Goal: Task Accomplishment & Management: Complete application form

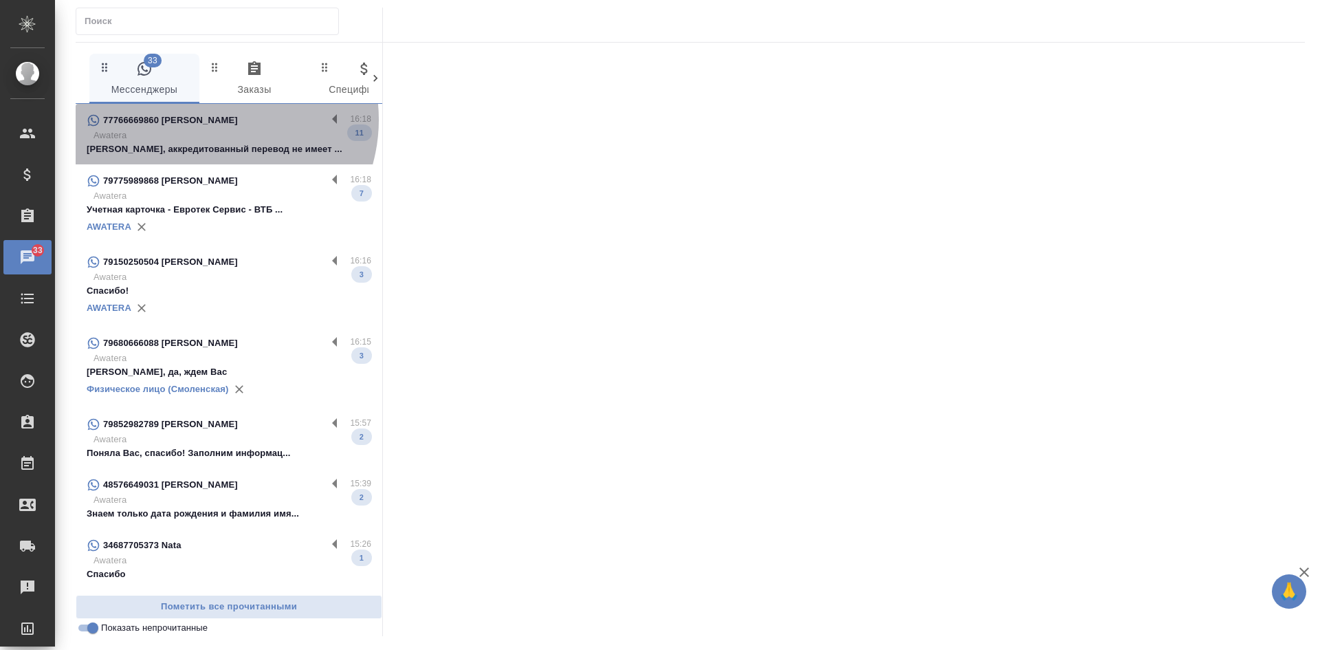
click at [211, 120] on div "77766669860 Дарья" at bounding box center [207, 120] width 240 height 17
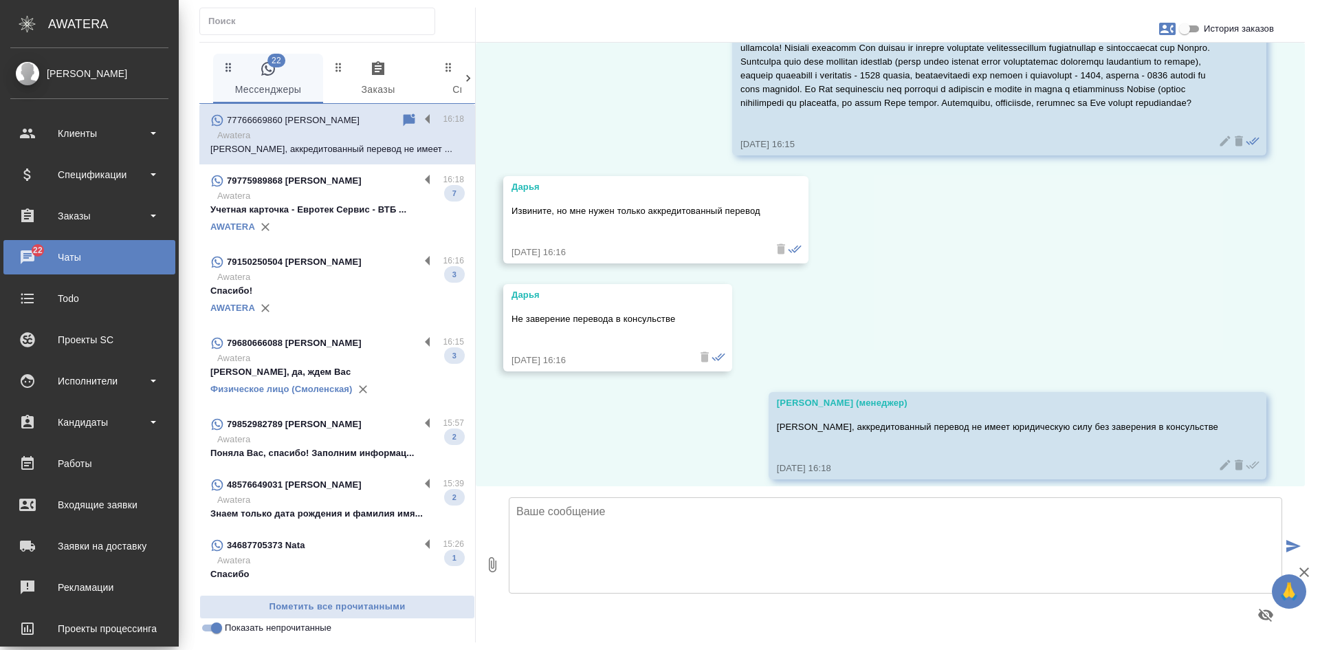
scroll to position [1777, 0]
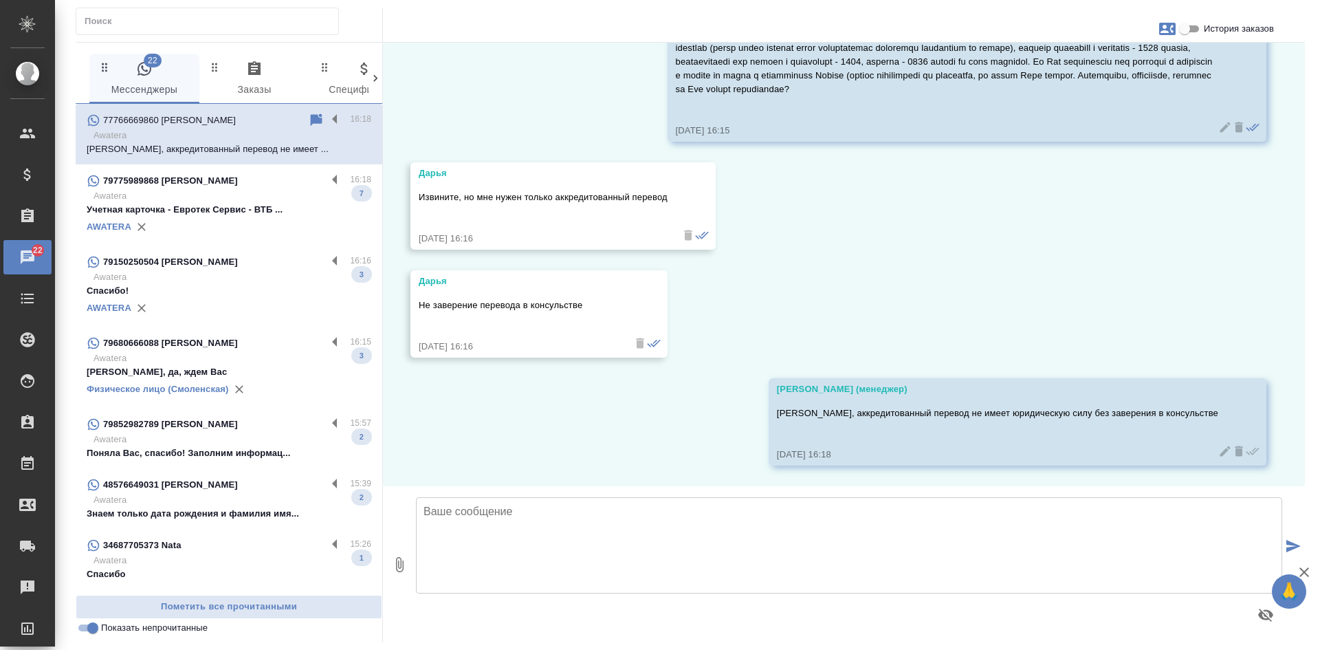
click at [170, 188] on div "79775989868 Татьяна" at bounding box center [207, 181] width 240 height 17
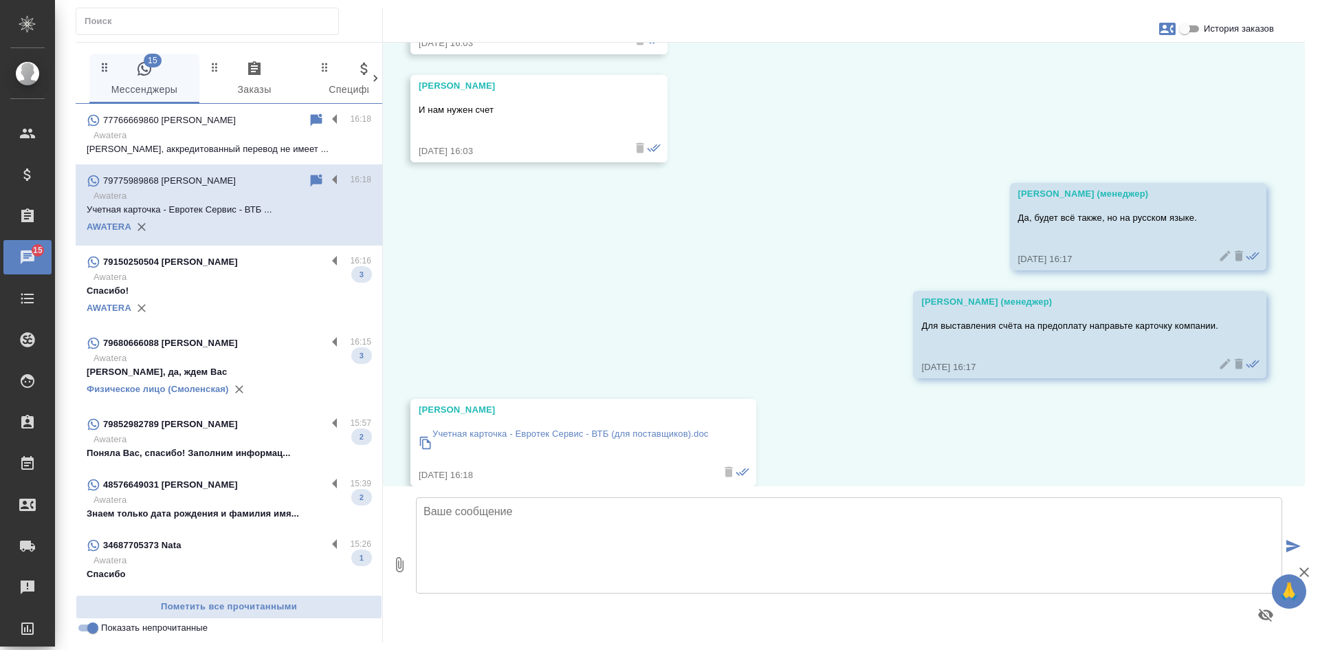
scroll to position [1735, 0]
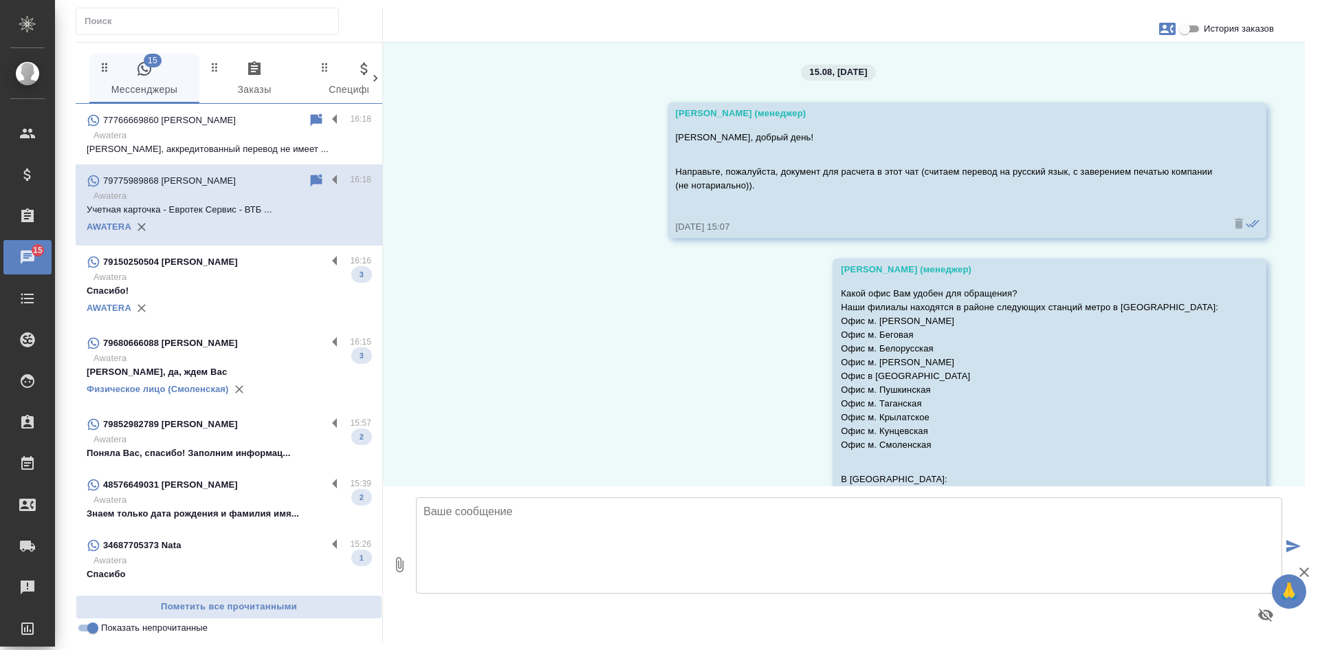
scroll to position [1735, 0]
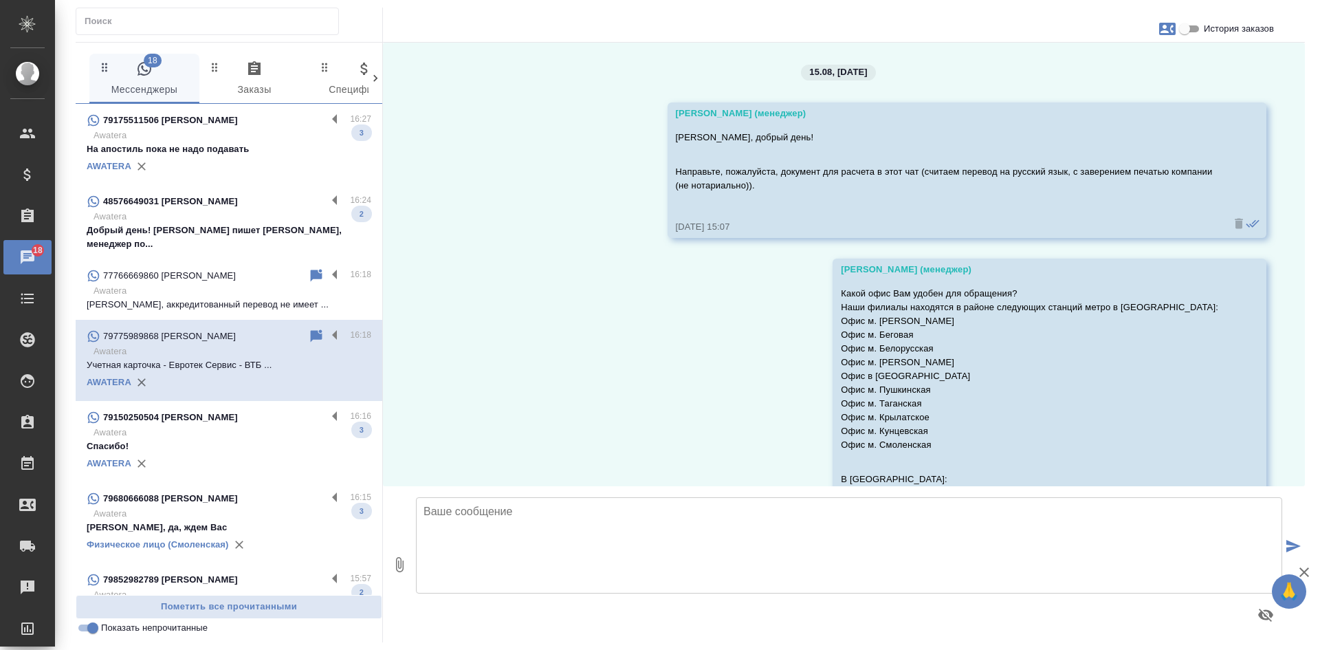
scroll to position [1735, 0]
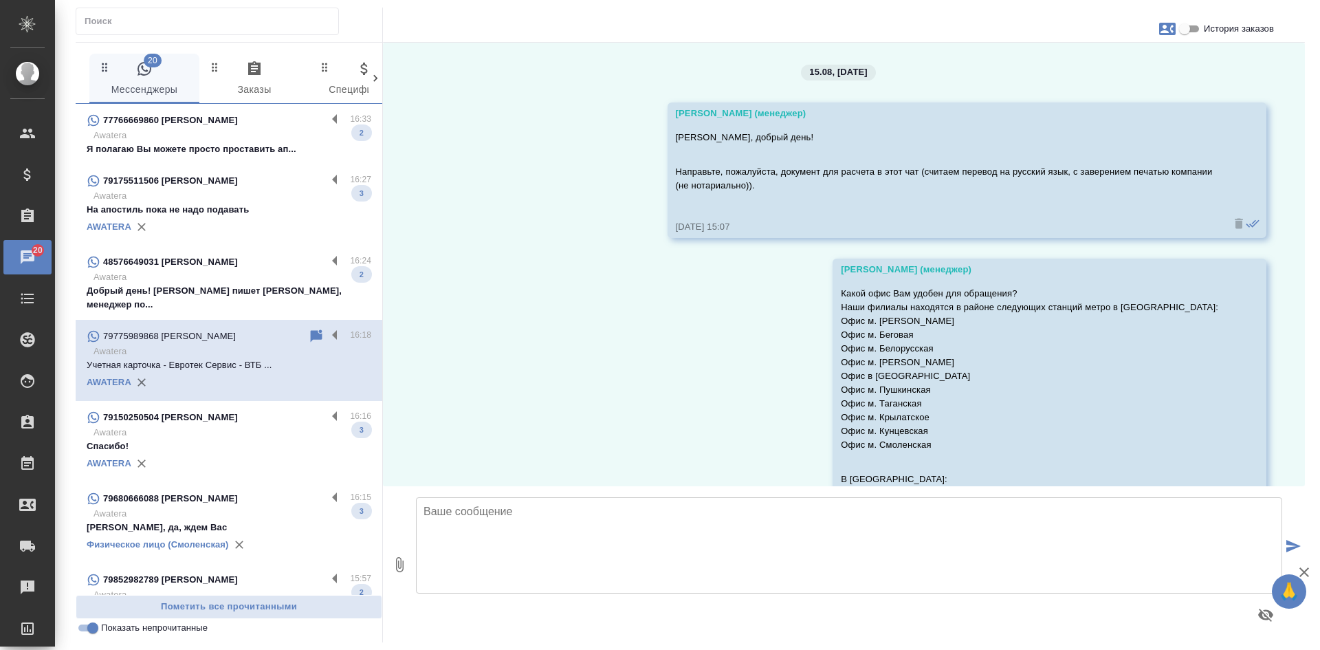
scroll to position [1735, 0]
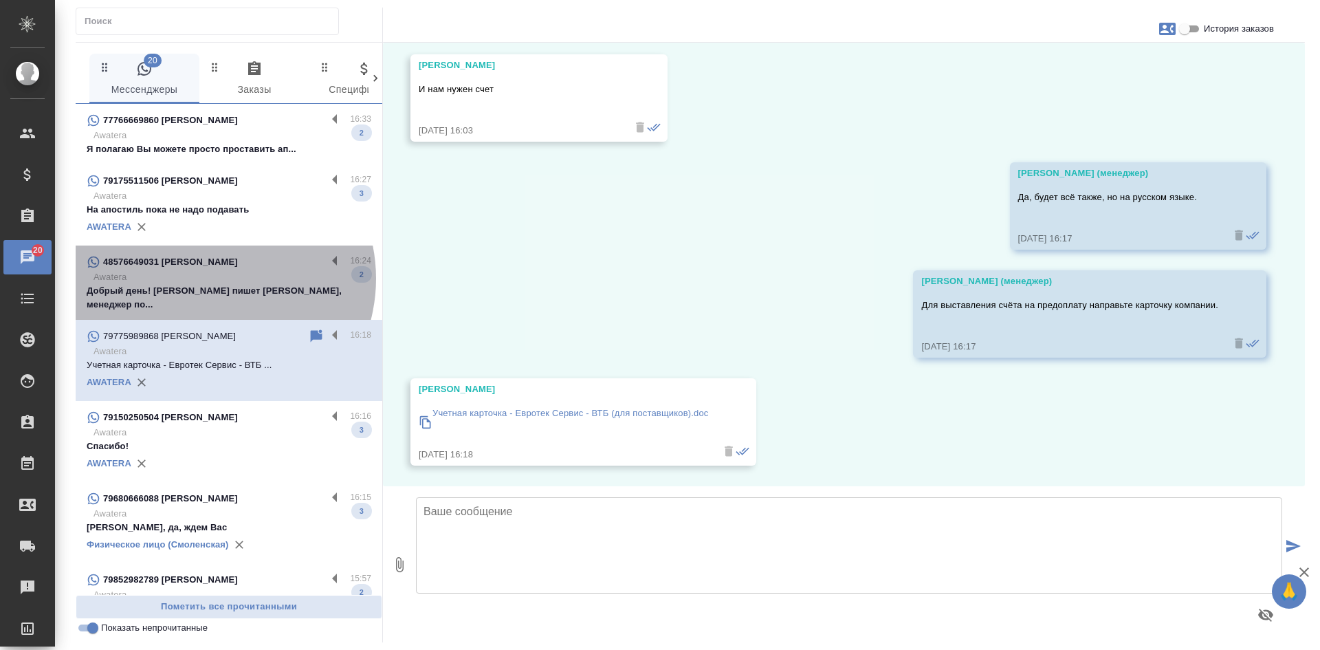
click at [210, 278] on p "Awatera" at bounding box center [233, 277] width 278 height 14
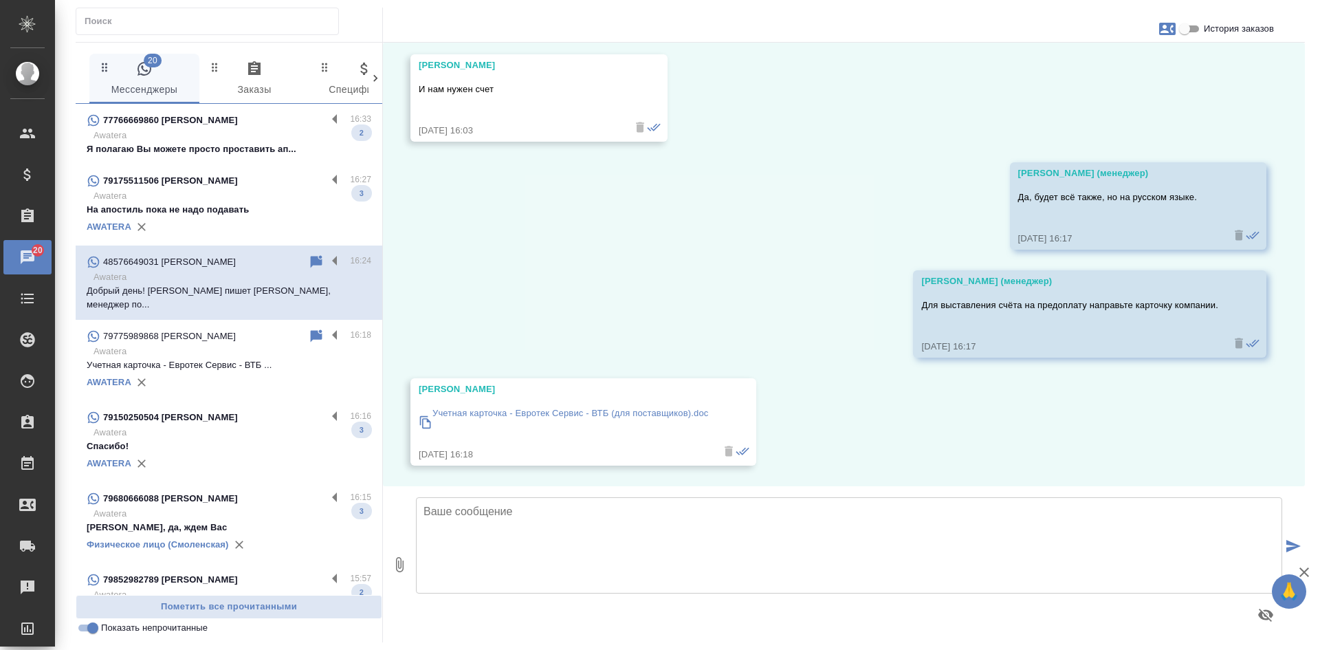
scroll to position [243, 0]
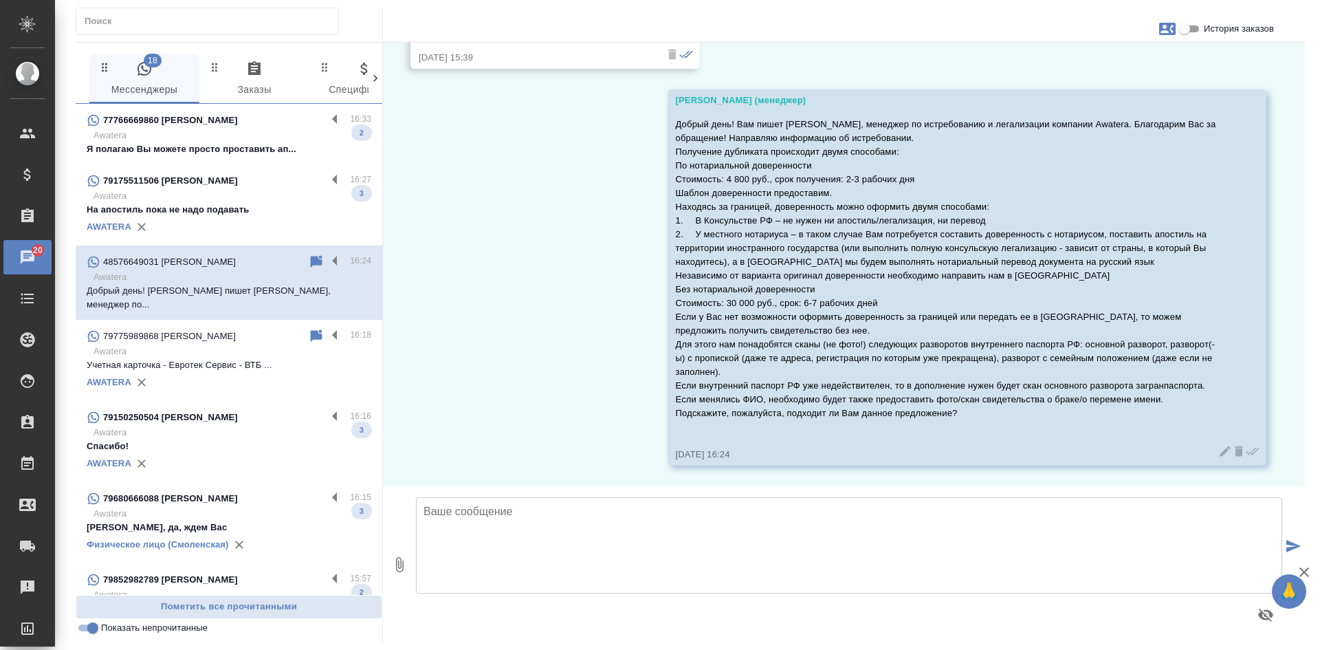
click at [171, 439] on p "Спасибо!" at bounding box center [229, 446] width 285 height 14
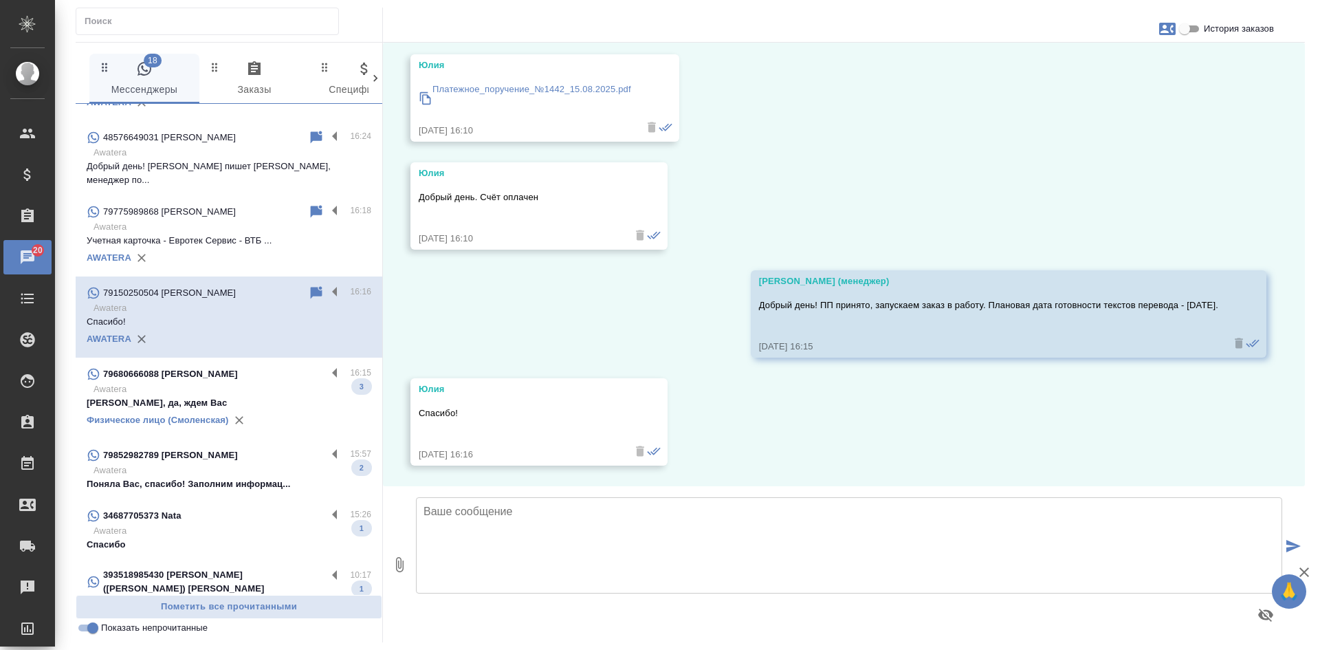
scroll to position [138, 0]
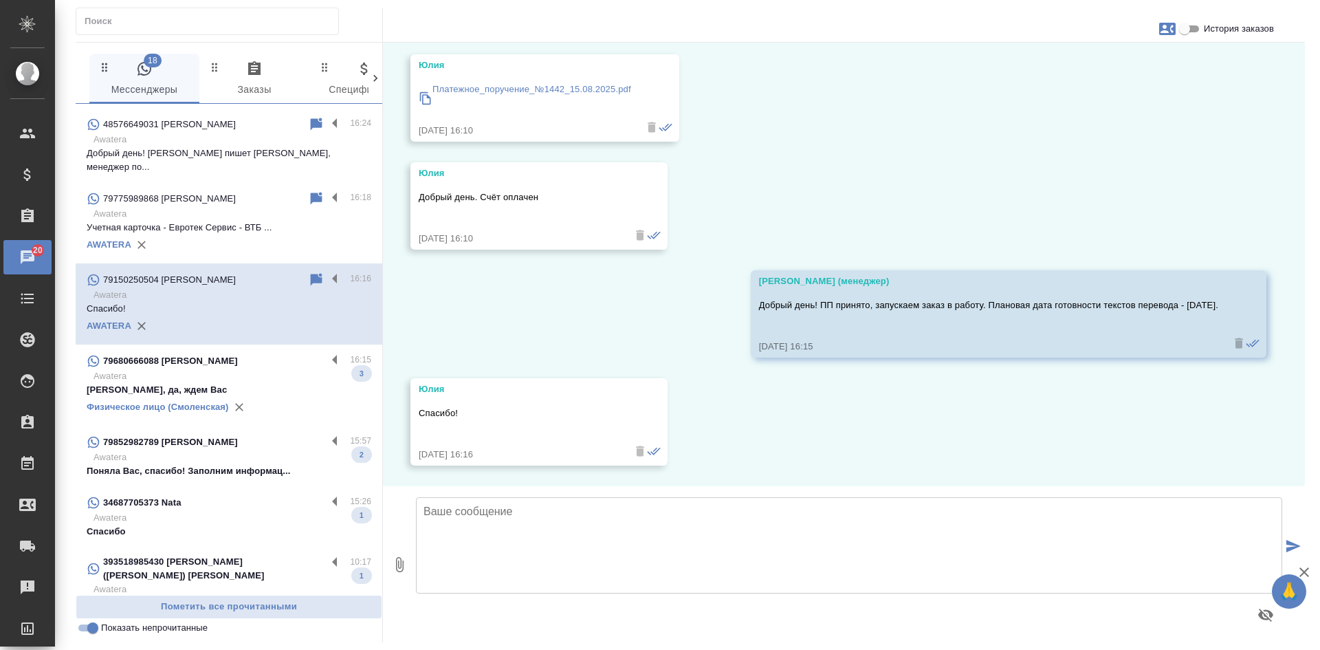
click at [183, 369] on p "Awatera" at bounding box center [233, 376] width 278 height 14
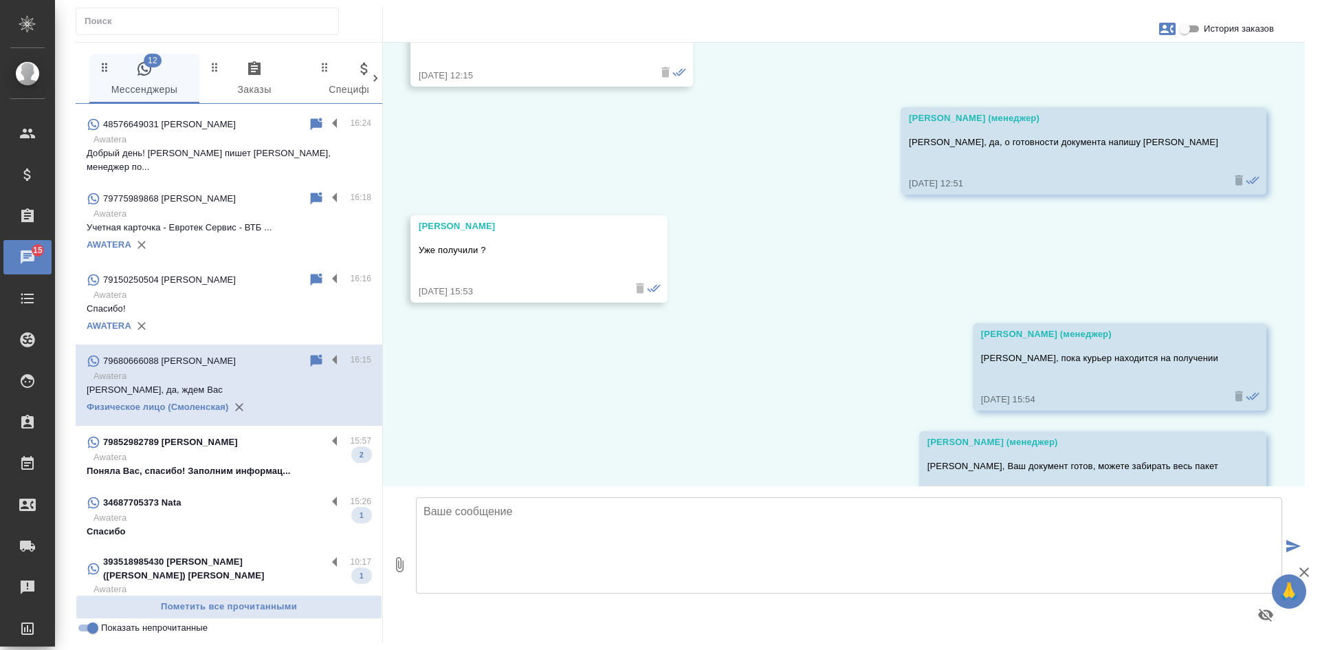
scroll to position [35325, 0]
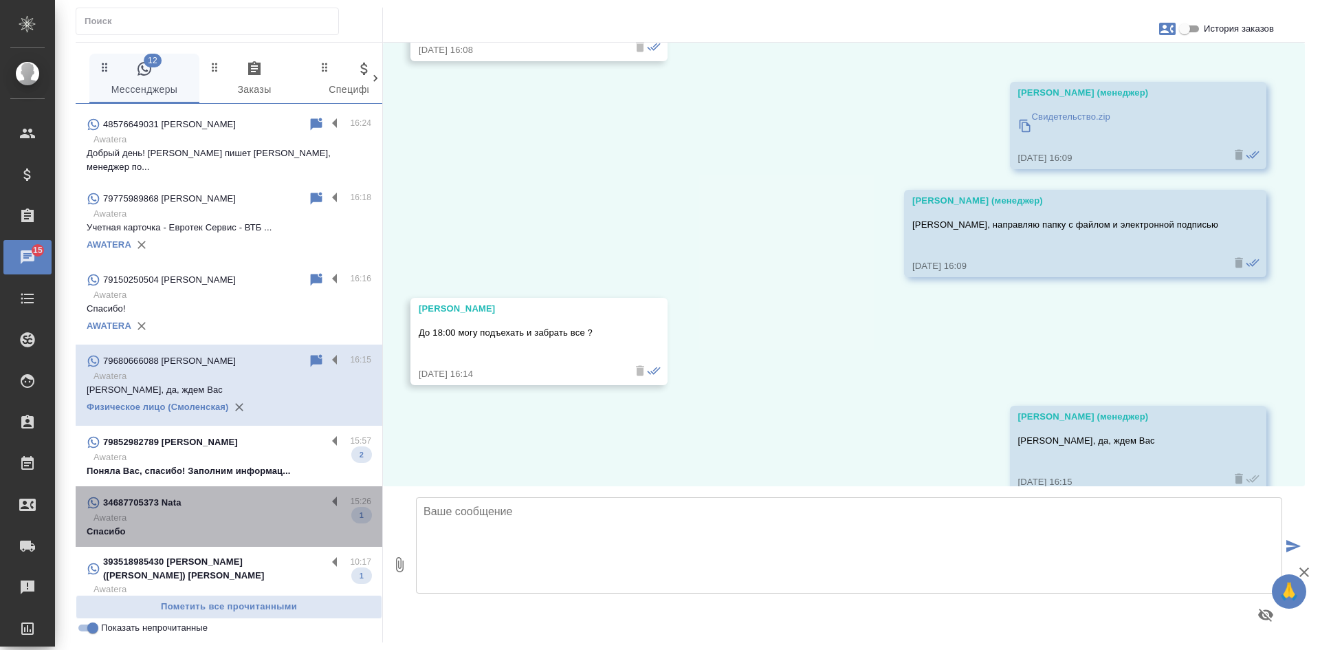
click at [243, 511] on p "Awatera" at bounding box center [233, 518] width 278 height 14
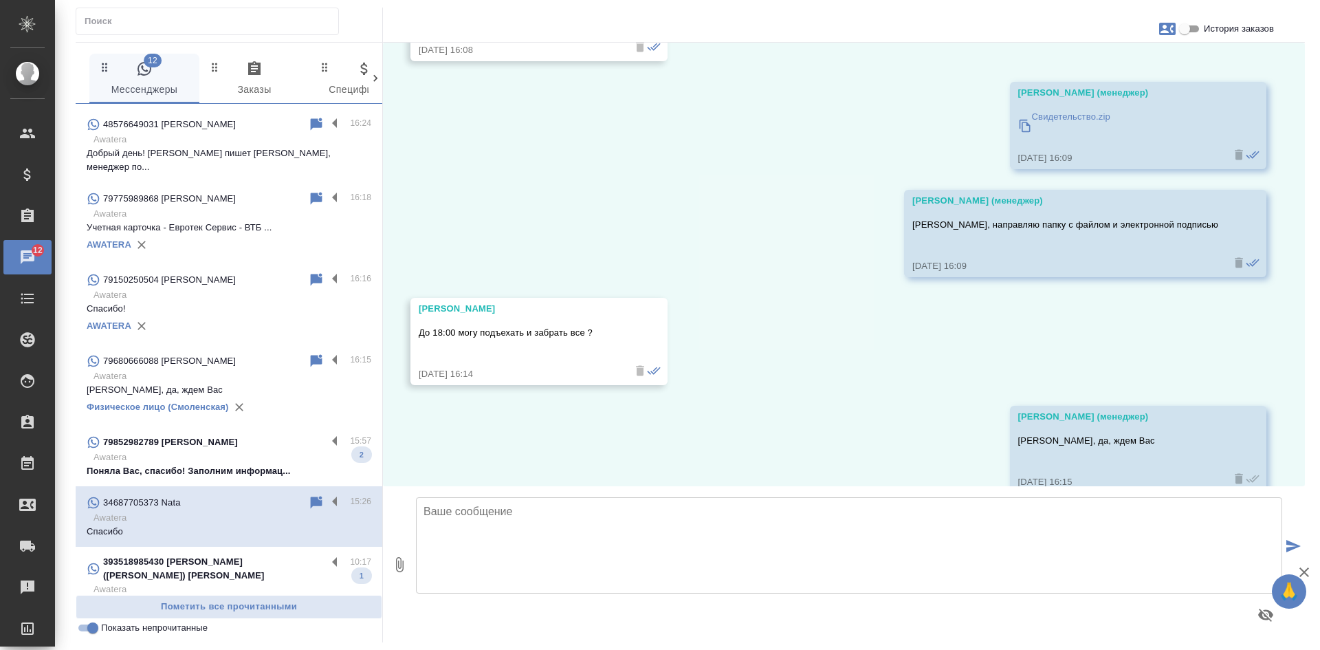
scroll to position [877, 0]
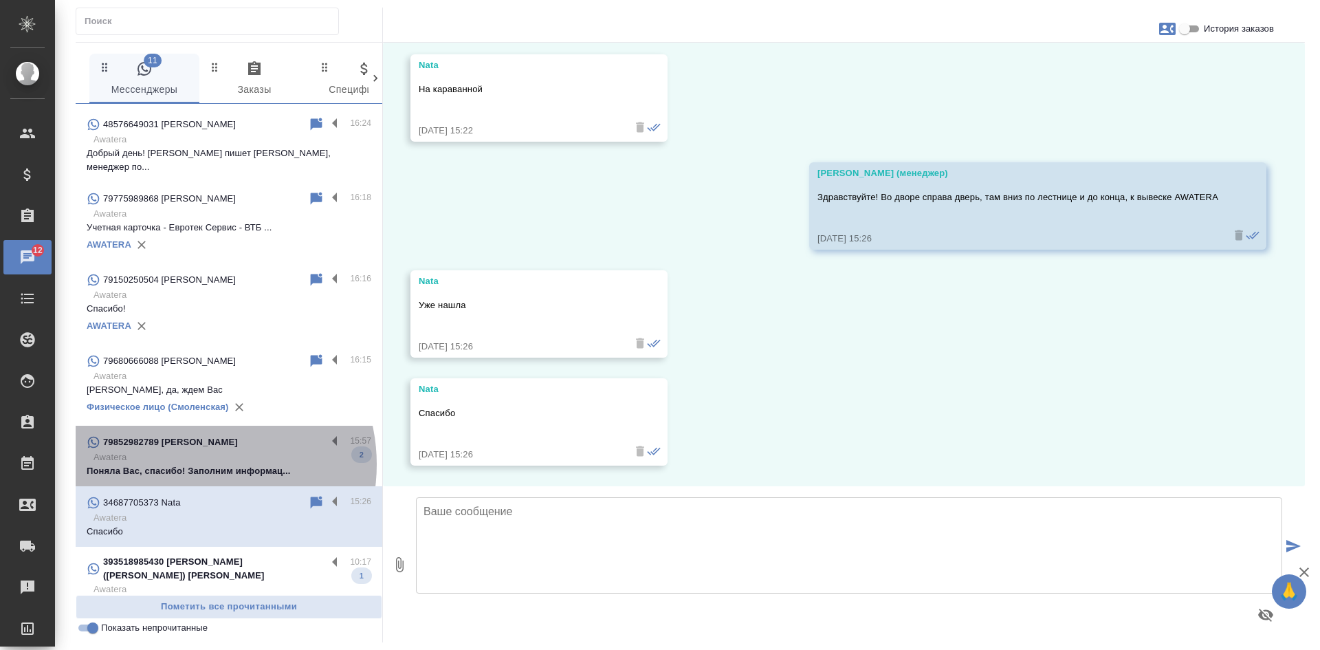
click at [195, 464] on p "Поняла Вас, спасибо! Заполним информац..." at bounding box center [229, 471] width 285 height 14
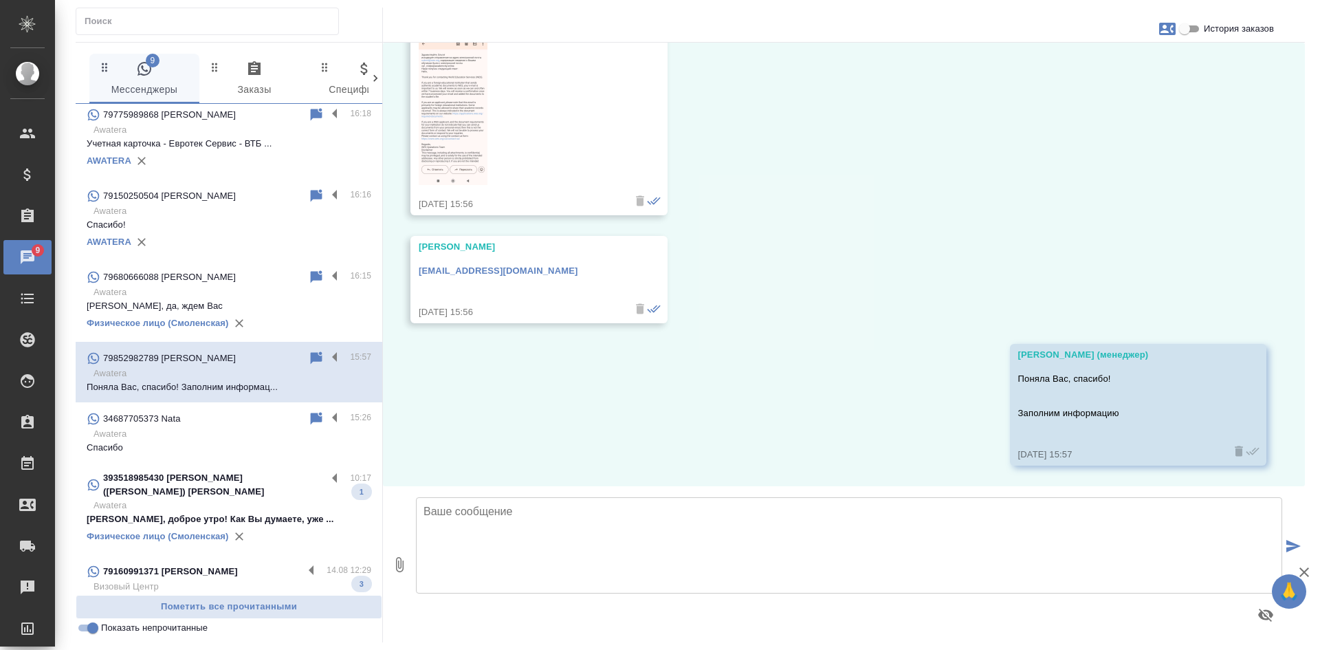
scroll to position [238, 0]
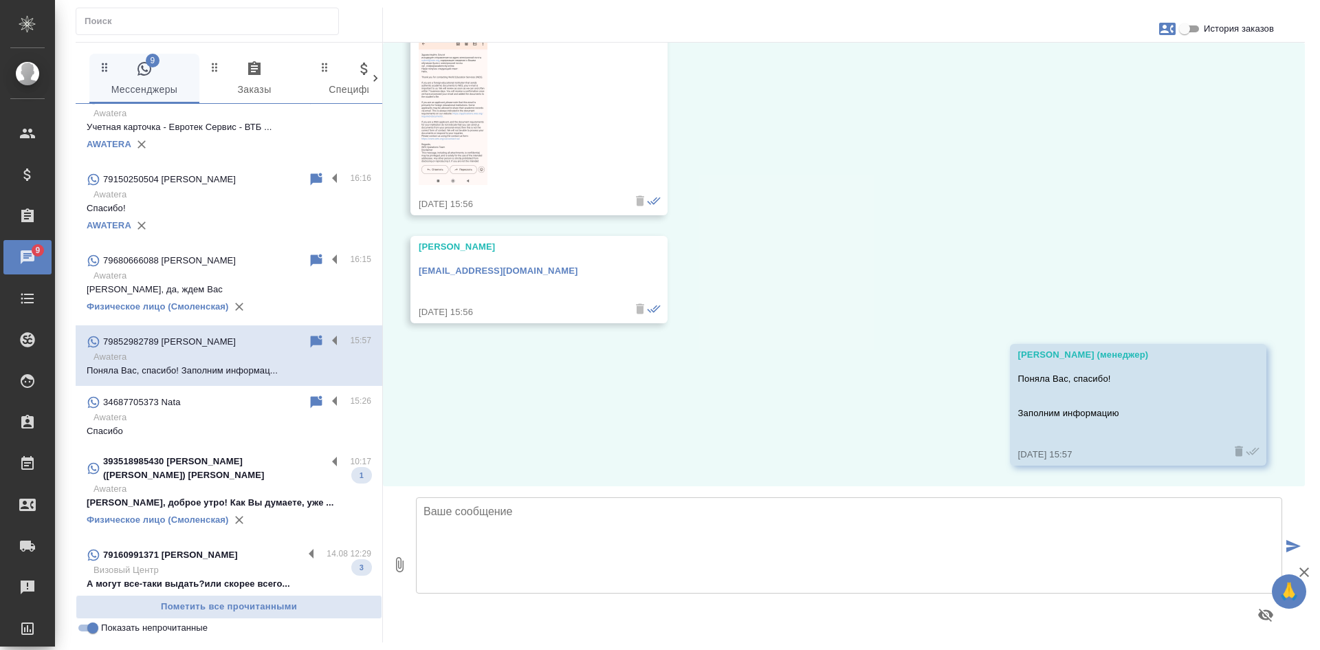
click at [87, 630] on input "Показать непрочитанные" at bounding box center [93, 627] width 50 height 17
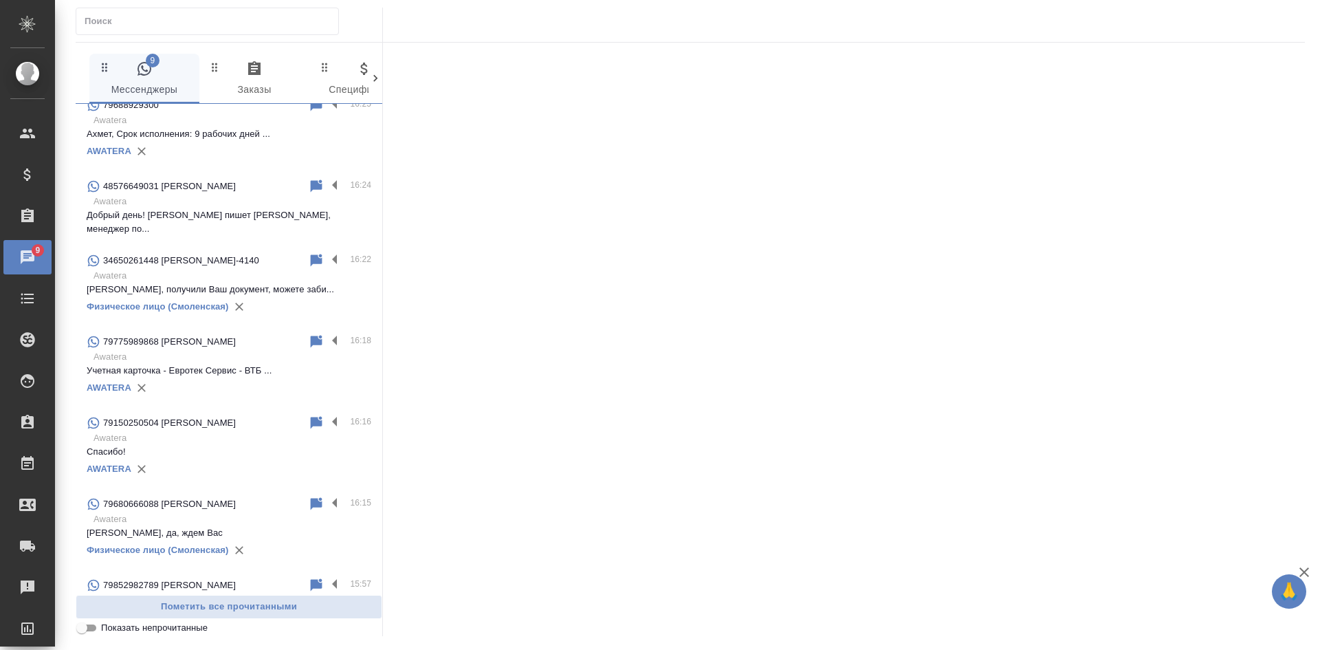
scroll to position [481, 0]
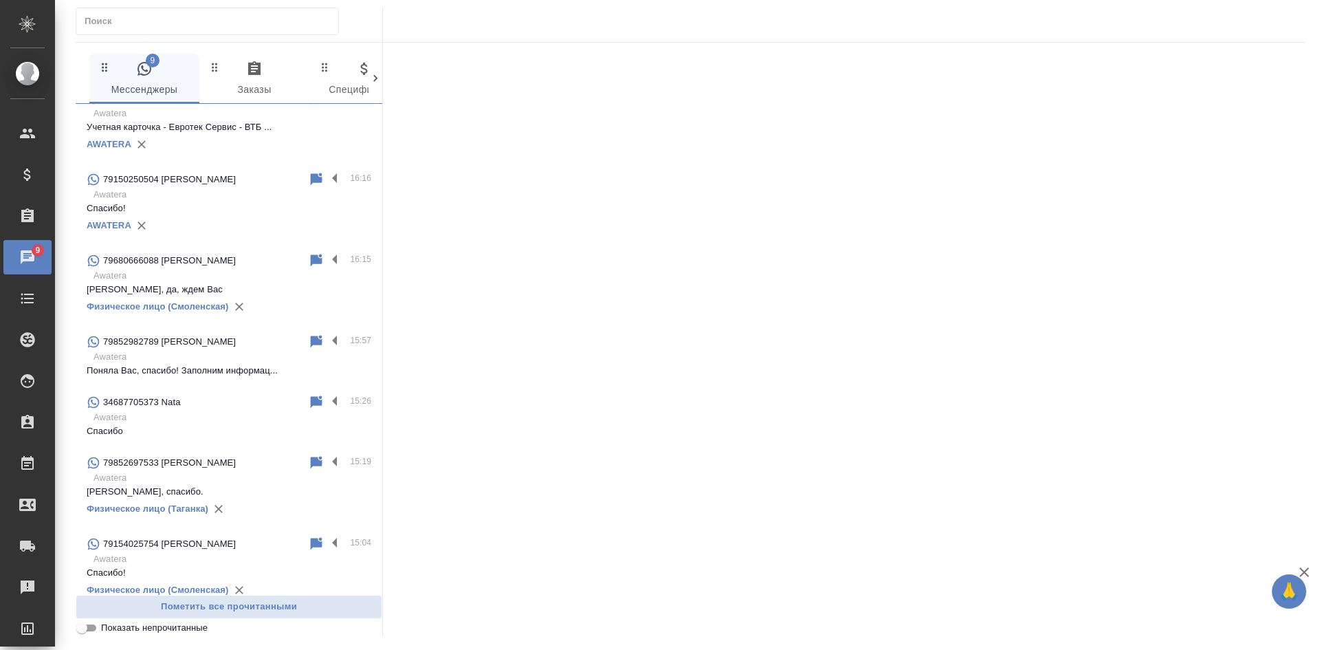
click at [86, 630] on input "Показать непрочитанные" at bounding box center [82, 627] width 50 height 17
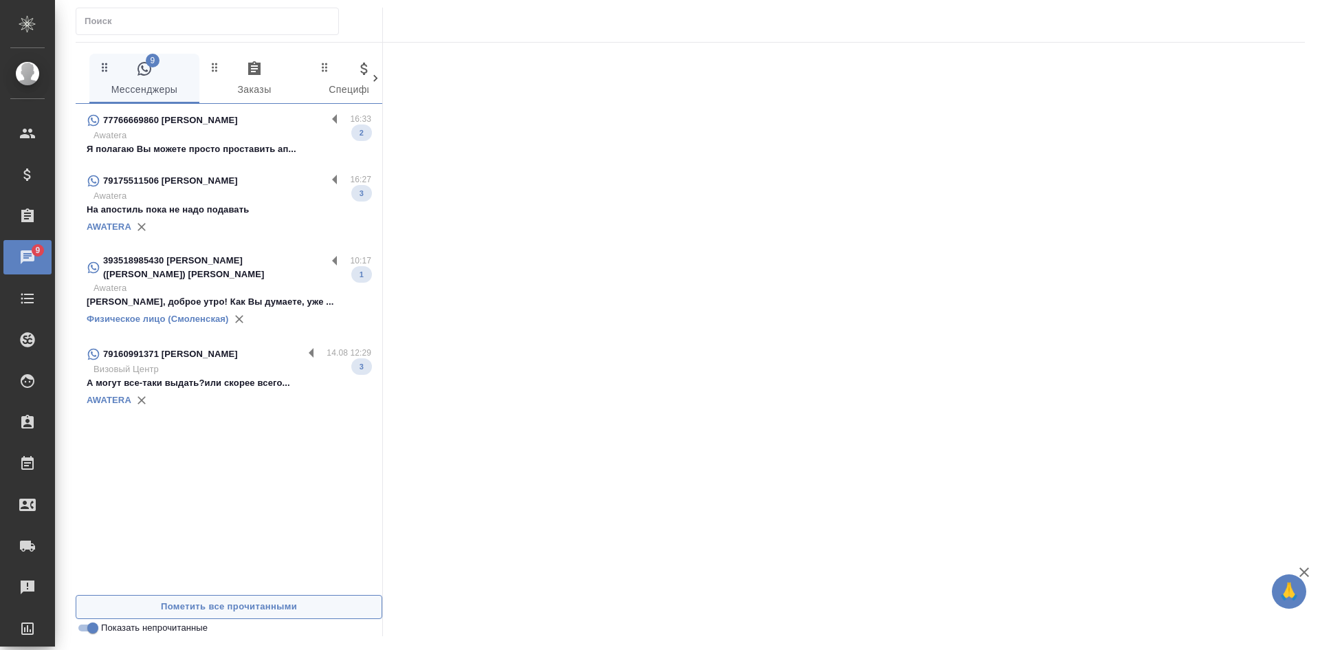
scroll to position [0, 0]
click at [215, 221] on div "AWATERA" at bounding box center [229, 227] width 285 height 21
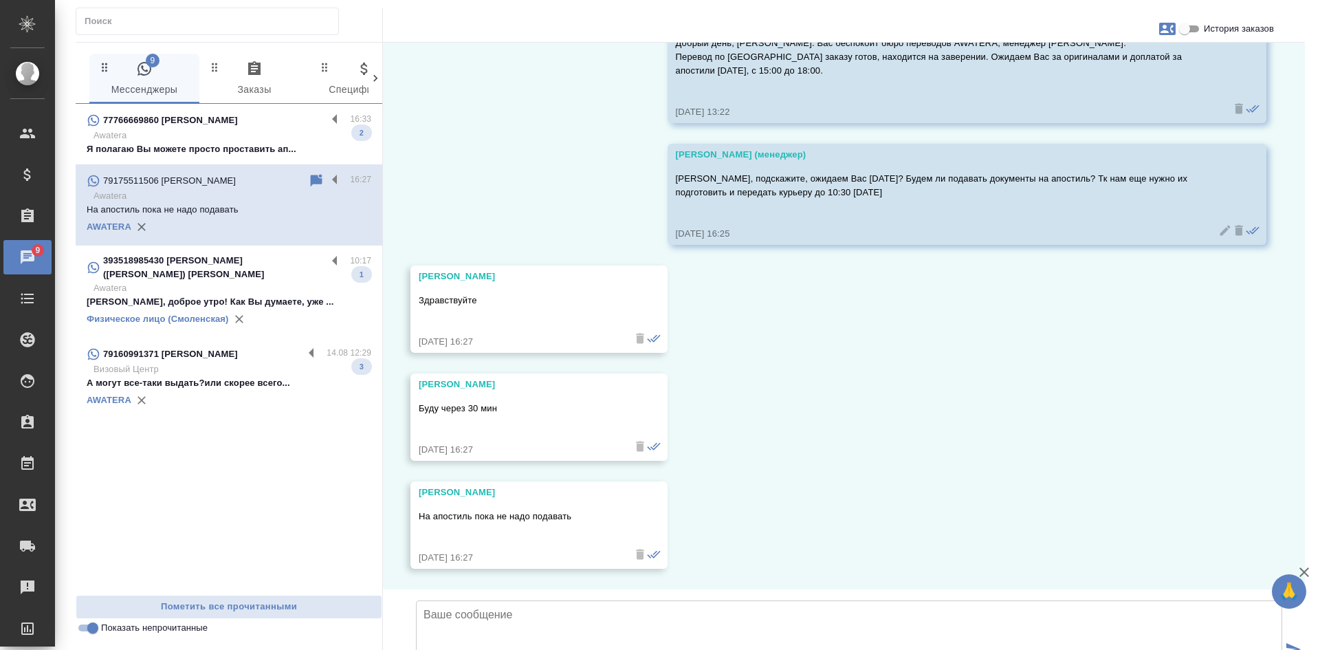
scroll to position [197, 0]
click at [270, 131] on p "Awatera" at bounding box center [233, 136] width 278 height 14
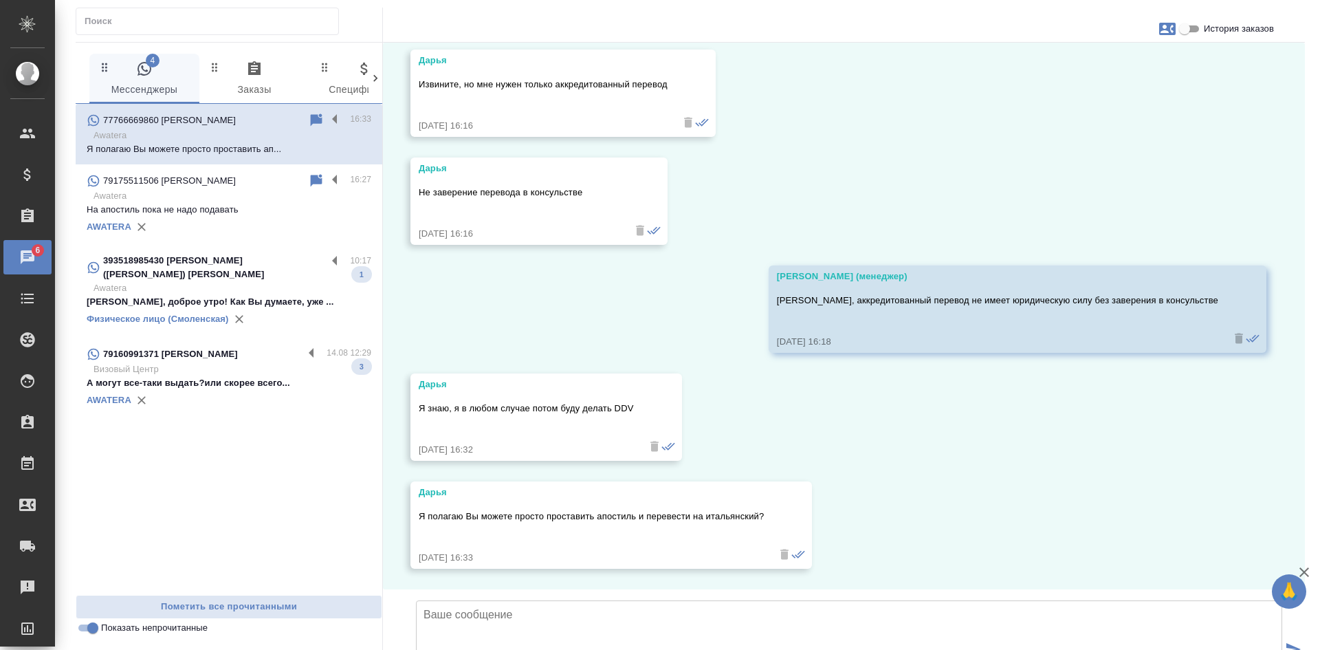
scroll to position [1993, 0]
click at [314, 116] on icon at bounding box center [317, 119] width 12 height 12
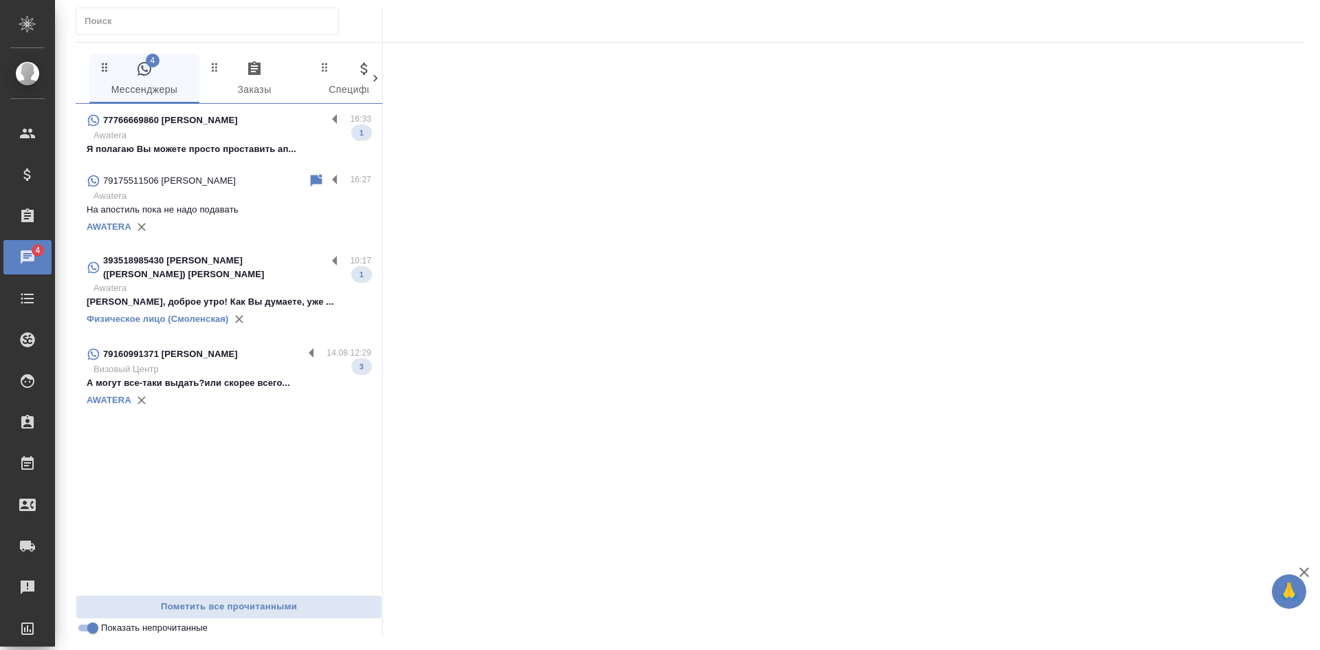
click at [91, 628] on input "Показать непрочитанные" at bounding box center [93, 627] width 50 height 17
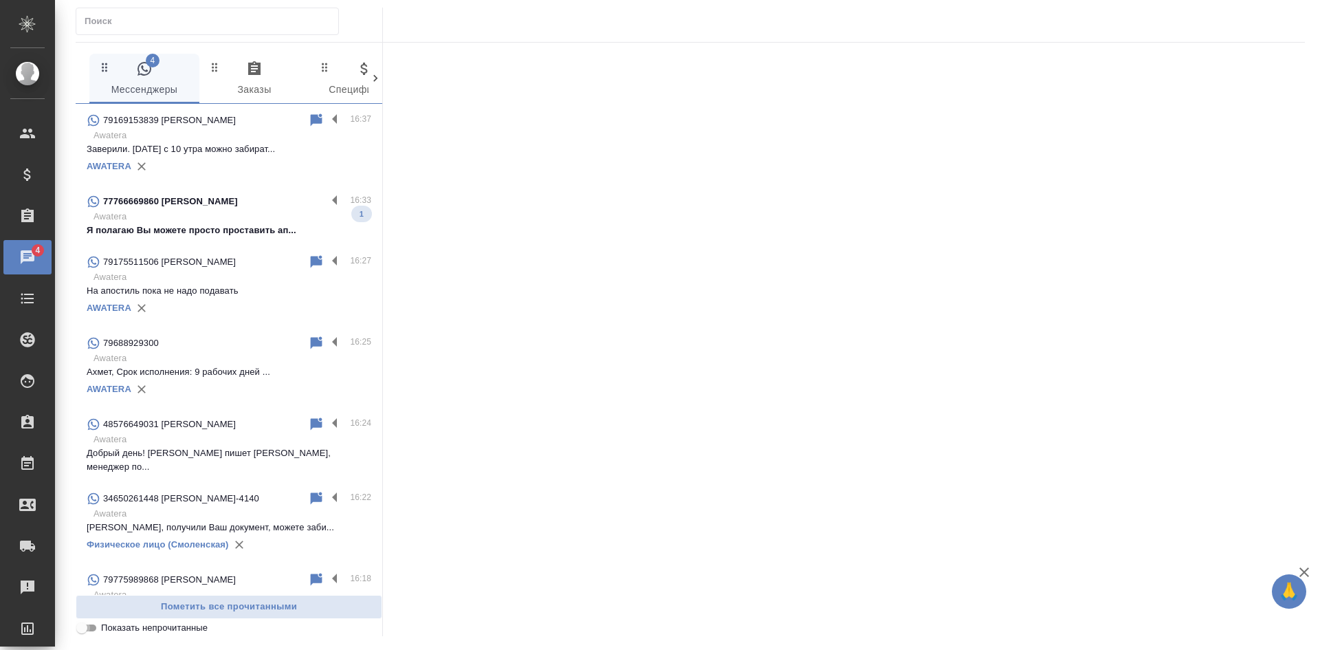
click at [89, 628] on input "Показать непрочитанные" at bounding box center [82, 627] width 50 height 17
checkbox input "true"
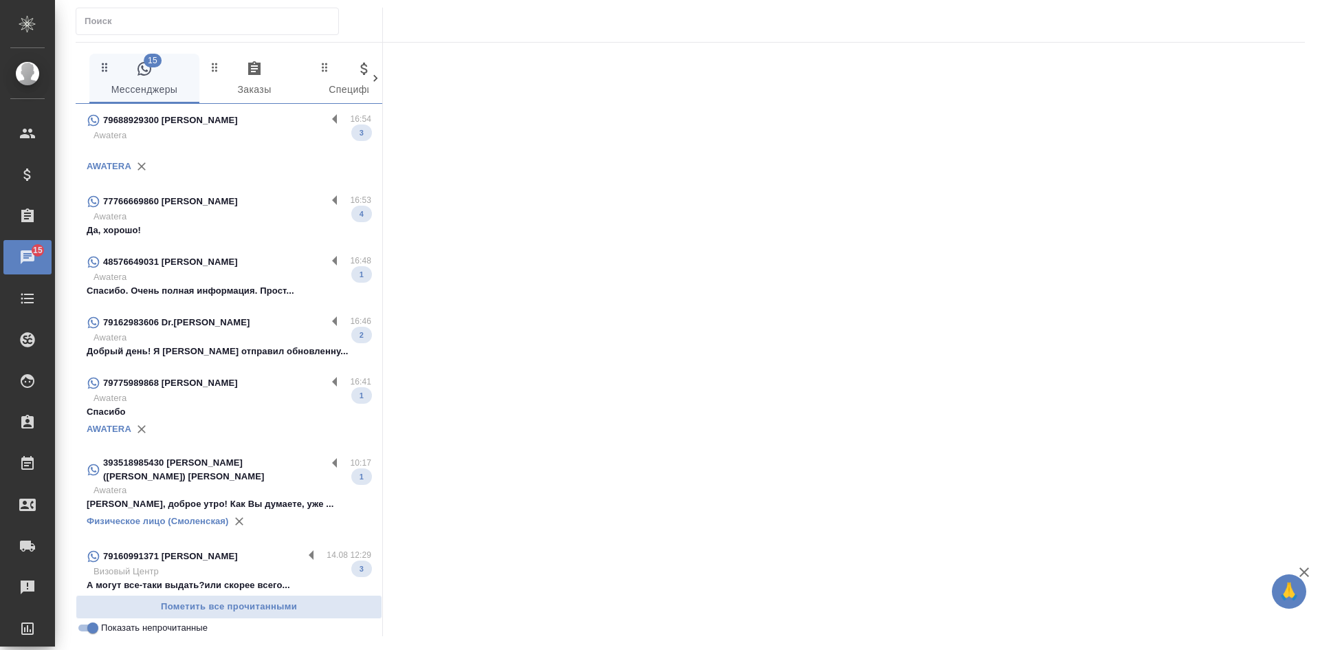
click at [188, 149] on p at bounding box center [229, 149] width 285 height 14
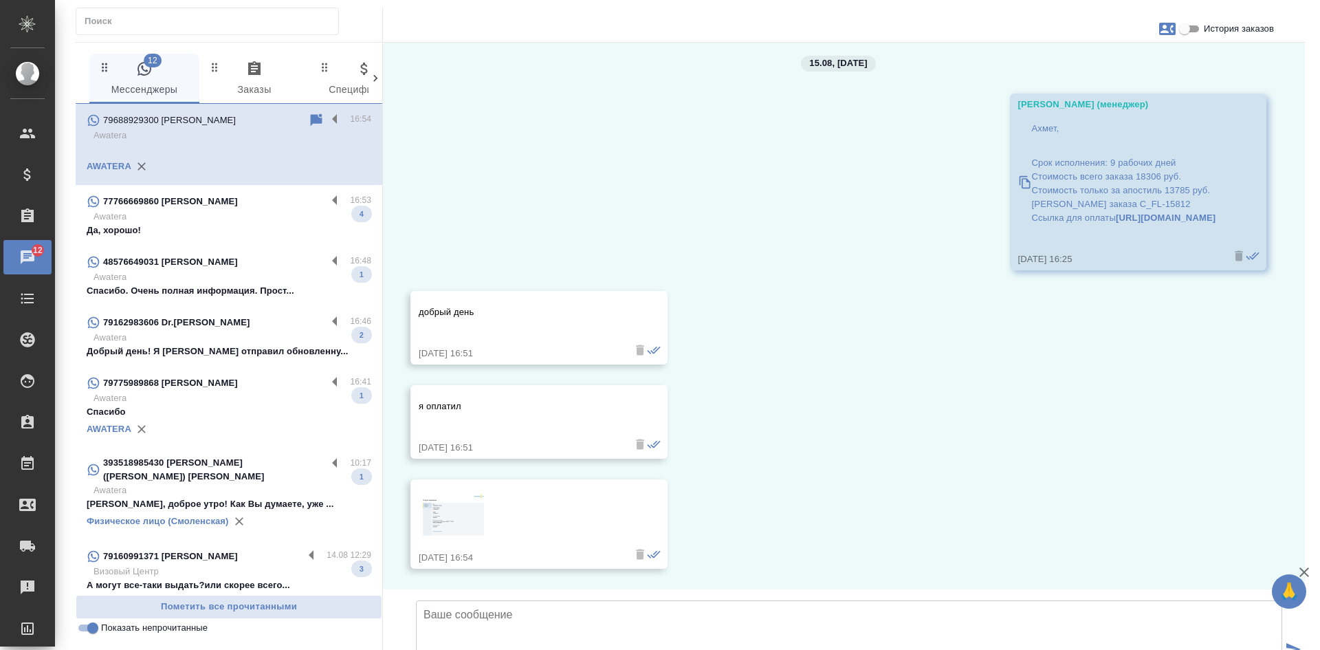
scroll to position [112, 0]
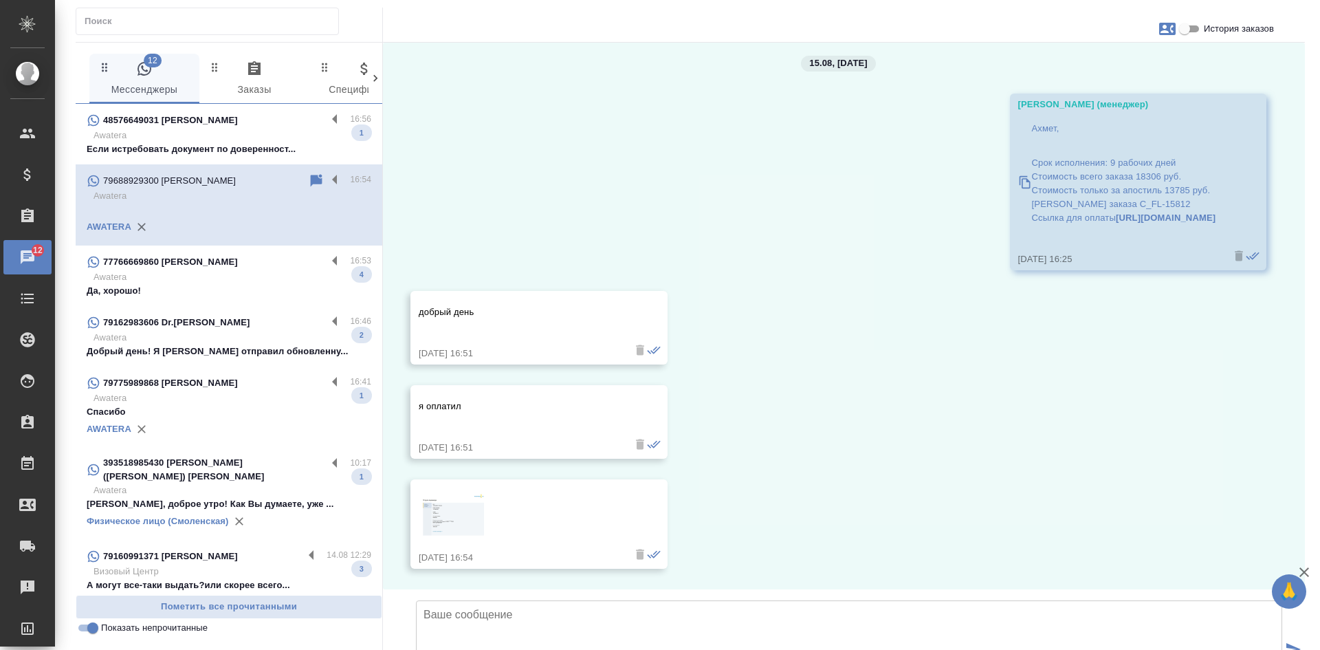
click at [206, 424] on div "AWATERA" at bounding box center [229, 429] width 285 height 21
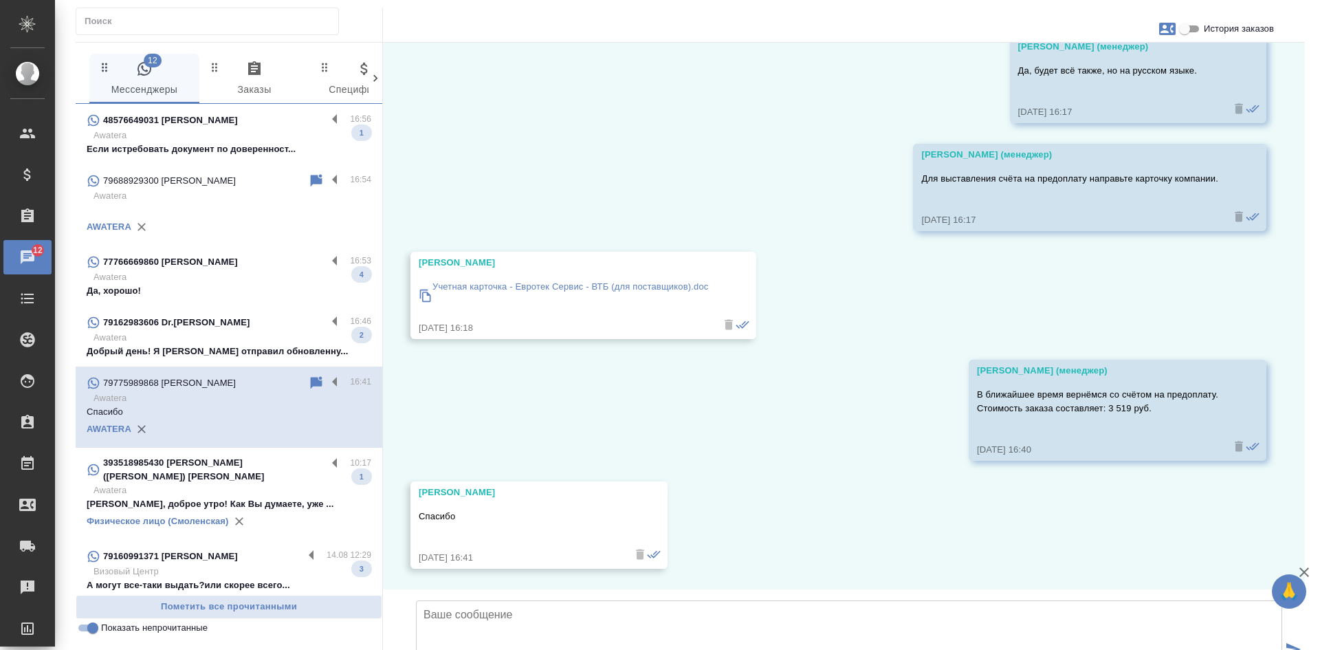
scroll to position [1965, 0]
click at [495, 600] on textarea at bounding box center [849, 648] width 866 height 96
drag, startPoint x: 588, startPoint y: 523, endPoint x: 520, endPoint y: 527, distance: 67.5
click at [520, 600] on textarea "Татьяна, счет во вложении. Ожидаем ПП для оперативного запуска в работу" at bounding box center [849, 648] width 866 height 96
click at [558, 600] on textarea "Татьяна, счет во вложении. Ожидаем ПП для запуска в работу" at bounding box center [849, 648] width 866 height 96
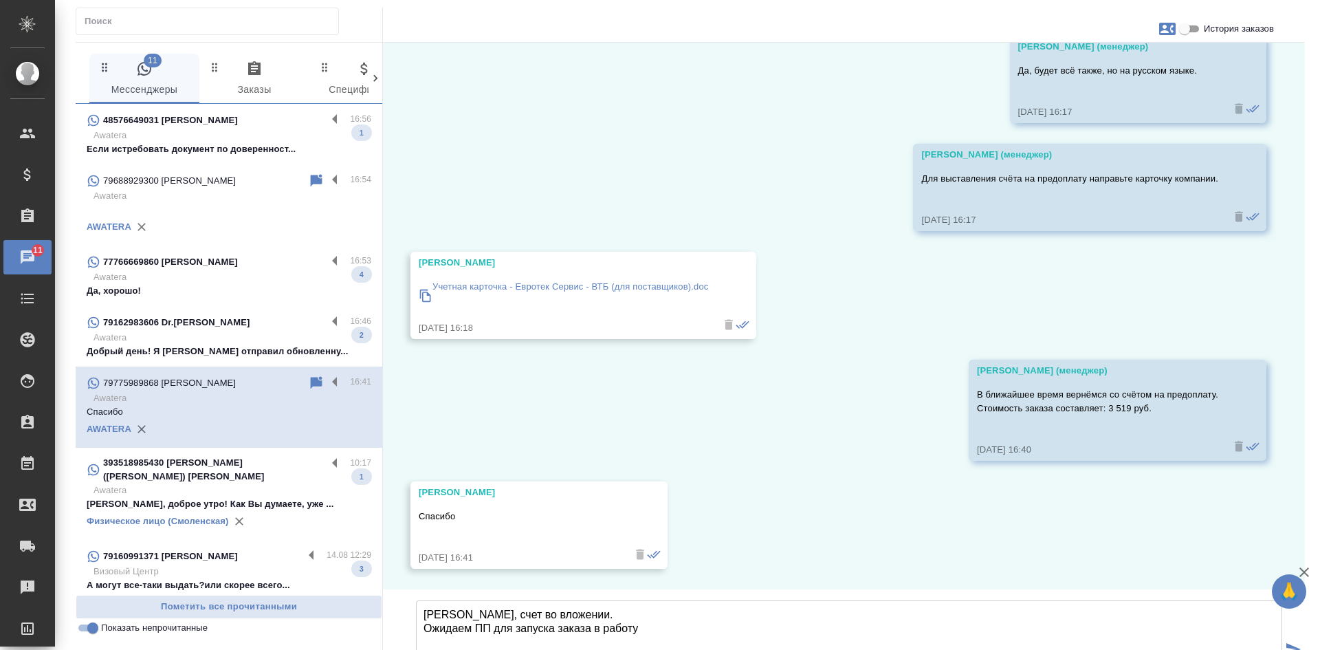
click at [639, 600] on textarea "Татьяна, счет во вложении. Ожидаем ПП для запуска заказа в работу" at bounding box center [849, 648] width 866 height 96
type textarea "Татьяна, счет во вложении. Ожидаем ПП для запуска заказа в работу."
type input "C:\fakepath\Счет на предоплату № 1007 от 15 августа 2025 г.pdf"
click at [1306, 575] on icon "button" at bounding box center [1304, 572] width 17 height 17
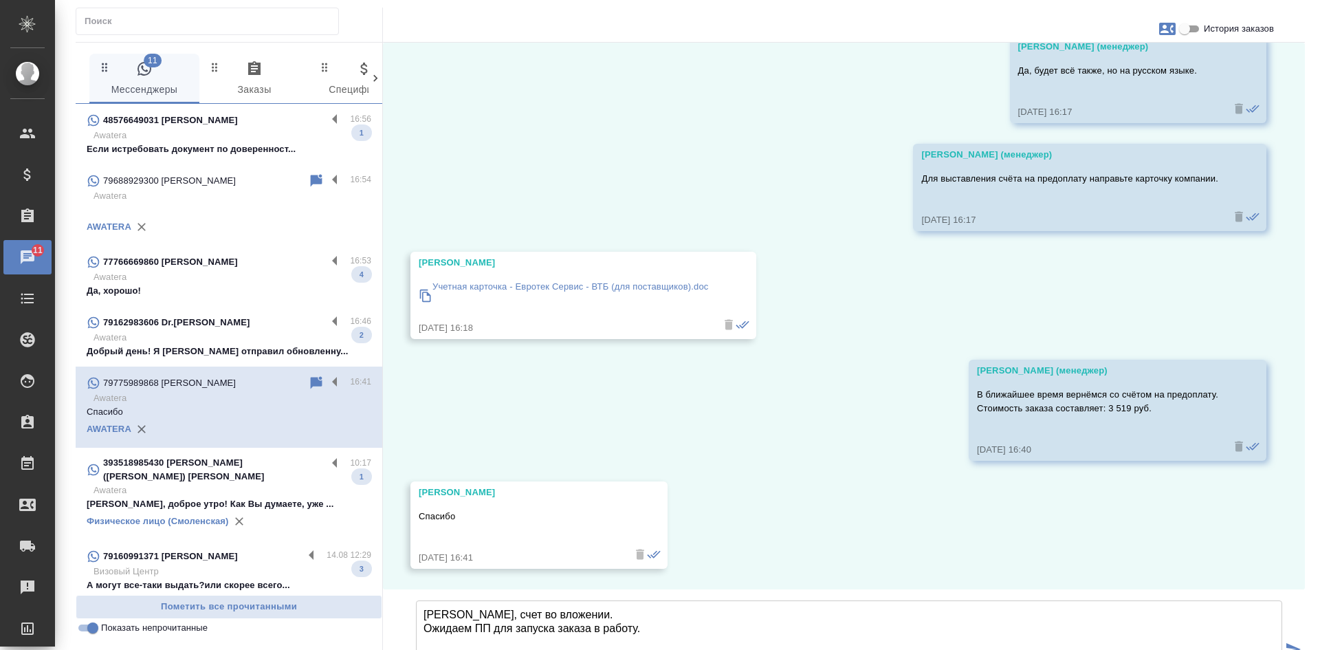
click at [1296, 643] on icon "submit" at bounding box center [1293, 649] width 14 height 12
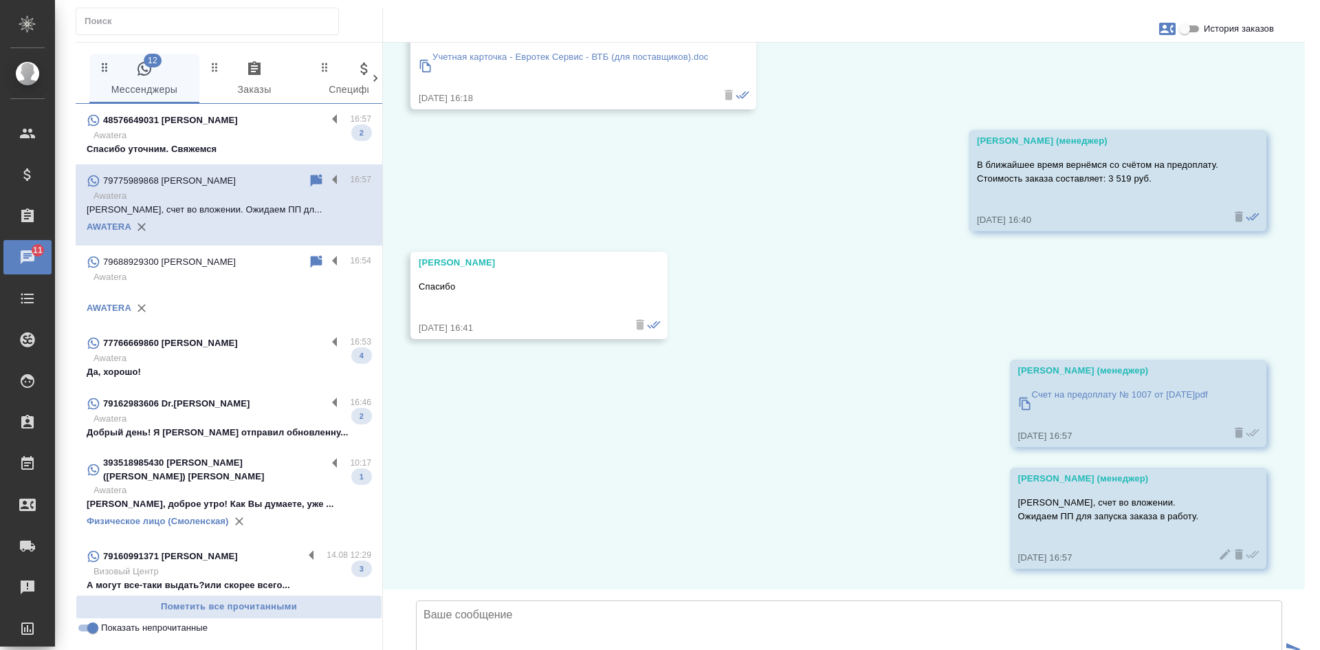
scroll to position [2195, 0]
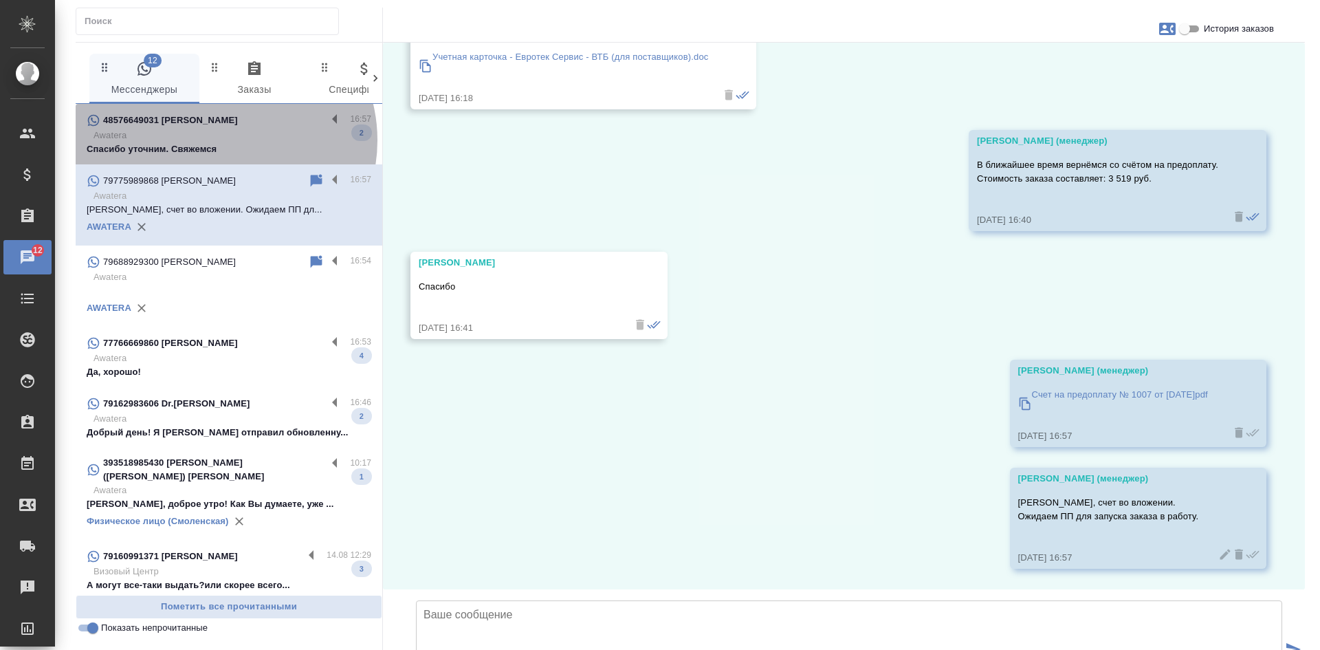
click at [222, 140] on p "Awatera" at bounding box center [233, 136] width 278 height 14
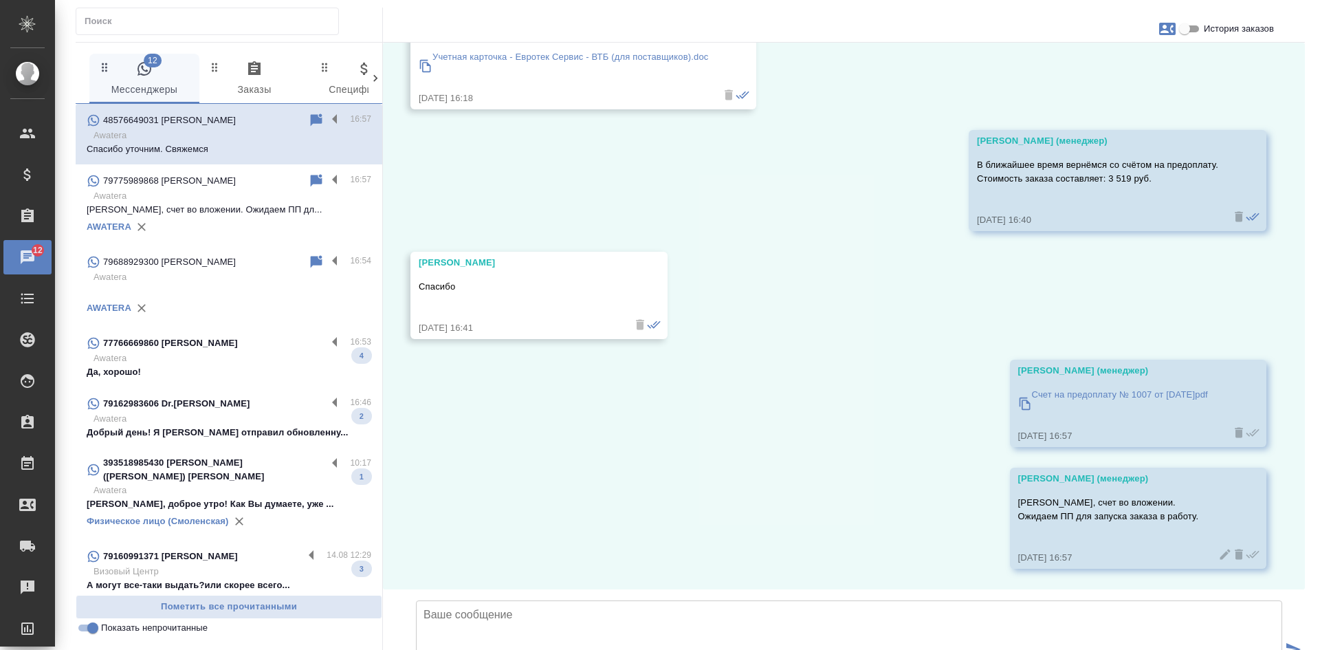
scroll to position [608, 0]
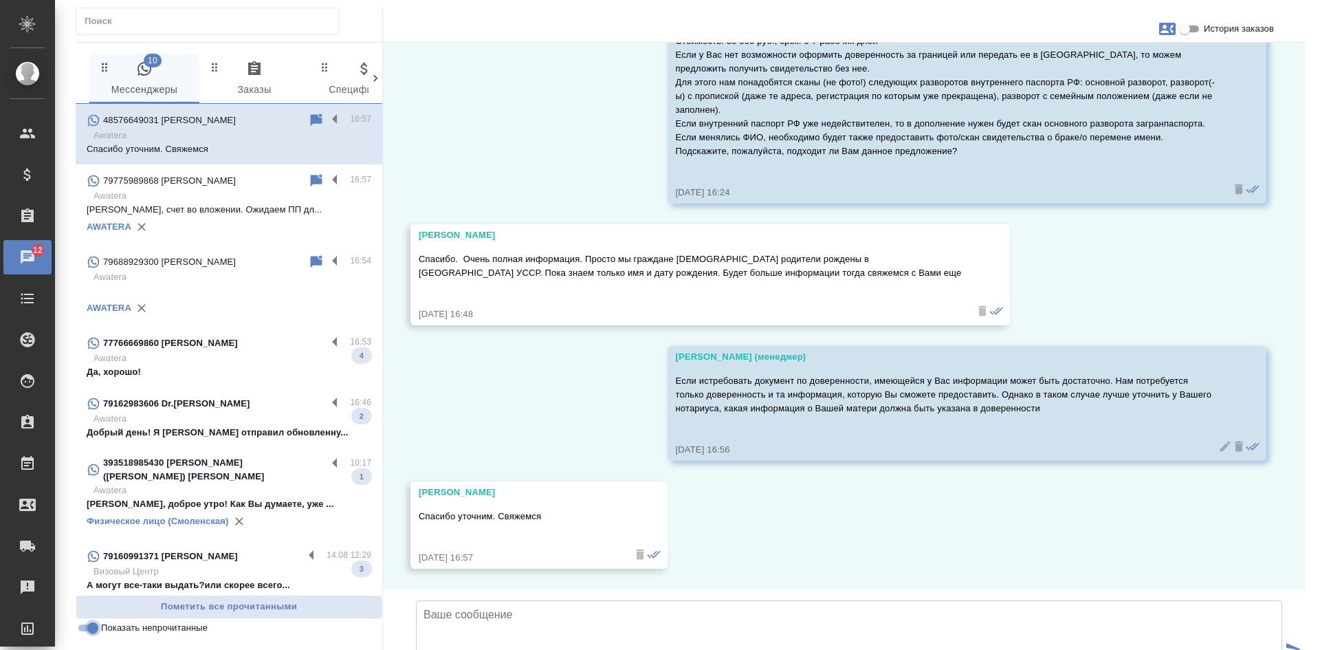
click at [85, 628] on input "Показать непрочитанные" at bounding box center [93, 627] width 50 height 17
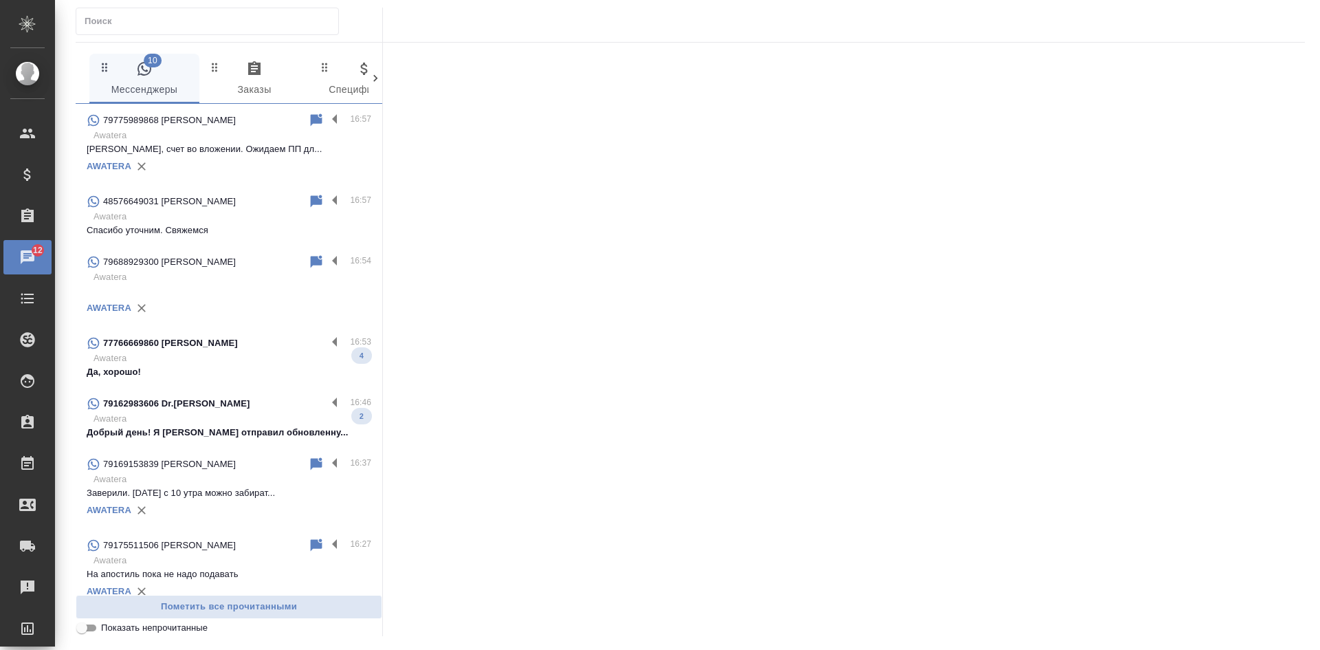
click at [85, 628] on input "Показать непрочитанные" at bounding box center [82, 627] width 50 height 17
checkbox input "true"
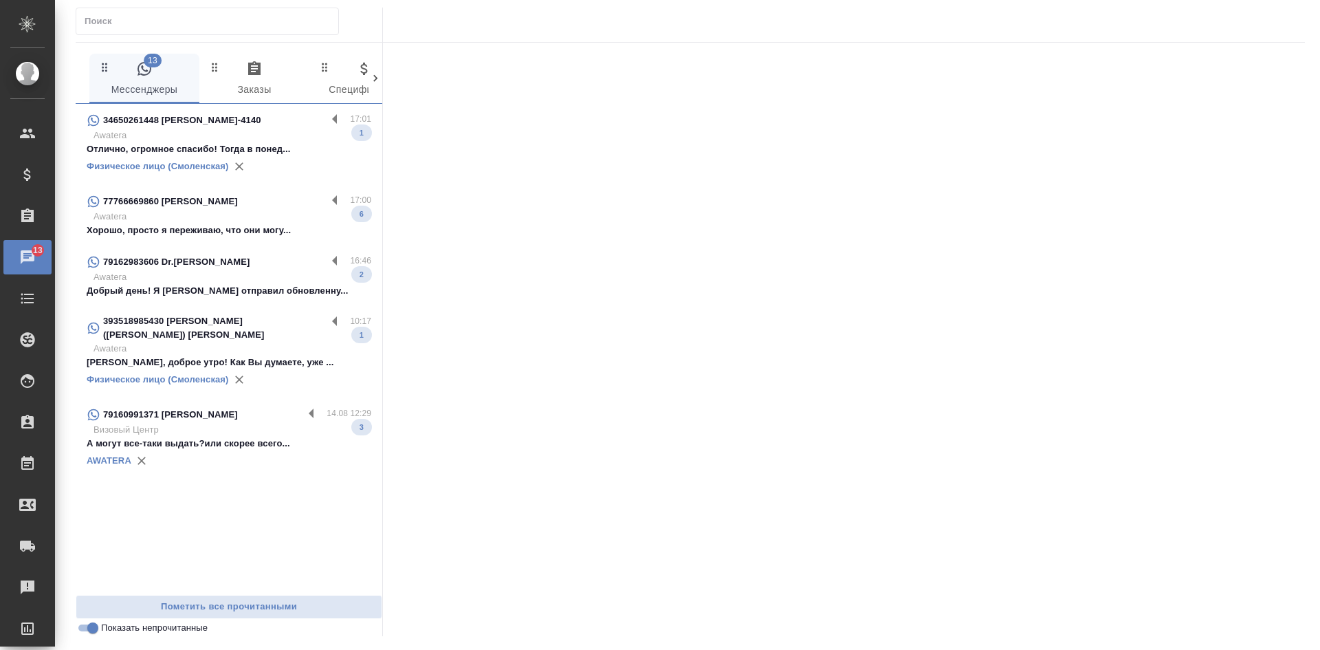
click at [171, 281] on p "Awatera" at bounding box center [233, 277] width 278 height 14
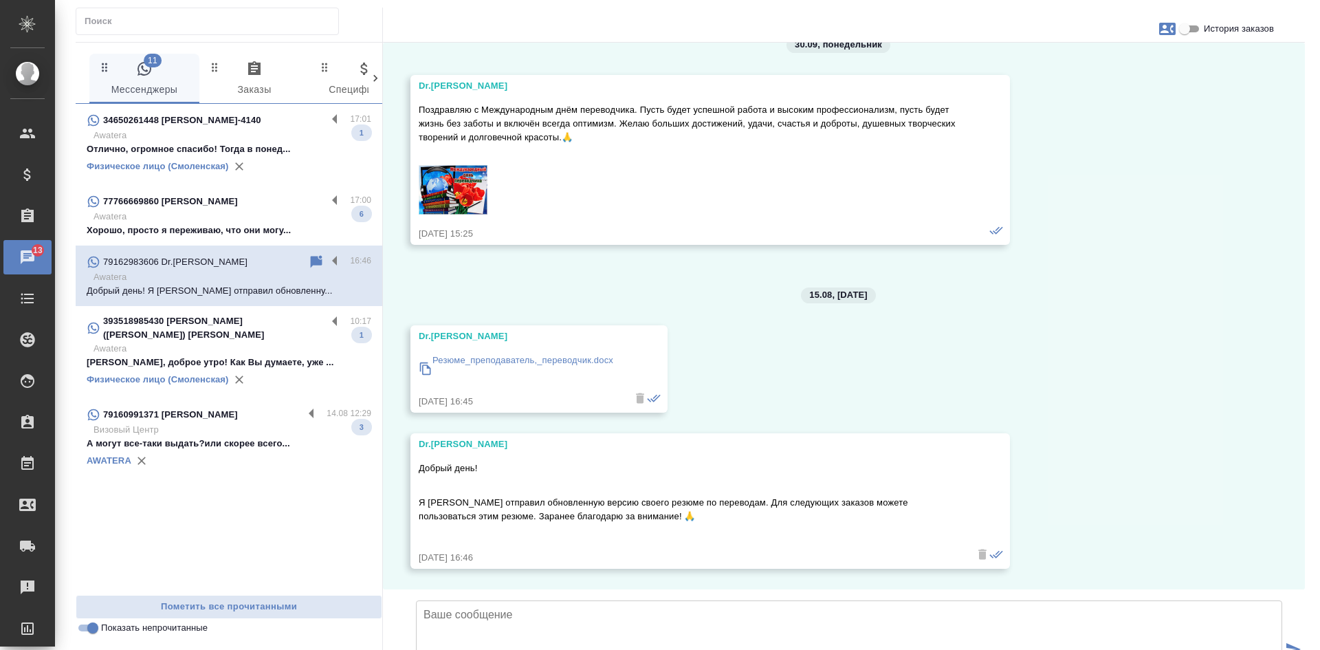
scroll to position [131, 0]
click at [318, 265] on icon at bounding box center [316, 262] width 17 height 17
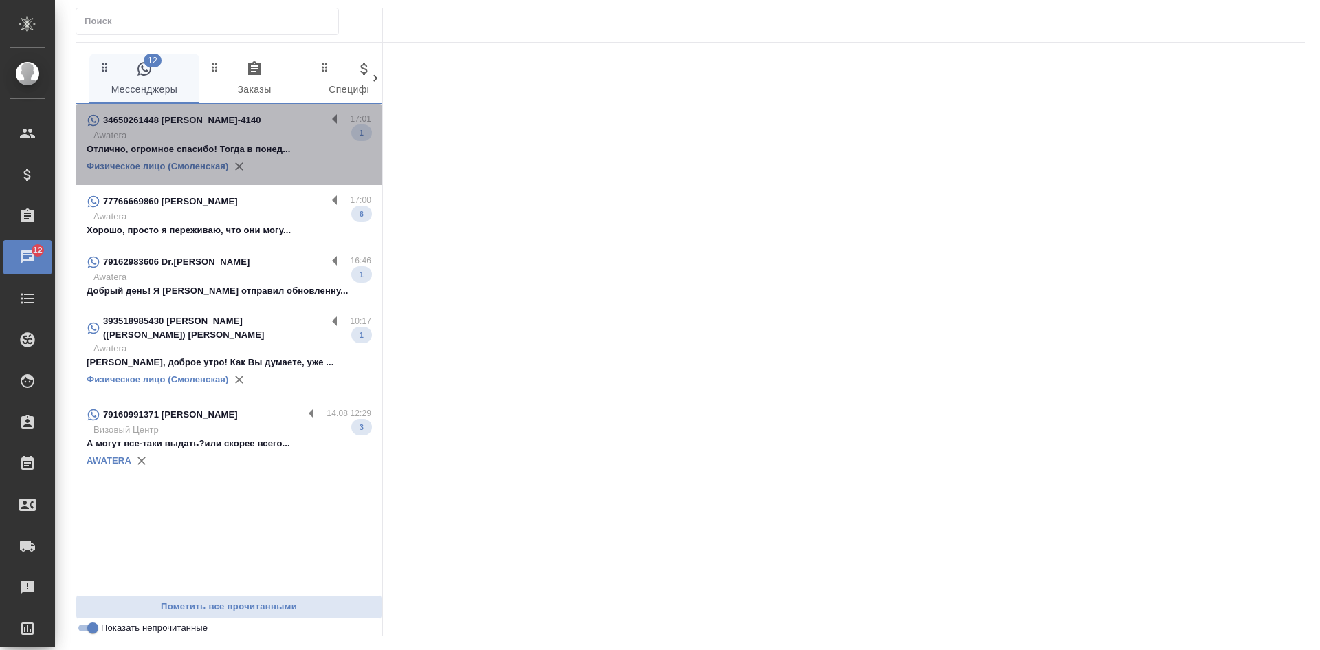
click at [279, 155] on p "Отлично, огромное спасибо! Тогда в понед..." at bounding box center [229, 149] width 285 height 14
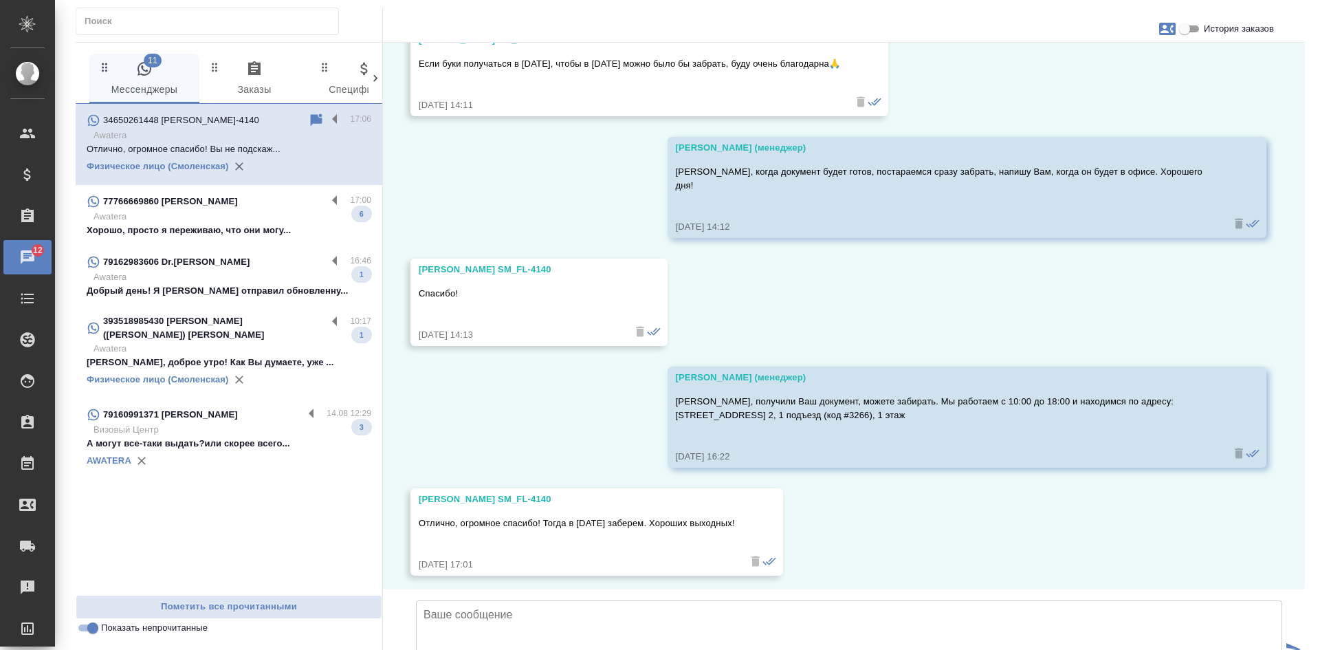
scroll to position [24256, 0]
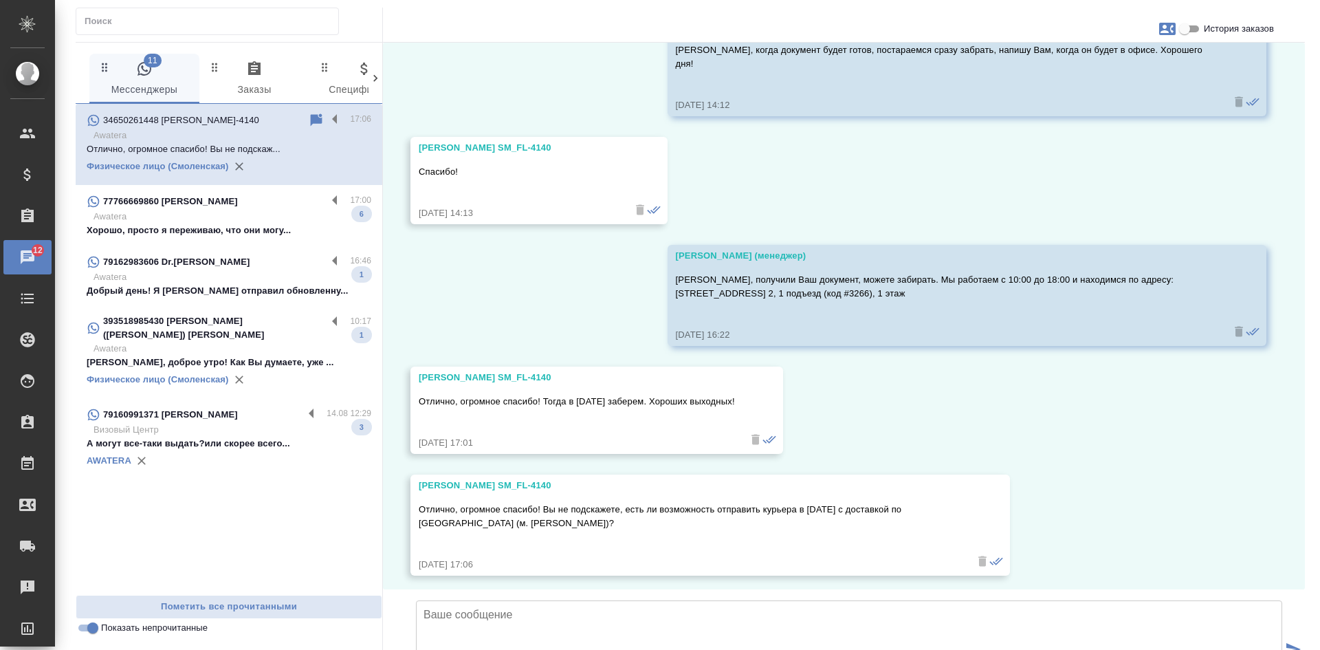
click at [311, 115] on icon at bounding box center [317, 119] width 12 height 12
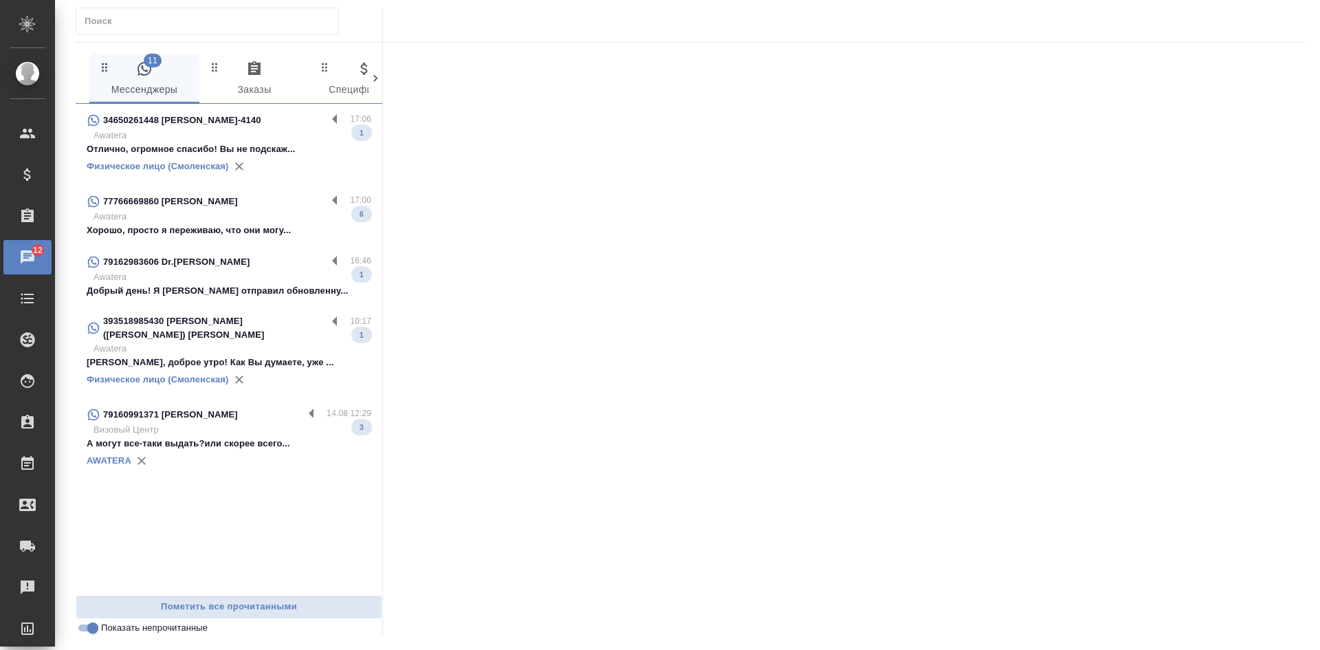
click at [213, 273] on p "Awatera" at bounding box center [233, 277] width 278 height 14
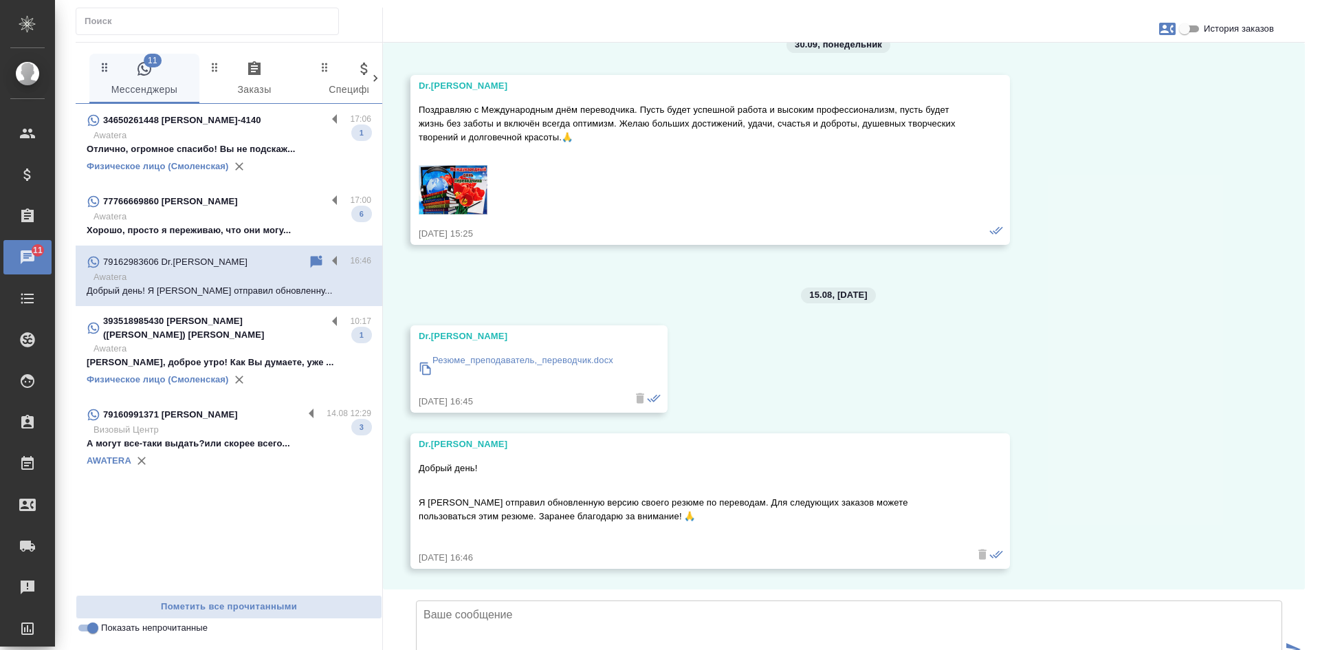
scroll to position [131, 0]
click at [493, 600] on textarea at bounding box center [849, 648] width 866 height 96
paste textarea "traktat@traktat.com"
type textarea "Добрый день. Спасибо! Продублируйте, пожалуйста, на traktat@traktat.com"
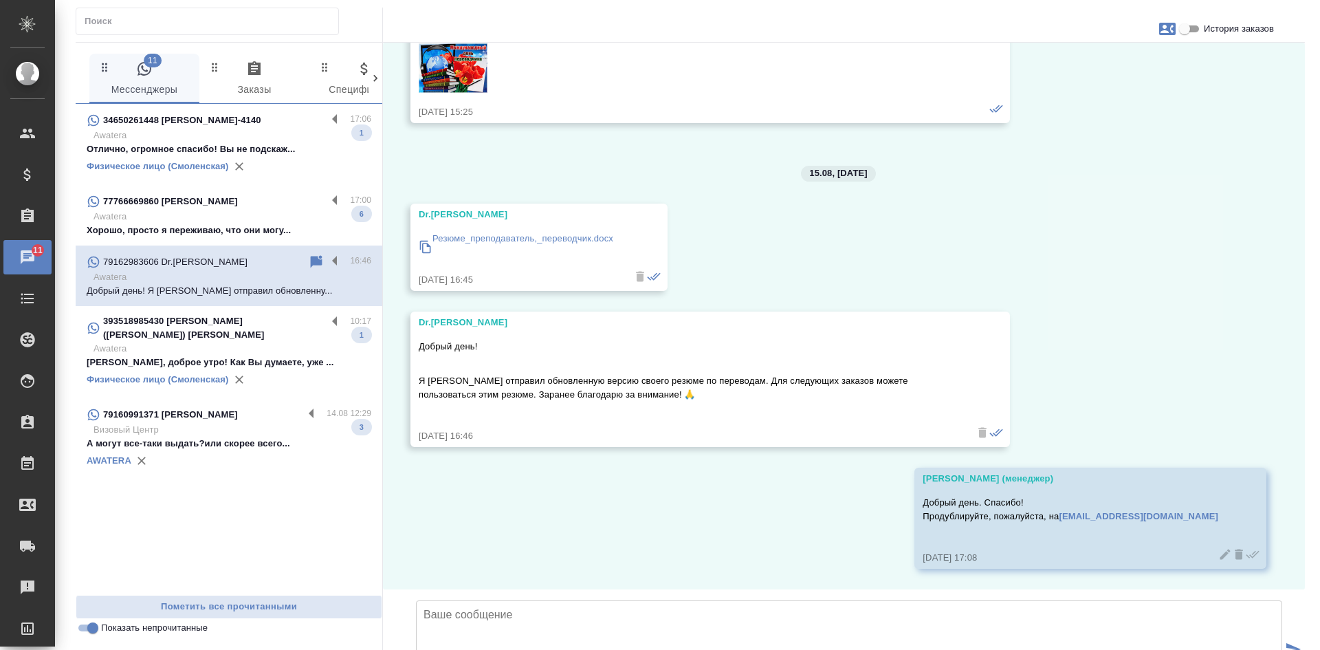
scroll to position [252, 0]
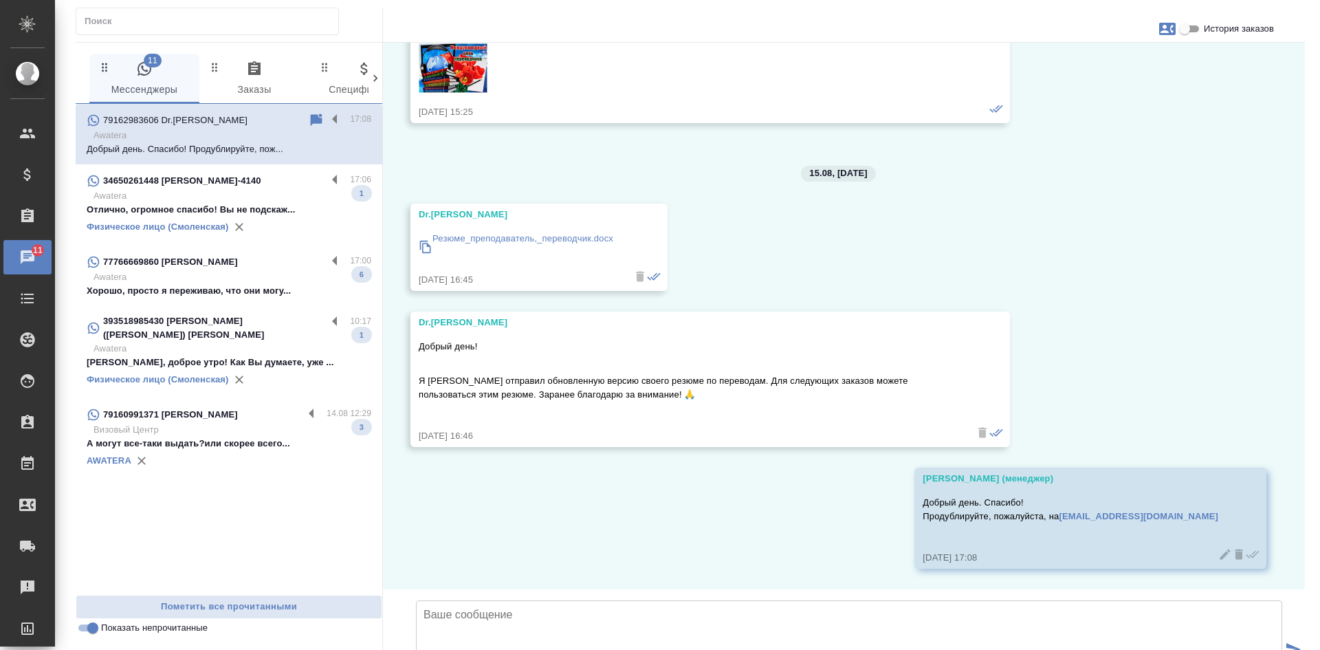
click at [84, 635] on input "Показать непрочитанные" at bounding box center [93, 627] width 50 height 17
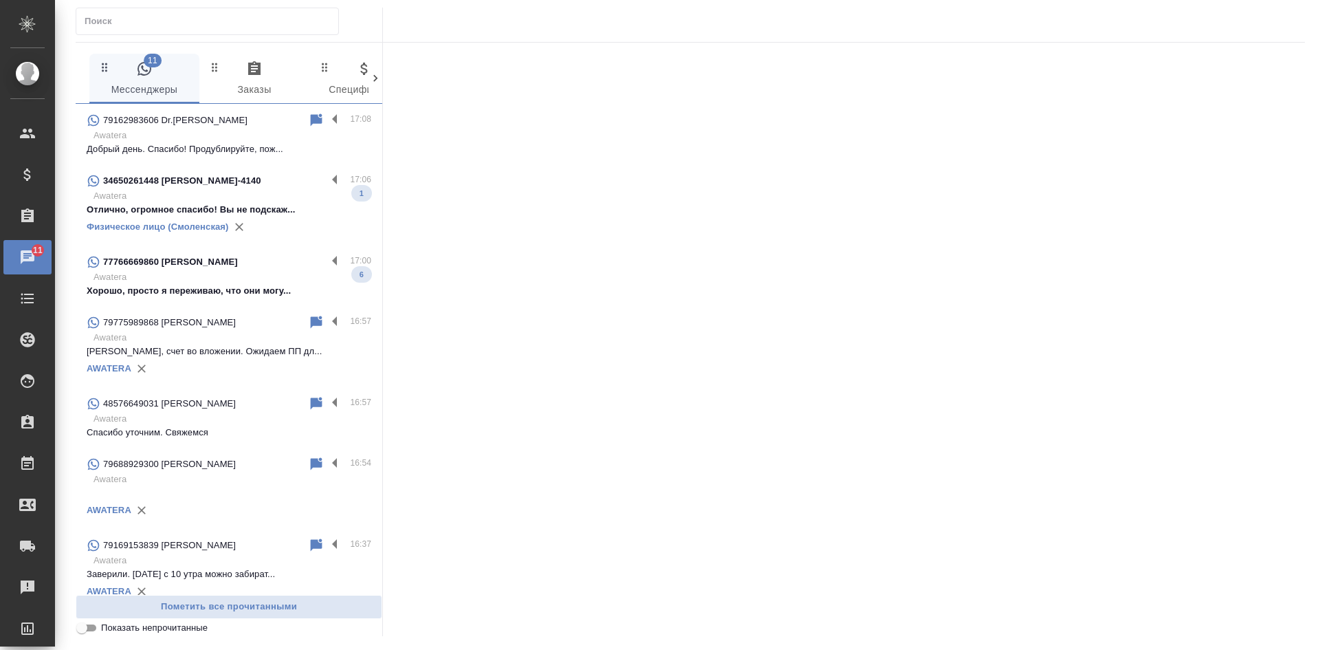
click at [85, 633] on input "Показать непрочитанные" at bounding box center [82, 627] width 50 height 17
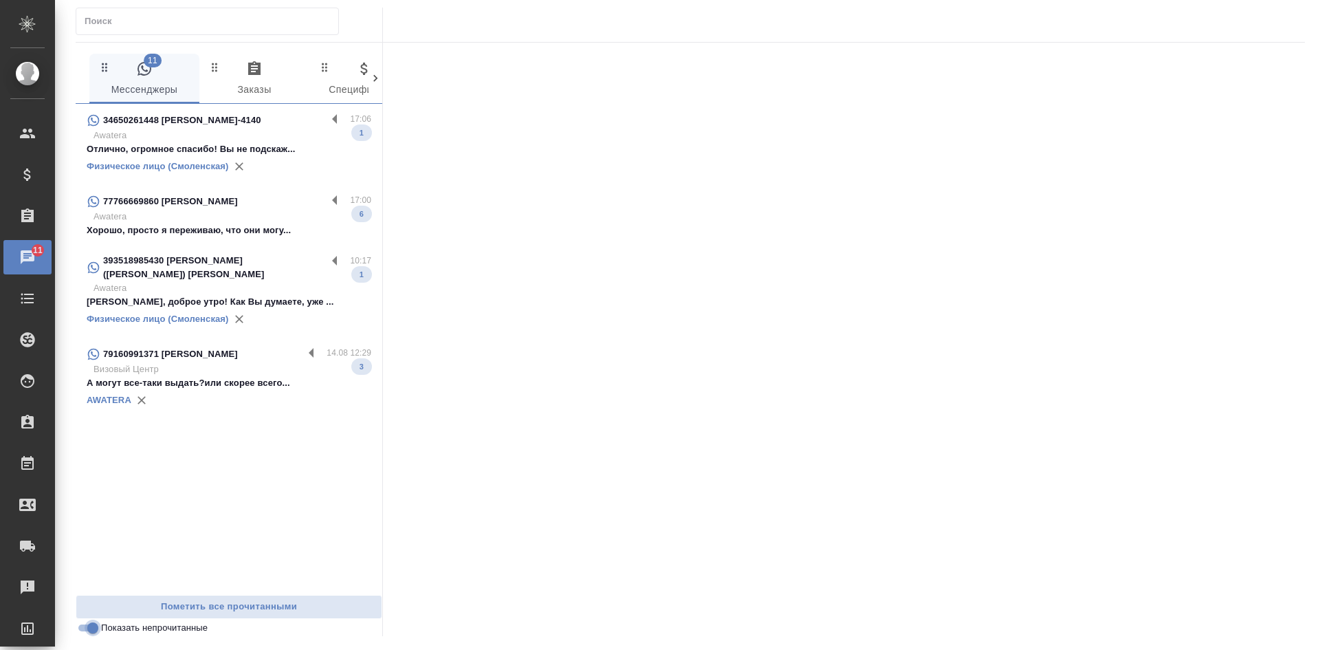
click at [96, 624] on input "Показать непрочитанные" at bounding box center [93, 627] width 50 height 17
checkbox input "false"
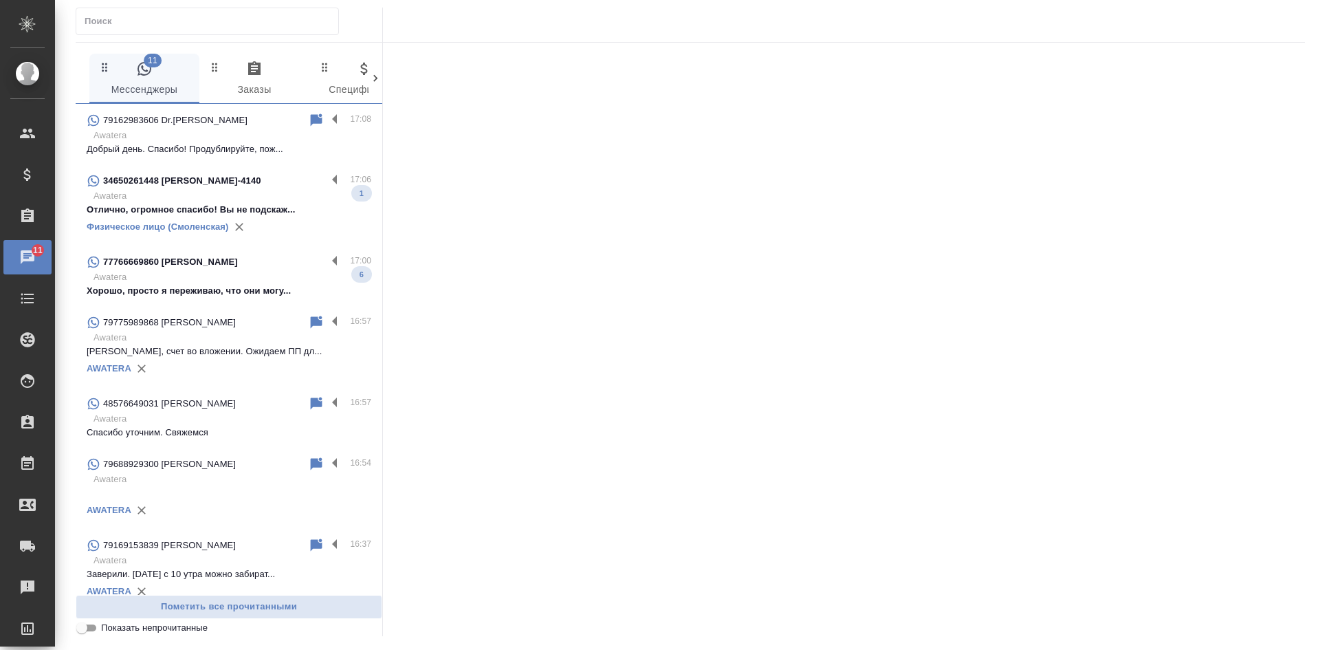
click at [136, 19] on input "text" at bounding box center [212, 21] width 254 height 19
paste input "79104657520"
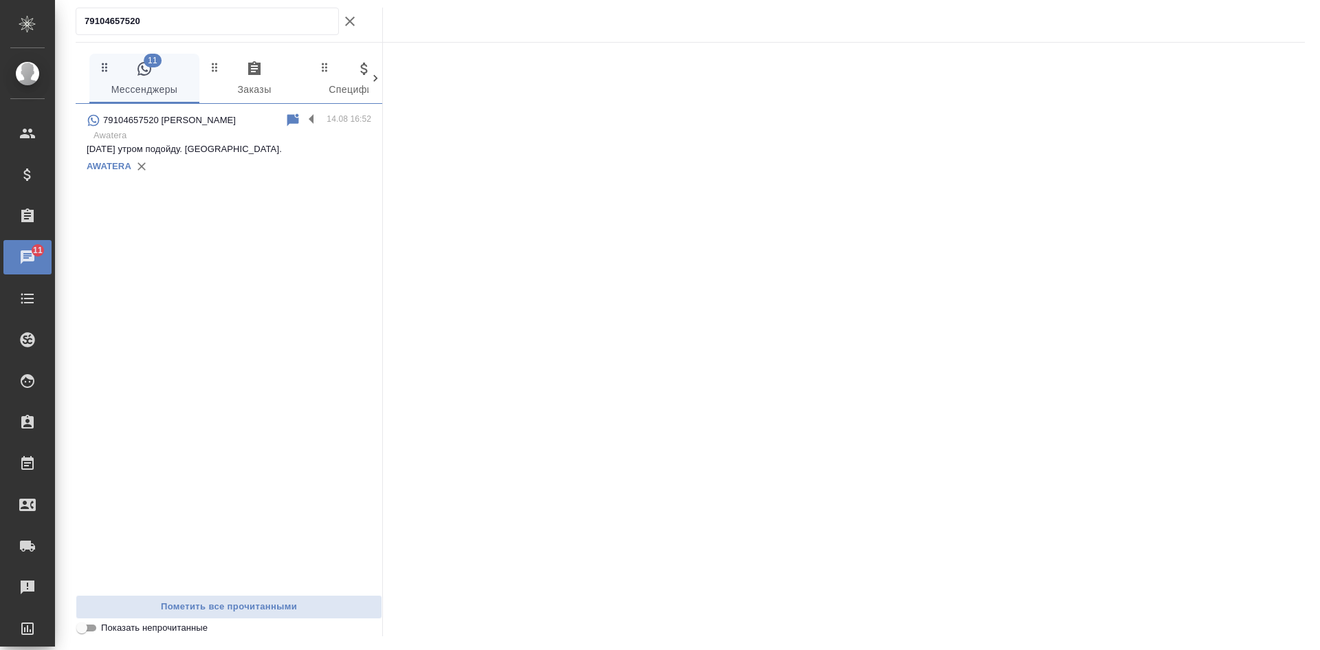
type input "79104657520"
click at [223, 170] on div "AWATERA" at bounding box center [229, 166] width 285 height 21
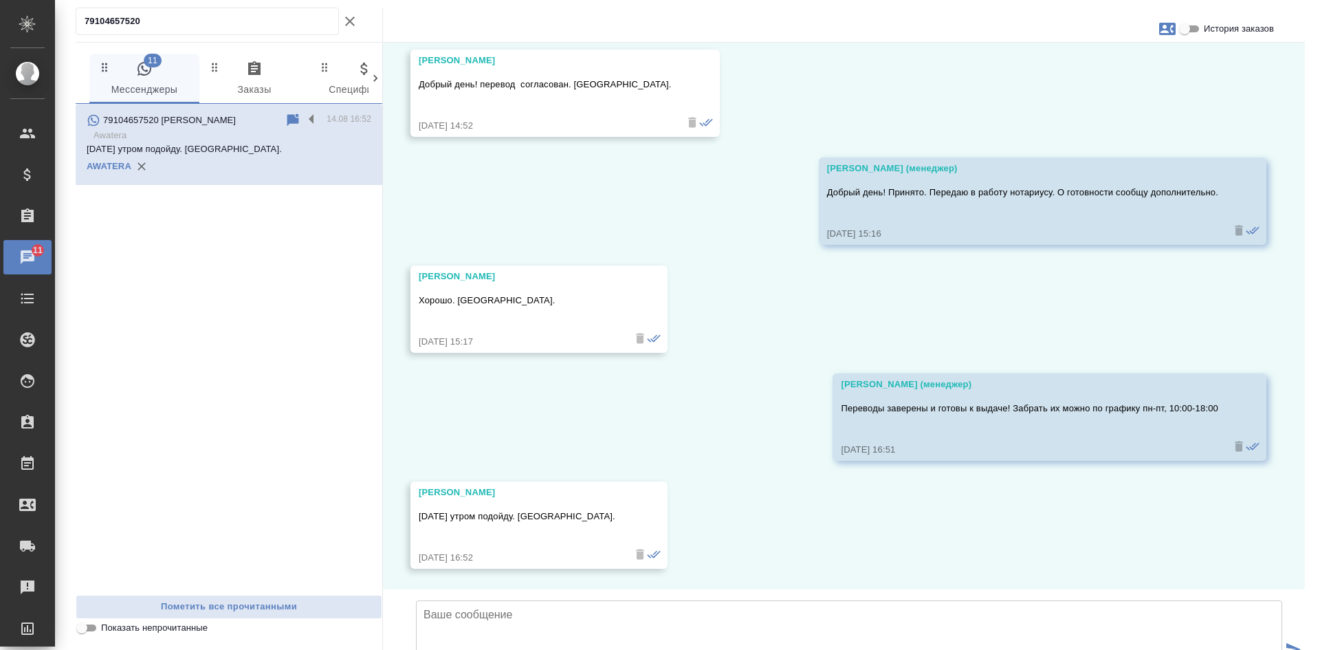
scroll to position [3557, 0]
click at [145, 165] on icon "button" at bounding box center [142, 167] width 14 height 14
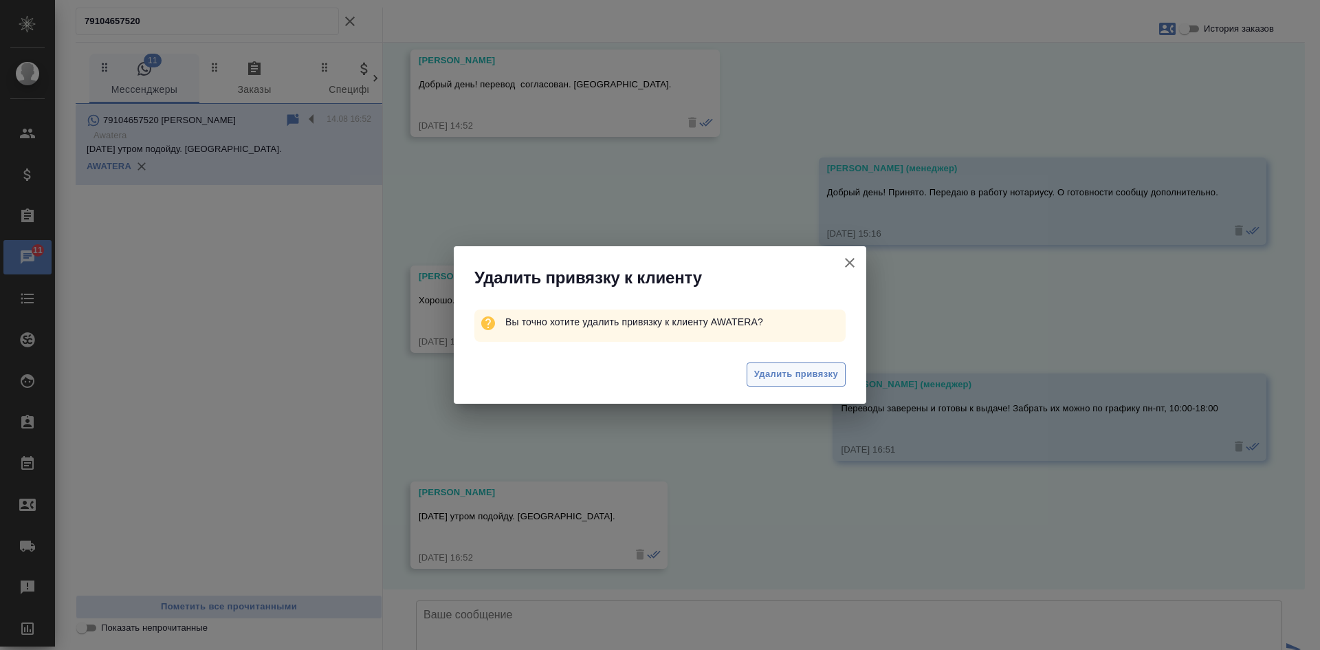
click at [787, 373] on span "Удалить привязку" at bounding box center [796, 374] width 84 height 16
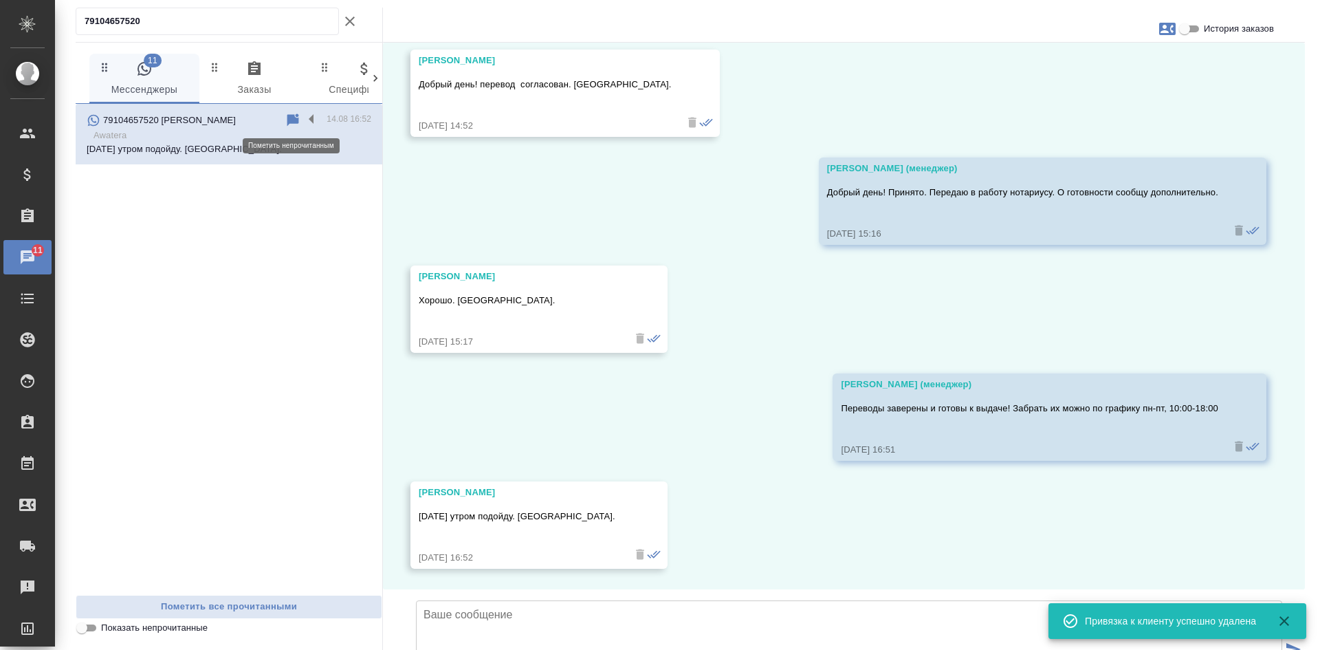
click at [300, 114] on icon at bounding box center [293, 120] width 17 height 17
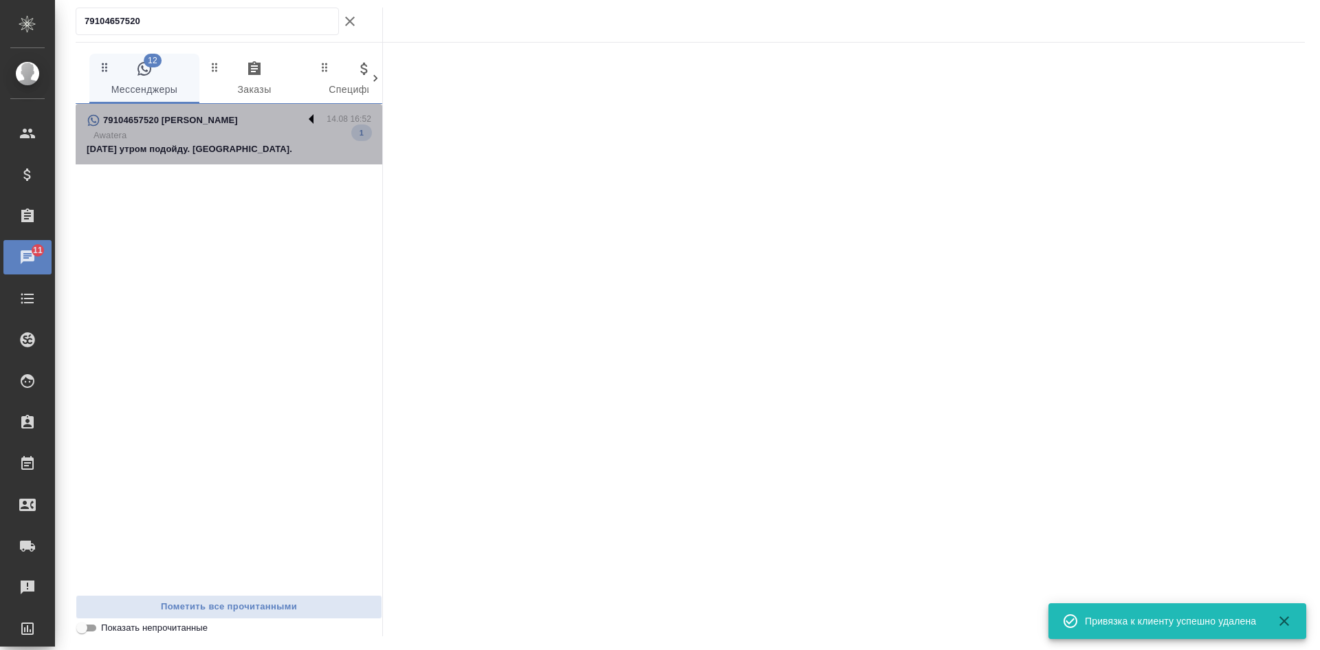
click at [311, 122] on label at bounding box center [314, 120] width 23 height 16
click at [0, 0] on input "checkbox" at bounding box center [0, 0] width 0 height 0
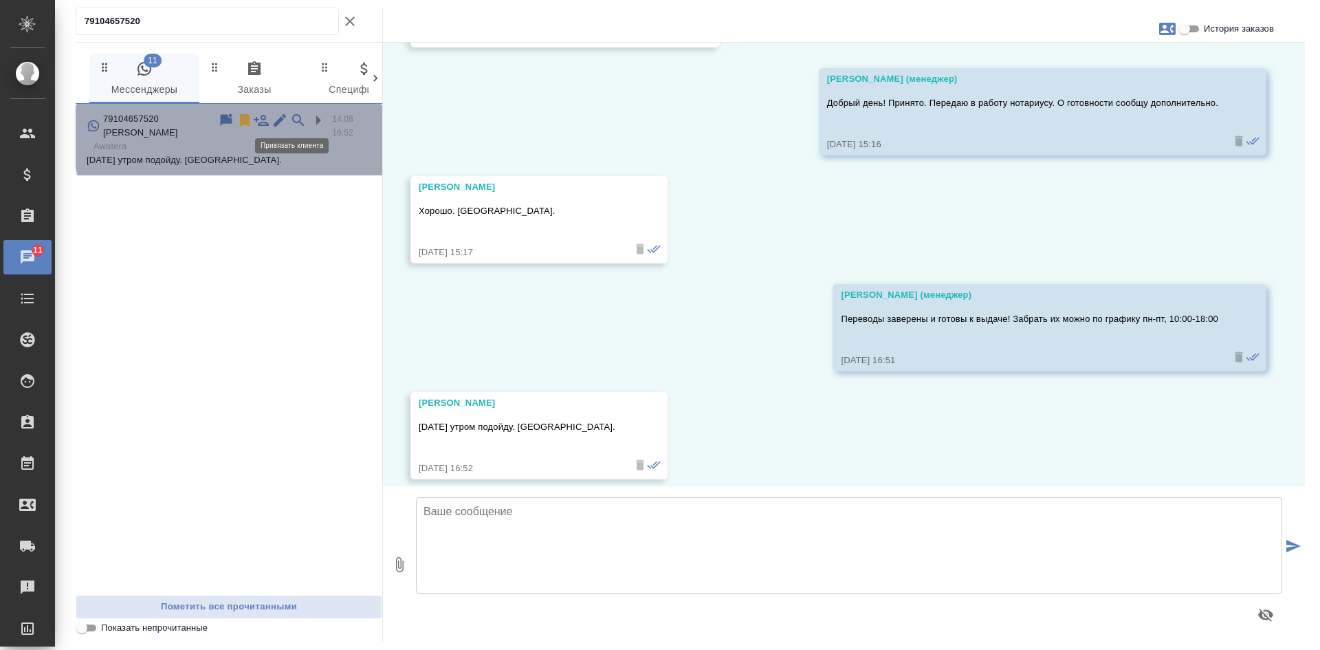
click at [292, 121] on icon at bounding box center [298, 120] width 17 height 17
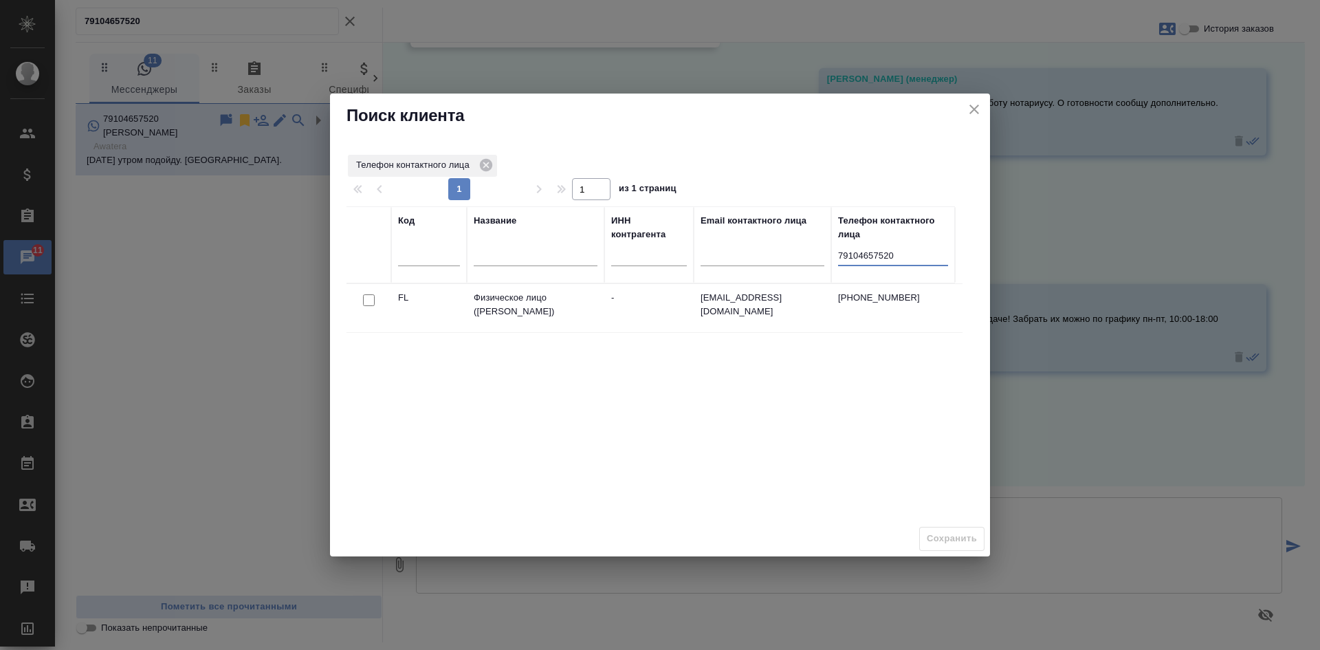
drag, startPoint x: 901, startPoint y: 256, endPoint x: 727, endPoint y: 268, distance: 174.3
click at [727, 268] on tr "Код Название ИНН контрагента Email контактного лица Телефон контактного лица 79…" at bounding box center [651, 244] width 608 height 76
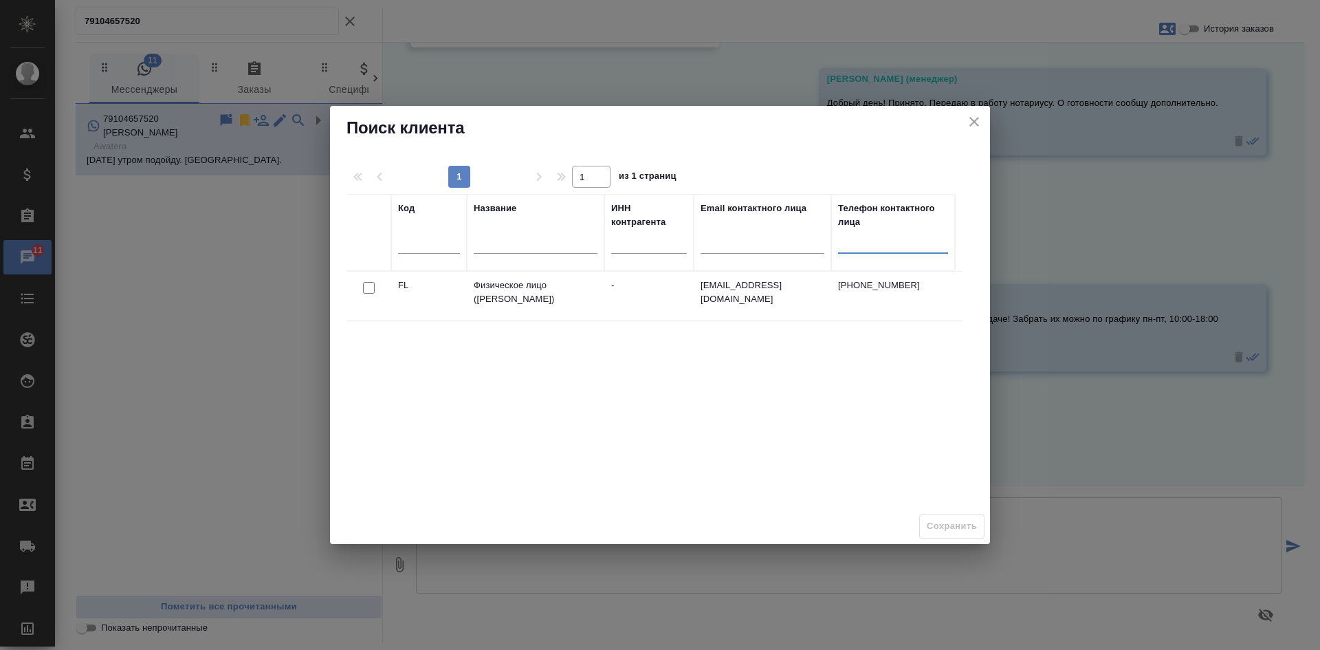
click at [507, 261] on div at bounding box center [536, 246] width 124 height 34
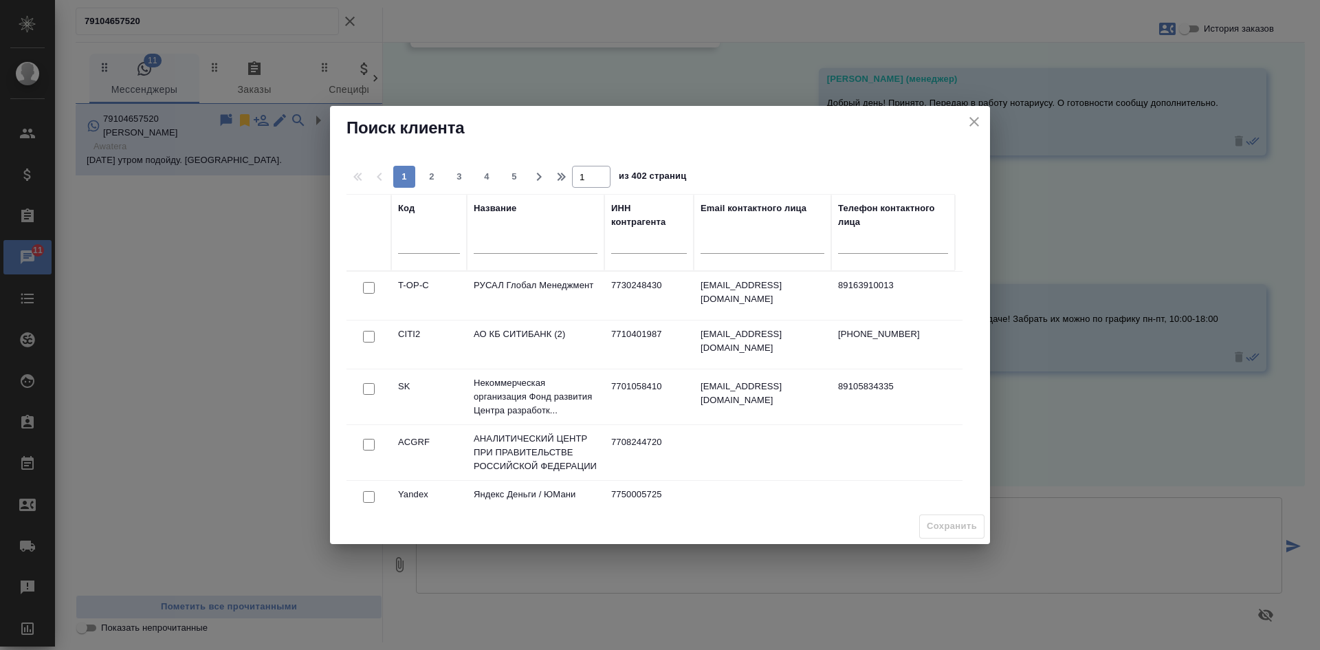
click at [506, 245] on input "text" at bounding box center [536, 244] width 124 height 17
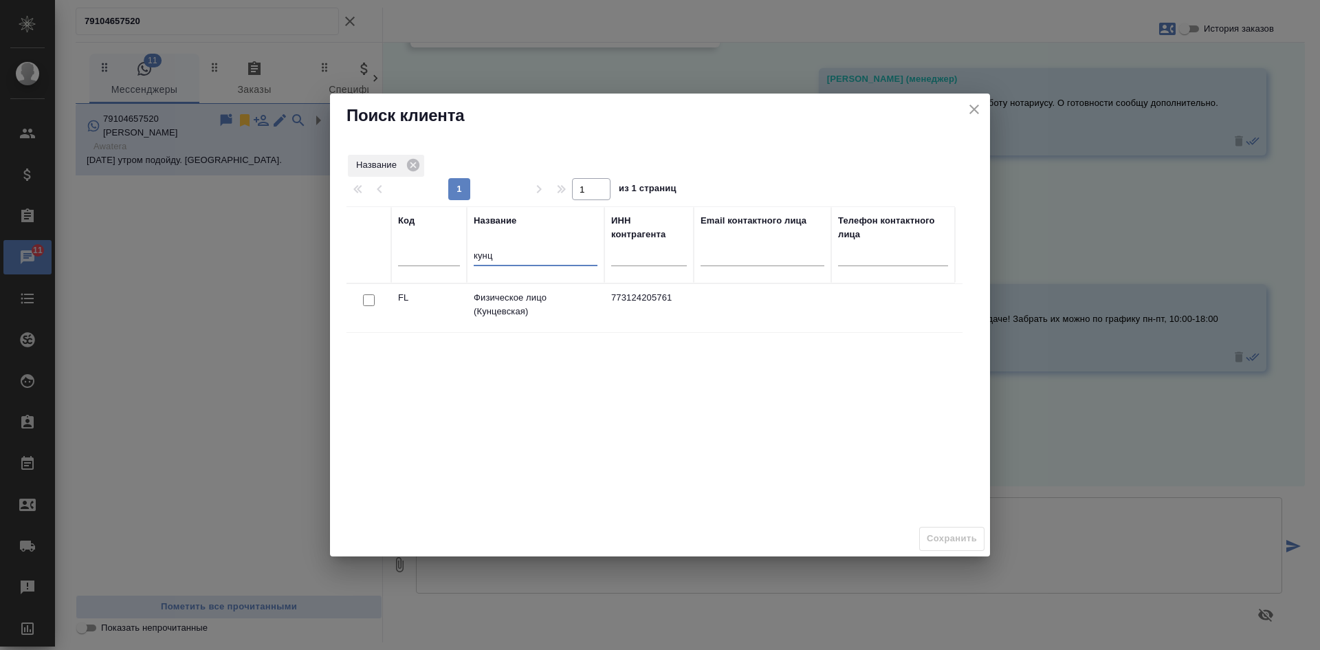
type input "кунц"
click at [369, 300] on input "checkbox" at bounding box center [369, 300] width 12 height 12
checkbox input "true"
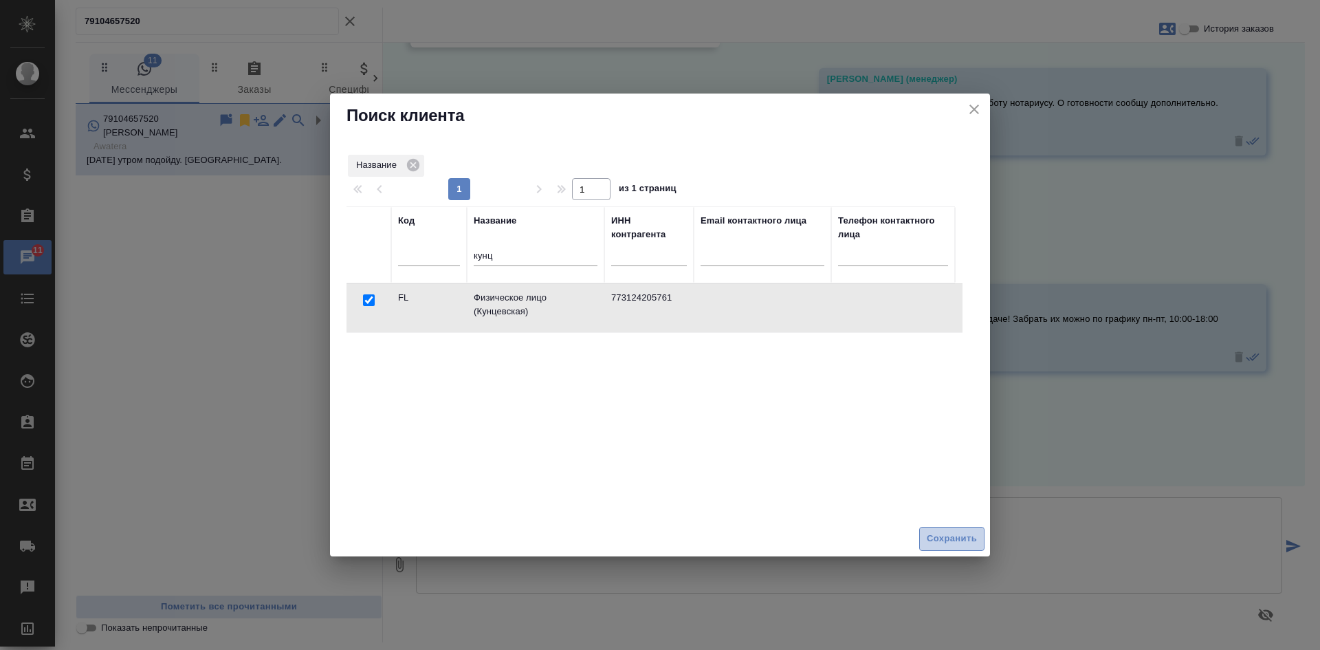
click at [960, 534] on span "Сохранить" at bounding box center [952, 539] width 50 height 16
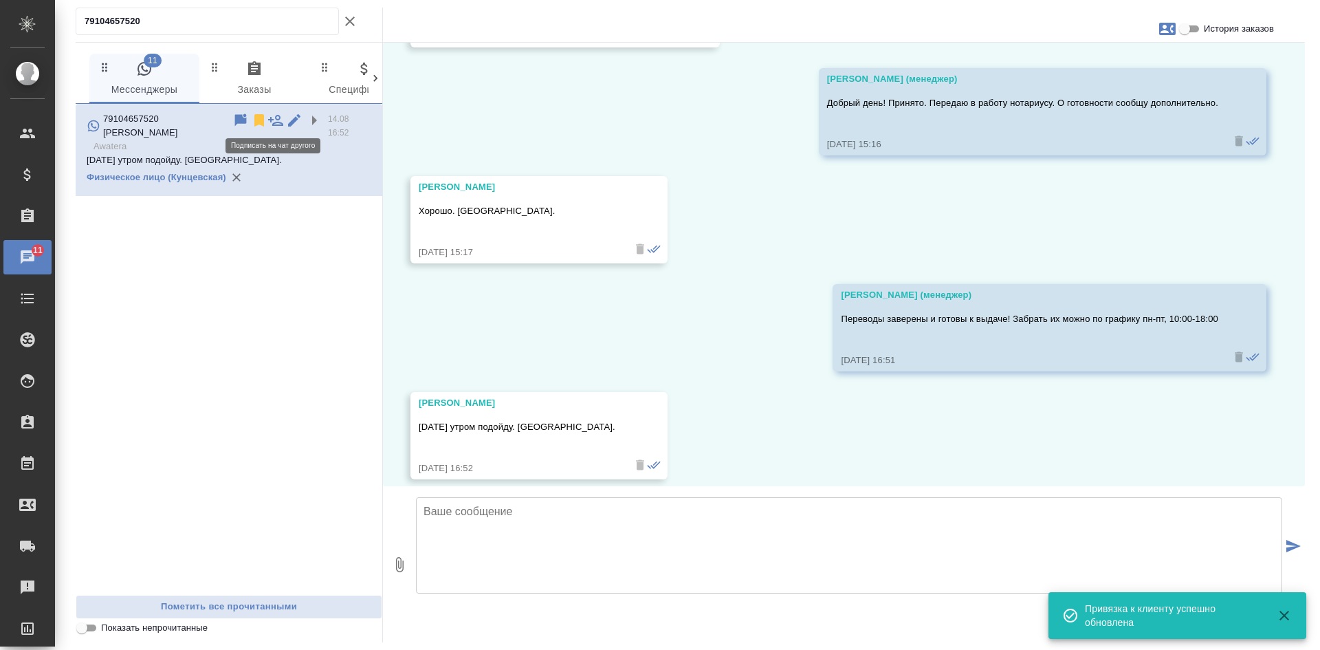
click at [275, 118] on icon at bounding box center [275, 120] width 15 height 11
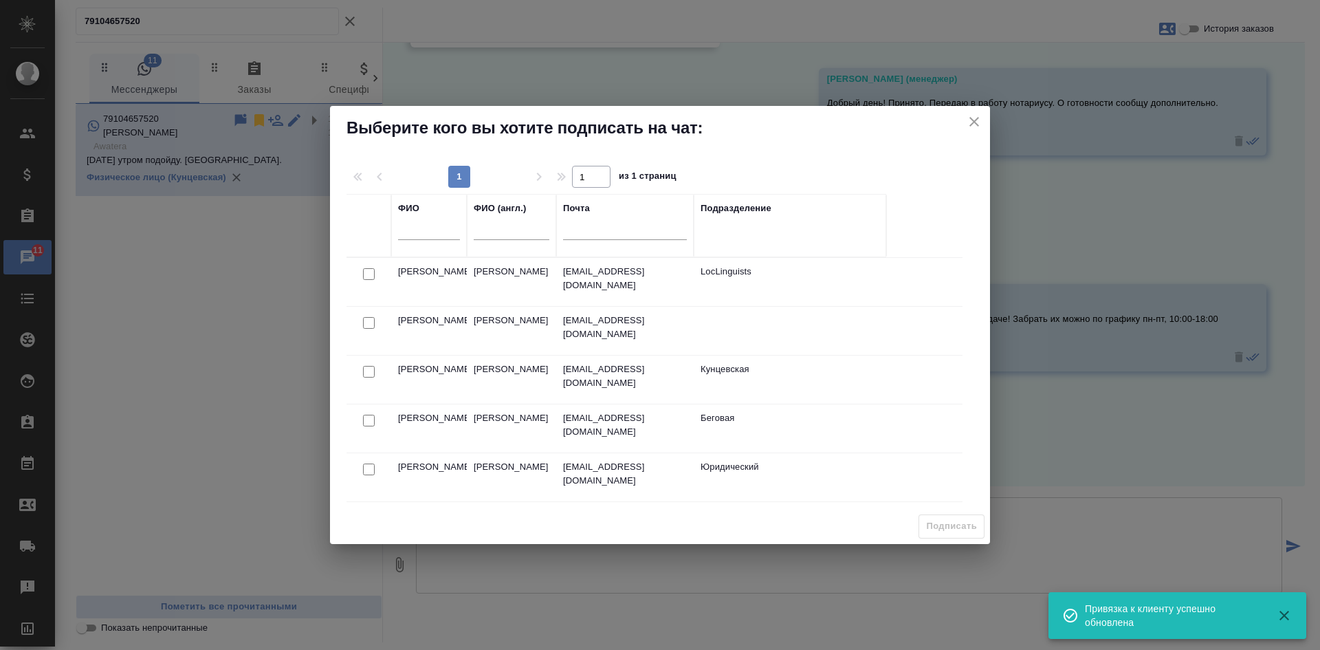
click at [418, 232] on input "text" at bounding box center [429, 230] width 62 height 17
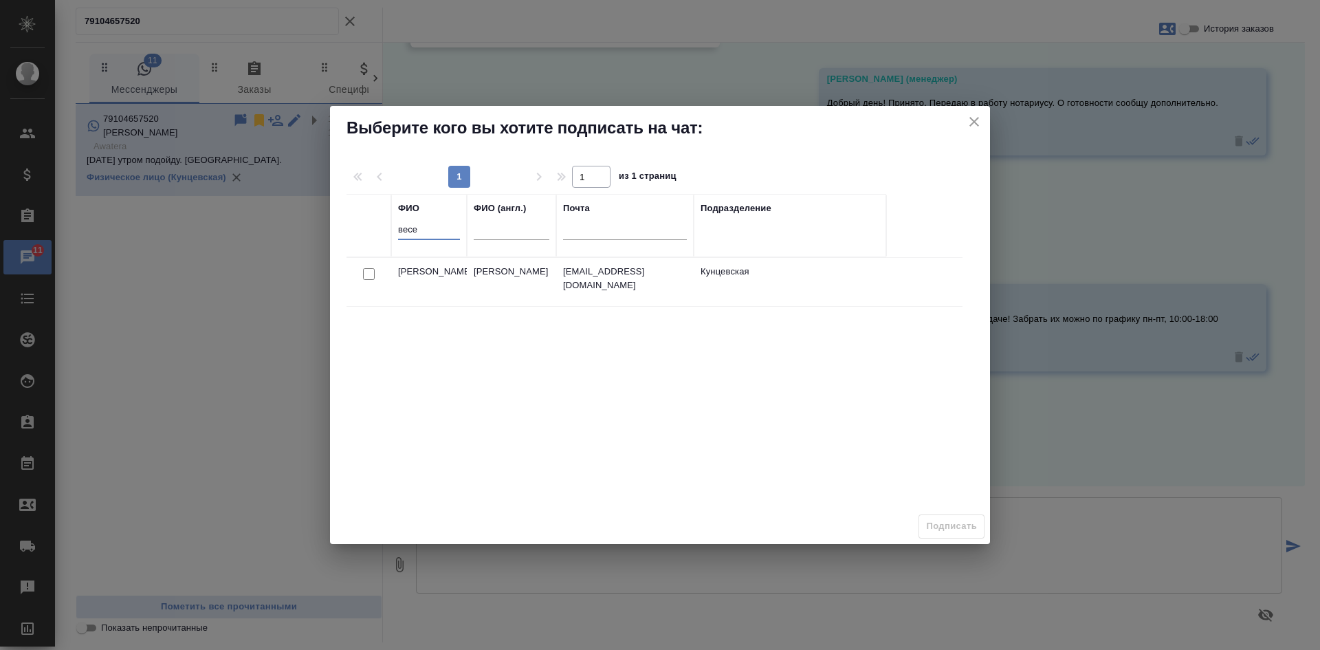
type input "весе"
click at [371, 278] on input "checkbox" at bounding box center [369, 274] width 12 height 12
checkbox input "true"
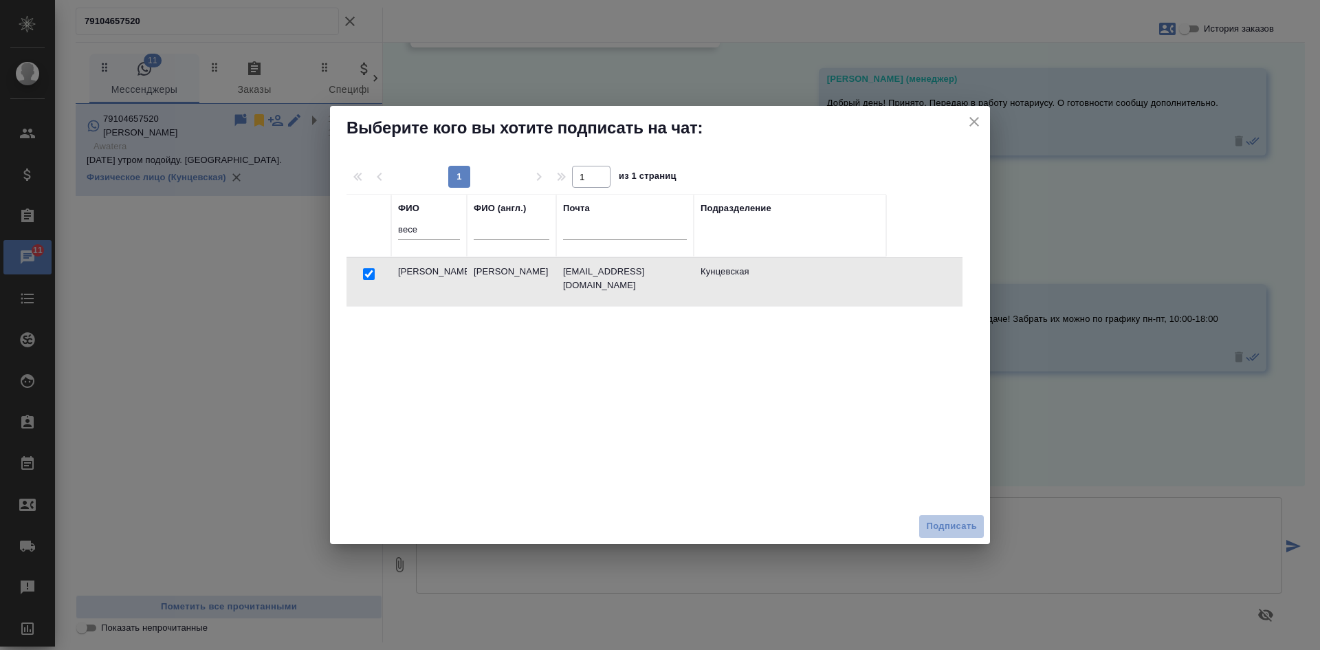
click at [947, 529] on span "Подписать" at bounding box center [951, 526] width 51 height 16
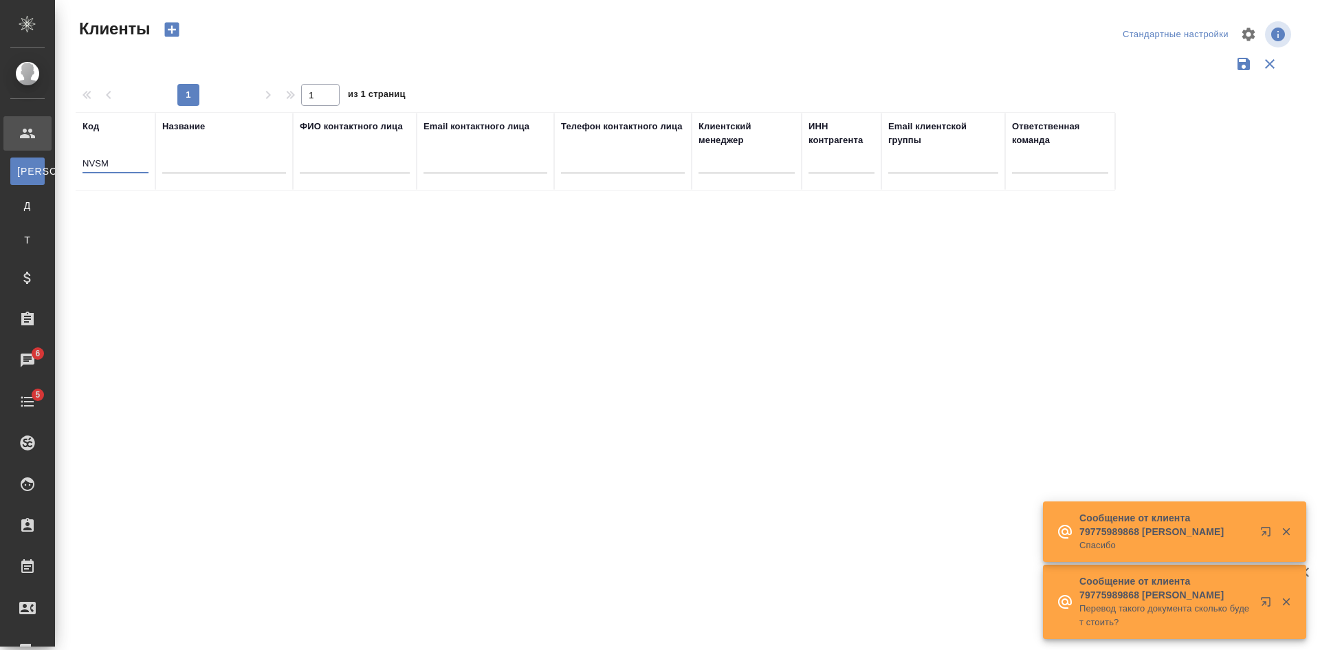
select select "RU"
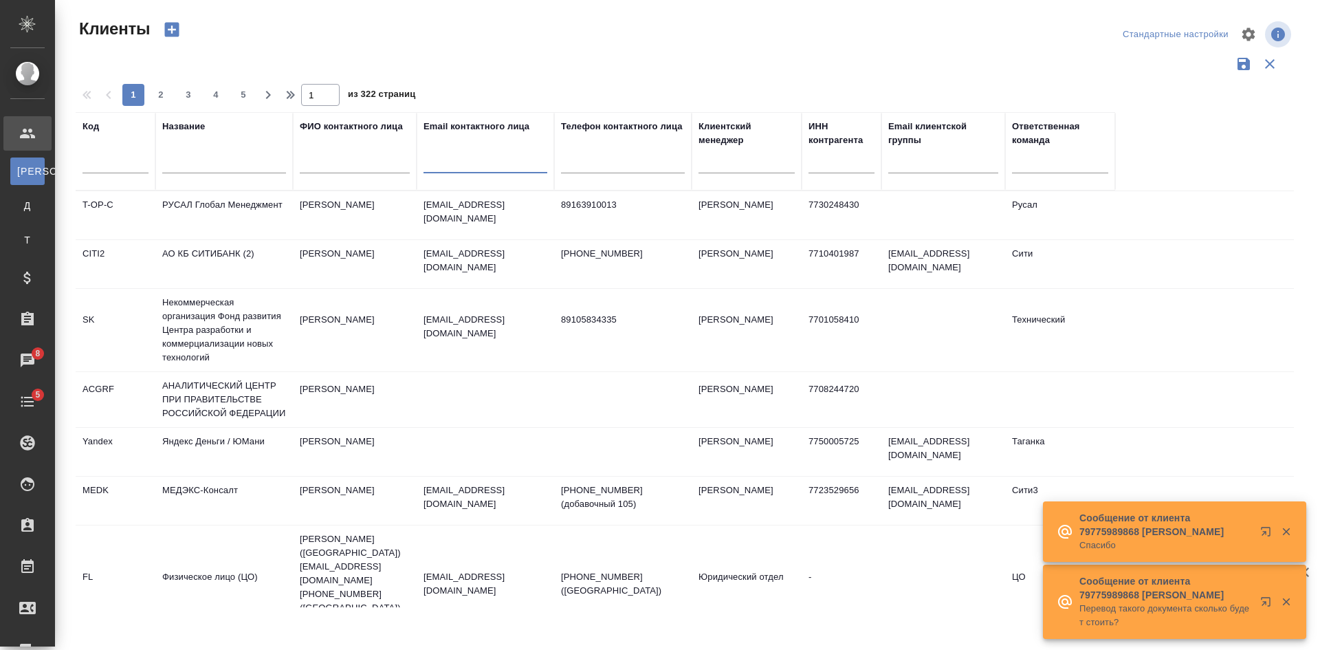
click at [445, 159] on input "text" at bounding box center [486, 164] width 124 height 17
paste input "office@tic-samara.ru"
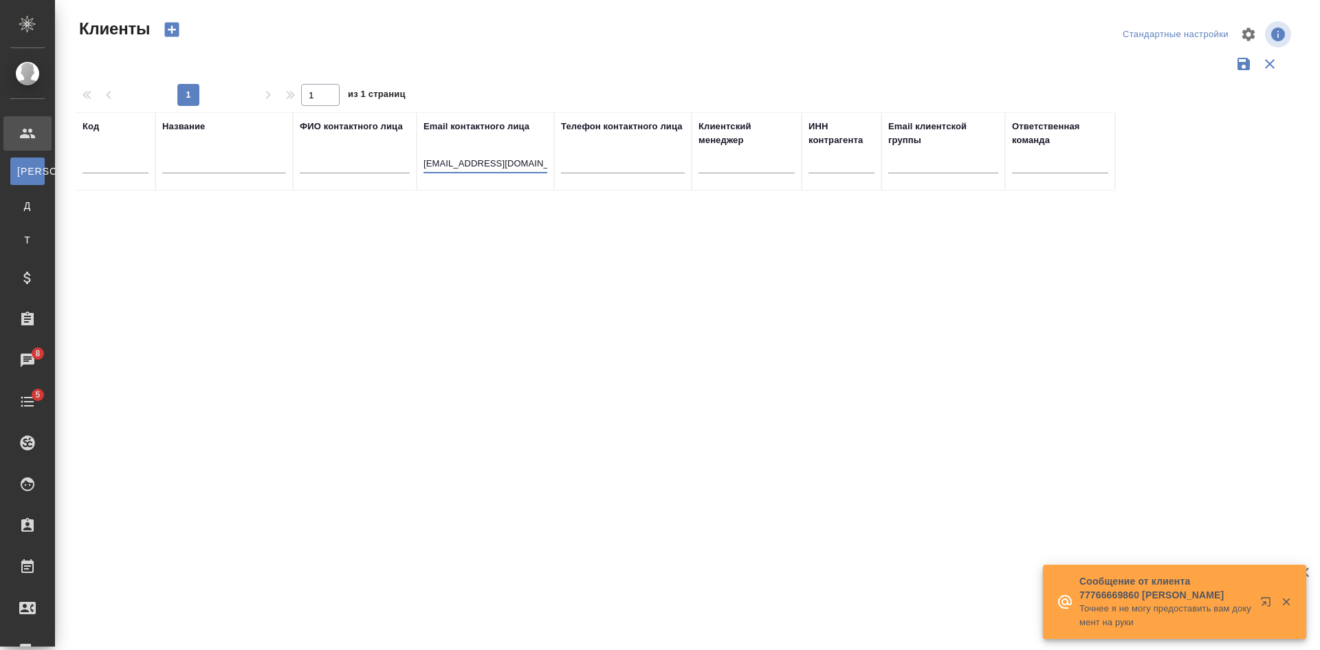
drag, startPoint x: 445, startPoint y: 159, endPoint x: 404, endPoint y: 158, distance: 40.6
click at [406, 159] on tr "Код Название ФИО контактного лица Email контактного лица office@tic-samara.ru Т…" at bounding box center [596, 151] width 1040 height 78
type input "@tic-samara.ru"
drag, startPoint x: 435, startPoint y: 157, endPoint x: 393, endPoint y: 157, distance: 41.3
click at [395, 157] on tr "Код Название ФИО контактного лица Email контактного лица @tic-samara.ru Телефон…" at bounding box center [596, 151] width 1040 height 78
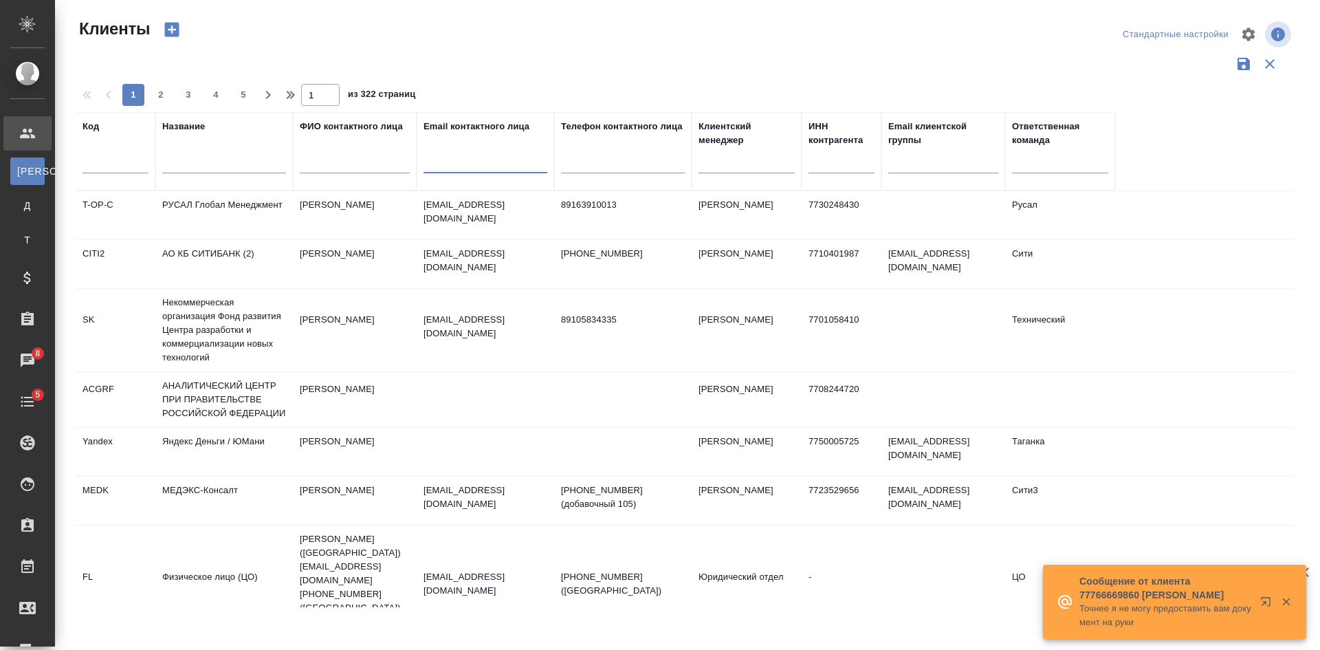
click at [205, 157] on input "text" at bounding box center [224, 164] width 124 height 17
type input "ТИЦ"
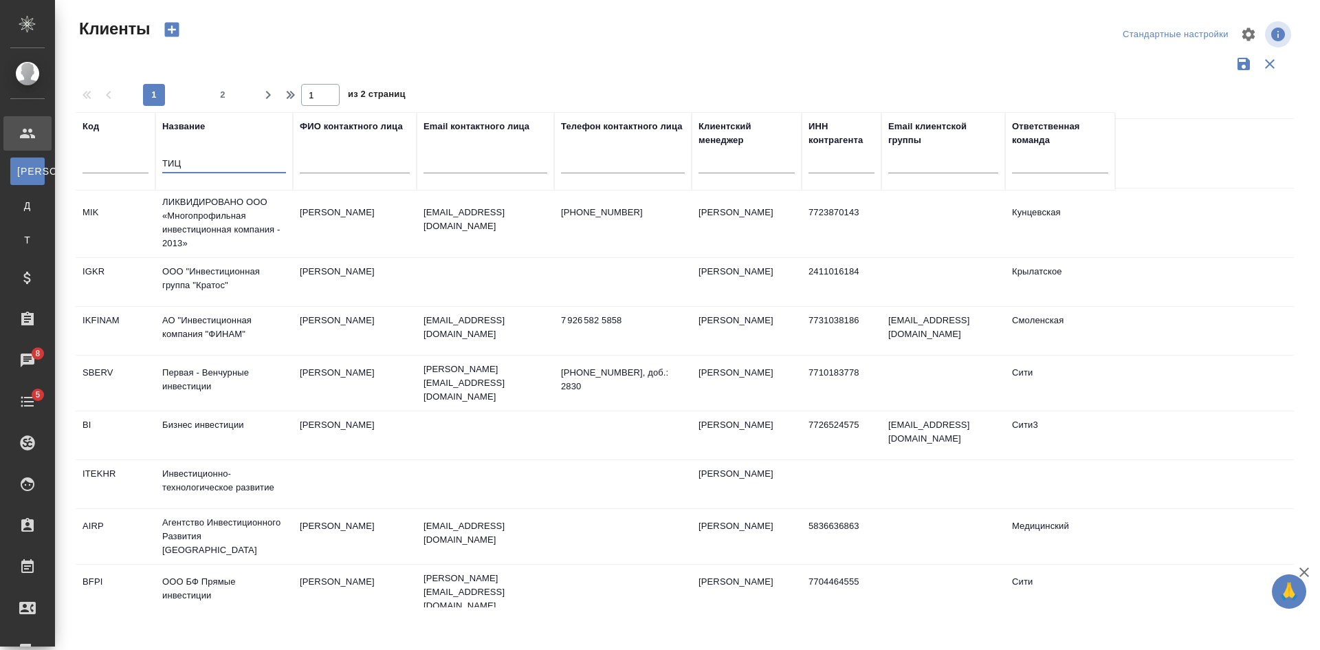
scroll to position [344, 0]
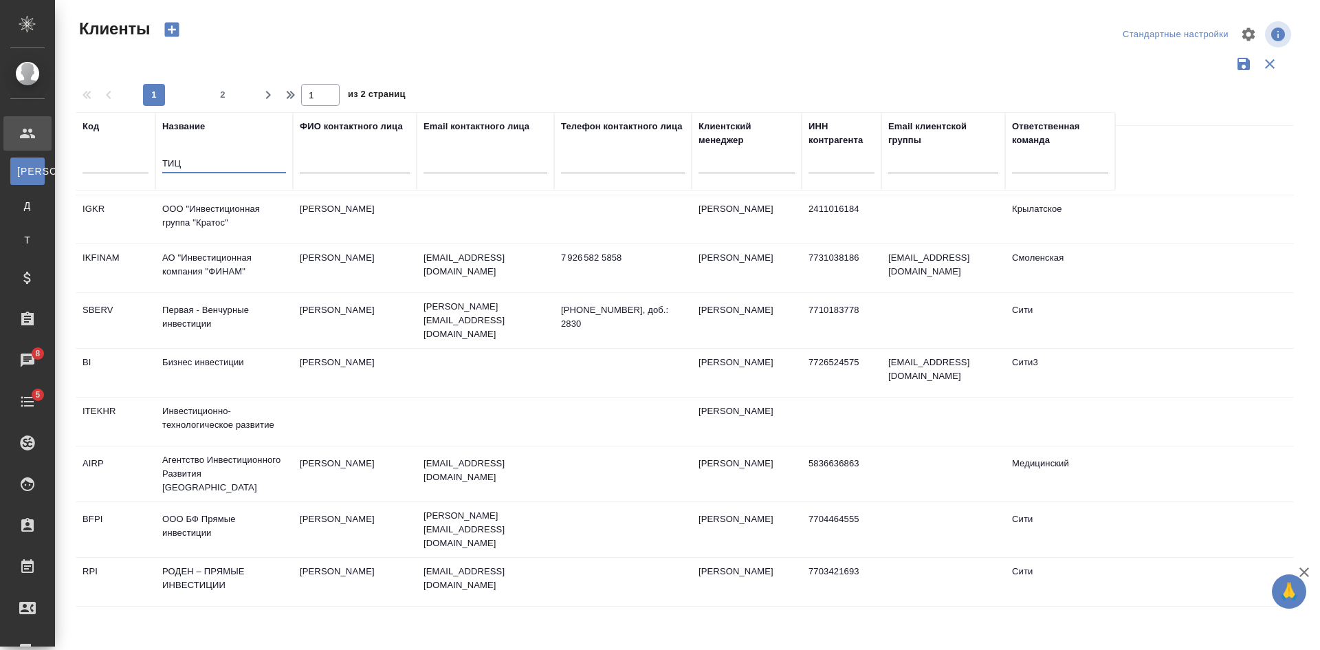
drag, startPoint x: 195, startPoint y: 168, endPoint x: 120, endPoint y: 151, distance: 76.2
click at [130, 155] on tr "Код Название ТИЦ ФИО контактного лица Email контактного лица Телефон контактног…" at bounding box center [596, 151] width 1040 height 78
paste input "Государственное бюджетное учреждение Самарской области "Туристский информационн…"
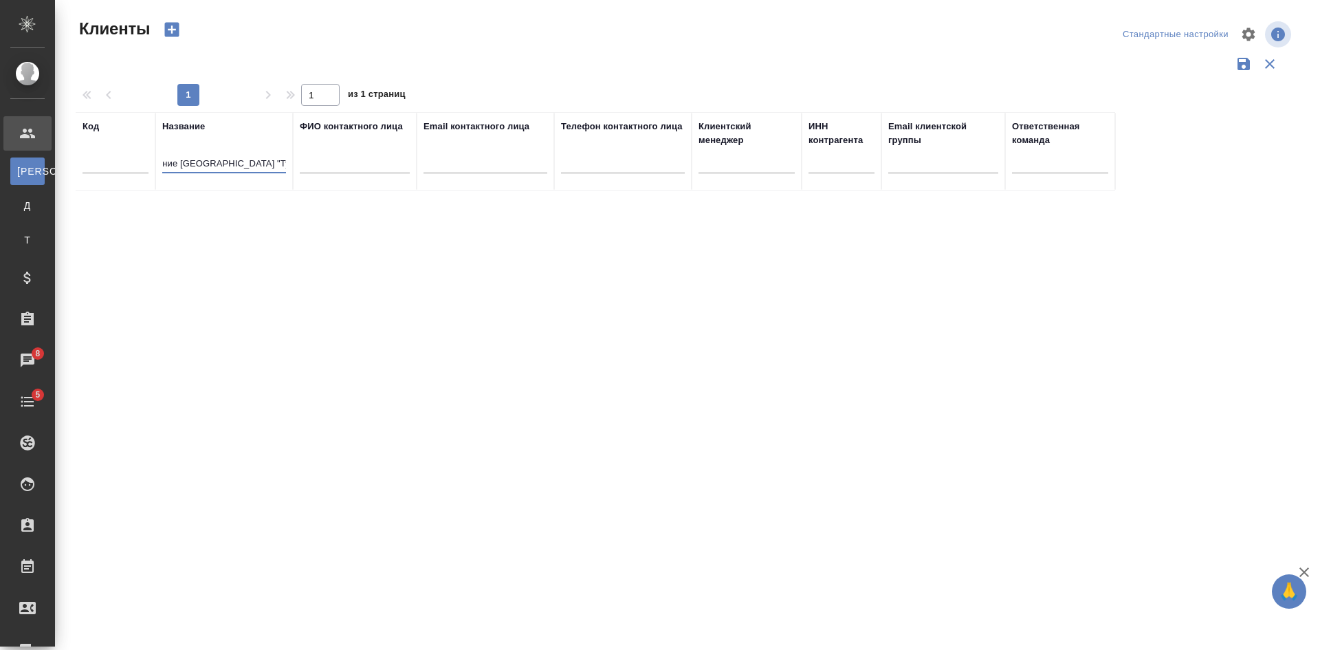
scroll to position [0, 0]
drag, startPoint x: 270, startPoint y: 163, endPoint x: 85, endPoint y: 164, distance: 184.9
click at [85, 164] on tr "Код Название Государственное бюджетное учреждение Самарской области "Туристский…" at bounding box center [596, 151] width 1040 height 78
drag, startPoint x: 165, startPoint y: 166, endPoint x: 417, endPoint y: 142, distance: 253.5
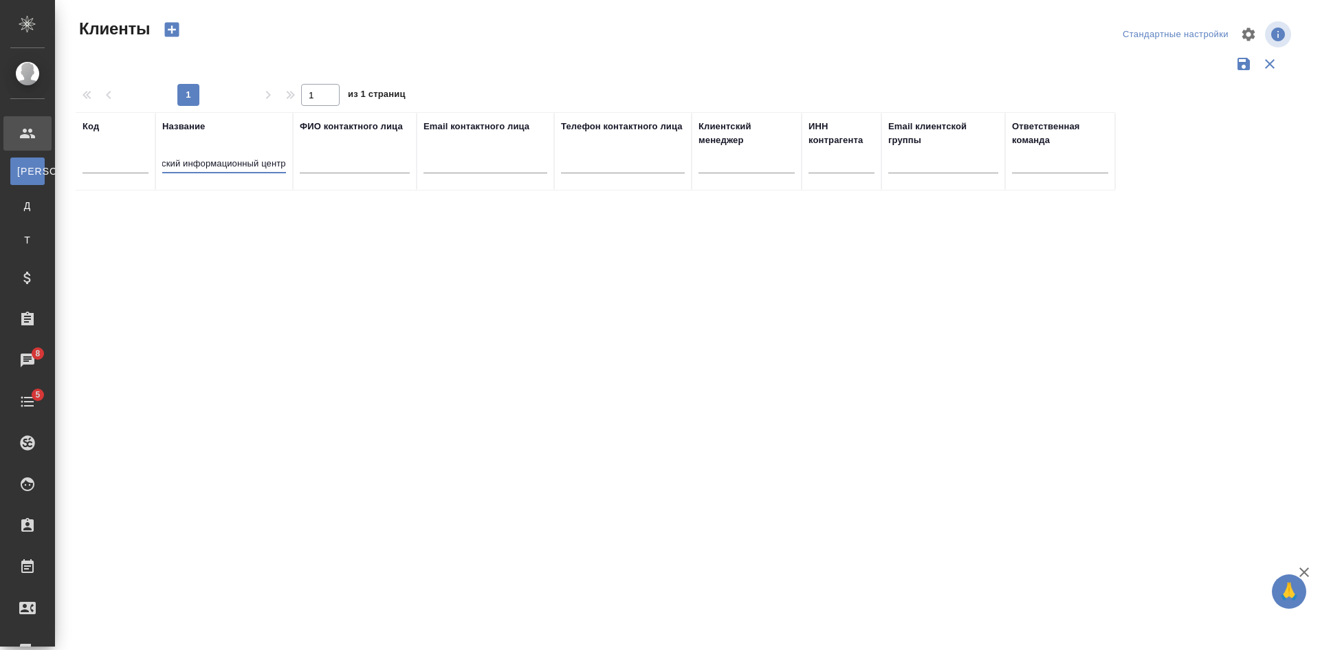
click at [417, 142] on tr "Код Название Туристский информационный центр ФИО контактного лица Email контакт…" at bounding box center [596, 151] width 1040 height 78
type input "Т"
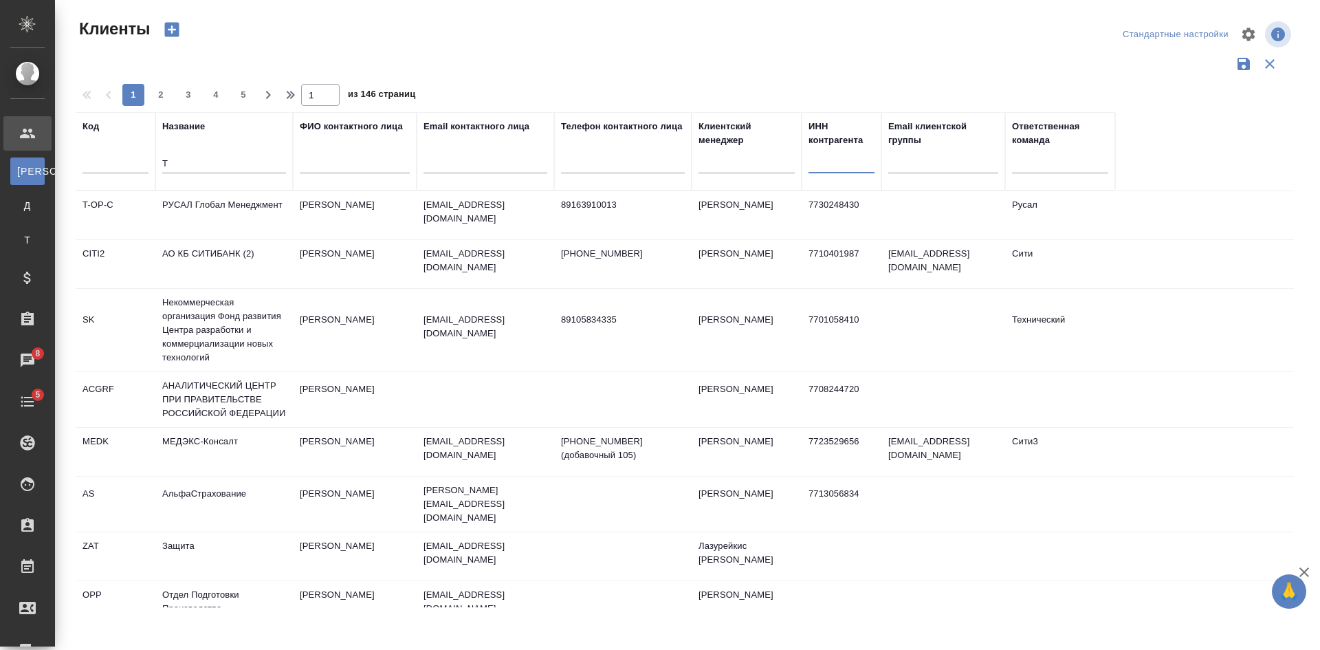
click at [844, 163] on input "text" at bounding box center [842, 164] width 66 height 17
paste input "6315706545"
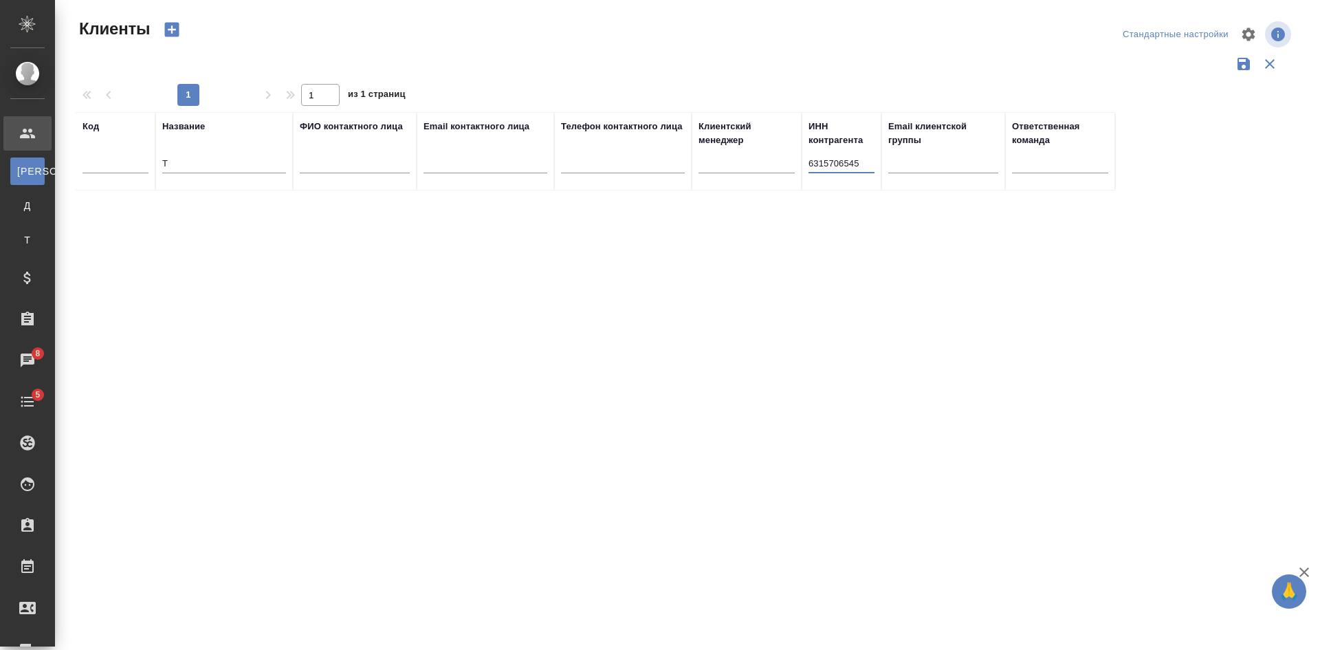
type input "6315706545"
click at [273, 164] on input "Т" at bounding box center [224, 164] width 124 height 17
drag, startPoint x: 863, startPoint y: 160, endPoint x: 751, endPoint y: 159, distance: 111.4
click at [751, 159] on tr "Код Название ФИО контактного лица Email контактного лица Телефон контактного ли…" at bounding box center [596, 151] width 1040 height 78
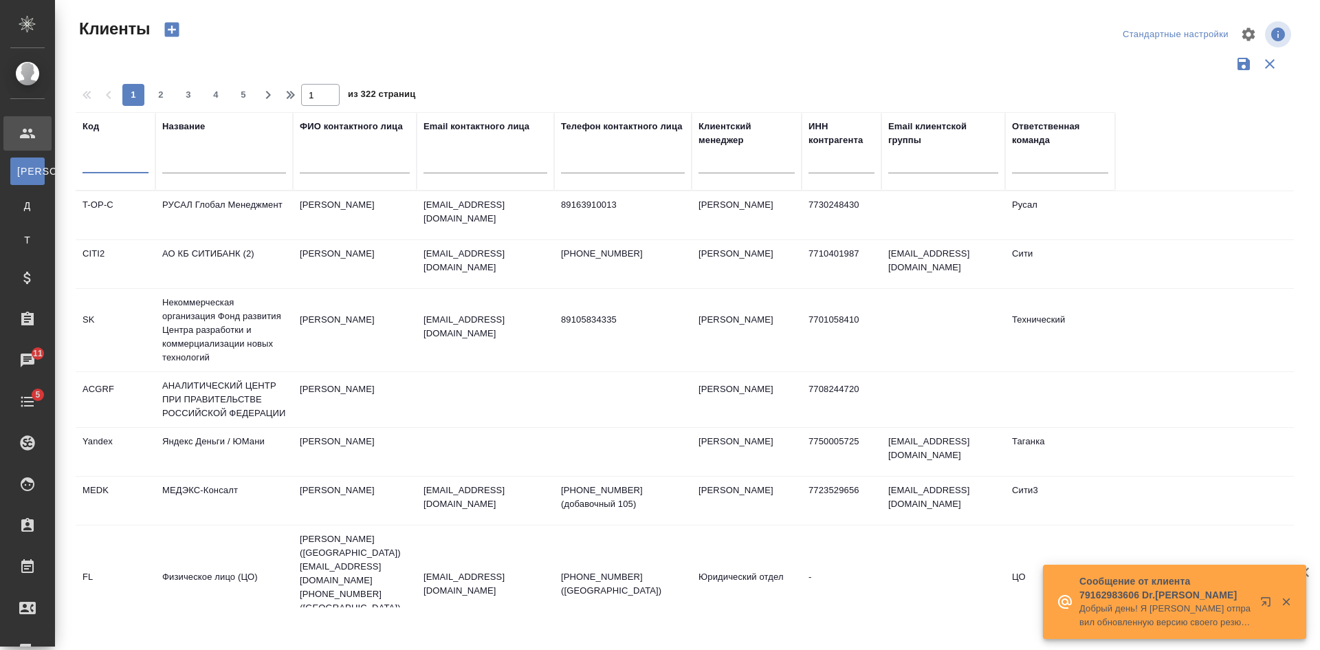
drag, startPoint x: 120, startPoint y: 167, endPoint x: 105, endPoint y: 153, distance: 19.9
click at [118, 169] on input "text" at bounding box center [116, 164] width 66 height 17
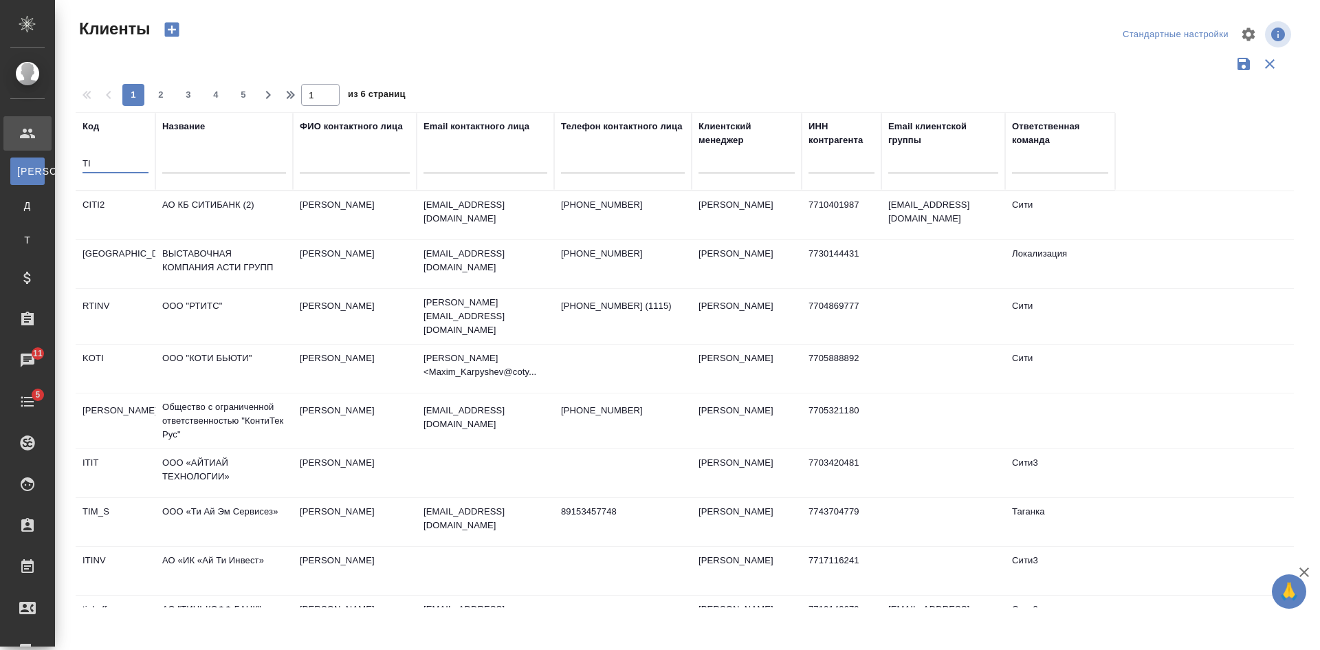
type input "T"
paste input "tic-samara"
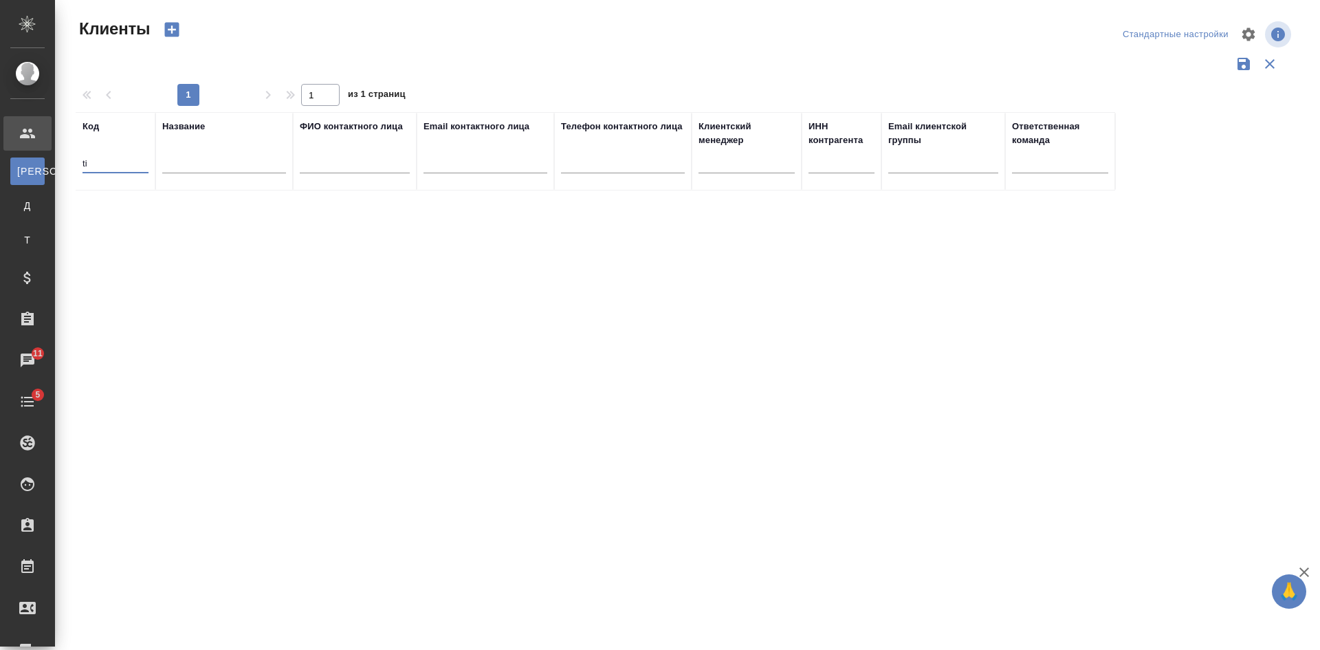
type input "t"
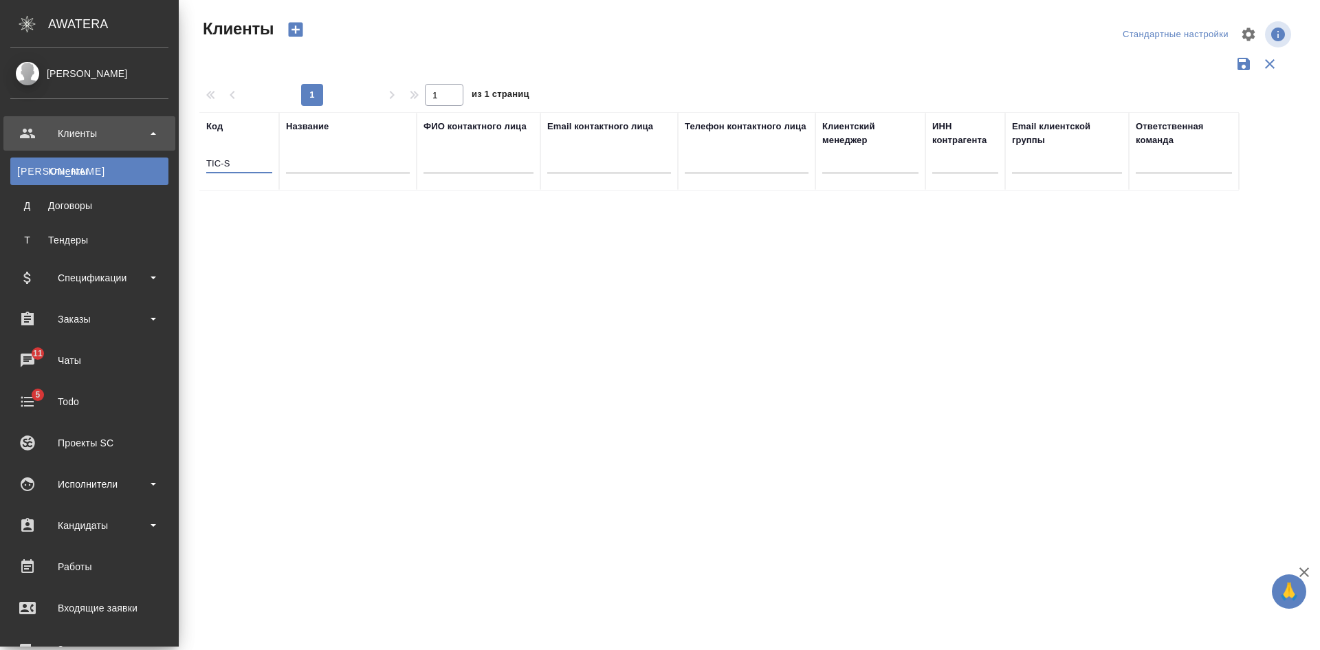
drag, startPoint x: 133, startPoint y: 162, endPoint x: 53, endPoint y: 162, distance: 80.4
click at [53, 162] on div ".cls-1 fill:#fff; AWATERA Kasatkina Aleksandra Клиенты К Клиенты Д Договоры Т Т…" at bounding box center [660, 325] width 1320 height 650
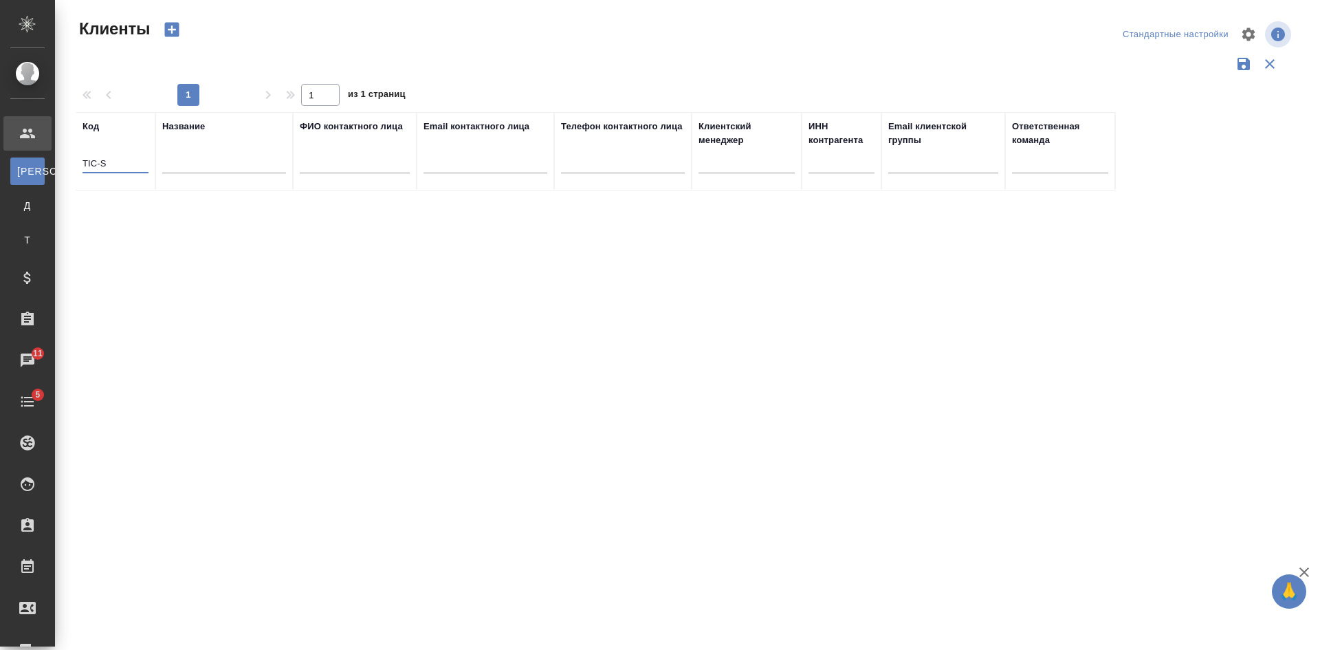
type input "TIC-S"
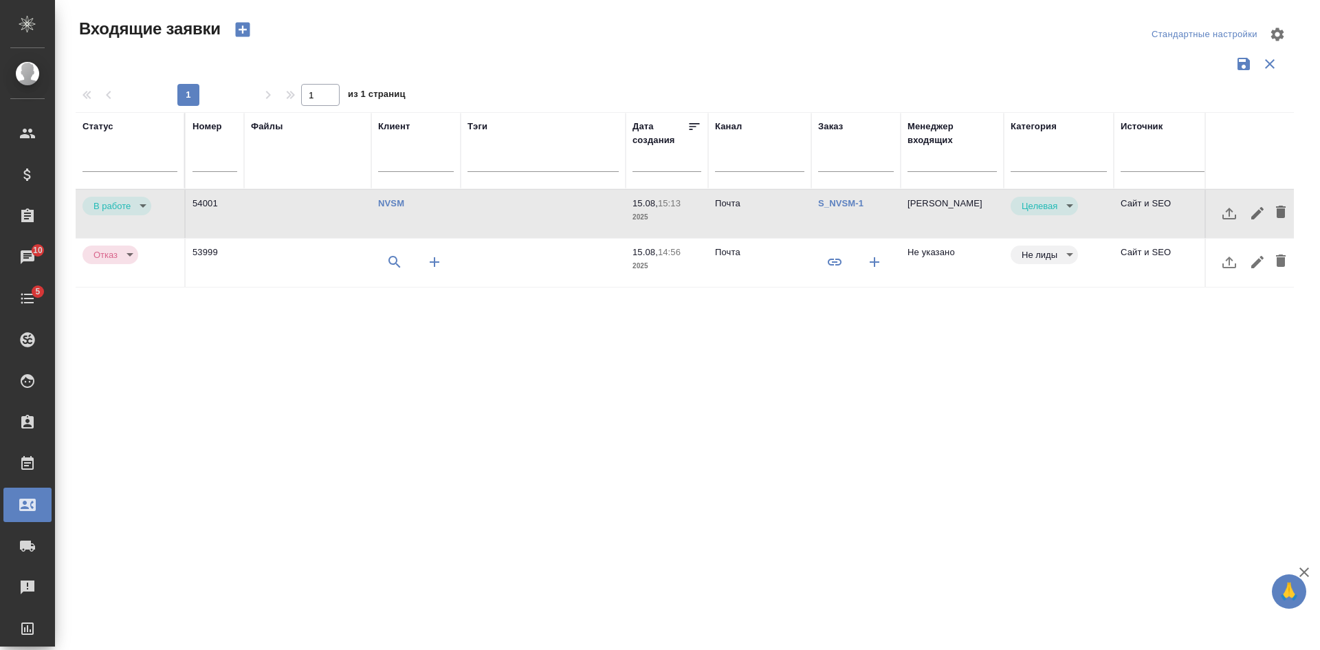
select select "RU"
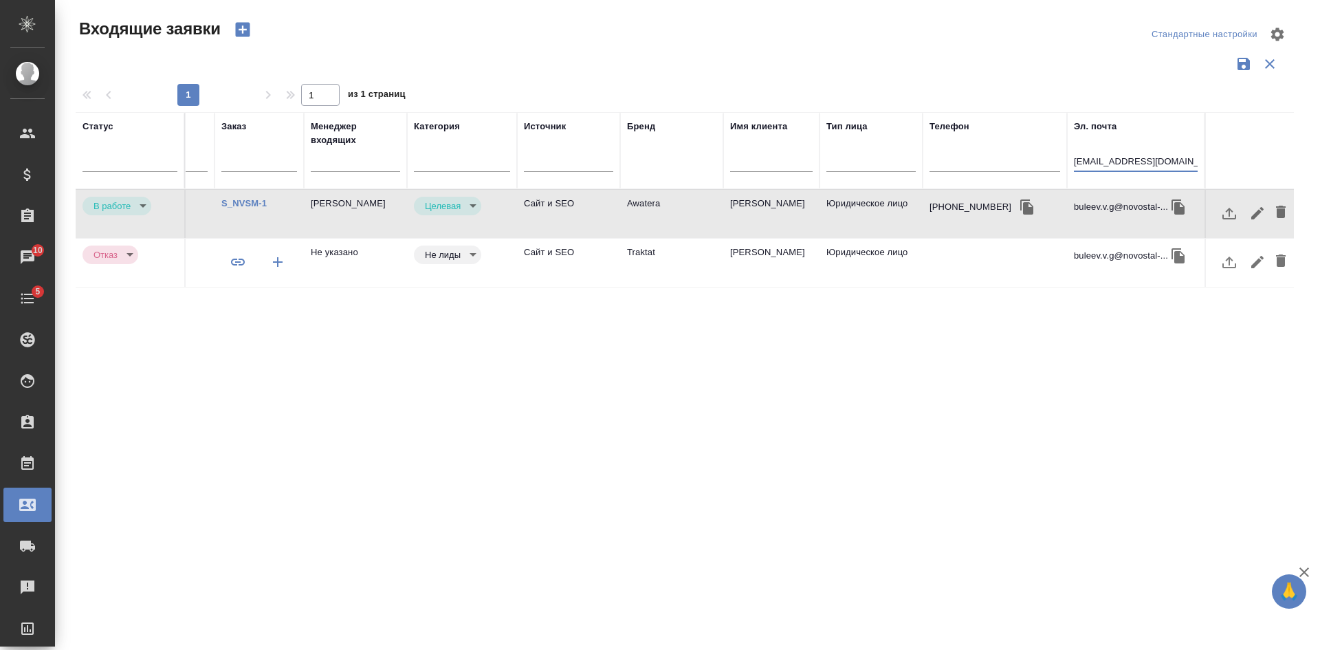
drag, startPoint x: 1183, startPoint y: 164, endPoint x: 933, endPoint y: 159, distance: 250.3
click at [939, 160] on tr "Статус Номер Файлы Клиент Тэги Дата создания Канал Заказ Менеджер входящих Кате…" at bounding box center [386, 150] width 1815 height 77
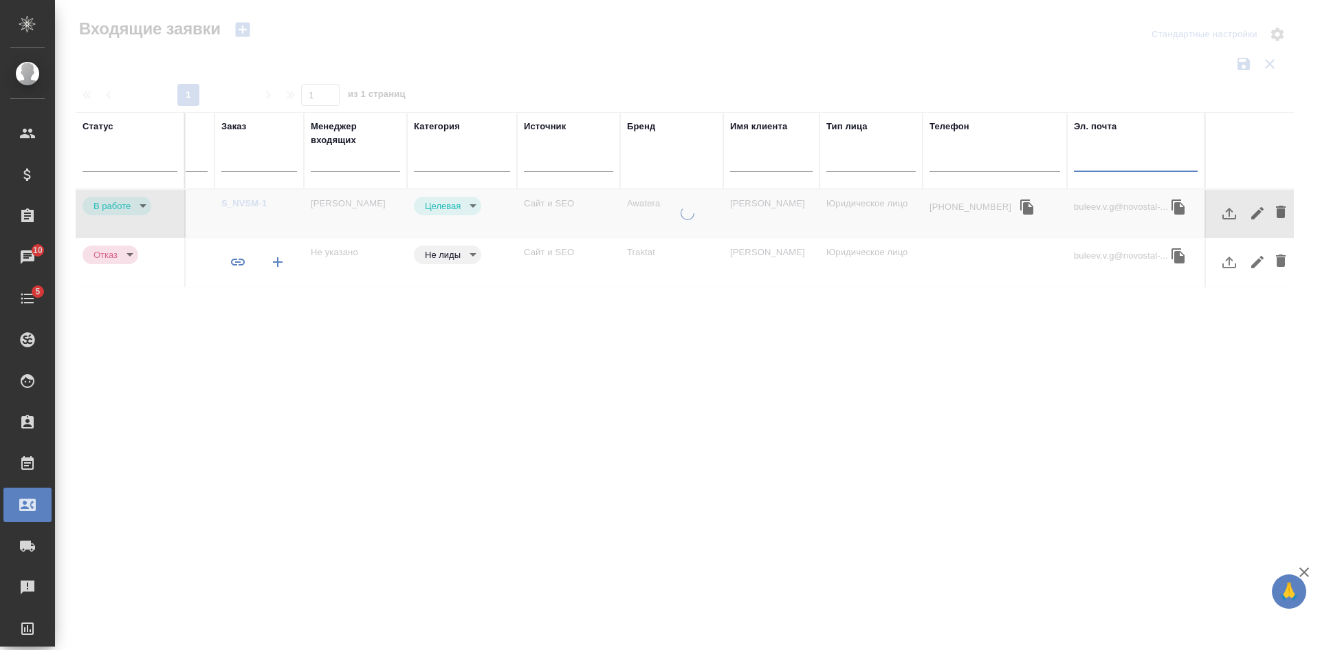
click at [934, 156] on input "text" at bounding box center [995, 162] width 131 height 17
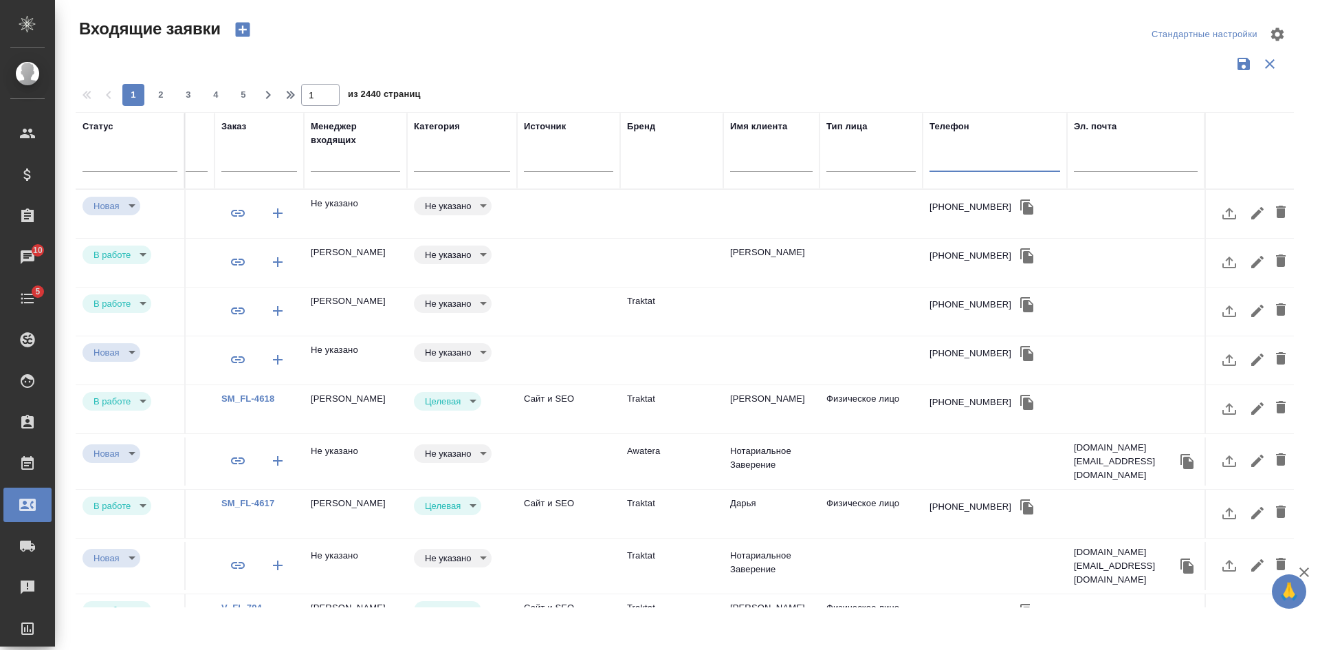
paste input "[PHONE_NUMBER]"
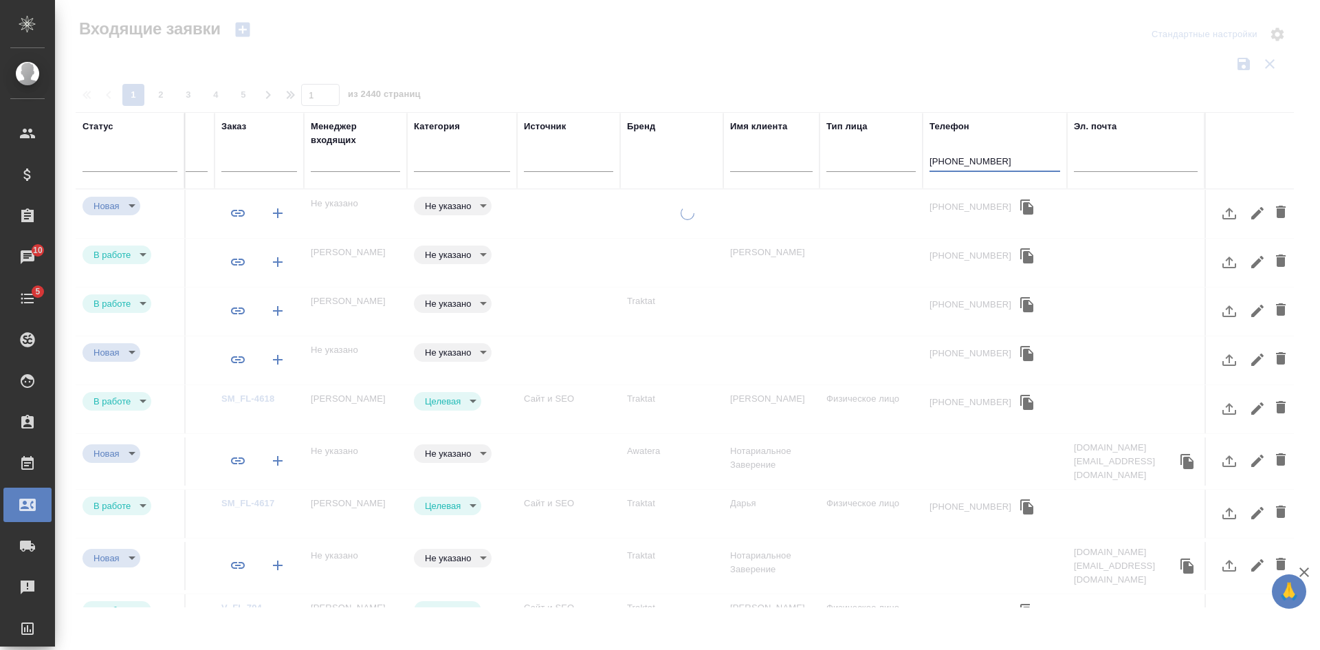
click at [992, 162] on input "[PHONE_NUMBER]" at bounding box center [995, 162] width 131 height 17
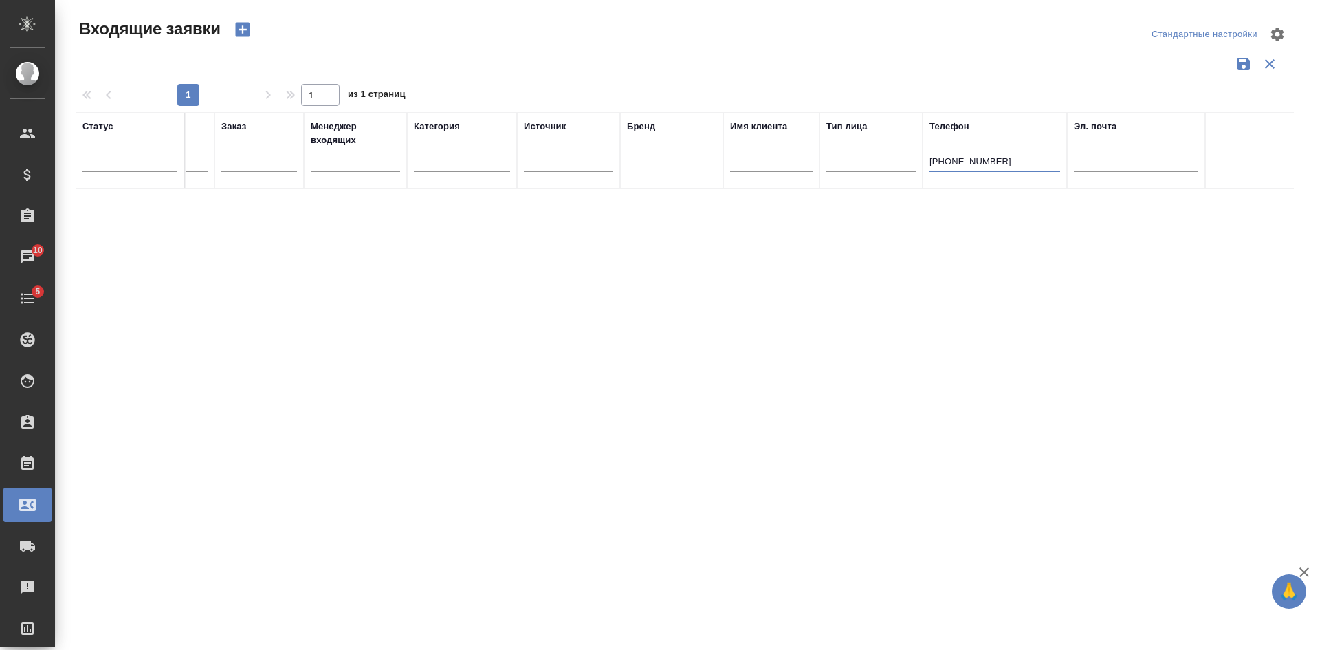
click at [979, 160] on input "[PHONE_NUMBER]" at bounding box center [995, 162] width 131 height 17
click at [959, 161] on input "[PHONE_NUMBER]" at bounding box center [995, 162] width 131 height 17
click at [942, 160] on input "[PHONE_NUMBER]" at bounding box center [995, 162] width 131 height 17
type input "[PHONE_NUMBER]"
click at [721, 215] on td at bounding box center [671, 214] width 103 height 48
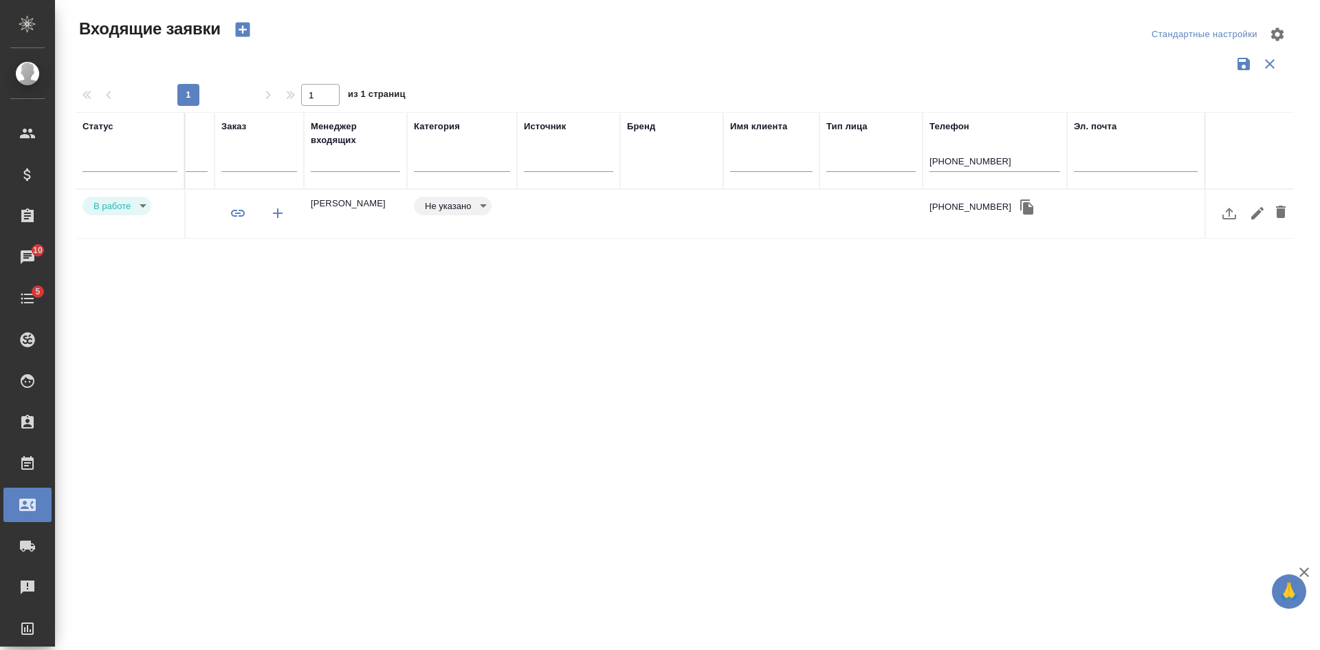
click at [721, 215] on td at bounding box center [671, 214] width 103 height 48
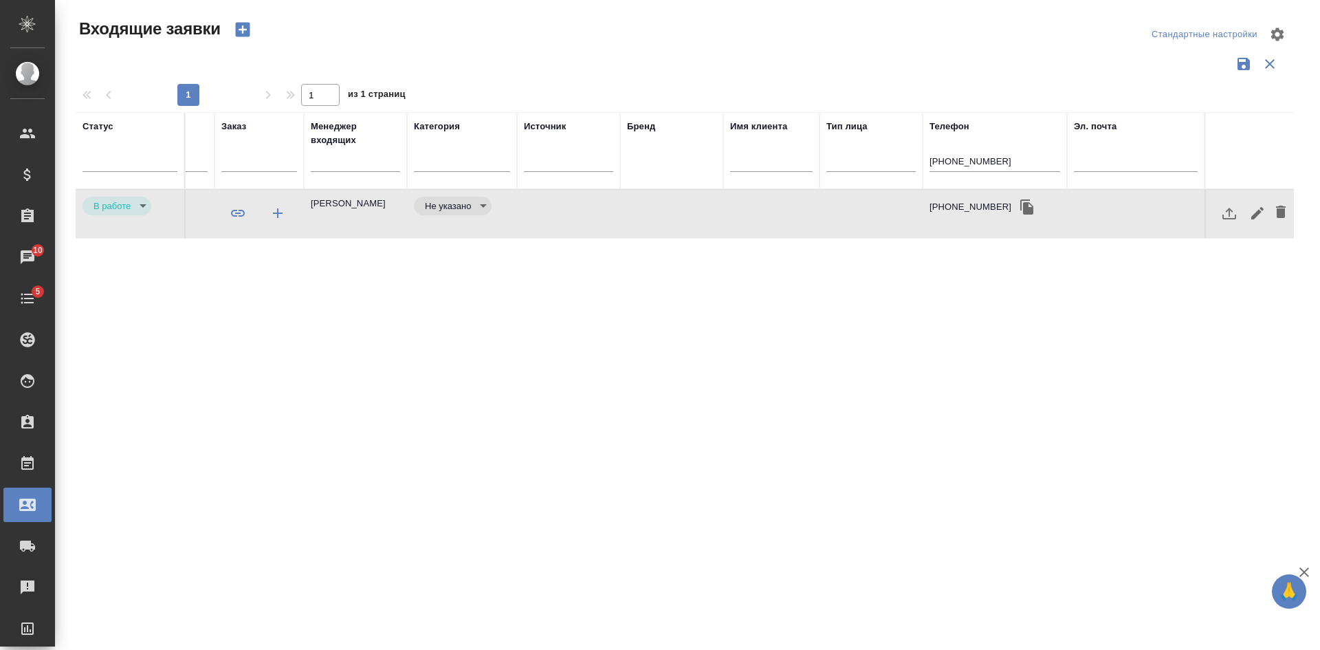
drag, startPoint x: 950, startPoint y: 160, endPoint x: 797, endPoint y: 160, distance: 153.3
click at [820, 160] on tr "Статус Номер Файлы Клиент Тэги Дата создания Канал Заказ Менеджер входящих Кате…" at bounding box center [386, 150] width 1815 height 77
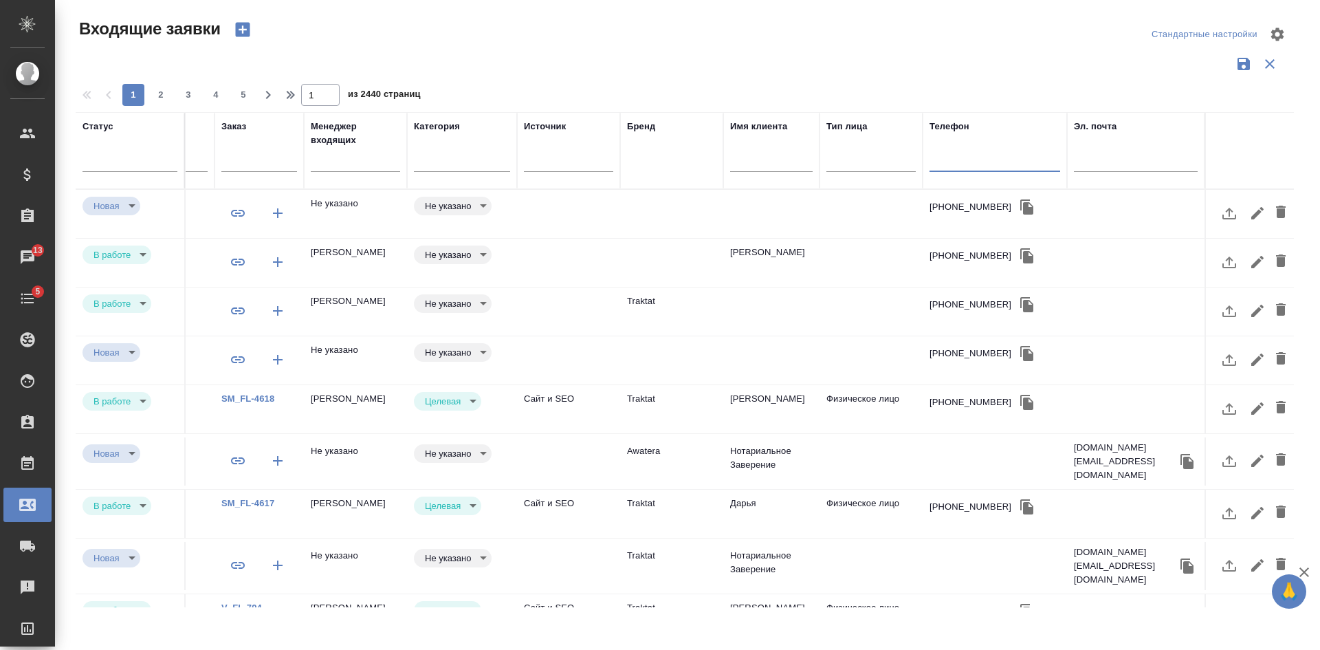
click at [343, 155] on input "text" at bounding box center [355, 162] width 89 height 17
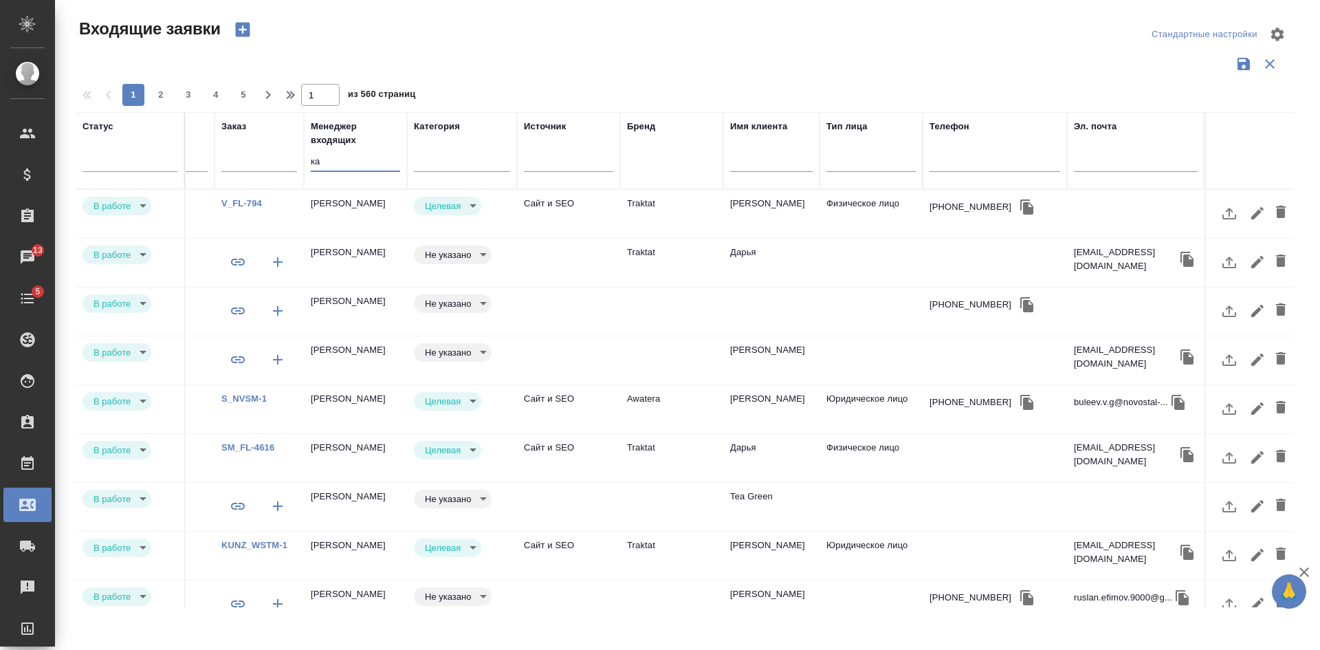
type input "к"
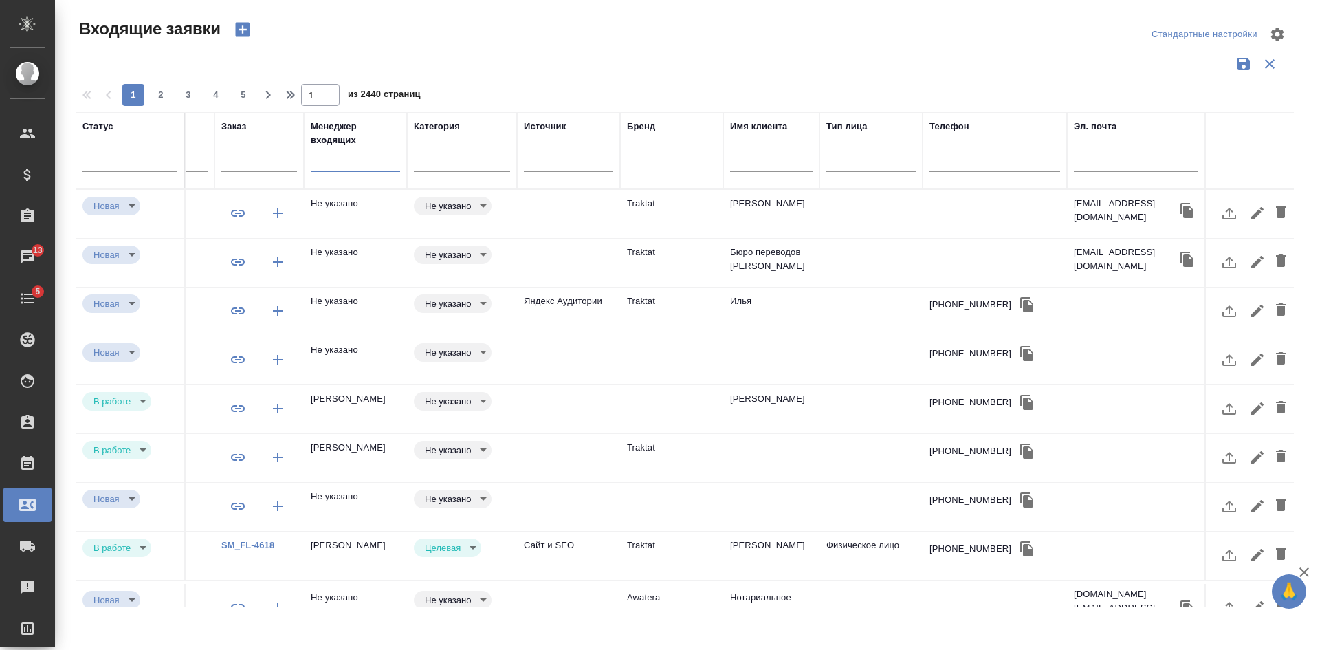
click at [1020, 305] on icon "button" at bounding box center [1026, 304] width 13 height 15
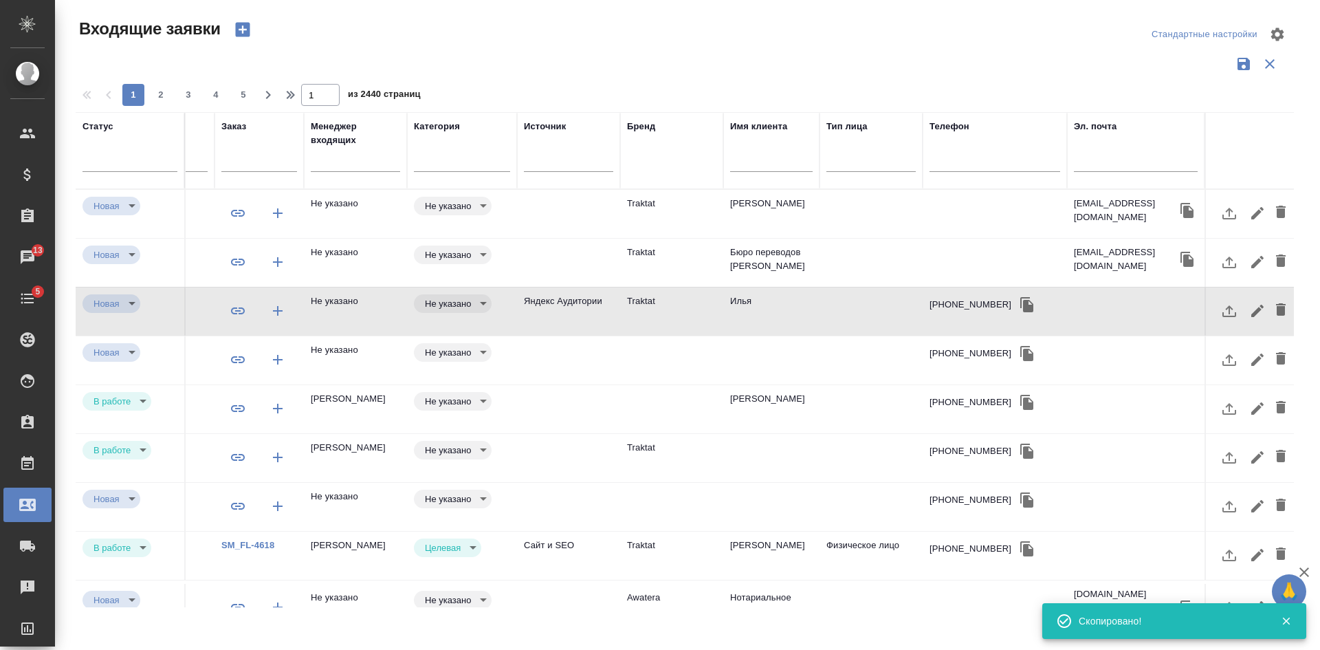
click at [835, 238] on td at bounding box center [871, 214] width 103 height 48
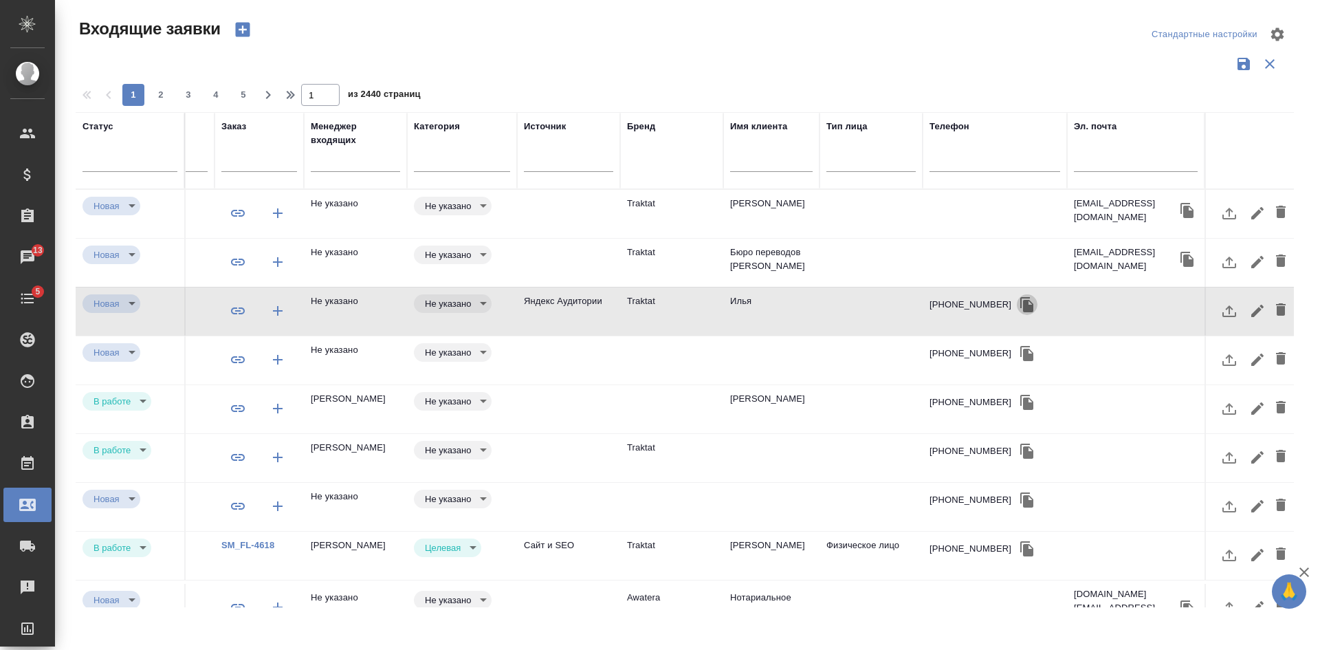
click at [1019, 303] on icon "button" at bounding box center [1027, 304] width 17 height 17
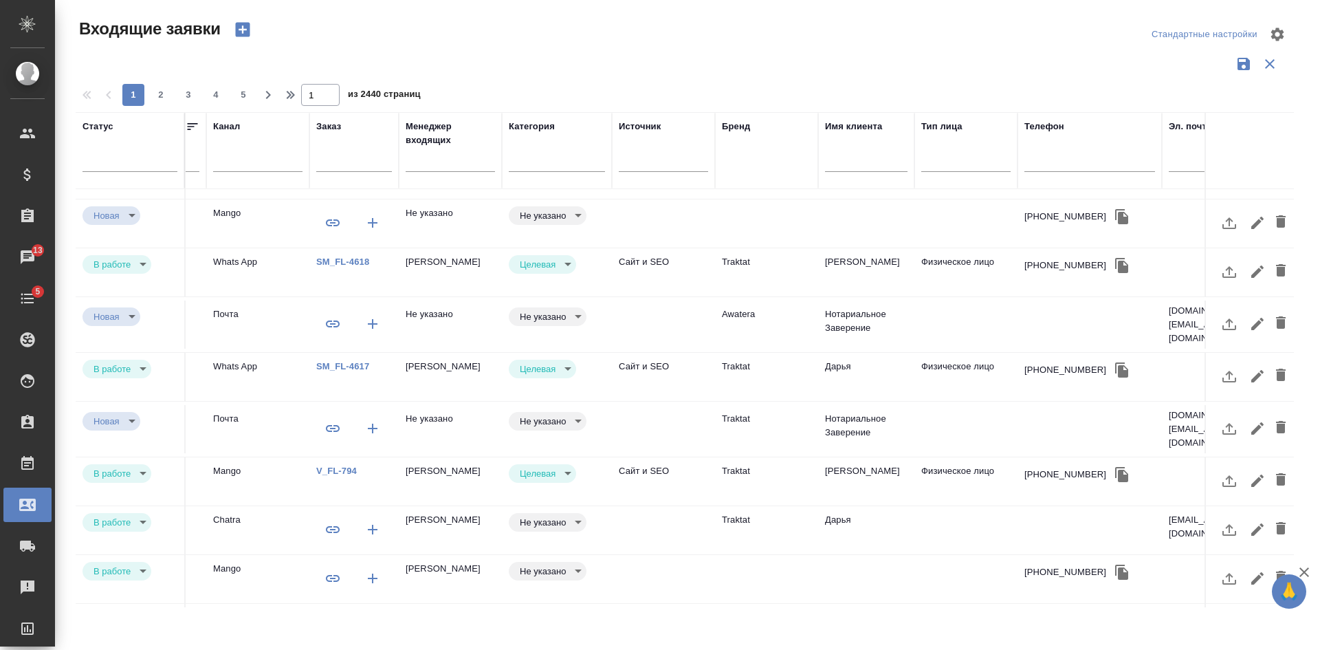
scroll to position [275, 502]
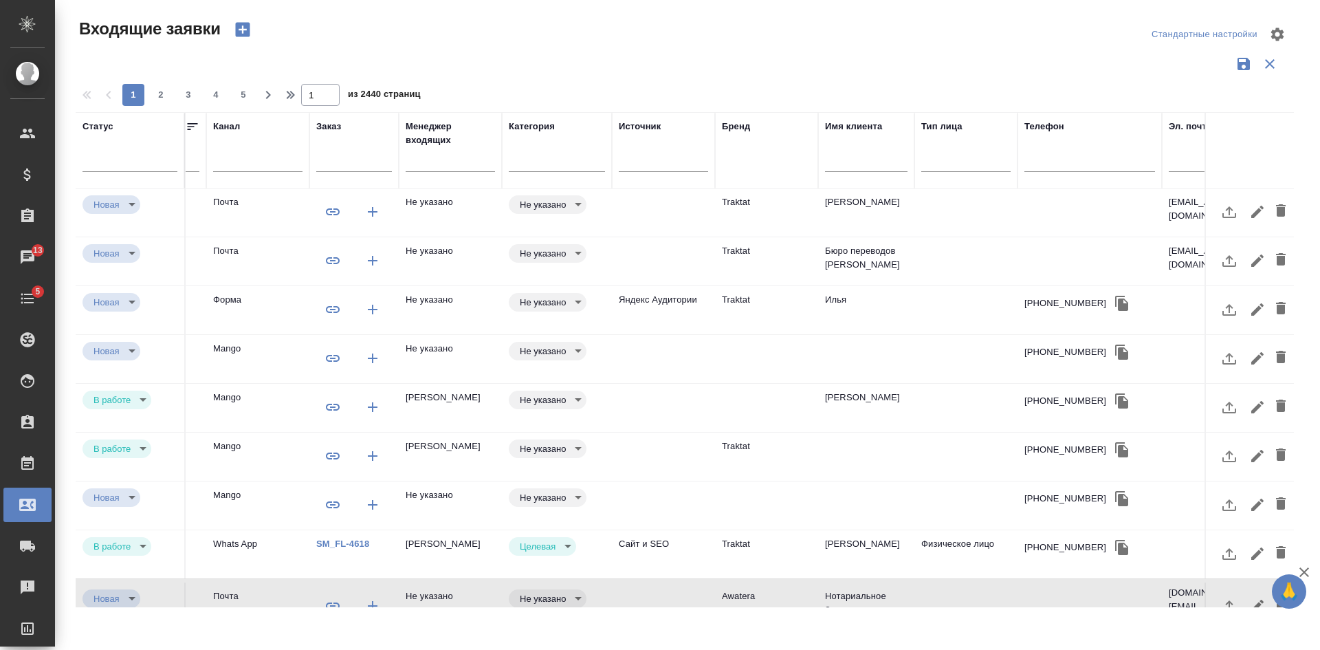
scroll to position [0, 502]
click at [688, 238] on td at bounding box center [663, 214] width 103 height 48
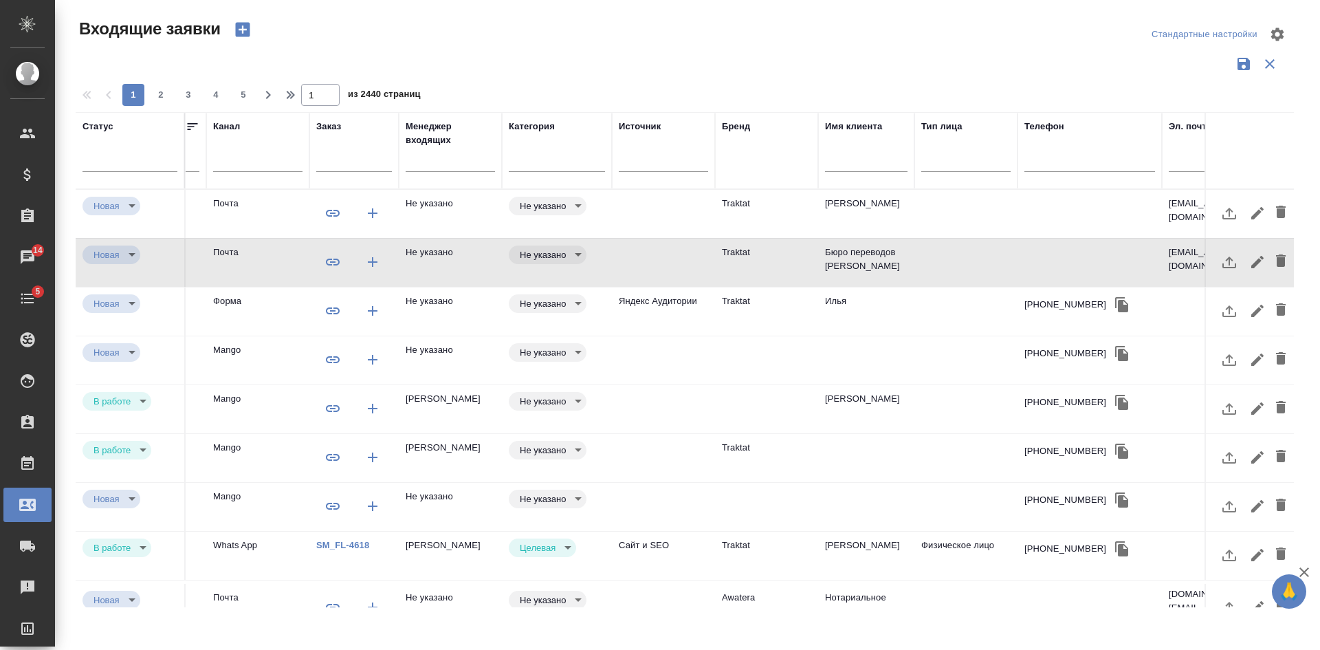
click at [248, 28] on icon "button" at bounding box center [242, 30] width 14 height 14
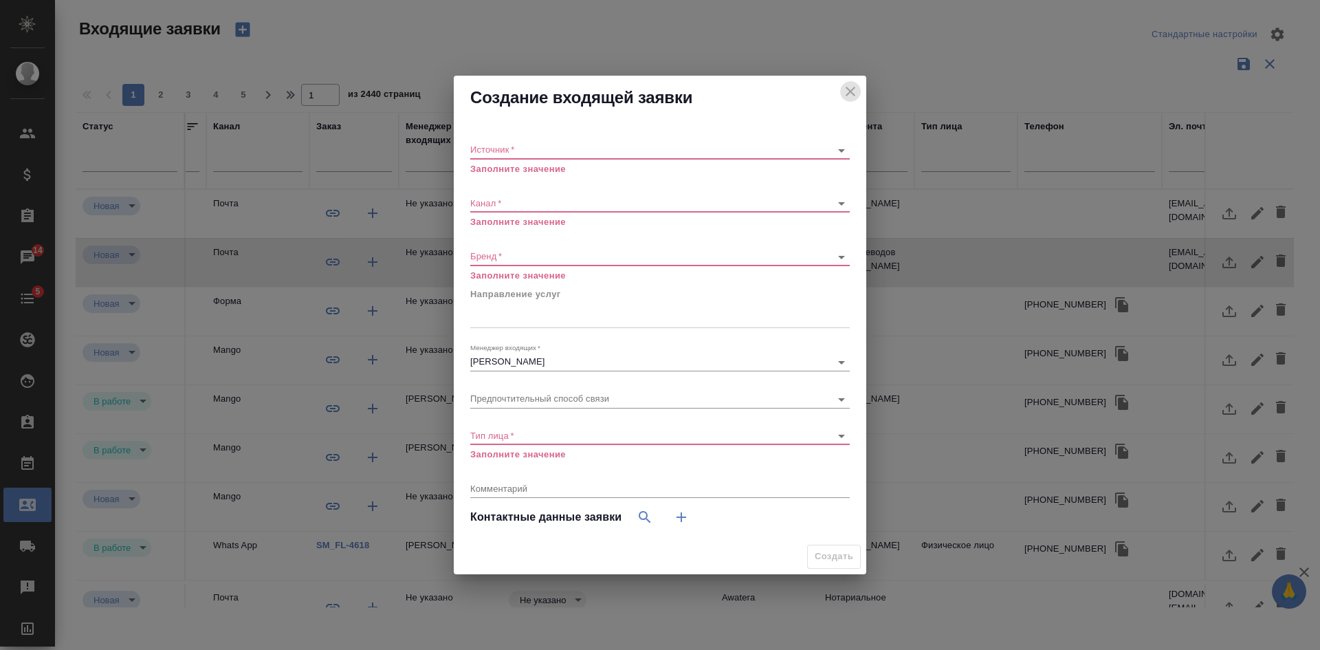
click at [840, 90] on button "close" at bounding box center [850, 91] width 21 height 21
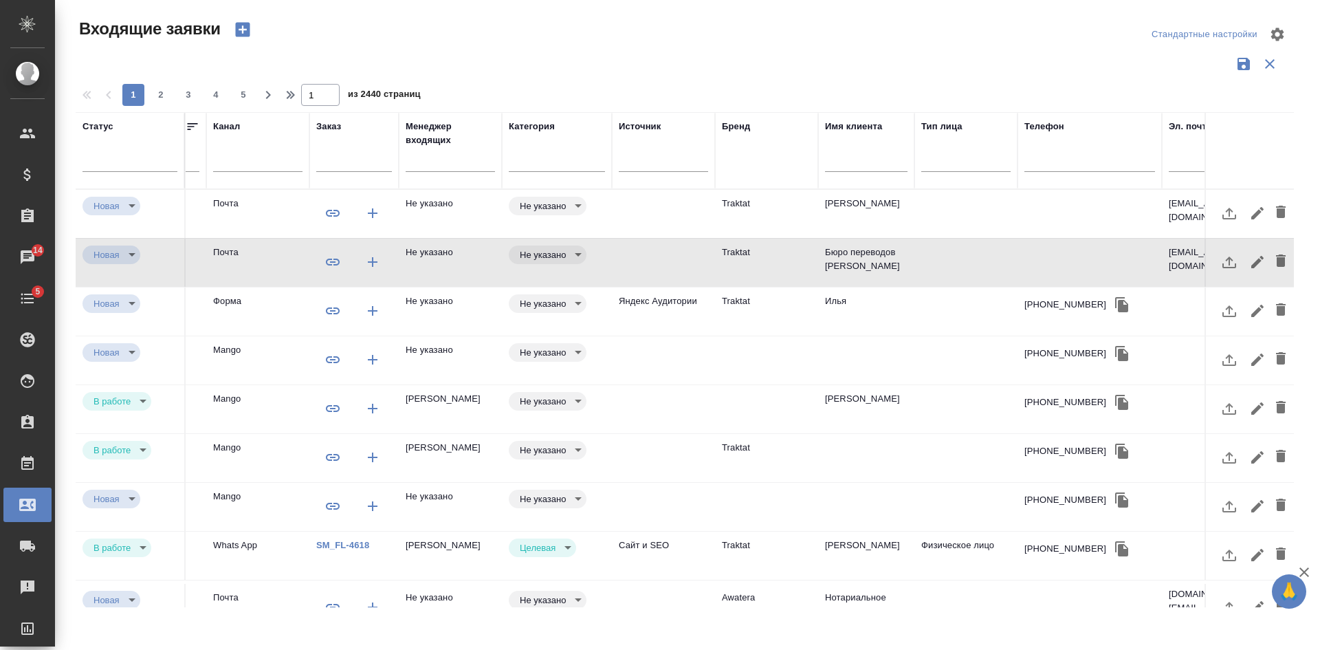
click at [860, 210] on td "Юлия Репа" at bounding box center [866, 214] width 96 height 48
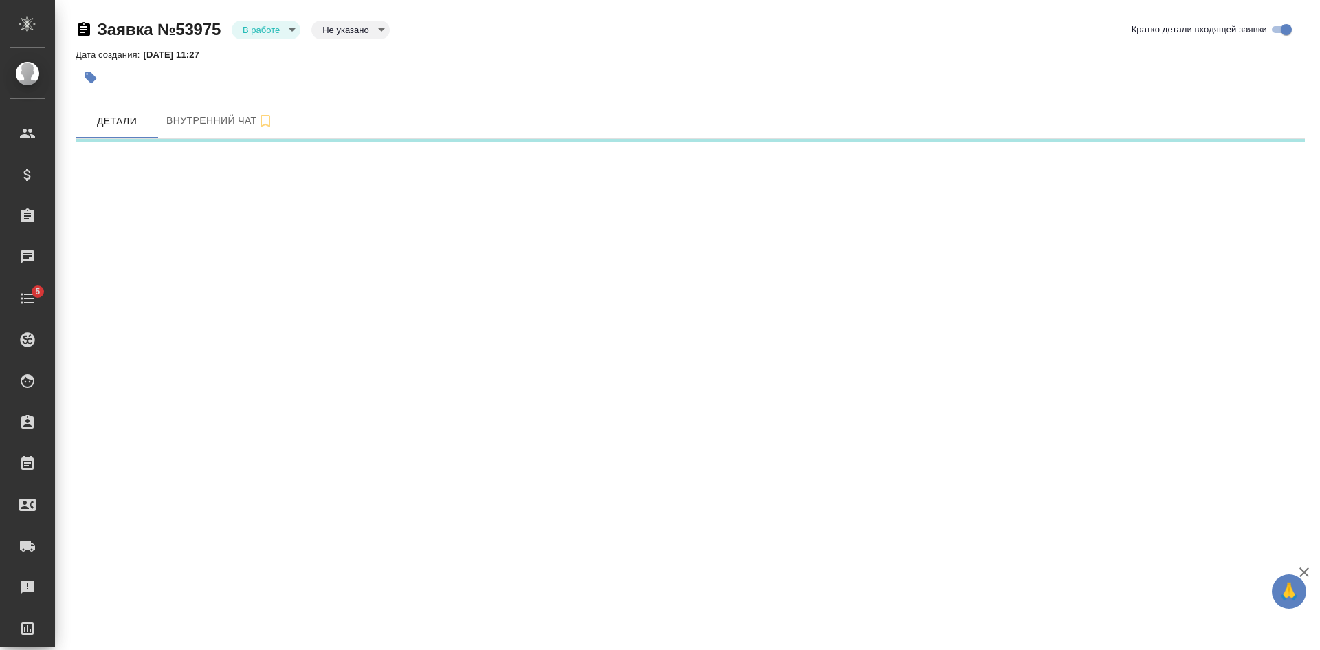
select select "RU"
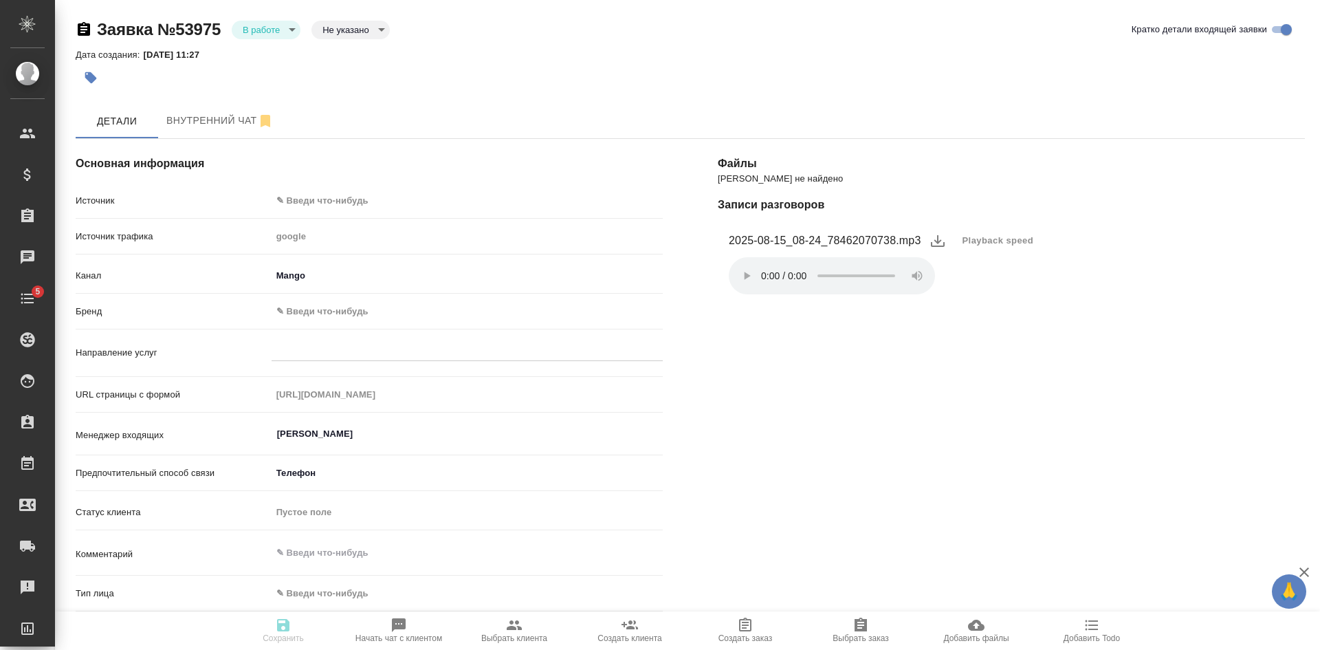
type textarea "x"
click at [334, 28] on body "🙏 .cls-1 fill:#fff; AWATERA Kasatkina Aleksandra Клиенты Спецификации Заказы Ча…" at bounding box center [660, 325] width 1320 height 650
click at [333, 36] on button "Целевая" at bounding box center [349, 28] width 54 height 15
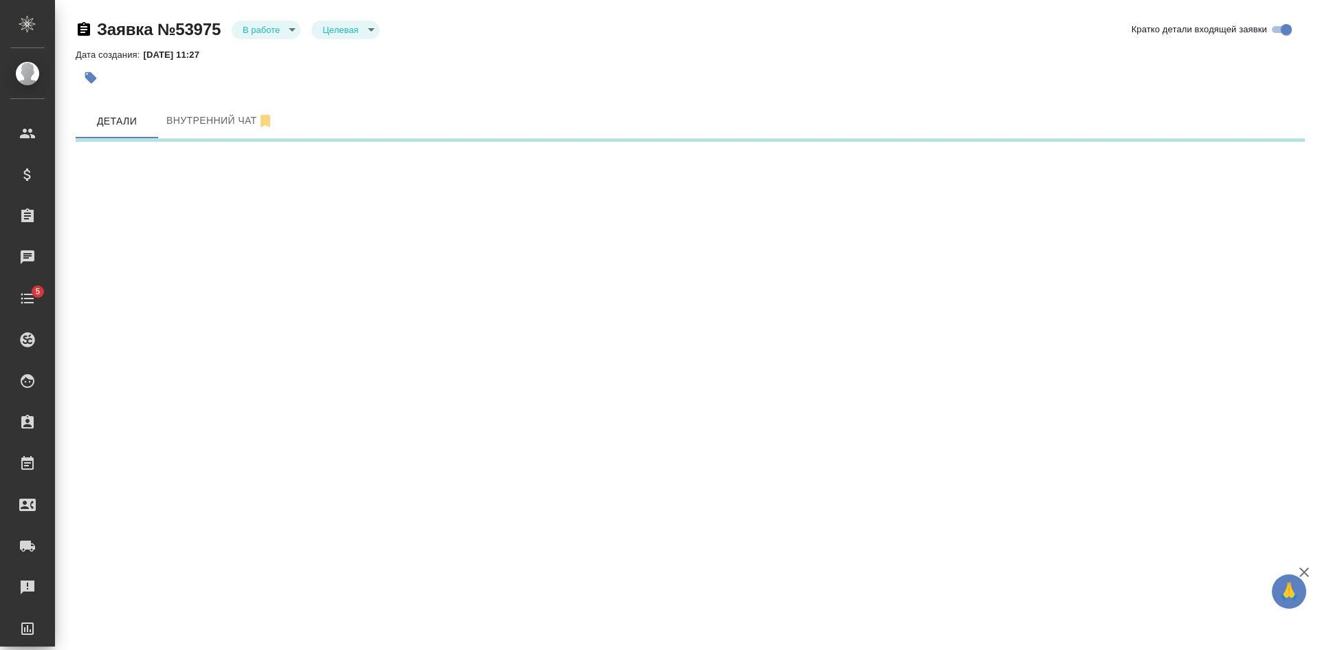
select select "RU"
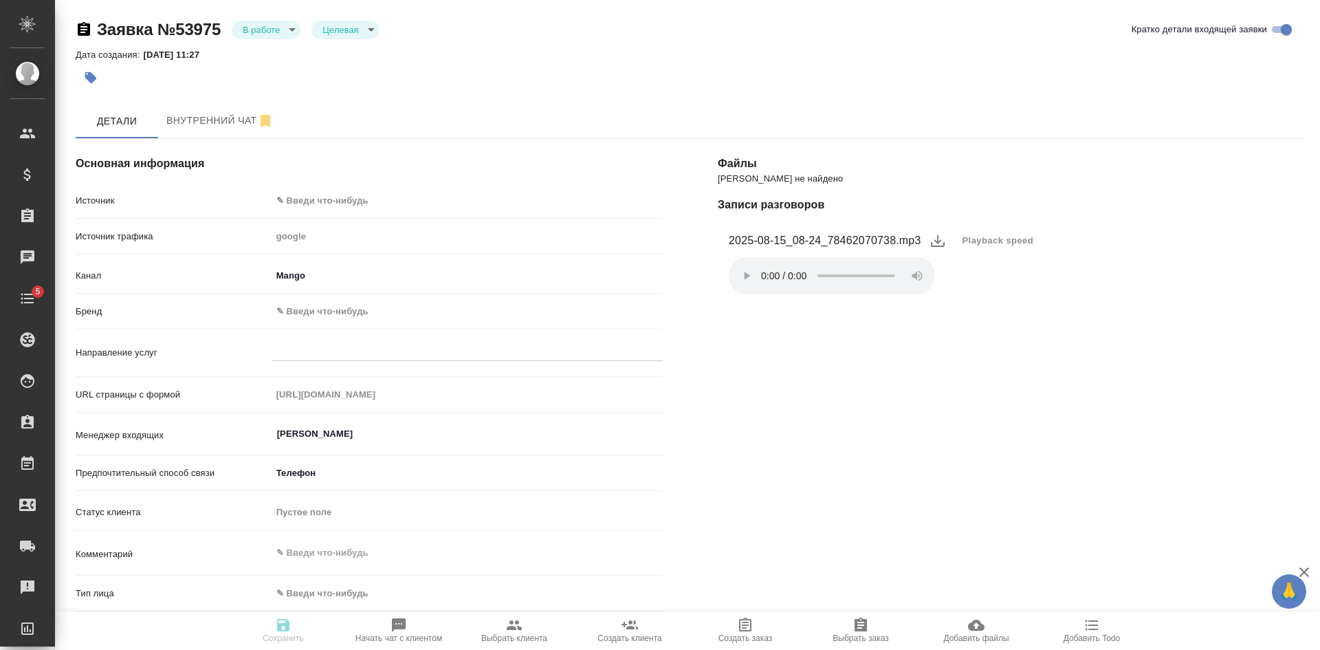
type textarea "x"
click at [304, 200] on body "🙏 .cls-1 fill:#fff; AWATERA Kasatkina Aleksandra Клиенты Спецификации Заказы Ча…" at bounding box center [660, 325] width 1320 height 650
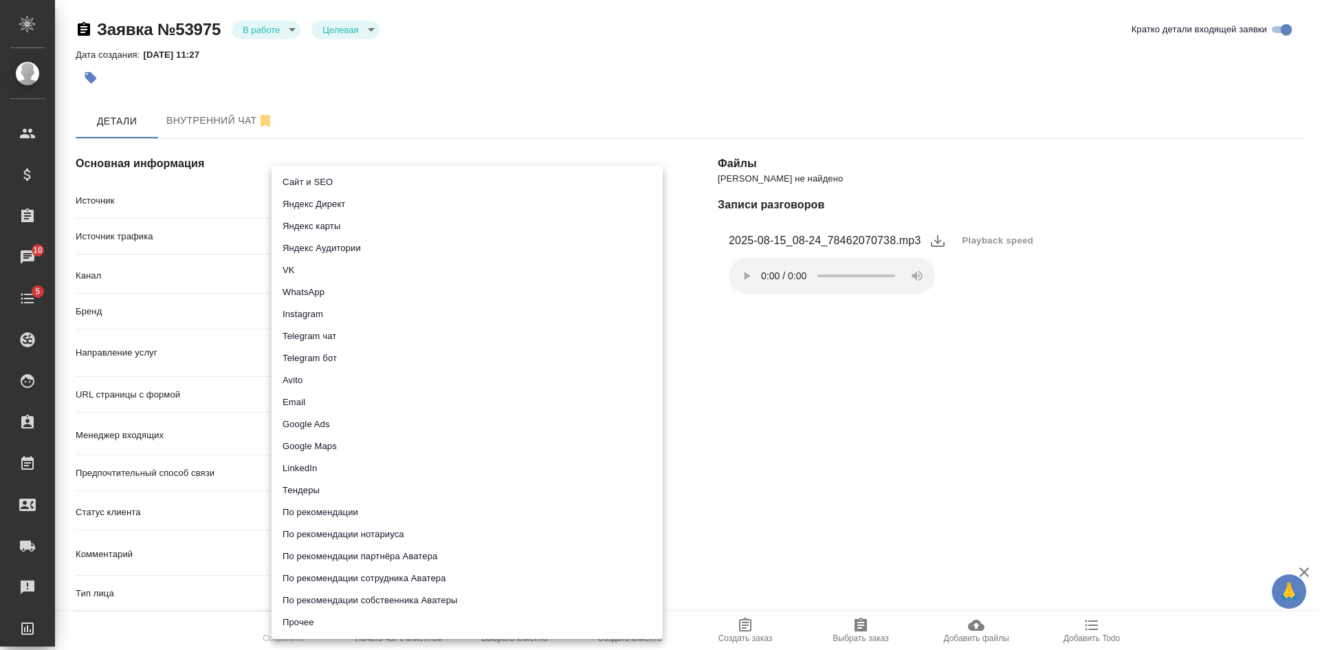
click at [303, 186] on li "Сайт и SEO" at bounding box center [467, 182] width 391 height 22
type input "seo"
type textarea "x"
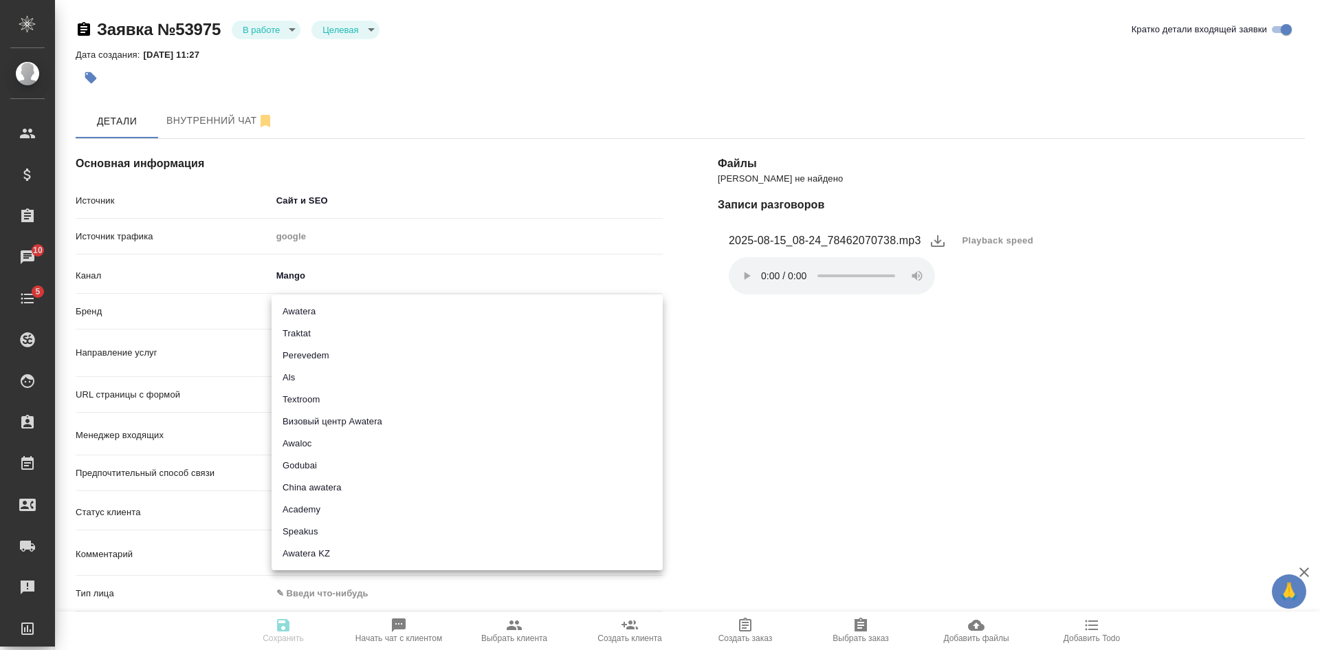
click at [312, 307] on body "🙏 .cls-1 fill:#fff; AWATERA Kasatkina Aleksandra Клиенты Спецификации Заказы 10…" at bounding box center [660, 325] width 1320 height 650
click at [303, 330] on li "Traktat" at bounding box center [467, 333] width 391 height 22
type input "traktat"
type textarea "x"
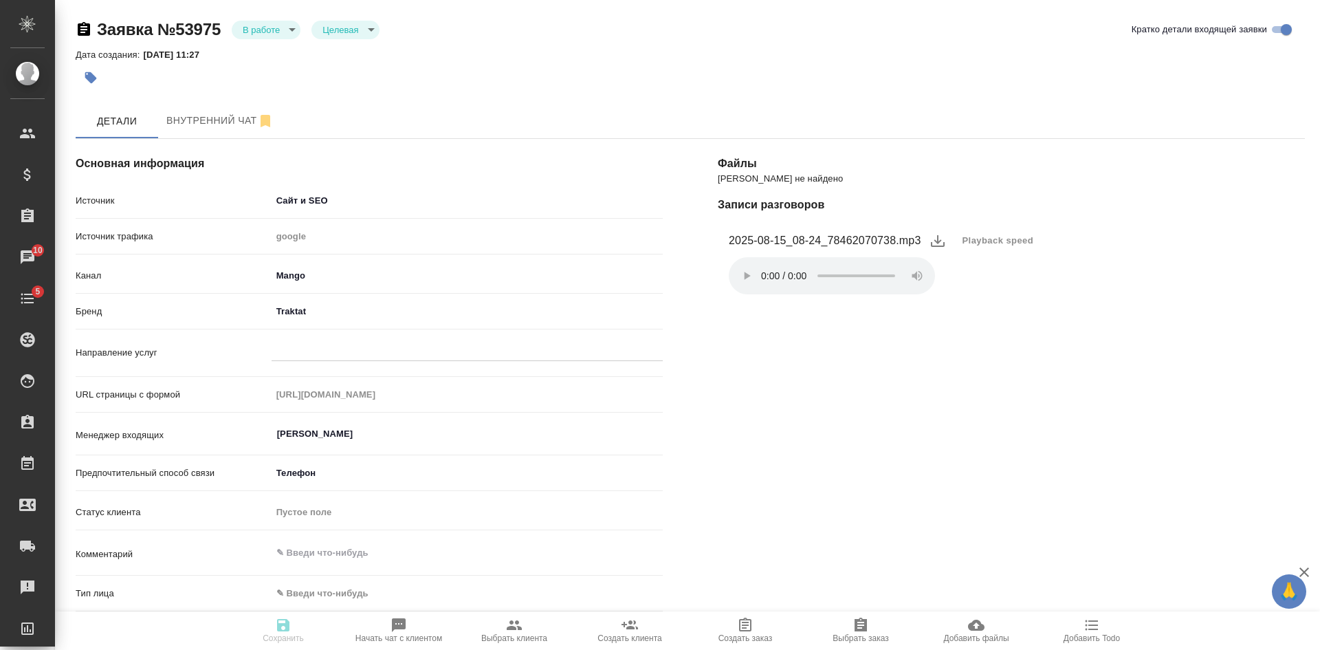
click at [285, 316] on body "🙏 .cls-1 fill:#fff; AWATERA Kasatkina Aleksandra Клиенты Спецификации Заказы 10…" at bounding box center [660, 325] width 1320 height 650
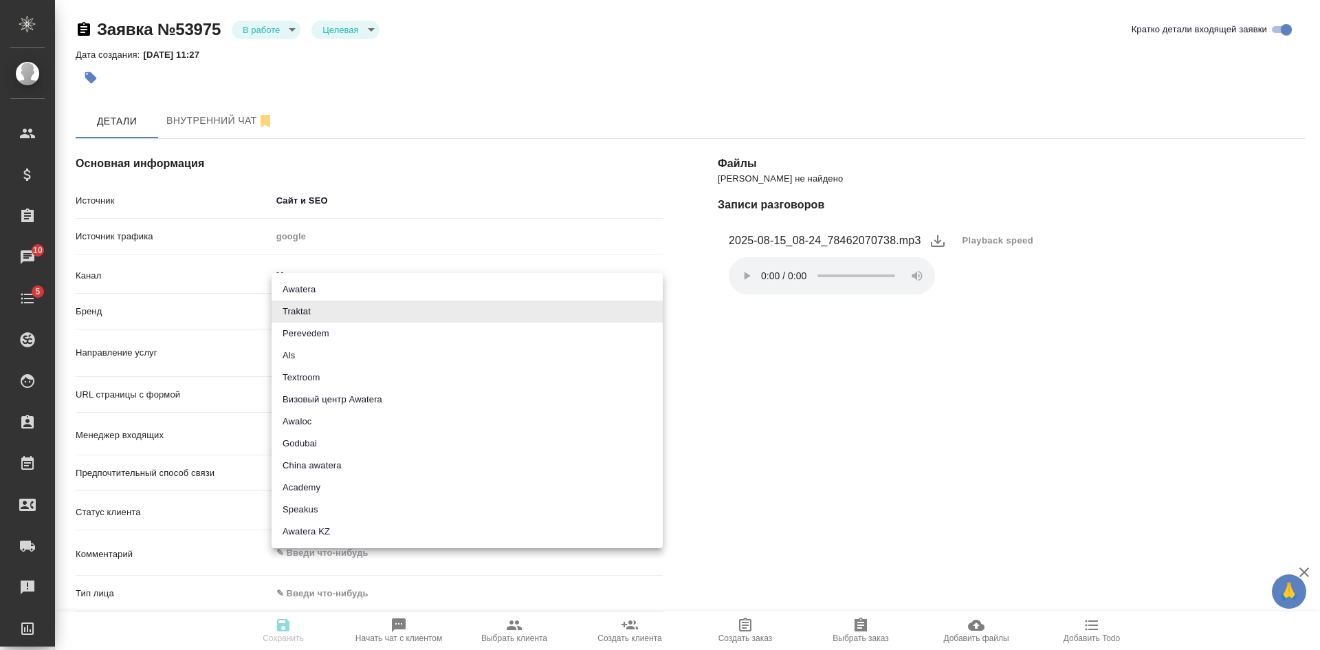
click at [821, 391] on div at bounding box center [660, 325] width 1320 height 650
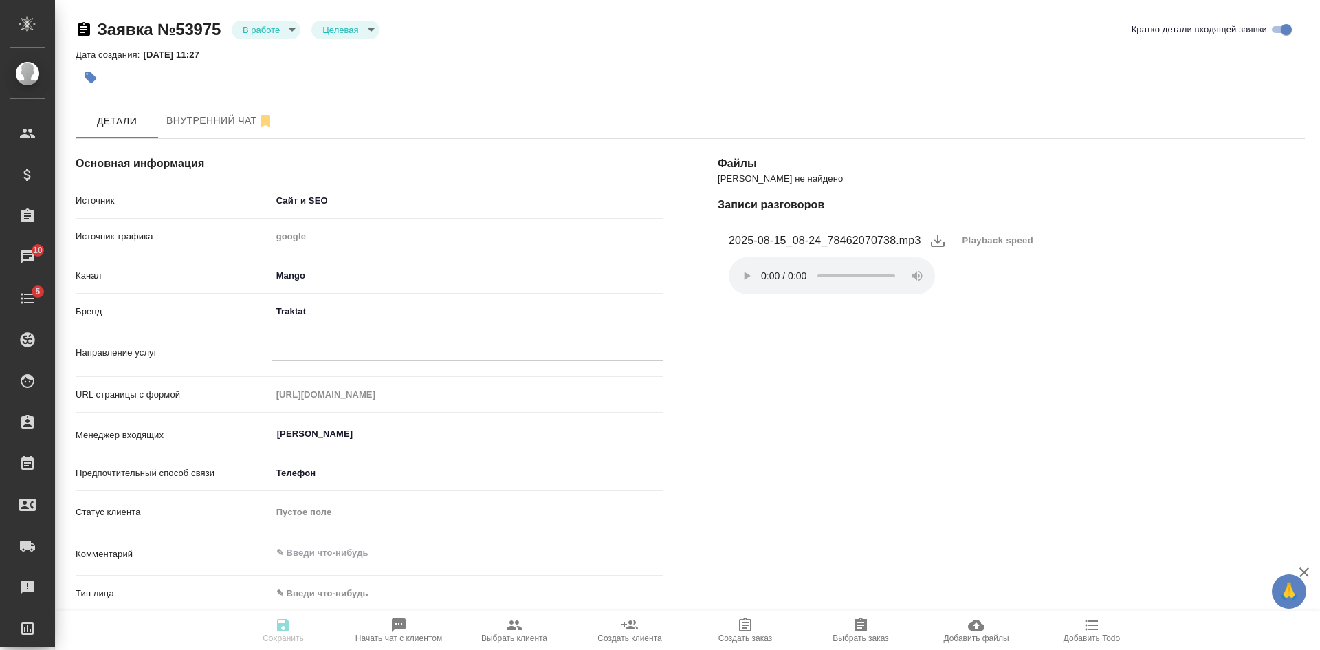
click at [303, 309] on body "🙏 .cls-1 fill:#fff; AWATERA Kasatkina Aleksandra Клиенты Спецификации Заказы 10…" at bounding box center [660, 325] width 1320 height 650
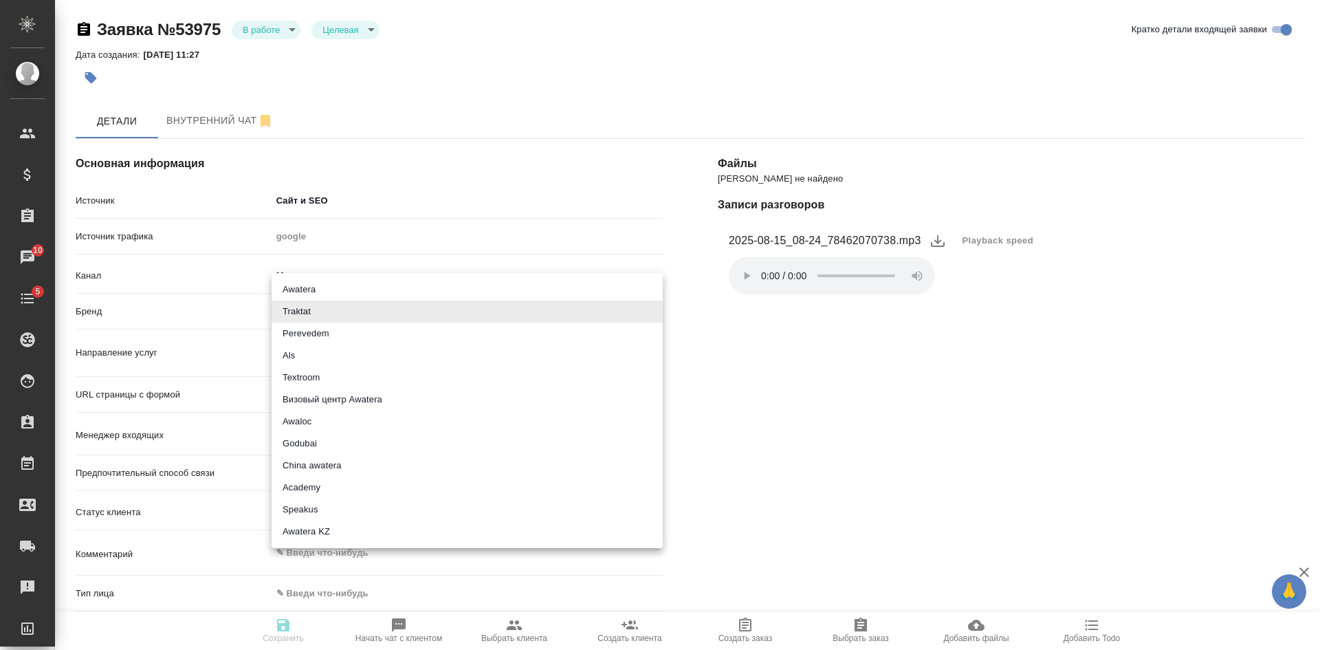
drag, startPoint x: 811, startPoint y: 366, endPoint x: 822, endPoint y: 339, distance: 29.4
click at [813, 366] on div at bounding box center [660, 325] width 1320 height 650
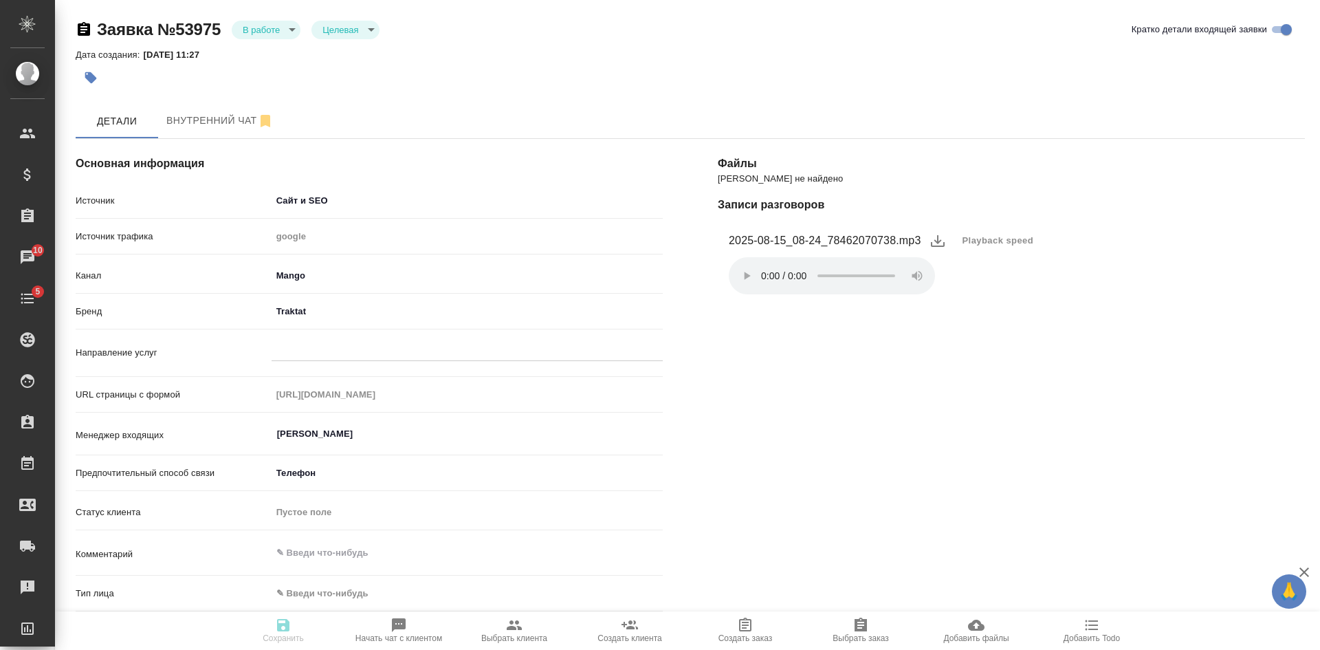
click at [1198, 260] on li "2025-08-15_08-24_78462070738.mp3 Playback speed Ваш браузер не поддерживает эле…" at bounding box center [1011, 262] width 587 height 86
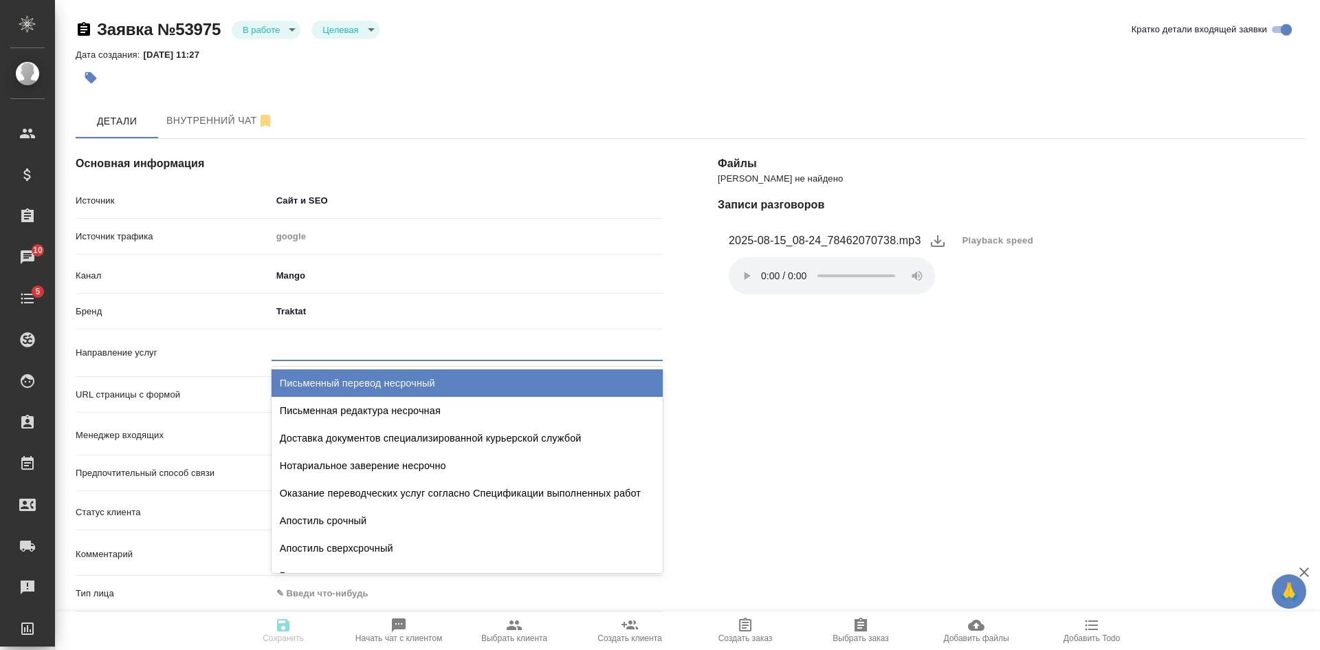
click at [298, 344] on div at bounding box center [467, 347] width 391 height 20
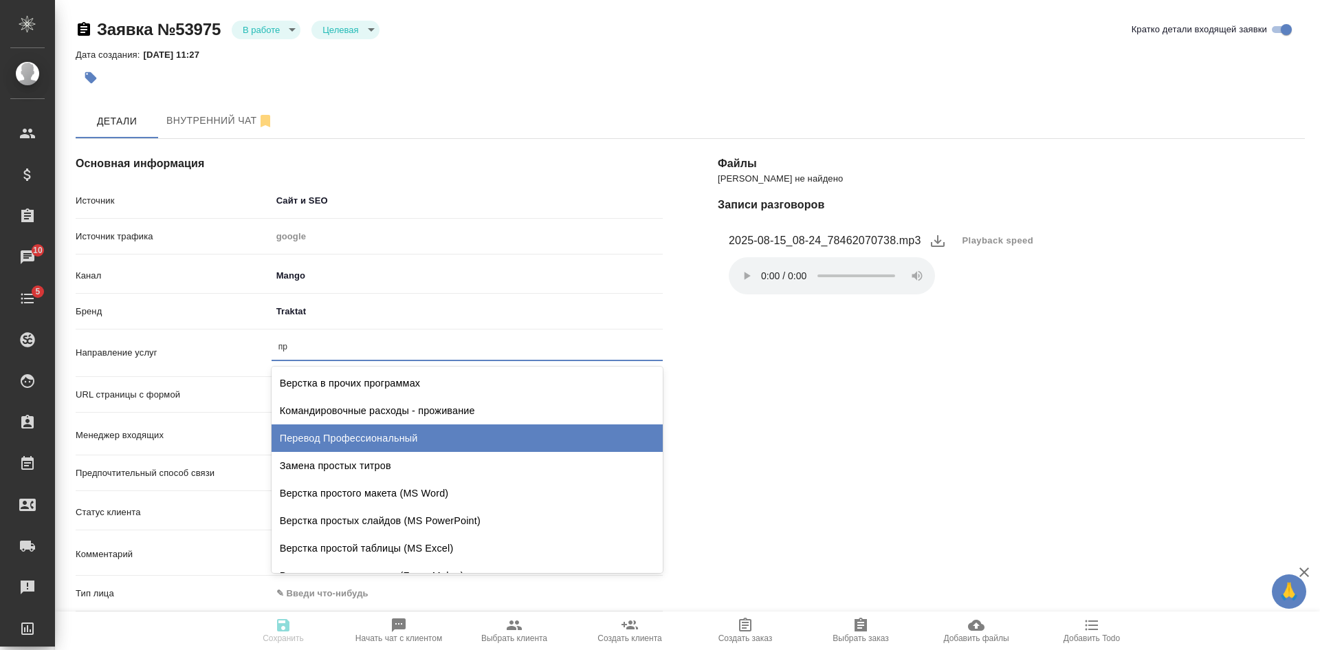
type input "п"
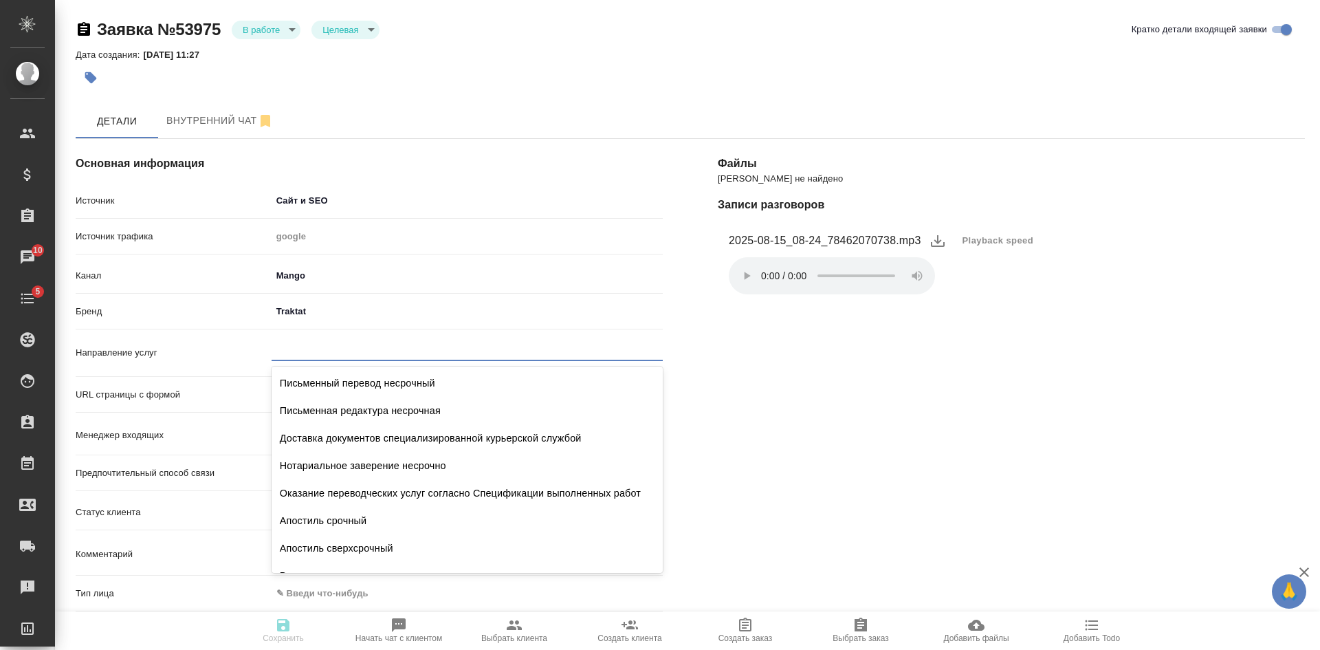
type textarea "x"
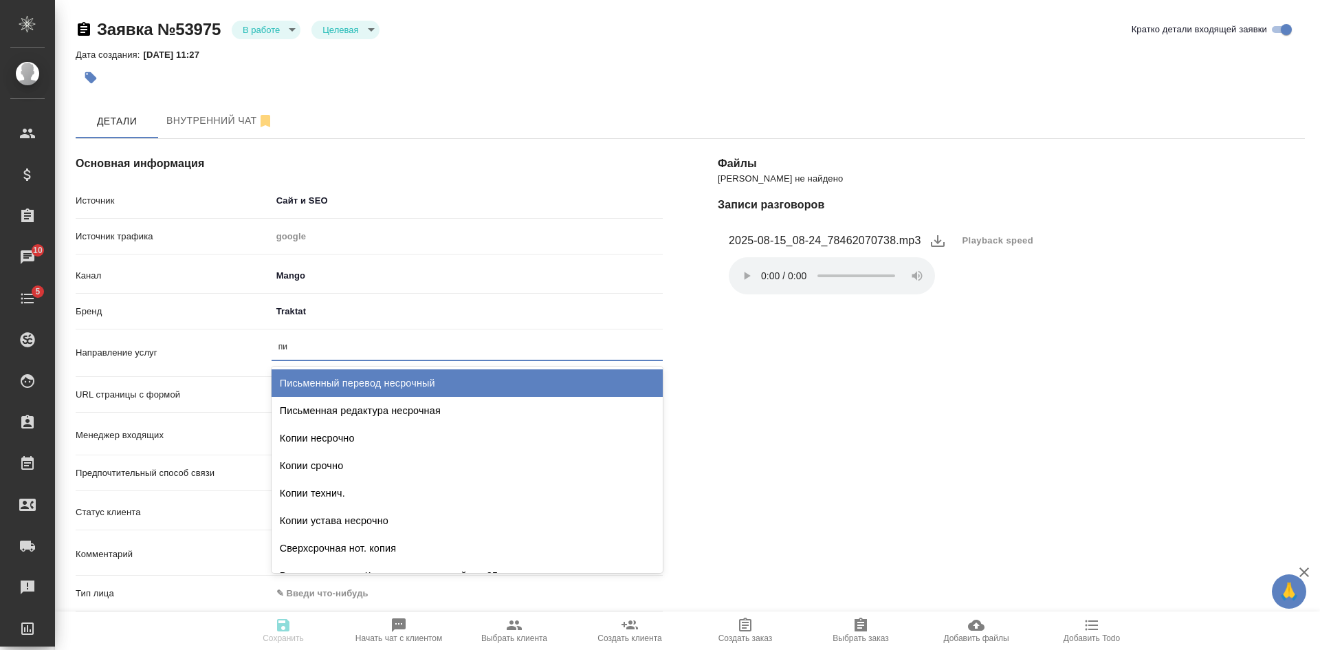
type input "п"
type textarea "x"
type input "проф"
click at [337, 377] on div "Перевод Профессиональный" at bounding box center [467, 383] width 391 height 28
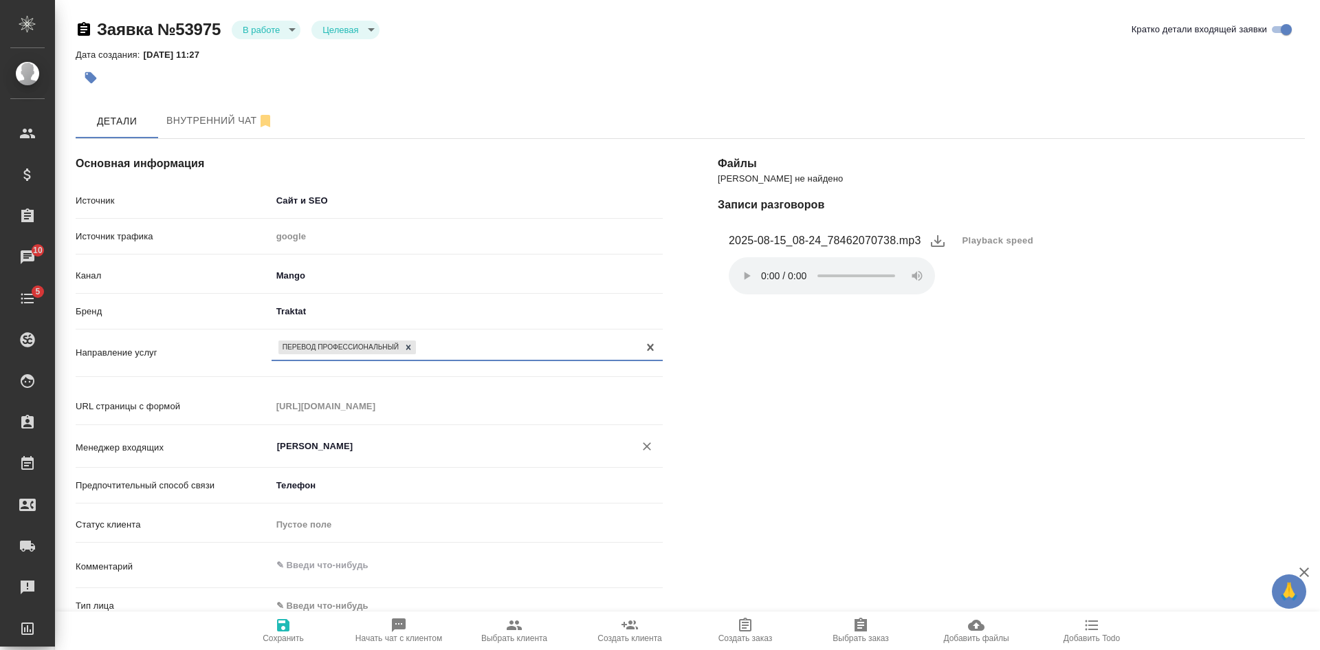
scroll to position [138, 0]
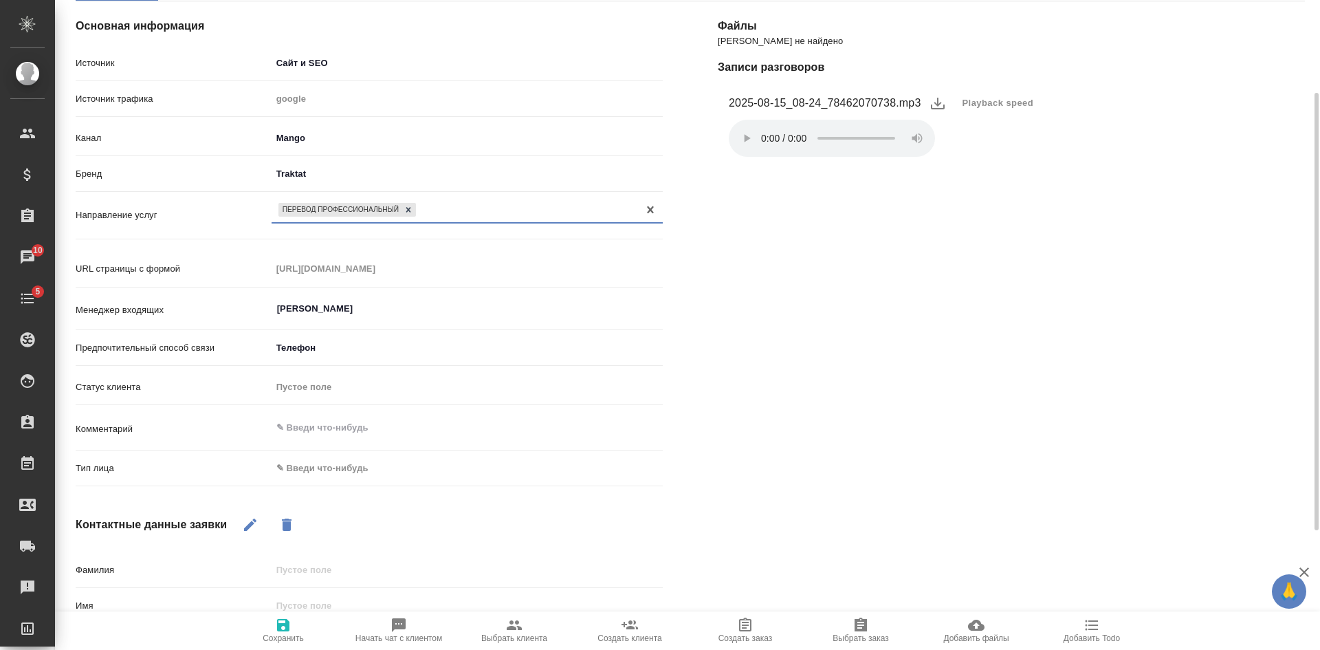
click at [328, 459] on body "🙏 .cls-1 fill:#fff; AWATERA Kasatkina Aleksandra Клиенты Спецификации Заказы 10…" at bounding box center [660, 325] width 1320 height 650
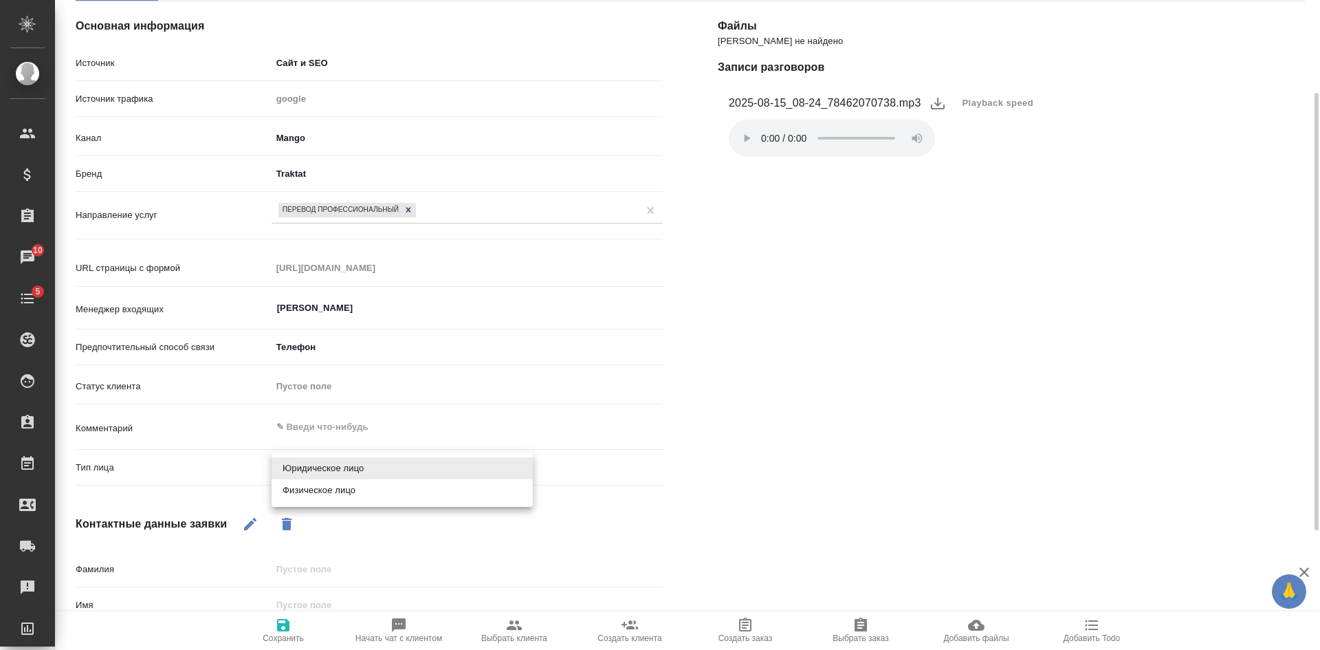
click at [327, 488] on li "Физическое лицо" at bounding box center [402, 490] width 261 height 22
type textarea "x"
type input "private"
click at [323, 470] on body "🙏 .cls-1 fill:#fff; AWATERA Kasatkina Aleksandra Клиенты Спецификации Заказы 10…" at bounding box center [660, 325] width 1320 height 650
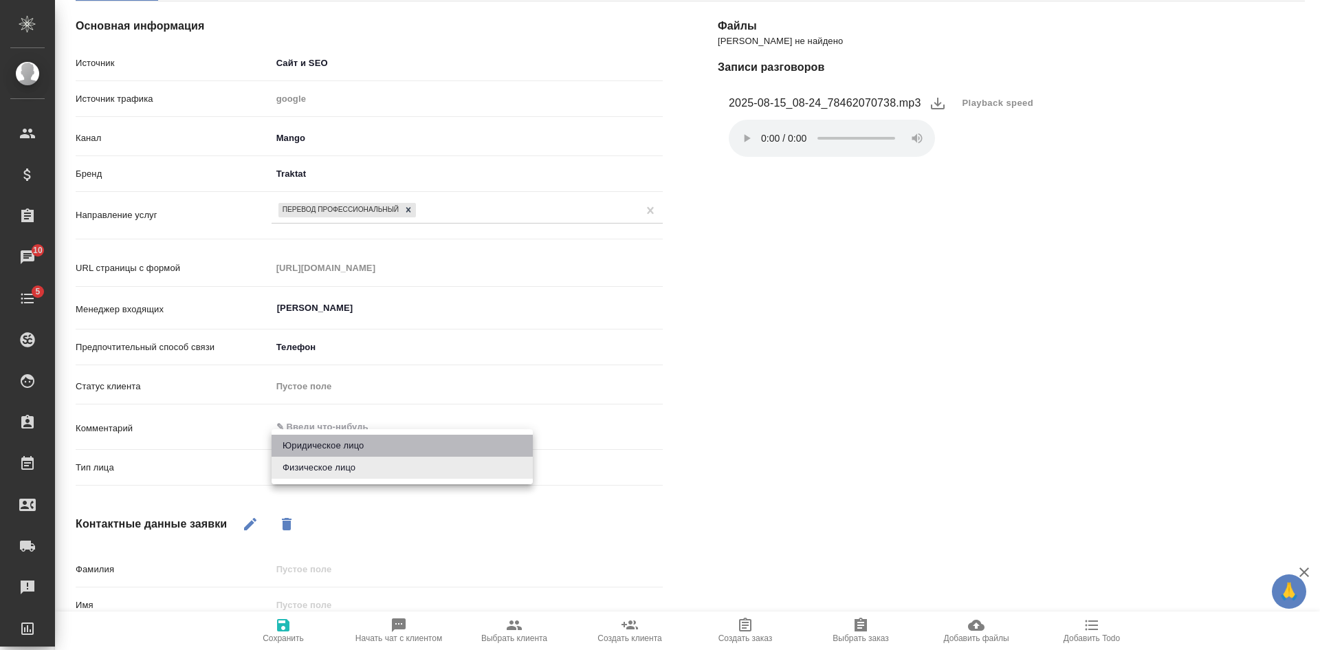
click at [328, 444] on li "Юридическое лицо" at bounding box center [402, 446] width 261 height 22
type textarea "x"
type input "company"
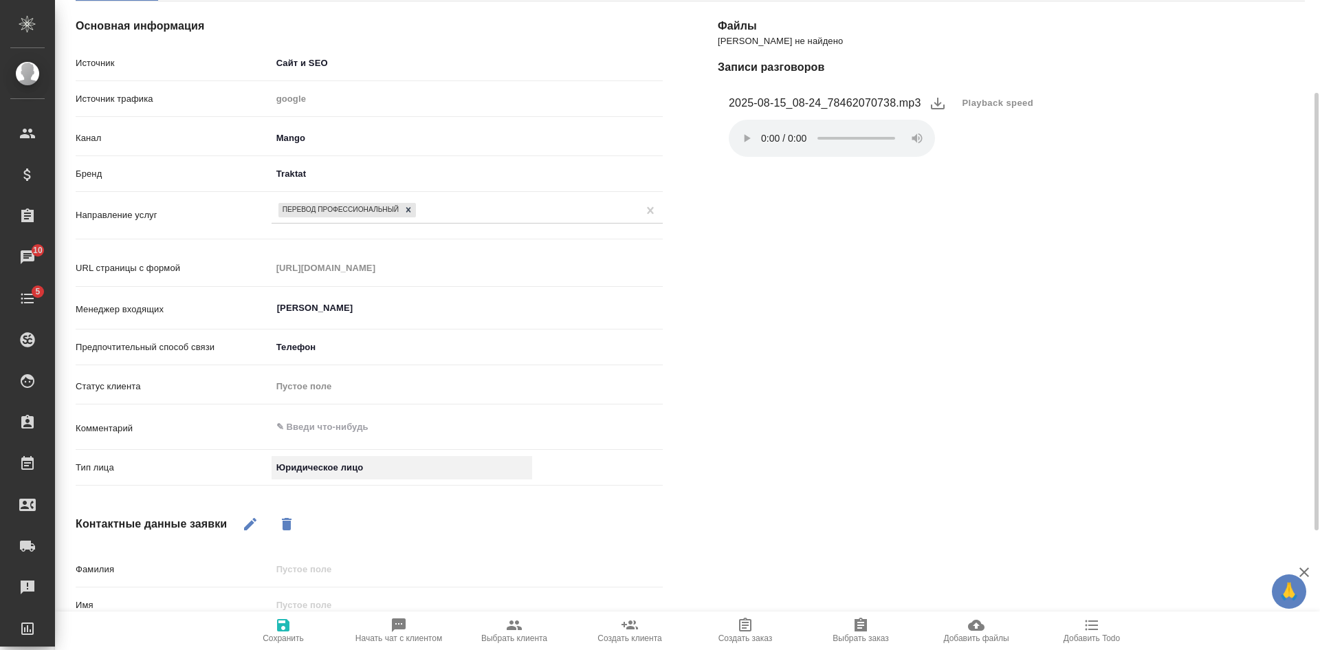
scroll to position [314, 0]
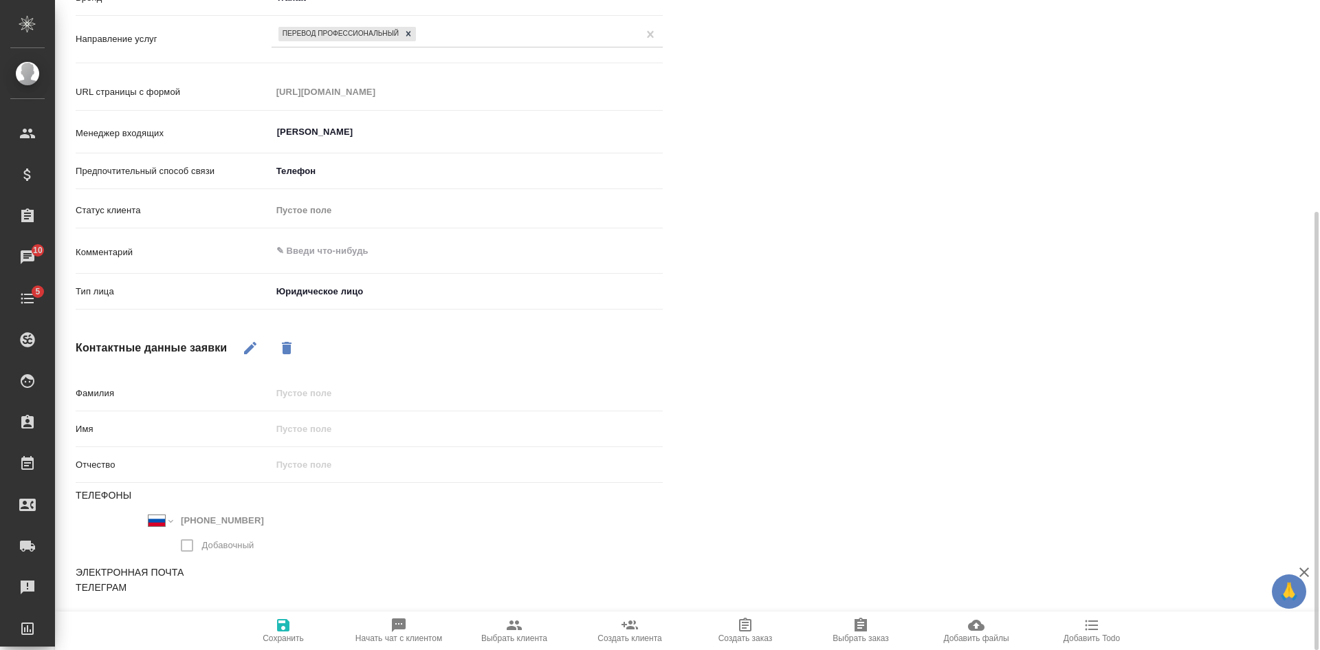
click at [251, 344] on icon "button" at bounding box center [250, 348] width 17 height 17
click at [341, 428] on input "text" at bounding box center [467, 429] width 391 height 20
type textarea "x"
type input "С"
type textarea "x"
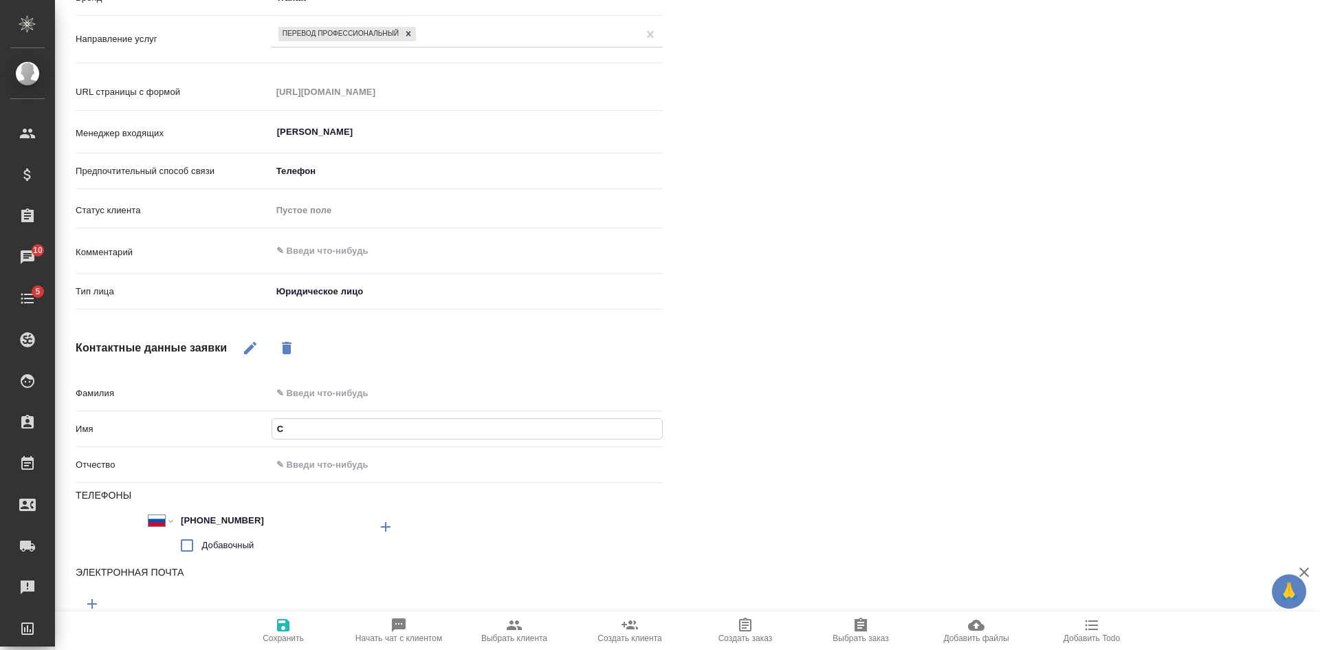
type input "Са"
type textarea "x"
type input "Саб"
type textarea "x"
type input "Саби"
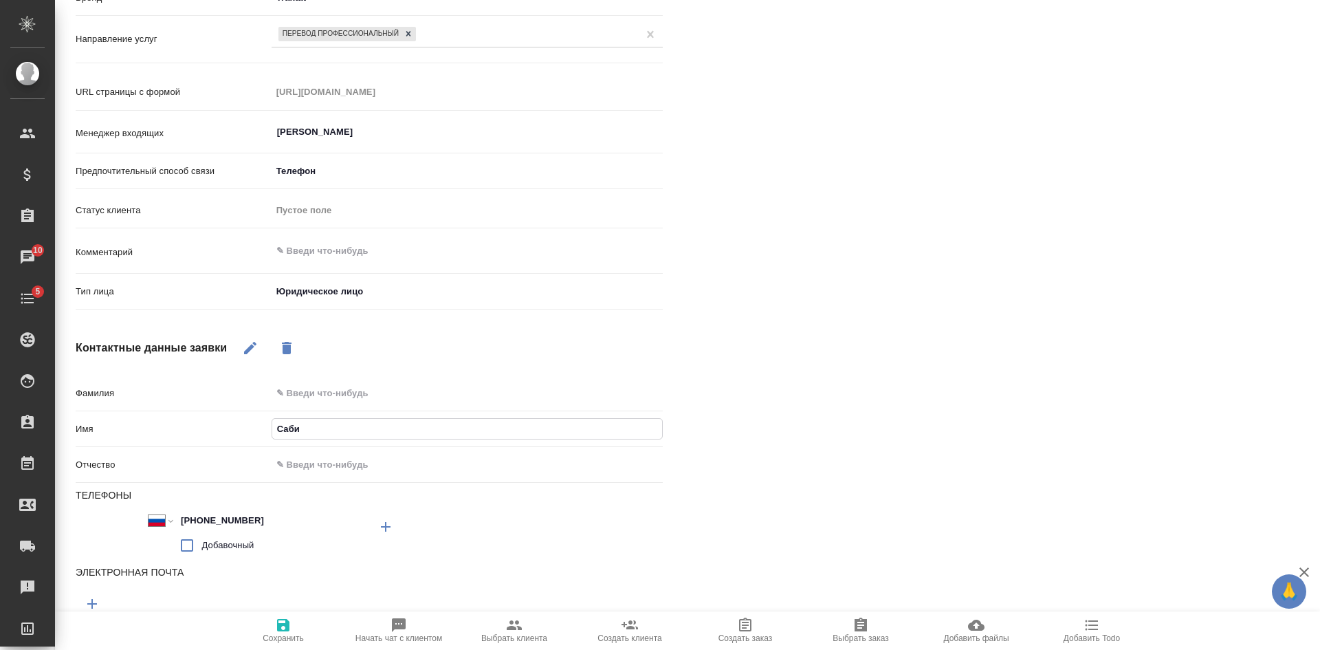
type textarea "x"
type input "Сабина"
type textarea "x"
type input "Сабина"
click at [283, 637] on span "Сохранить" at bounding box center [283, 638] width 41 height 10
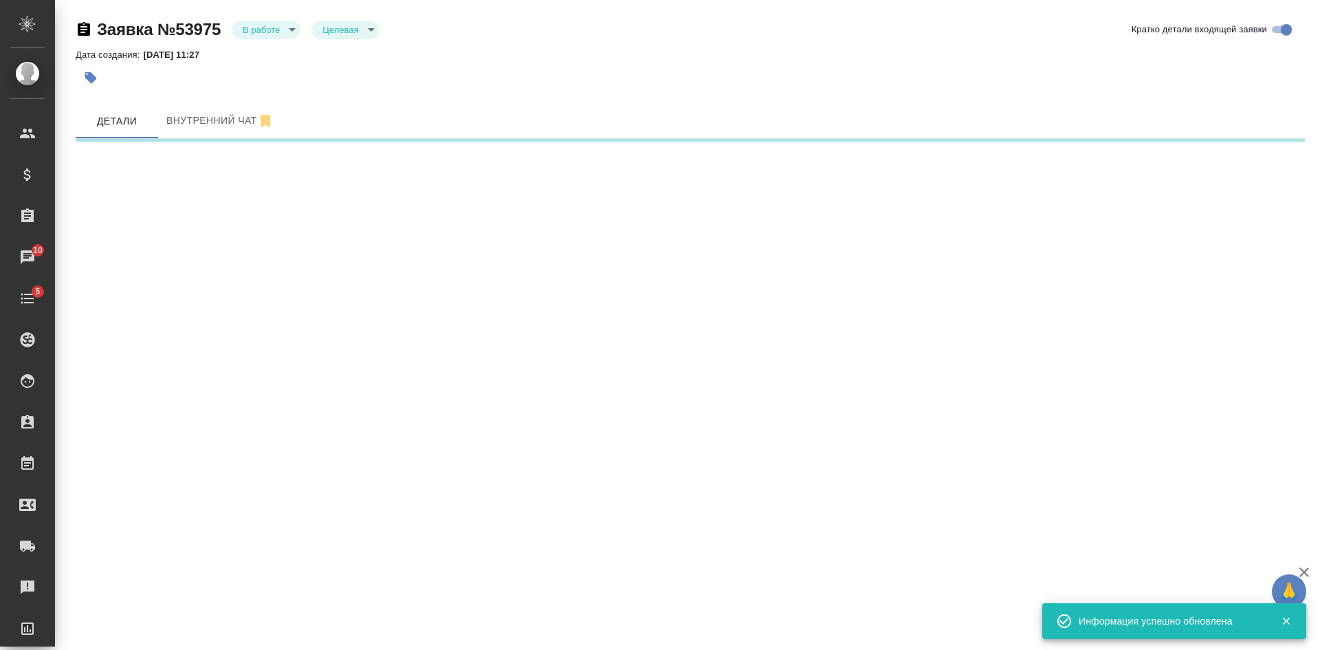
scroll to position [0, 0]
select select "RU"
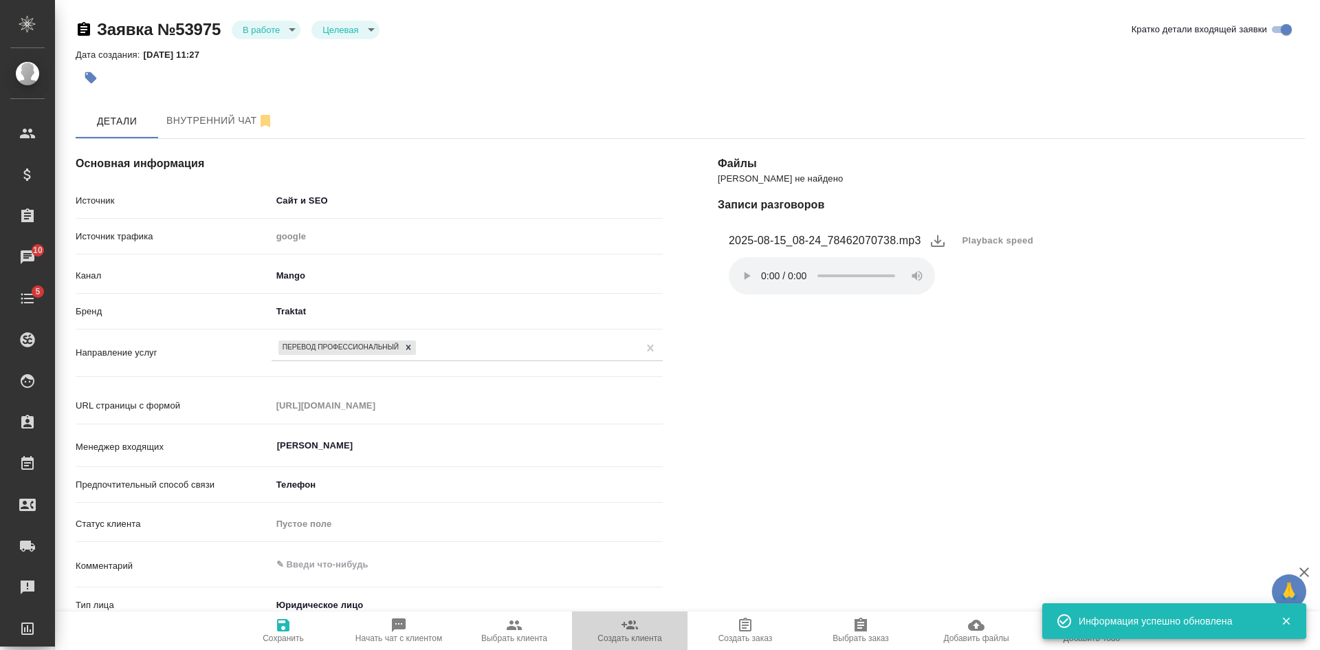
click at [641, 628] on span "Создать клиента" at bounding box center [629, 630] width 99 height 26
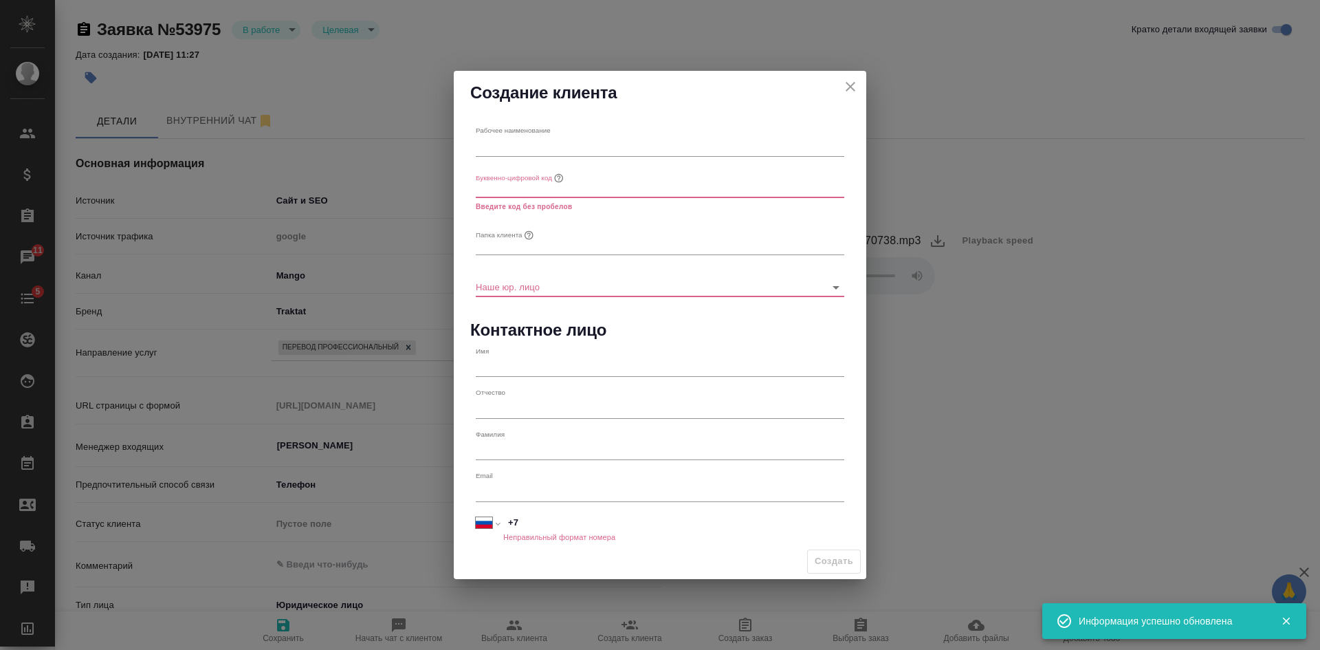
type textarea "x"
click at [516, 145] on input "text" at bounding box center [660, 146] width 369 height 19
paste input "Государственное бюджетное учреждение Самарской области "Туристский информационн…"
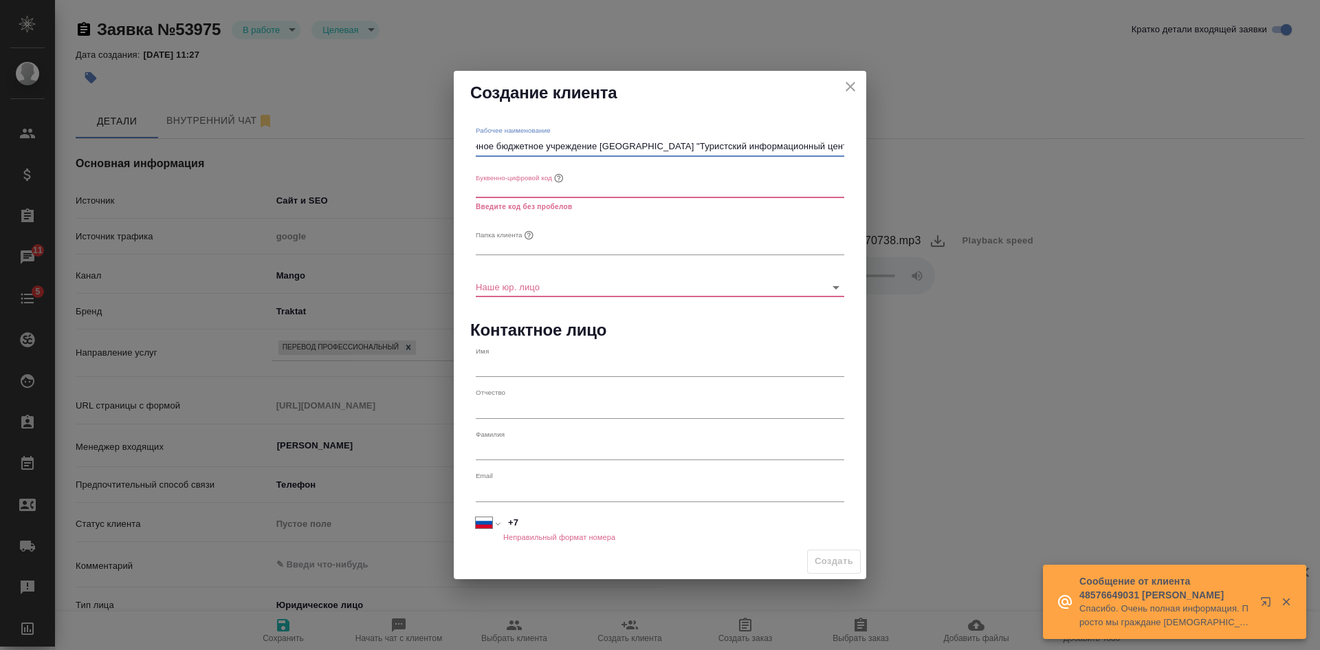
type input "Государственное бюджетное учреждение Самарской области "Туристский информационн…"
type textarea "x"
click at [507, 191] on input "text" at bounding box center [660, 188] width 369 height 19
click at [496, 243] on input "text" at bounding box center [660, 245] width 369 height 19
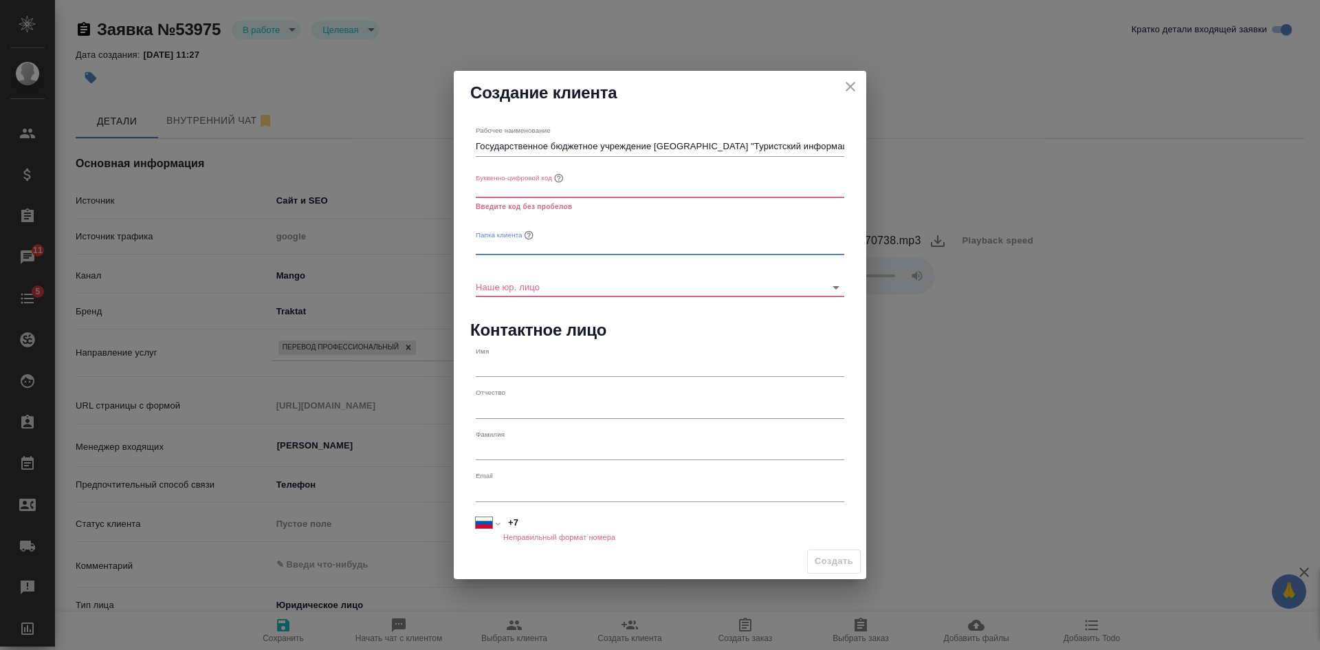
paste input "ГБУ СО «Туристский информационный центр»"
click at [515, 246] on input "ГБУ СО «Туристский информационный центр" at bounding box center [660, 245] width 369 height 19
type input "ГБУ СО Туристский информационный центр"
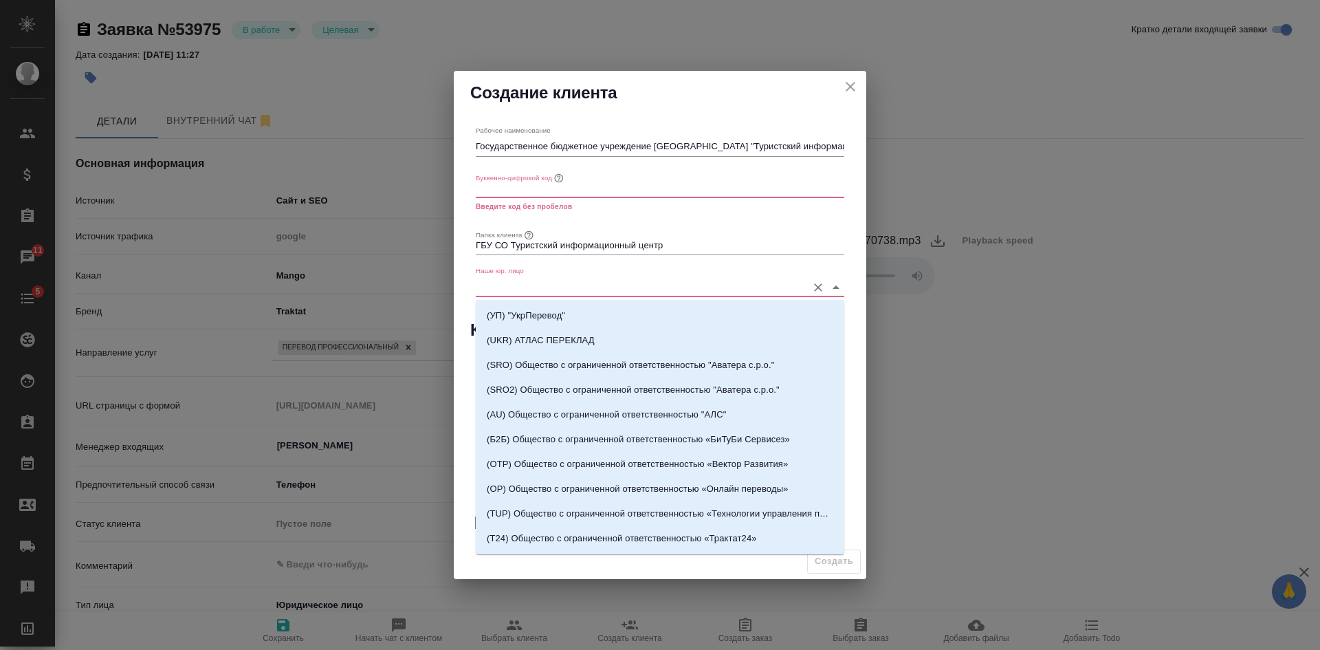
click at [513, 285] on input "Наше юр. лицо" at bounding box center [638, 286] width 325 height 19
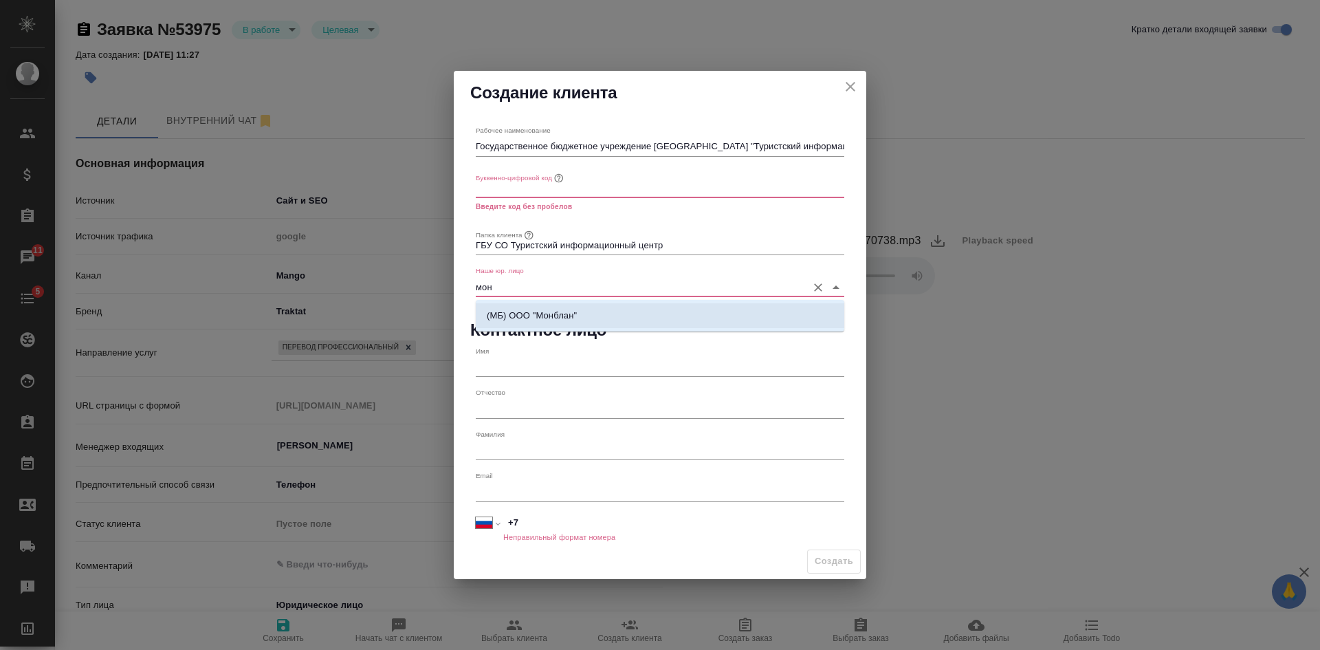
click at [517, 311] on p "(МБ) ООО "Монблан"" at bounding box center [532, 316] width 90 height 14
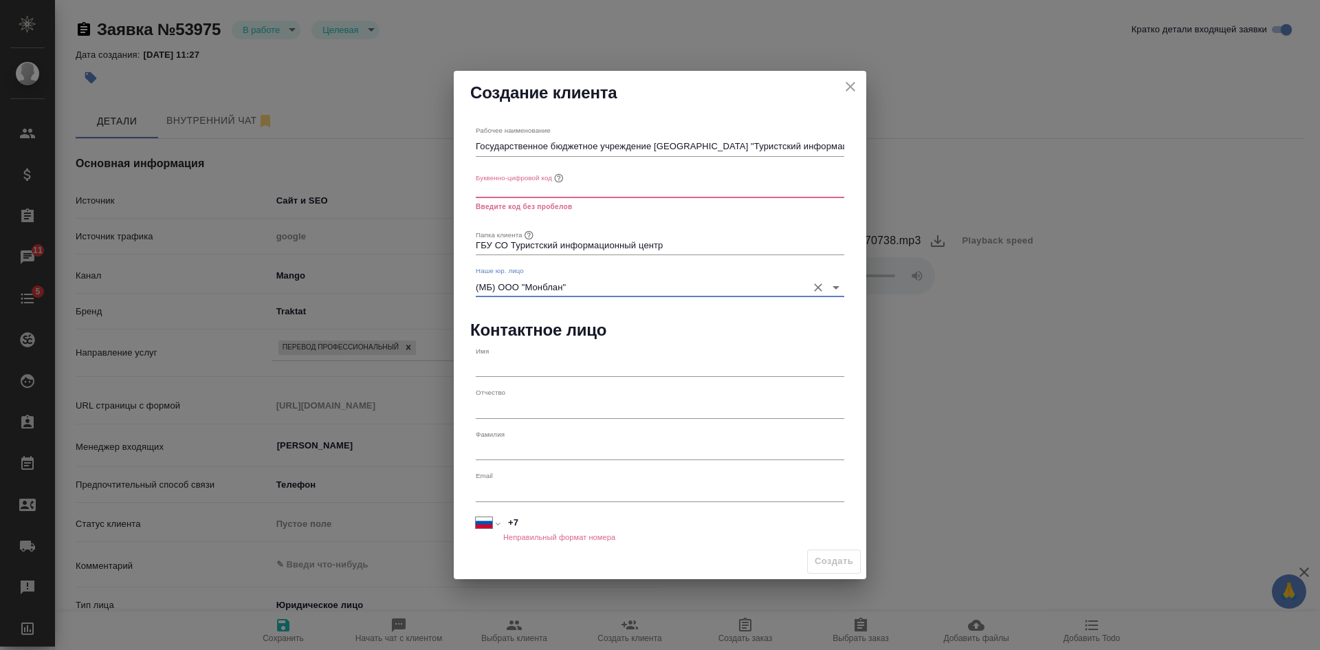
type input "(МБ) ООО "Монблан""
type textarea "x"
click at [556, 192] on input "text" at bounding box center [660, 188] width 369 height 19
paste input "TIC-S"
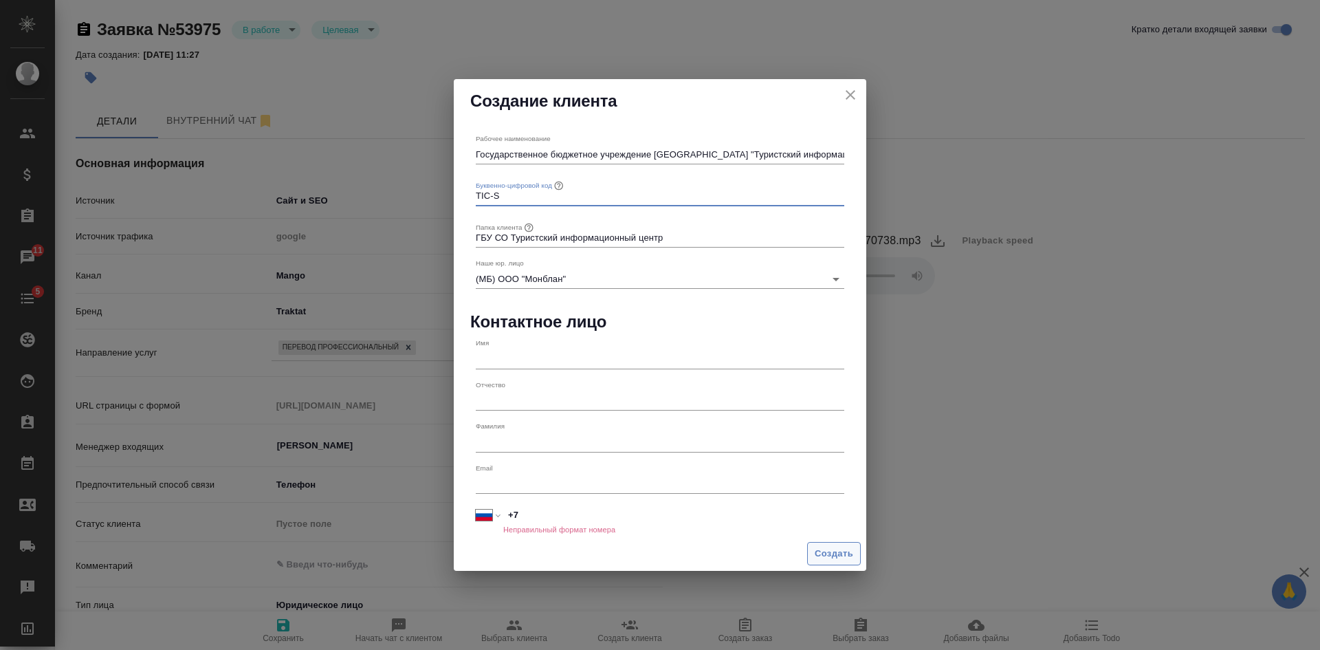
type input "TIC-S"
click at [826, 563] on button "Создать" at bounding box center [834, 554] width 54 height 24
type textarea "x"
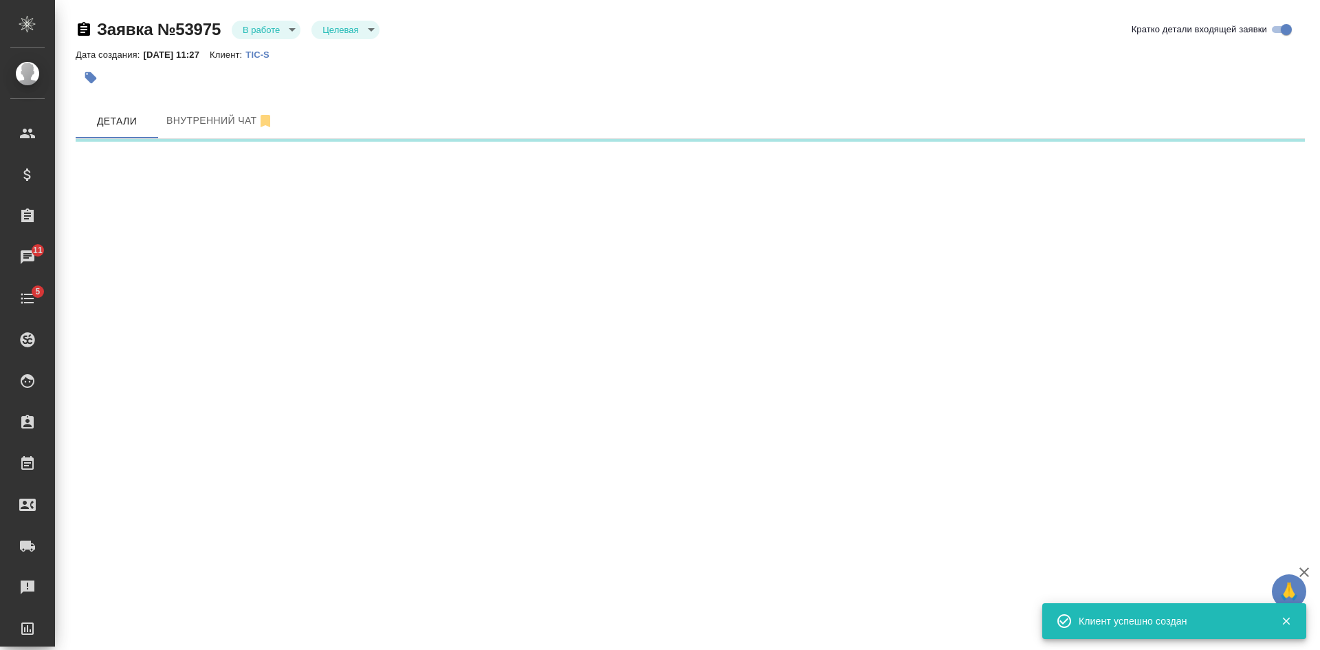
select select "RU"
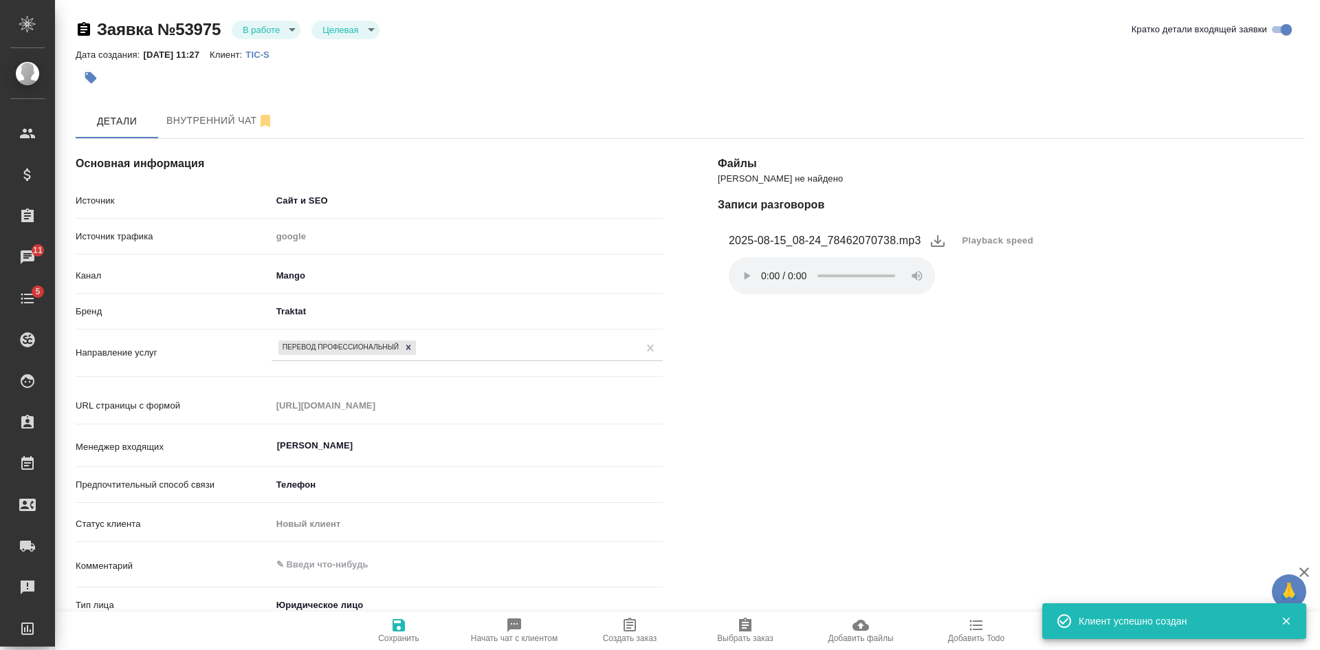
type textarea "x"
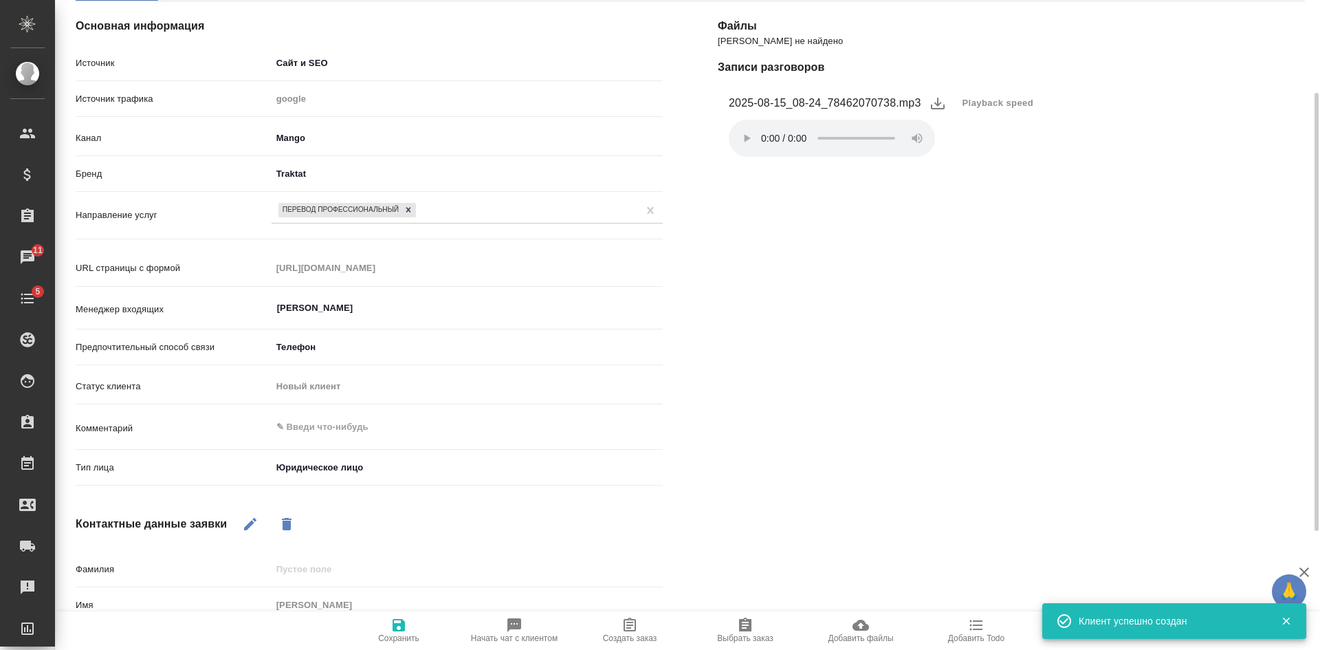
scroll to position [206, 0]
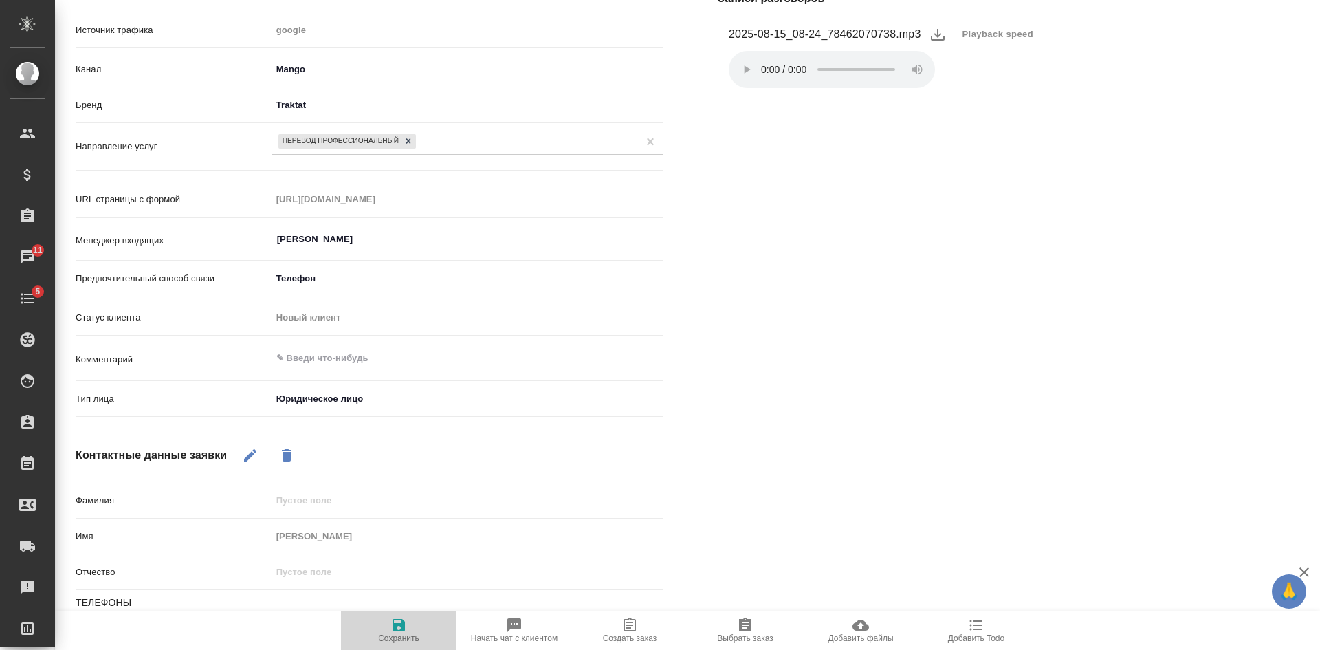
click at [415, 637] on span "Сохранить" at bounding box center [398, 638] width 41 height 10
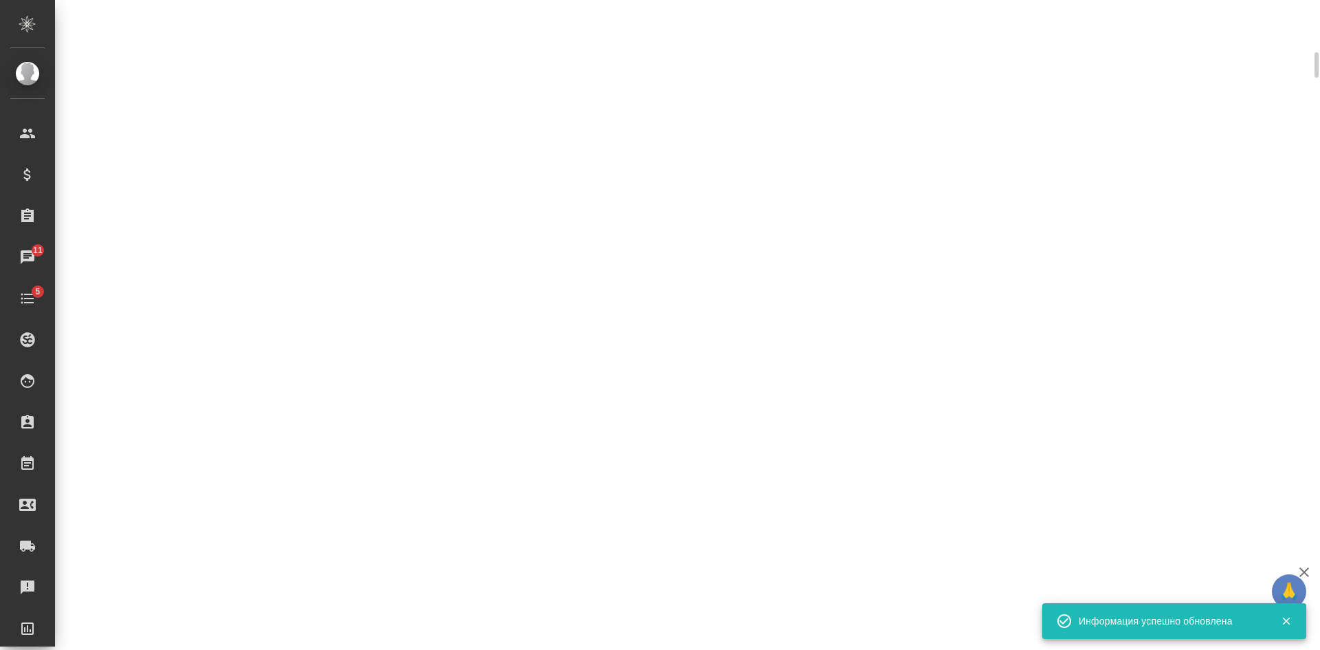
scroll to position [220, 0]
select select "RU"
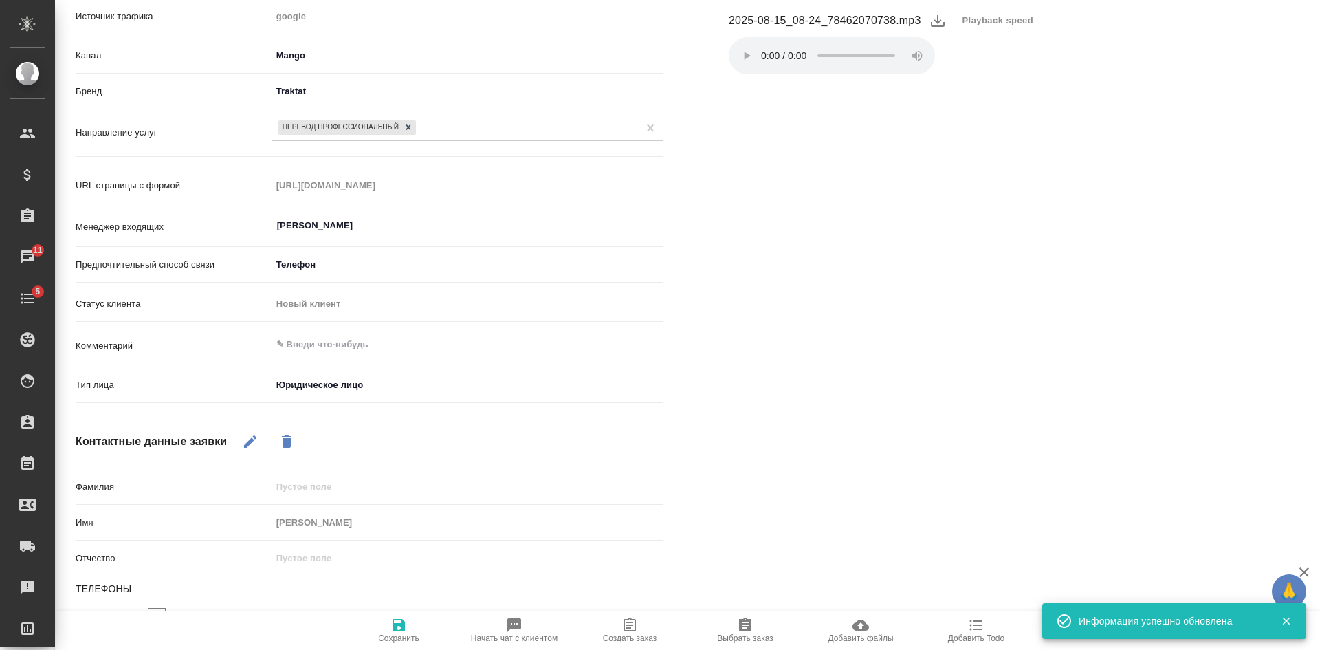
click at [635, 635] on span "Создать заказ" at bounding box center [630, 638] width 54 height 10
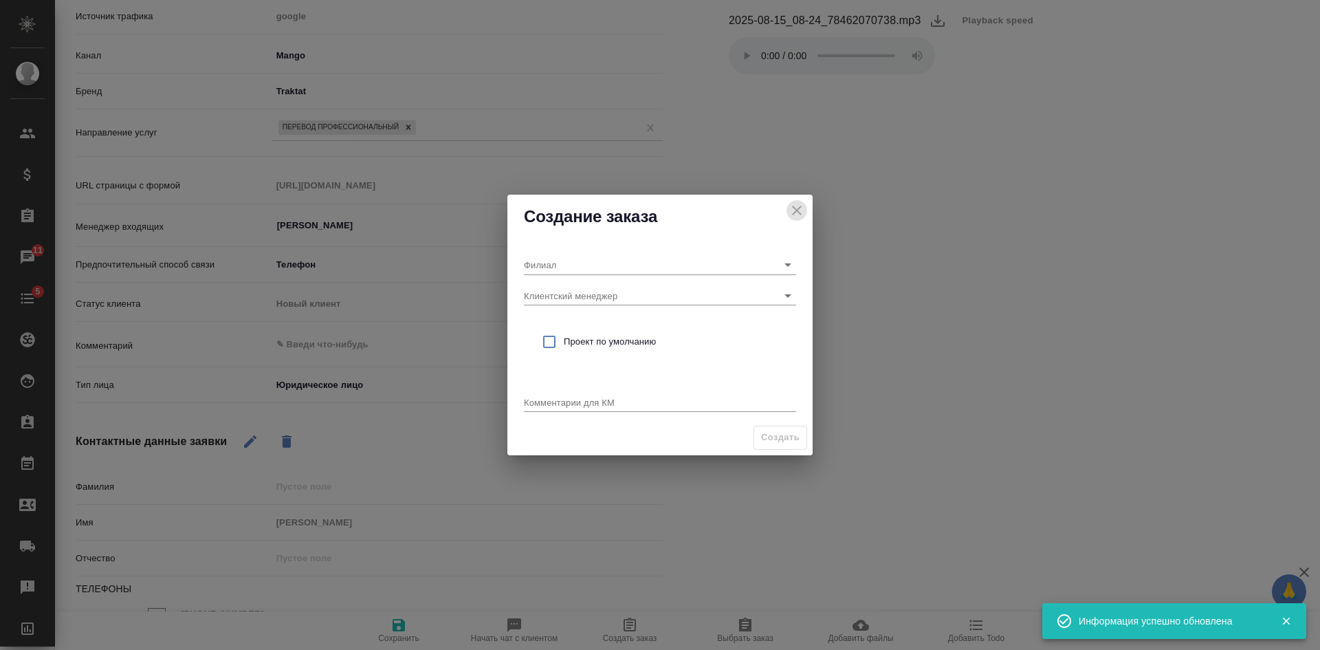
drag, startPoint x: 792, startPoint y: 207, endPoint x: 601, endPoint y: 112, distance: 213.4
click at [793, 207] on icon "close" at bounding box center [797, 210] width 17 height 17
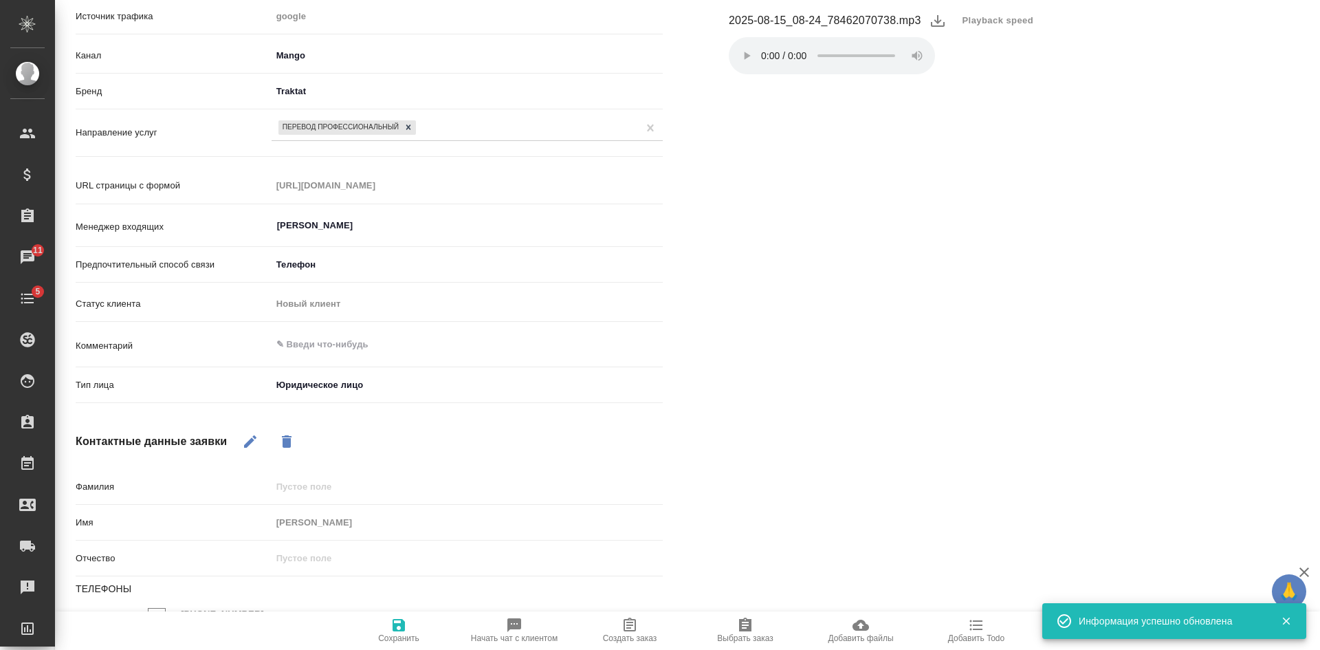
type textarea "x"
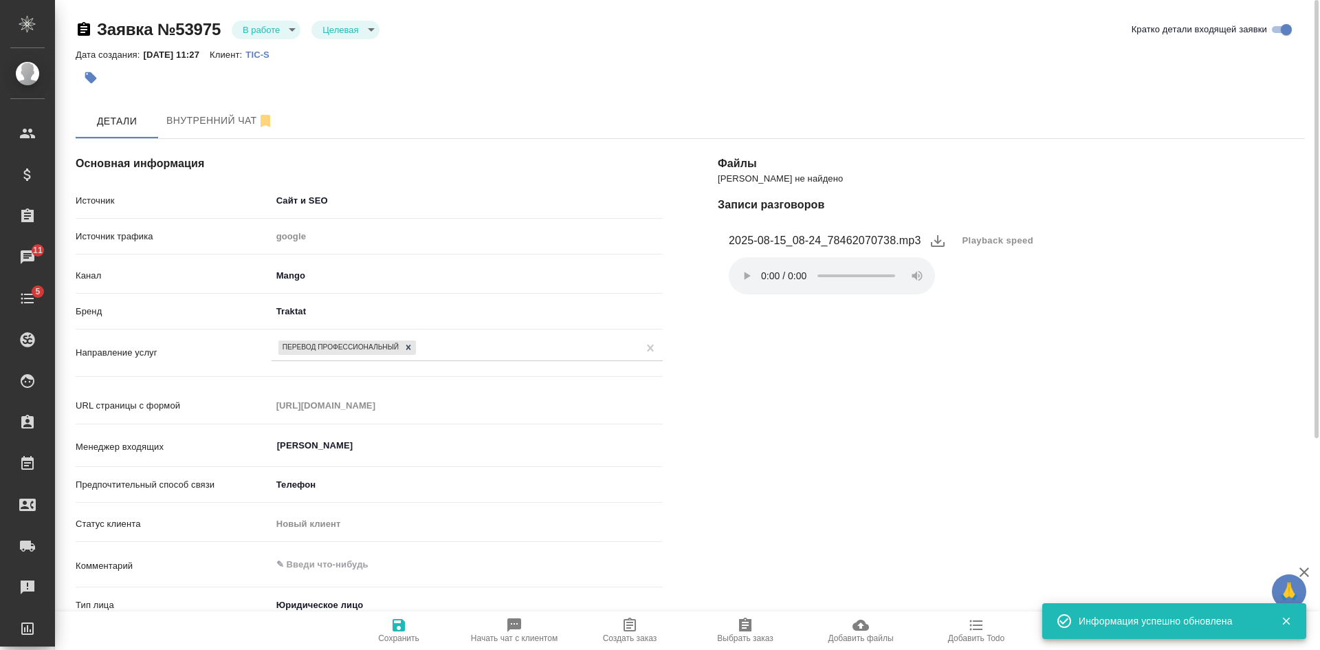
click at [394, 633] on span "Сохранить" at bounding box center [398, 630] width 99 height 26
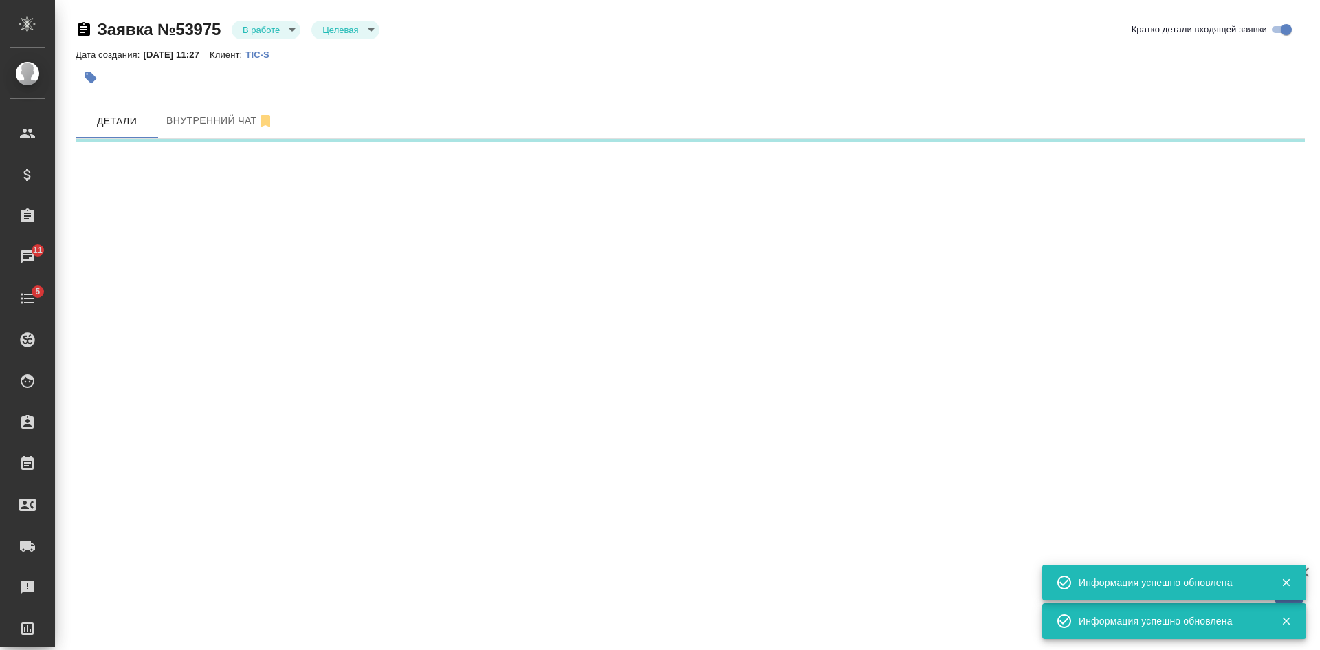
select select "RU"
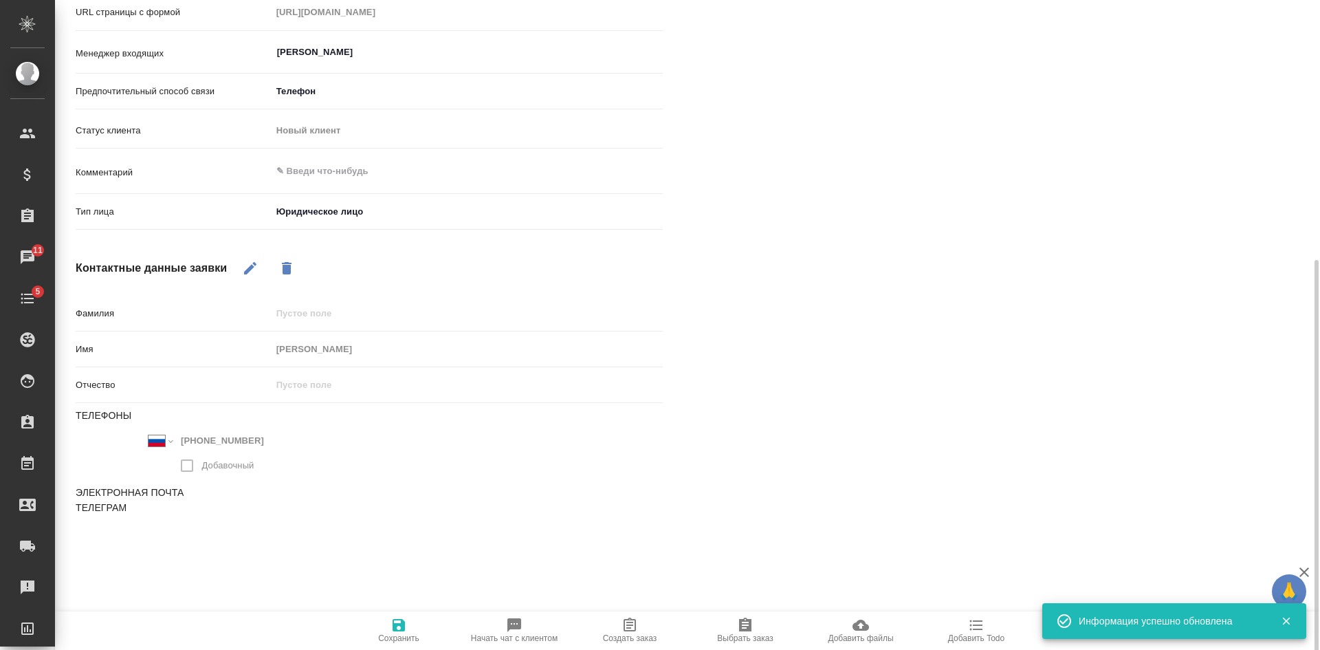
scroll to position [404, 0]
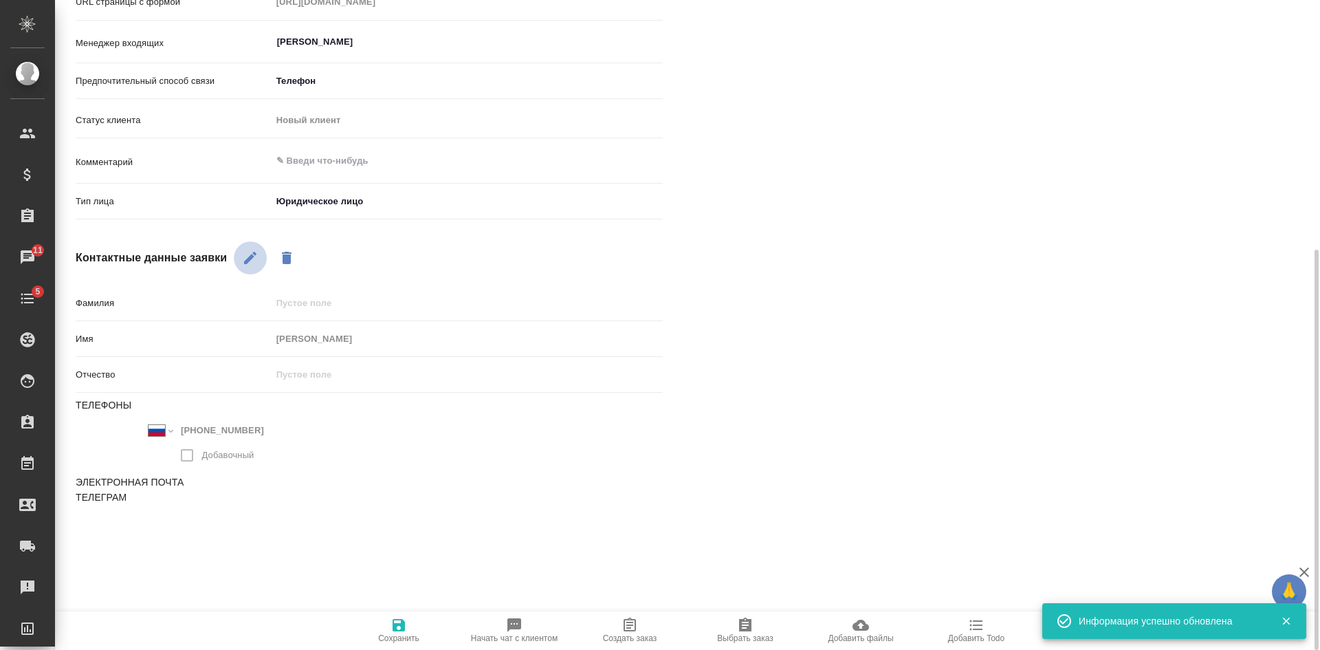
click at [244, 262] on icon "button" at bounding box center [250, 258] width 17 height 17
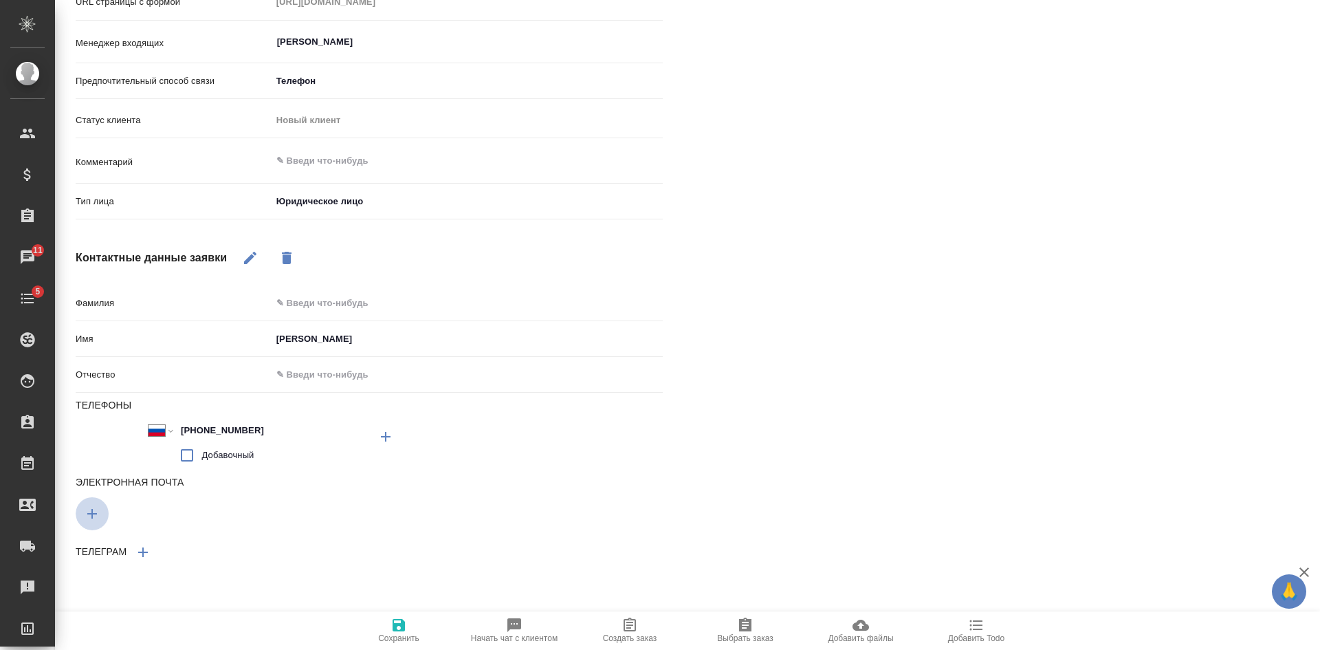
click at [377, 445] on icon "button" at bounding box center [385, 436] width 17 height 17
type textarea "x"
click at [89, 514] on input "text" at bounding box center [223, 511] width 294 height 17
paste input "office@tic-samara.ru"
type input "office@tic-samara.ru"
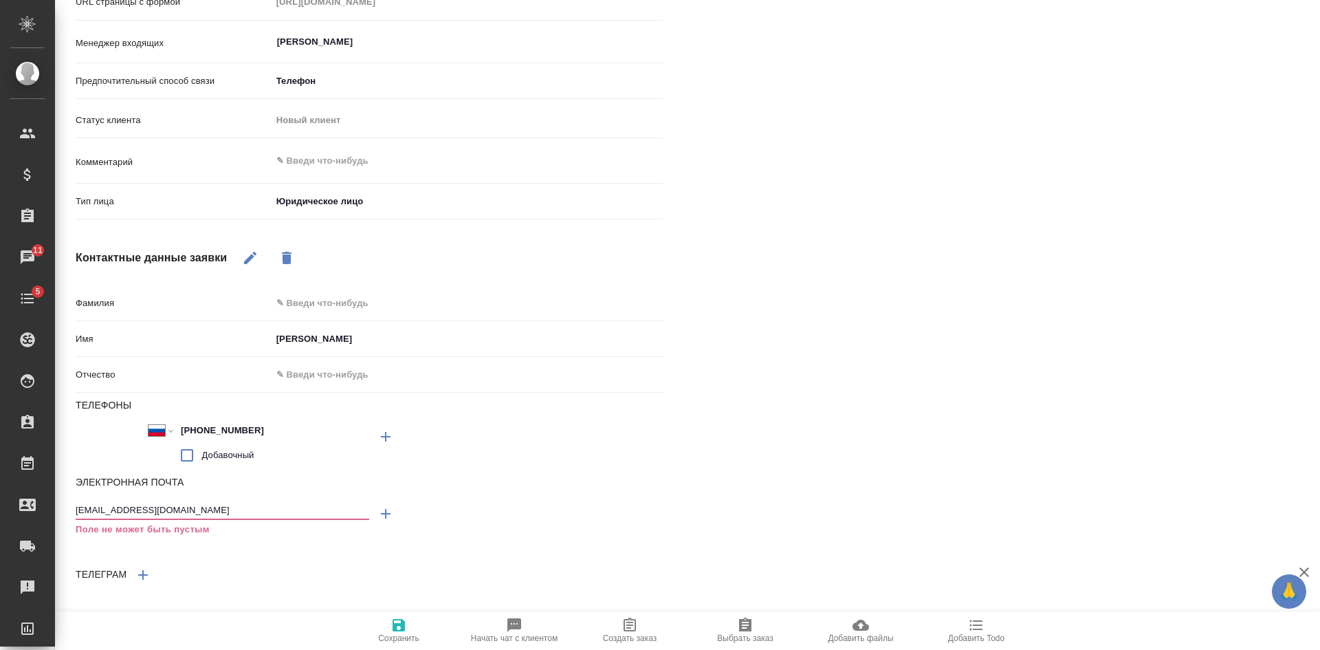
type textarea "x"
type input "office@tic-samara.ru"
click at [415, 628] on span "Сохранить" at bounding box center [398, 630] width 99 height 26
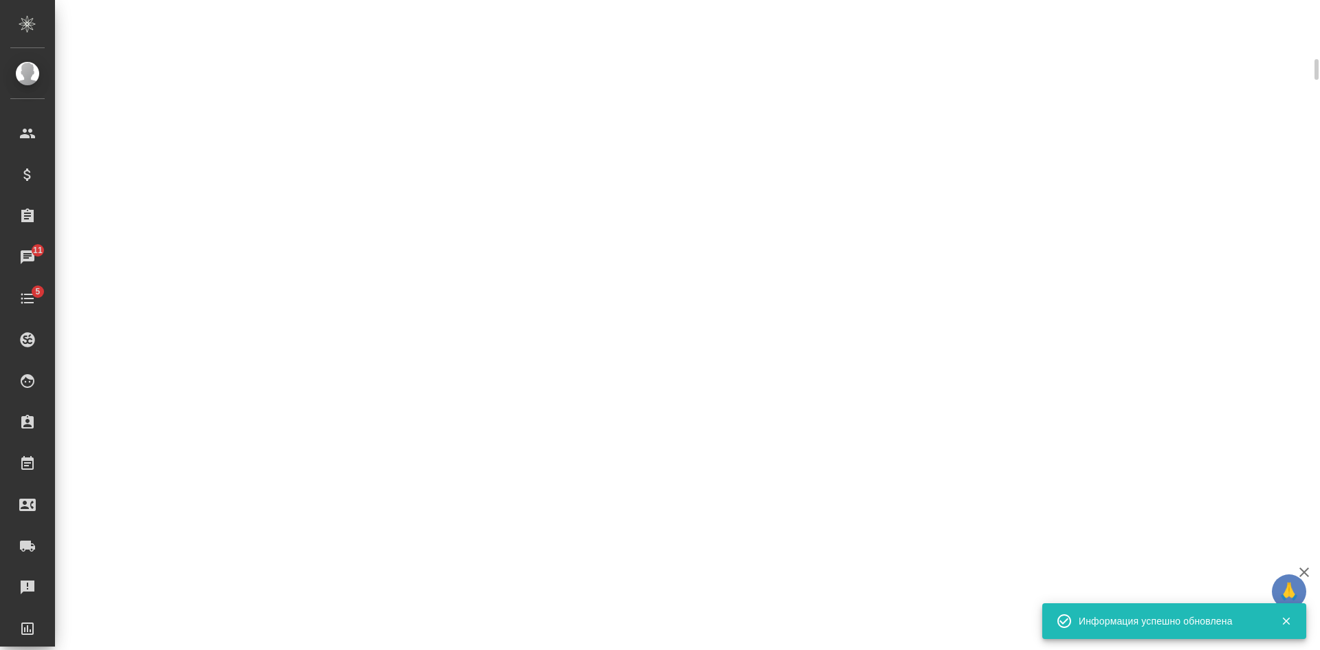
select select "RU"
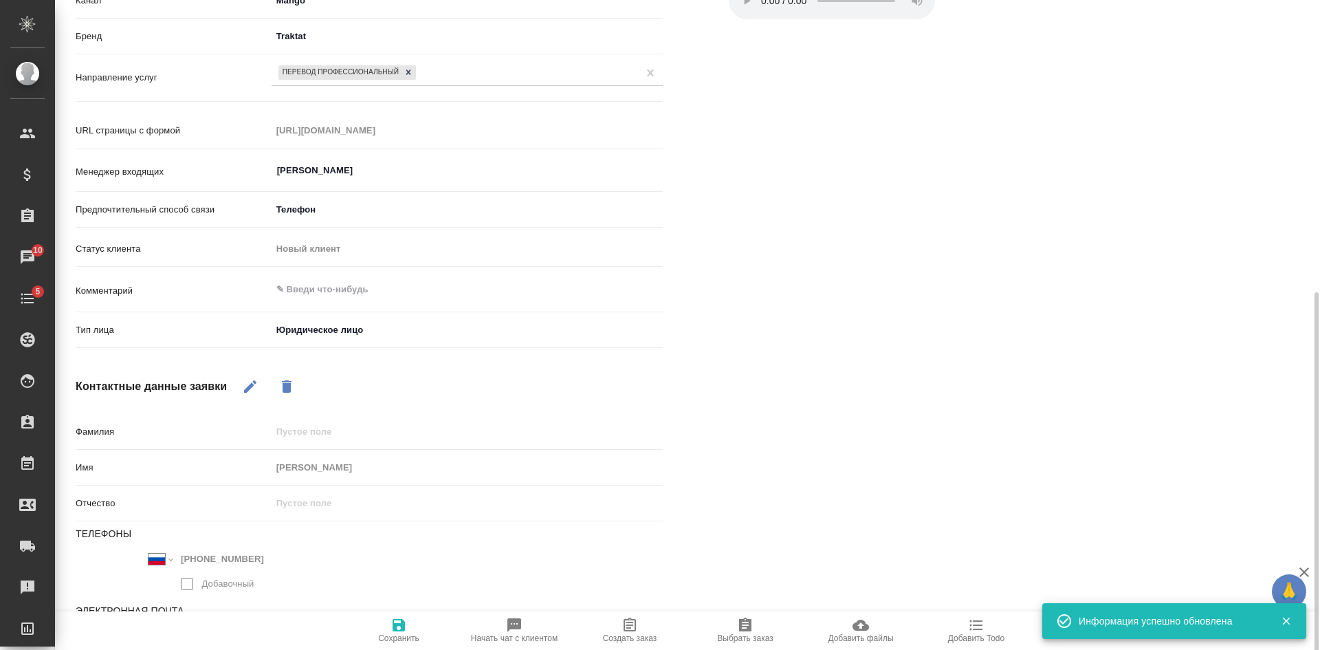
scroll to position [383, 0]
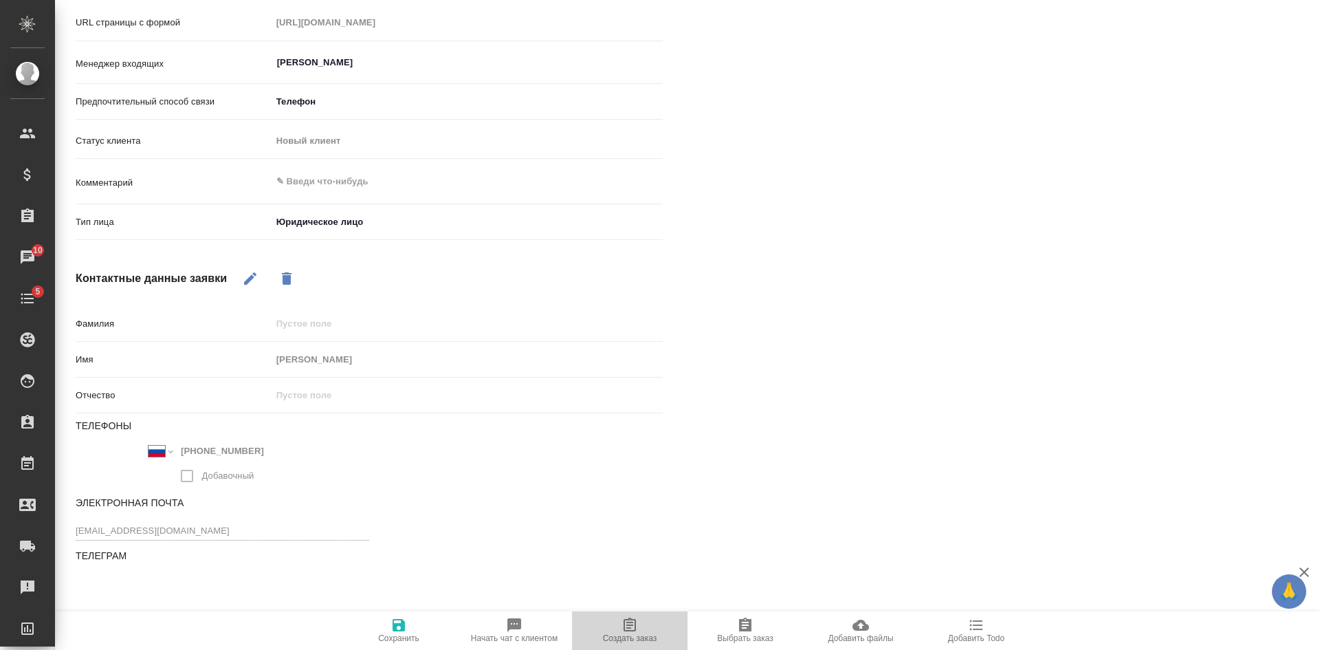
click at [639, 629] on span "Создать заказ" at bounding box center [629, 630] width 99 height 26
type textarea "x"
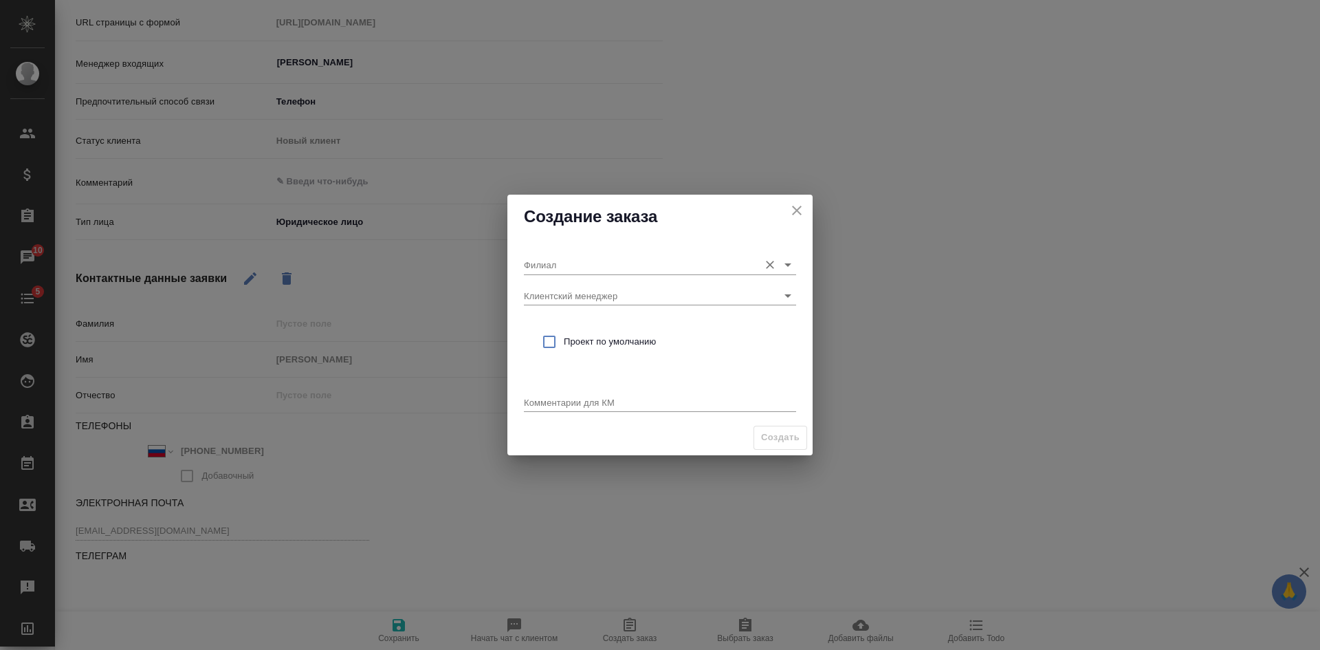
click at [580, 263] on input "Филиал" at bounding box center [638, 264] width 228 height 19
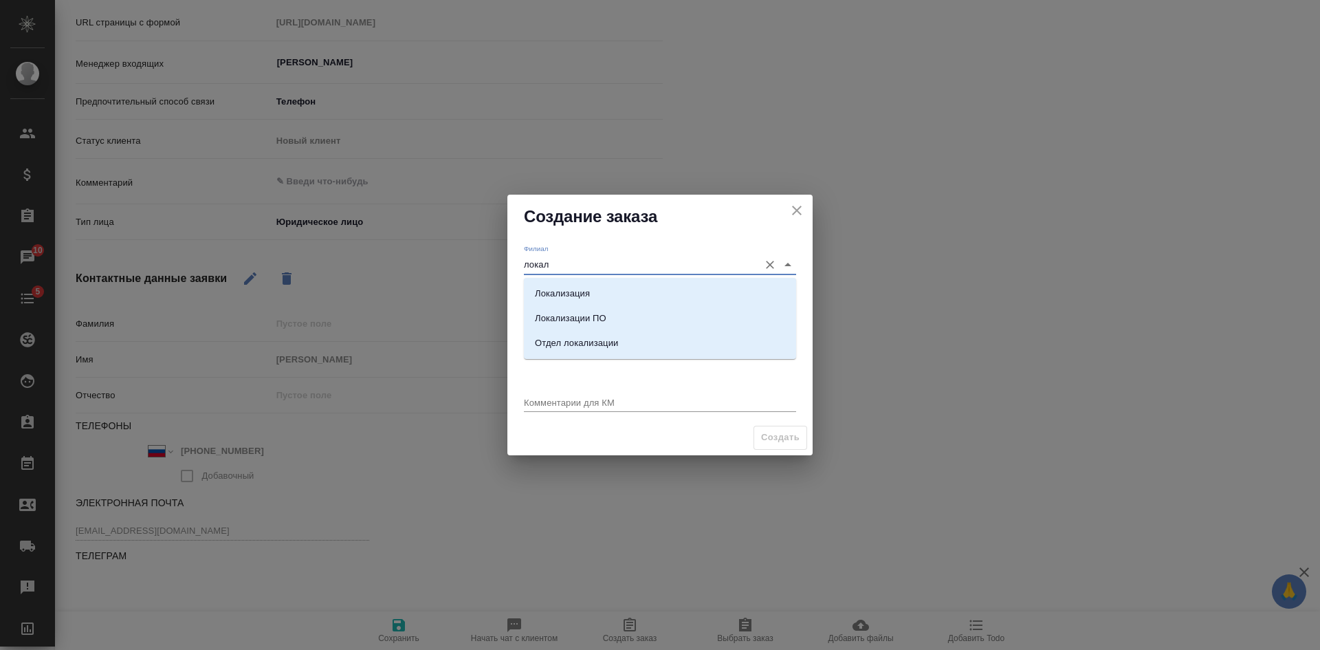
click at [608, 292] on li "Локализация" at bounding box center [660, 293] width 272 height 25
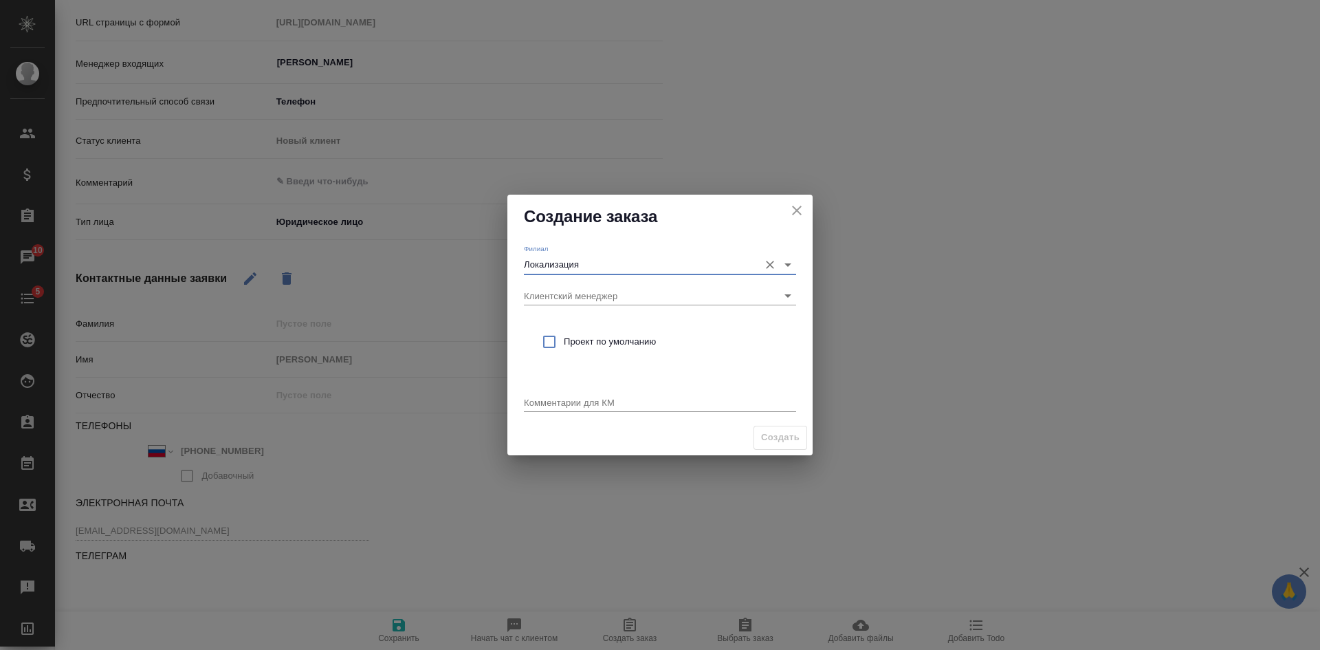
type input "Локализация"
drag, startPoint x: 584, startPoint y: 333, endPoint x: 571, endPoint y: 366, distance: 34.9
click at [584, 337] on div "Проект по умолчанию" at bounding box center [660, 342] width 272 height 40
checkbox input "true"
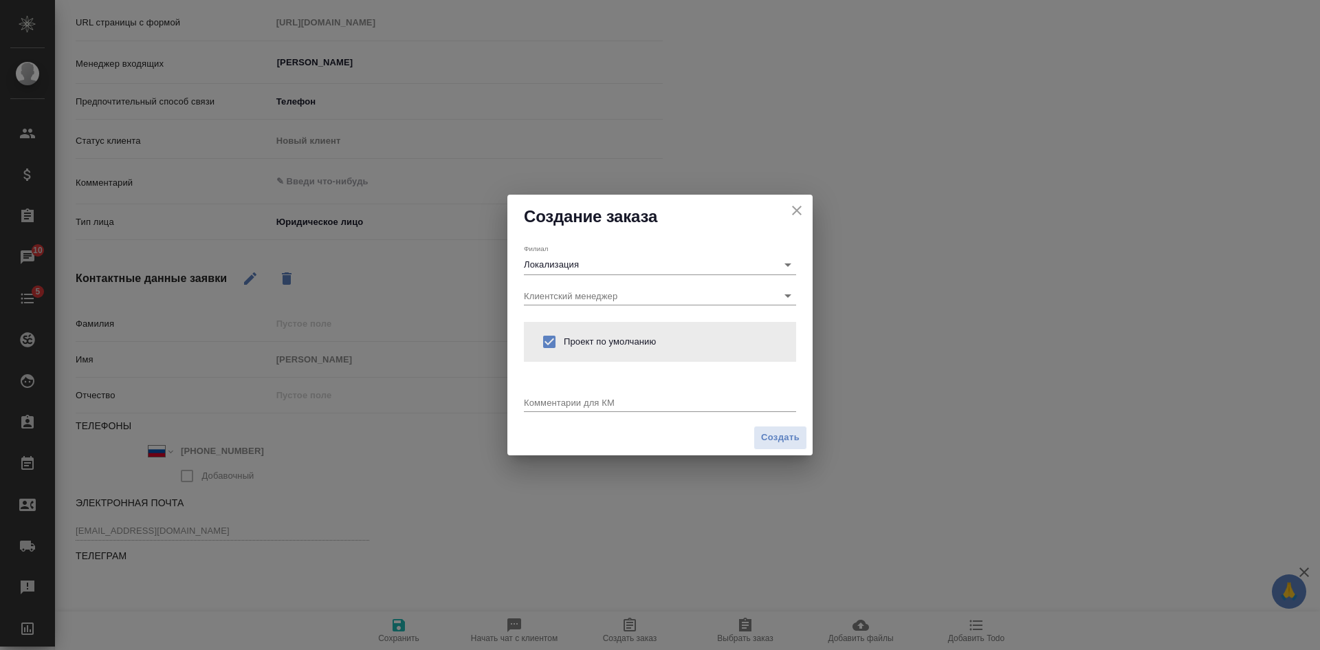
click at [553, 401] on textarea at bounding box center [660, 402] width 272 height 10
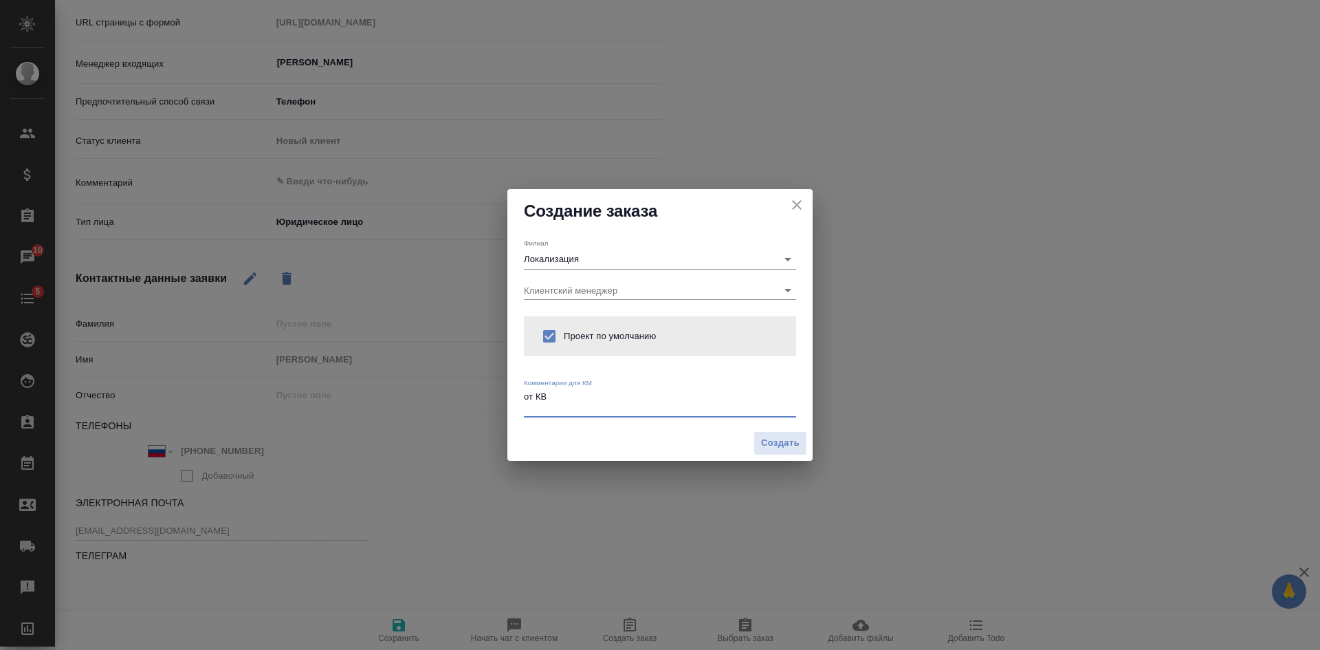
type textarea "от КВ"
type textarea "x"
paste textarea "русского языка на китайский язык. Просим направить коммерческое предложение в а…"
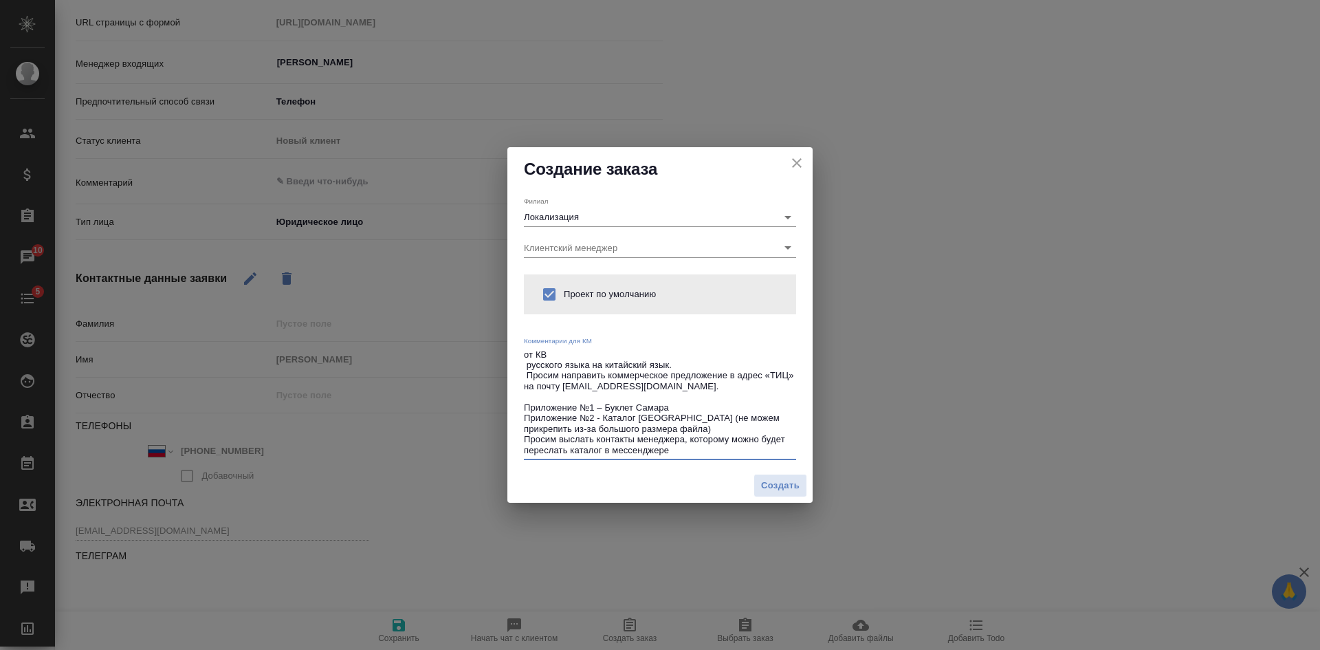
click at [527, 369] on textarea "от КВ русского языка на китайский язык. Просим направить коммерческое предложен…" at bounding box center [660, 402] width 272 height 106
drag, startPoint x: 672, startPoint y: 393, endPoint x: 515, endPoint y: 376, distance: 157.6
click at [515, 376] on div "Филиал Локализация Клиентский менеджер Проект по умолчанию Комментарии для КМ о…" at bounding box center [659, 329] width 305 height 277
click at [591, 393] on textarea "от КВ с русского языка на китайский язык. Просим направить коммерческое предлож…" at bounding box center [660, 402] width 272 height 106
drag, startPoint x: 676, startPoint y: 388, endPoint x: 519, endPoint y: 373, distance: 157.5
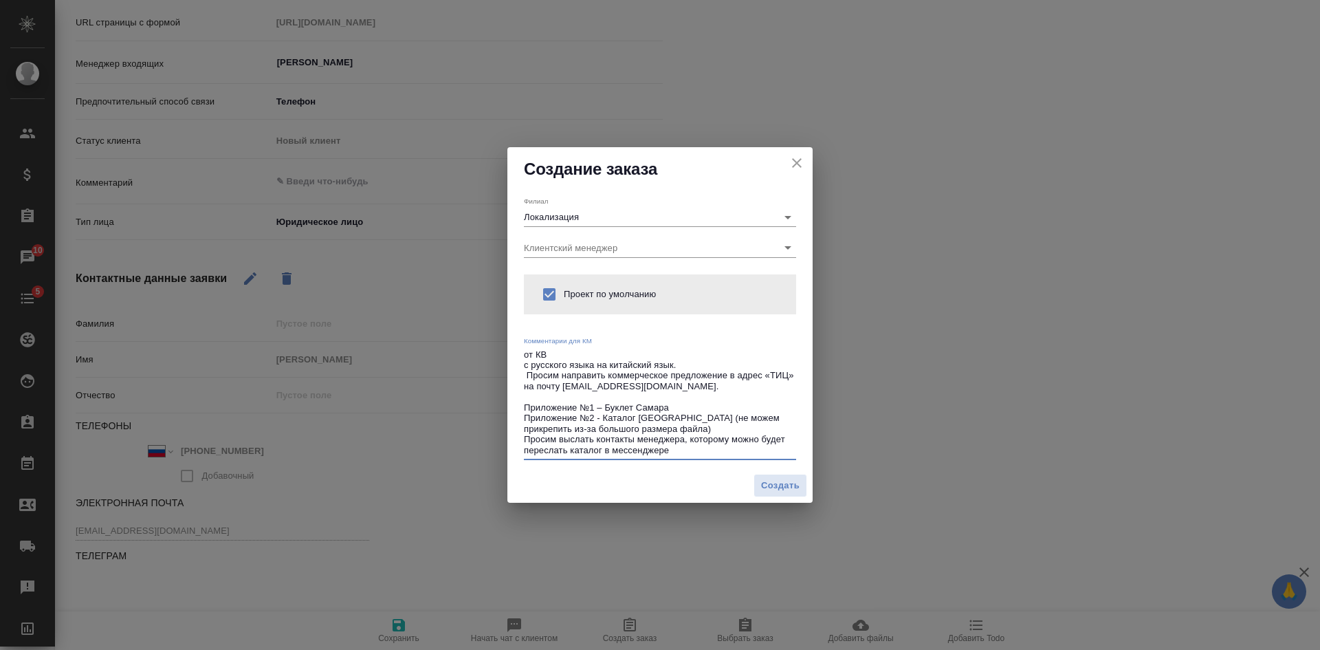
click at [519, 373] on div "Филиал Локализация Клиентский менеджер Проект по умолчанию Комментарии для КМ о…" at bounding box center [659, 329] width 305 height 277
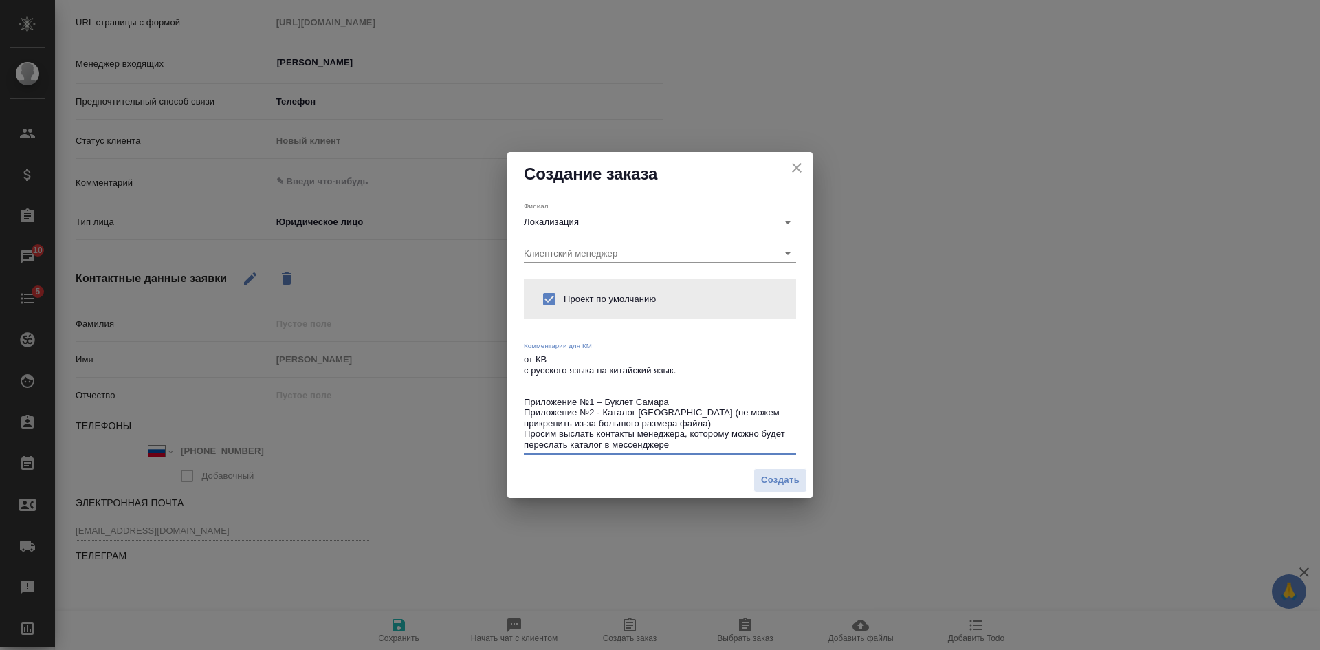
click at [725, 410] on textarea "от КВ с русского языка на китайский язык. Приложение №1 – Буклет Самара Приложе…" at bounding box center [660, 402] width 272 height 96
click at [727, 422] on textarea "от КВ с русского языка на китайский язык. Приложение №1 – Буклет Самара Приложе…" at bounding box center [660, 402] width 272 height 96
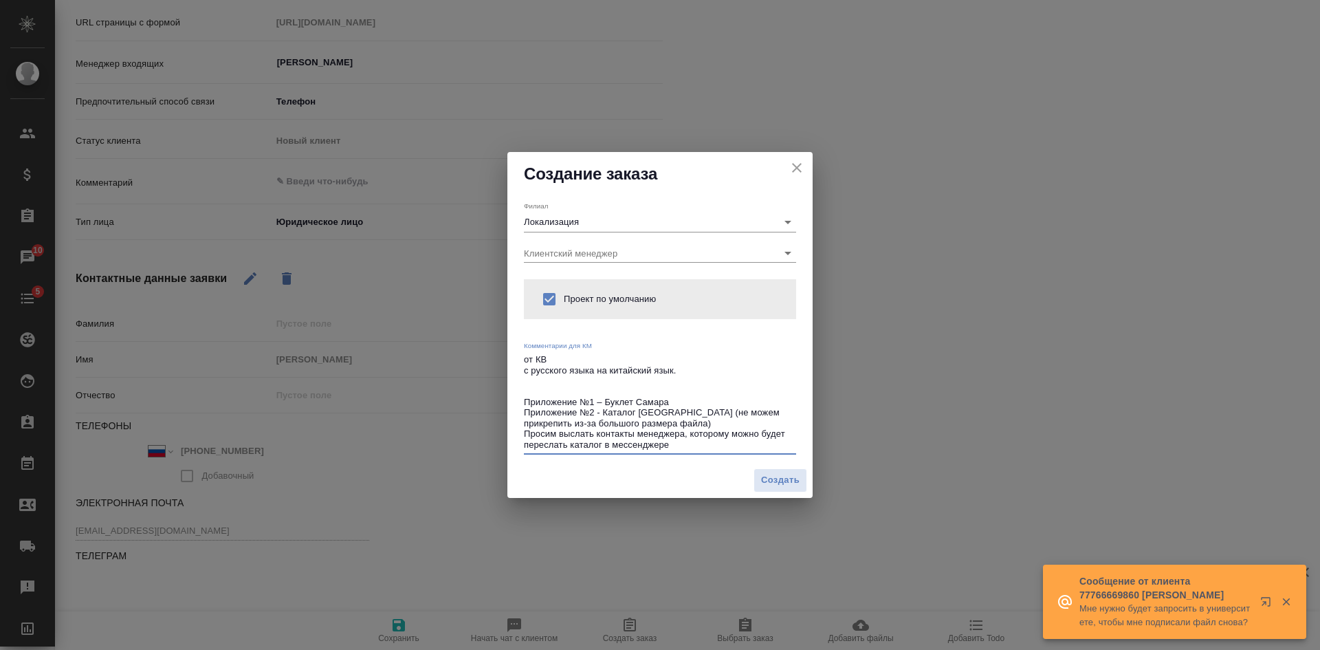
drag, startPoint x: 725, startPoint y: 406, endPoint x: 740, endPoint y: 450, distance: 45.9
click at [740, 450] on textarea "от КВ с русского языка на китайский язык. Приложение №1 – Буклет Самара Приложе…" at bounding box center [660, 402] width 272 height 96
click at [737, 439] on textarea "от КВ с русского языка на китайский язык. Приложение №1 – Буклет Самара Приложе…" at bounding box center [660, 402] width 272 height 96
drag, startPoint x: 725, startPoint y: 410, endPoint x: 740, endPoint y: 443, distance: 35.7
click at [740, 443] on textarea "от КВ с русского языка на китайский язык. Приложение №1 – Буклет Самара Приложе…" at bounding box center [660, 402] width 272 height 96
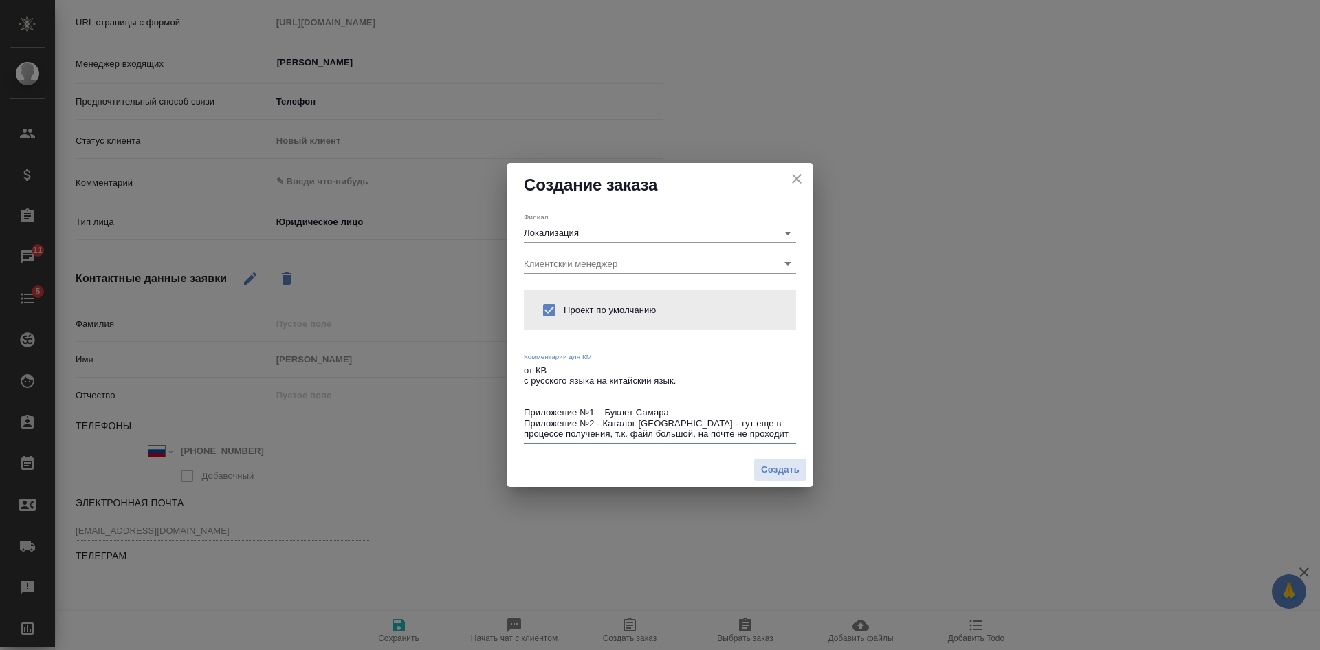
type textarea "от КВ с русского языка на китайский язык. Приложение №1 – Буклет Самара Приложе…"
type textarea "x"
click at [593, 393] on textarea "от КВ с русского языка на китайский язык. Приложение №1 – Буклет Самара Приложе…" at bounding box center [660, 402] width 272 height 74
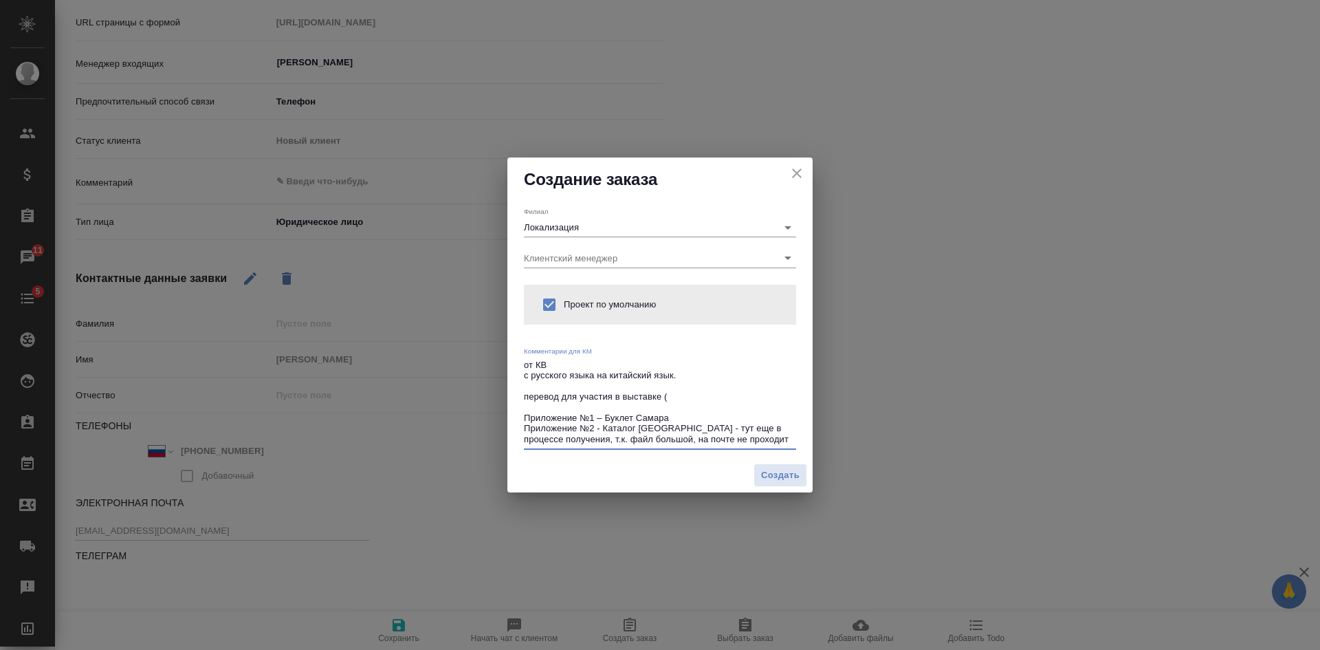
paste textarea "в международной выставке «China International Tourism Industry Expo 2025», кото…"
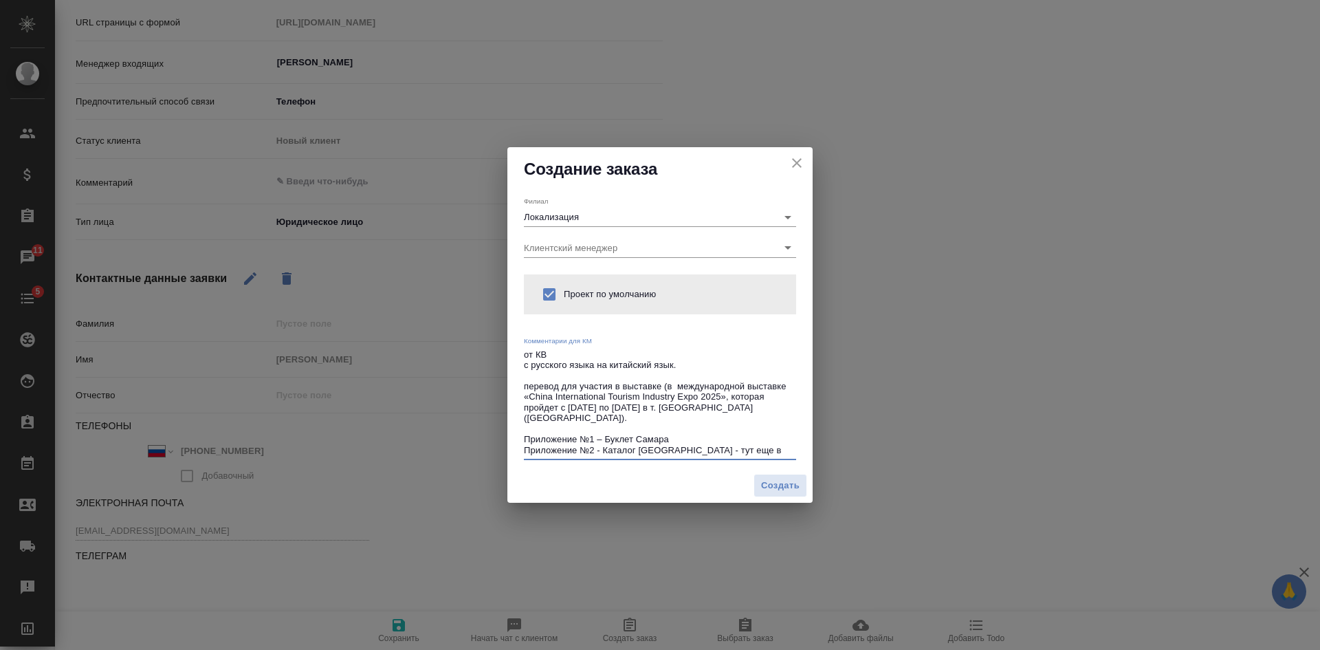
drag, startPoint x: 679, startPoint y: 385, endPoint x: 740, endPoint y: 386, distance: 61.2
click at [748, 388] on textarea "от КВ с русского языка на китайский язык. перевод для участия в выставке (в меж…" at bounding box center [660, 402] width 272 height 106
click at [737, 386] on textarea "от КВ с русского языка на китайский язык. перевод для участия в выставке (в меж…" at bounding box center [660, 402] width 272 height 106
drag, startPoint x: 678, startPoint y: 386, endPoint x: 744, endPoint y: 388, distance: 66.0
click at [744, 388] on textarea "от КВ с русского языка на китайский язык. перевод для участия в выставке (в меж…" at bounding box center [660, 402] width 272 height 106
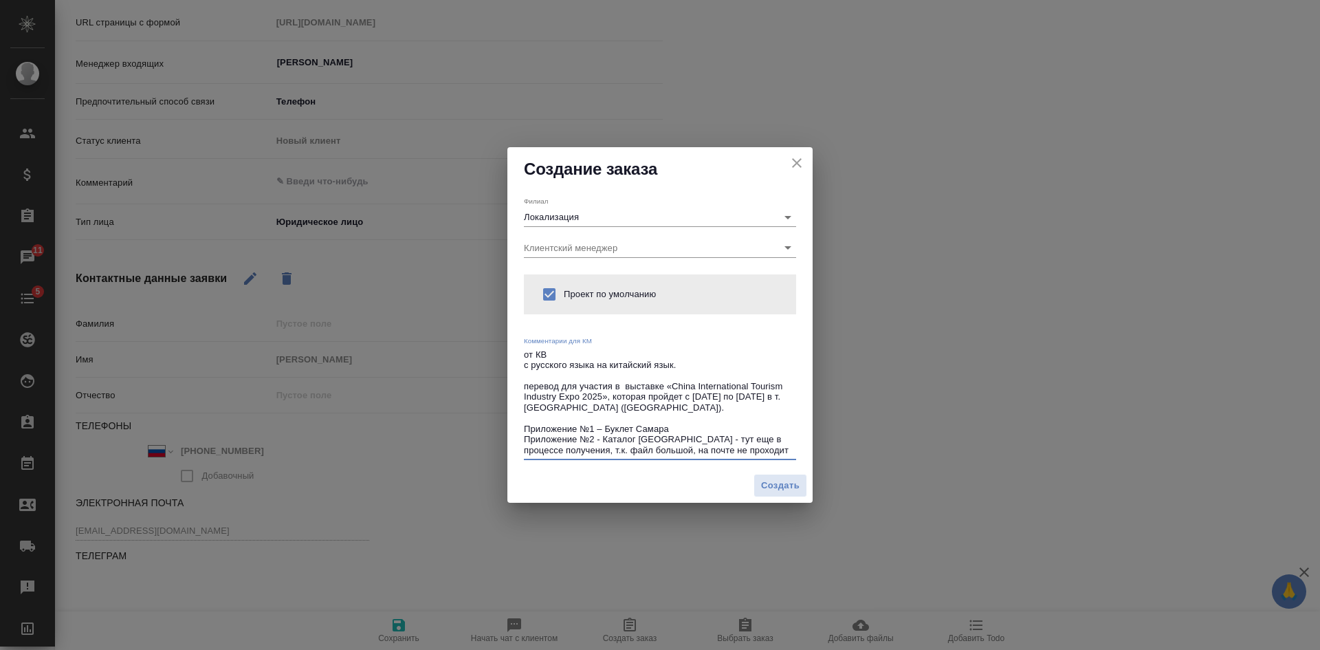
paste textarea "международной"
type textarea "от КВ с русского языка на китайский язык. перевод для участия в международной в…"
type textarea "x"
click at [781, 489] on span "Создать" at bounding box center [780, 486] width 39 height 16
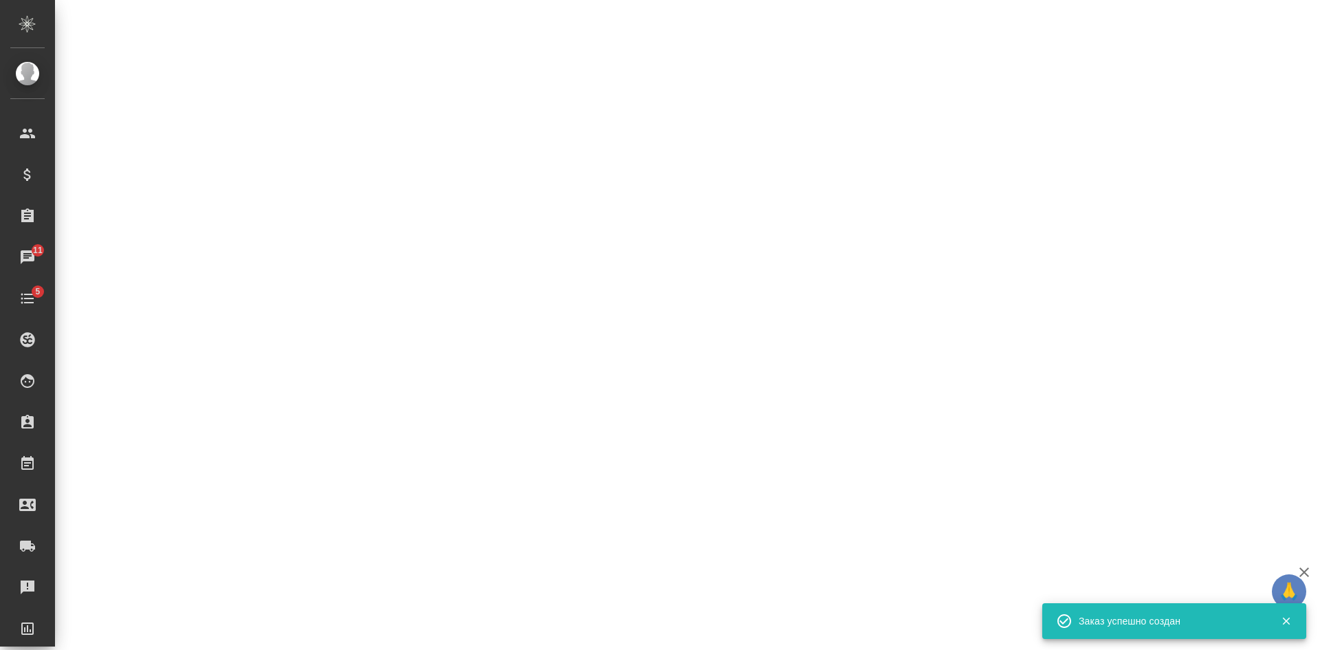
select select "RU"
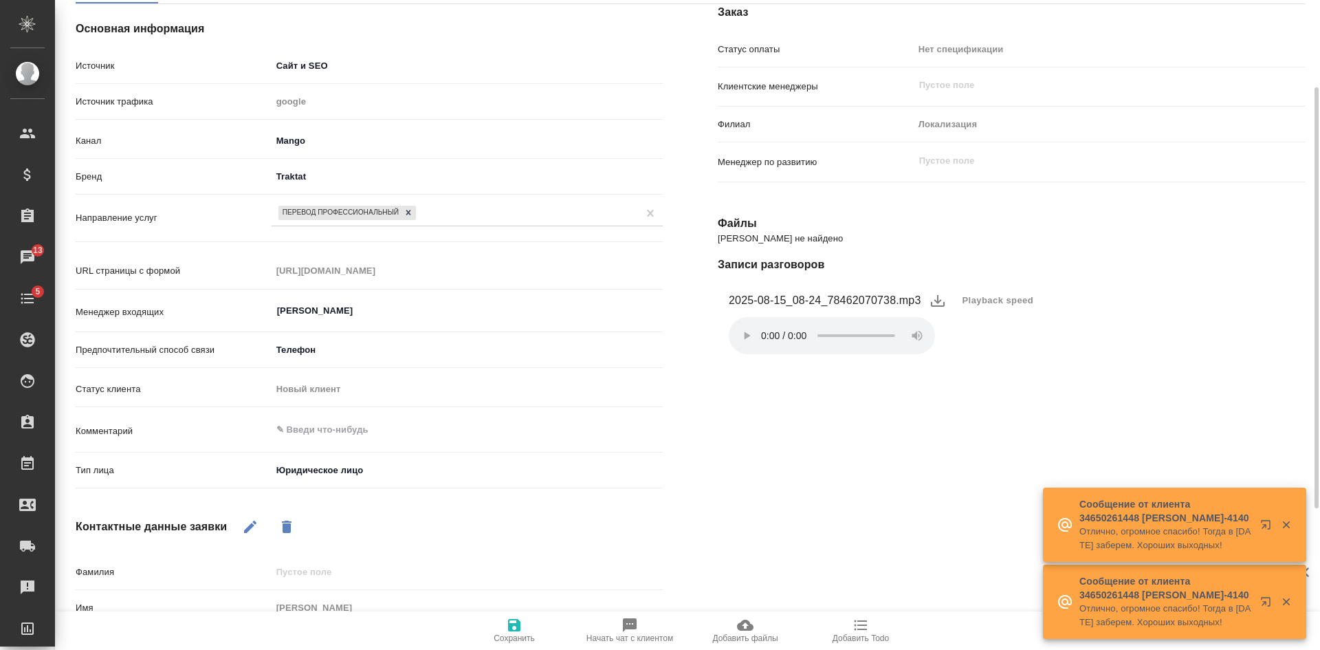
scroll to position [0, 0]
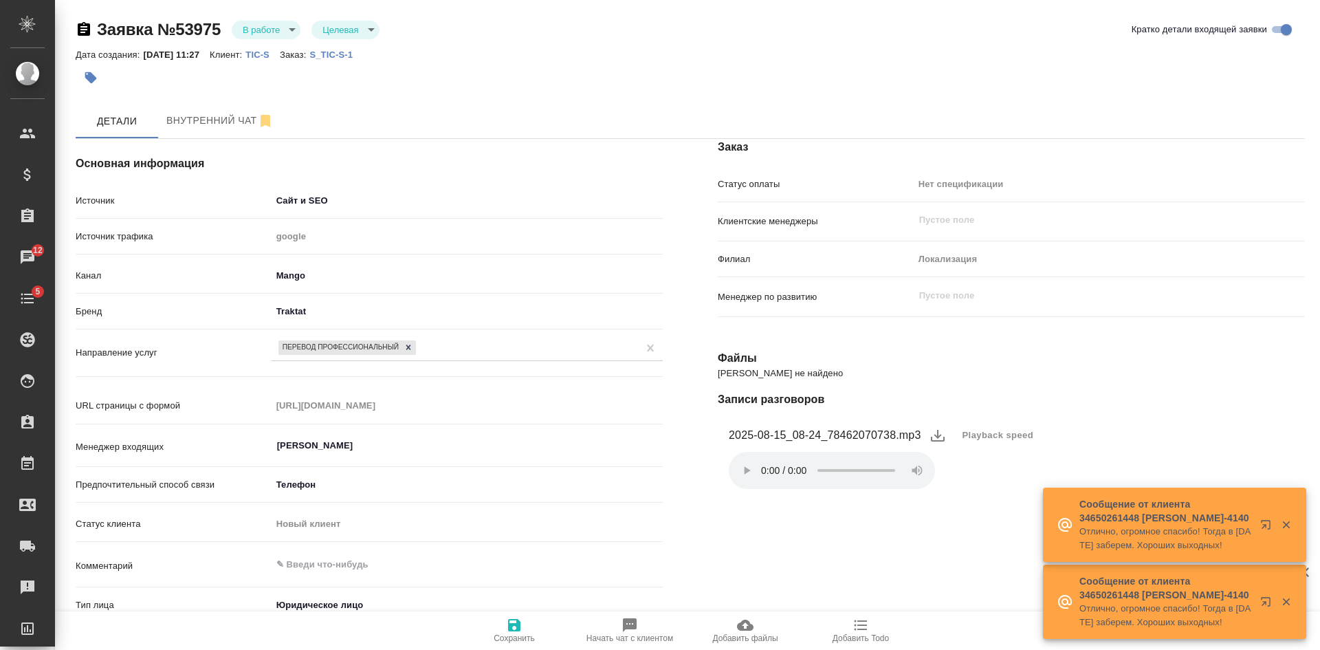
type textarea "x"
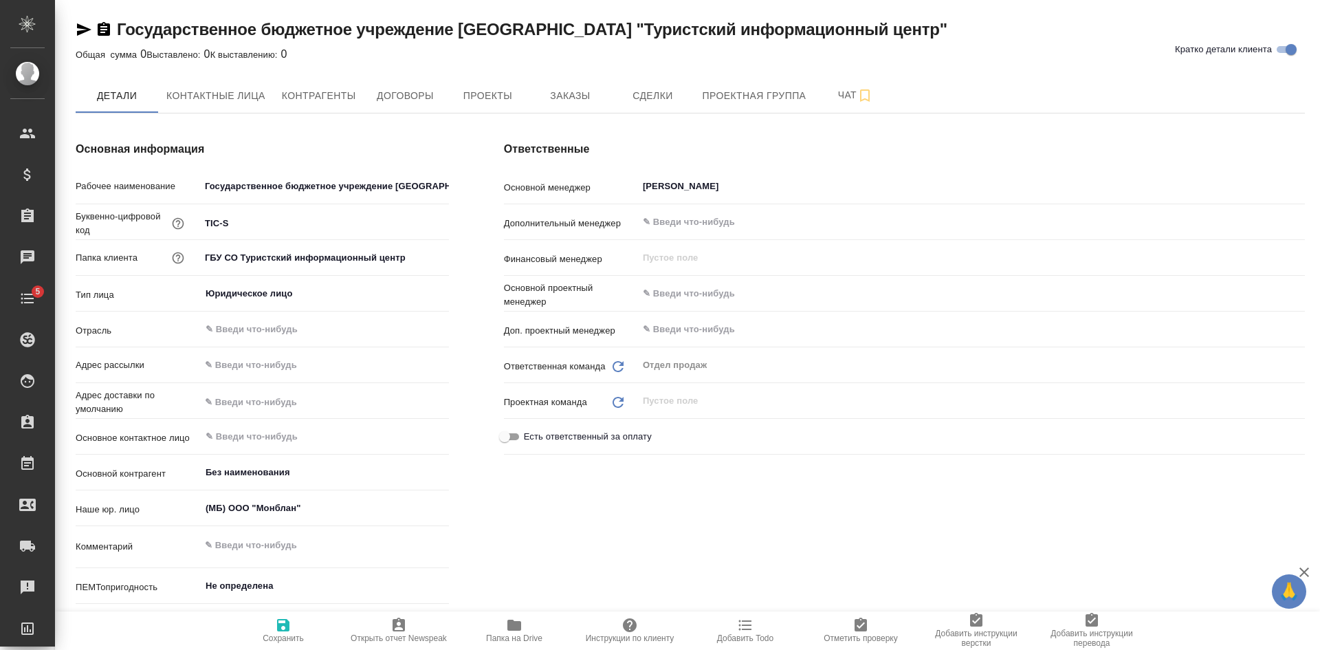
type textarea "x"
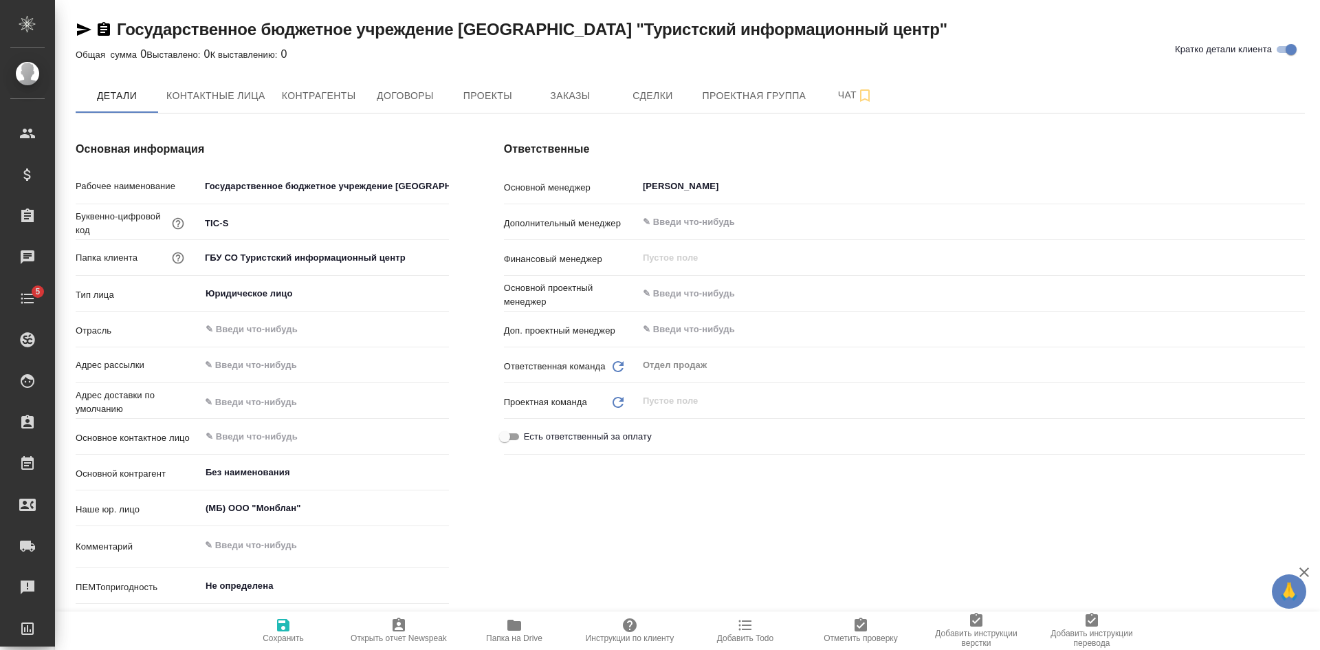
type textarea "x"
click at [1288, 193] on icon "Очистить" at bounding box center [1289, 186] width 14 height 14
type textarea "x"
click at [276, 627] on icon "button" at bounding box center [283, 625] width 17 height 17
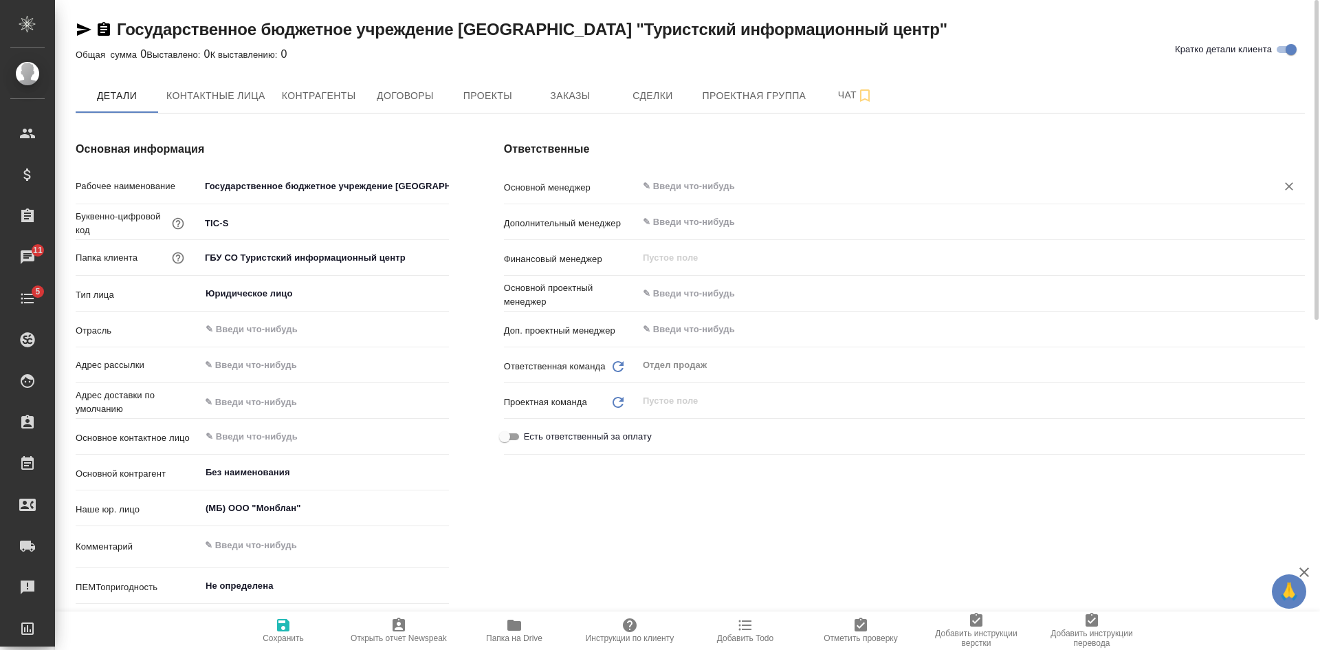
type textarea "x"
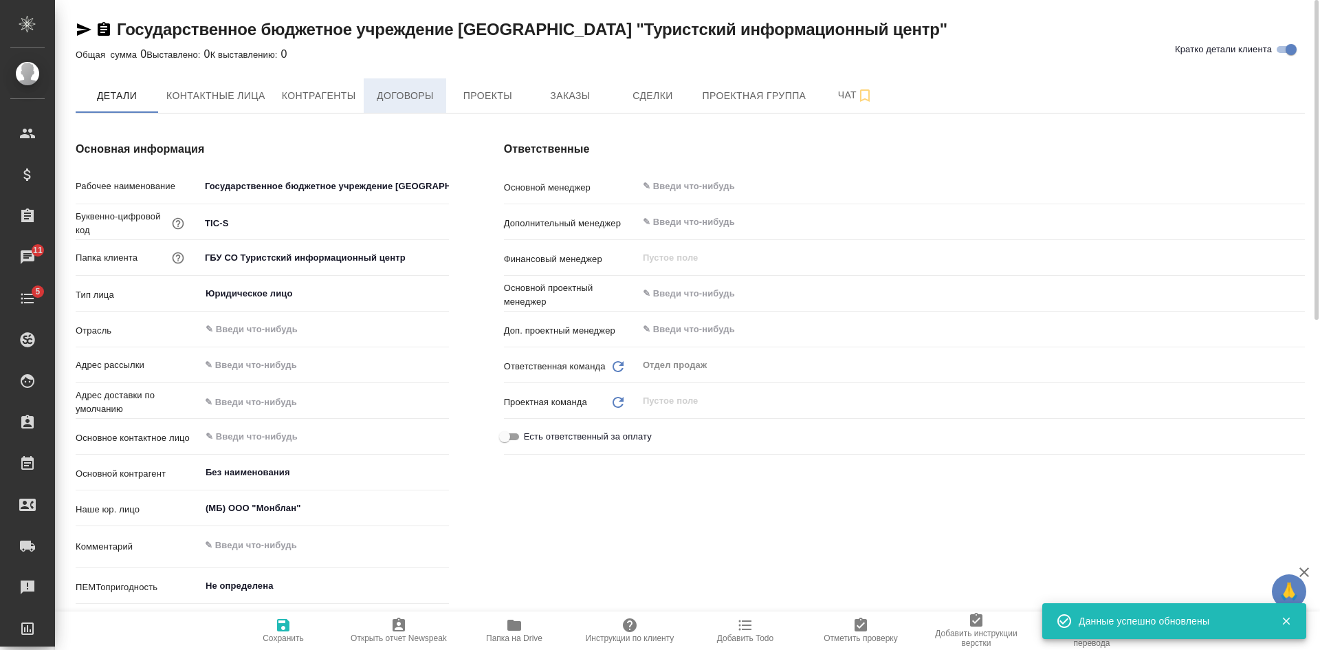
type textarea "x"
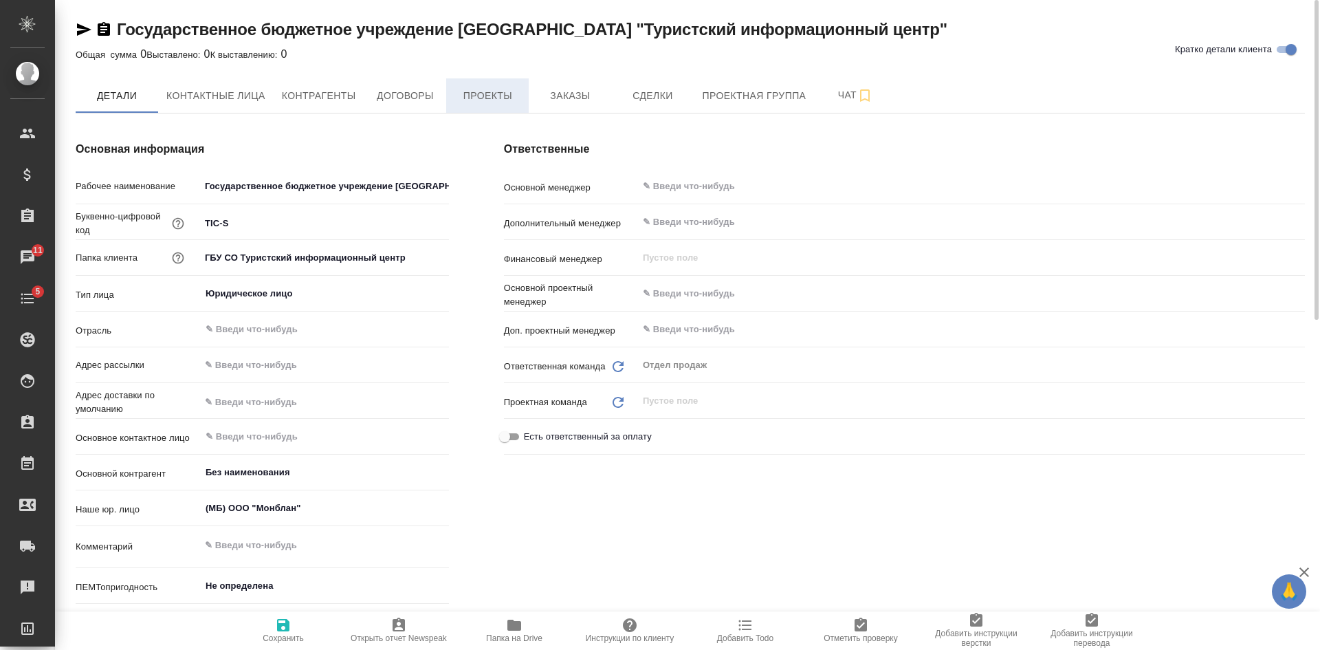
click at [499, 101] on span "Проекты" at bounding box center [487, 95] width 66 height 17
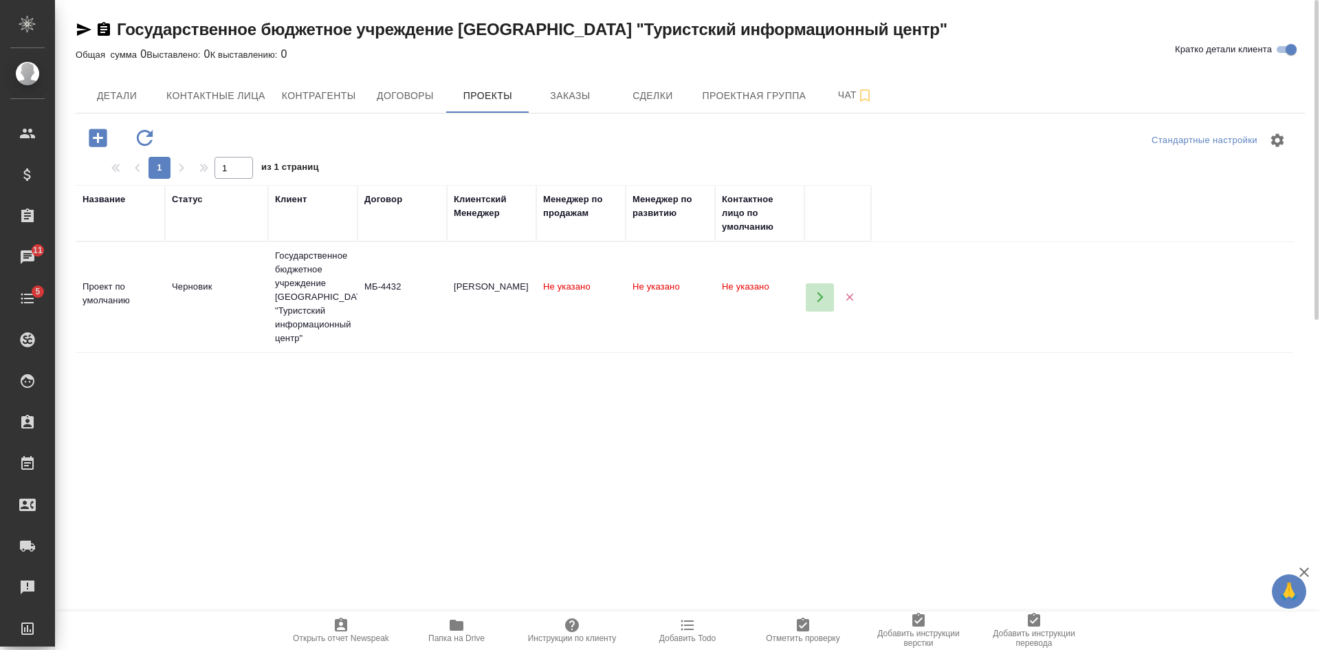
click at [817, 303] on icon "button" at bounding box center [820, 297] width 12 height 12
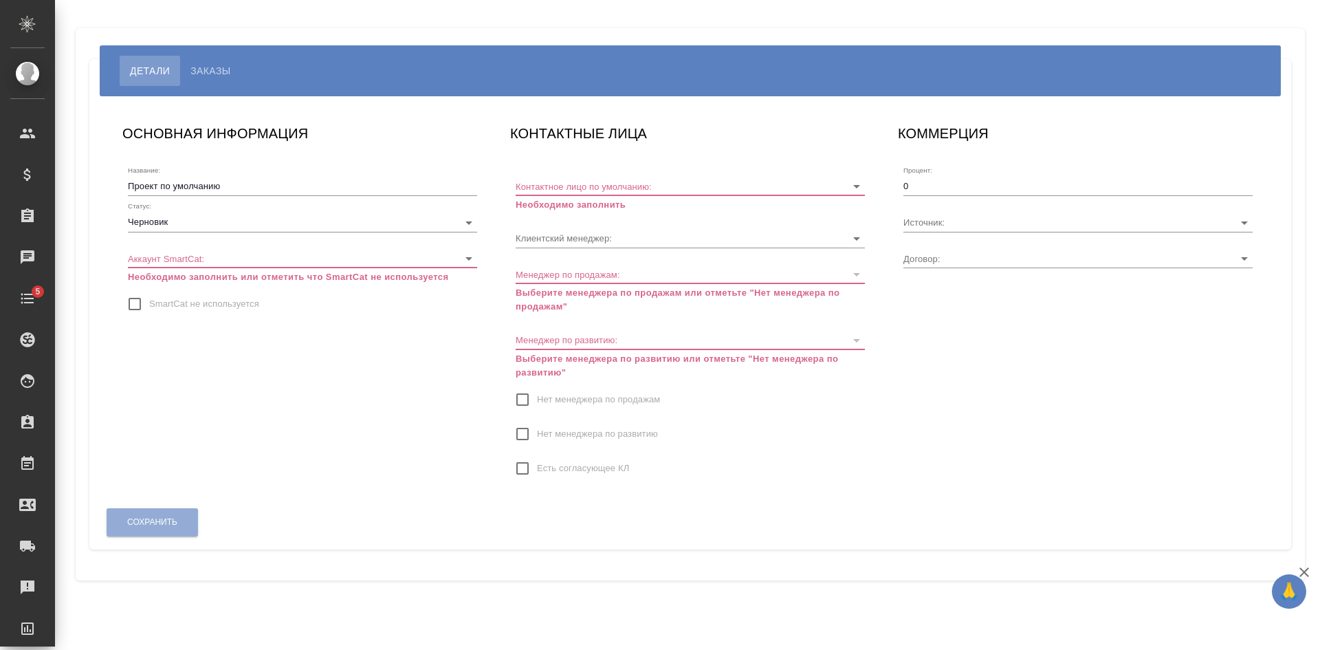
type input "МБ-4432"
type input "[PERSON_NAME]"
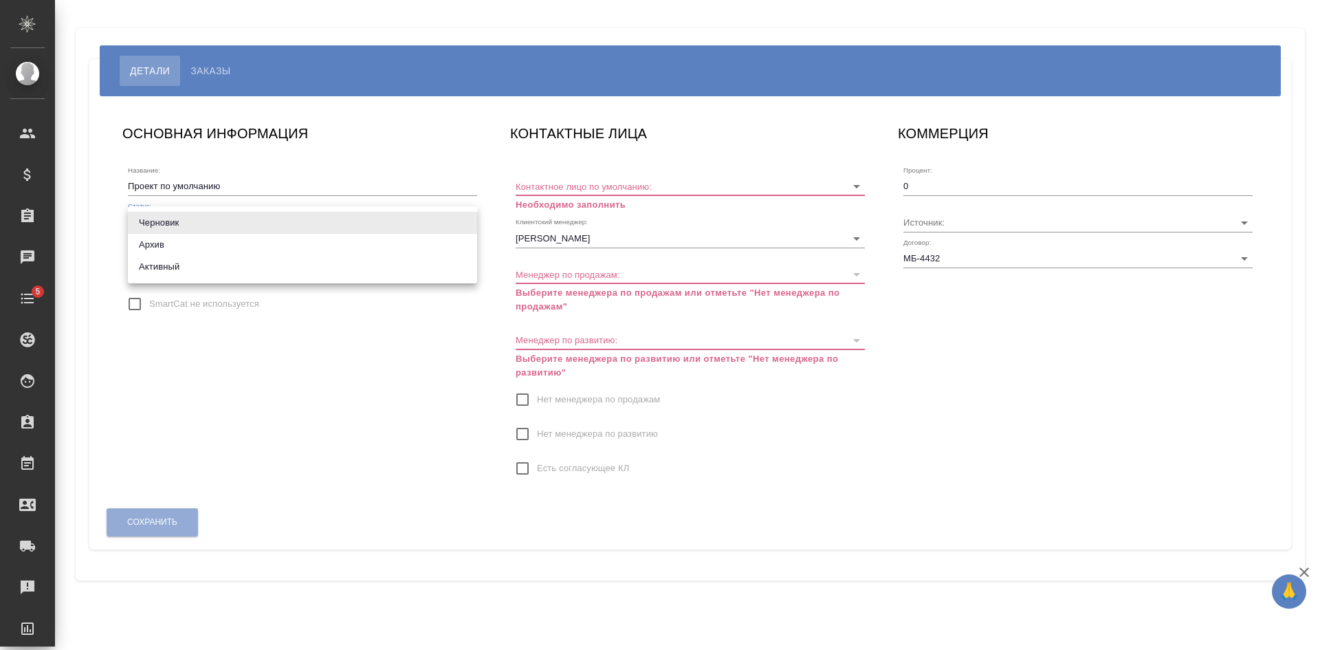
click at [139, 225] on body "🙏 .cls-1 fill:#fff; AWATERA [PERSON_NAME] Спецификации Заказы Чаты 5 Todo Проек…" at bounding box center [660, 325] width 1320 height 650
click at [144, 266] on li "Активный" at bounding box center [302, 267] width 349 height 22
type input "active"
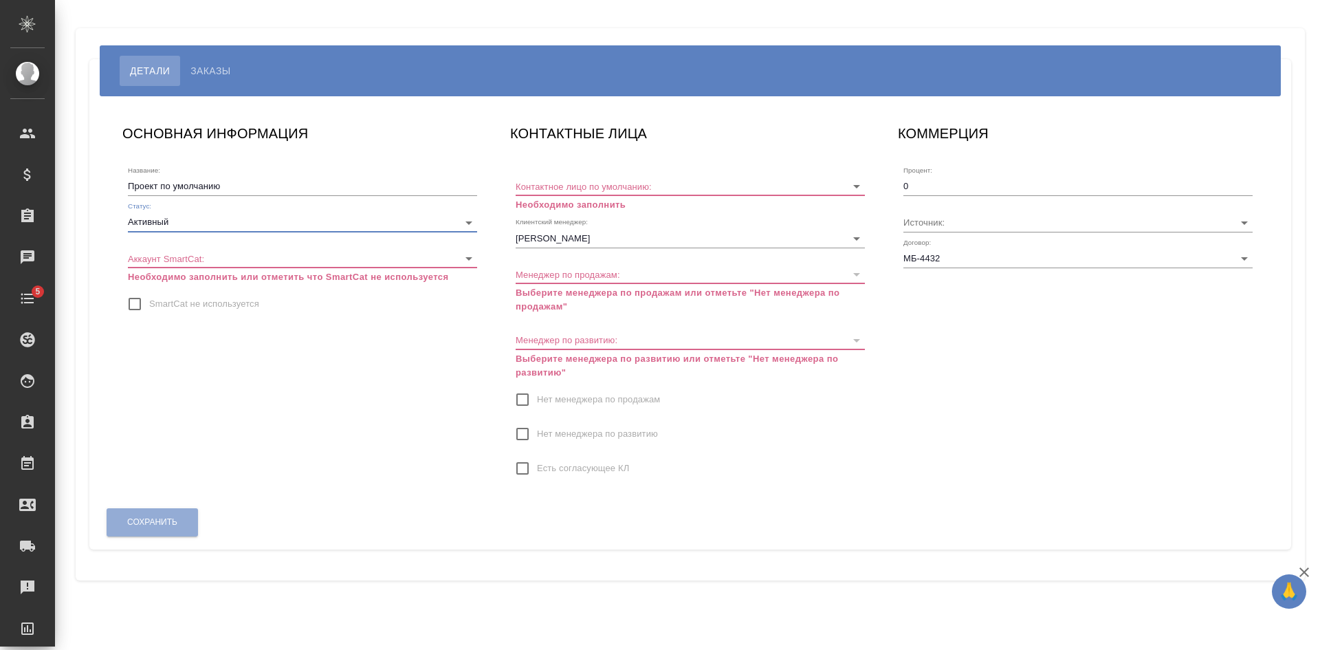
click at [144, 257] on body "🙏 .cls-1 fill:#fff; AWATERA Kasatkina Aleksandra Клиенты Спецификации Заказы Ча…" at bounding box center [660, 325] width 1320 height 650
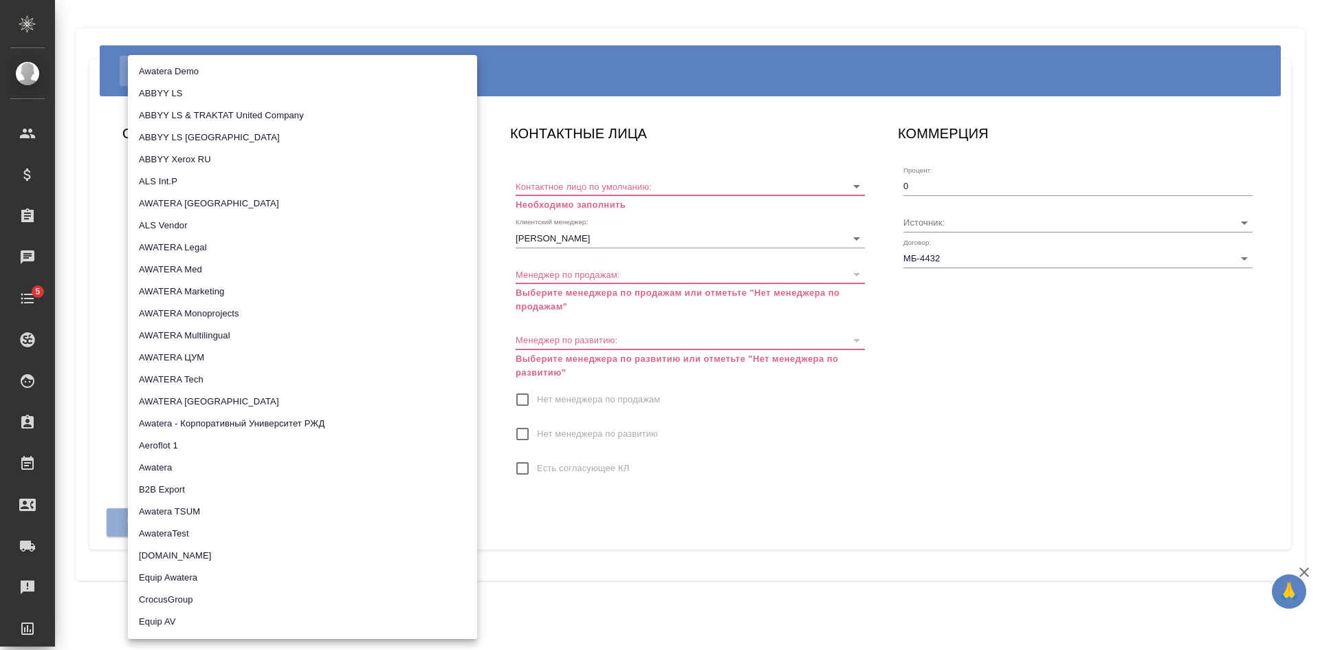
click at [102, 287] on div at bounding box center [660, 325] width 1320 height 650
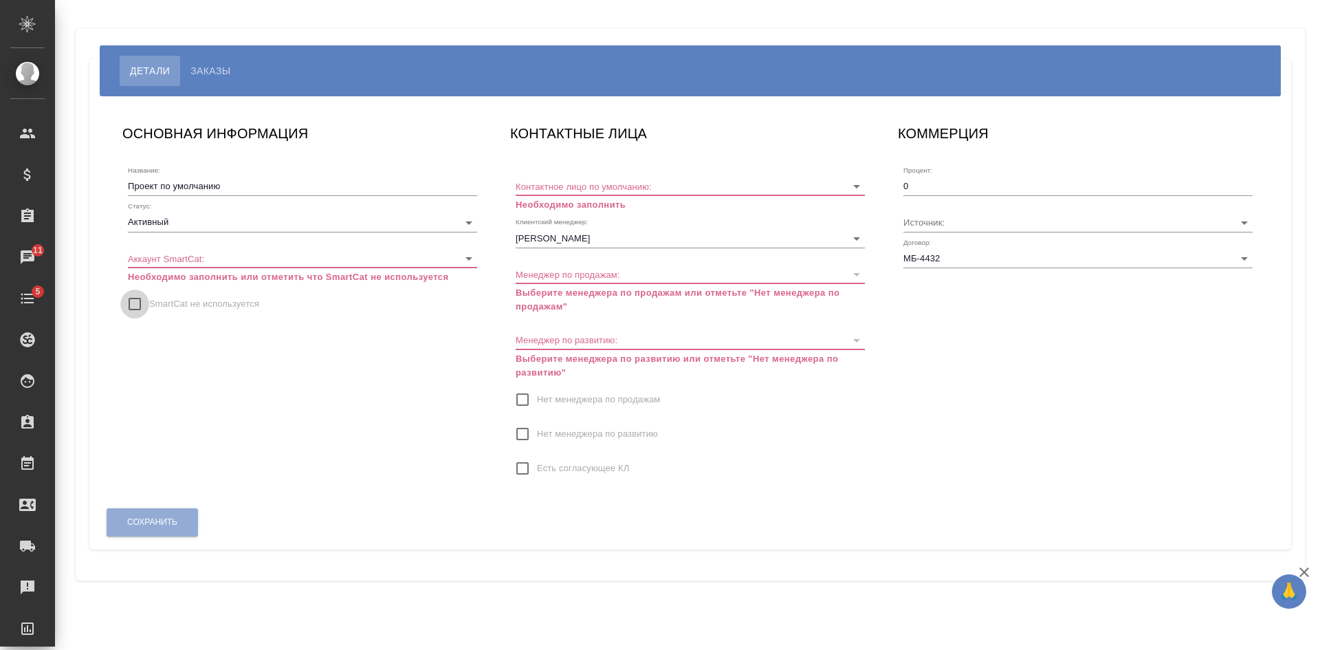
click at [141, 307] on input "SmartCat не используется" at bounding box center [134, 303] width 29 height 29
checkbox input "true"
click at [593, 186] on input "Контактное лицо по умолчанию:" at bounding box center [668, 186] width 305 height 19
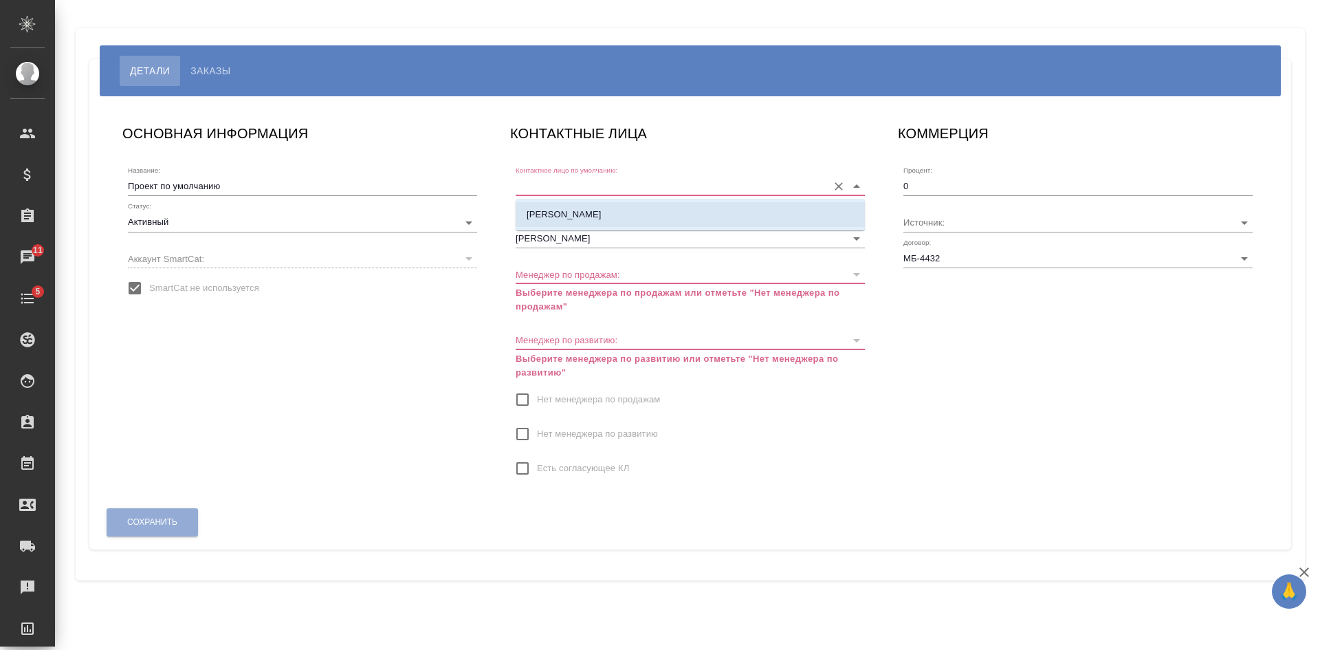
click at [578, 212] on li "Сабина" at bounding box center [690, 214] width 349 height 25
type input "Сабина"
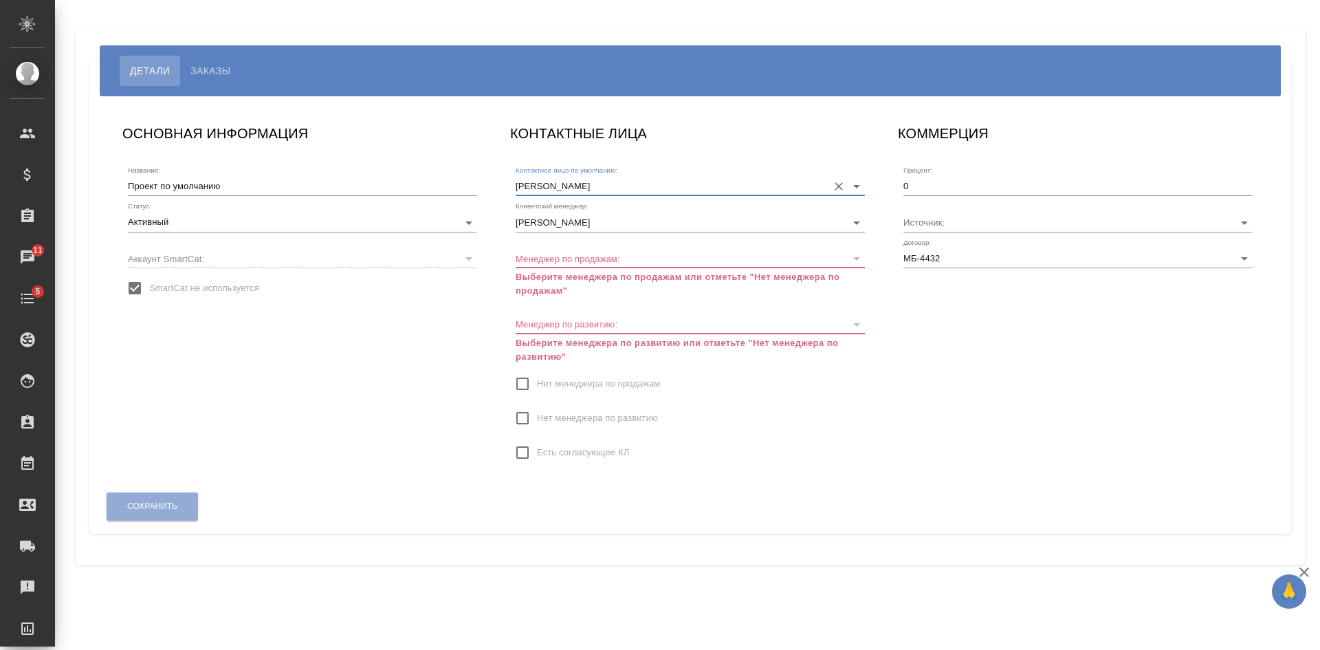
click at [540, 387] on span "Нет менеджера по продажам" at bounding box center [598, 384] width 123 height 14
click at [537, 387] on input "Нет менеджера по продажам" at bounding box center [522, 383] width 29 height 29
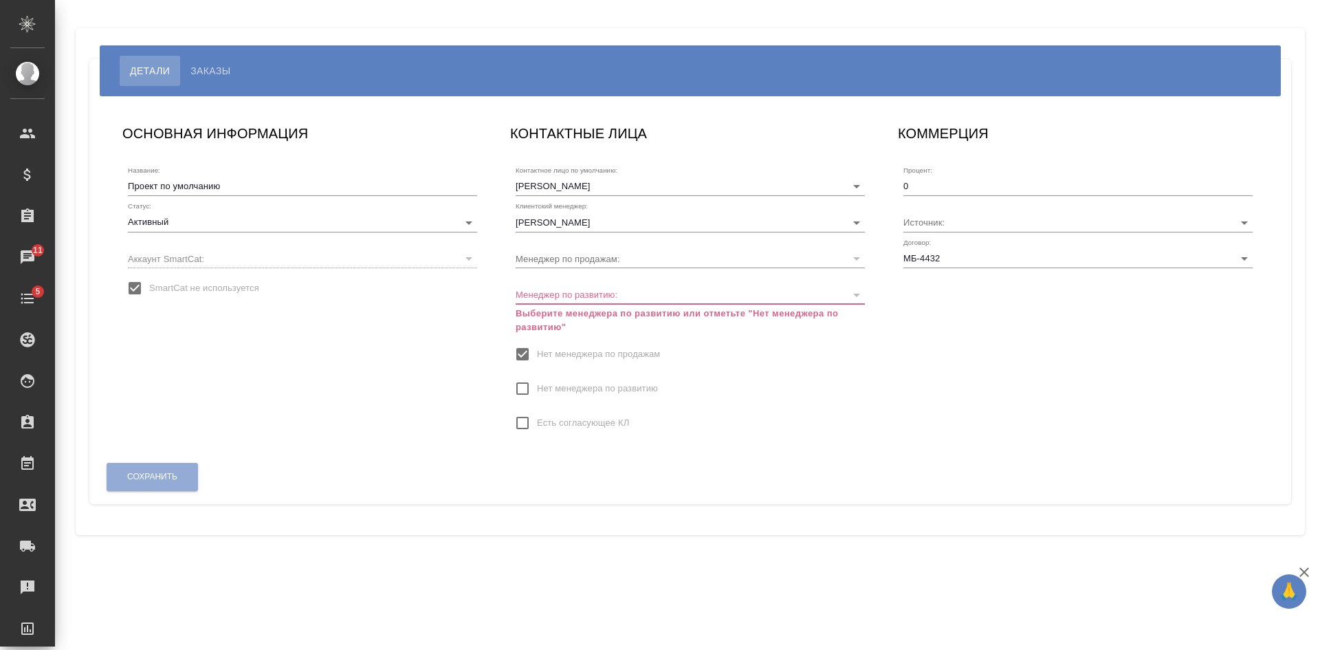
click at [541, 388] on span "Нет менеджера по развитию" at bounding box center [597, 389] width 121 height 14
click at [537, 388] on input "Нет менеджера по развитию" at bounding box center [522, 388] width 29 height 29
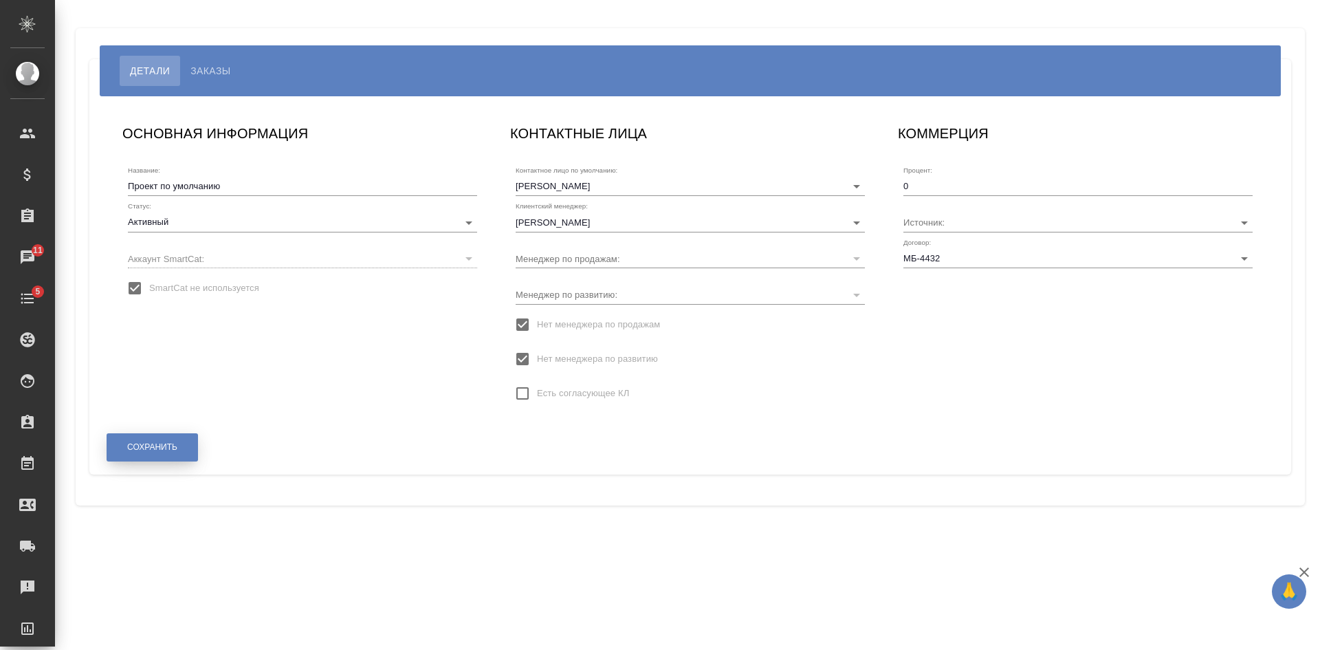
click at [164, 447] on span "Сохранить" at bounding box center [152, 447] width 50 height 12
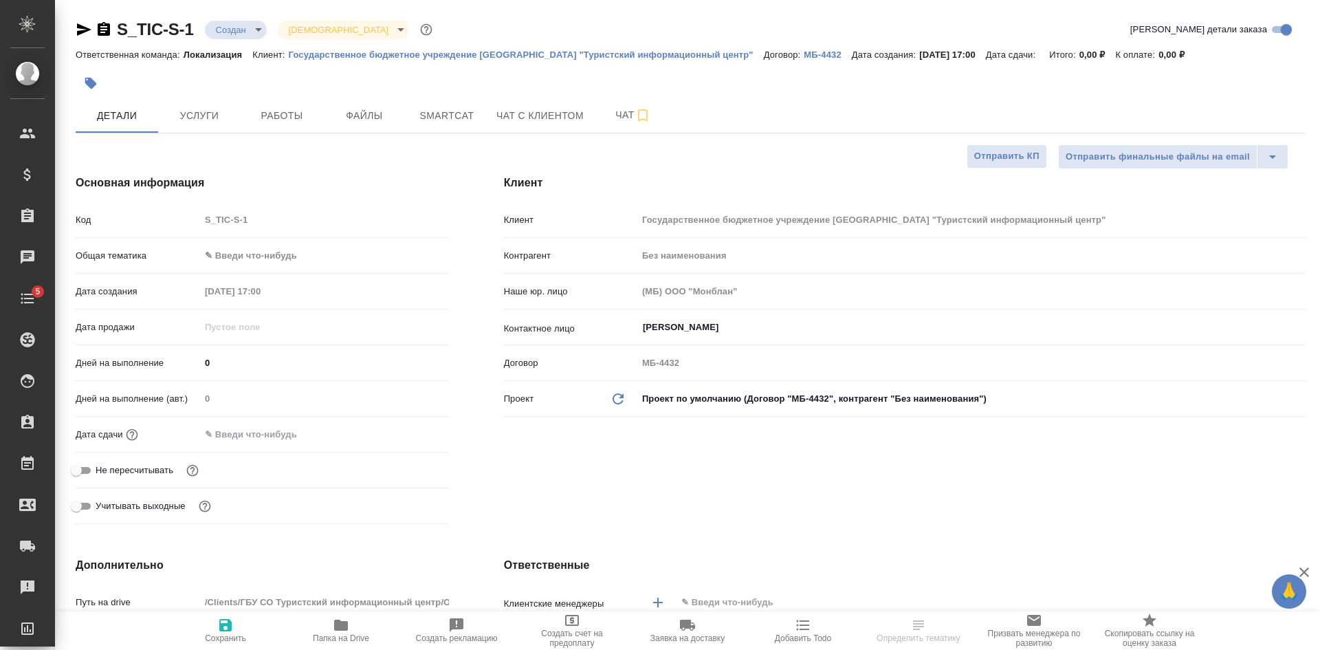
select select "RU"
click at [375, 111] on span "Файлы" at bounding box center [364, 115] width 66 height 17
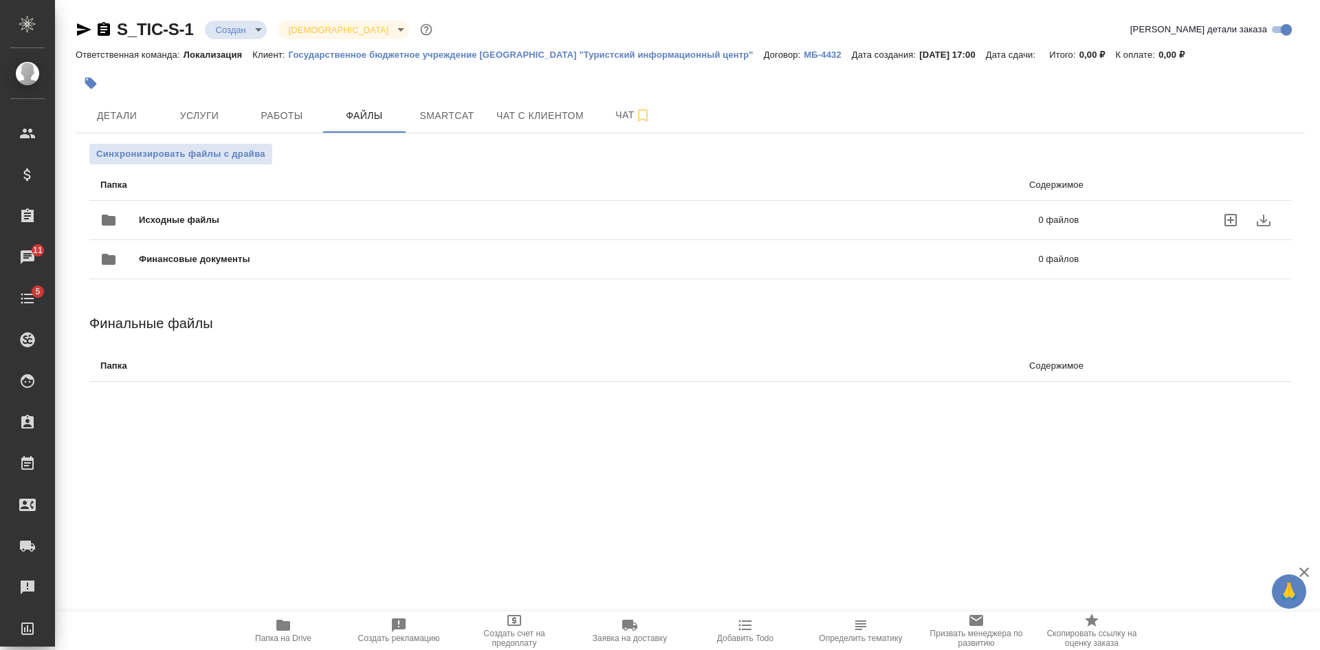
click at [1233, 212] on icon "uploadFiles" at bounding box center [1230, 220] width 17 height 17
click at [0, 0] on input "uploadFiles" at bounding box center [0, 0] width 0 height 0
click at [298, 633] on span "Папка на Drive" at bounding box center [283, 630] width 99 height 26
click at [99, 30] on icon "button" at bounding box center [104, 29] width 12 height 14
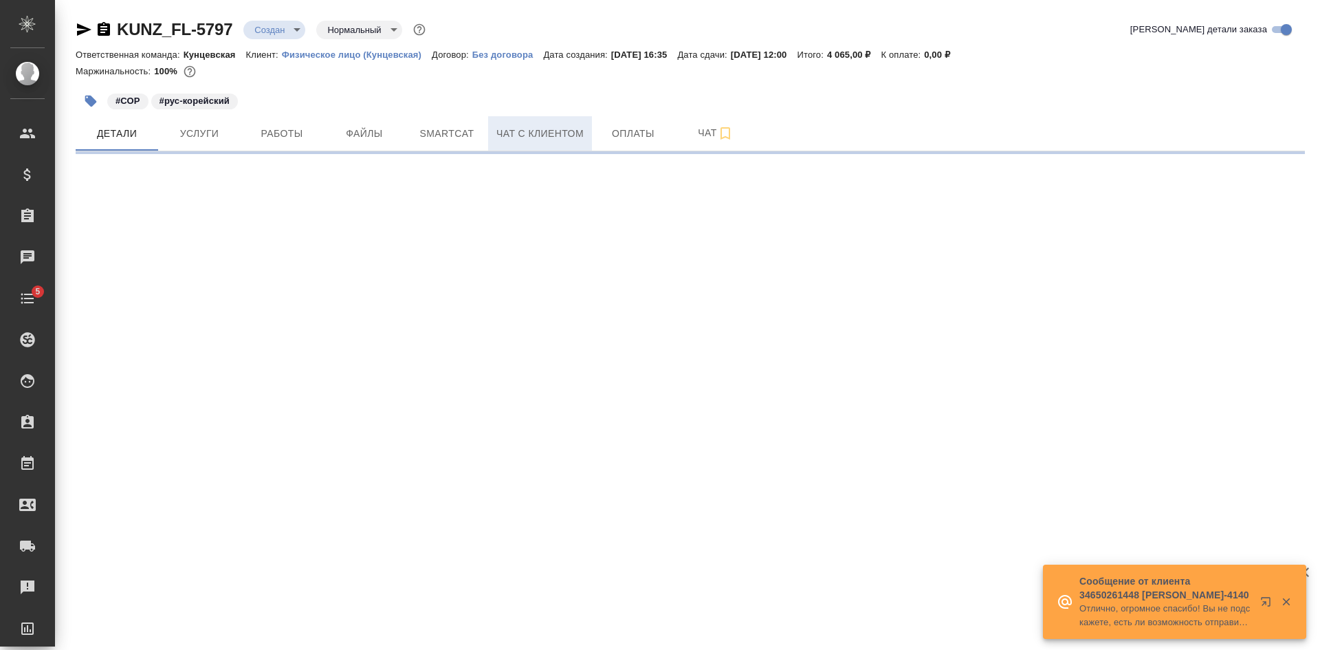
select select "RU"
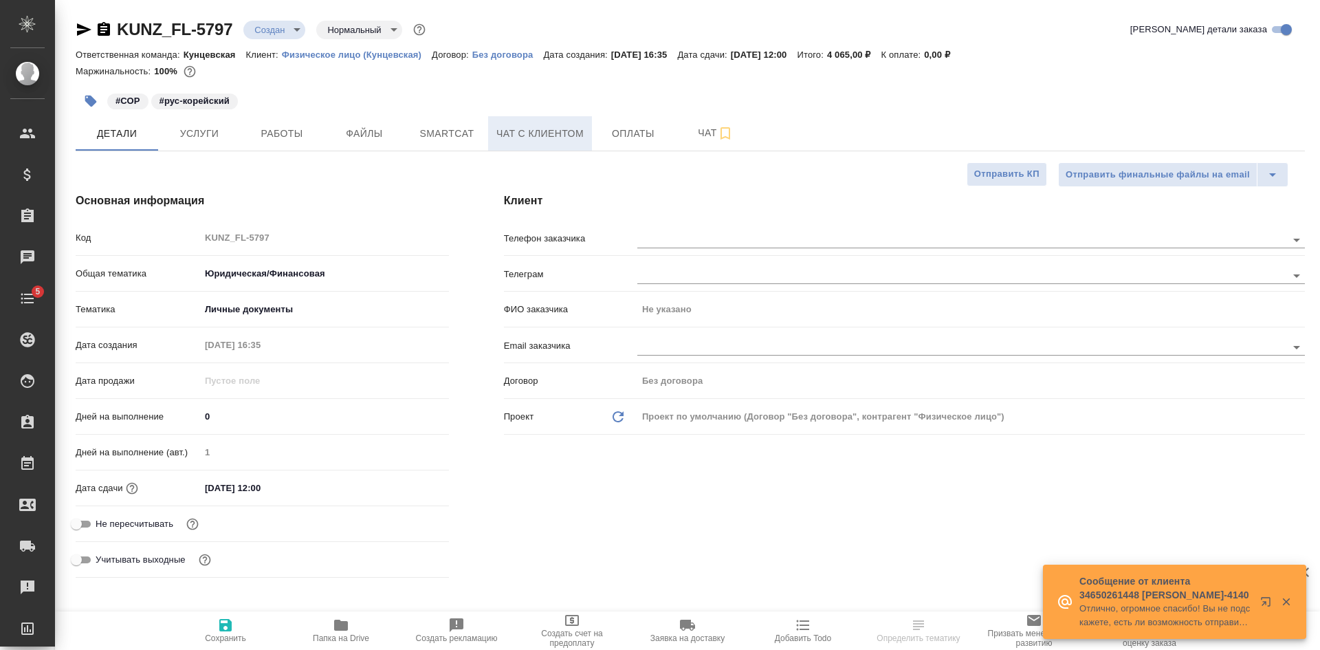
click at [536, 123] on button "Чат с клиентом" at bounding box center [540, 133] width 104 height 34
type textarea "x"
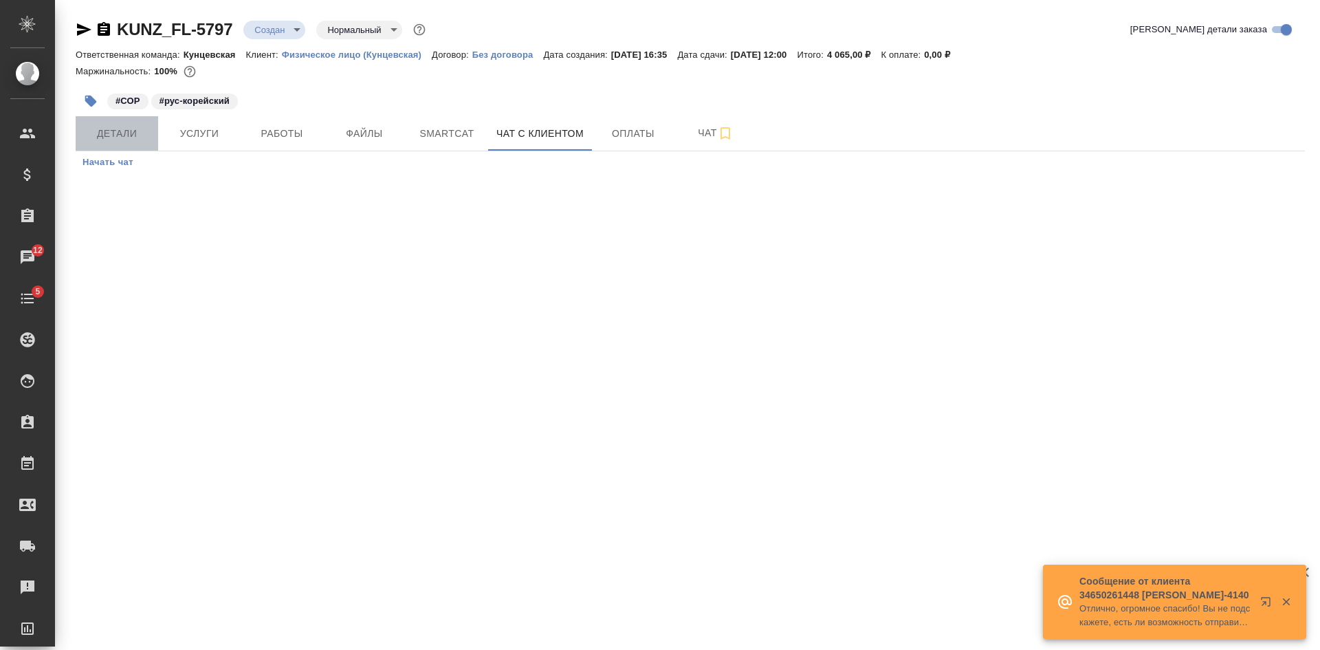
click at [144, 130] on span "Детали" at bounding box center [117, 133] width 66 height 17
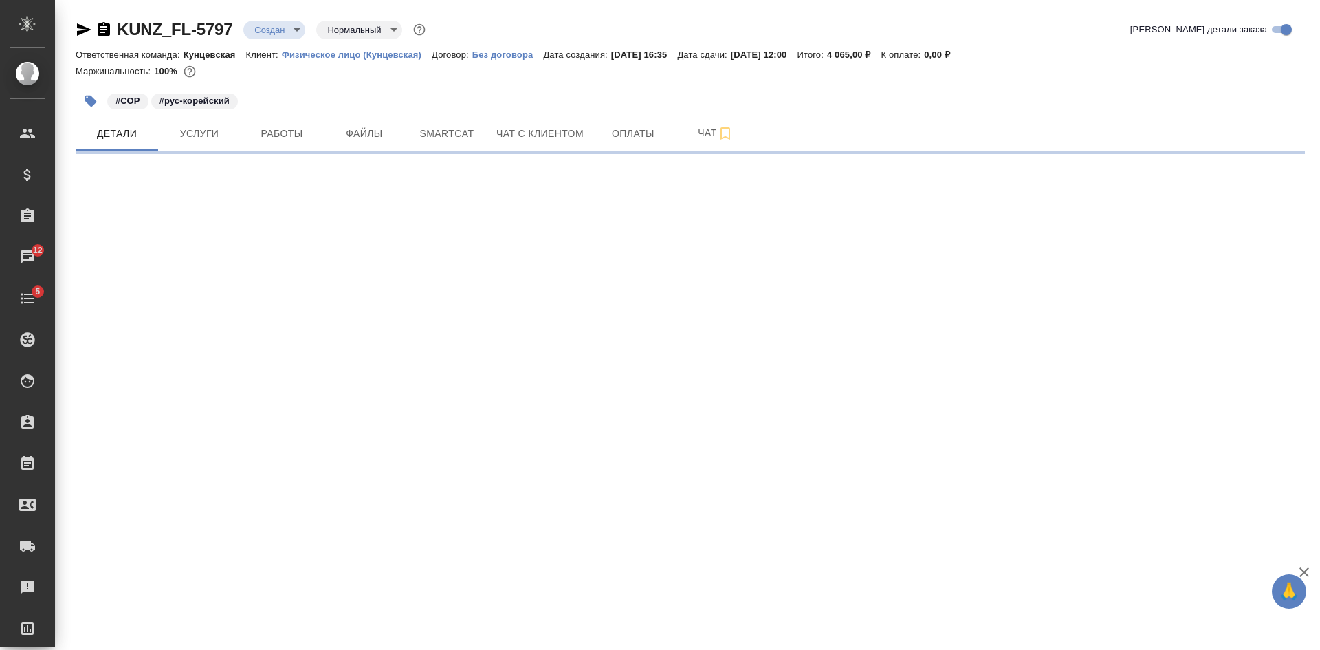
select select "RU"
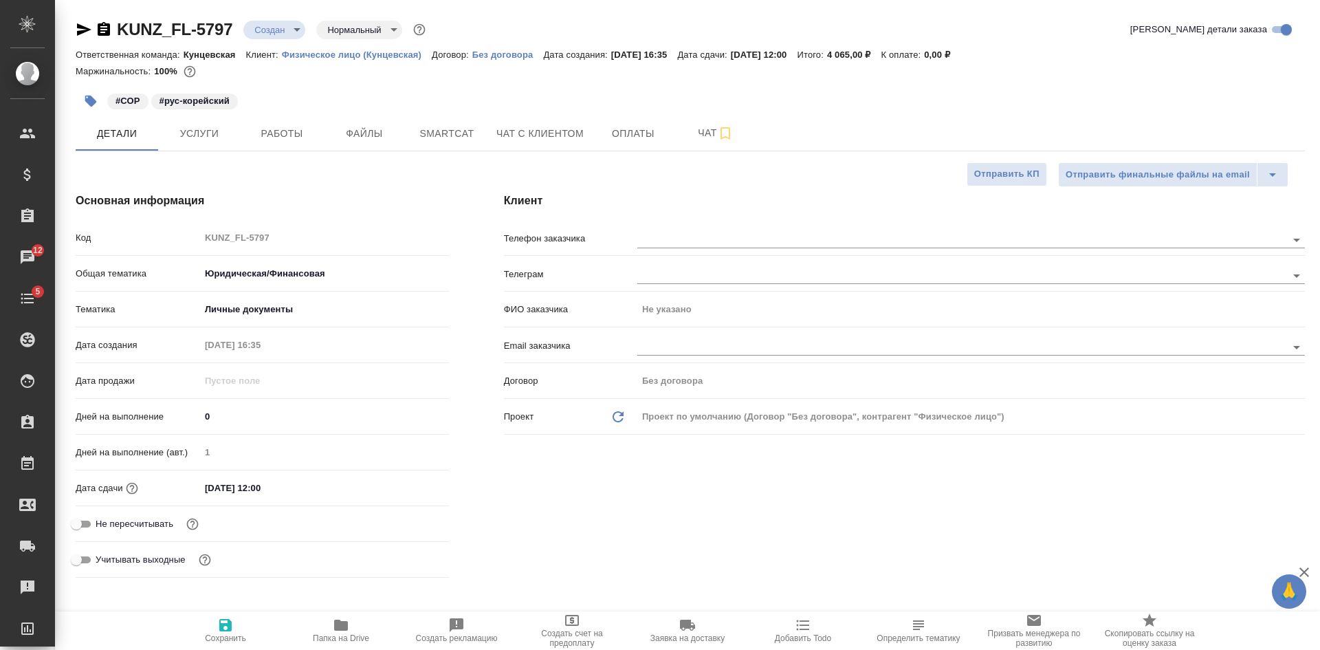
type textarea "x"
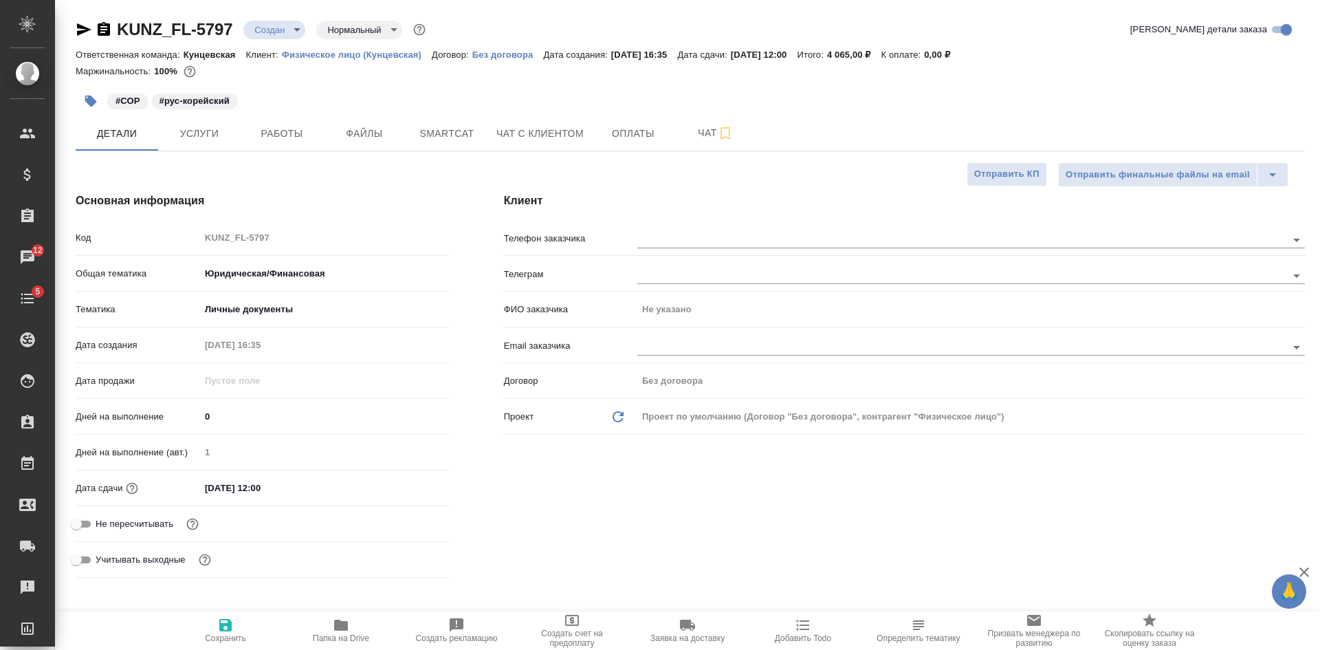
type textarea "x"
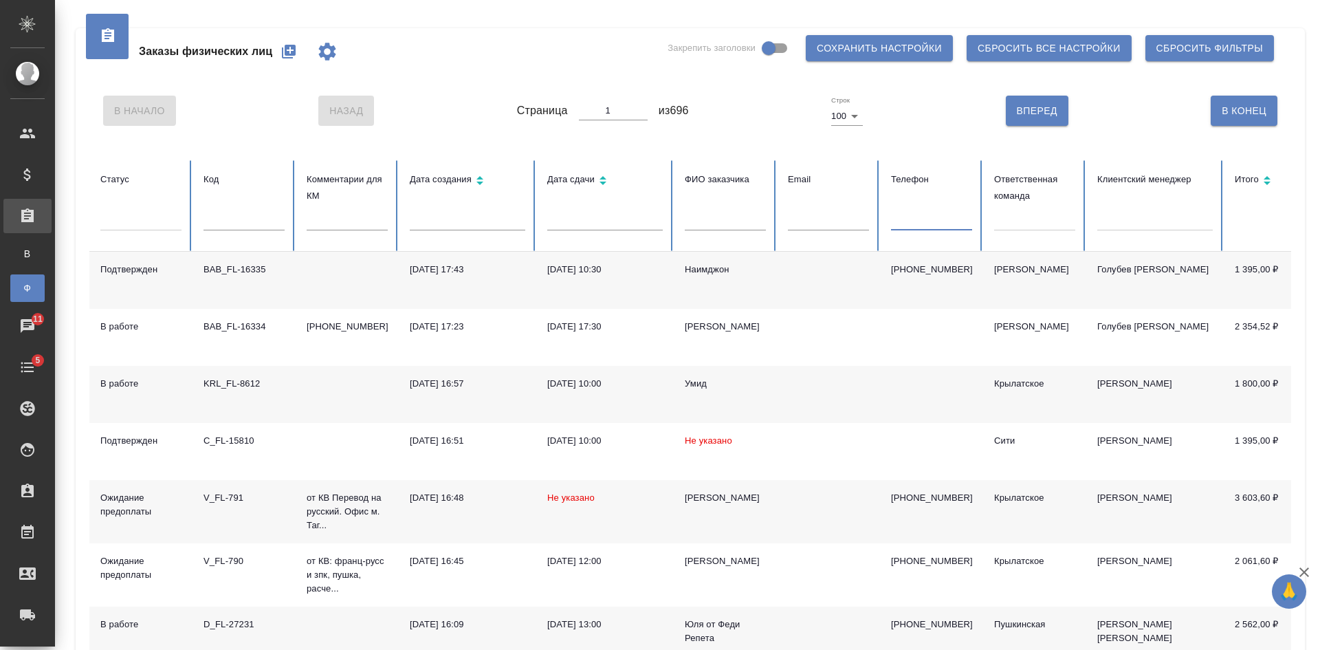
click at [936, 217] on input "text" at bounding box center [931, 220] width 81 height 19
paste input "79104657520"
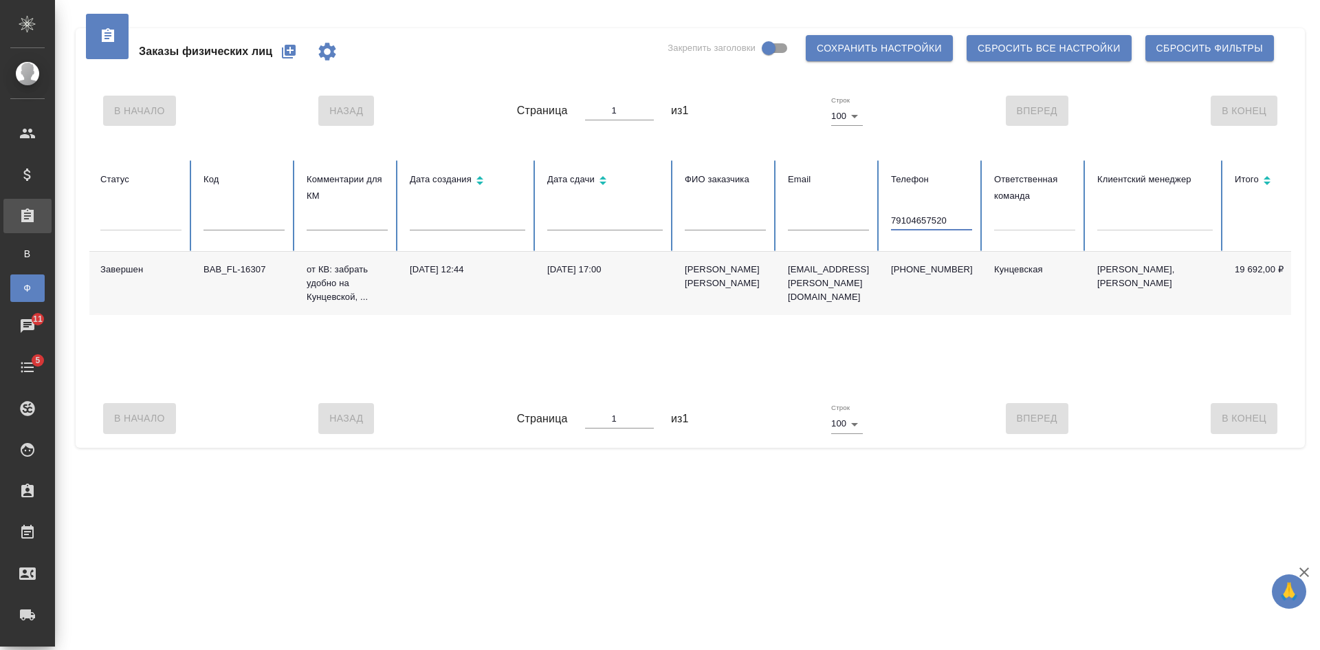
type input "79104657520"
click at [794, 290] on td "[EMAIL_ADDRESS][PERSON_NAME][DOMAIN_NAME]" at bounding box center [828, 283] width 103 height 63
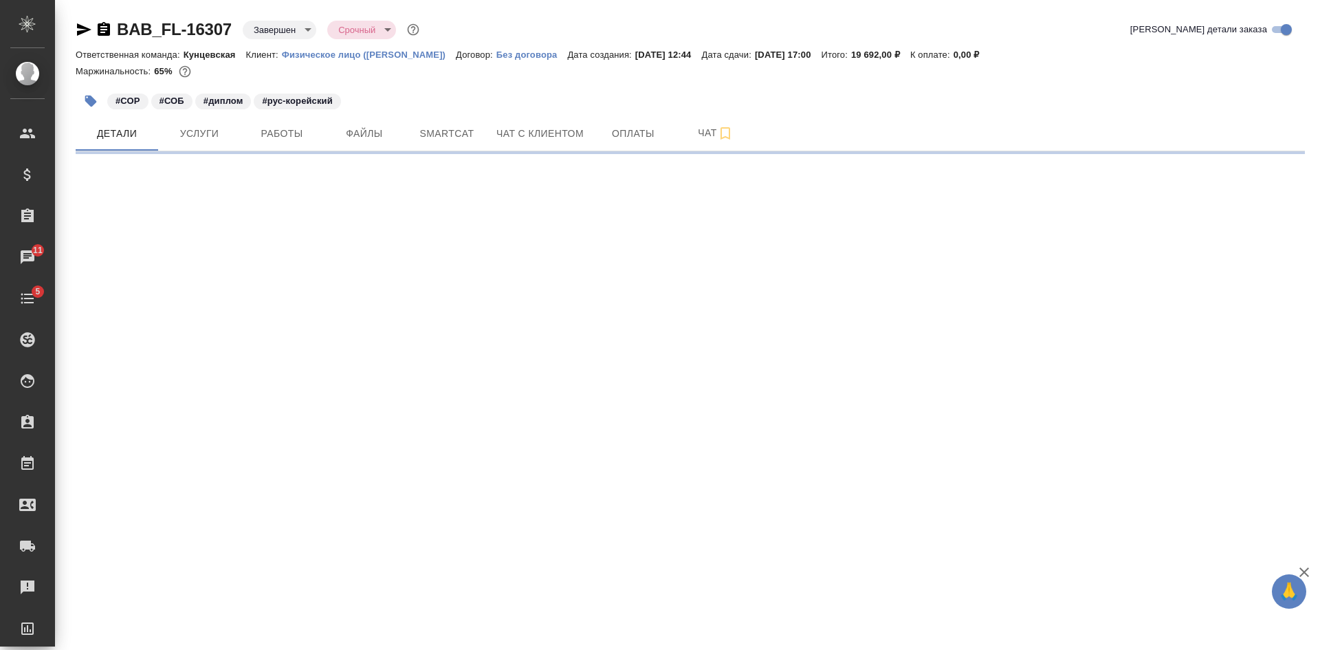
select select "RU"
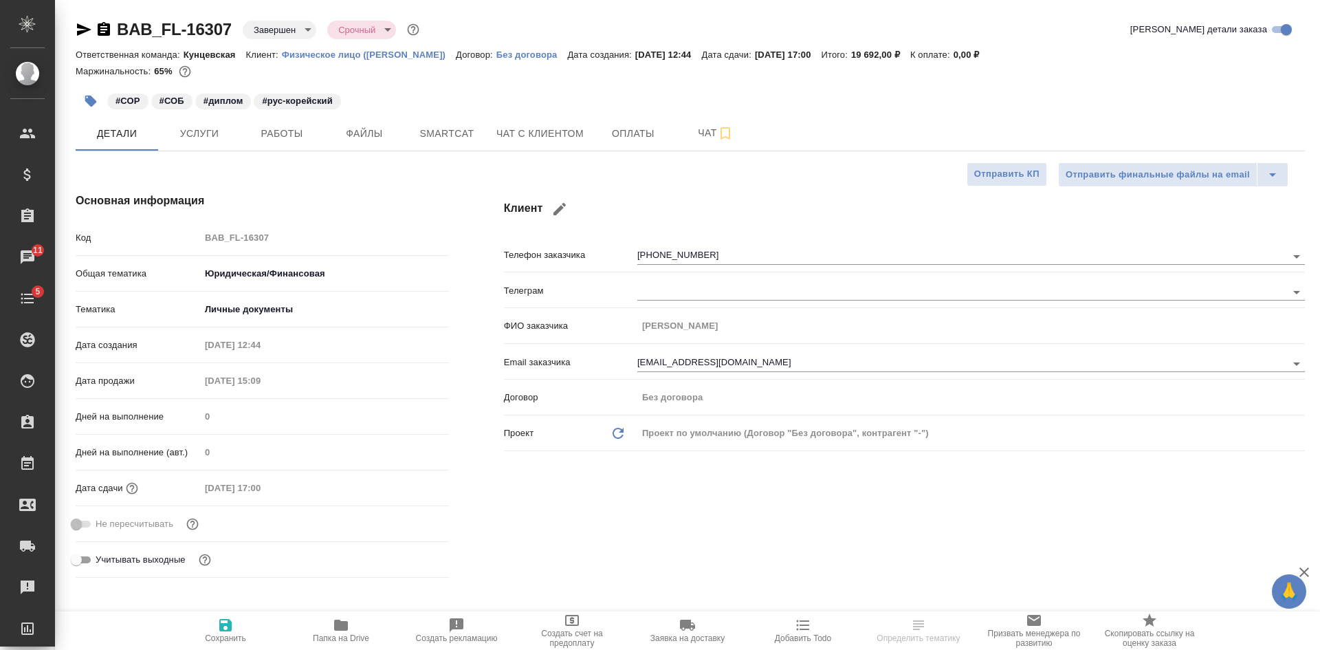
type textarea "x"
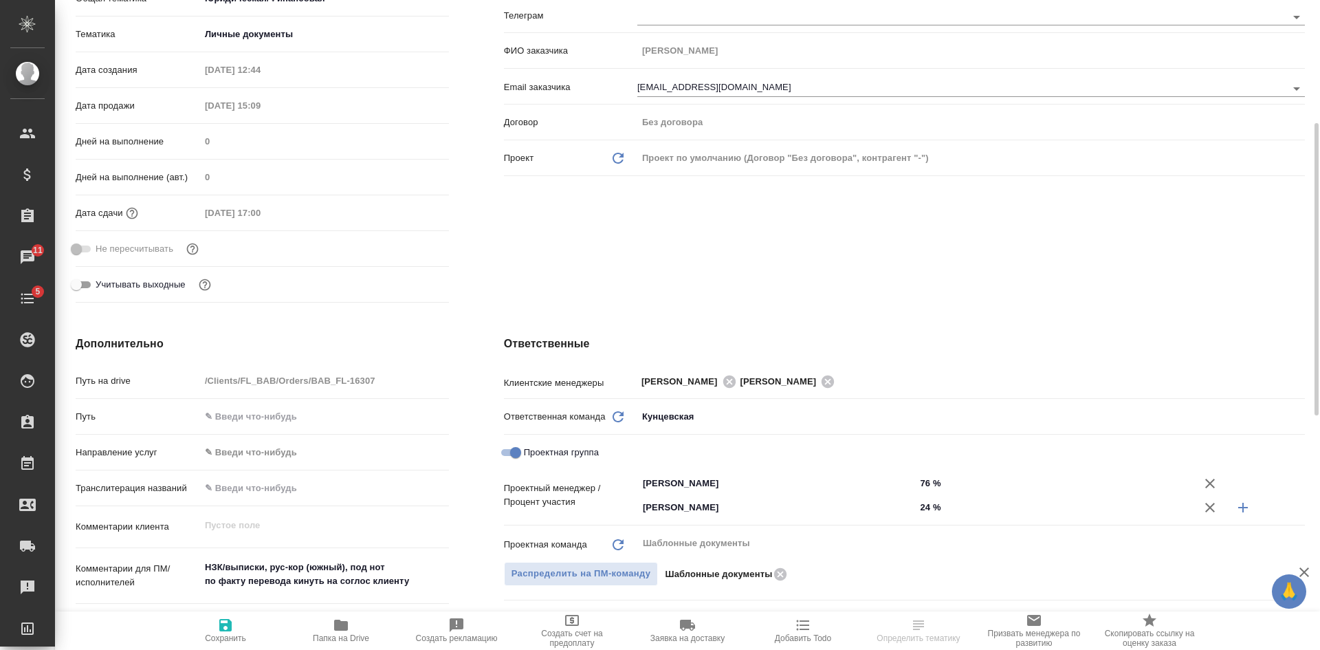
scroll to position [481, 0]
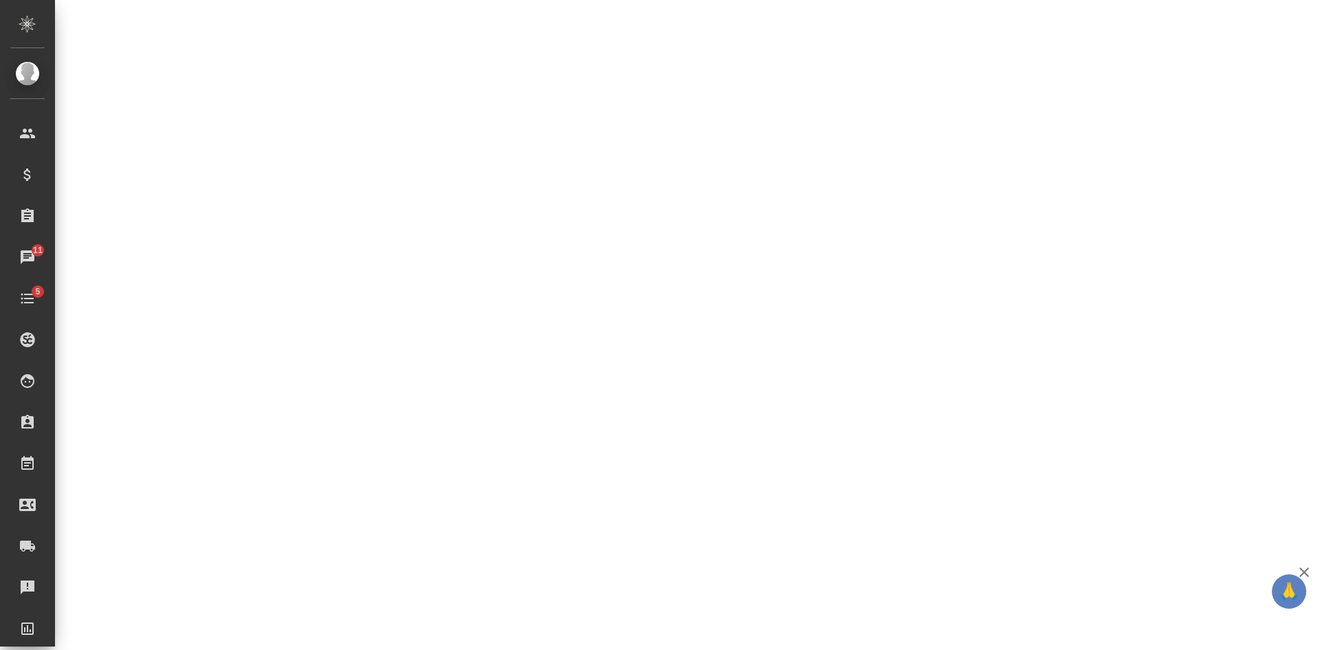
select select "RU"
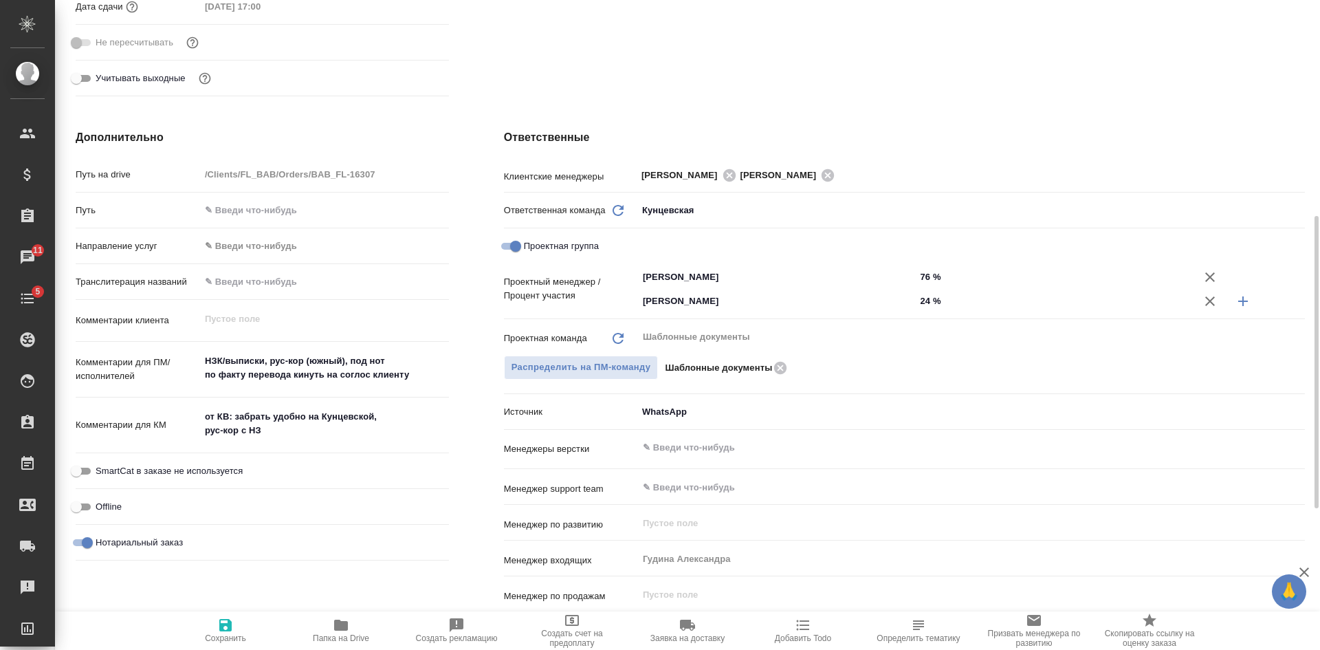
type textarea "x"
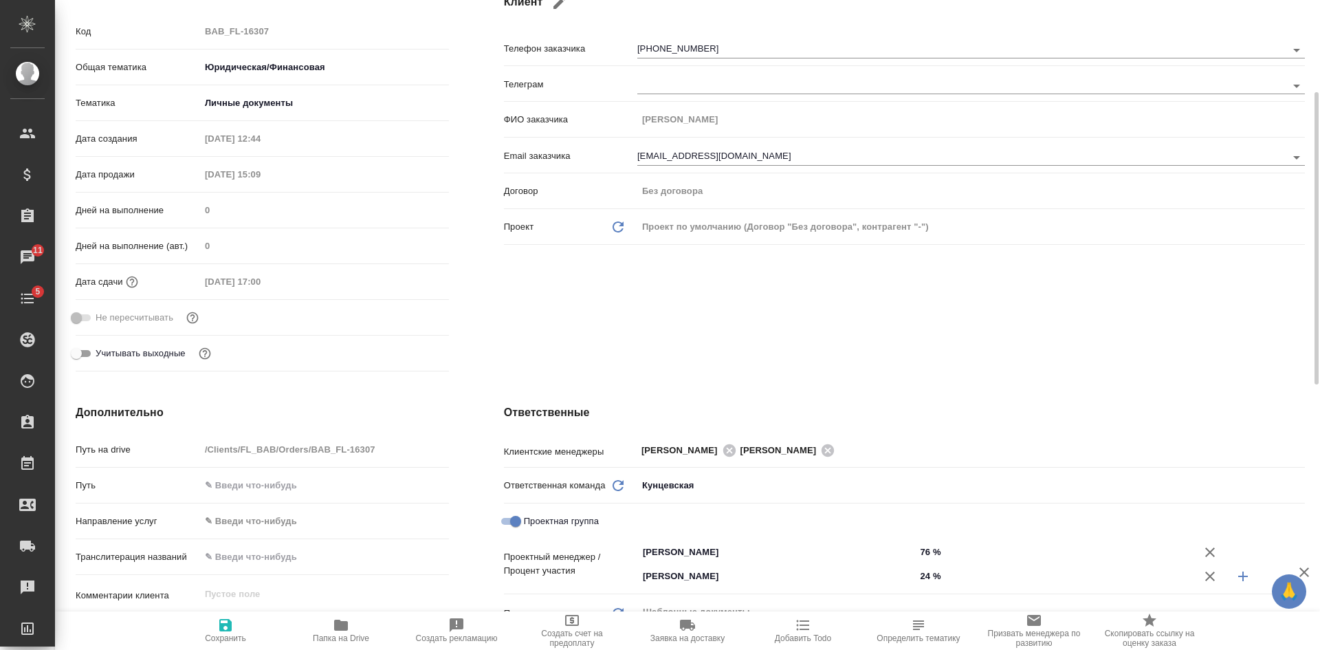
scroll to position [0, 0]
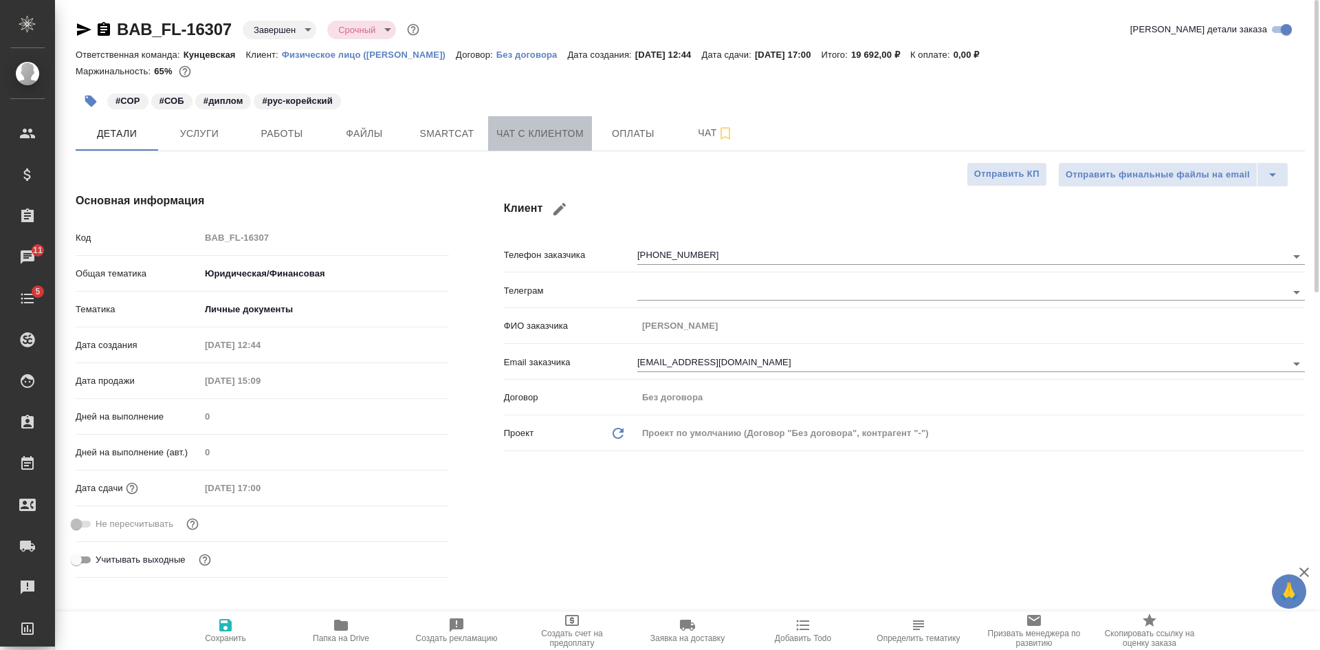
click at [557, 134] on span "Чат с клиентом" at bounding box center [539, 133] width 87 height 17
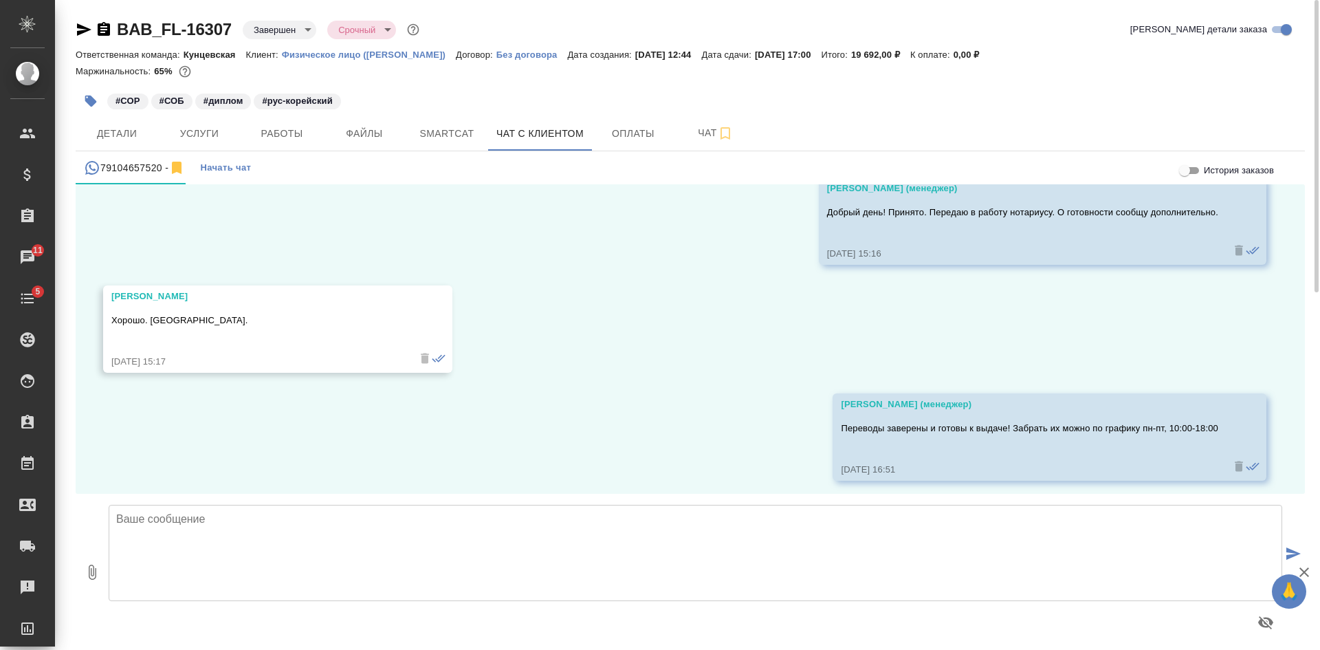
scroll to position [3535, 0]
click at [98, 127] on span "Детали" at bounding box center [117, 133] width 66 height 17
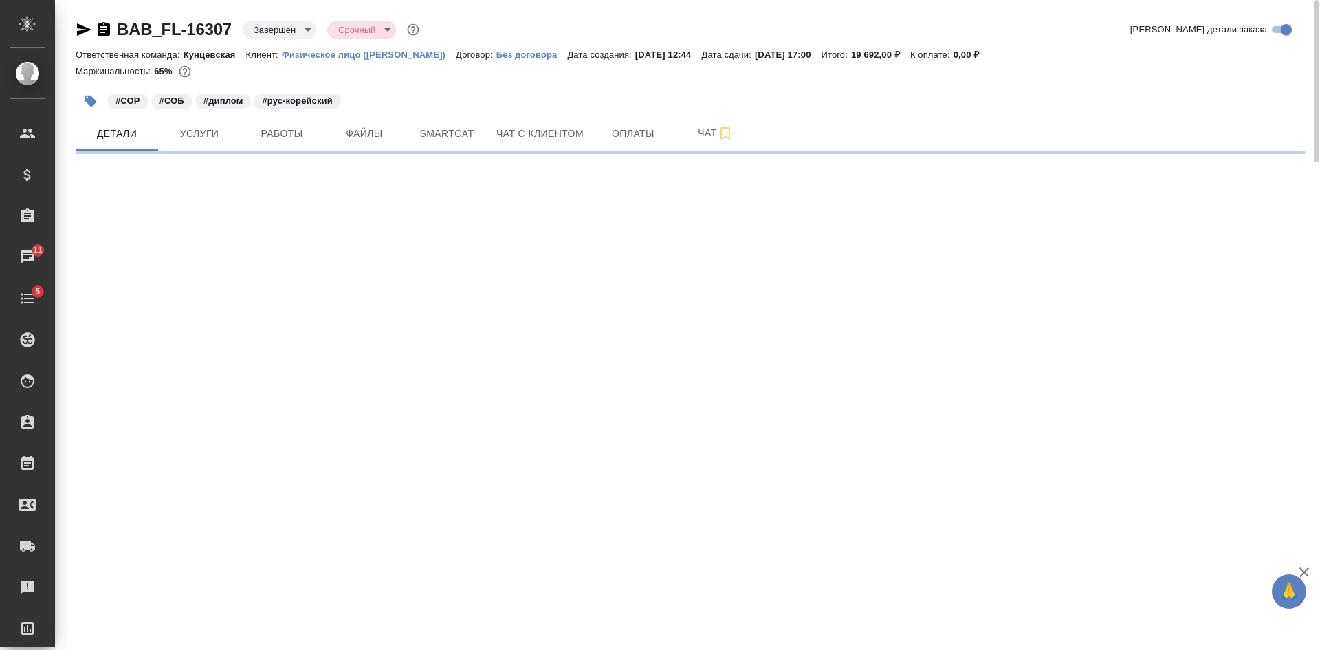
select select "RU"
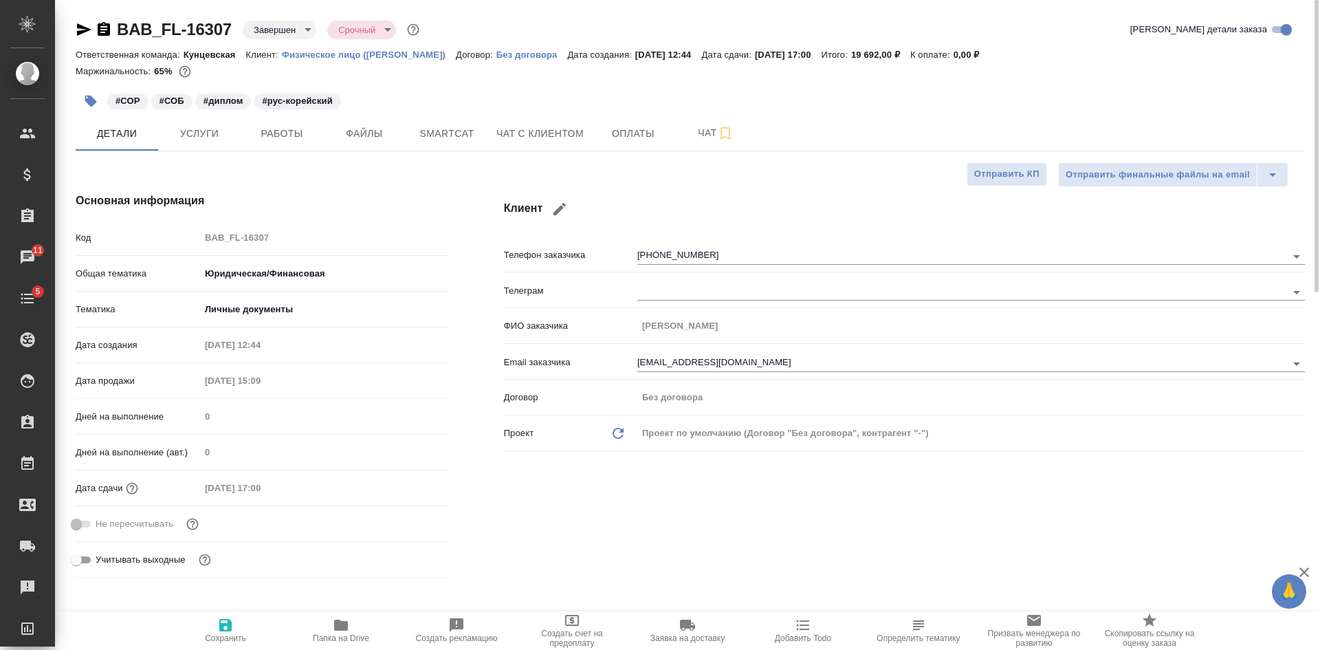
type textarea "x"
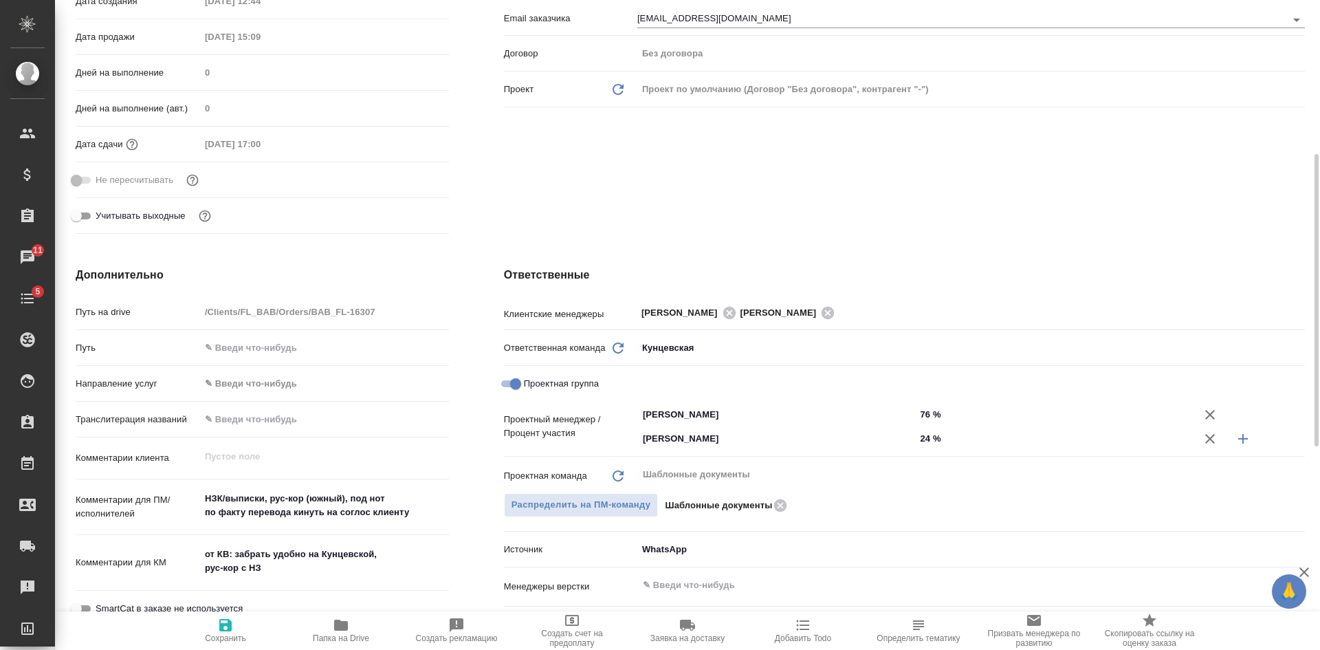
type textarea "x"
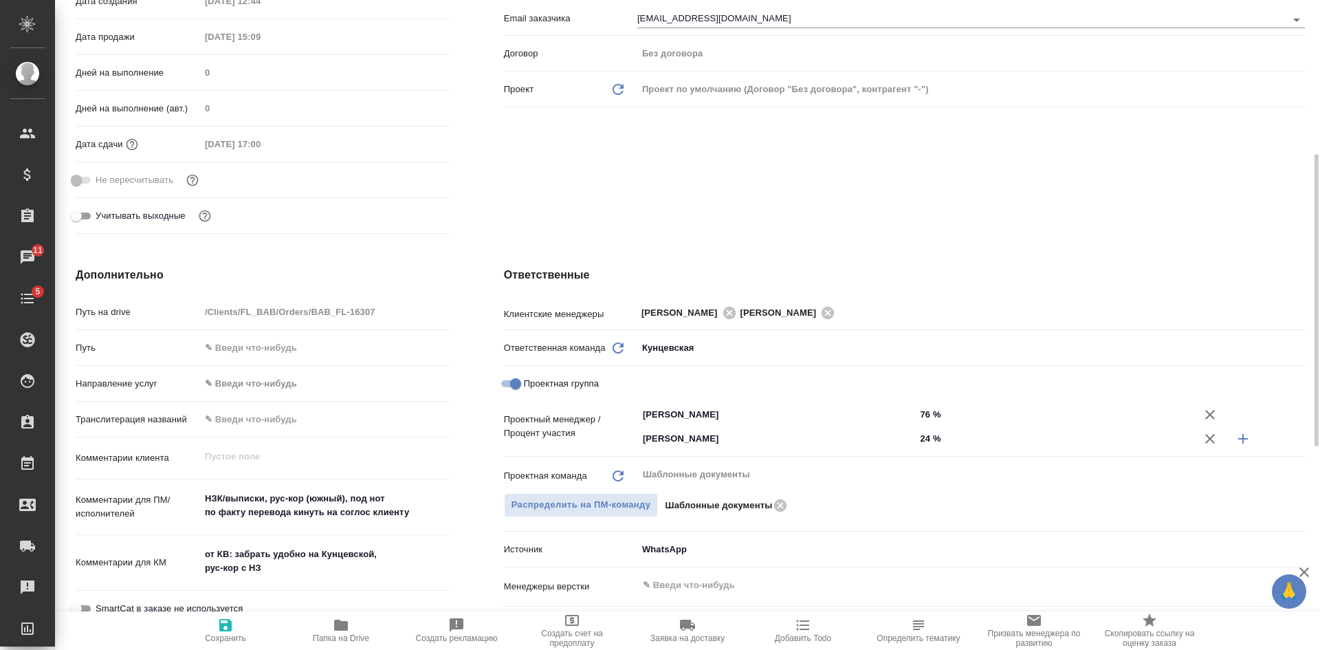
type textarea "x"
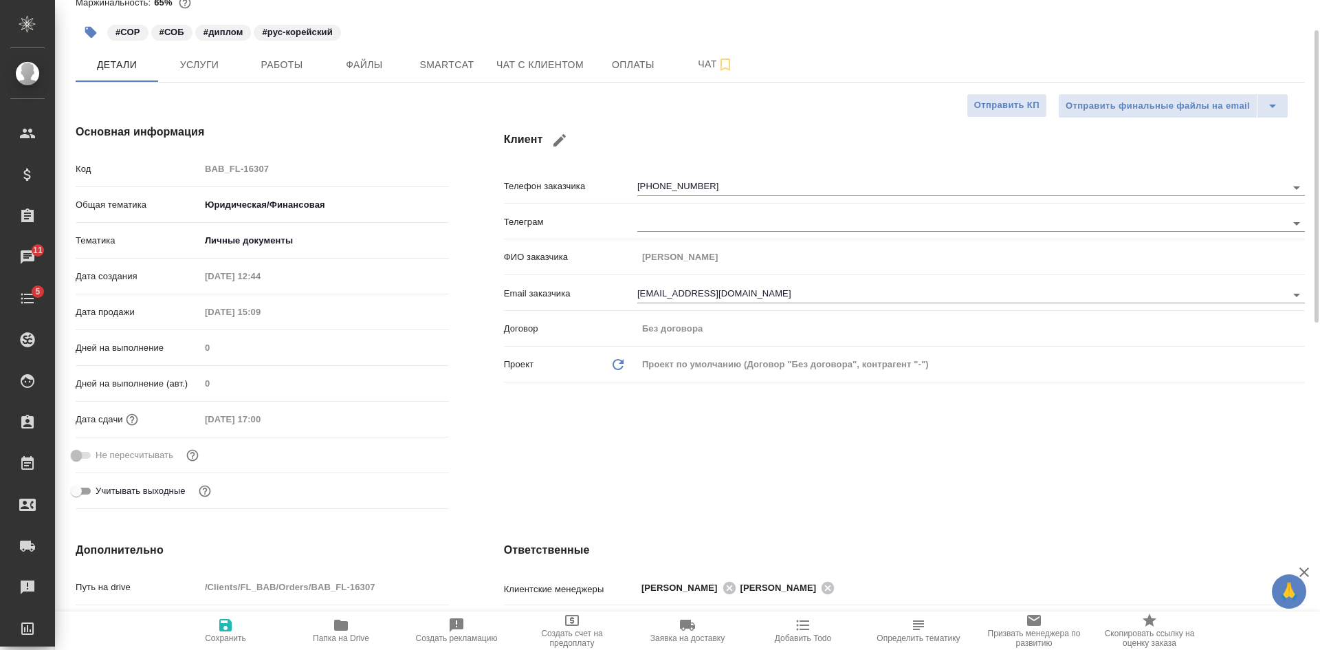
scroll to position [0, 0]
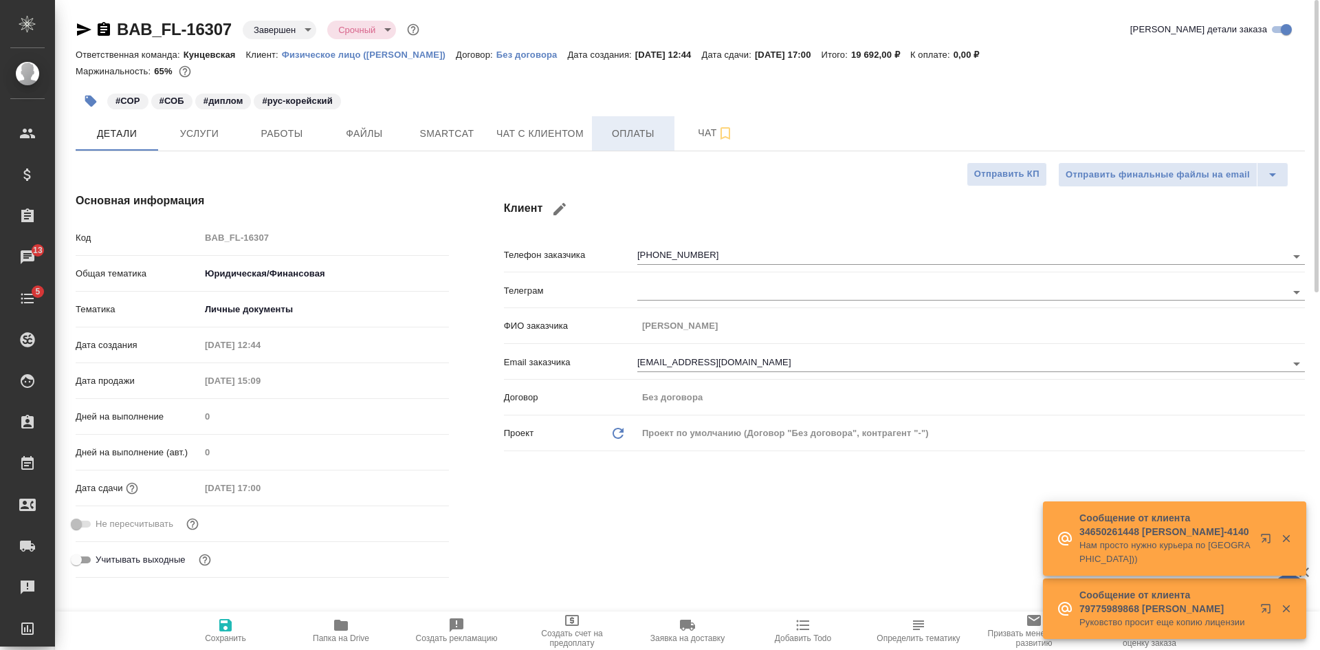
click at [635, 120] on button "Оплаты" at bounding box center [633, 133] width 83 height 34
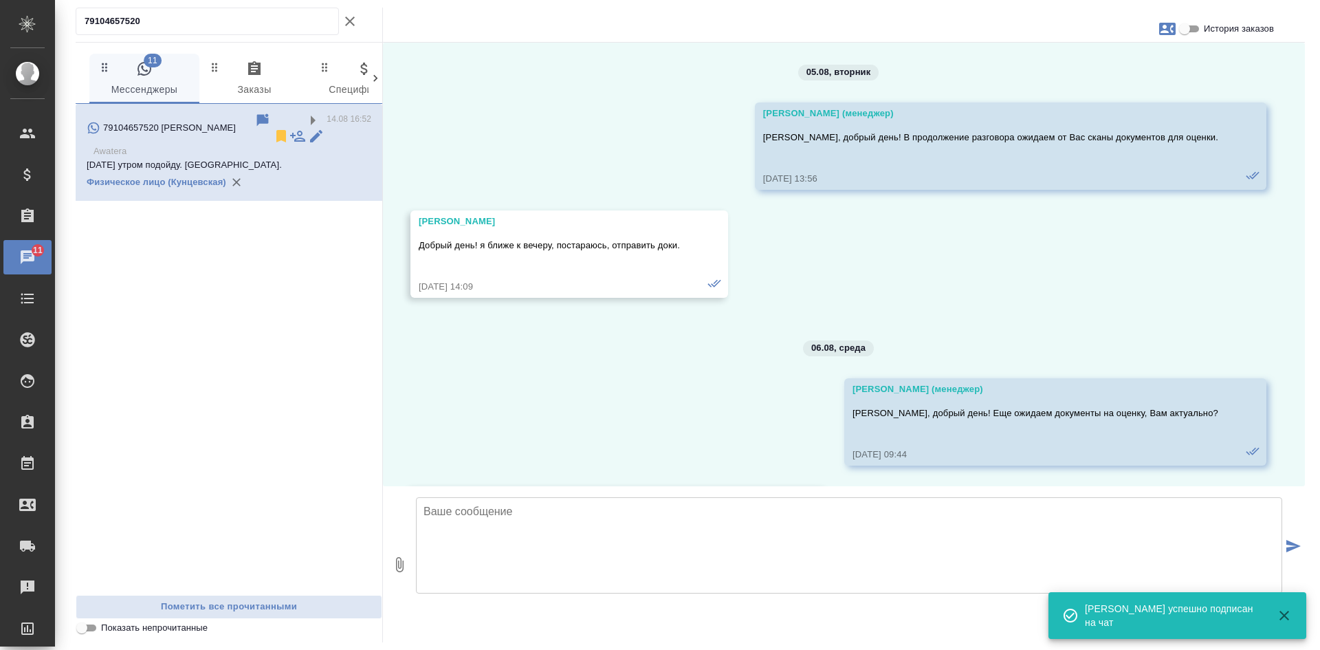
scroll to position [3557, 0]
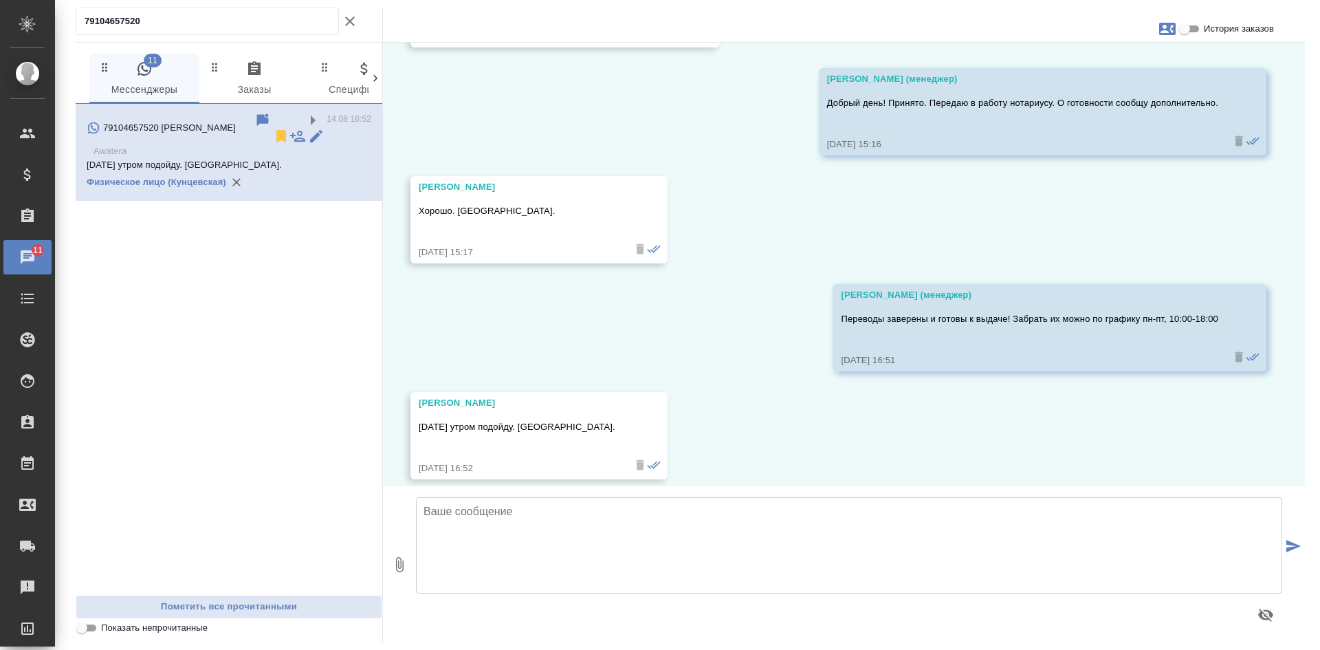
click at [1191, 35] on input "История заказов" at bounding box center [1185, 29] width 50 height 17
checkbox input "true"
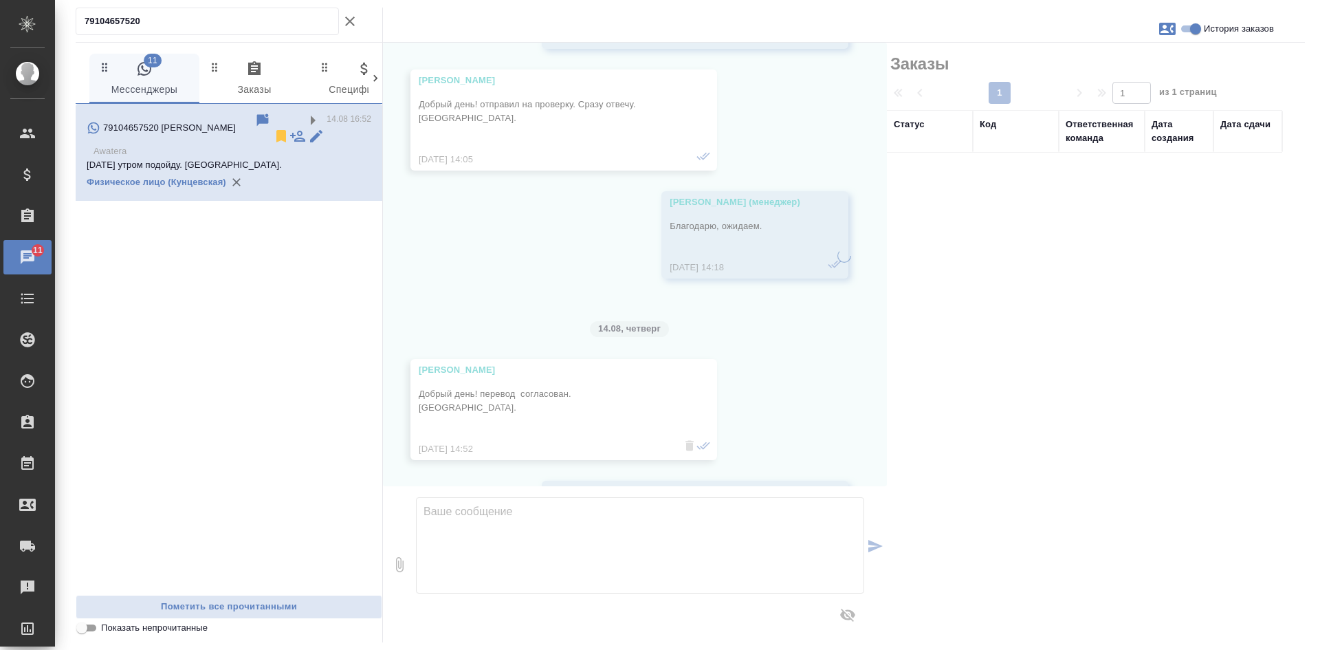
scroll to position [4011, 0]
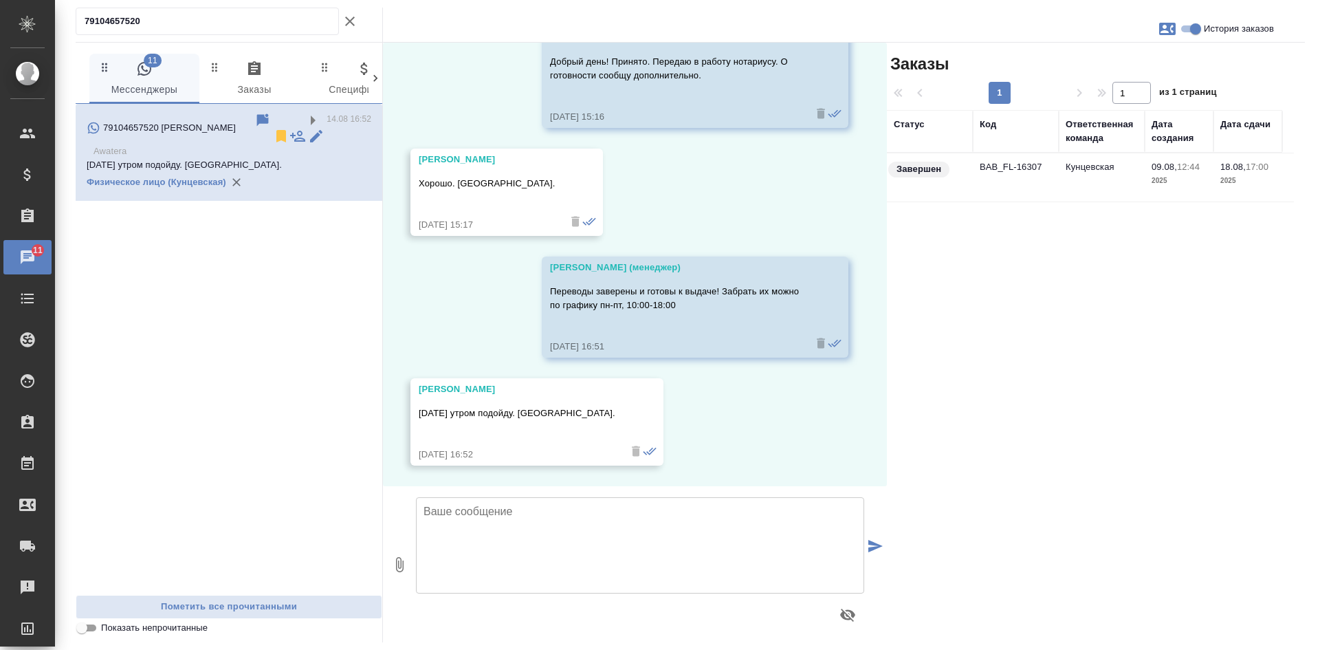
click at [1101, 186] on td "Кунцевская" at bounding box center [1102, 177] width 86 height 48
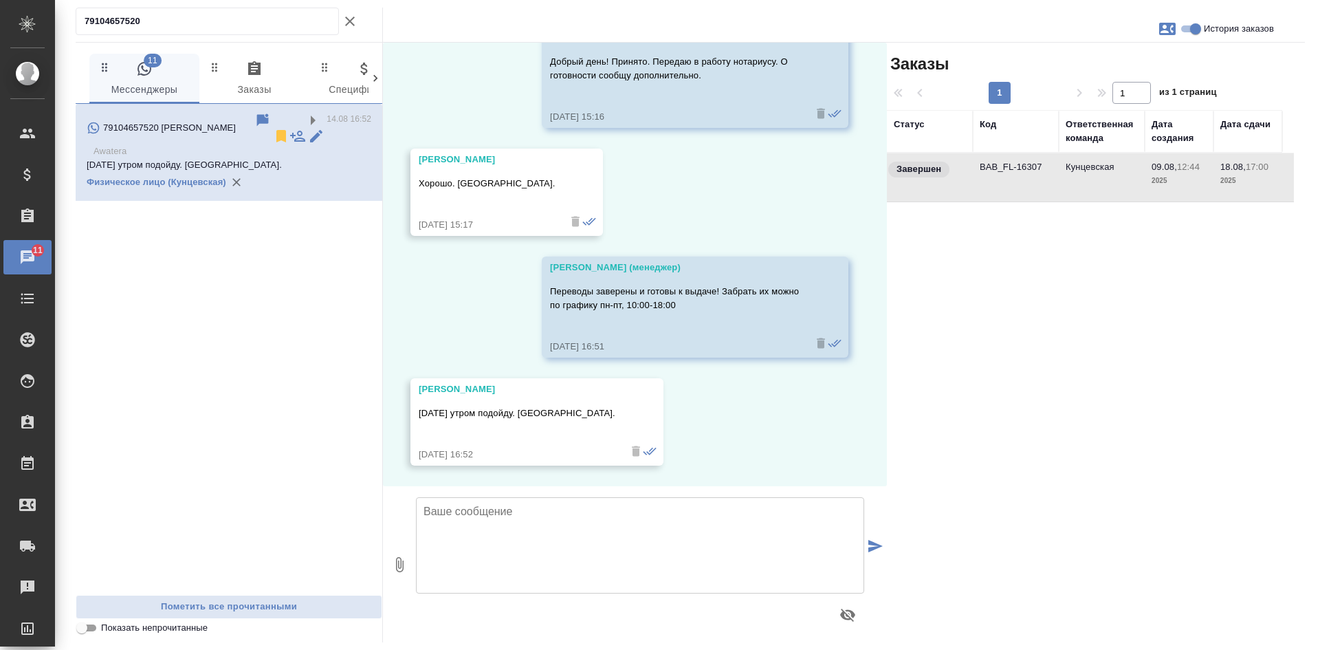
scroll to position [4038, 0]
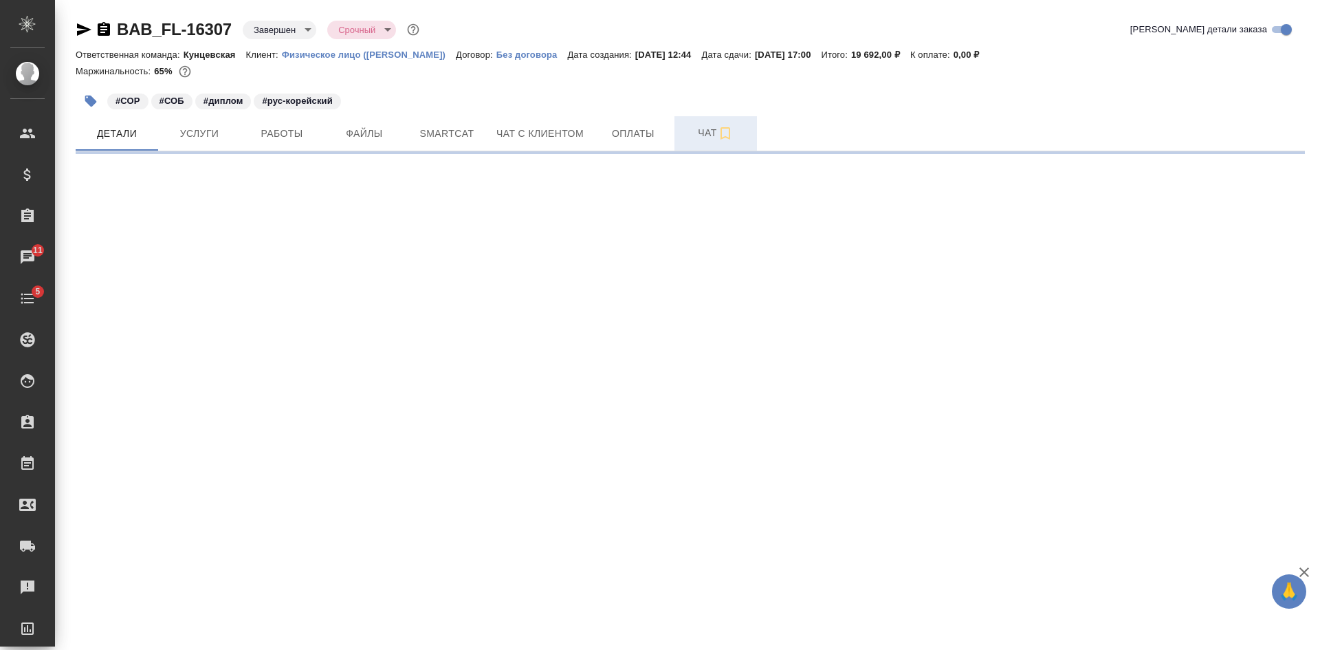
click at [691, 133] on span "Чат" at bounding box center [716, 132] width 66 height 17
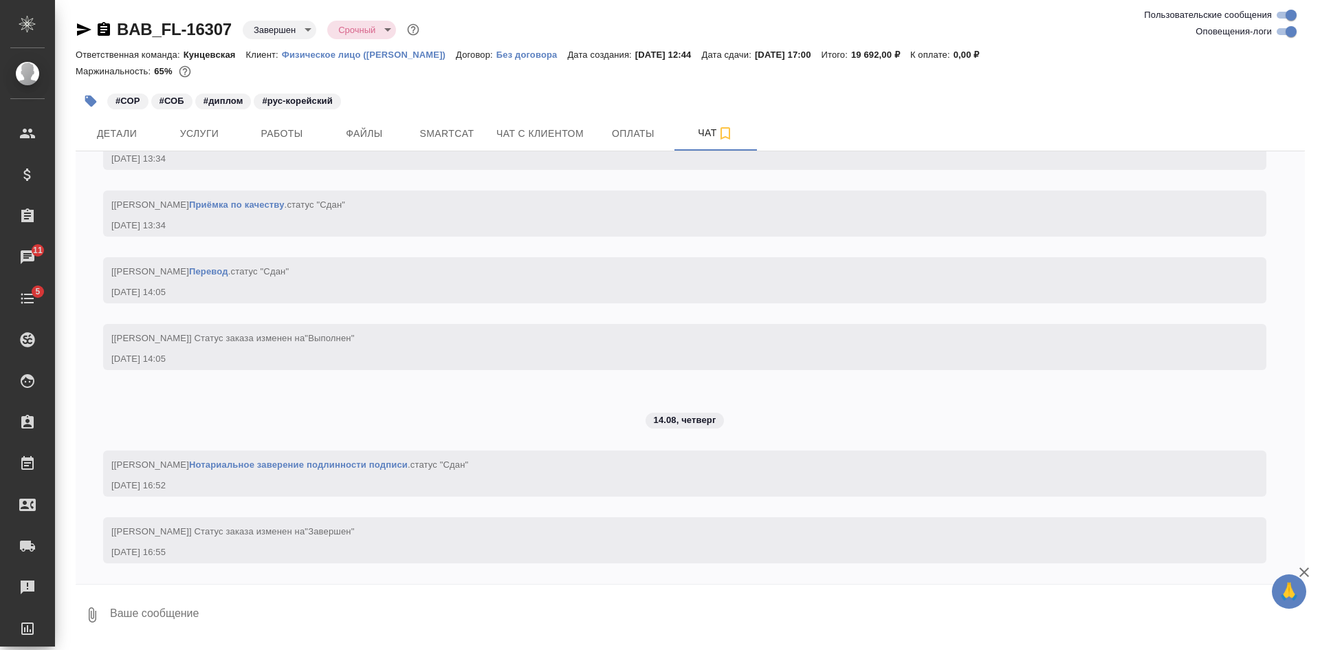
scroll to position [4672, 0]
click at [111, 137] on span "Детали" at bounding box center [117, 133] width 66 height 17
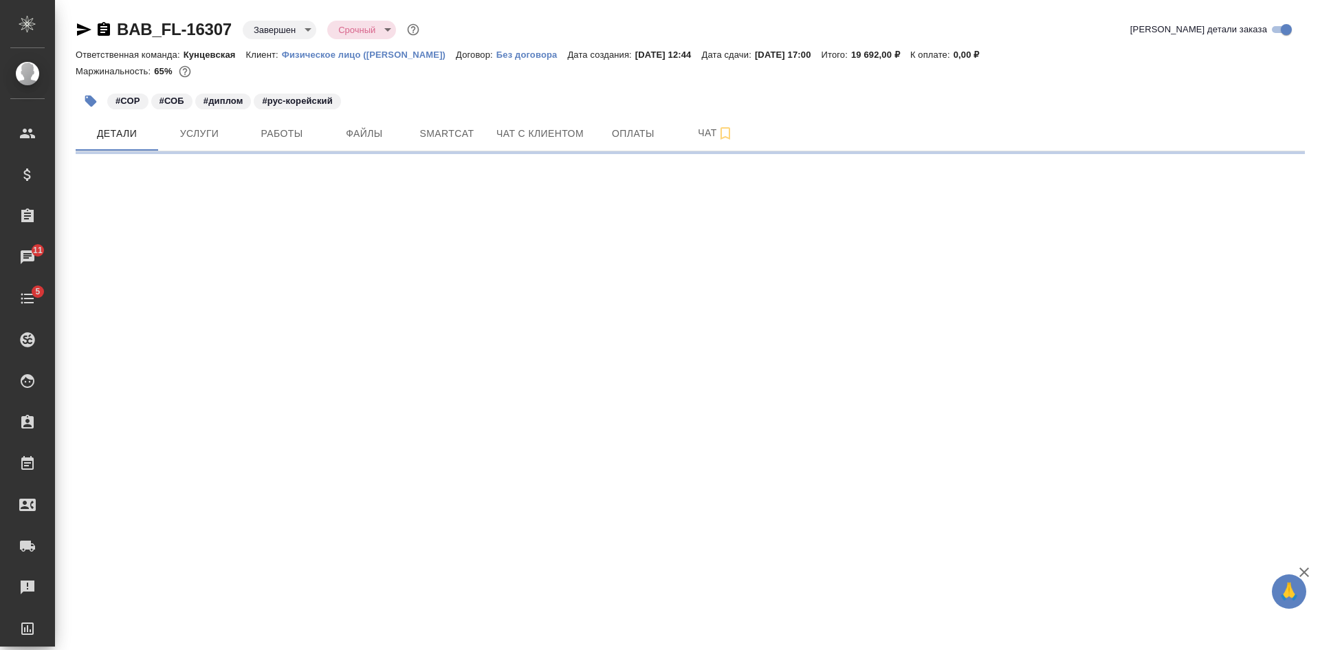
select select "RU"
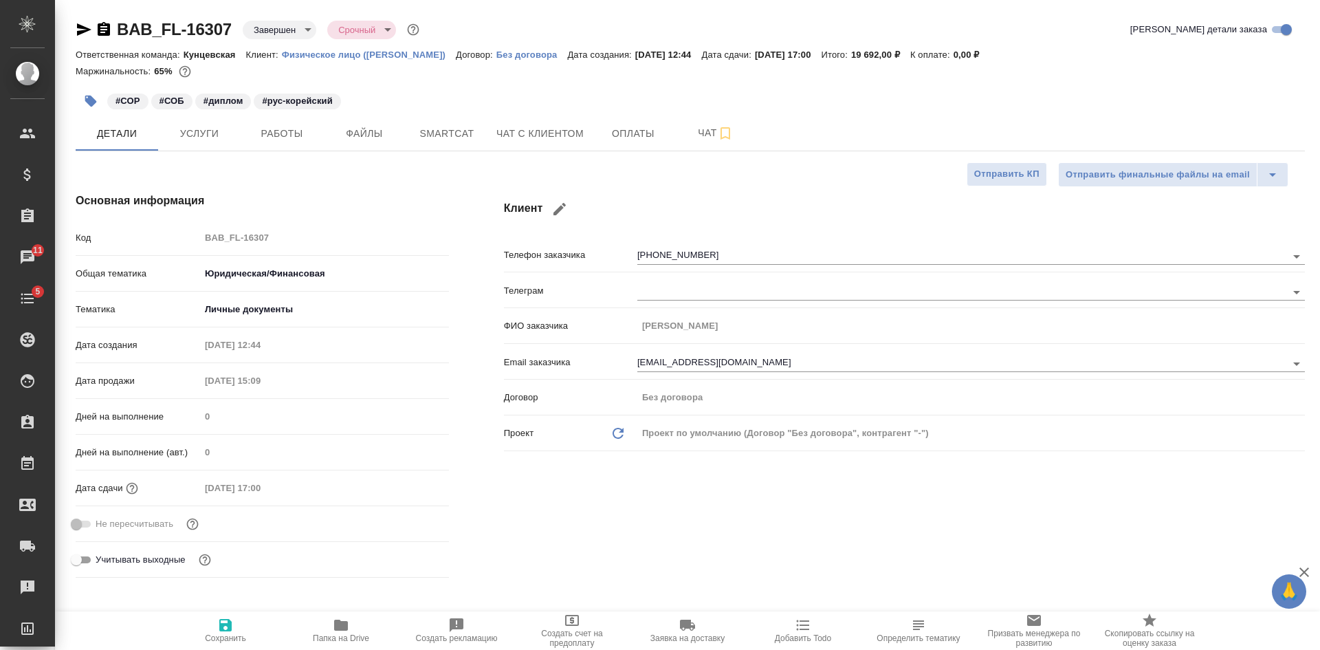
type textarea "x"
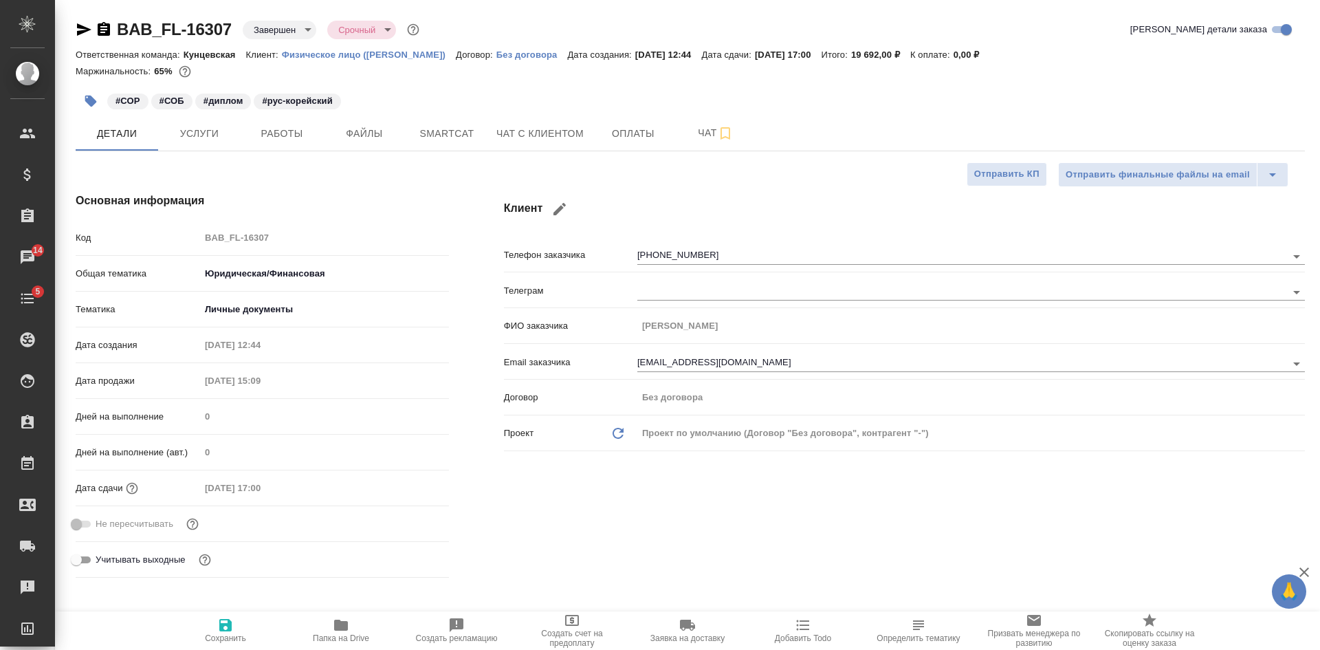
type textarea "x"
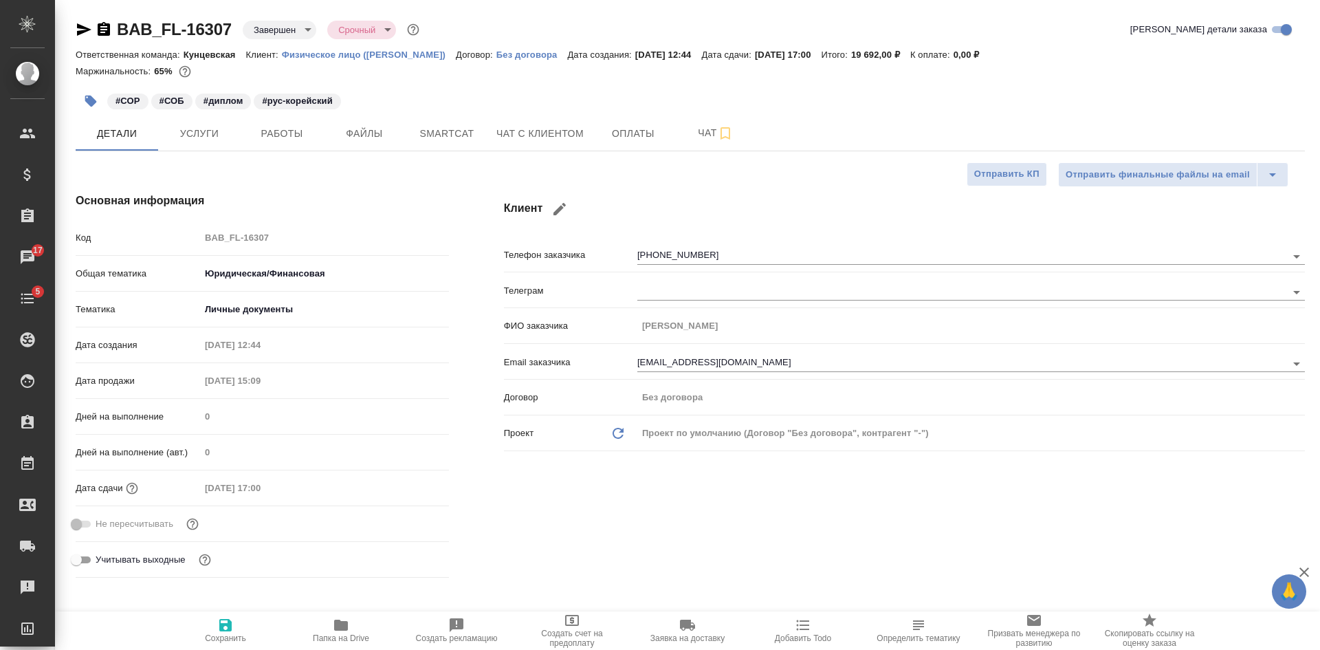
type textarea "x"
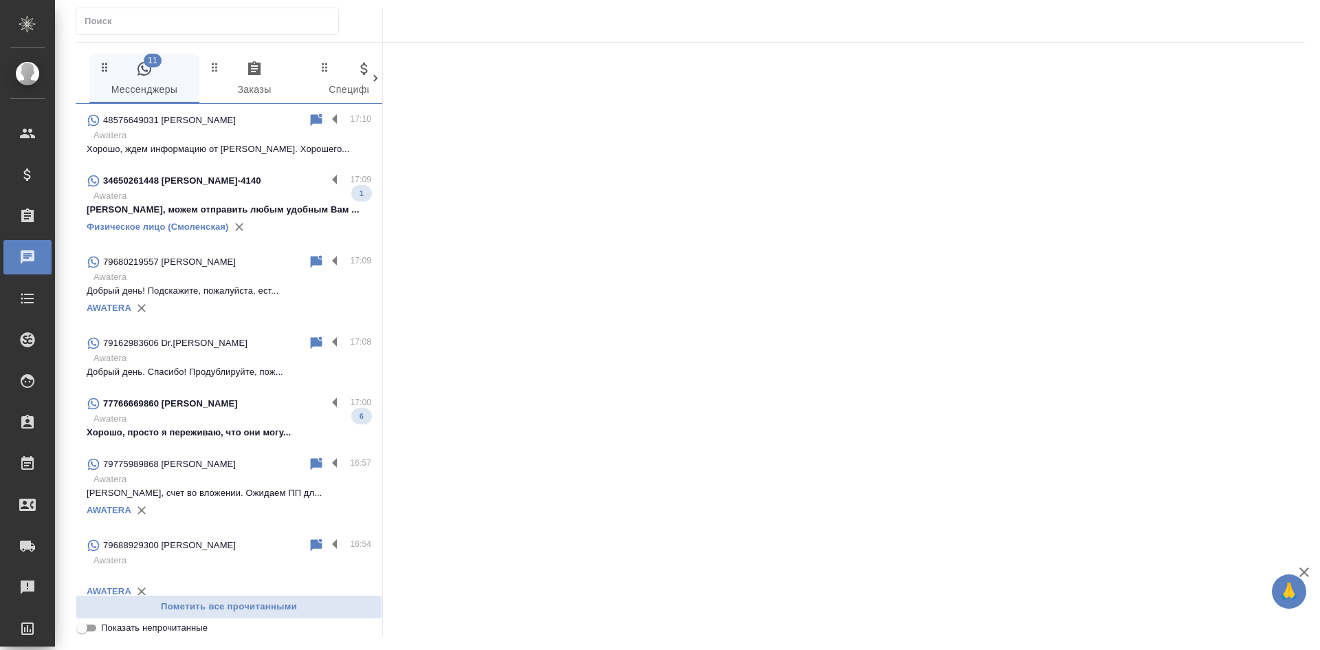
click at [177, 28] on input "text" at bounding box center [212, 21] width 254 height 19
paste input "79104657520"
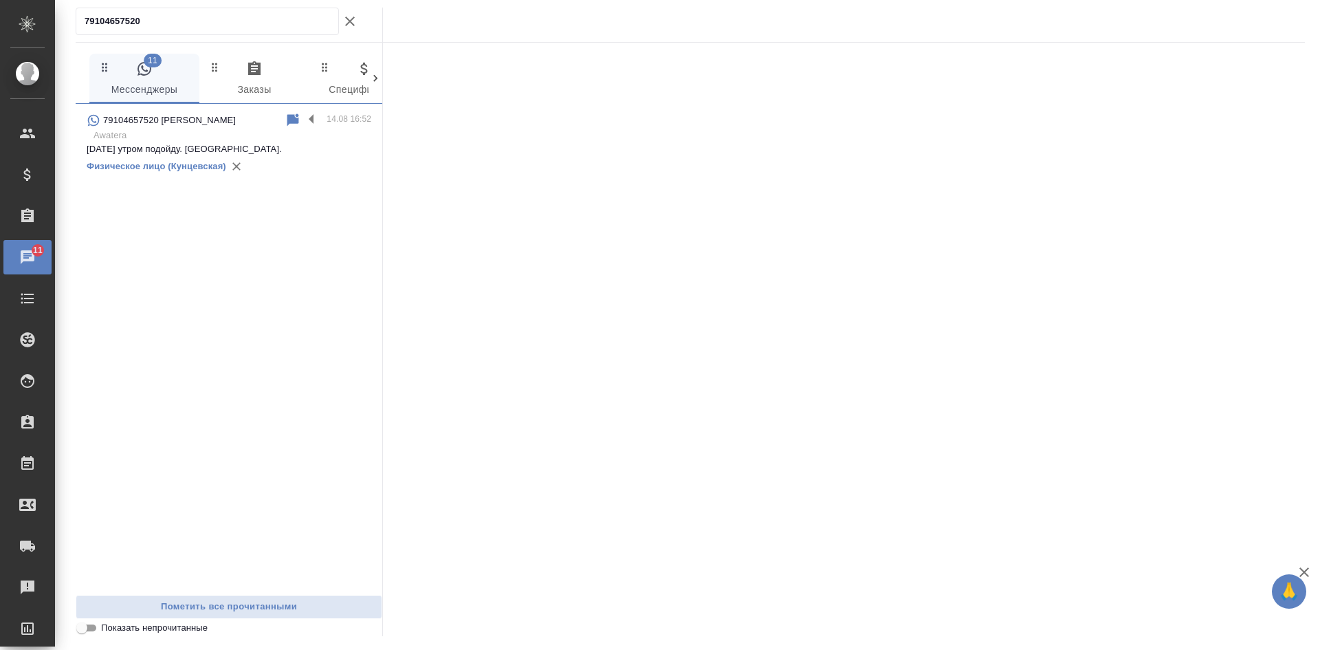
type input "79104657520"
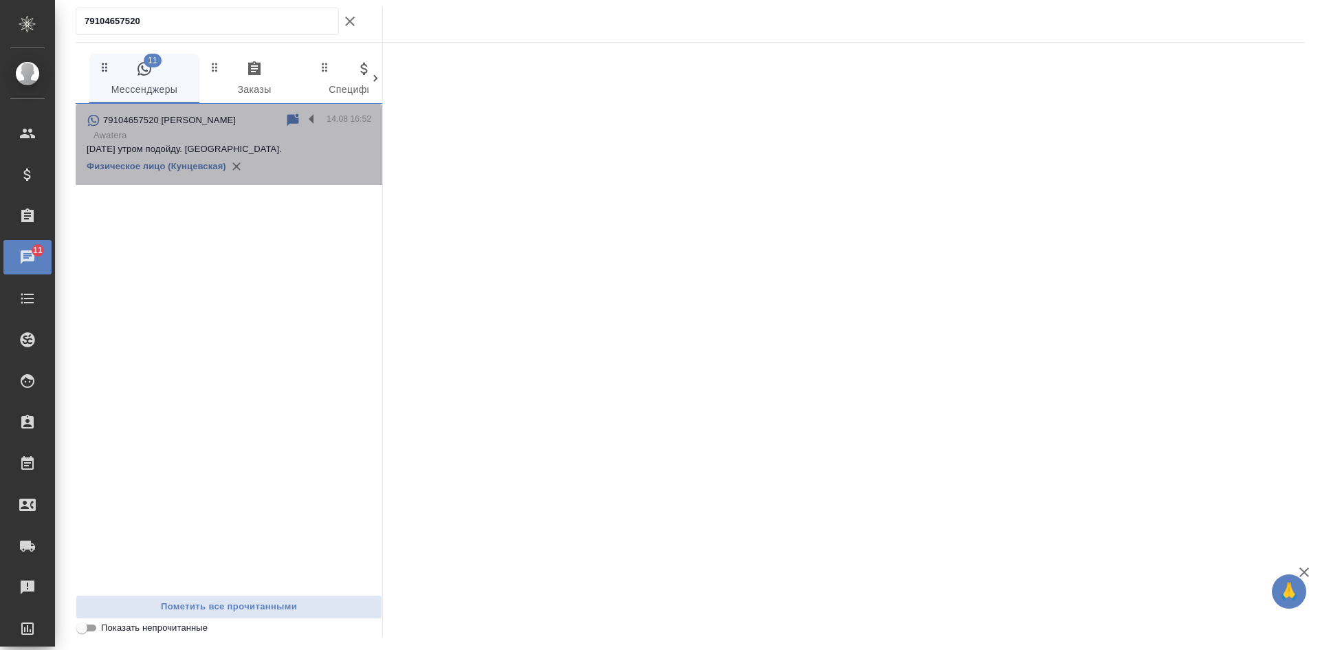
click at [256, 135] on p "Awatera" at bounding box center [233, 136] width 278 height 14
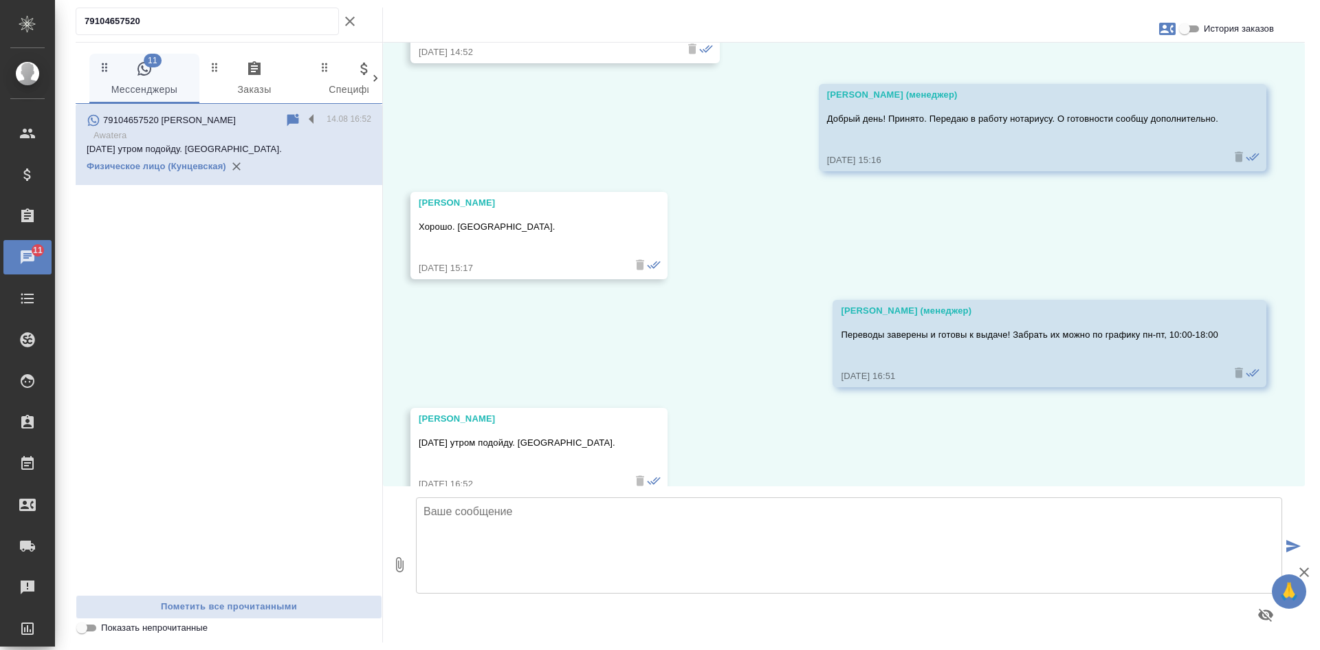
scroll to position [3557, 0]
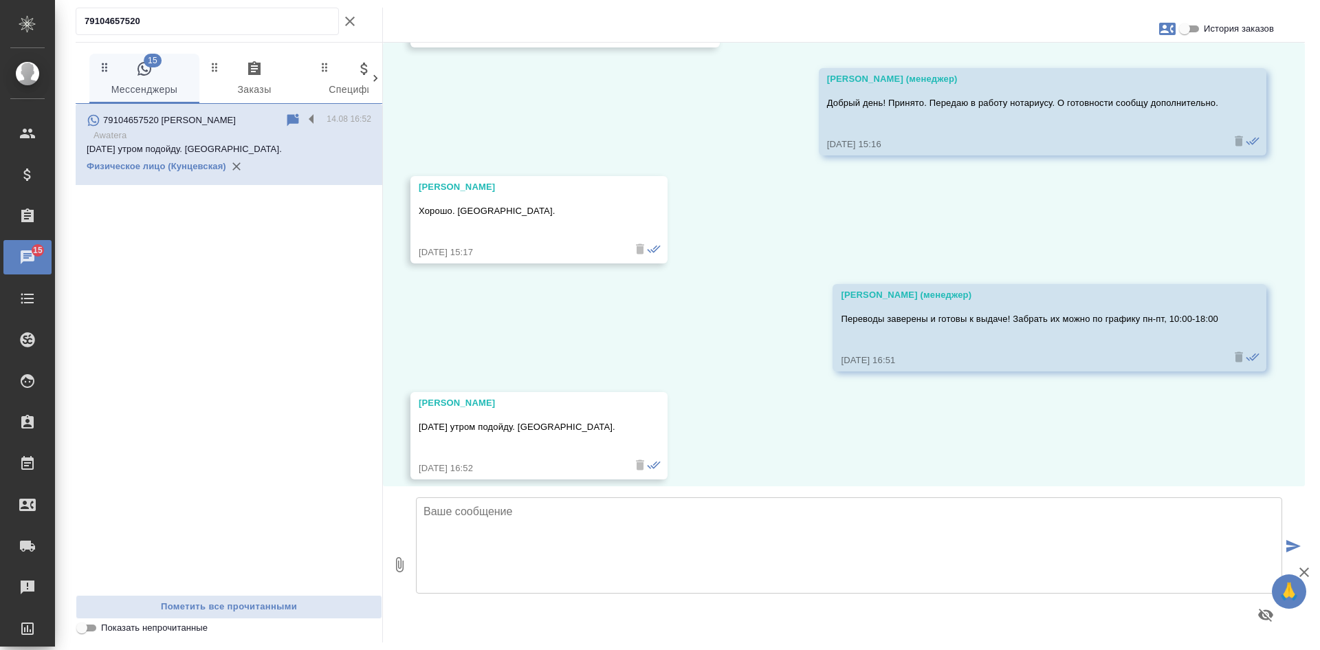
click at [355, 25] on icon "button" at bounding box center [350, 21] width 17 height 17
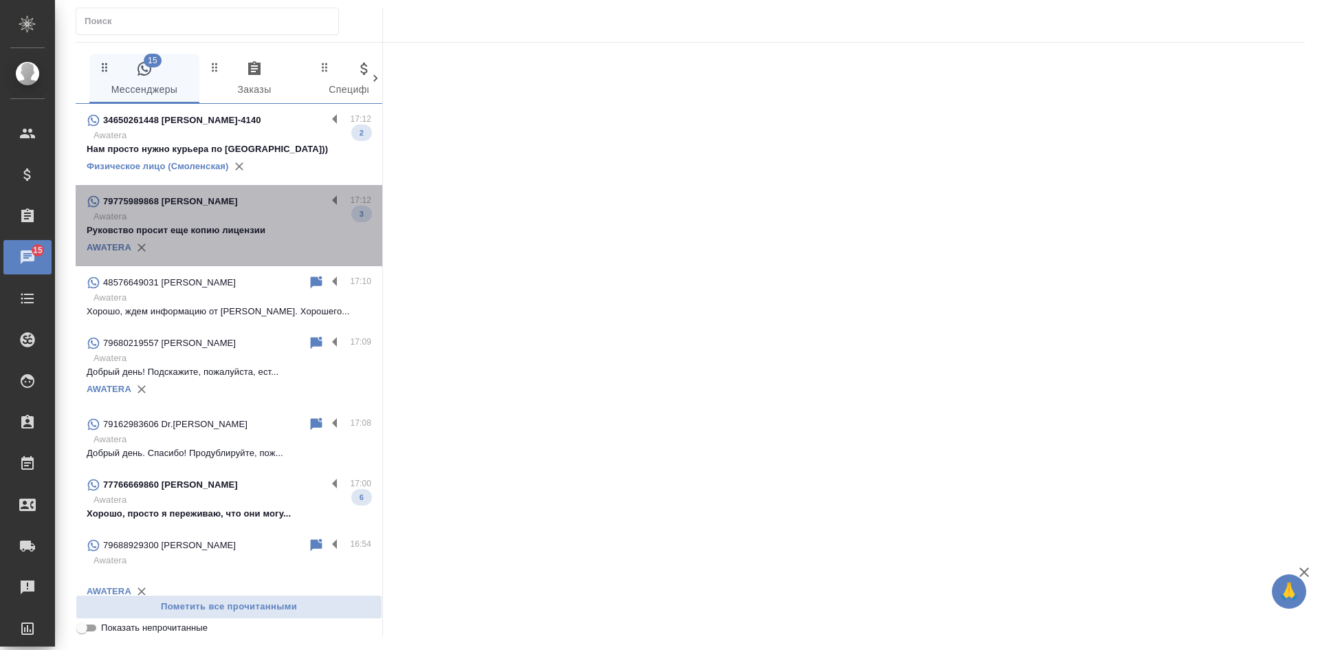
click at [284, 249] on div "AWATERA" at bounding box center [229, 247] width 285 height 21
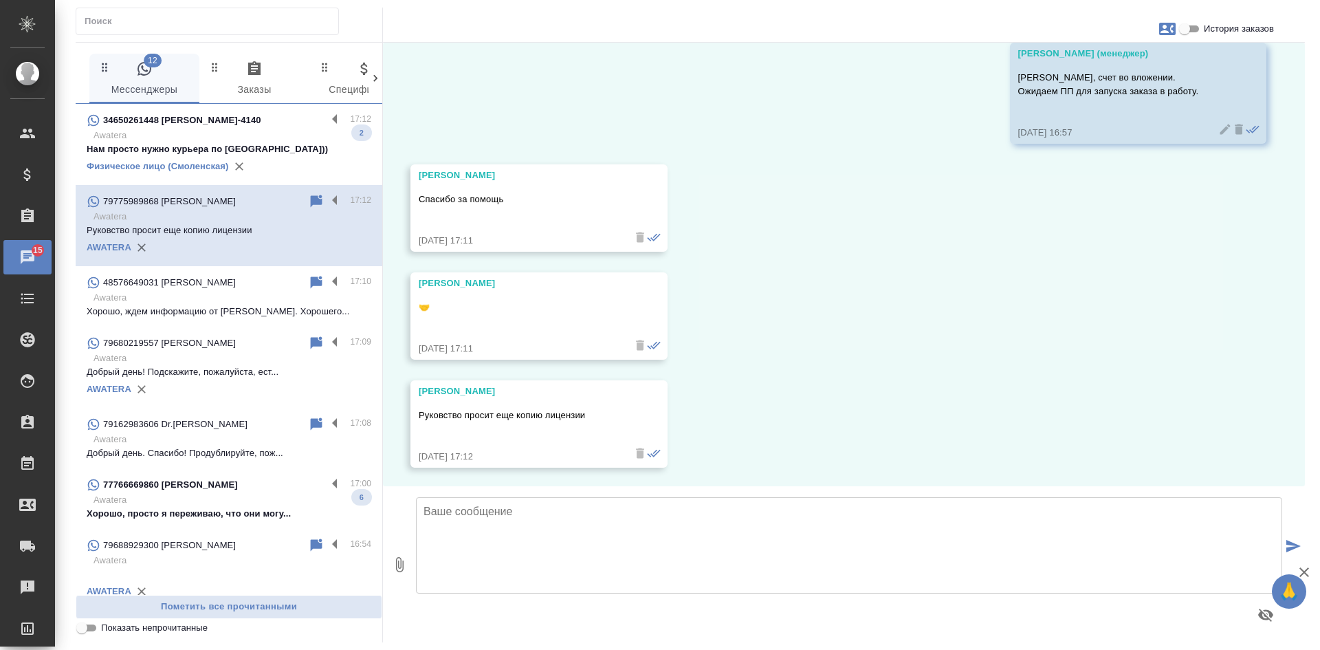
scroll to position [2518, 0]
click at [555, 74] on div "15.08, [DATE] [PERSON_NAME] (менеджер) [PERSON_NAME], добрый день! Направьте, п…" at bounding box center [844, 264] width 922 height 443
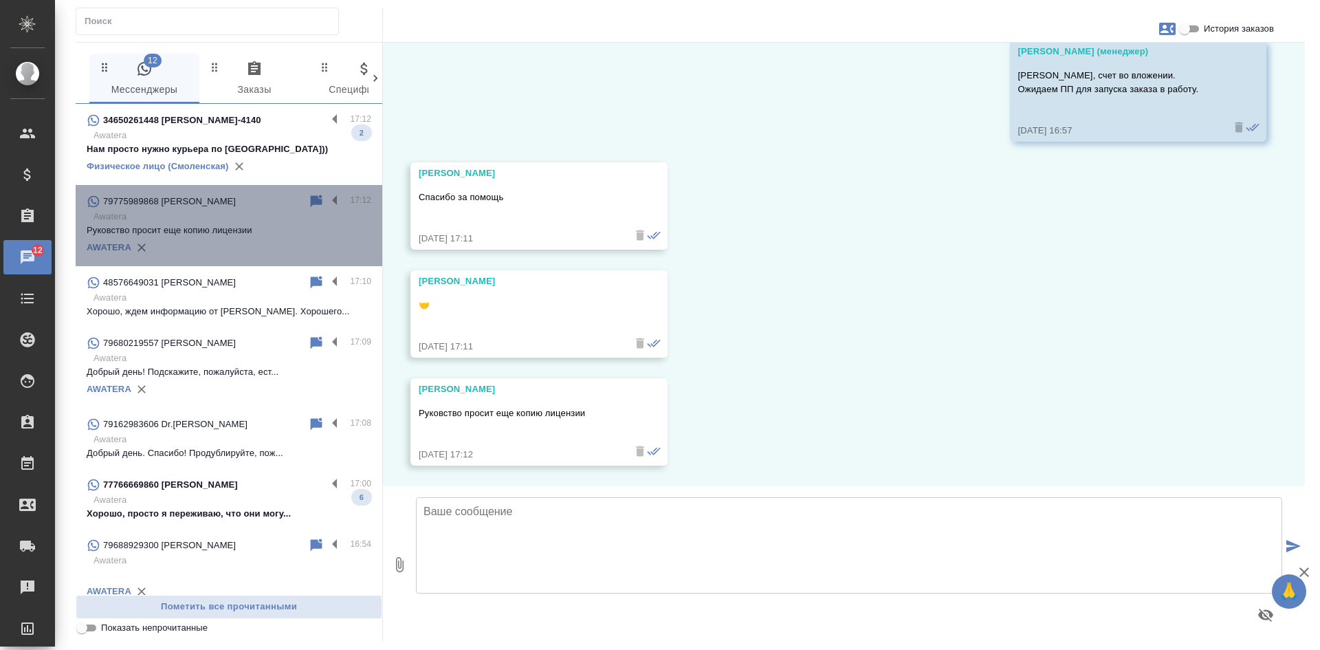
click at [311, 197] on icon at bounding box center [317, 201] width 12 height 12
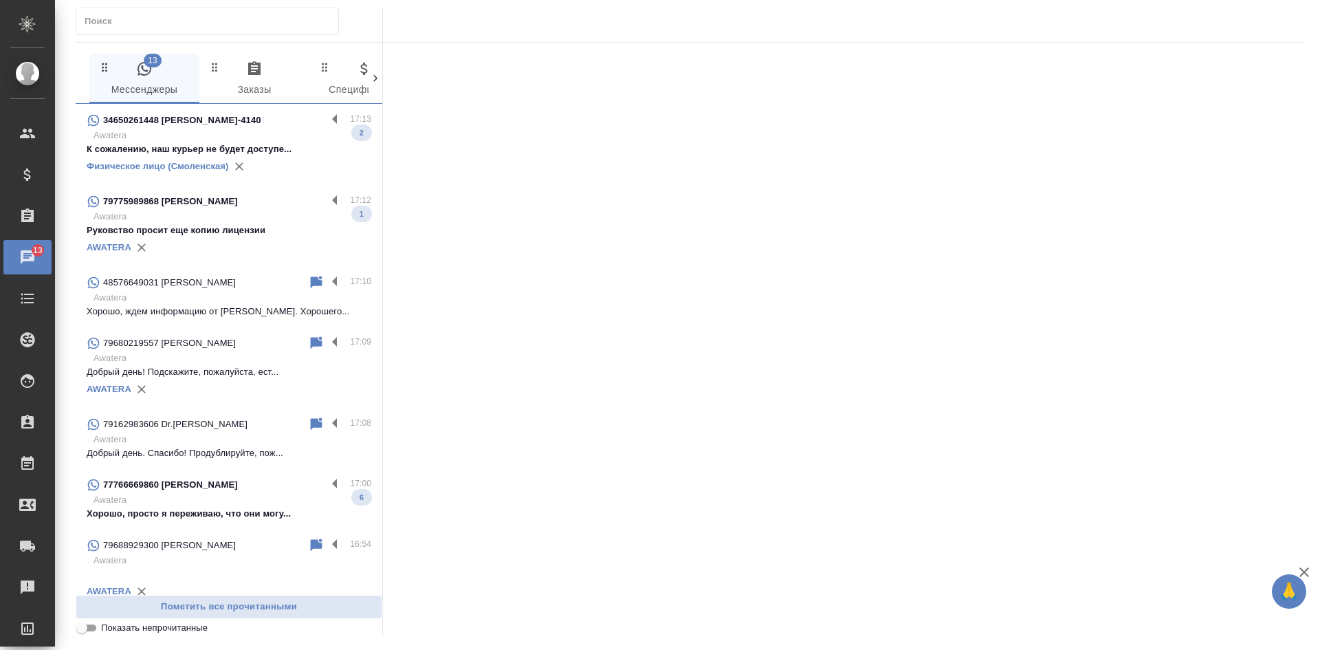
click at [551, 104] on div at bounding box center [844, 335] width 922 height 585
click at [91, 626] on input "Показать непрочитанные" at bounding box center [82, 627] width 50 height 17
checkbox input "true"
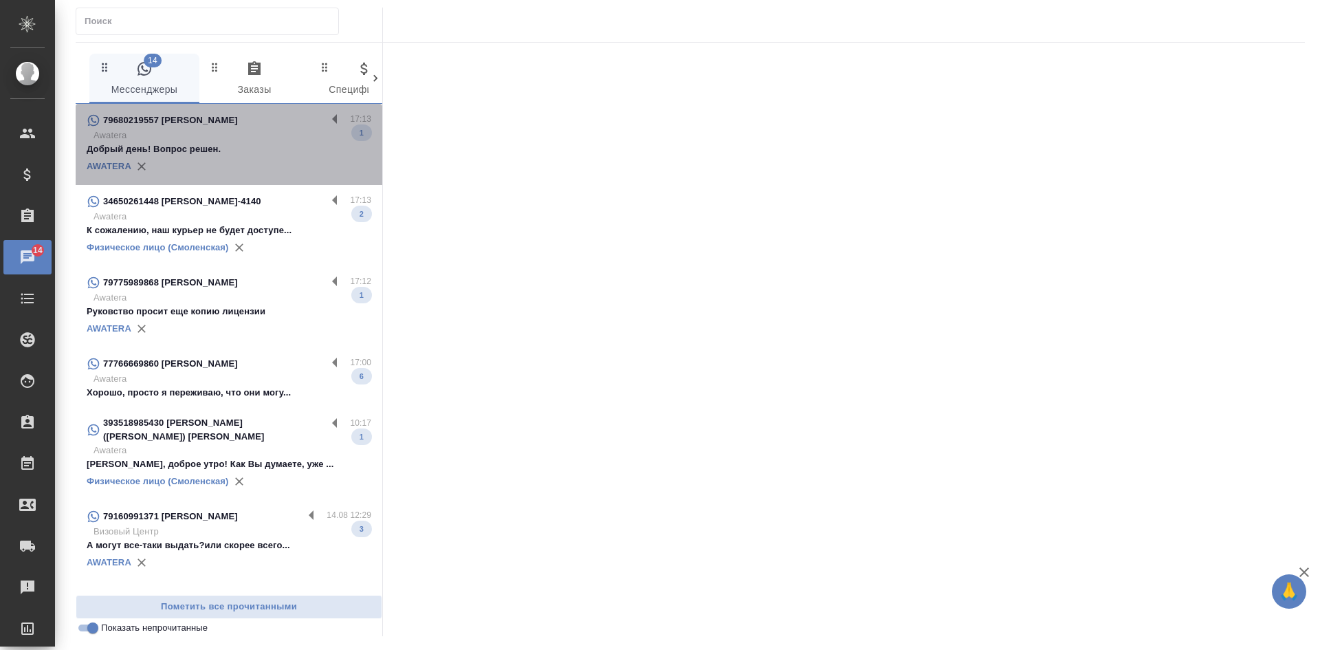
click at [208, 155] on p "Добрый день! Вопрос решен." at bounding box center [229, 149] width 285 height 14
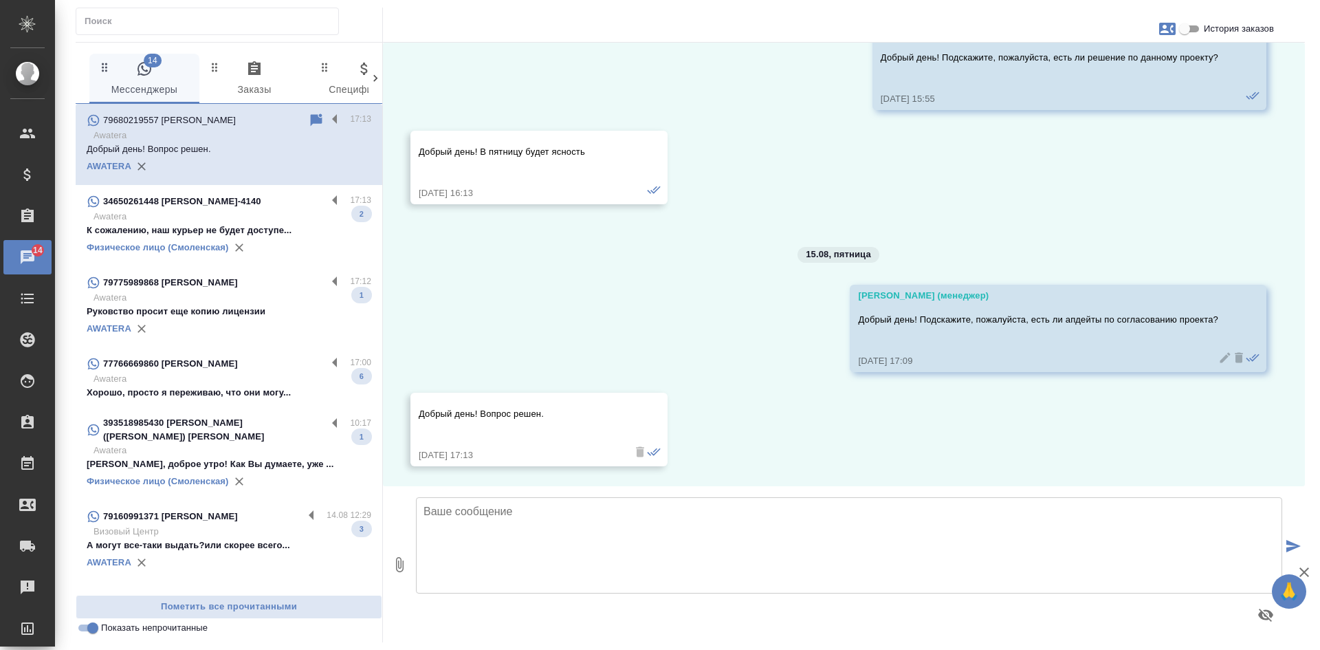
scroll to position [1078, 0]
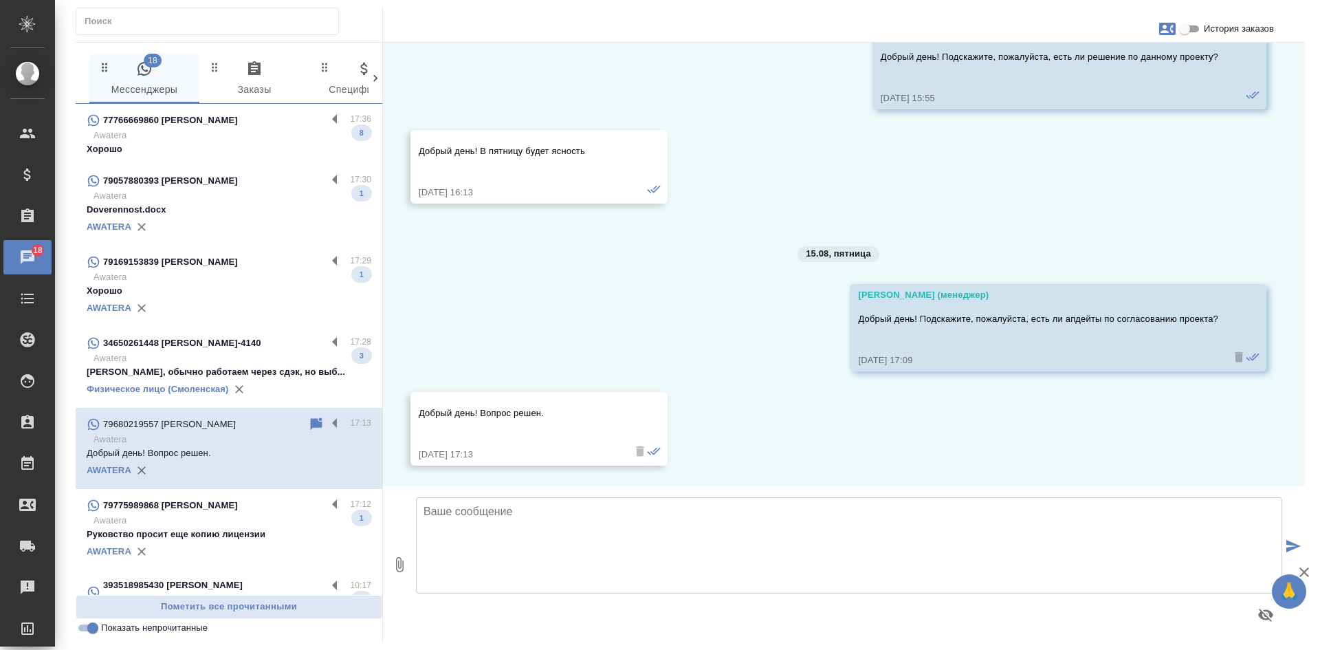
click at [192, 210] on p "Doverennost.docx" at bounding box center [229, 210] width 285 height 14
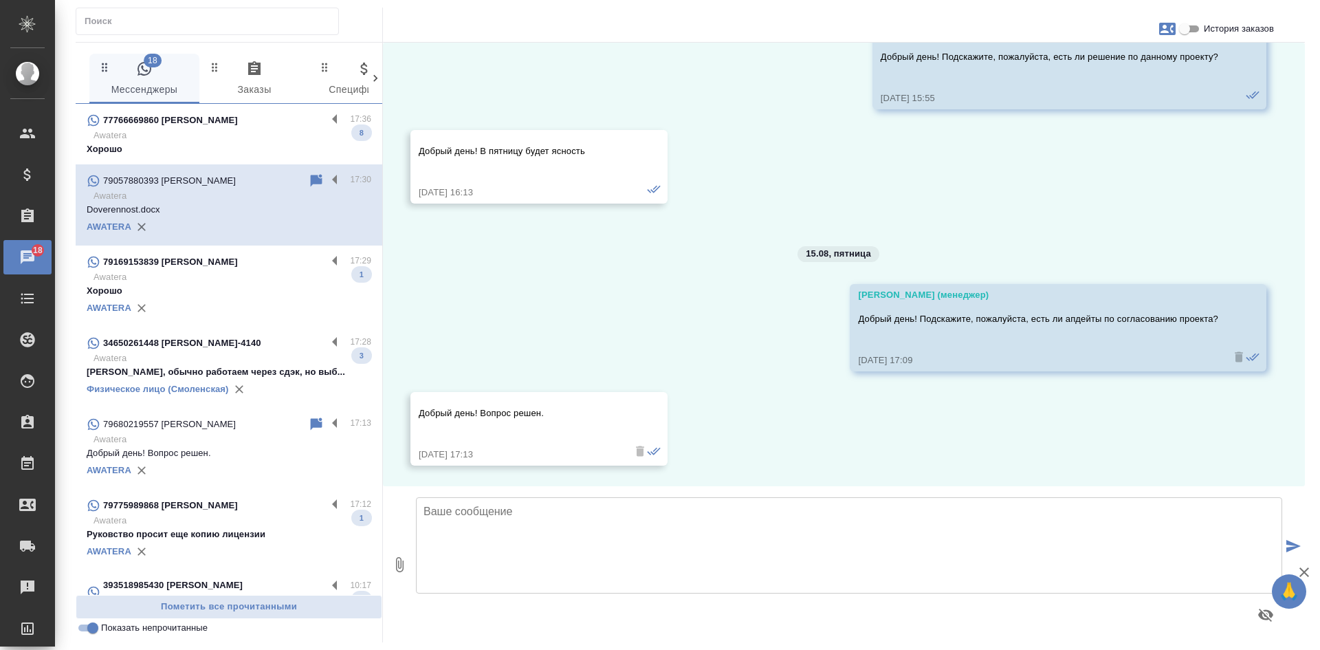
scroll to position [0, 0]
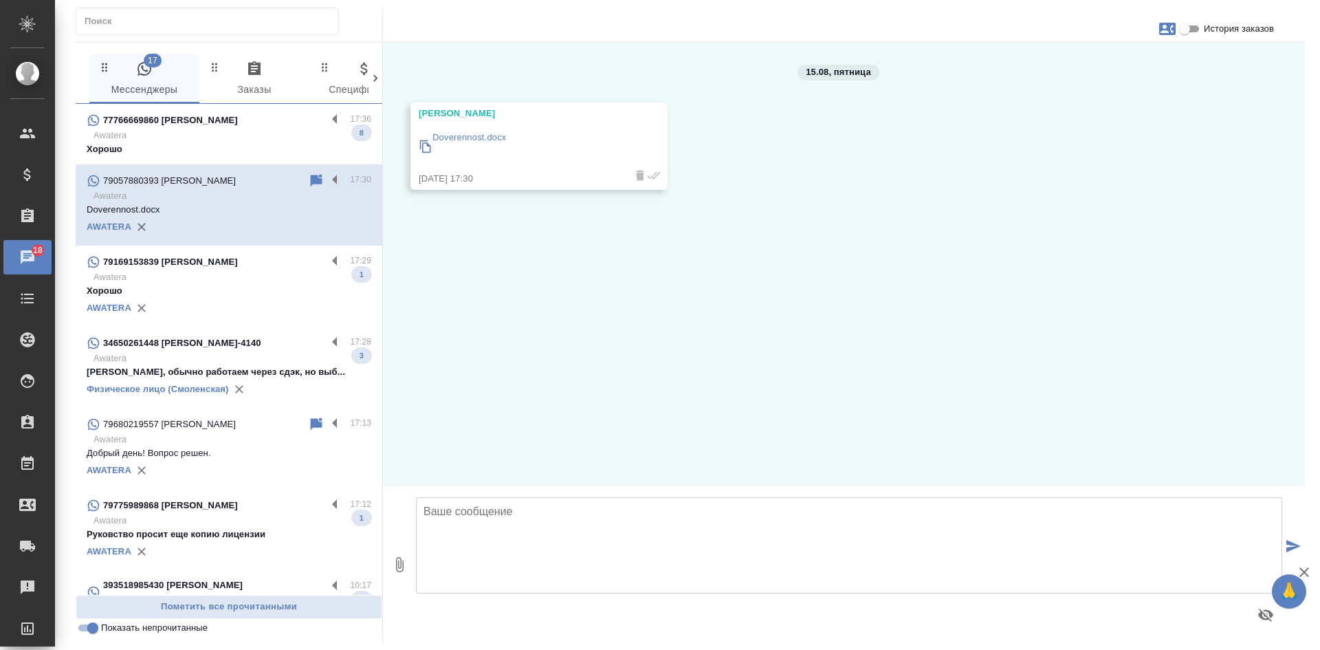
click at [484, 136] on p "Doverennost.docx" at bounding box center [469, 138] width 74 height 14
click at [1167, 26] on icon "button" at bounding box center [1167, 29] width 17 height 12
click at [1093, 69] on span "Создать заявку" at bounding box center [1107, 66] width 65 height 14
select select "RU"
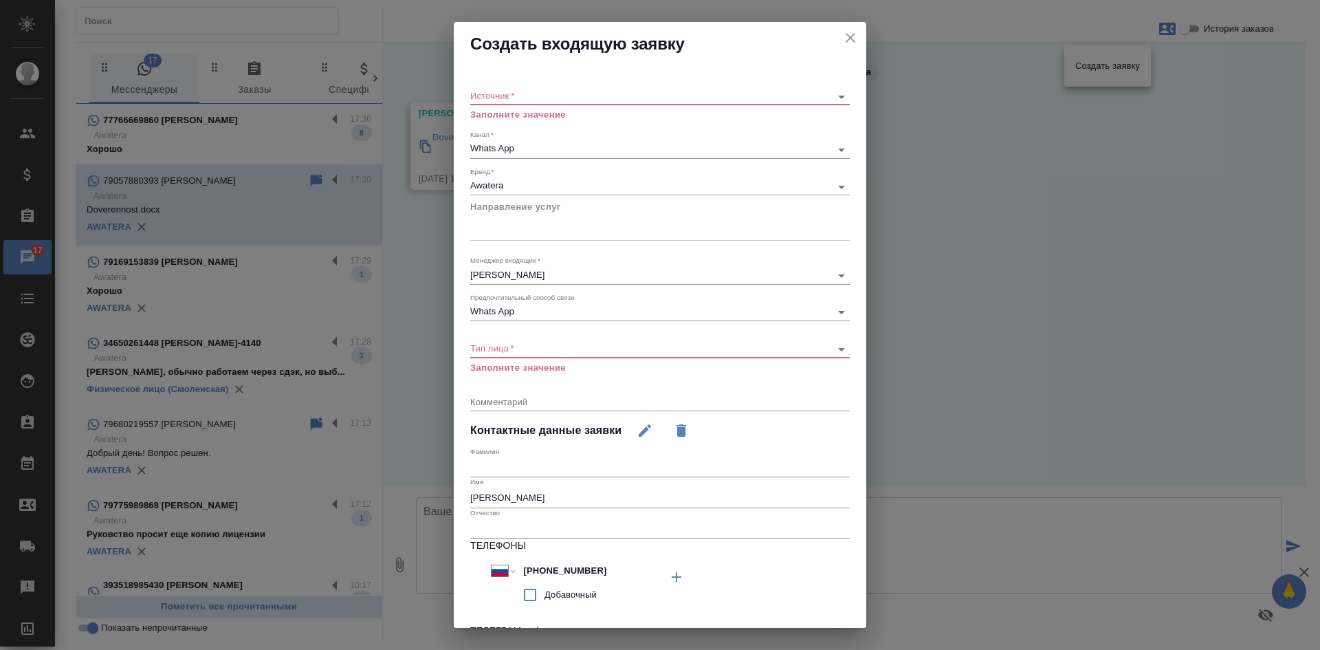
drag, startPoint x: 838, startPoint y: 30, endPoint x: 795, endPoint y: 44, distance: 45.4
click at [842, 30] on icon "close" at bounding box center [850, 38] width 17 height 17
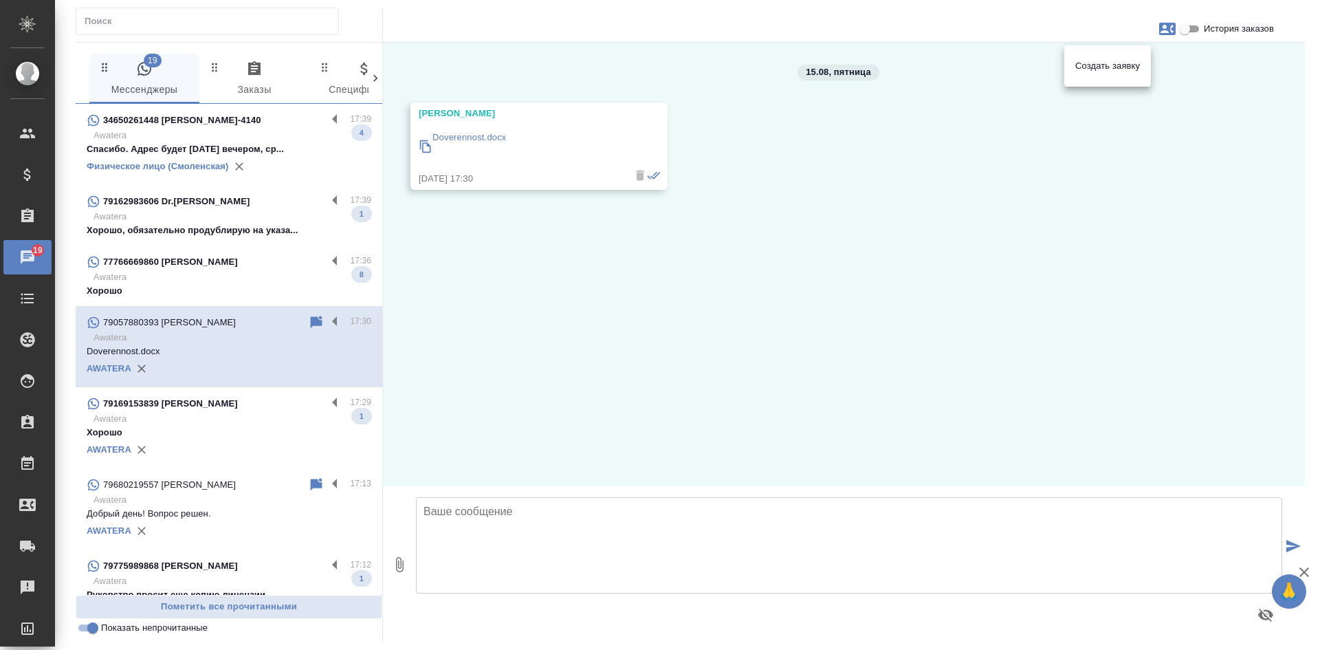
click at [199, 228] on div at bounding box center [660, 325] width 1320 height 650
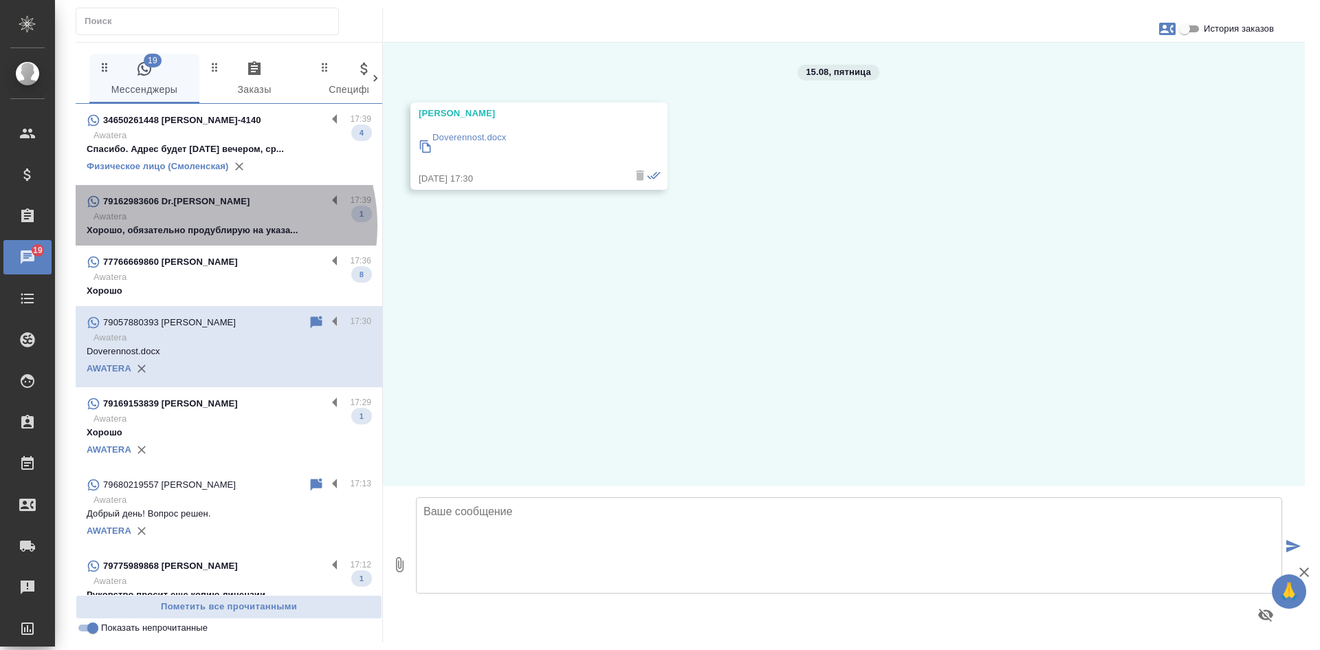
click at [199, 225] on p "Хорошо, обязательно продублирую на указа..." at bounding box center [229, 230] width 285 height 14
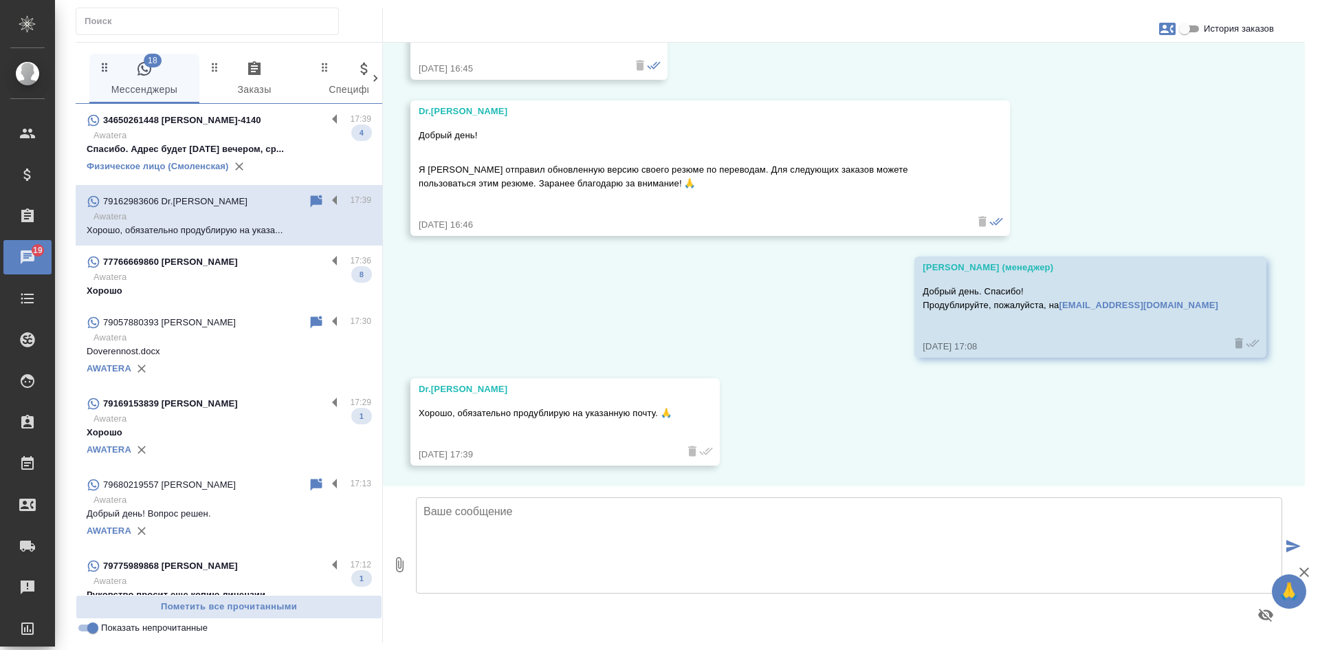
click at [201, 273] on p "Awatera" at bounding box center [233, 277] width 278 height 14
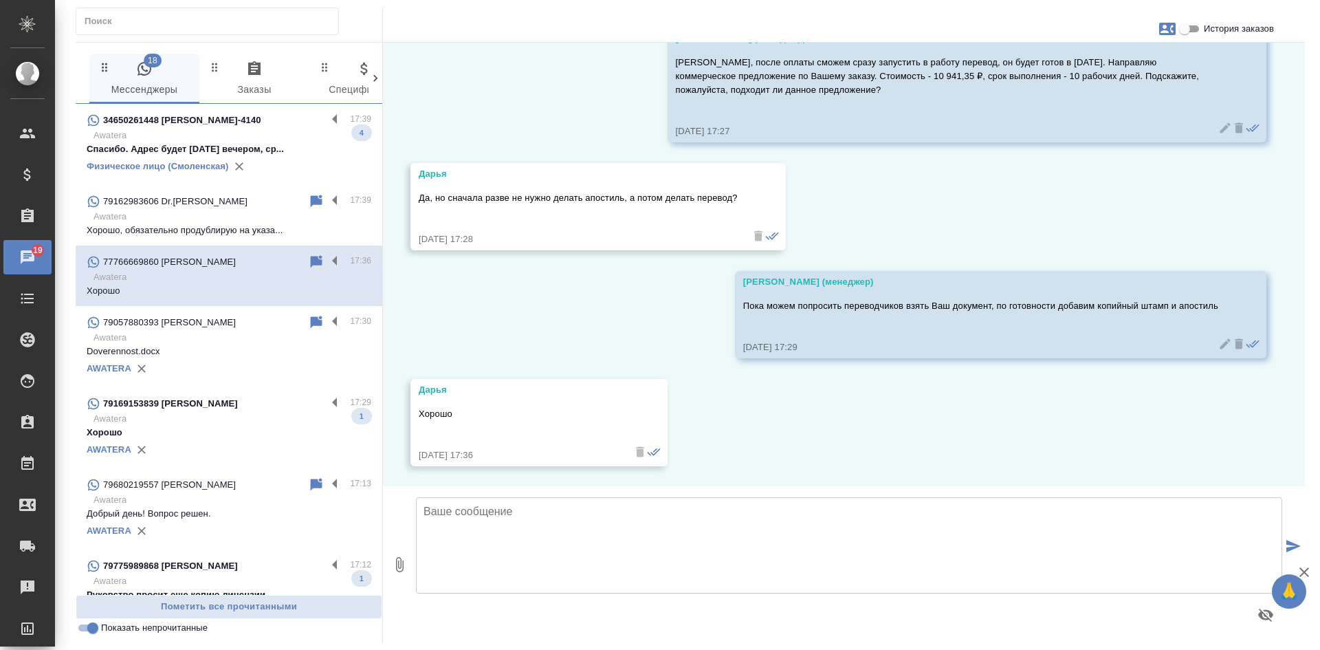
scroll to position [3628, 0]
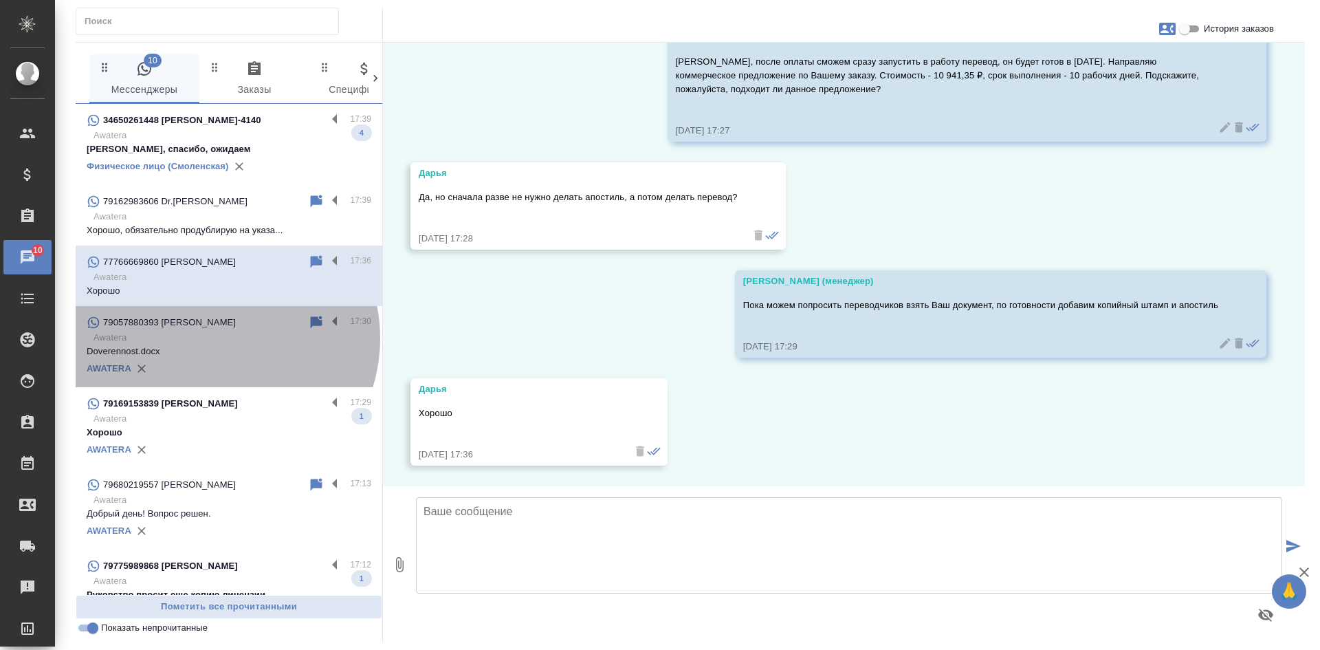
click at [215, 338] on p "Awatera" at bounding box center [233, 338] width 278 height 14
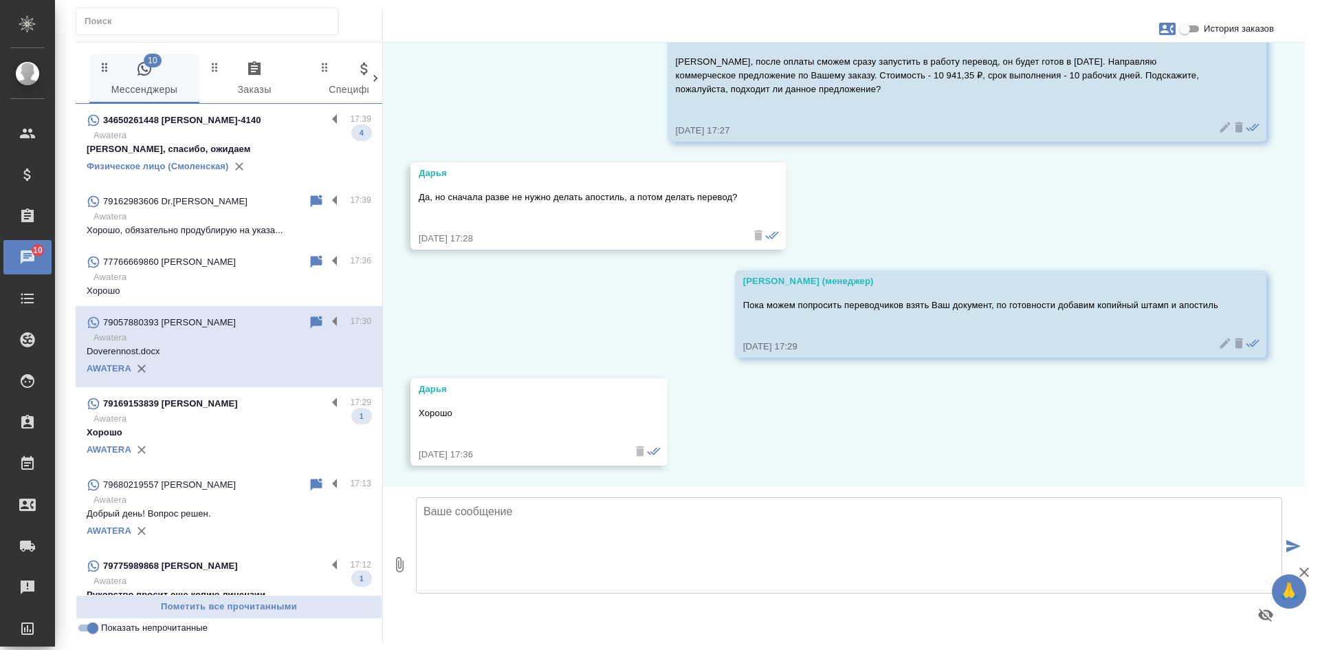
scroll to position [0, 0]
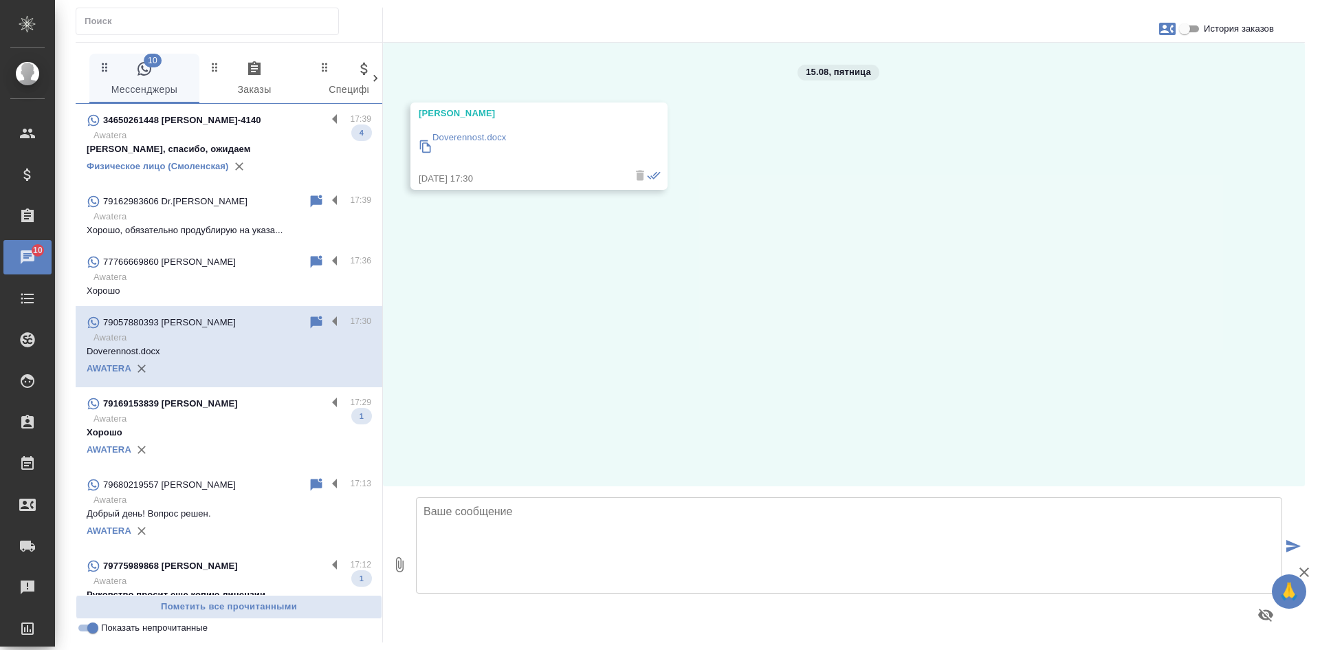
click at [1194, 28] on input "История заказов" at bounding box center [1185, 29] width 50 height 17
checkbox input "true"
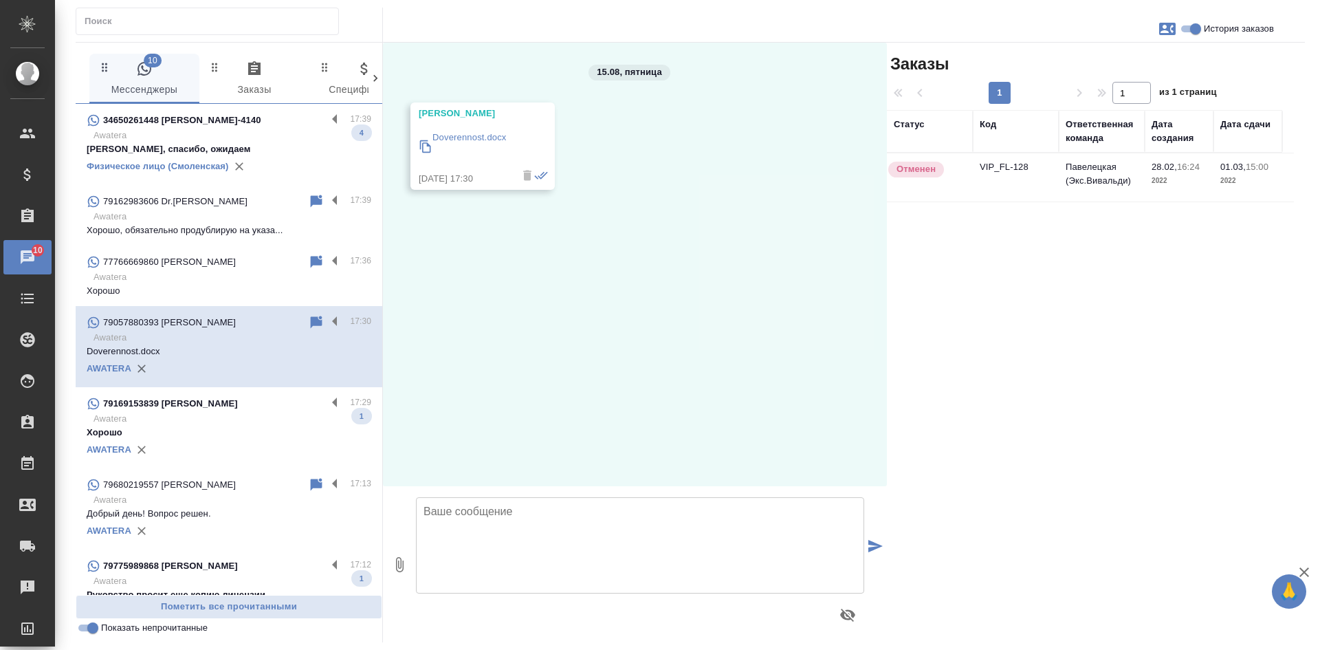
click at [1173, 25] on icon "button" at bounding box center [1167, 29] width 17 height 12
click at [1101, 63] on span "Создать заявку" at bounding box center [1107, 66] width 65 height 14
select select "RU"
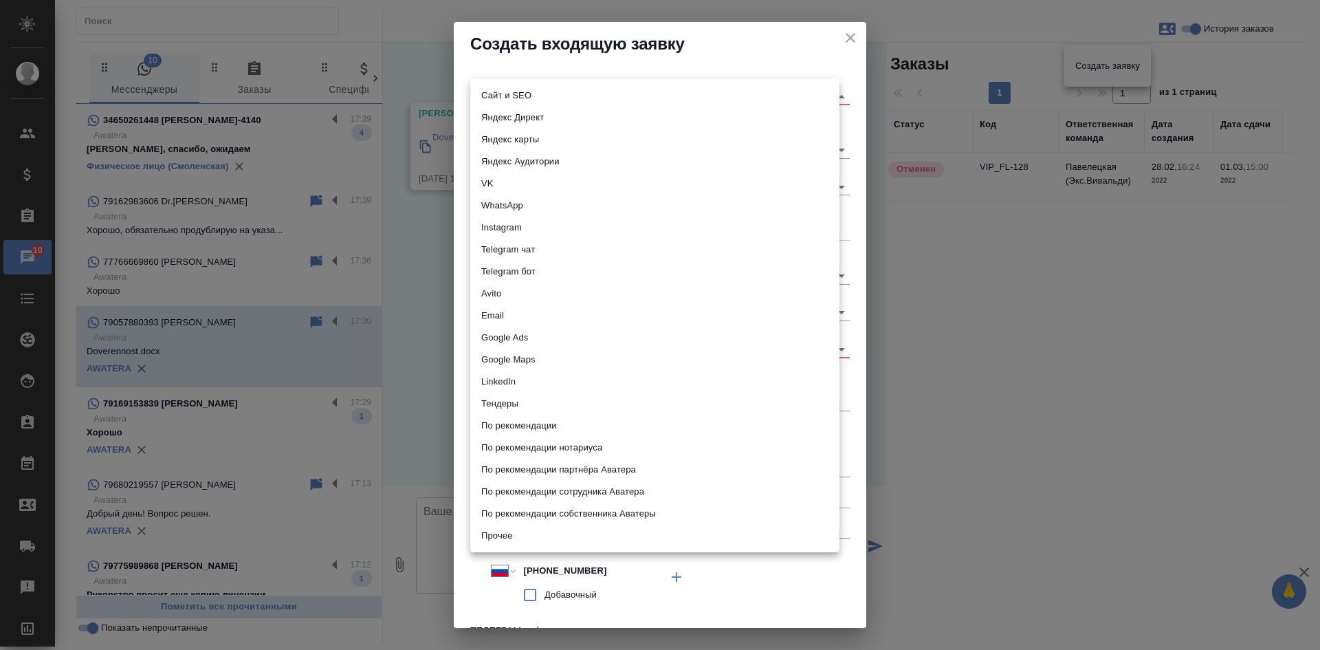
click at [507, 96] on body "🙏 .cls-1 fill:#fff; AWATERA Kasatkina Aleksandra Клиенты Спецификации Заказы 10…" at bounding box center [660, 325] width 1320 height 650
click at [496, 89] on li "Сайт и SEO" at bounding box center [654, 96] width 369 height 22
type input "seo"
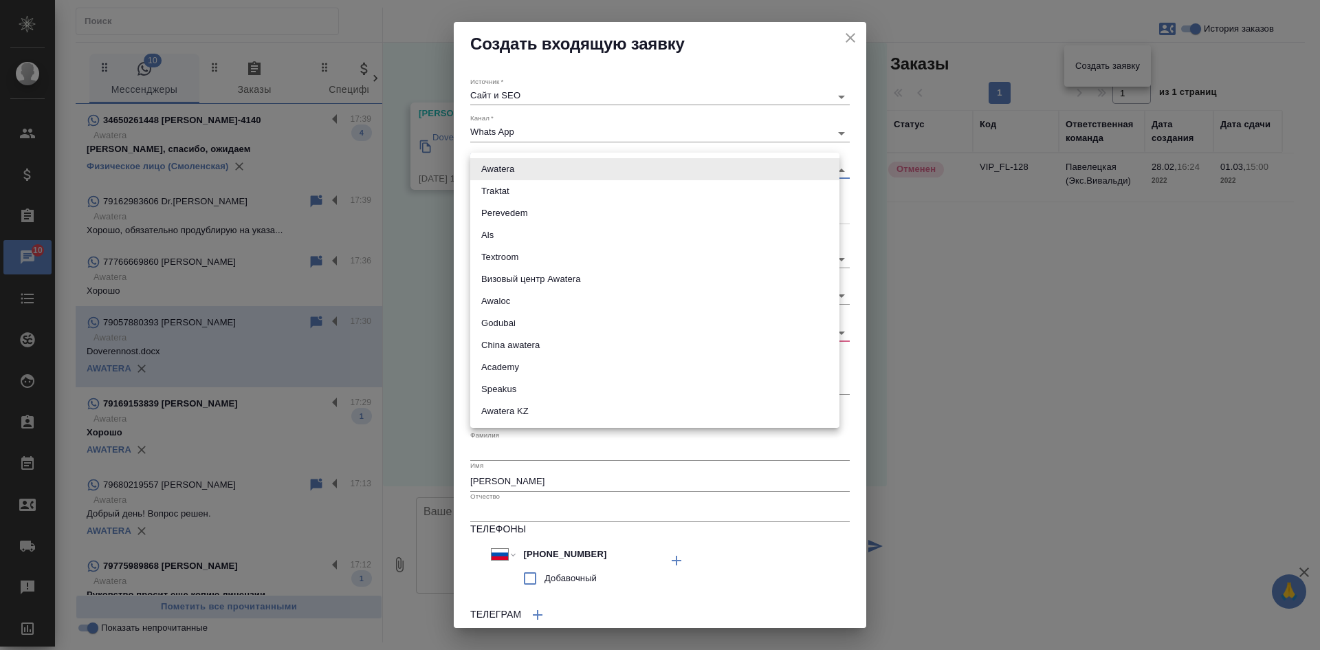
click at [494, 168] on body "🙏 .cls-1 fill:#fff; AWATERA Kasatkina Aleksandra Клиенты Спецификации Заказы 10…" at bounding box center [660, 325] width 1320 height 650
click at [492, 135] on div at bounding box center [660, 325] width 1320 height 650
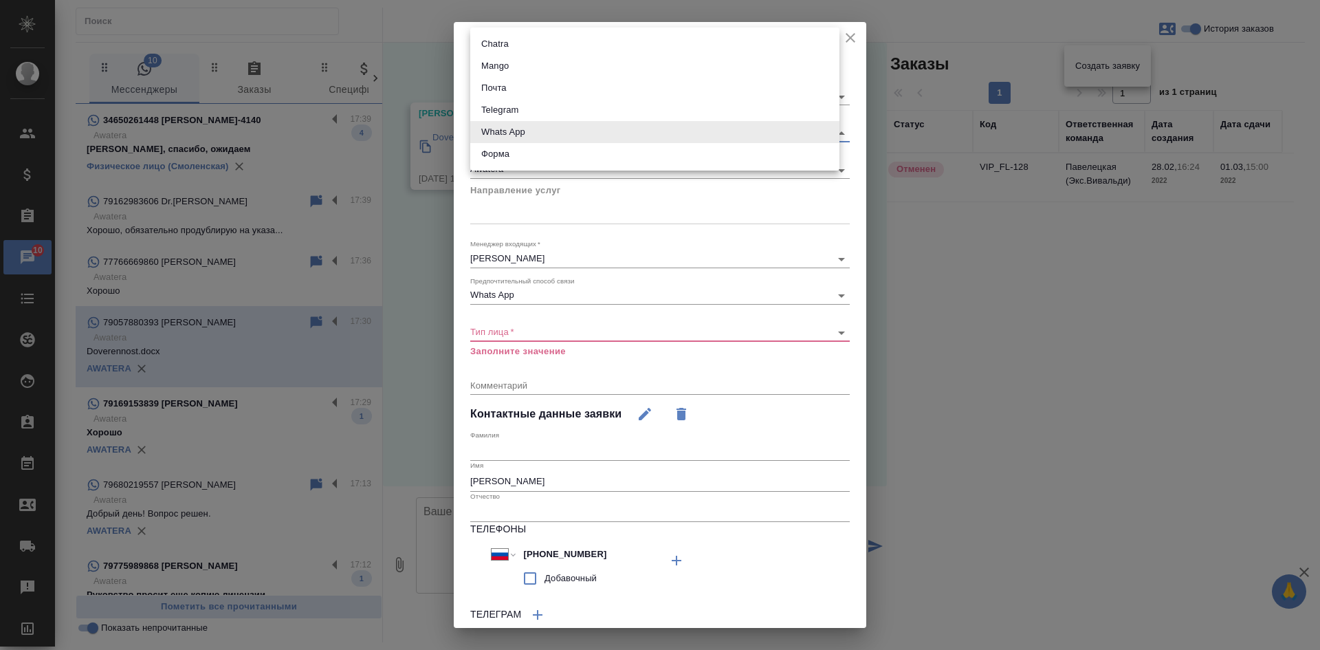
click at [492, 129] on body "🙏 .cls-1 fill:#fff; AWATERA Kasatkina Aleksandra Клиенты Спецификации Заказы 10…" at bounding box center [660, 325] width 1320 height 650
click at [503, 67] on li "Mango" at bounding box center [654, 66] width 369 height 22
type input "6374e594cd4a952bacdba9aa"
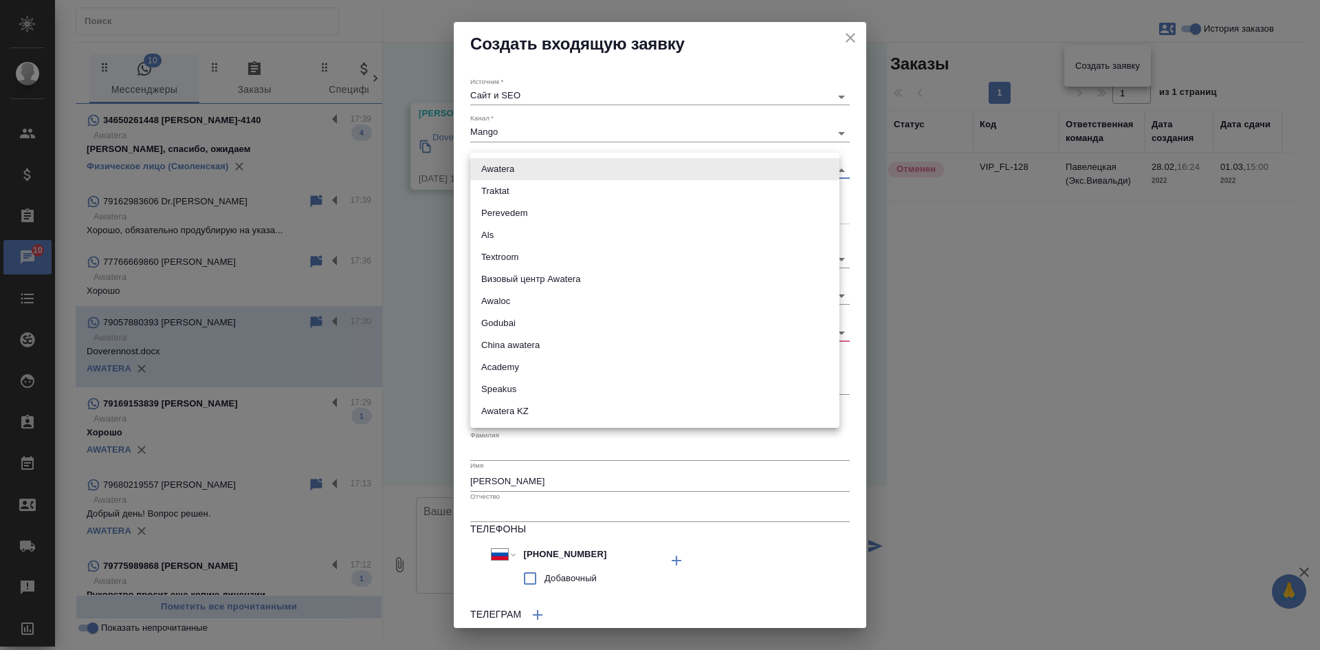
click at [499, 171] on body "🙏 .cls-1 fill:#fff; AWATERA Kasatkina Aleksandra Клиенты Спецификации Заказы 10…" at bounding box center [660, 325] width 1320 height 650
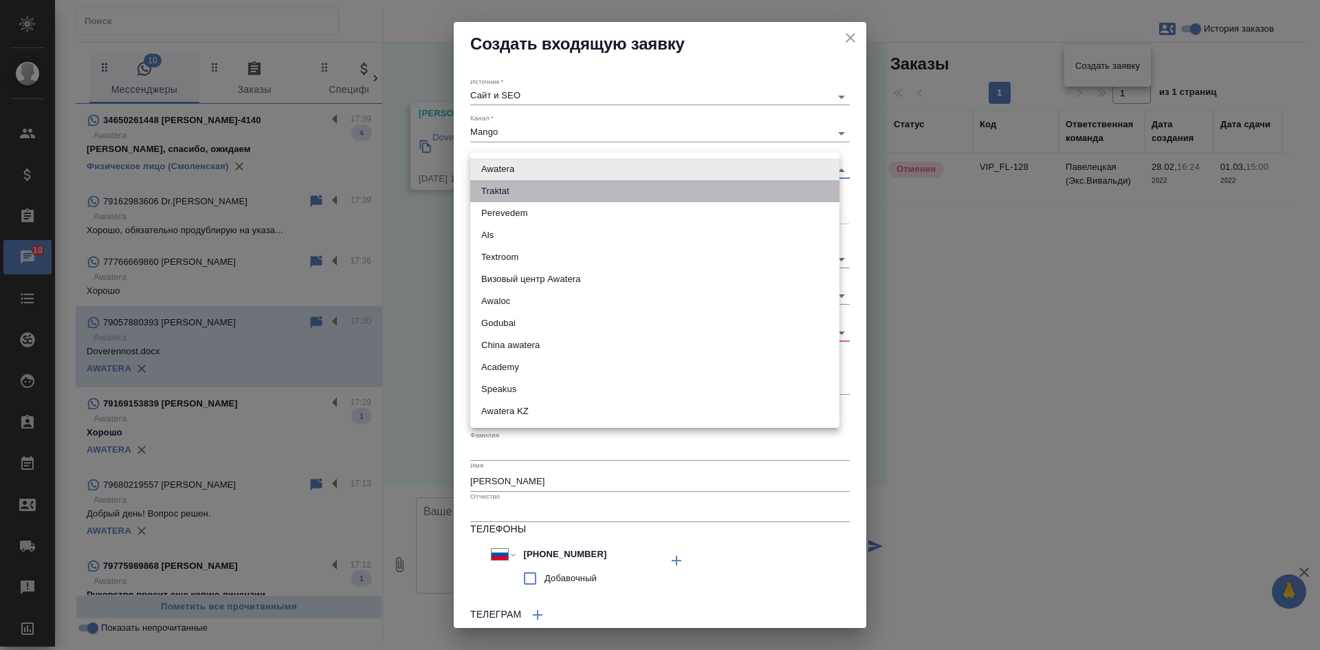
click at [490, 191] on li "Traktat" at bounding box center [654, 191] width 369 height 22
type input "traktat"
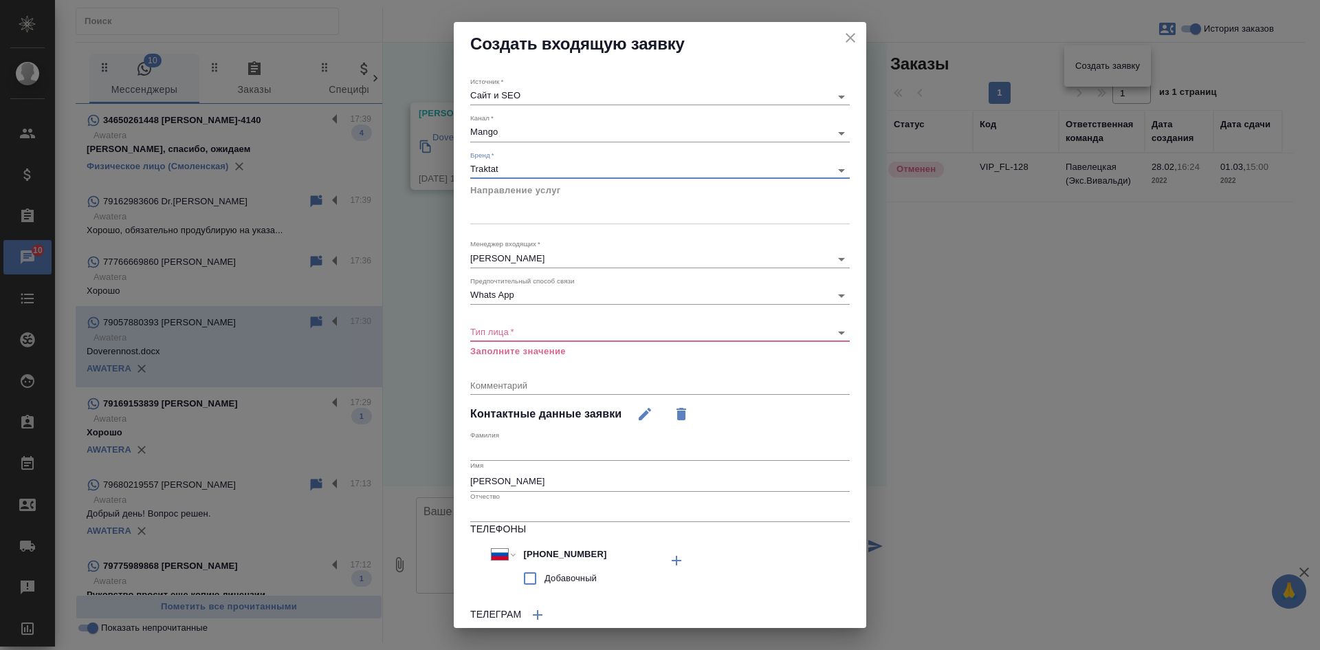
click at [499, 208] on div at bounding box center [660, 211] width 380 height 20
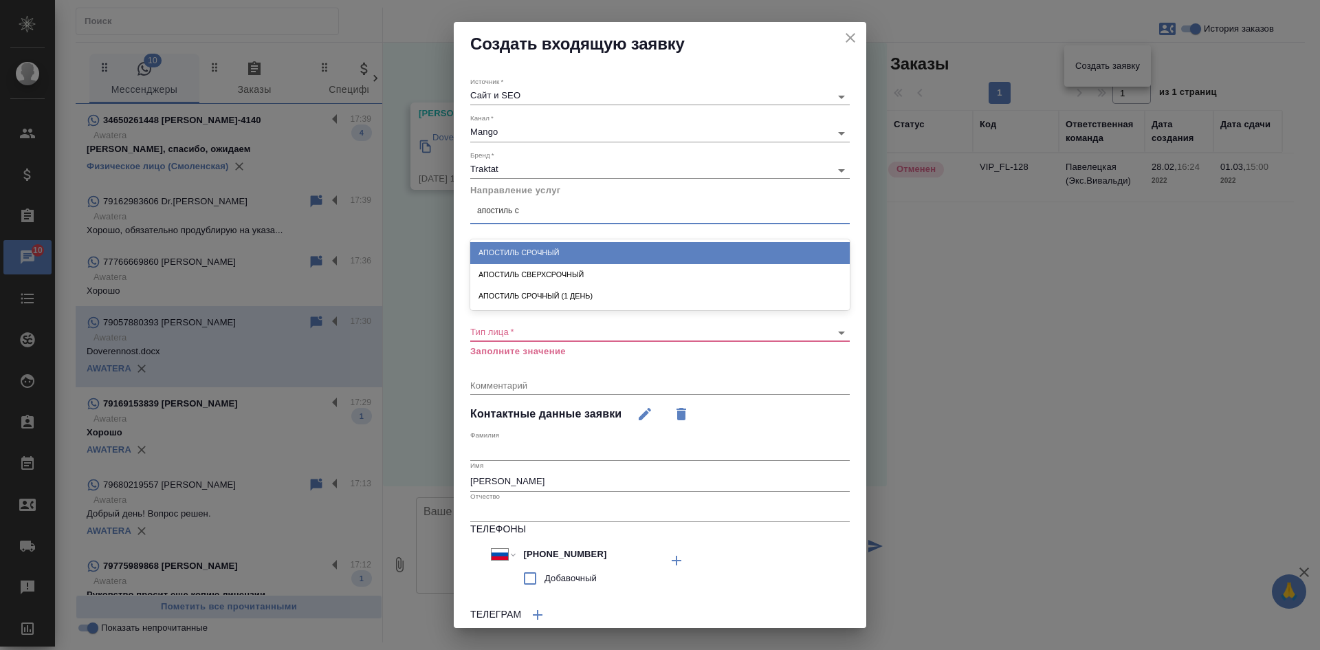
type input "апостиль ср"
click at [536, 246] on div "Апостиль срочный" at bounding box center [660, 252] width 380 height 21
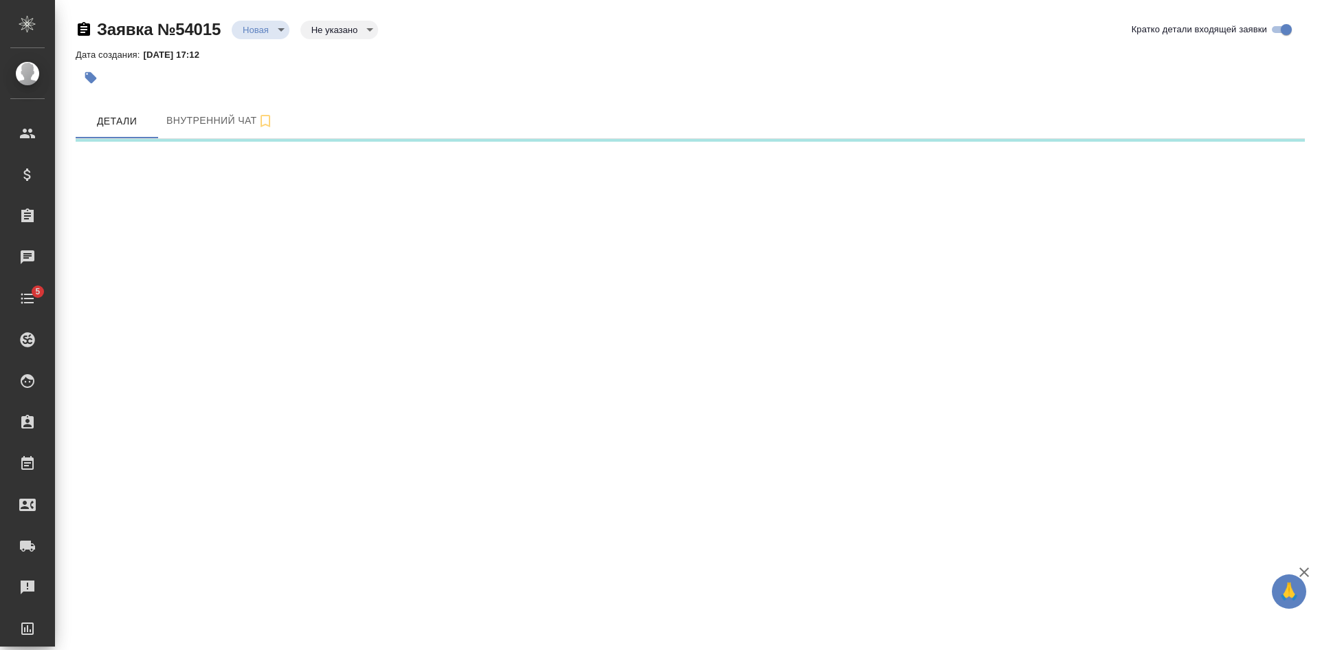
select select "RU"
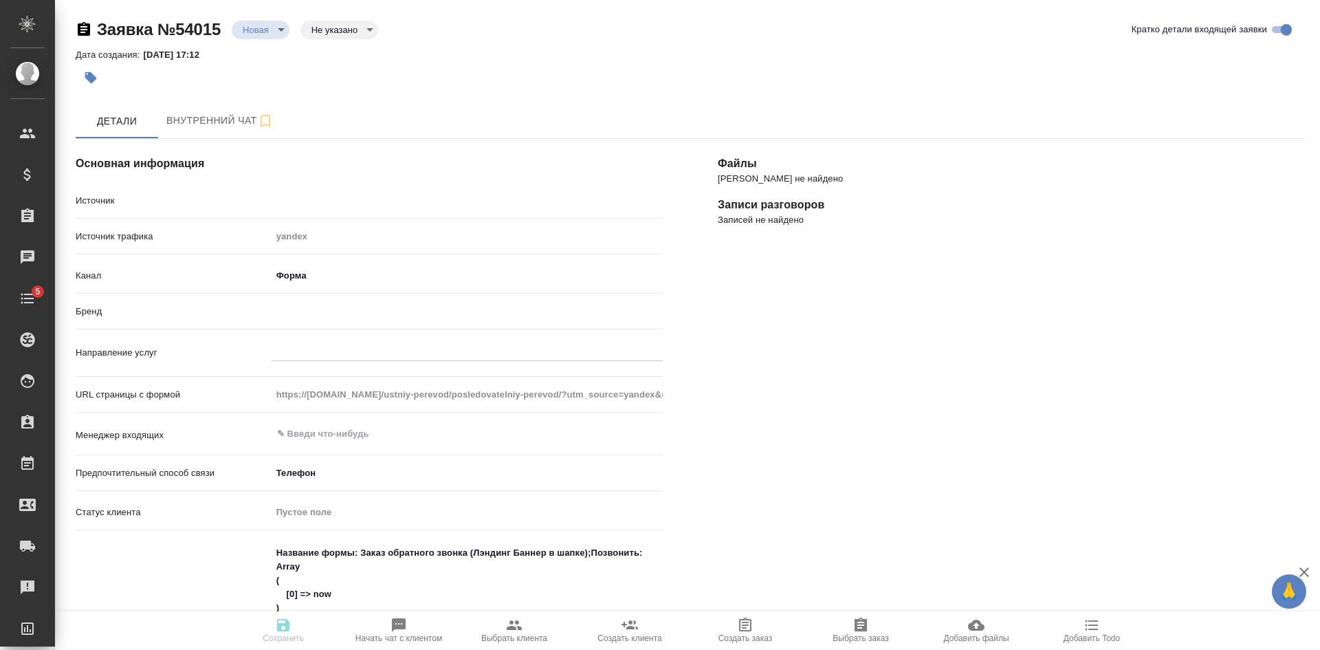
type textarea "x"
click at [320, 349] on div at bounding box center [467, 348] width 391 height 20
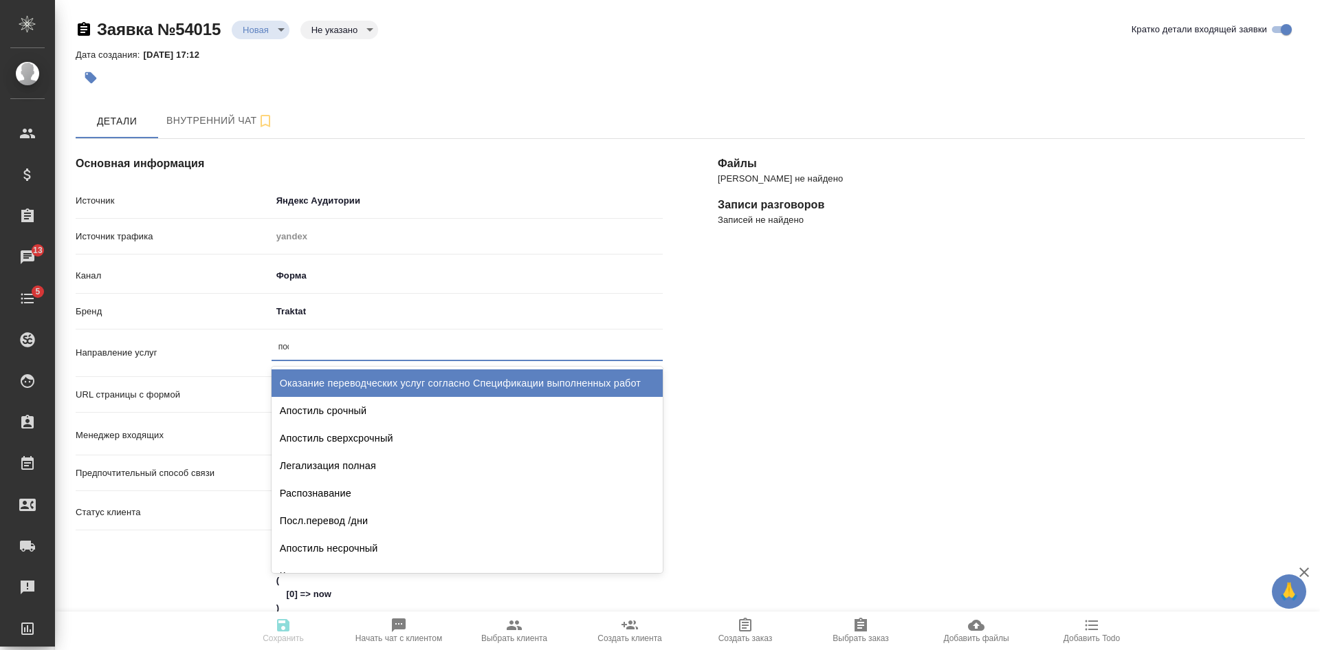
type input "посл"
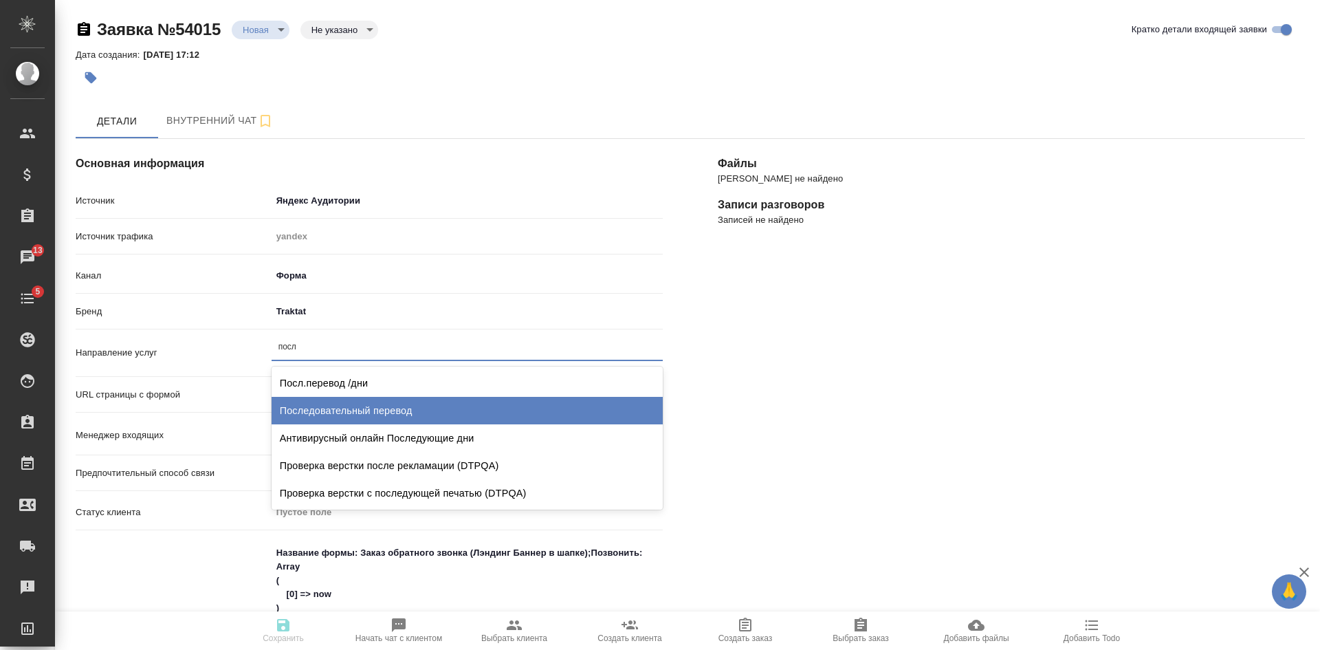
click at [384, 410] on div "Последовательный перевод" at bounding box center [467, 411] width 391 height 28
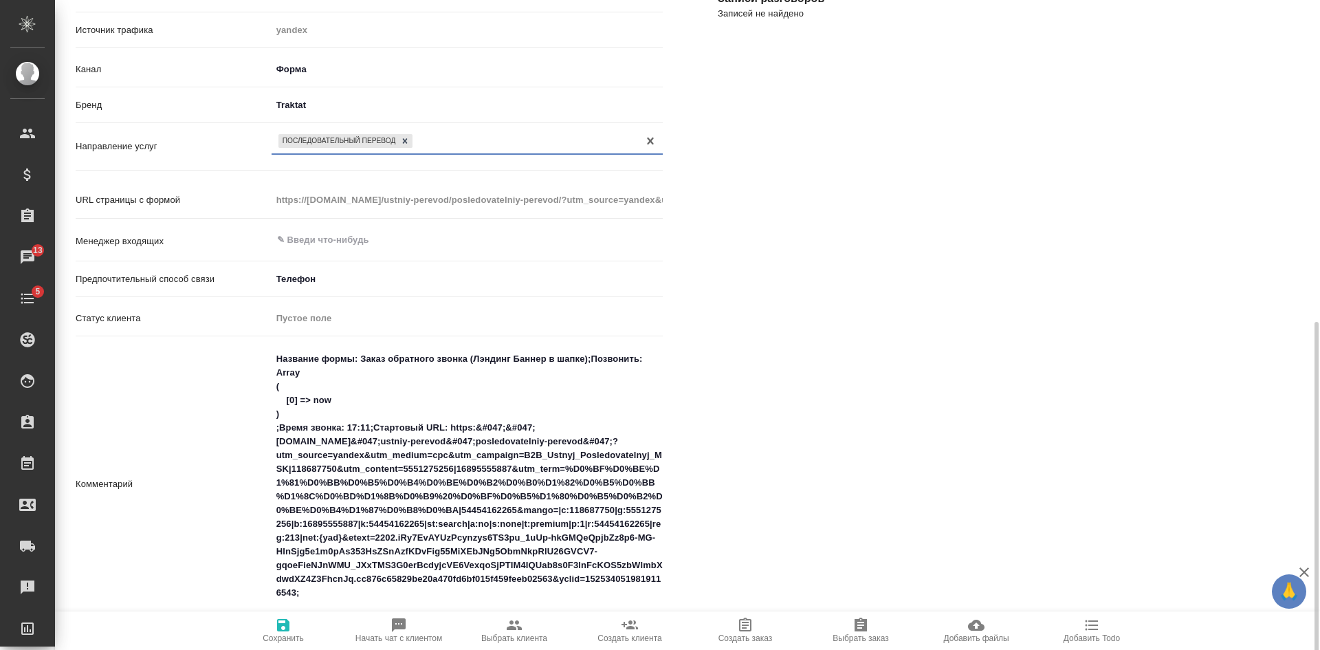
scroll to position [413, 0]
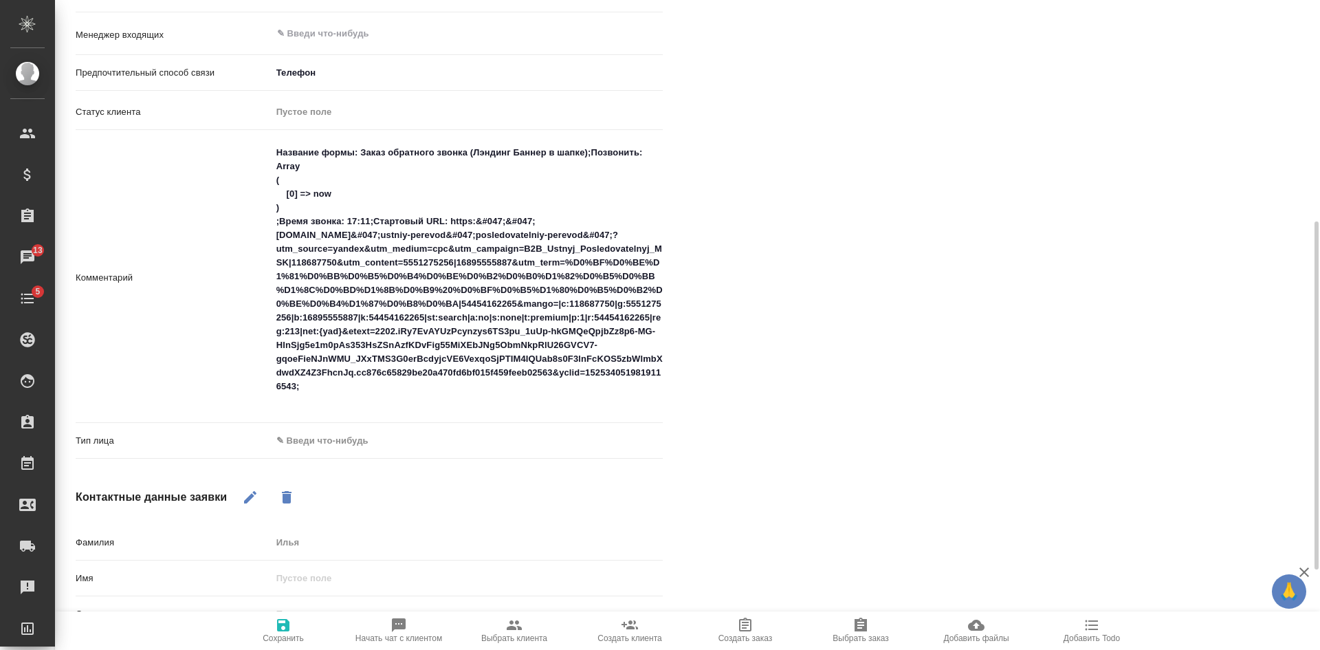
click at [316, 443] on body "🙏 .cls-1 fill:#fff; AWATERA [PERSON_NAME] Спецификации Заказы 13 Чаты 5 Todo Пр…" at bounding box center [660, 325] width 1320 height 650
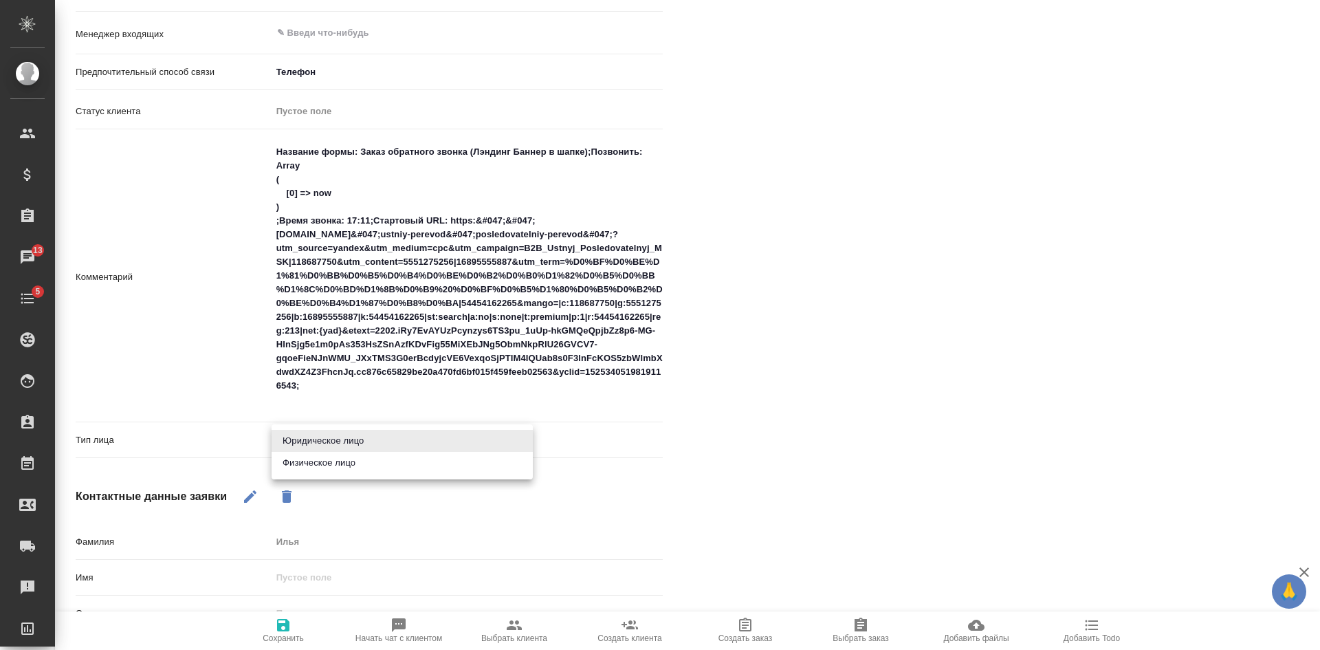
click at [316, 461] on li "Физическое лицо" at bounding box center [402, 463] width 261 height 22
type textarea "x"
type input "private"
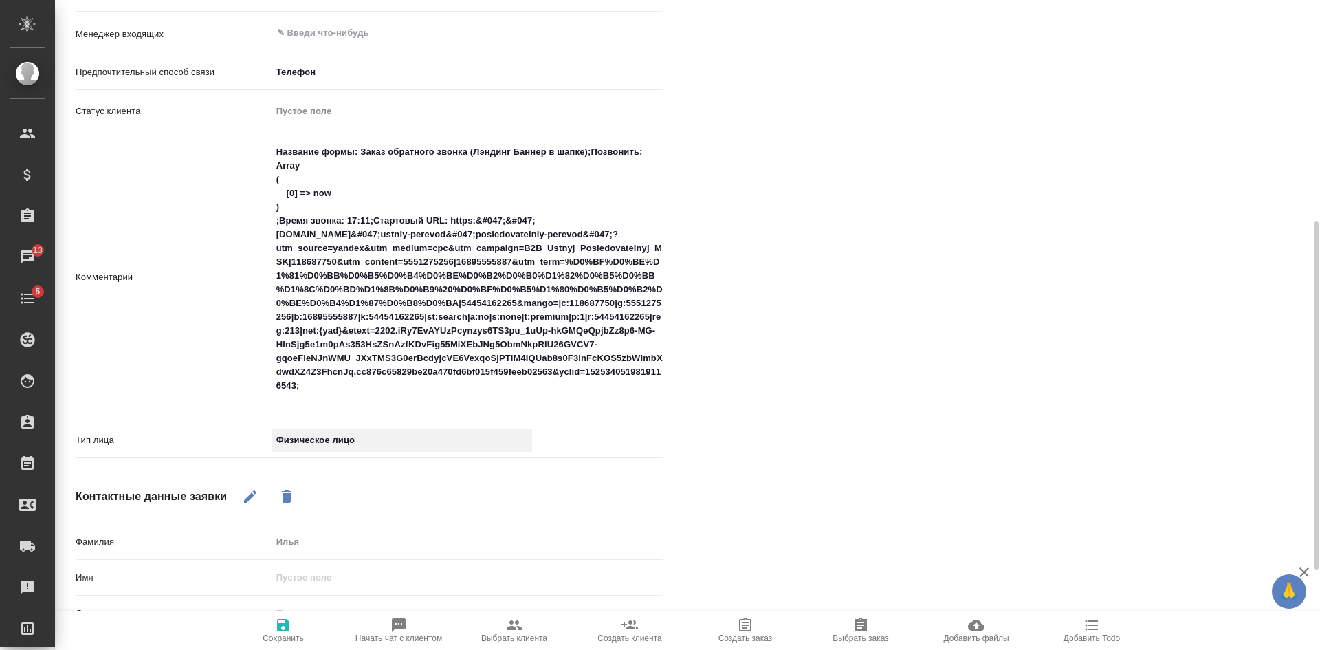
scroll to position [206, 0]
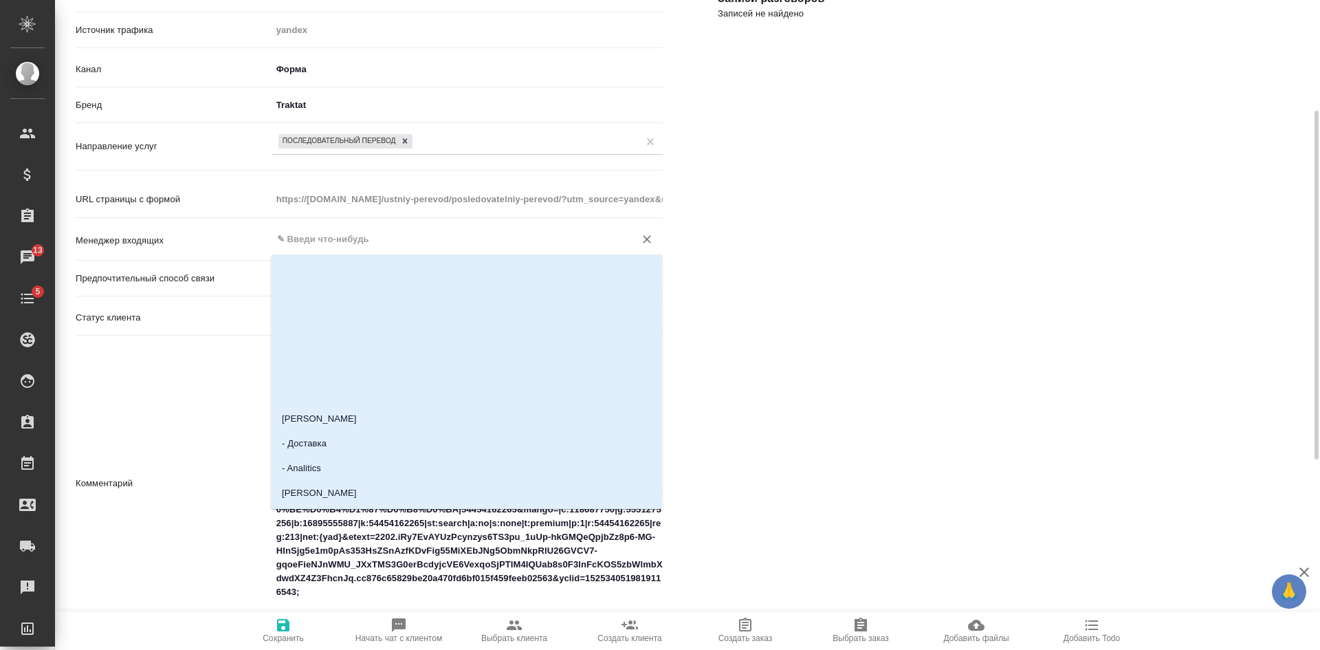
click at [305, 243] on input "text" at bounding box center [444, 239] width 337 height 17
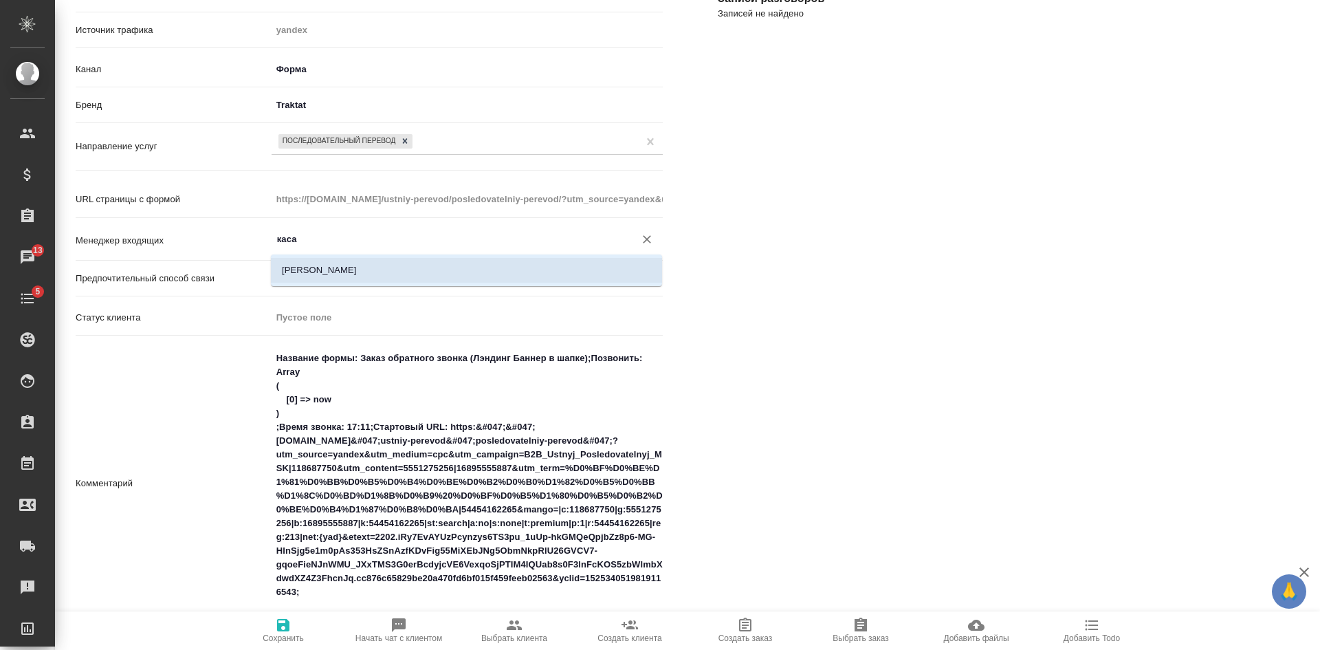
click at [328, 270] on li "[PERSON_NAME]" at bounding box center [466, 270] width 391 height 25
type input "[PERSON_NAME]"
type textarea "x"
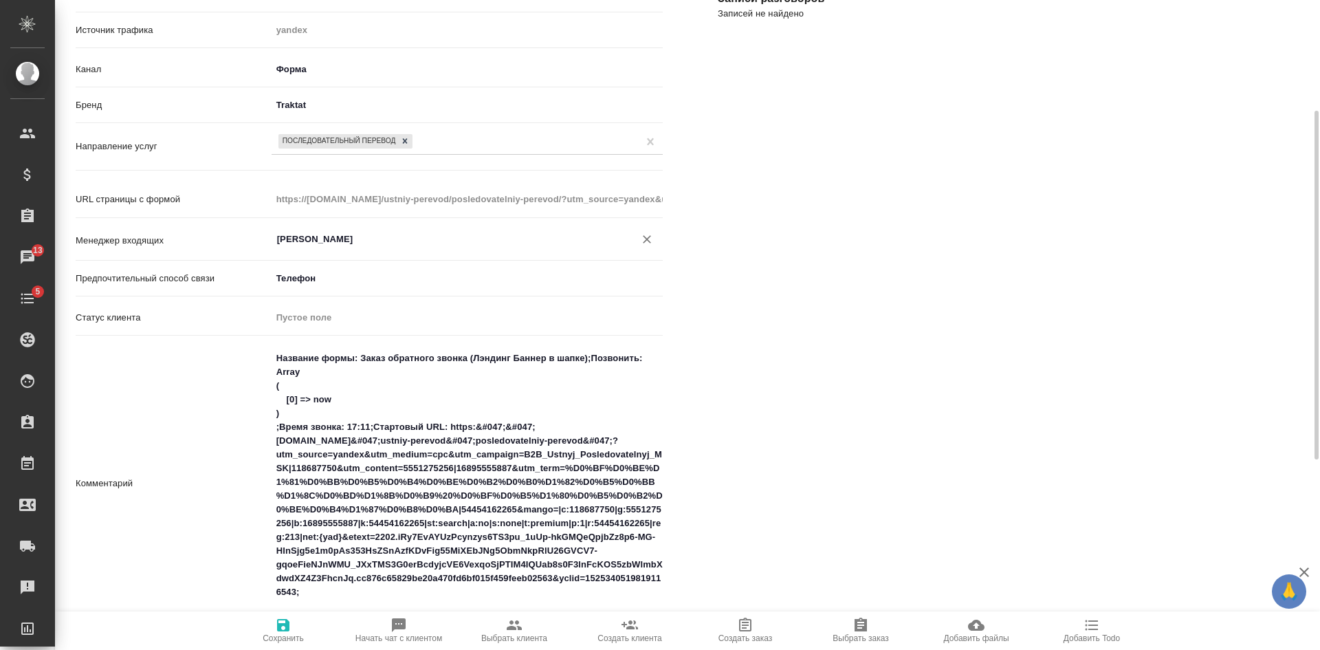
type input "[PERSON_NAME]"
click at [290, 630] on icon "button" at bounding box center [283, 625] width 17 height 17
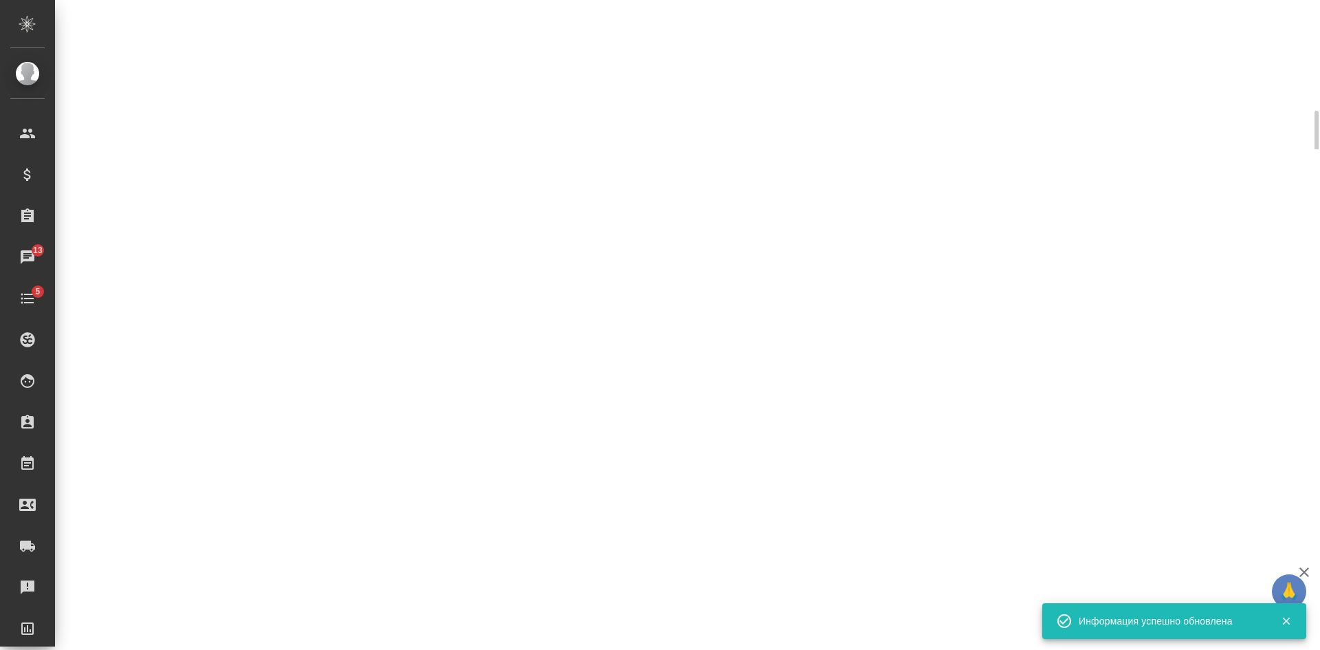
select select "RU"
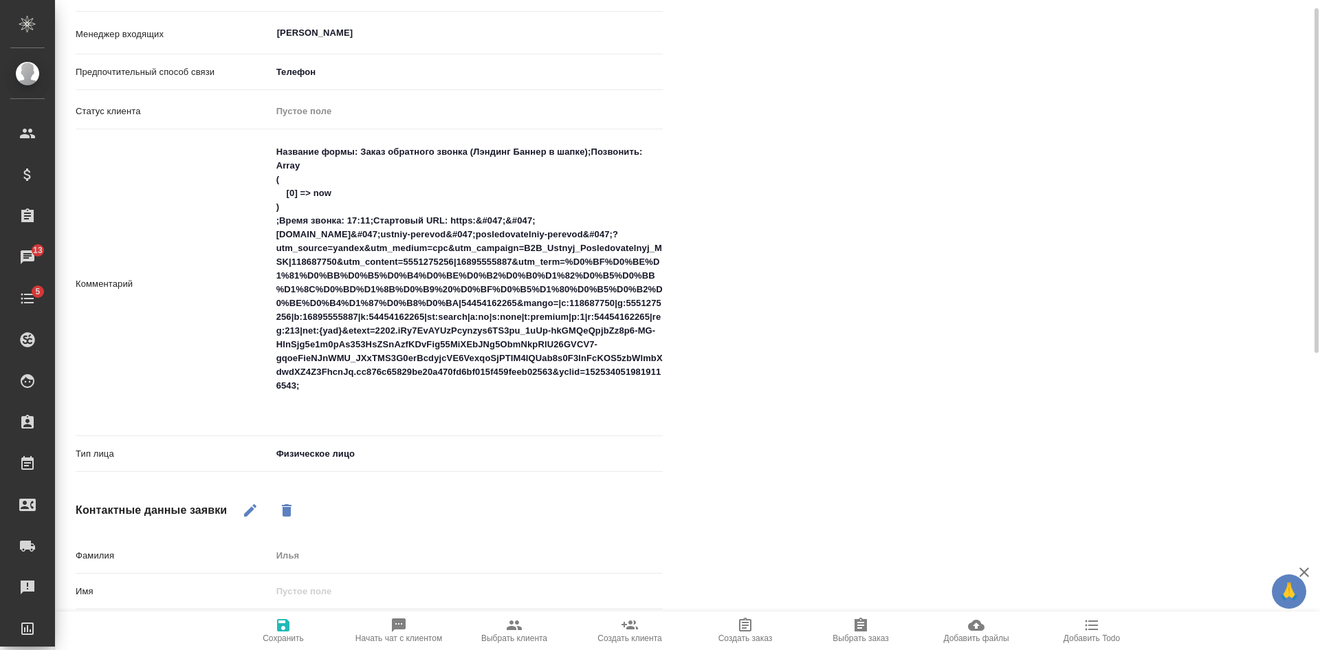
scroll to position [481, 0]
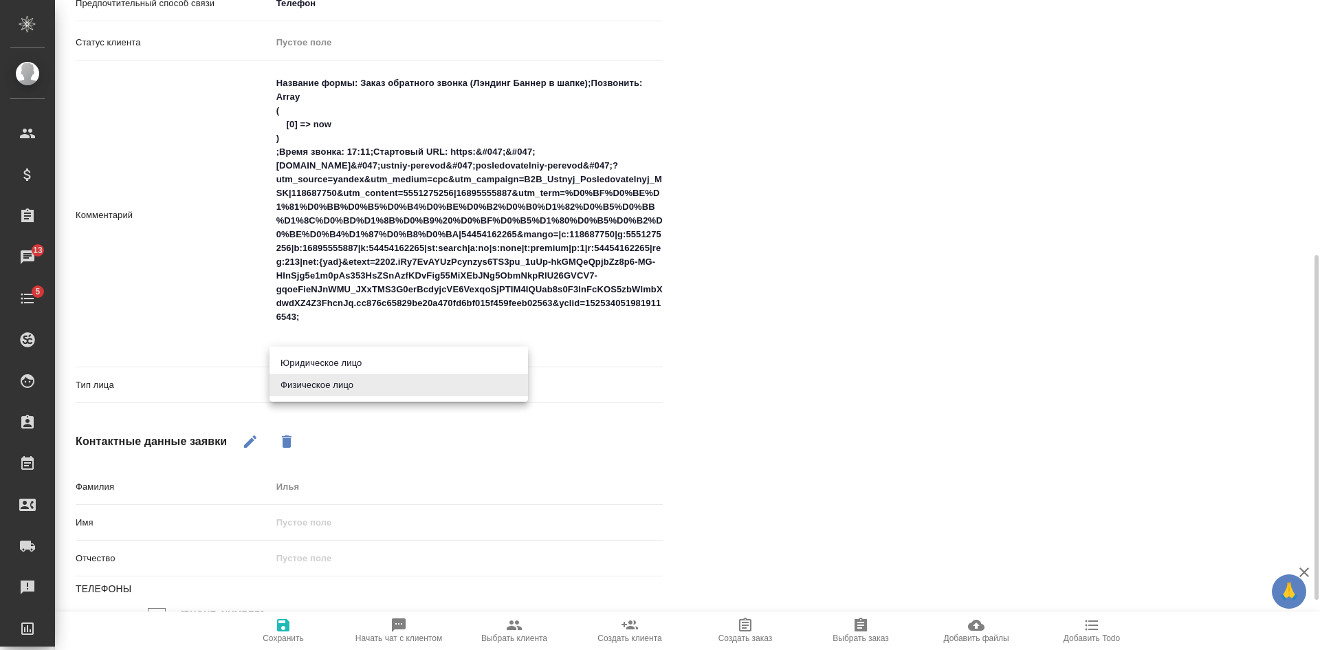
click at [318, 375] on body "🙏 .cls-1 fill:#fff; AWATERA [PERSON_NAME] Спецификации Заказы 13 Чаты 5 Todo Пр…" at bounding box center [660, 325] width 1320 height 650
click at [316, 367] on li "Юридическое лицо" at bounding box center [399, 363] width 259 height 22
type textarea "x"
type input "company"
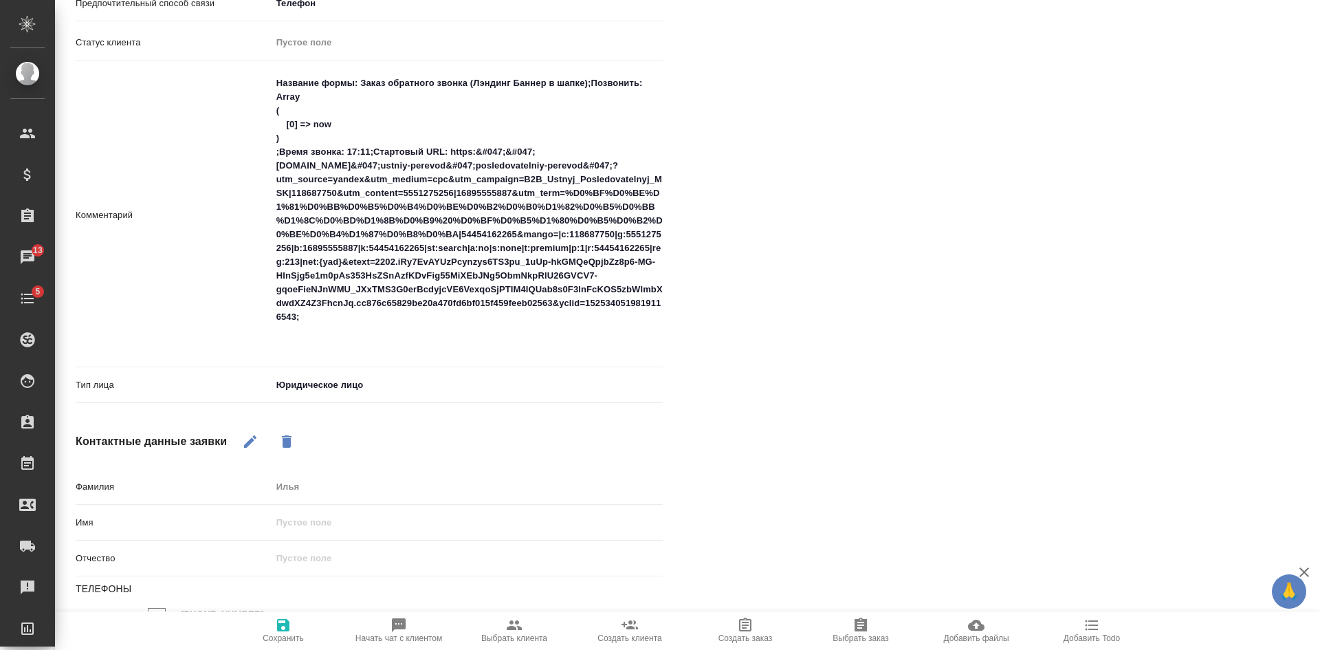
click at [294, 638] on span "Сохранить" at bounding box center [283, 638] width 41 height 10
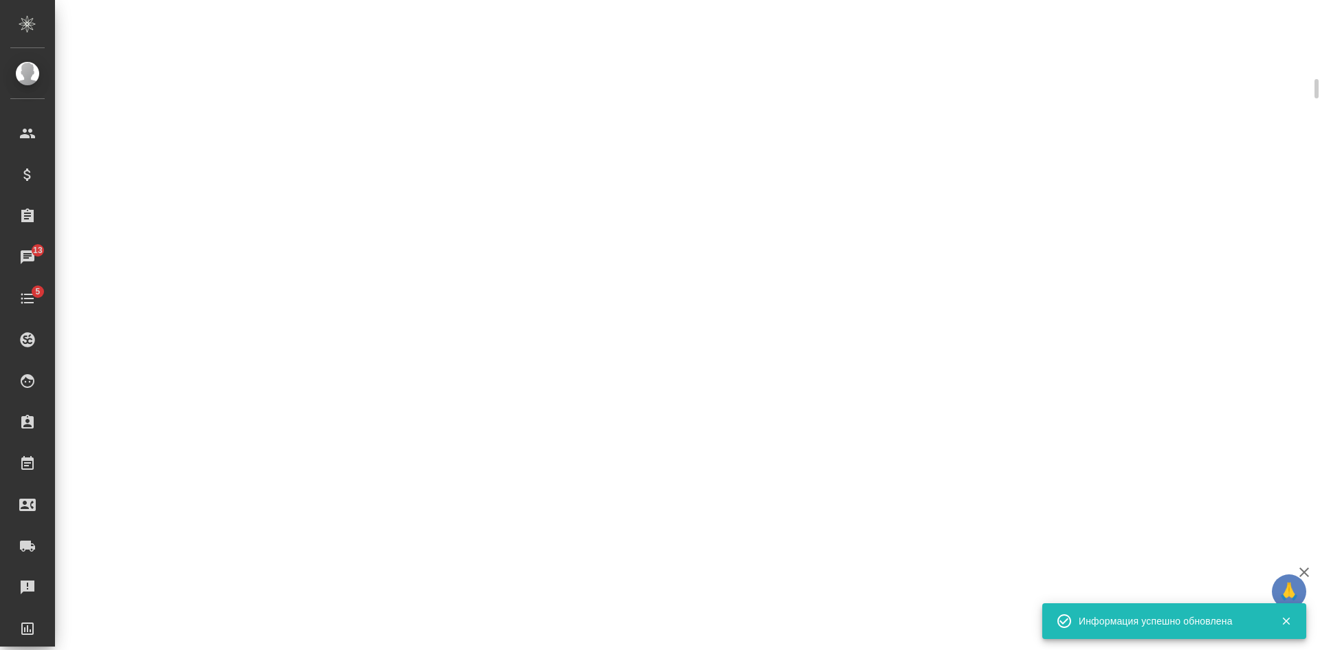
scroll to position [495, 0]
select select "RU"
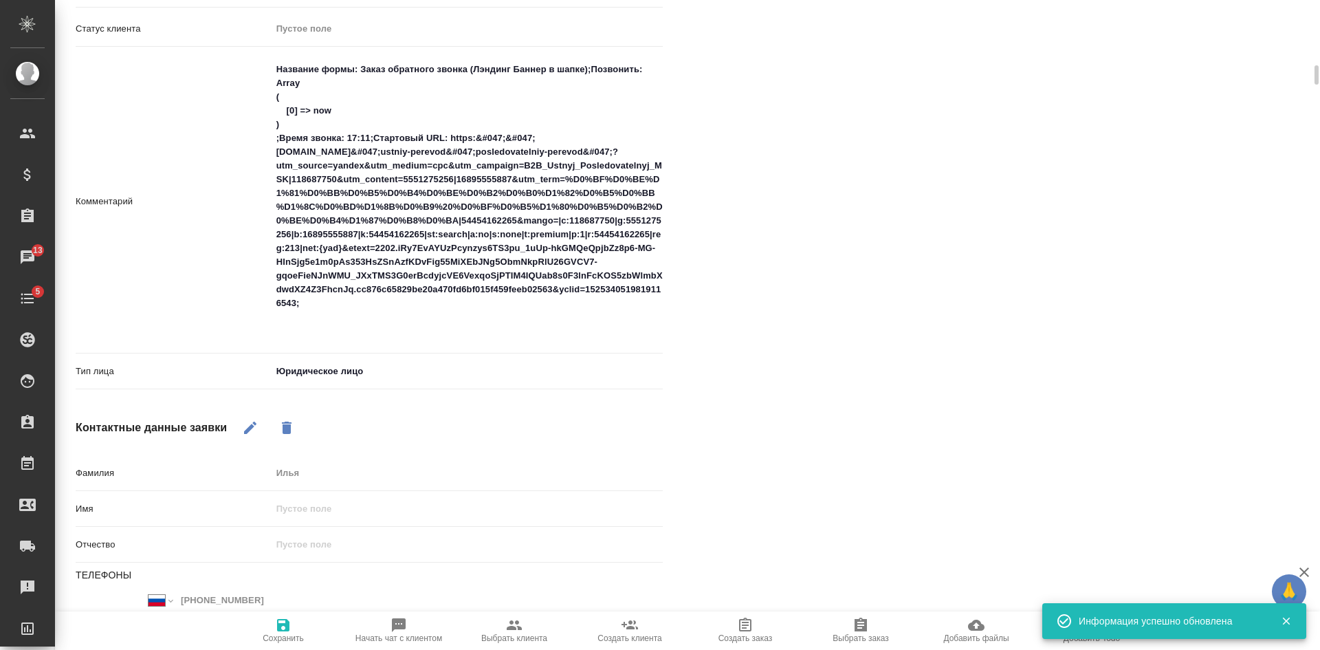
type textarea "x"
type input "[PERSON_NAME]"
type textarea "x"
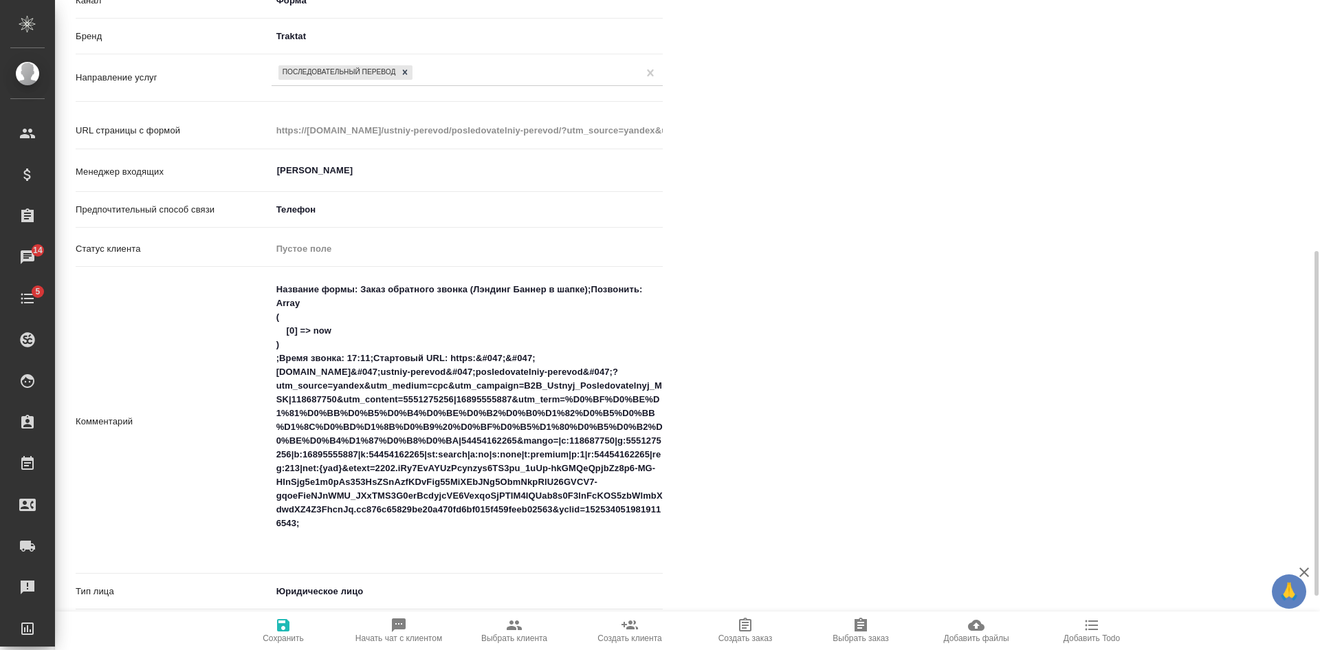
scroll to position [344, 0]
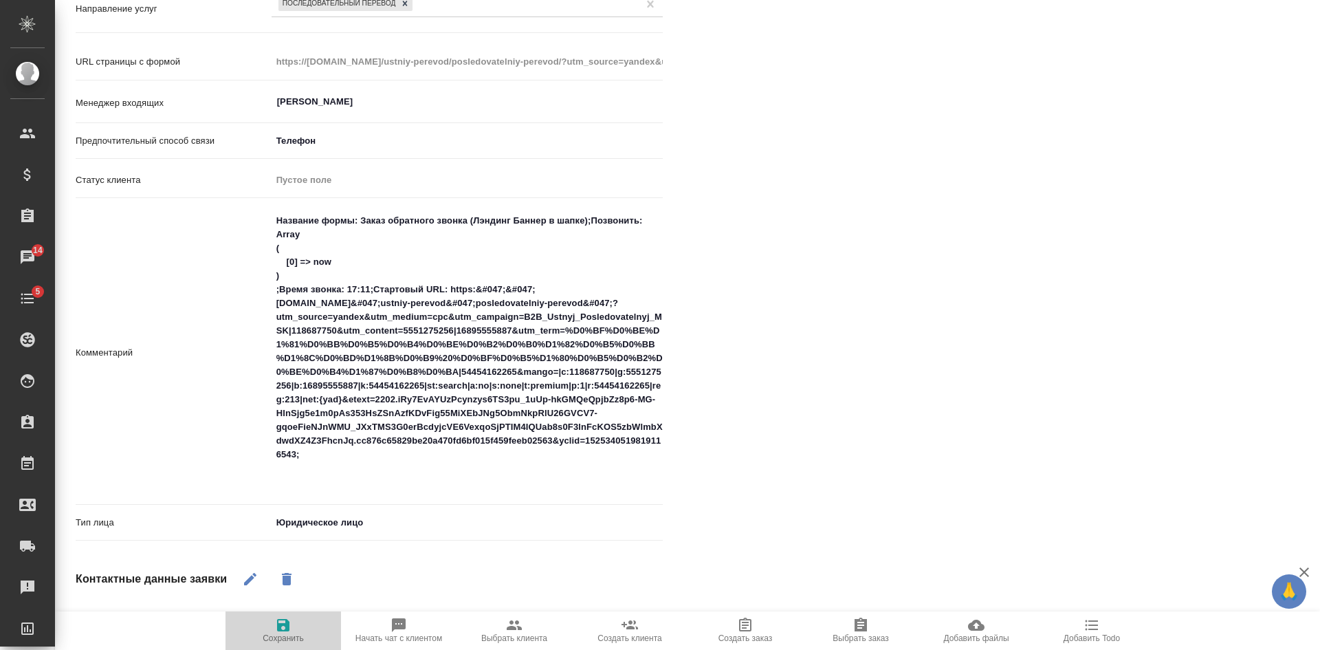
click at [286, 634] on span "Сохранить" at bounding box center [283, 630] width 99 height 26
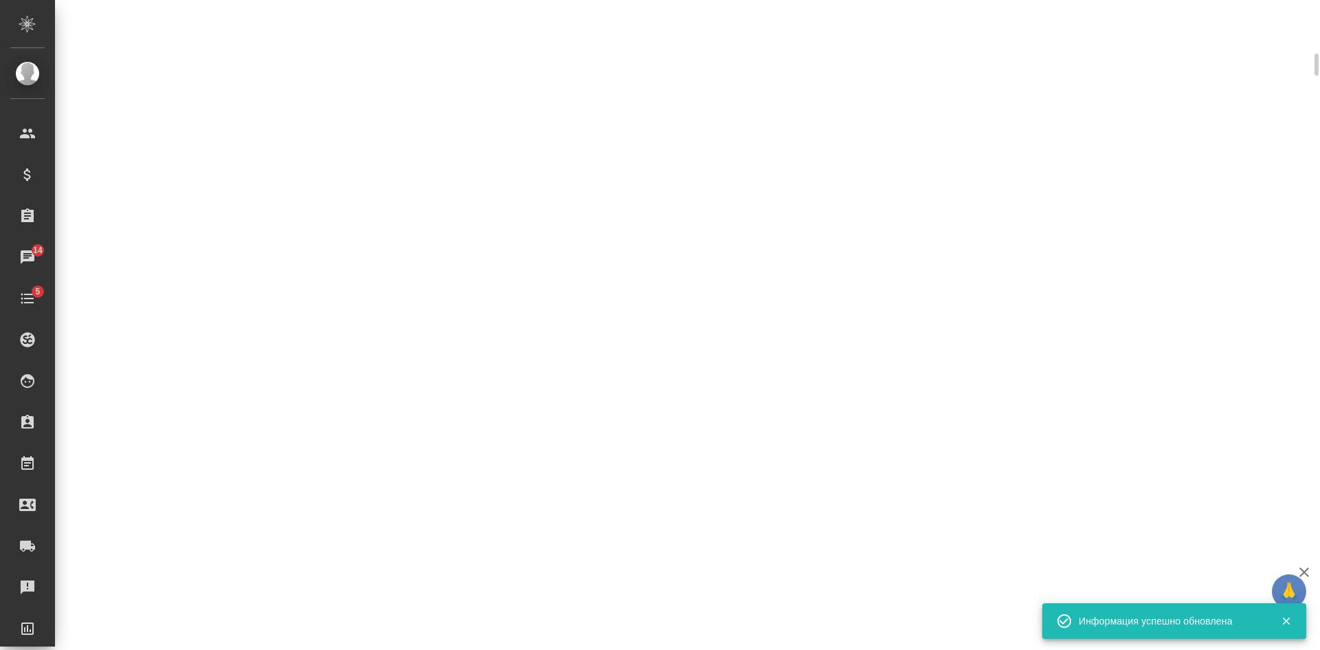
select select "RU"
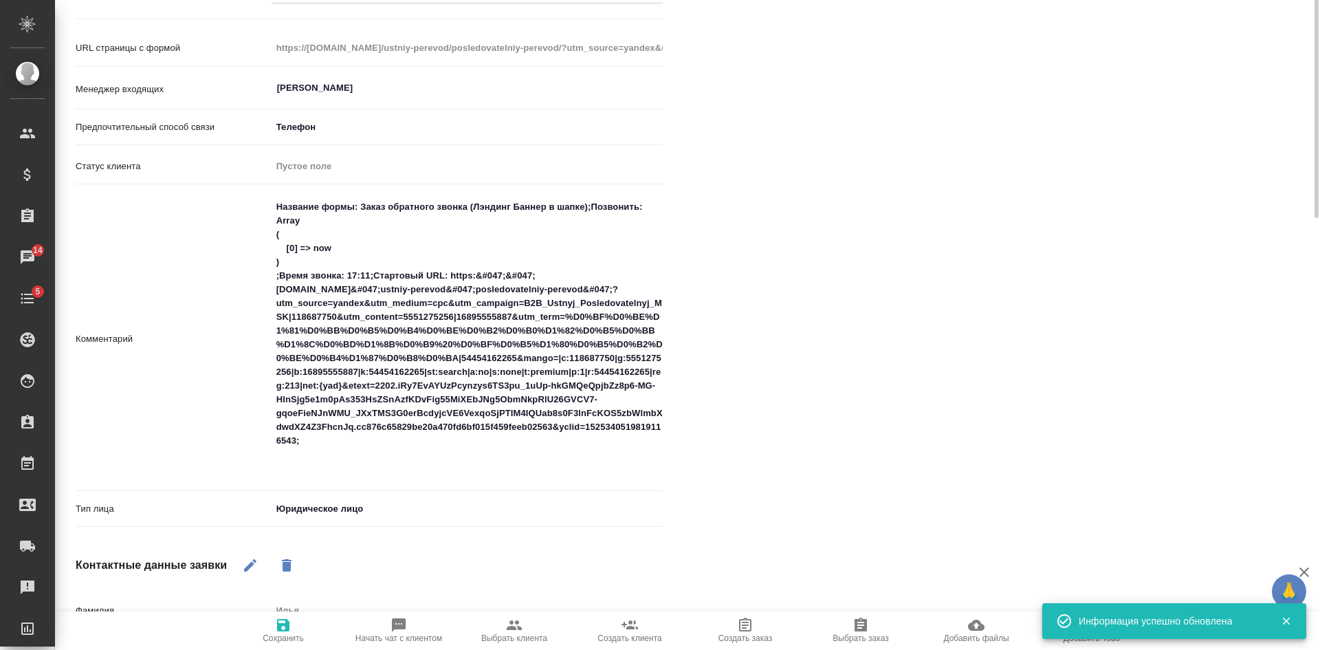
type textarea "x"
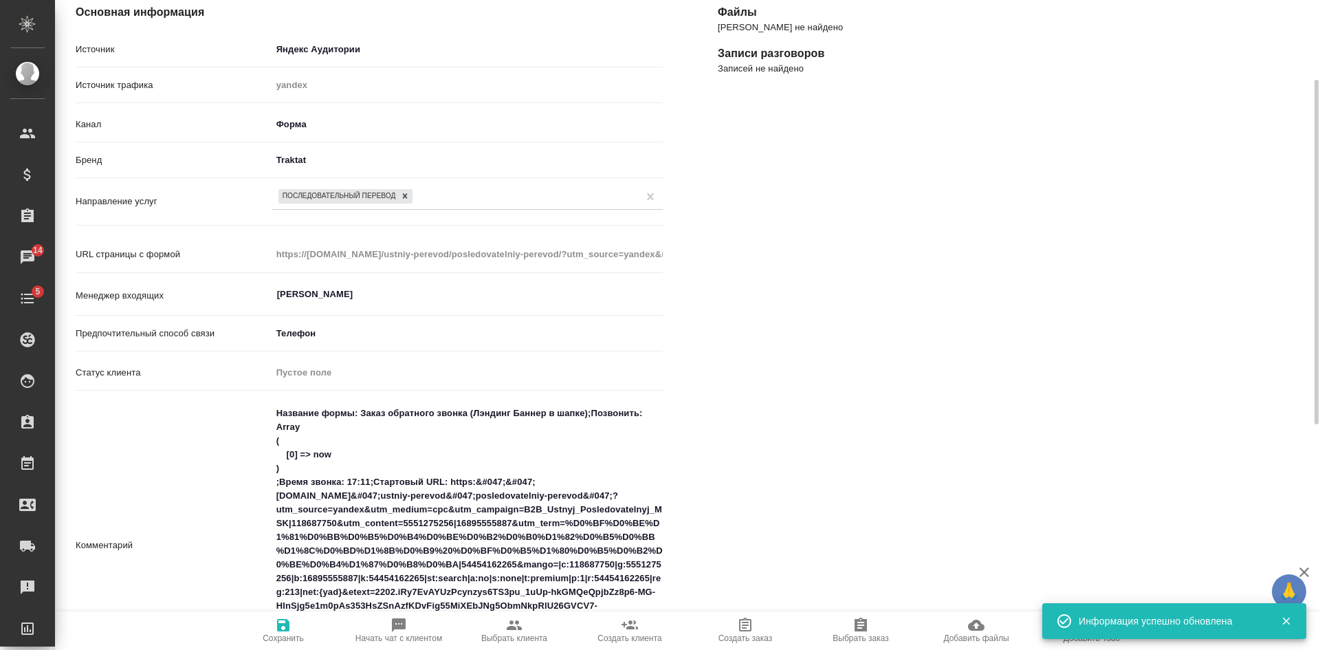
scroll to position [14, 0]
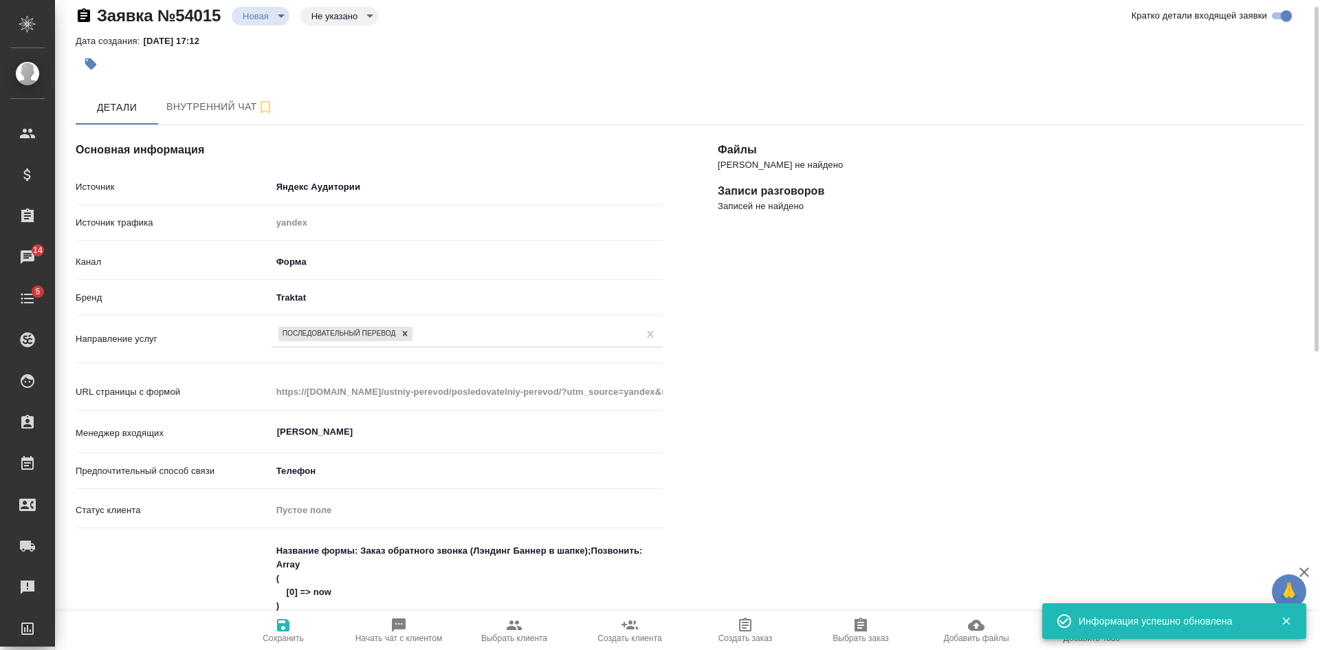
click at [352, 14] on body "🙏 .cls-1 fill:#fff; AWATERA [PERSON_NAME] Спецификации Заказы 14 Чаты 5 Todo Пр…" at bounding box center [660, 325] width 1320 height 650
click at [346, 36] on button "Целевая" at bounding box center [338, 28] width 54 height 15
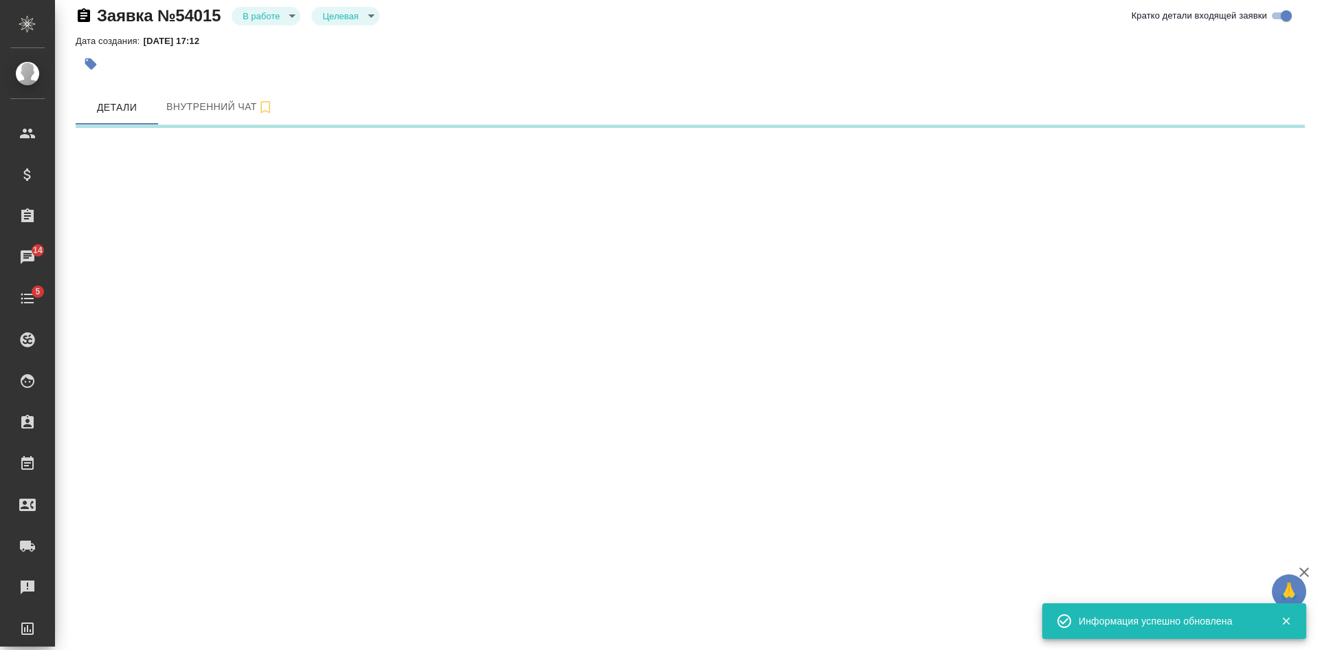
select select "RU"
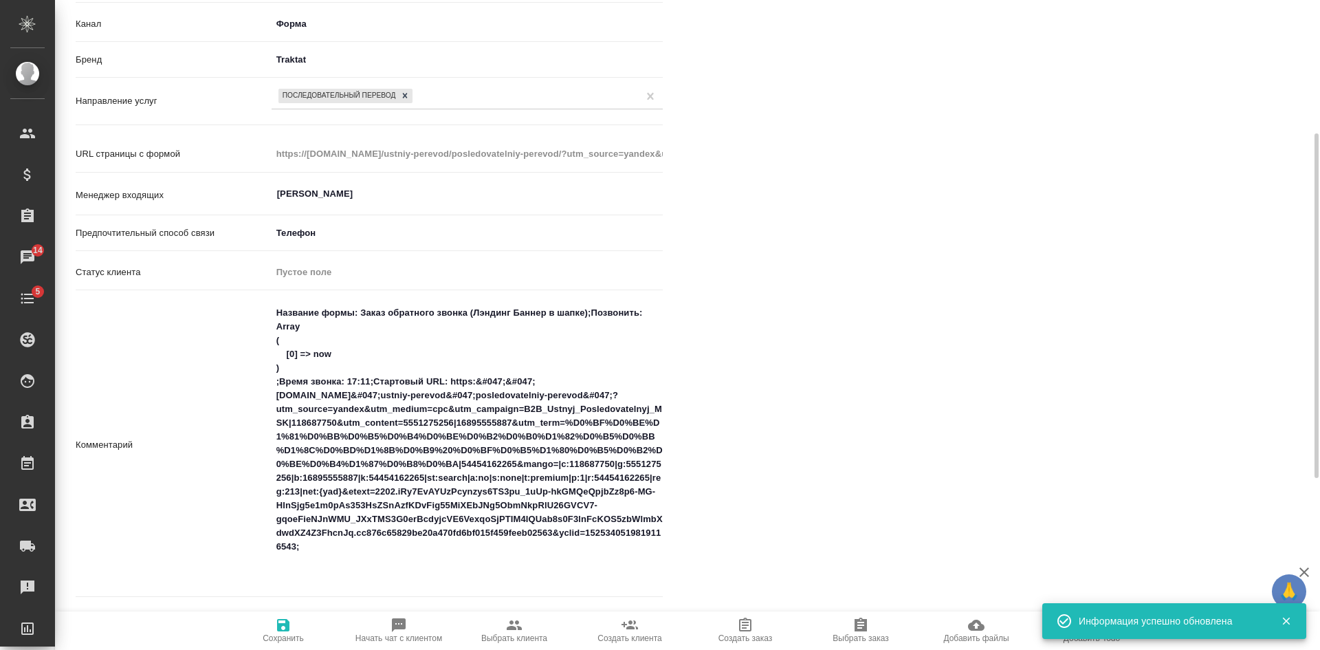
scroll to position [0, 0]
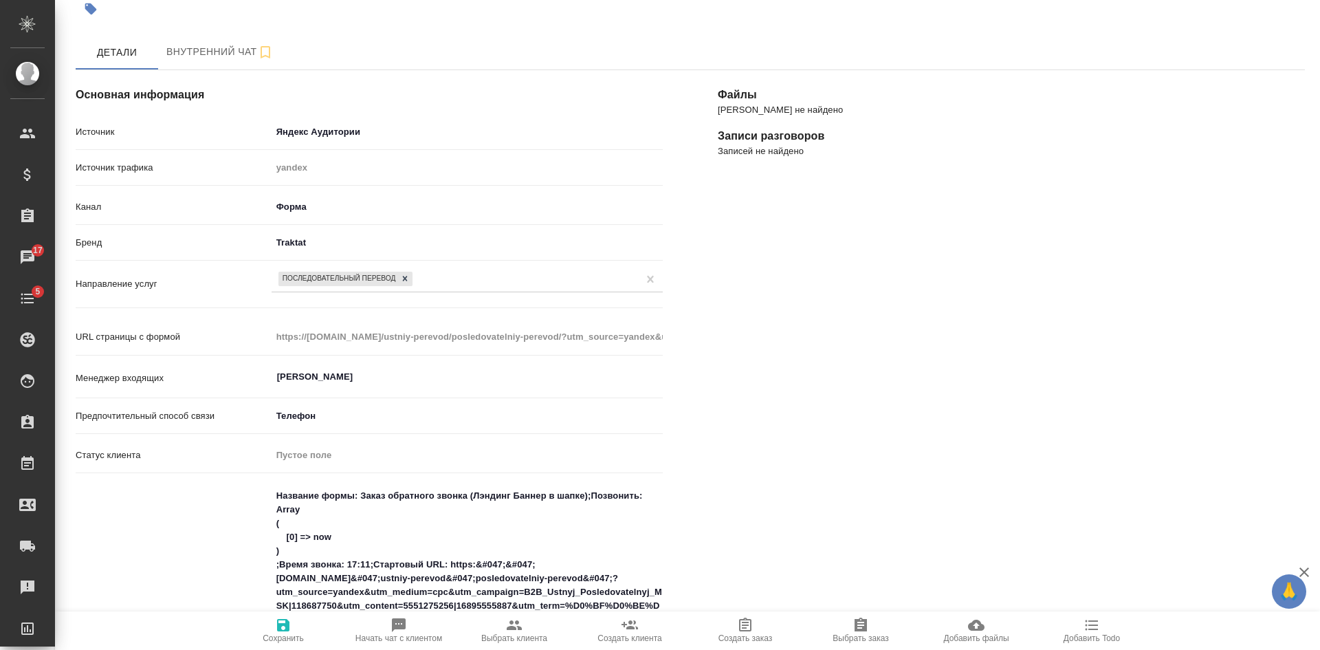
type textarea "x"
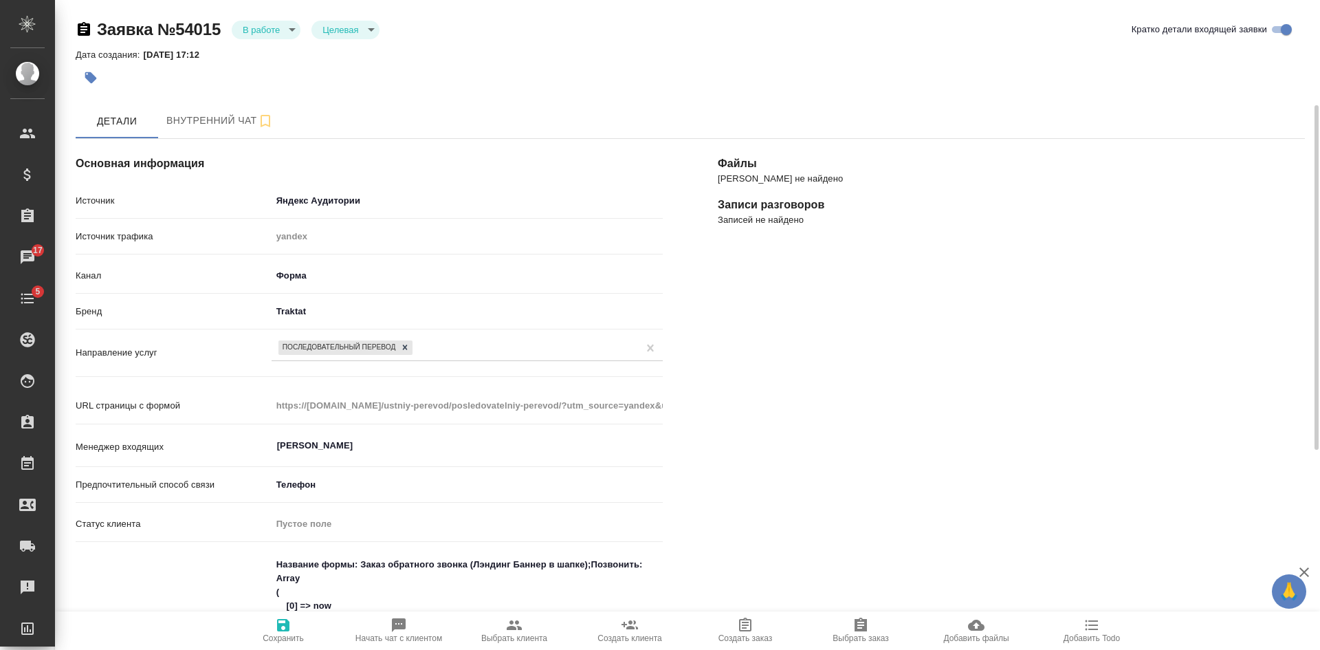
scroll to position [275, 0]
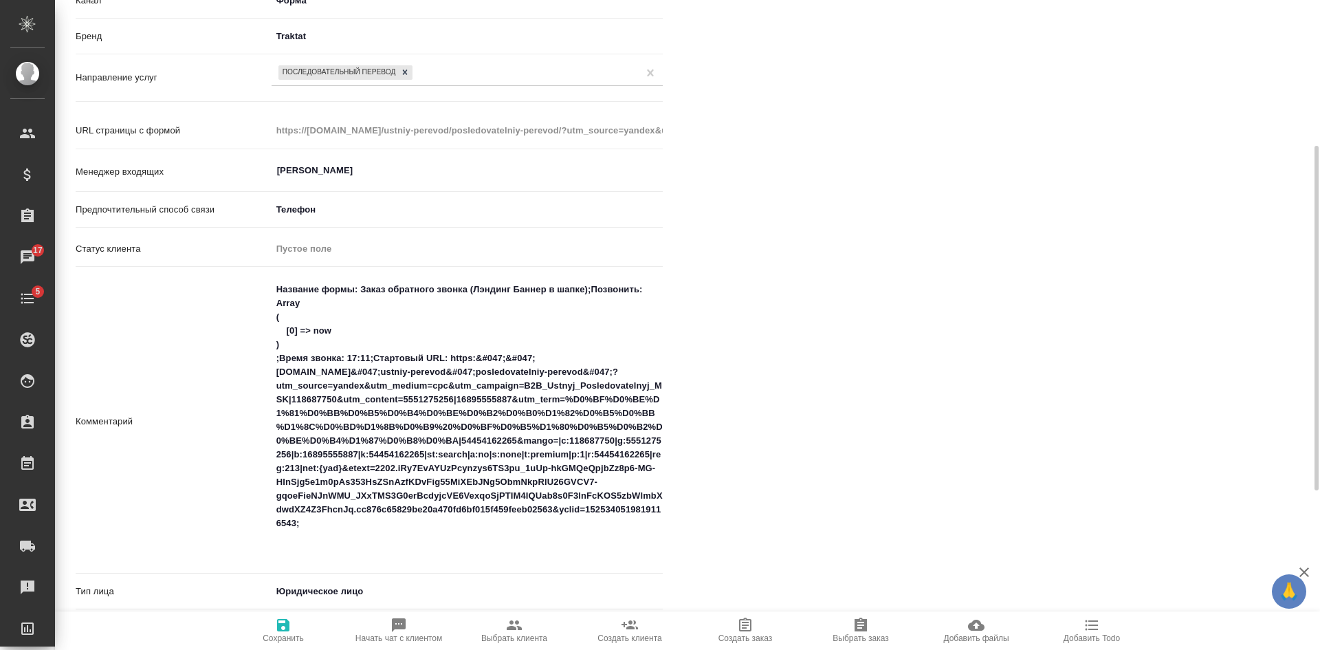
click at [291, 628] on icon "button" at bounding box center [283, 625] width 17 height 17
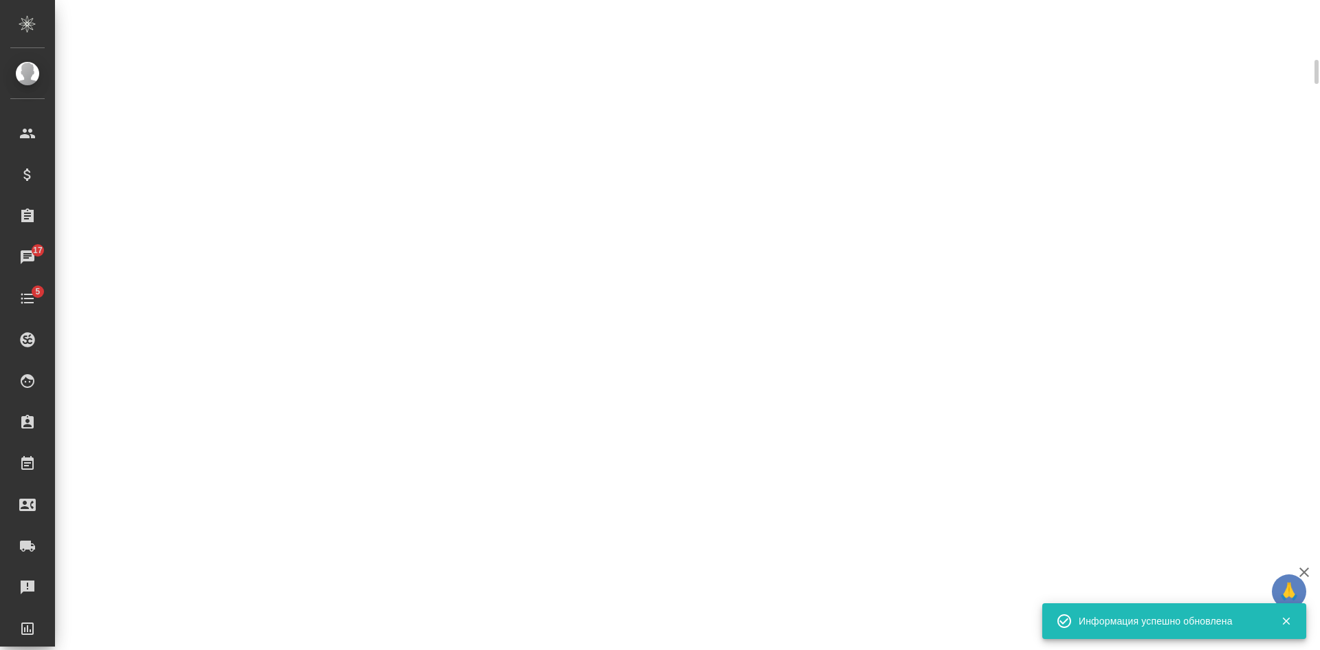
scroll to position [289, 0]
select select "RU"
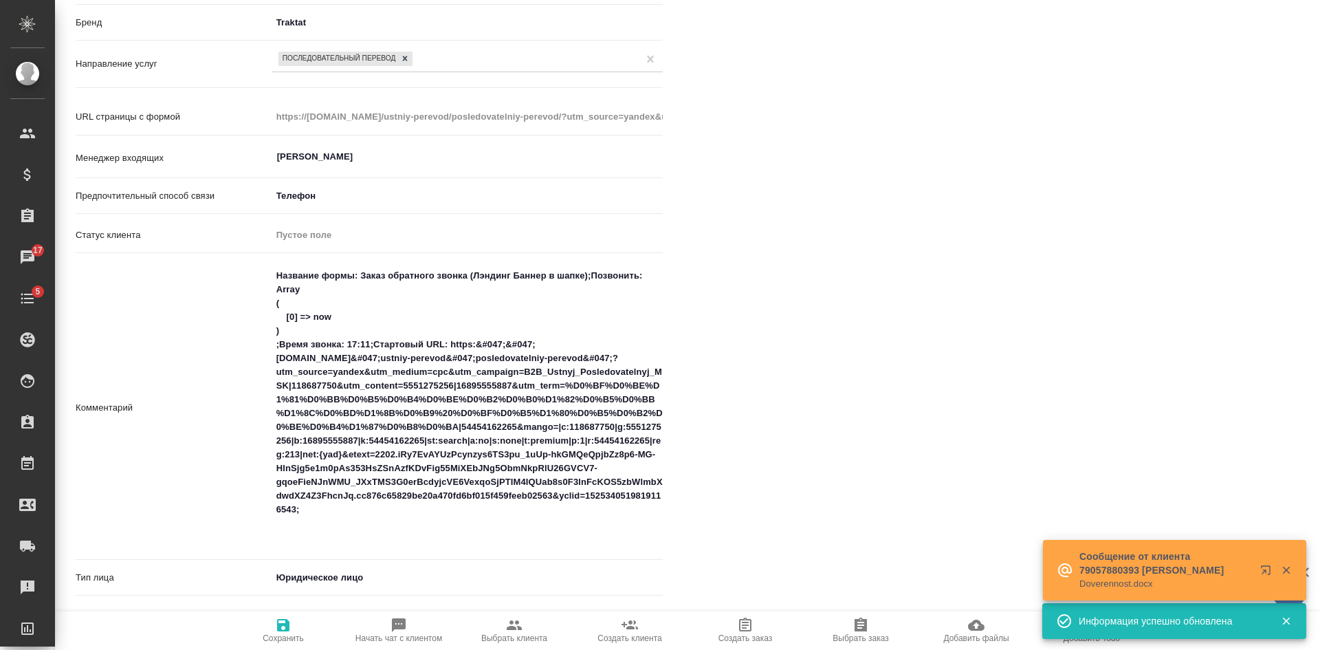
click at [943, 378] on div "[PERSON_NAME] не найдено Записи разговоров Записей не найдено" at bounding box center [1011, 379] width 642 height 1113
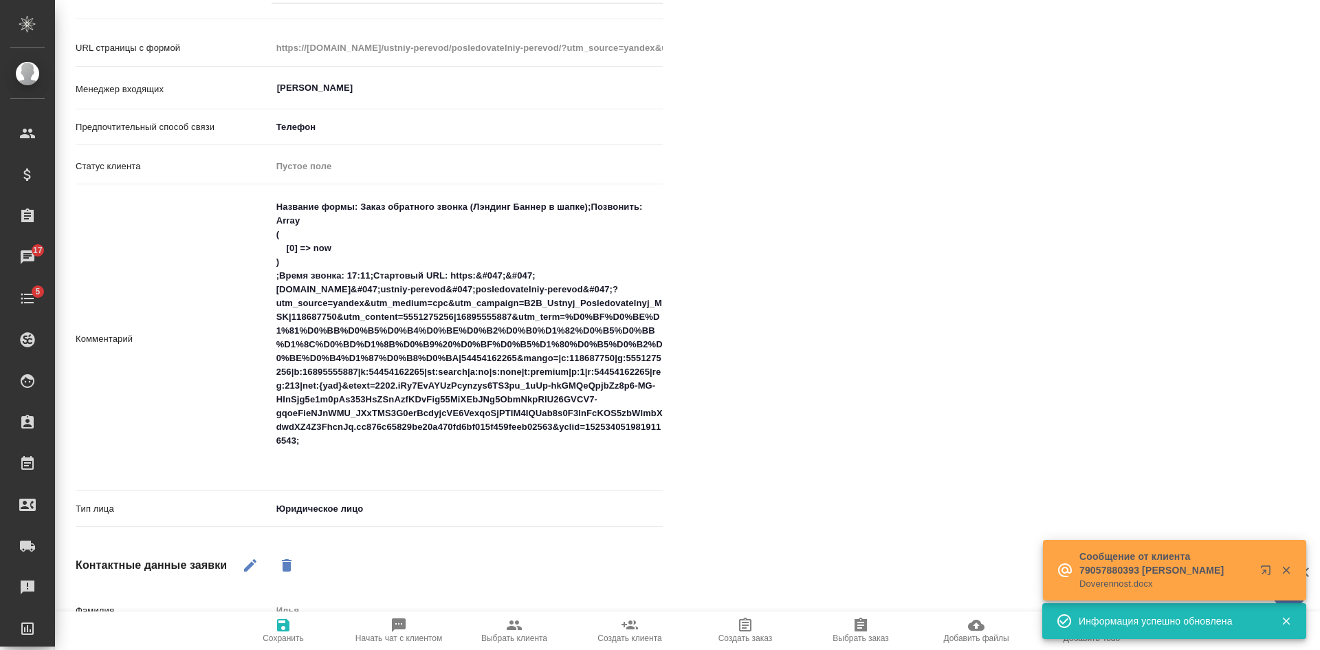
drag, startPoint x: 626, startPoint y: 634, endPoint x: 585, endPoint y: 559, distance: 85.2
click at [626, 634] on span "Создать клиента" at bounding box center [629, 638] width 64 height 10
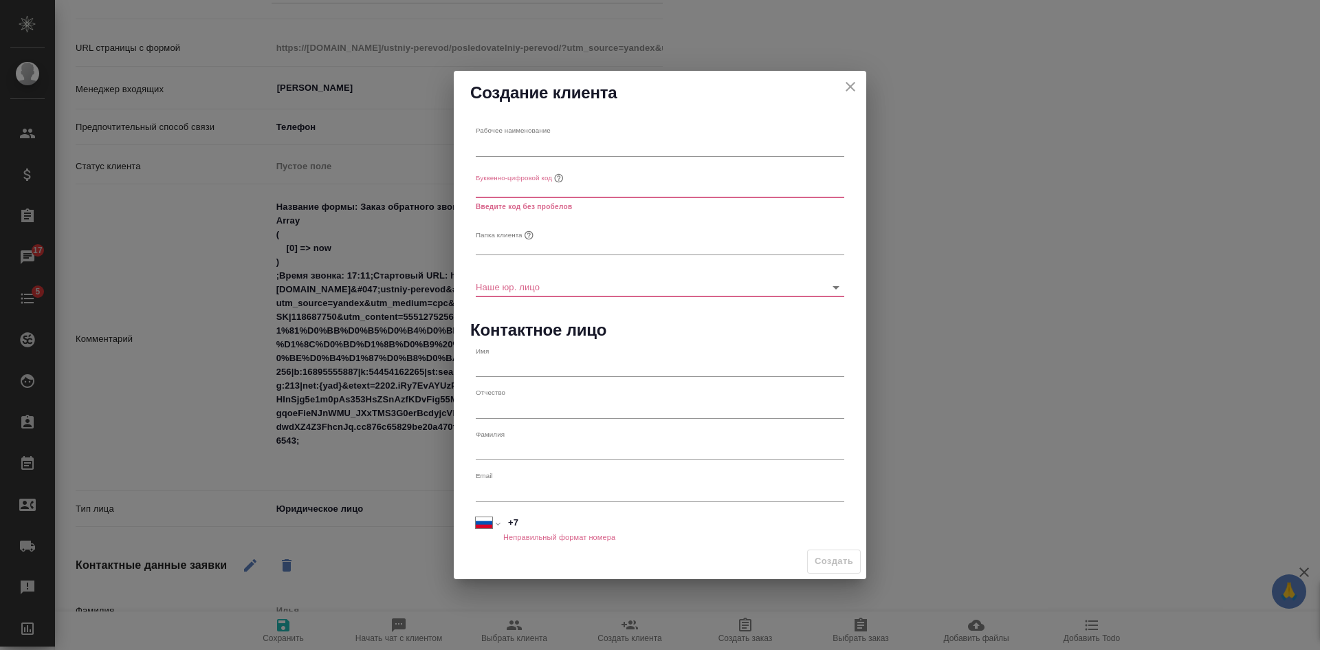
click at [853, 83] on icon "close" at bounding box center [851, 87] width 10 height 10
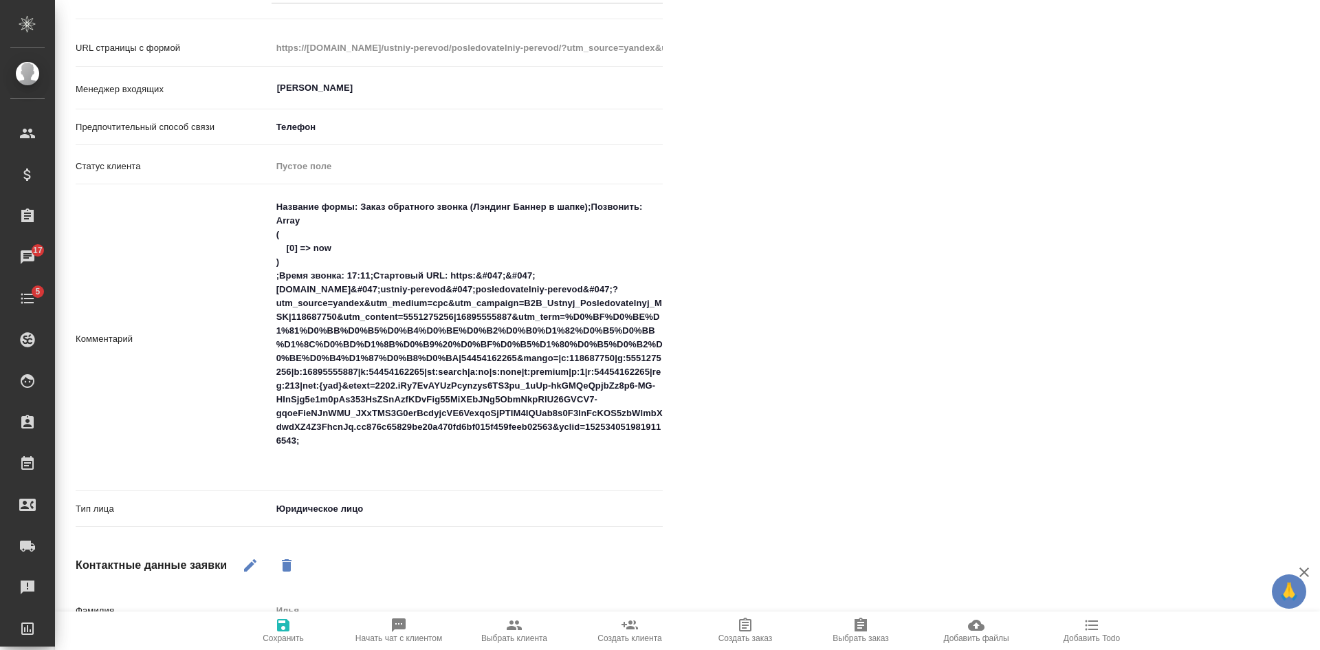
click at [505, 631] on span "Выбрать клиента" at bounding box center [514, 630] width 99 height 26
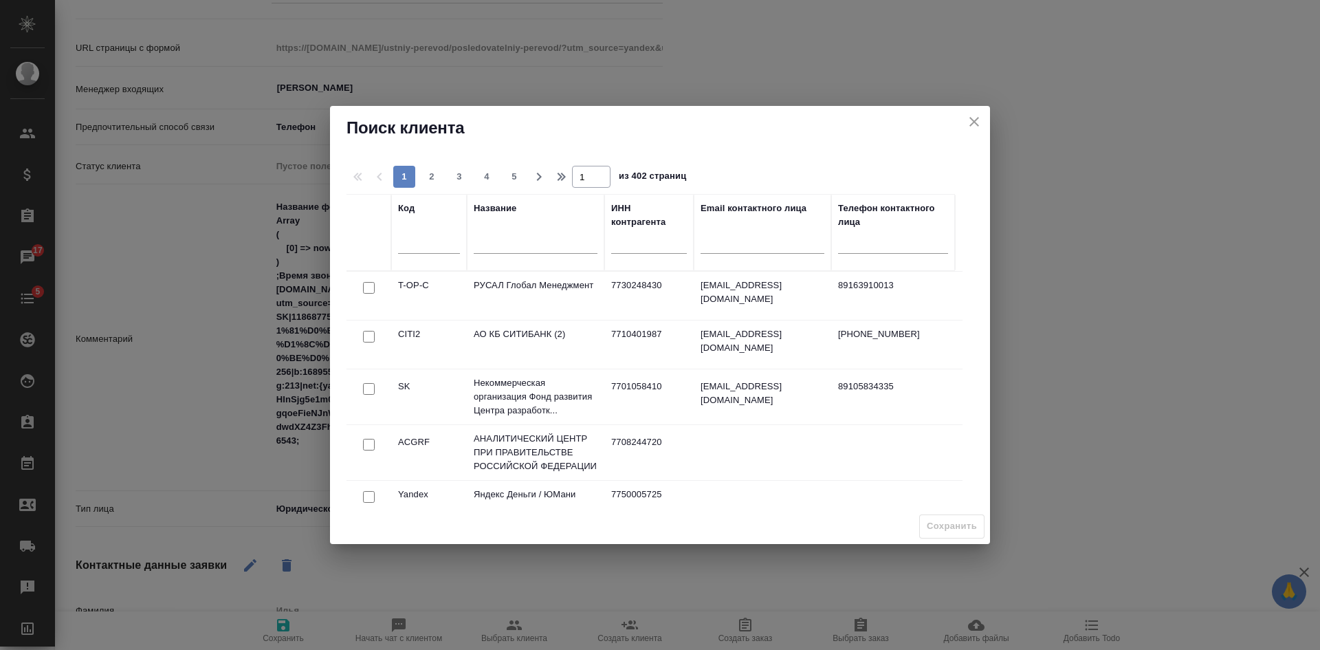
click at [973, 123] on icon "close" at bounding box center [974, 122] width 10 height 10
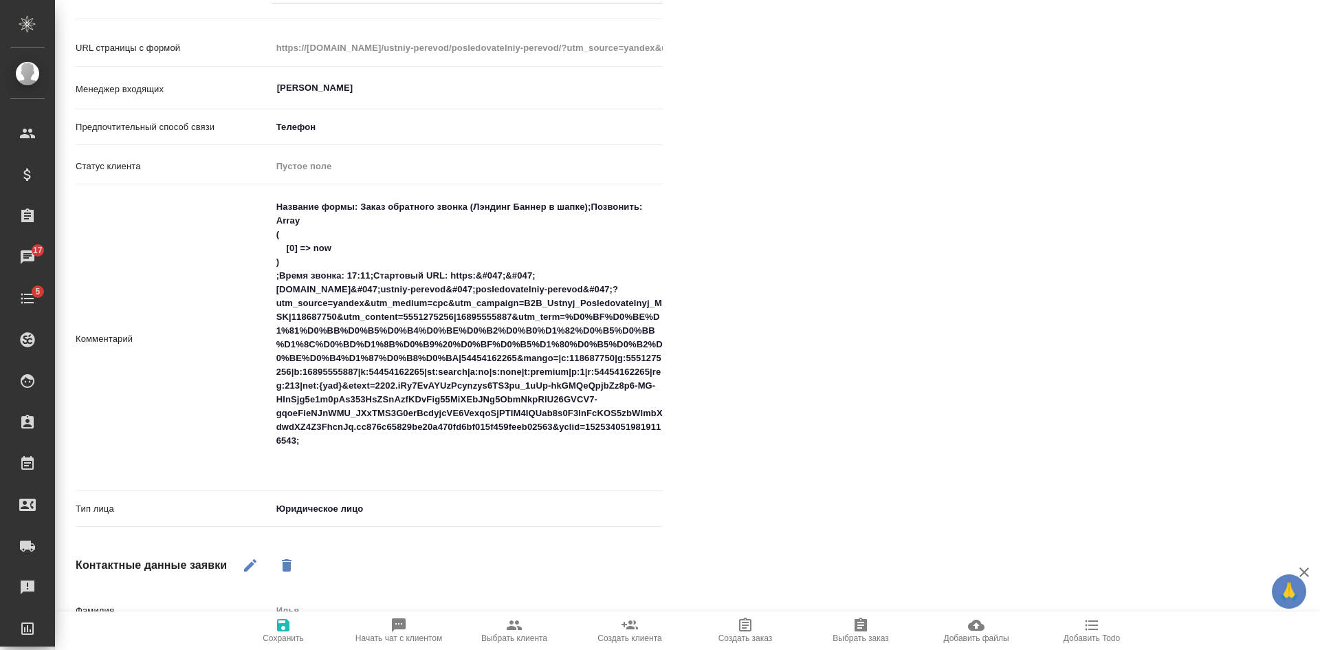
click at [409, 626] on span "Начать чат с клиентом" at bounding box center [398, 630] width 99 height 26
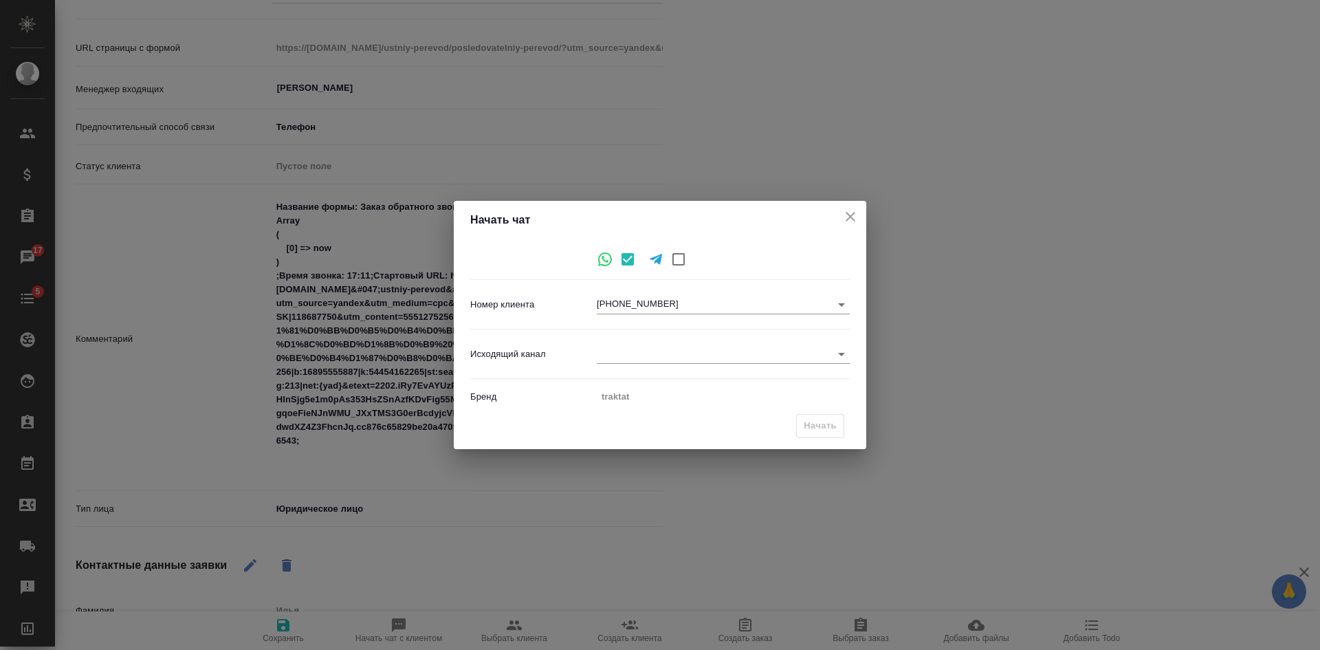
click at [857, 213] on icon "close" at bounding box center [850, 216] width 17 height 17
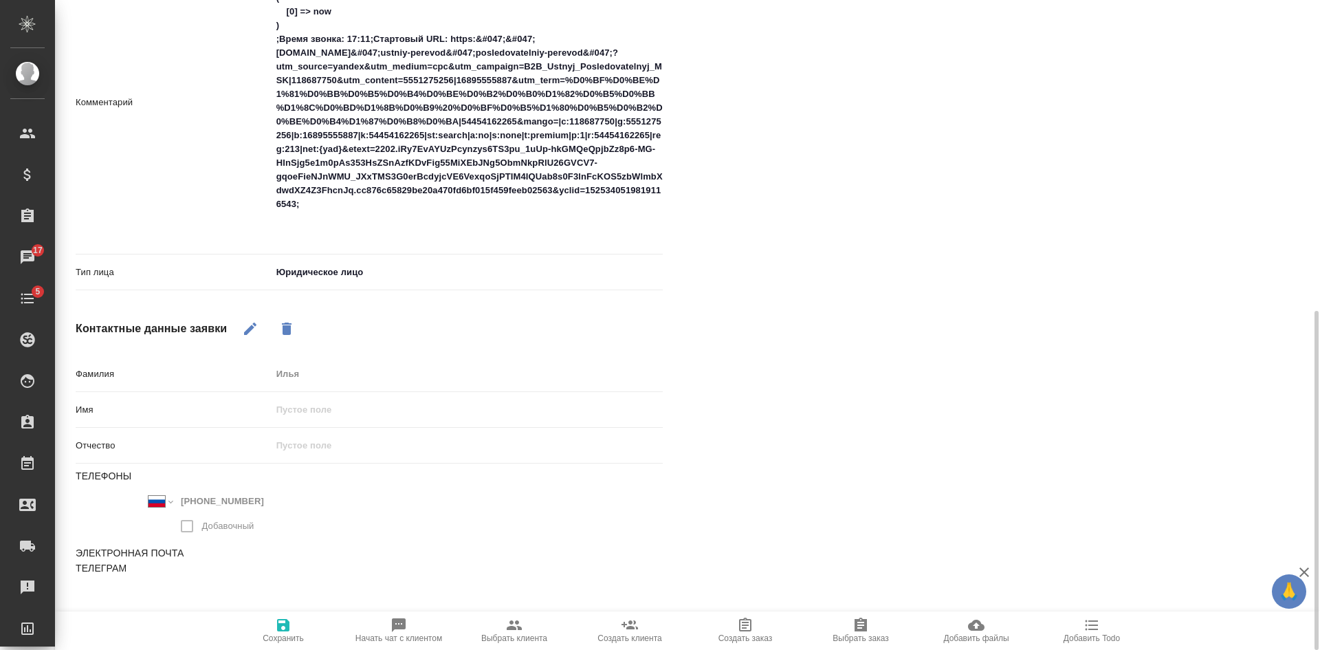
scroll to position [595, 0]
click at [538, 631] on span "Выбрать клиента" at bounding box center [514, 630] width 99 height 26
type textarea "x"
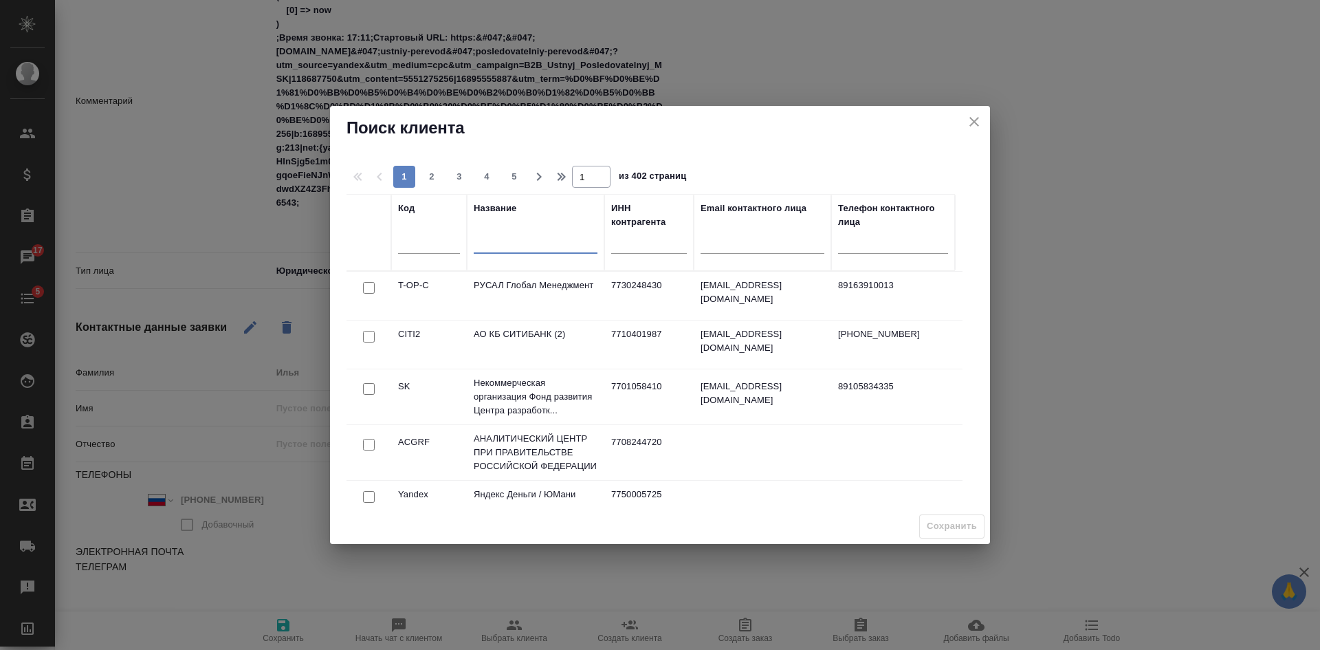
click at [492, 248] on input "text" at bounding box center [536, 244] width 124 height 17
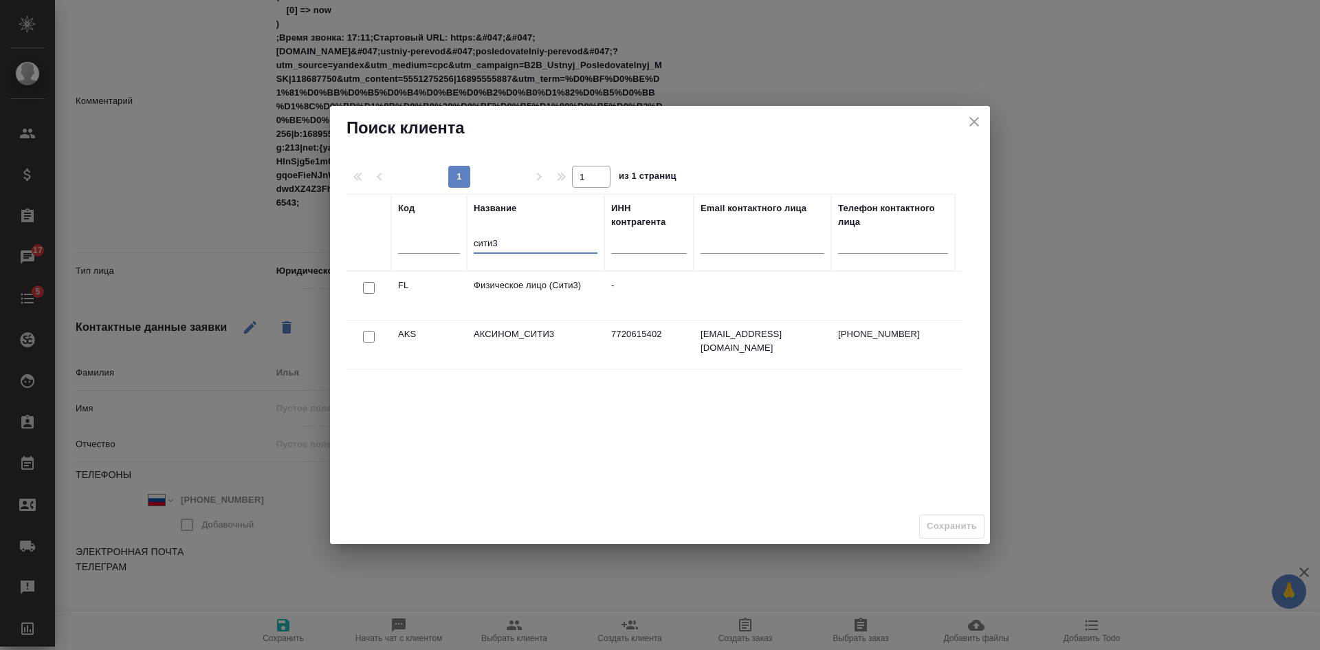
type input "сити3"
click at [364, 285] on input "checkbox" at bounding box center [369, 288] width 12 height 12
checkbox input "true"
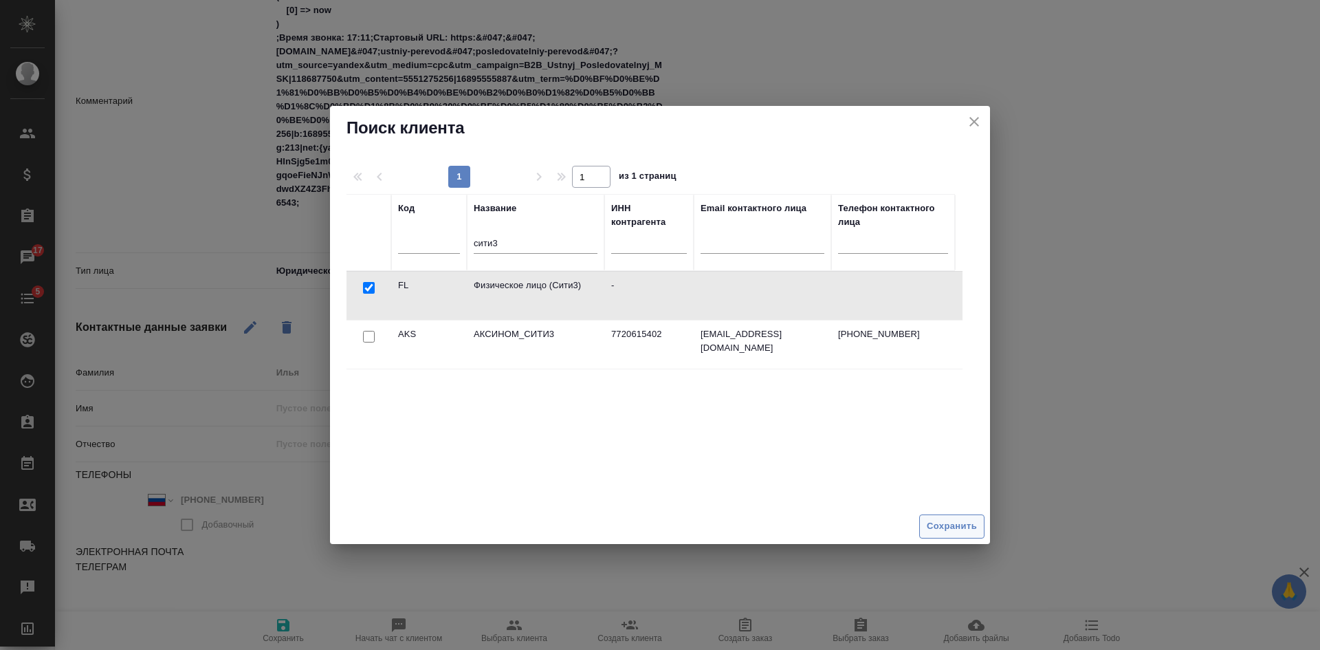
click at [951, 525] on span "Сохранить" at bounding box center [952, 526] width 50 height 16
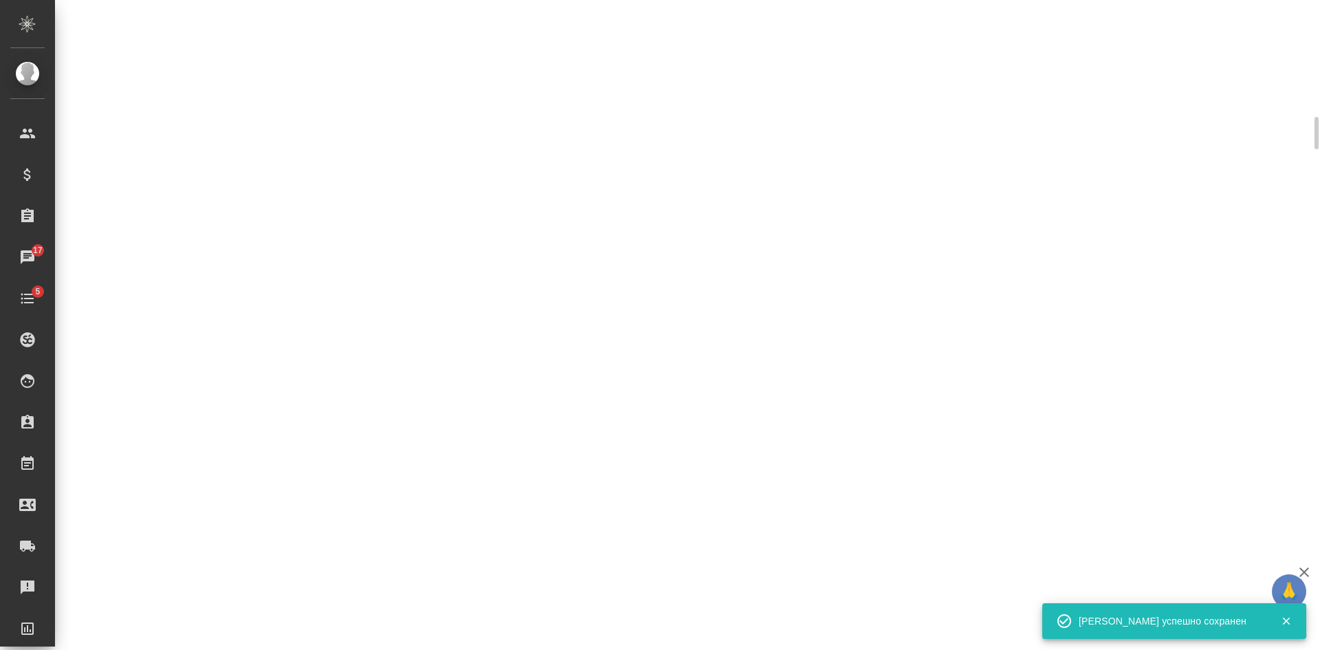
select select "RU"
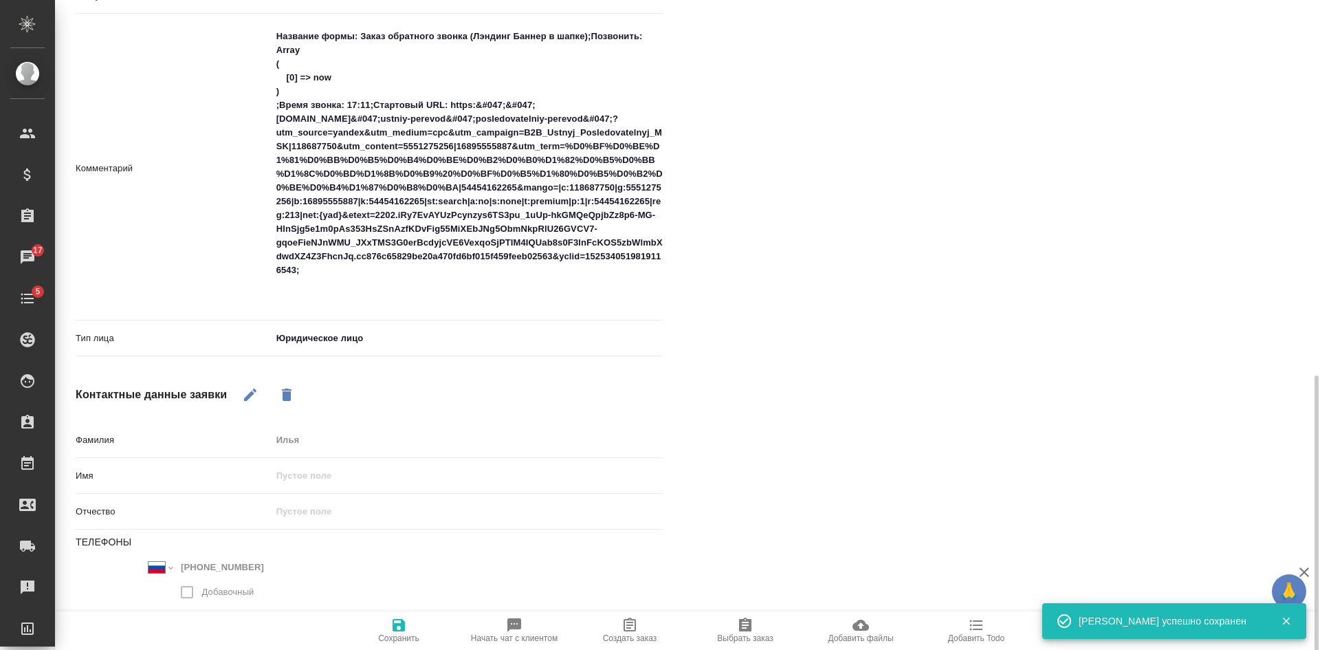
scroll to position [659, 0]
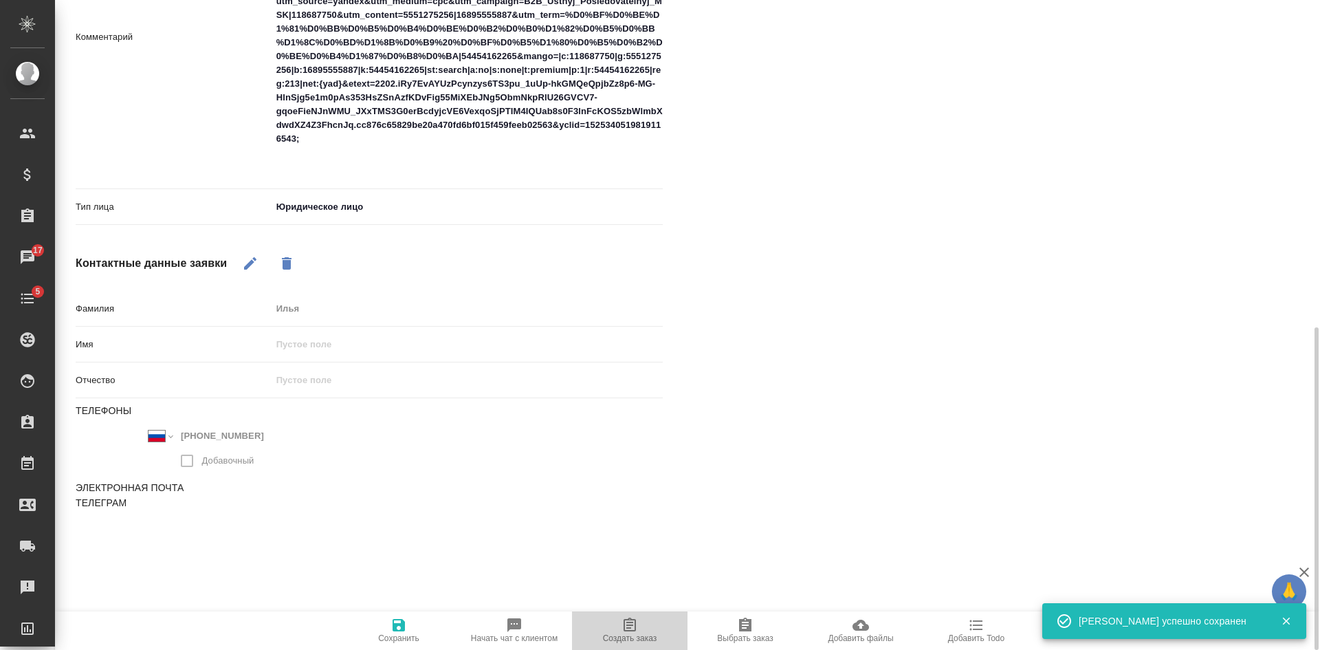
click at [641, 628] on span "Создать заказ" at bounding box center [629, 630] width 99 height 26
type textarea "x"
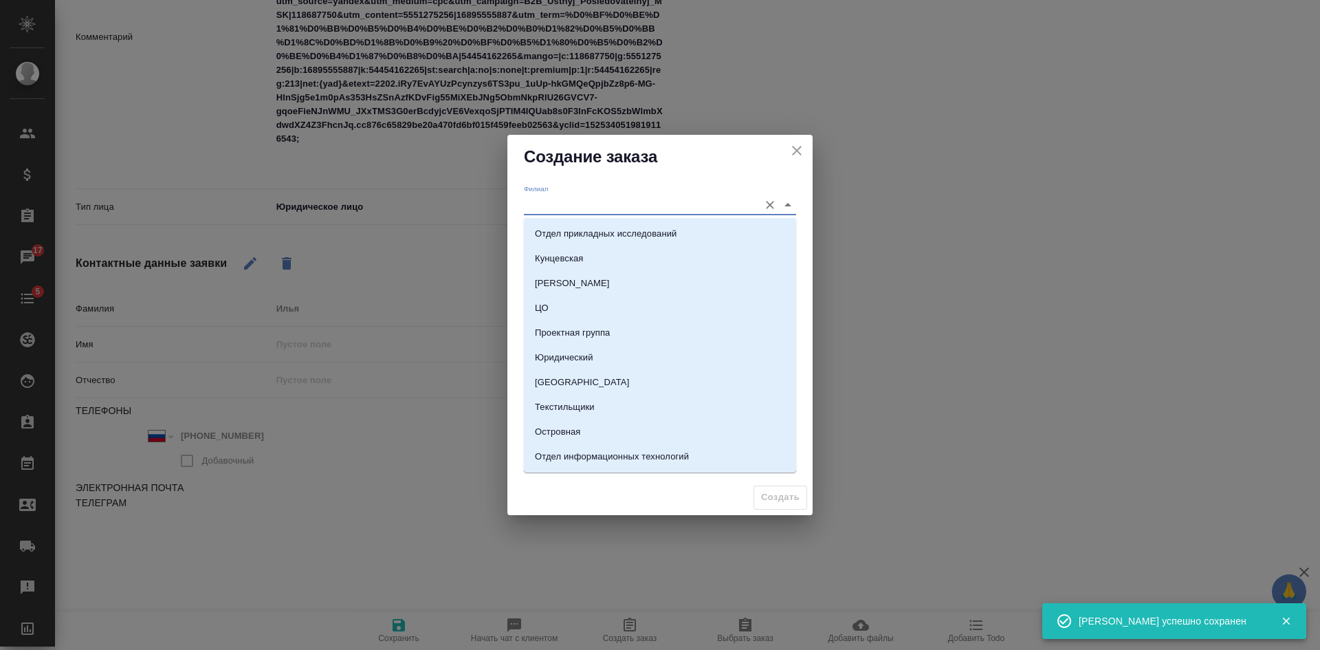
click at [564, 201] on input "Филиал" at bounding box center [638, 204] width 228 height 19
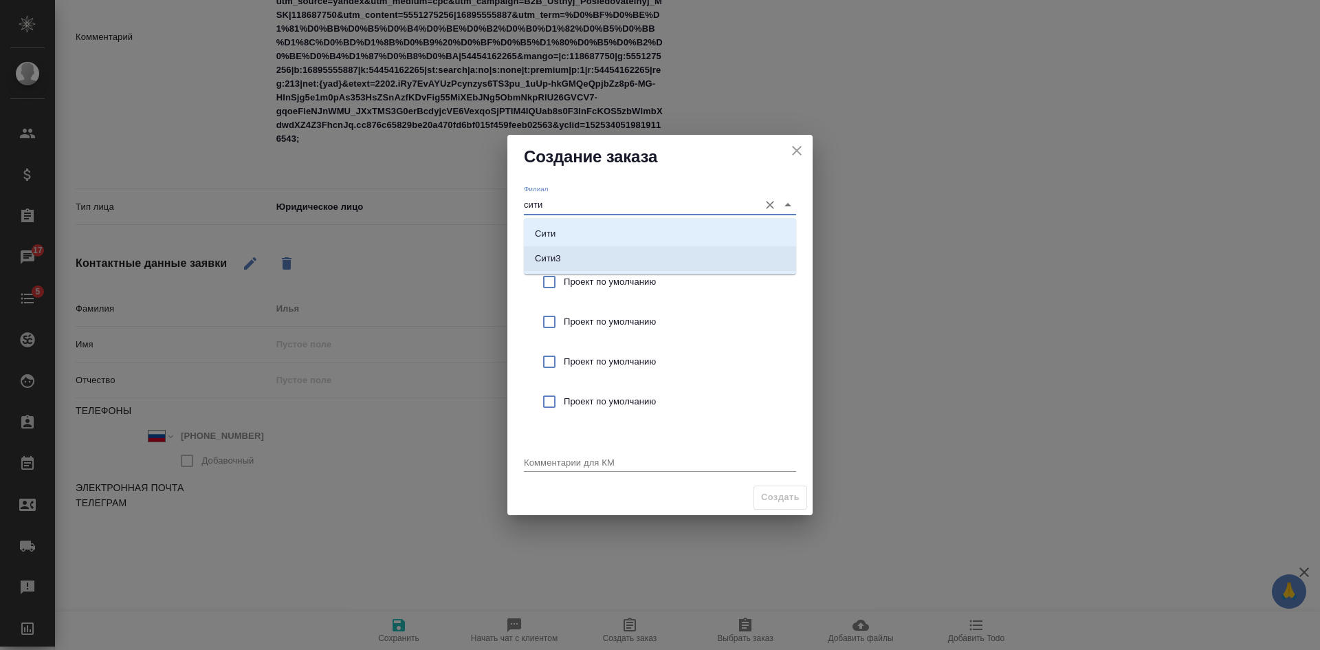
click at [577, 263] on li "Сити3" at bounding box center [660, 258] width 272 height 25
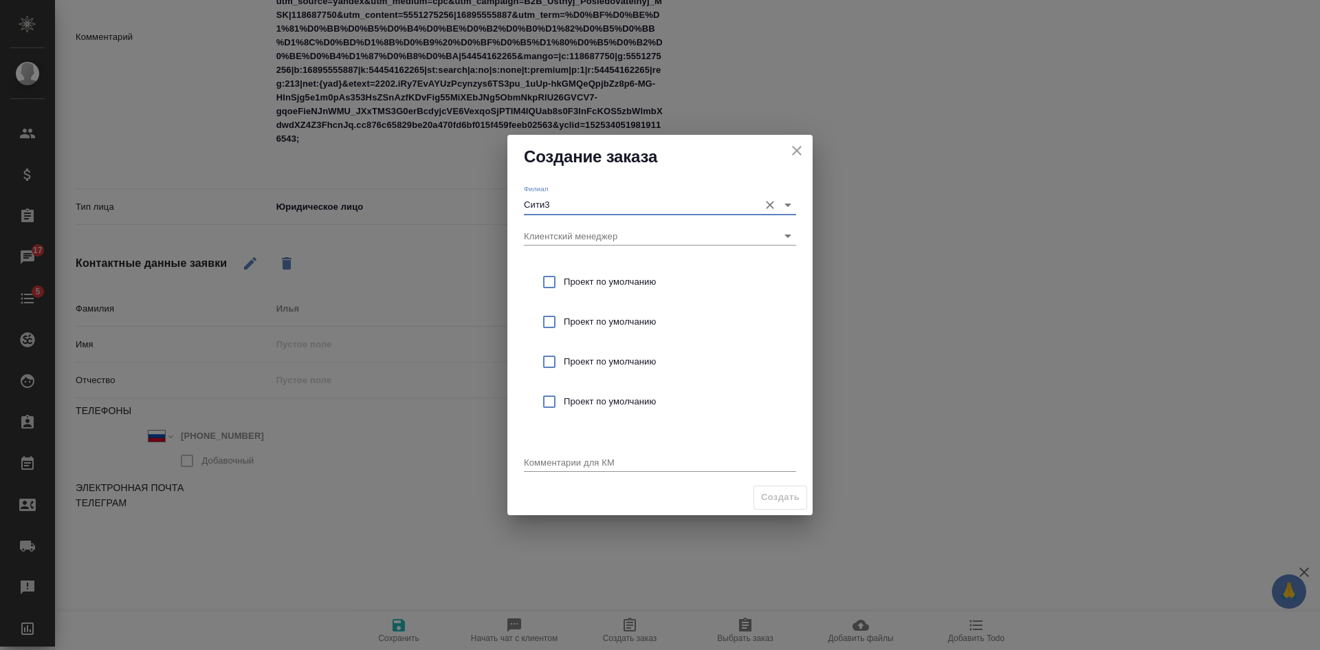
type input "Сити3"
drag, startPoint x: 547, startPoint y: 458, endPoint x: 550, endPoint y: 427, distance: 31.1
click at [549, 457] on textarea at bounding box center [660, 462] width 272 height 10
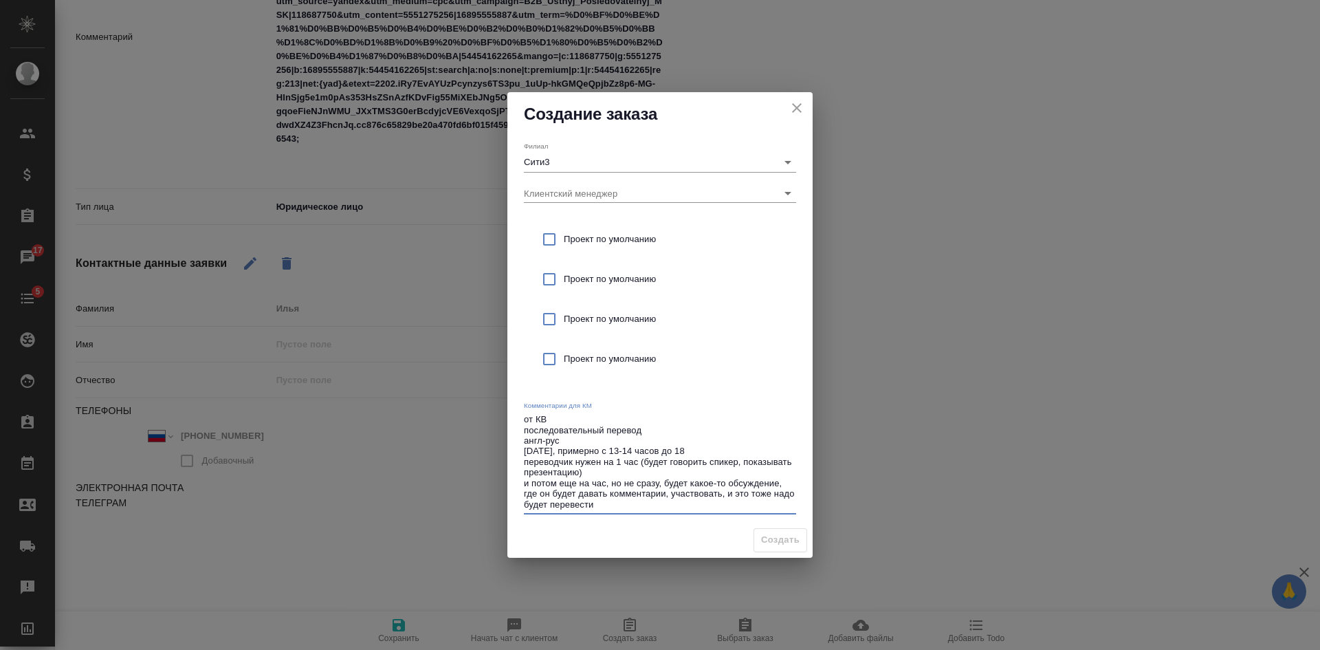
click at [605, 501] on textarea "от КВ последовательный перевод англ-рус [DATE], примерно с 13-14 часов до 18 пе…" at bounding box center [660, 462] width 272 height 96
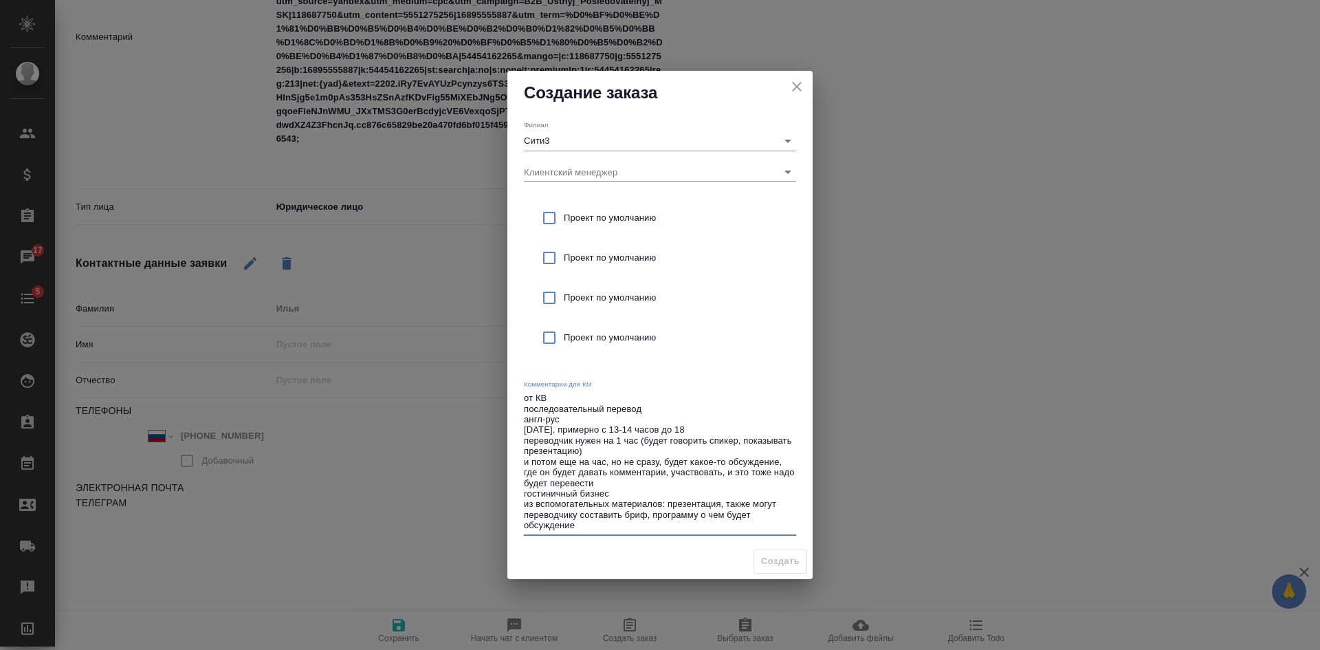
click at [580, 523] on textarea "от КВ последовательный перевод англ-рус 9 сентября, примерно с 13-14 часов до 1…" at bounding box center [660, 462] width 272 height 138
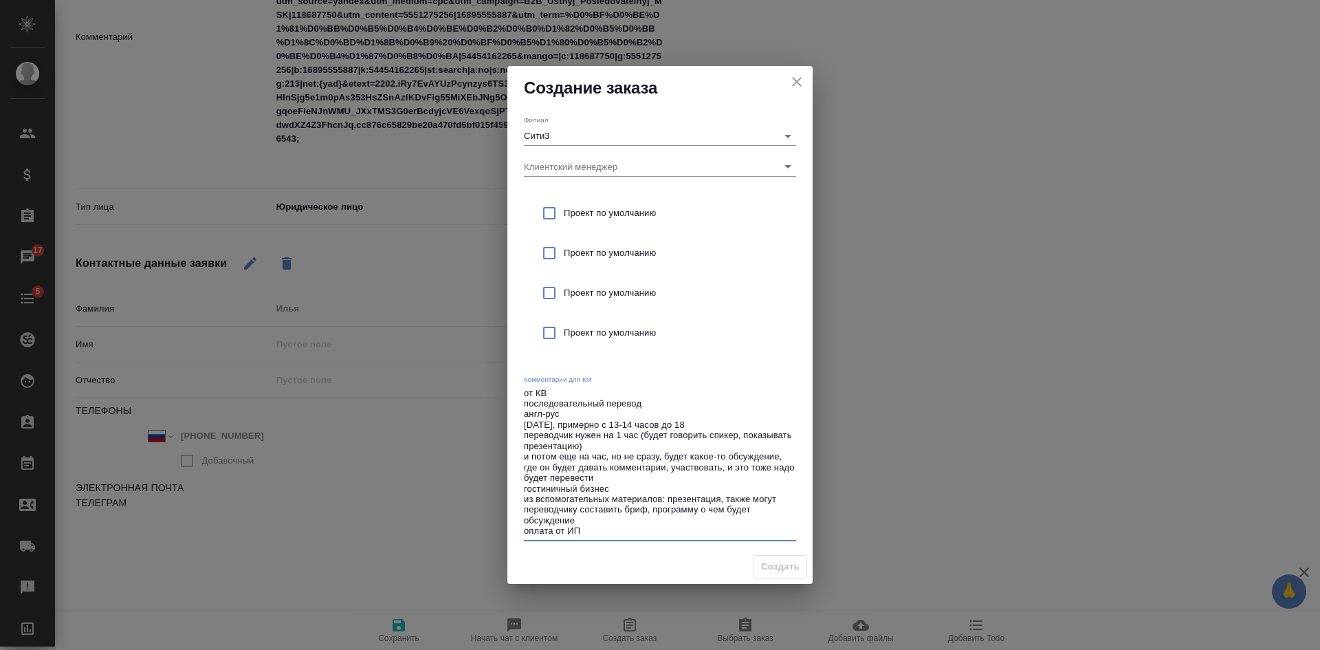
click at [627, 525] on textarea "от КВ последовательный перевод англ-рус 9 сентября, примерно с 13-14 часов до 1…" at bounding box center [660, 462] width 272 height 149
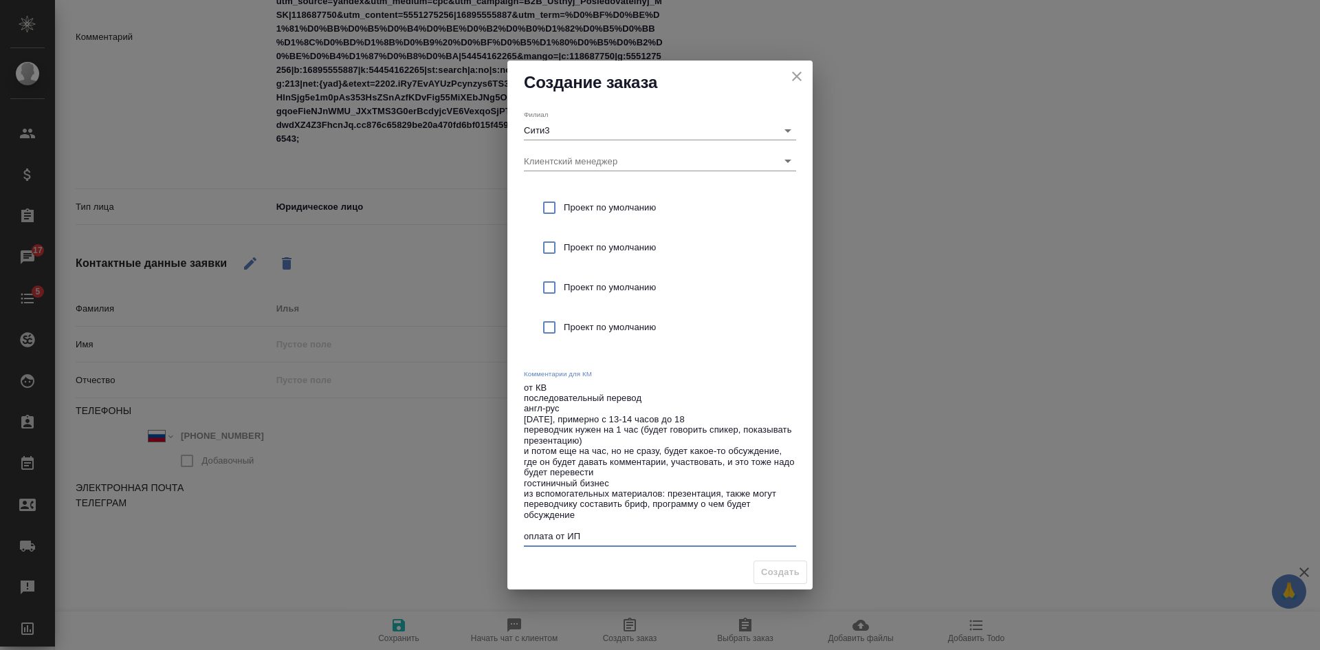
click at [522, 420] on div "Филиал Сити3 Клиентский менеджер Проект по умолчанию Проект по умолчанию Проект…" at bounding box center [659, 330] width 305 height 450
click at [524, 418] on textarea "от КВ последовательный перевод англ-рус 9 сентября, примерно с 13-14 часов до 1…" at bounding box center [660, 462] width 272 height 160
type textarea "от КВ последовательный перевод англ-рус Москва, 9 сентября, примерно с 13-14 ча…"
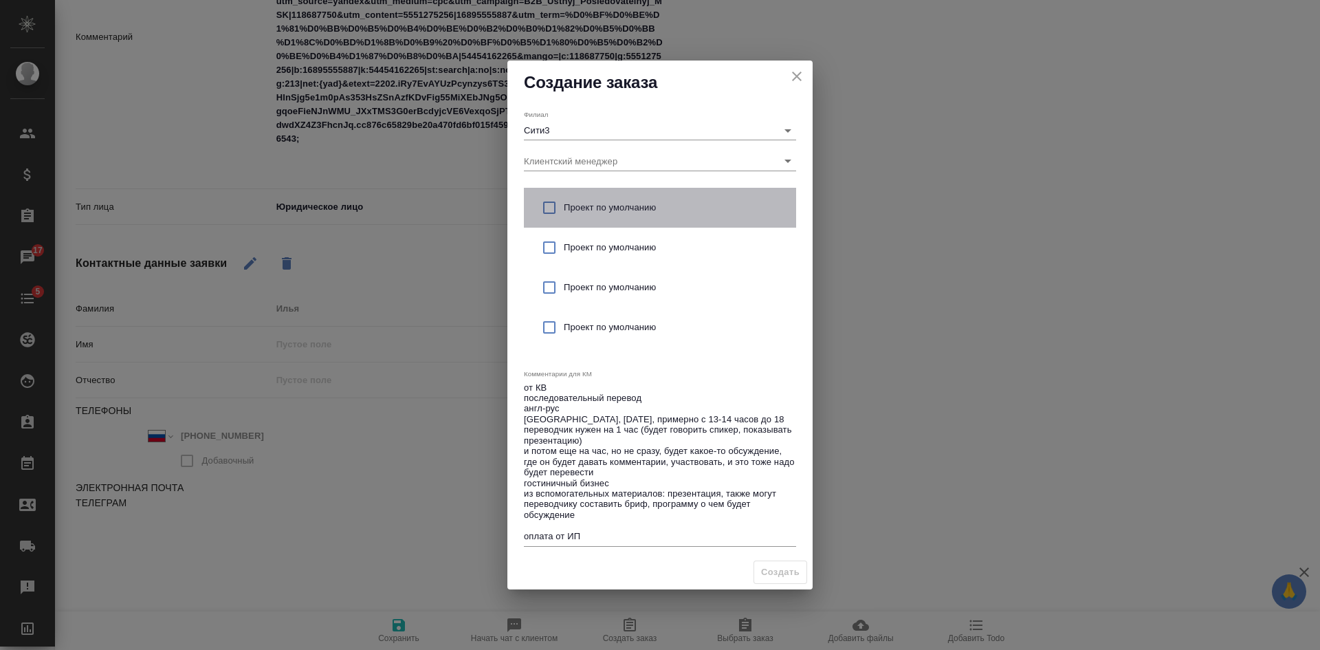
click at [565, 201] on span "Проект по умолчанию" at bounding box center [674, 208] width 221 height 14
checkbox input "true"
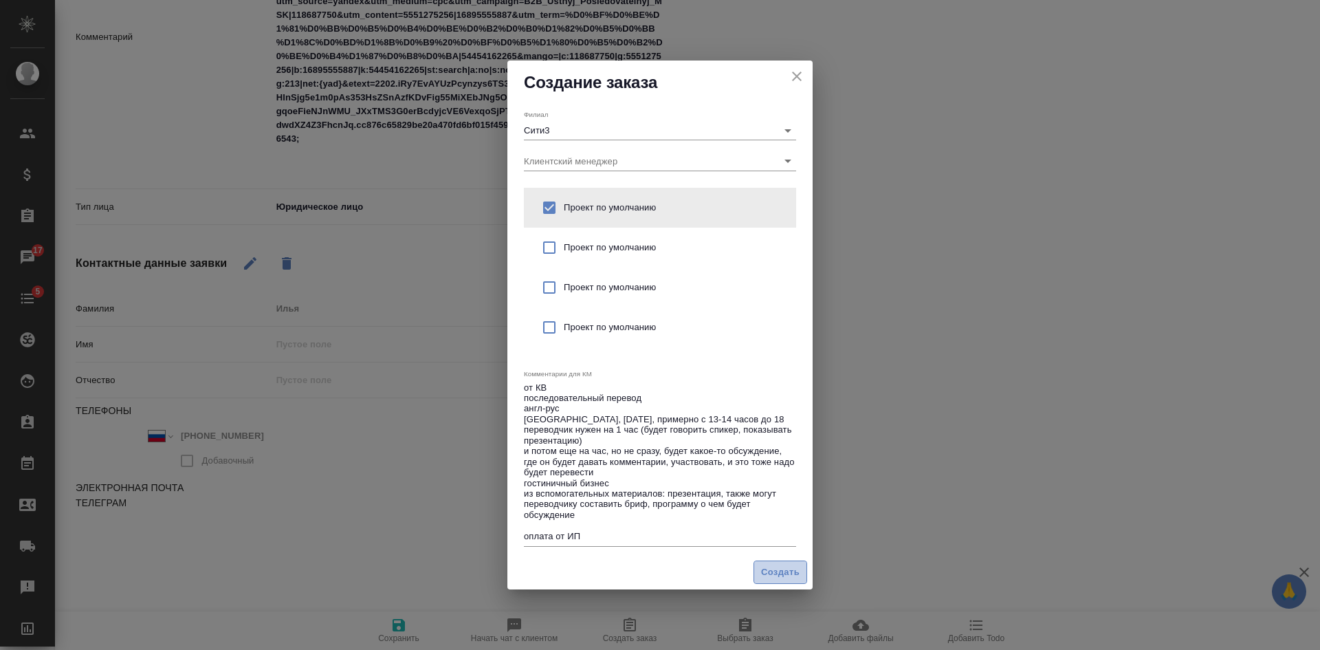
click at [774, 567] on span "Создать" at bounding box center [780, 572] width 39 height 16
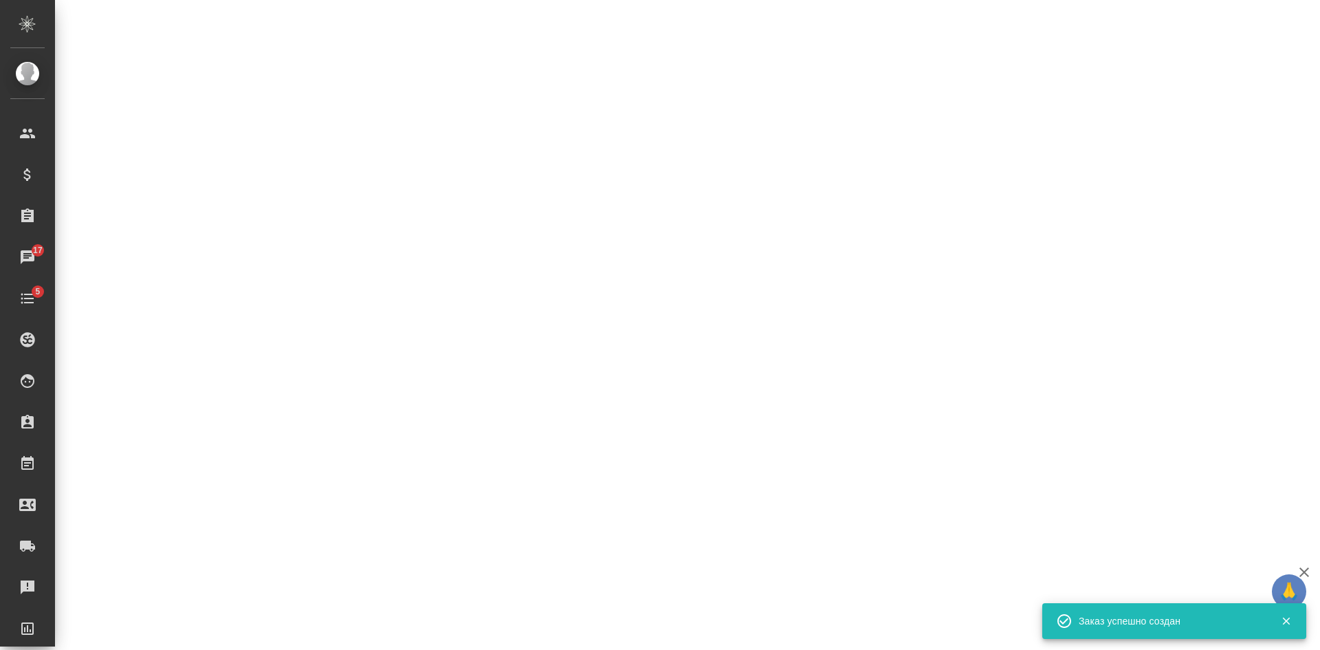
select select "RU"
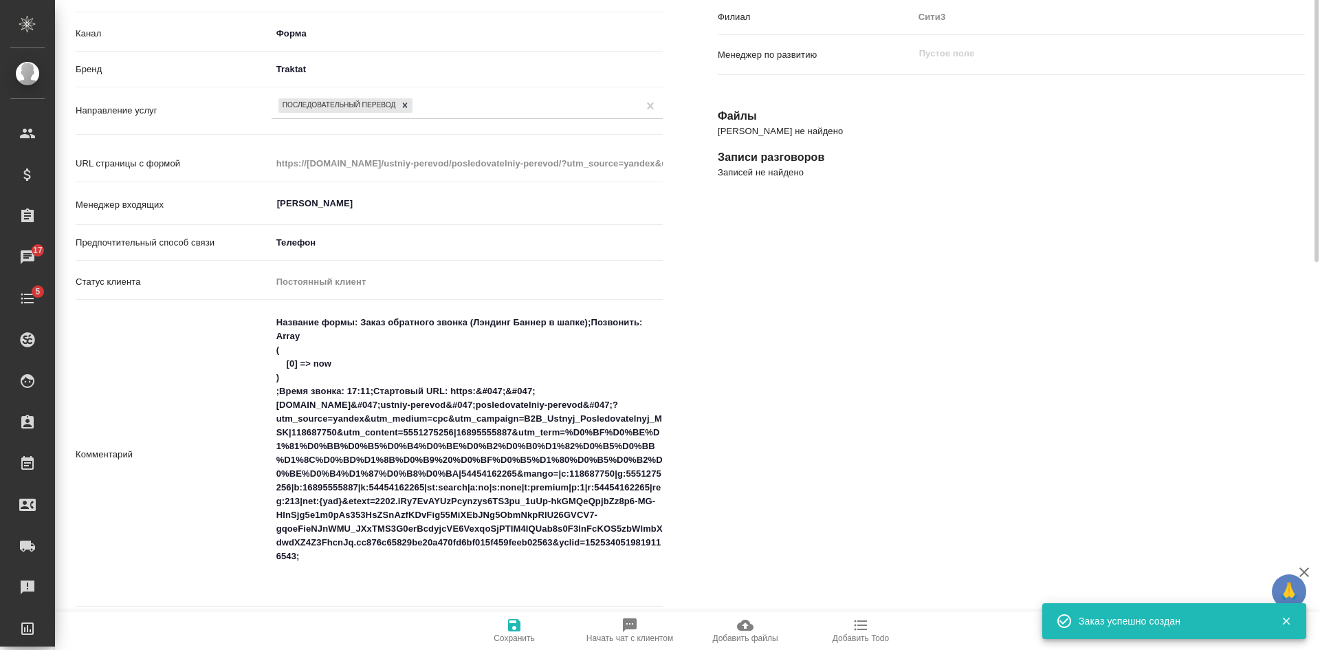
scroll to position [36, 0]
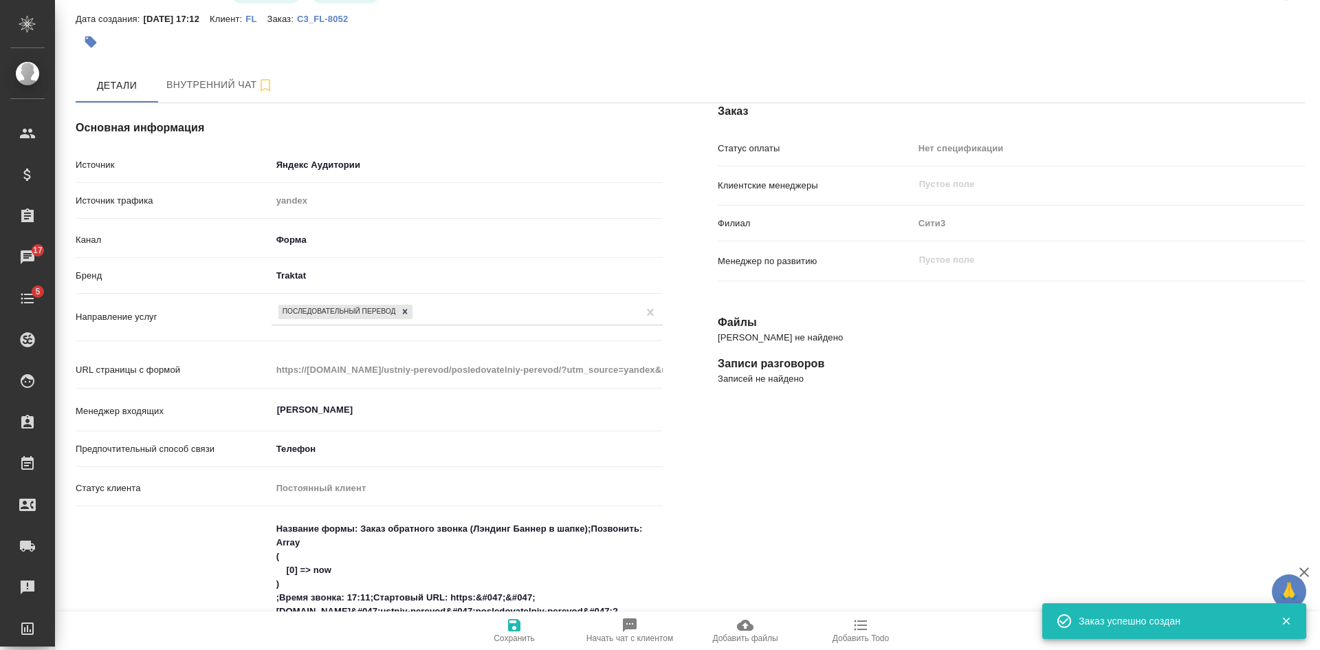
type textarea "x"
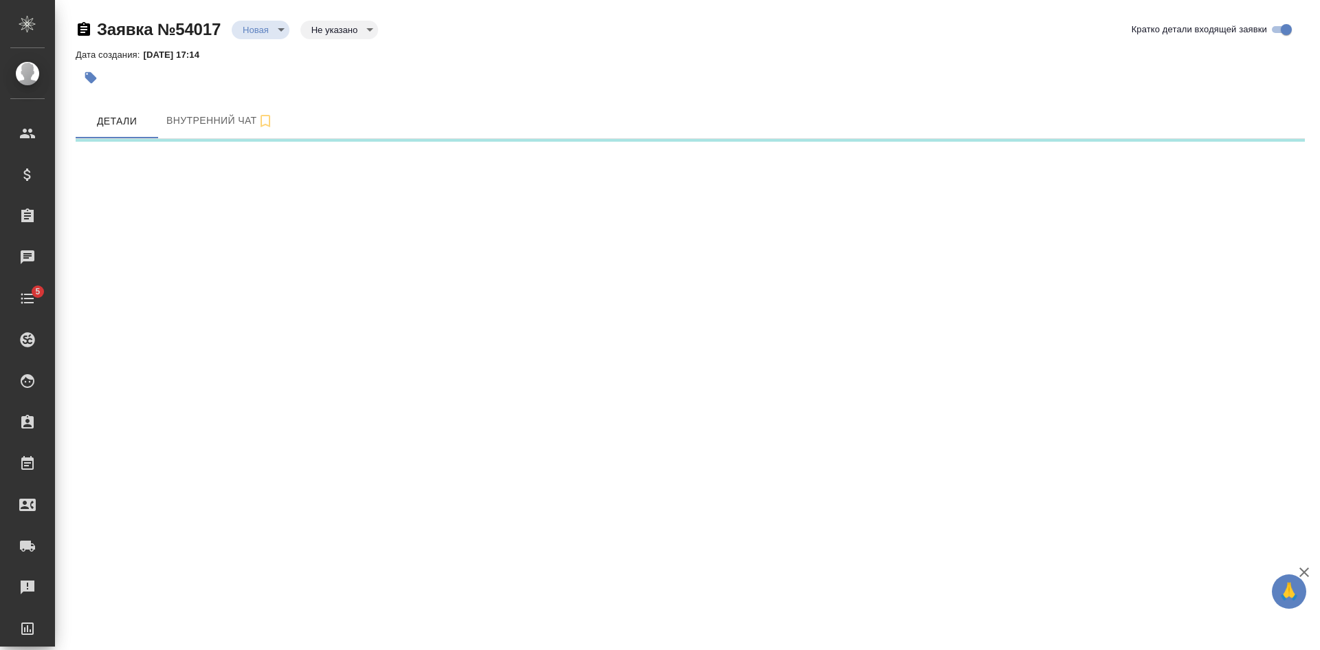
select select "RU"
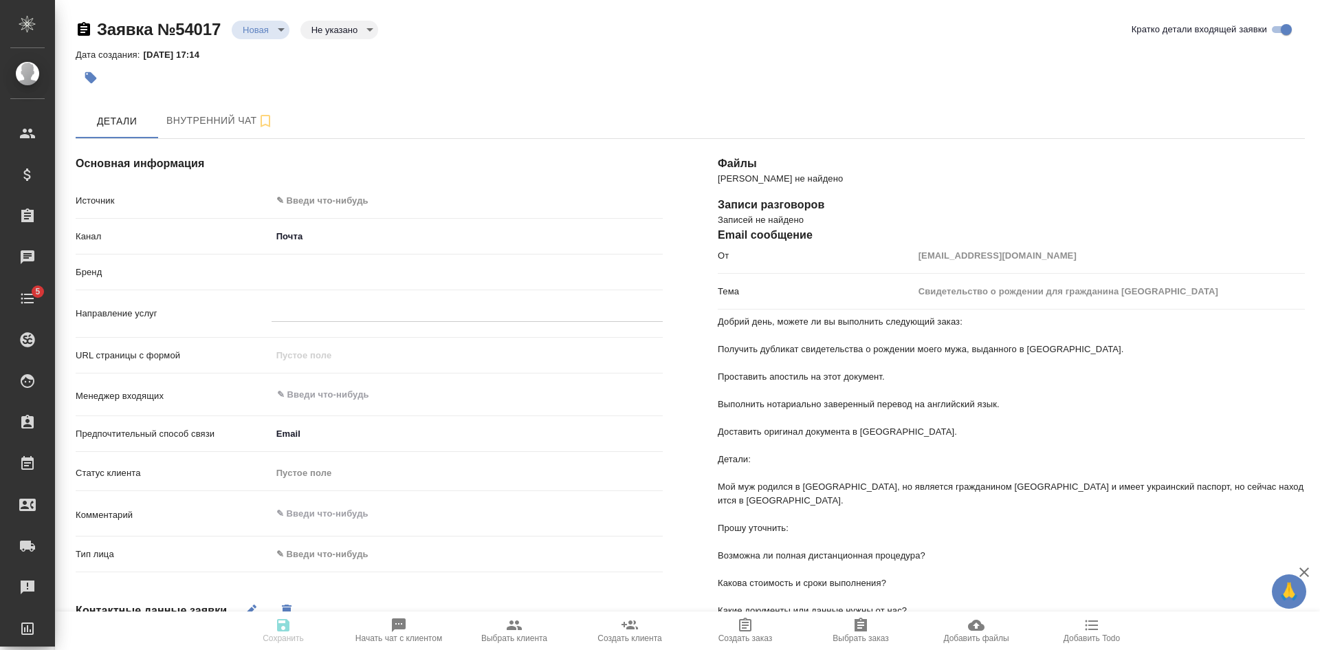
type textarea "x"
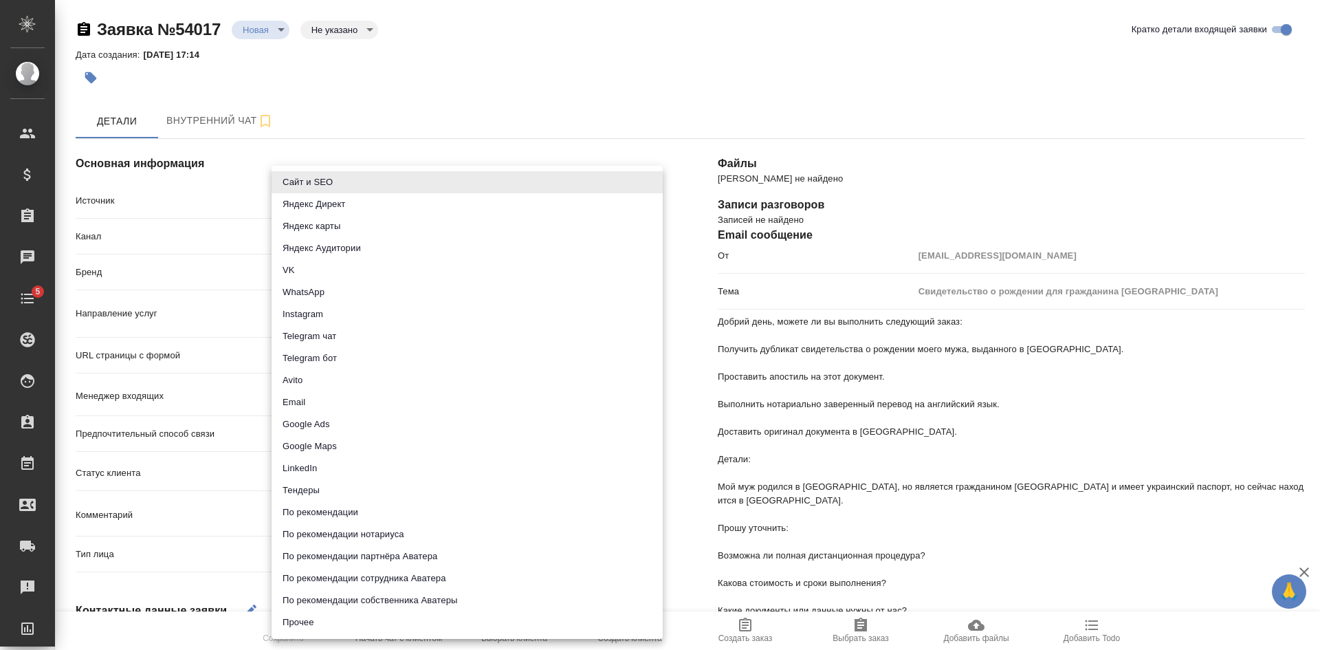
click at [302, 198] on body "🙏 .cls-1 fill:#fff; AWATERA [PERSON_NAME] Спецификации Заказы Чаты 5 Todo Проек…" at bounding box center [660, 325] width 1320 height 650
click at [302, 176] on li "Сайт и SEO" at bounding box center [467, 182] width 391 height 22
type input "seo"
type textarea "x"
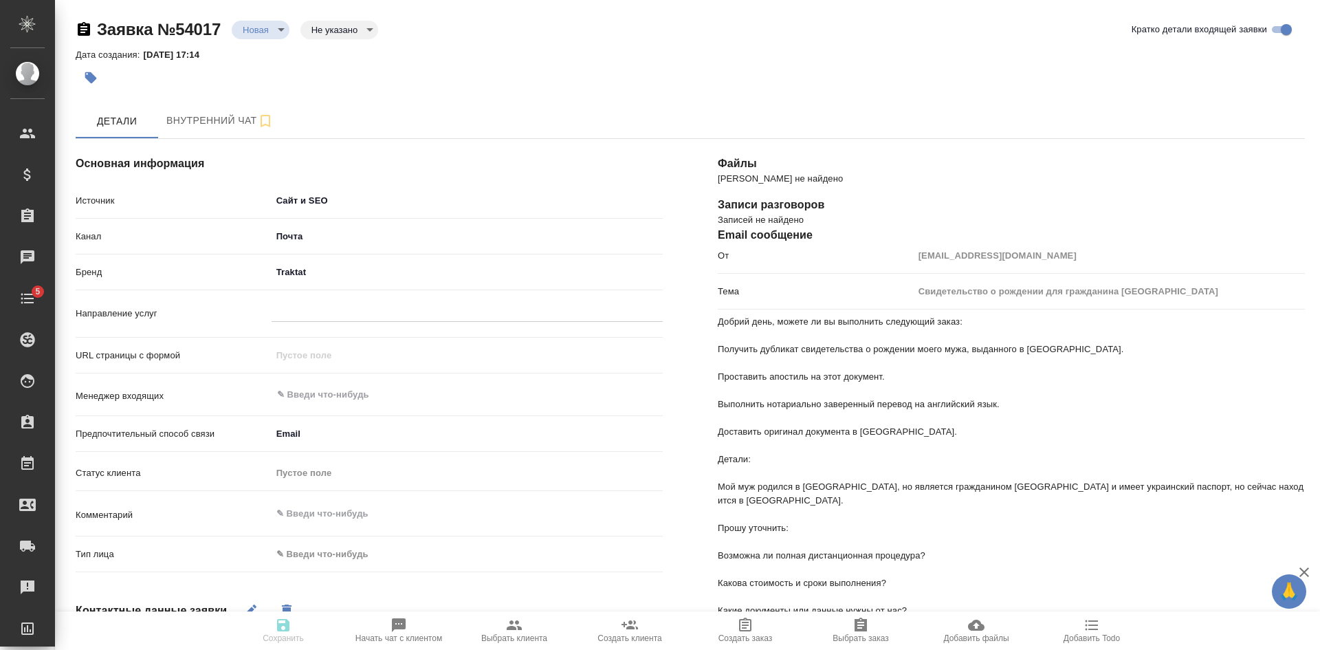
click at [287, 312] on div at bounding box center [467, 308] width 391 height 20
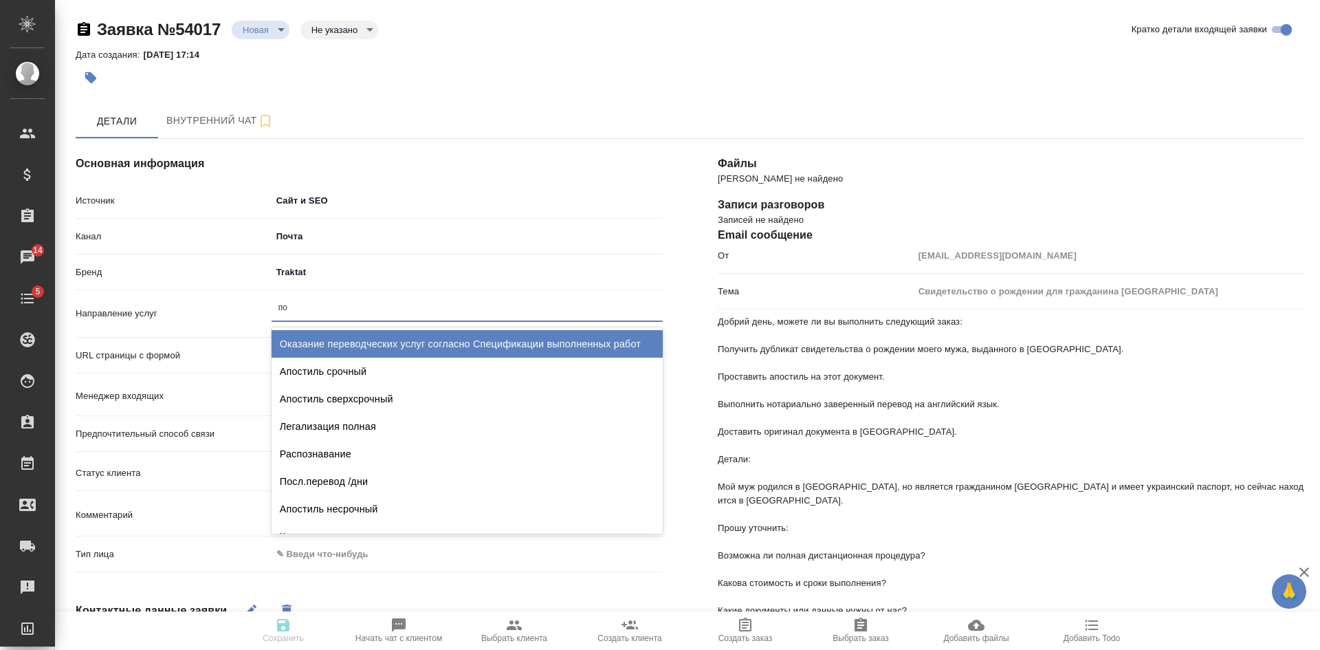
type input "п"
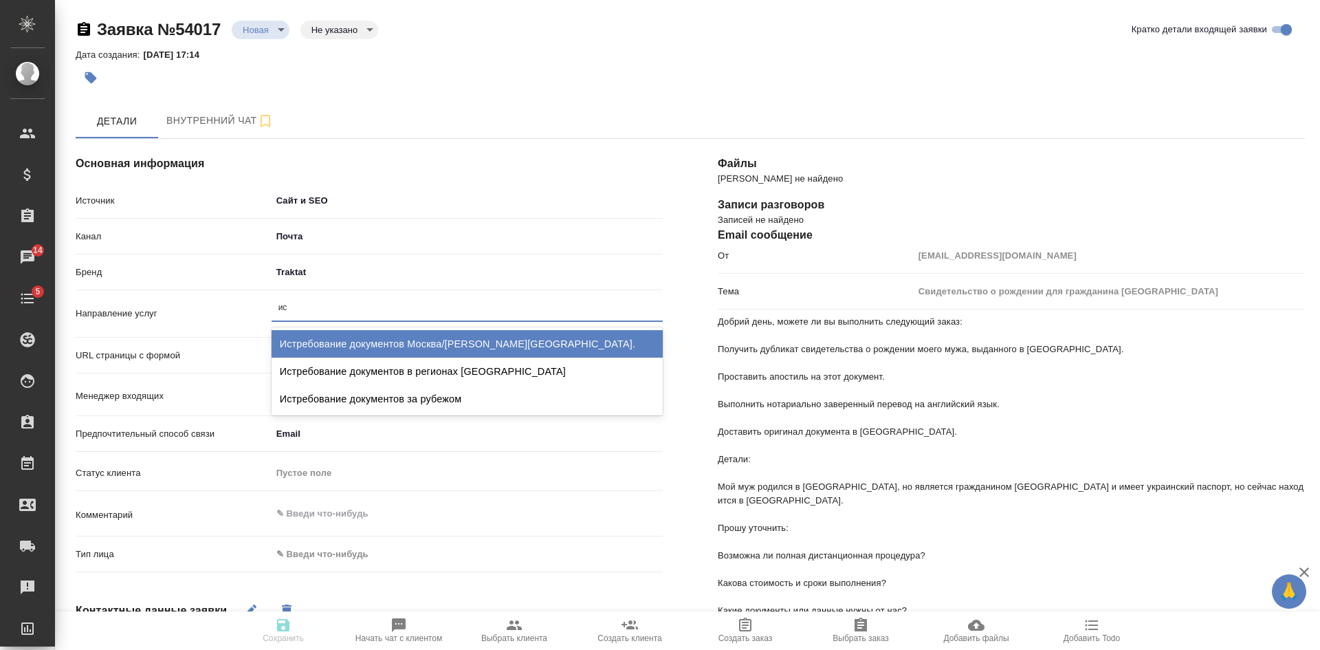
type input "и"
type textarea "x"
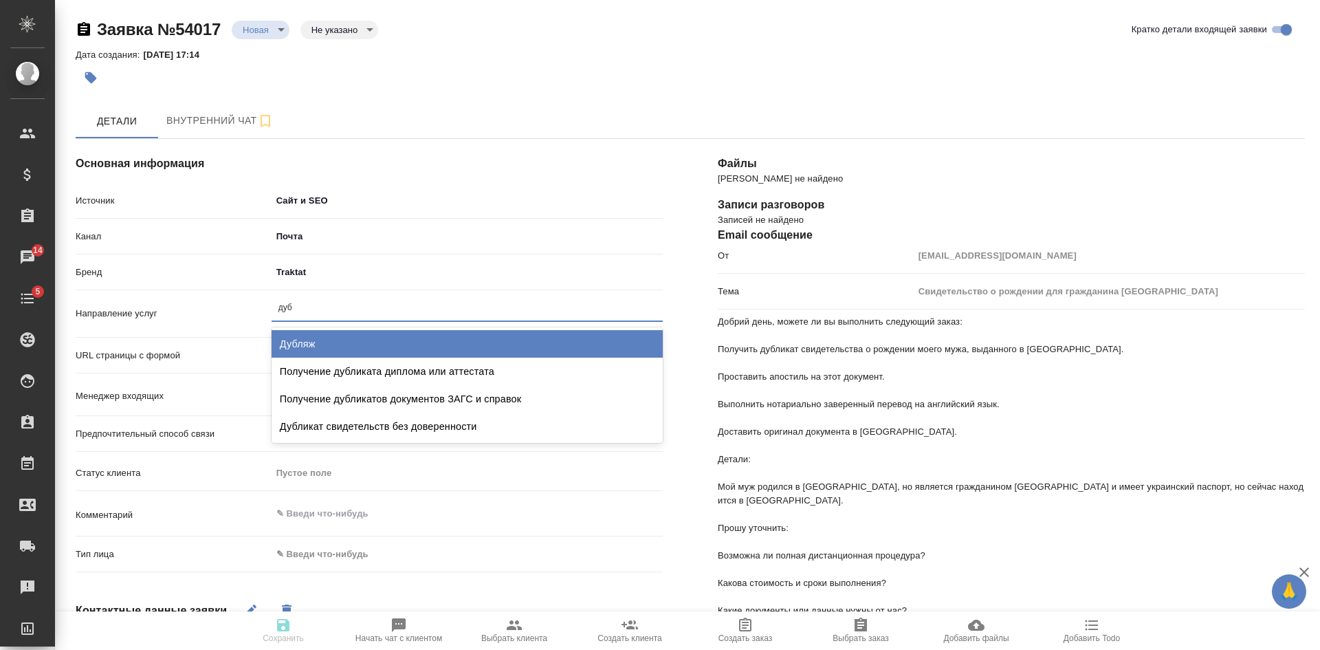
type input "дубл"
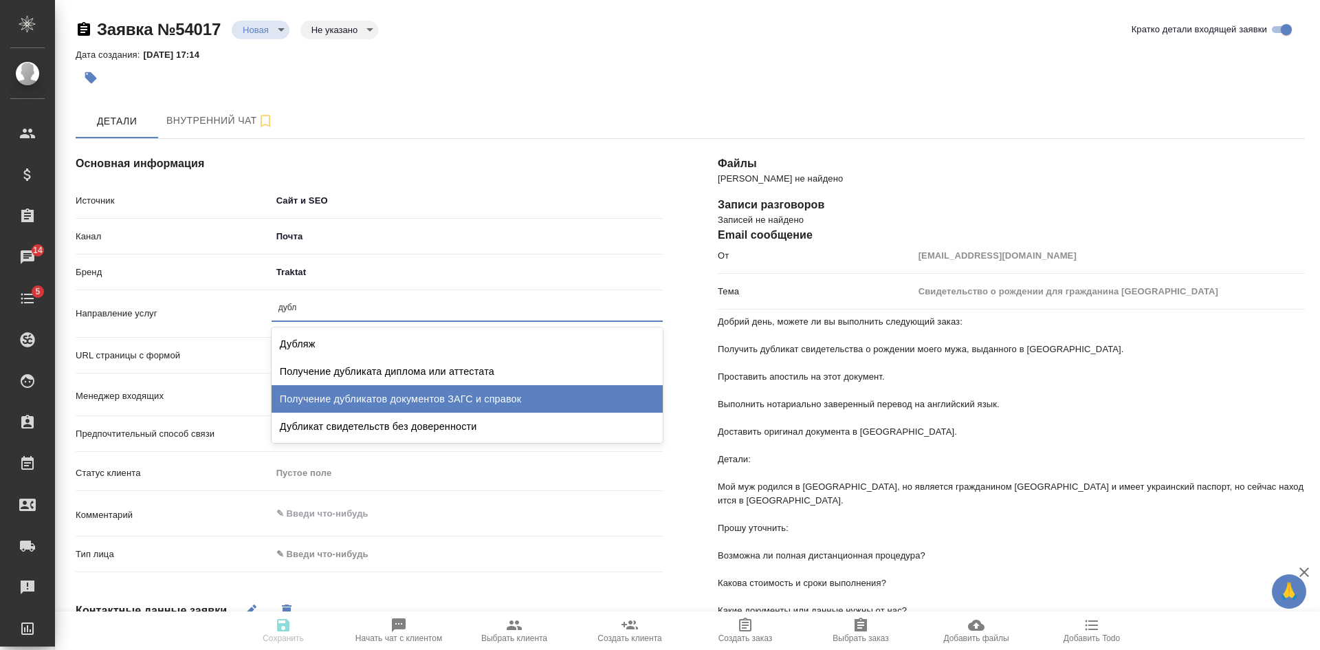
click at [496, 395] on div "Получение дубликатов документов ЗАГС и справок" at bounding box center [467, 399] width 391 height 28
type textarea "x"
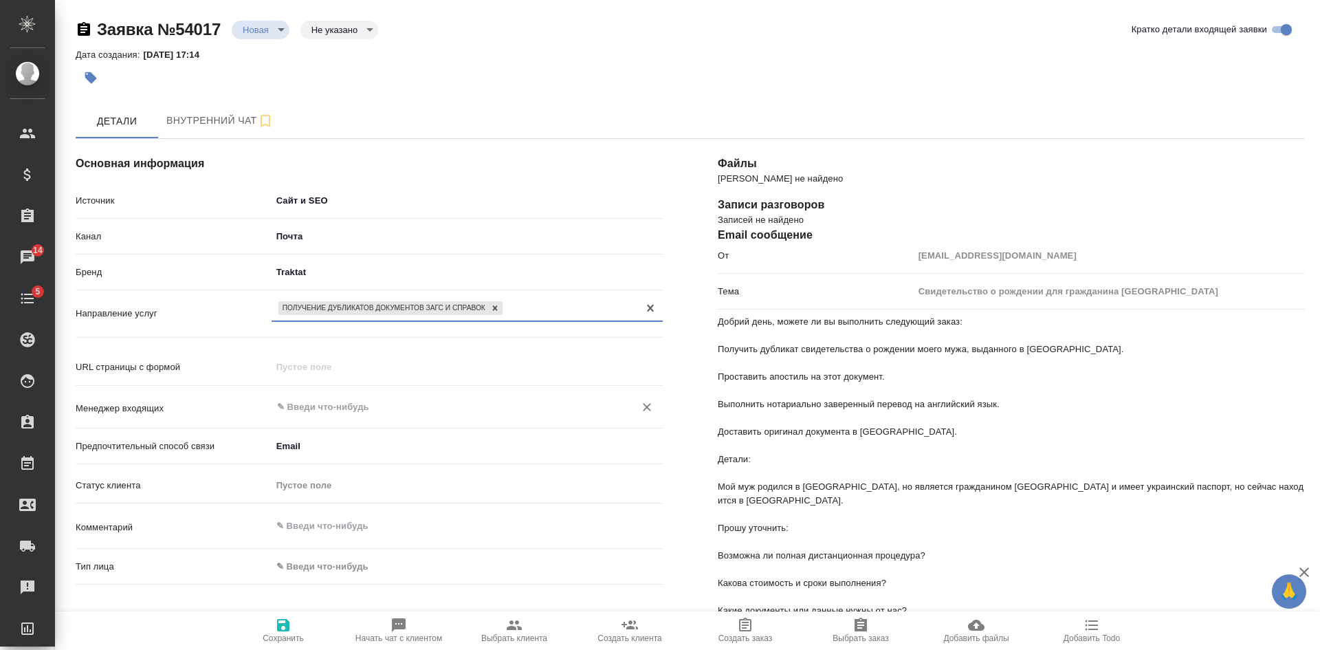
scroll to position [138, 0]
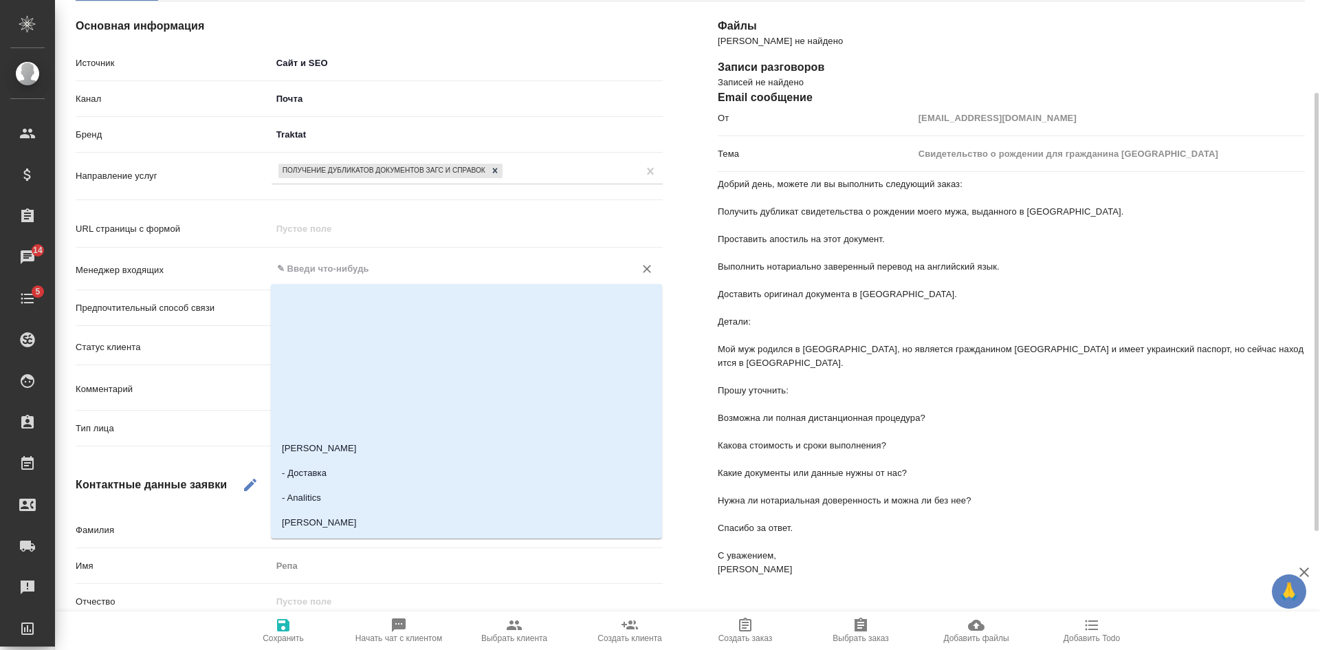
click at [329, 272] on input "text" at bounding box center [444, 269] width 337 height 17
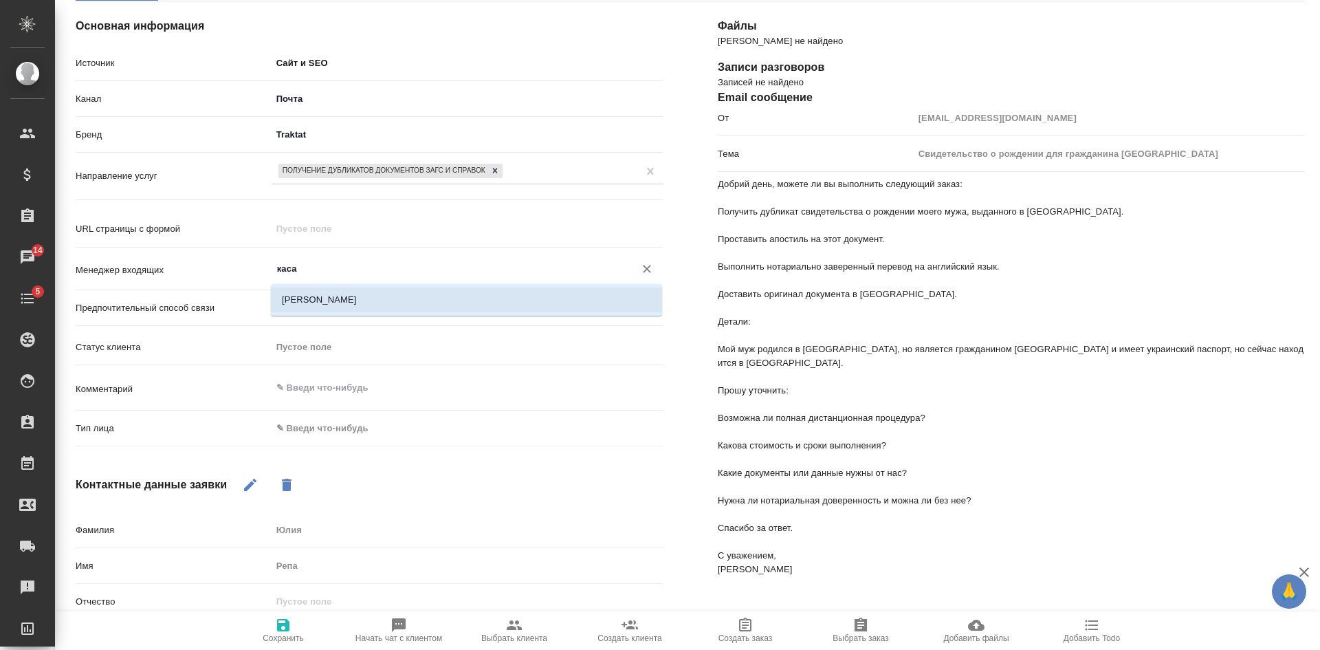
click at [329, 293] on li "[PERSON_NAME]" at bounding box center [466, 299] width 391 height 25
type input "[PERSON_NAME]"
type textarea "x"
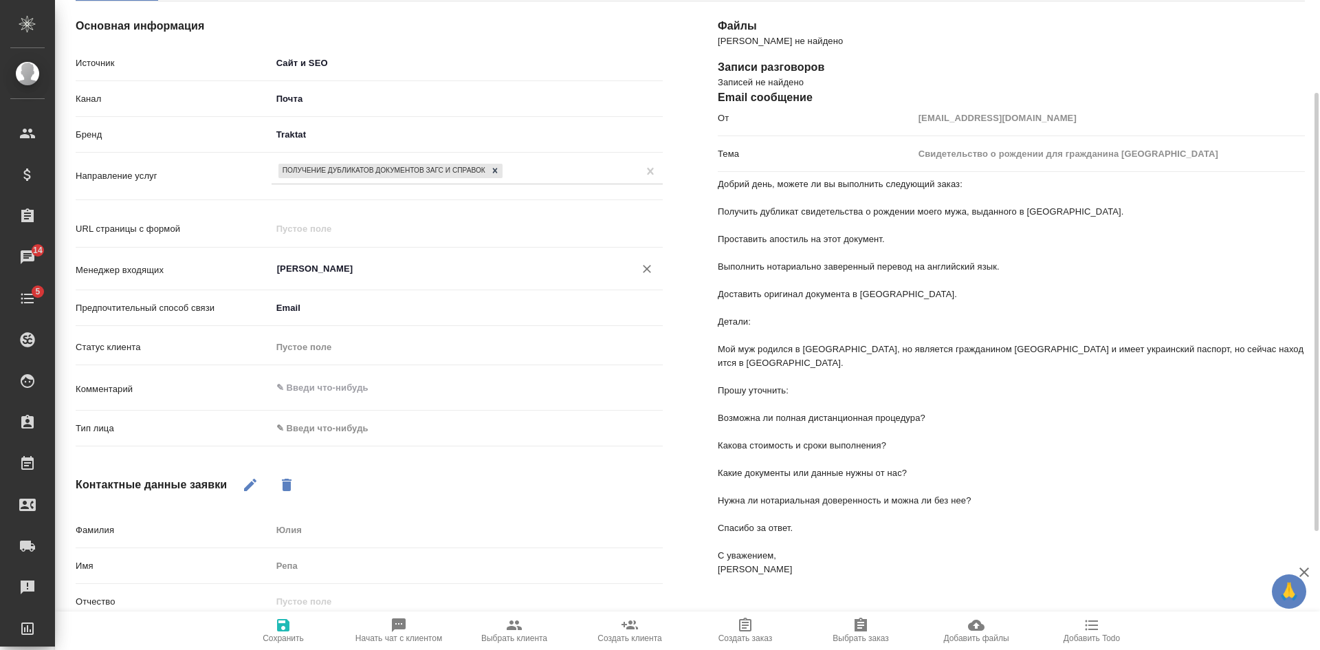
type input "[PERSON_NAME]"
click at [309, 425] on body "🙏 .cls-1 fill:#fff; AWATERA Kasatkina Aleksandra Клиенты Спецификации Заказы 14…" at bounding box center [660, 325] width 1320 height 650
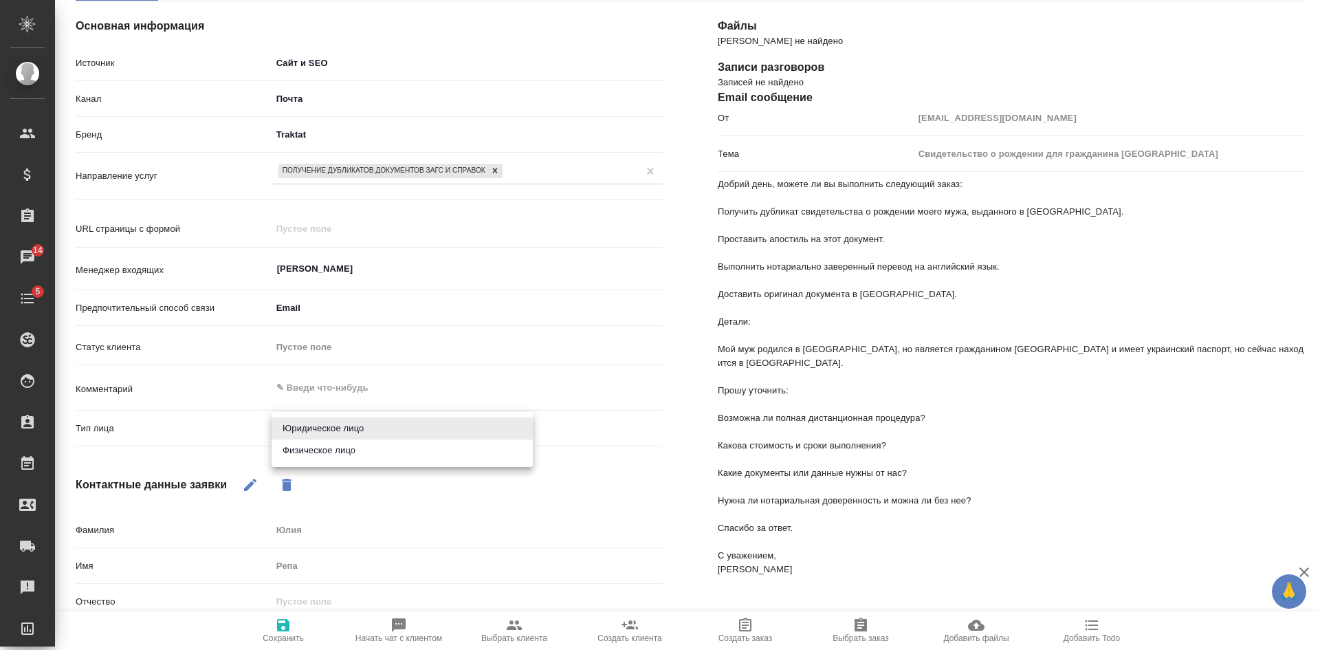
drag, startPoint x: 309, startPoint y: 447, endPoint x: 301, endPoint y: 505, distance: 58.9
click at [309, 451] on li "Физическое лицо" at bounding box center [402, 450] width 261 height 22
type textarea "x"
type input "private"
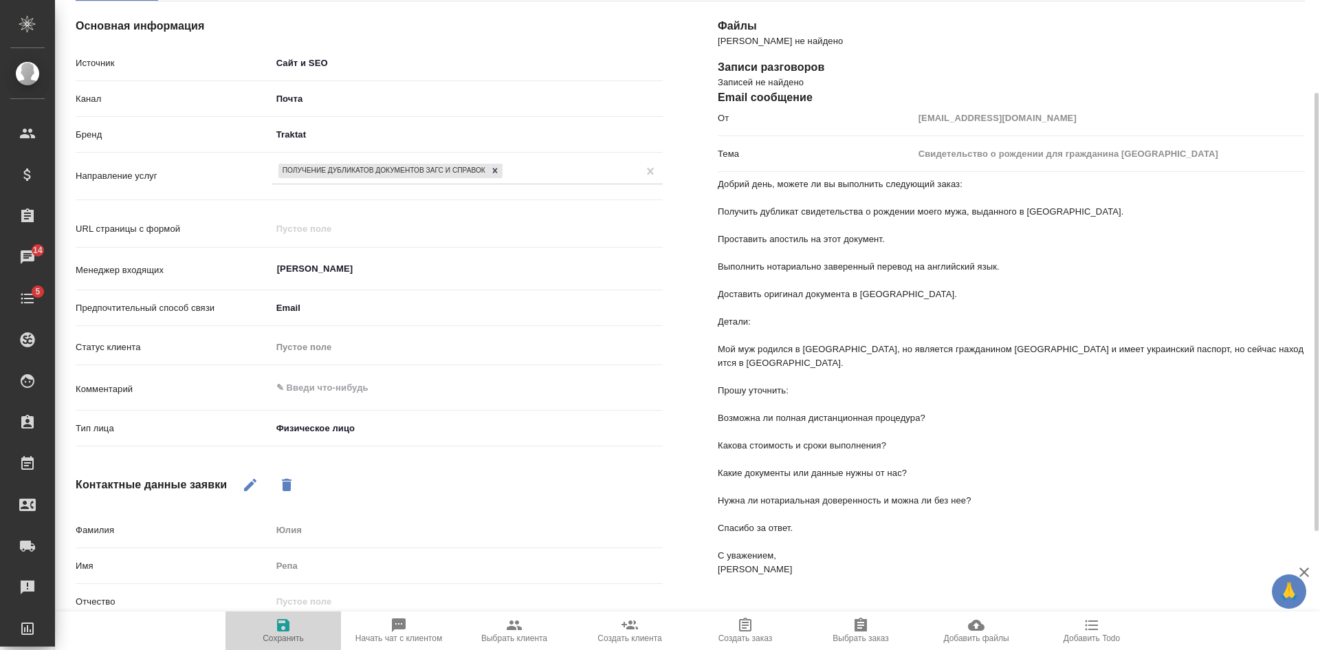
click at [284, 627] on icon "button" at bounding box center [283, 625] width 17 height 17
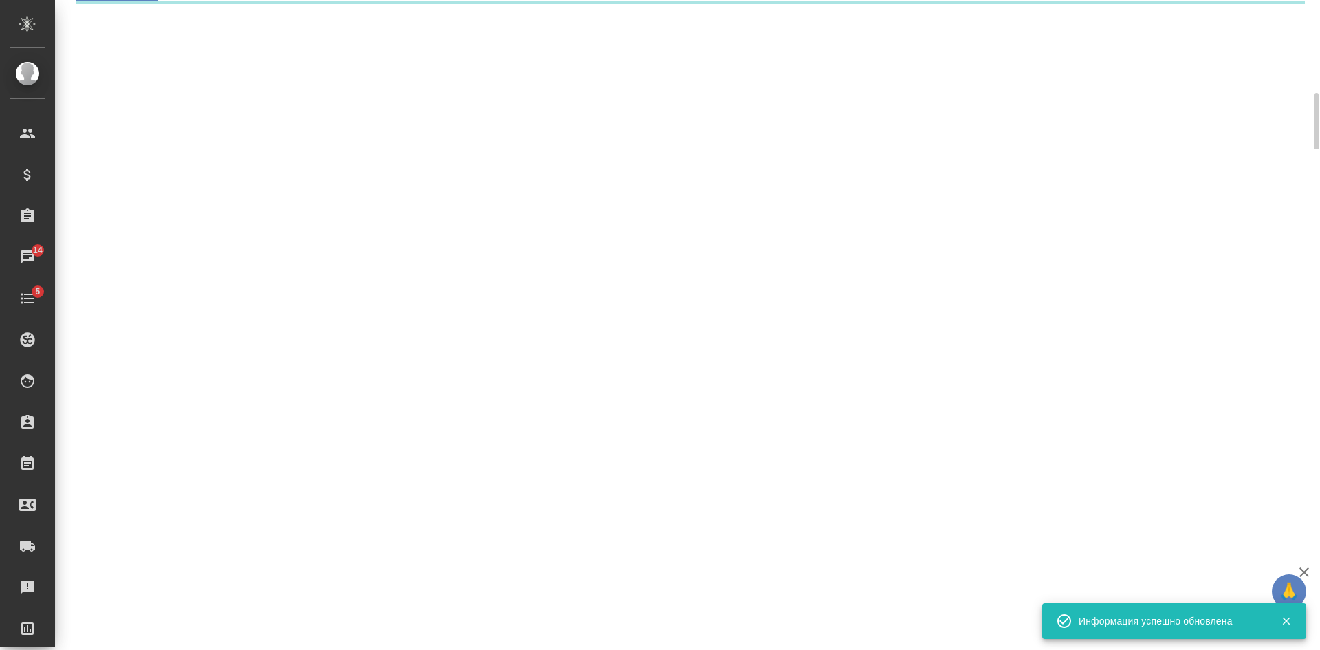
select select "RU"
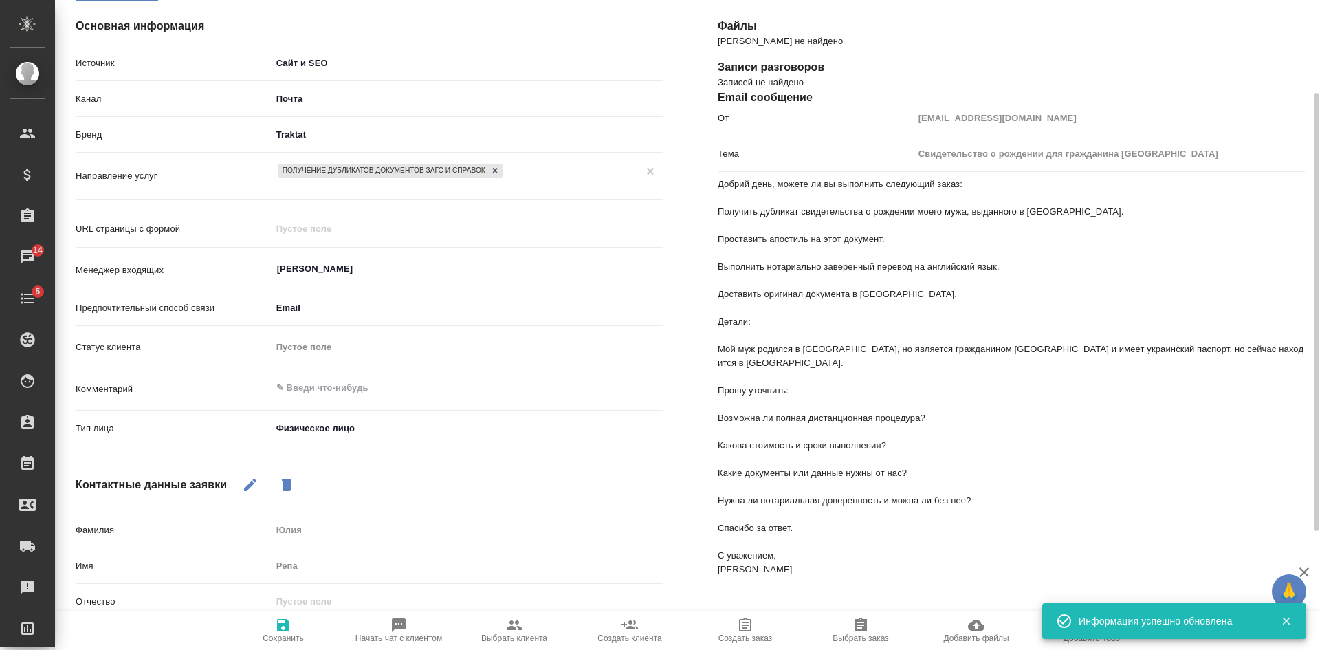
click at [526, 629] on span "Выбрать клиента" at bounding box center [514, 630] width 99 height 26
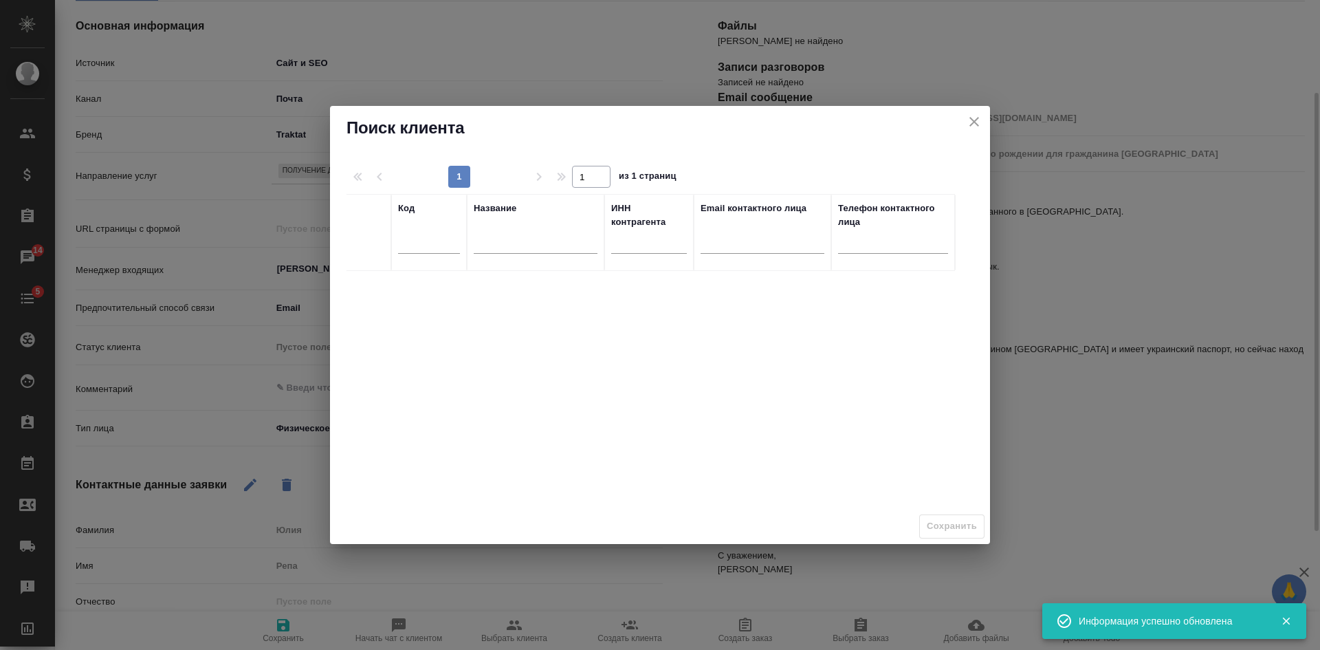
type textarea "x"
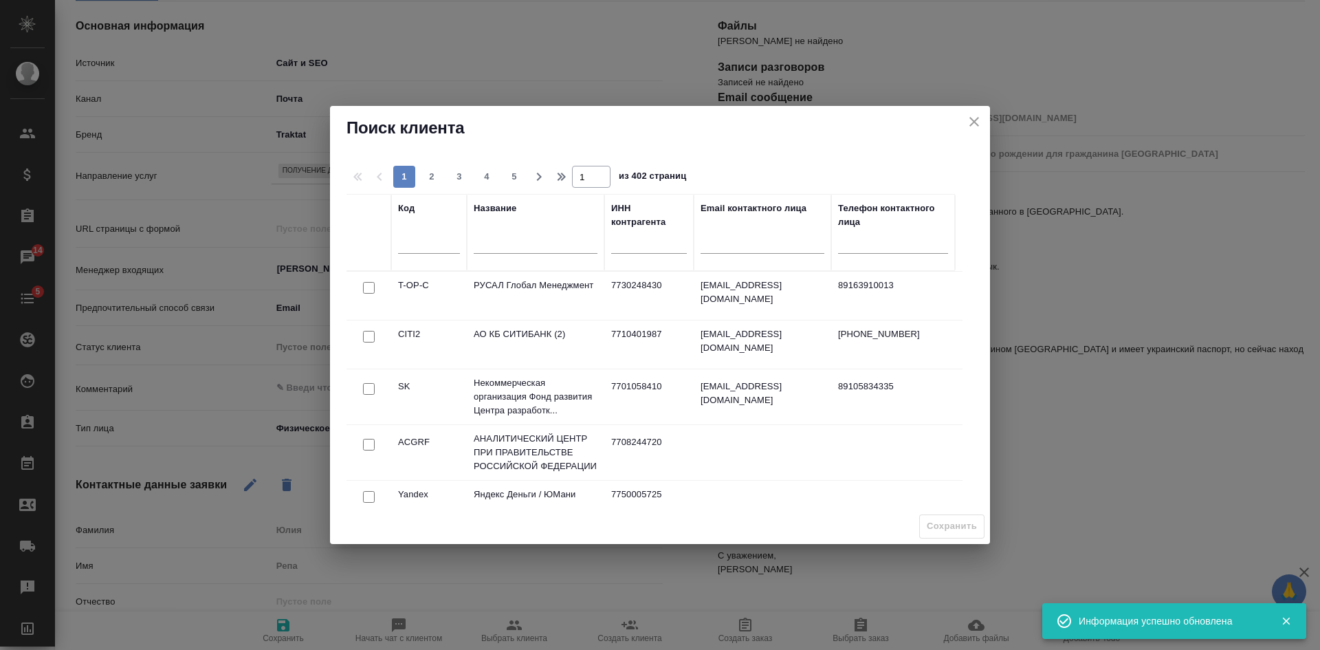
click at [510, 234] on div at bounding box center [536, 246] width 124 height 34
click at [510, 245] on input "text" at bounding box center [536, 244] width 124 height 17
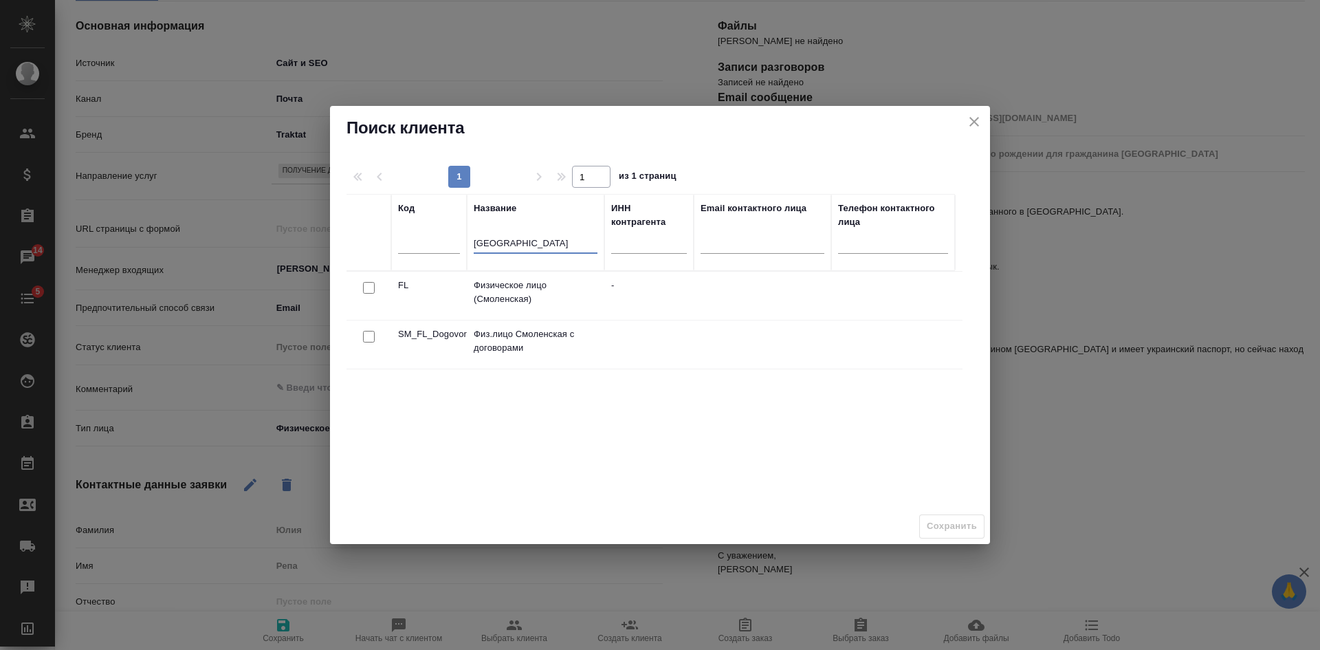
type input "смоленск"
click at [370, 289] on input "checkbox" at bounding box center [369, 288] width 12 height 12
checkbox input "true"
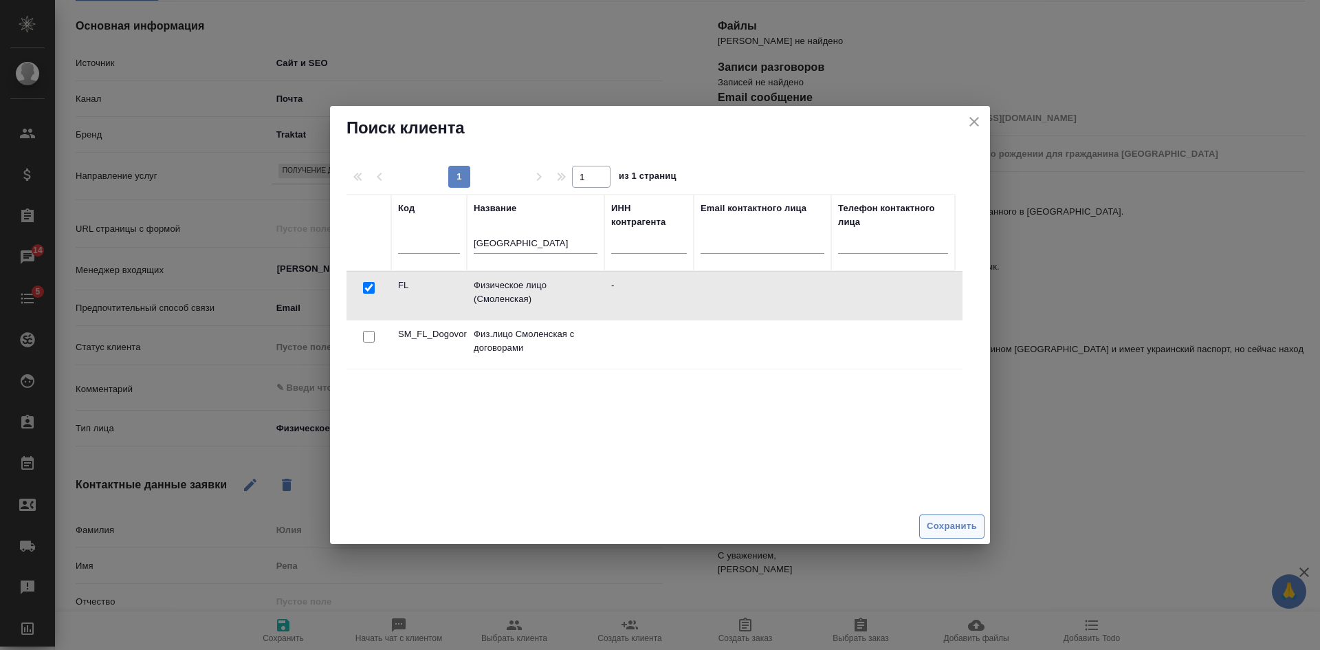
click at [951, 523] on span "Сохранить" at bounding box center [952, 526] width 50 height 16
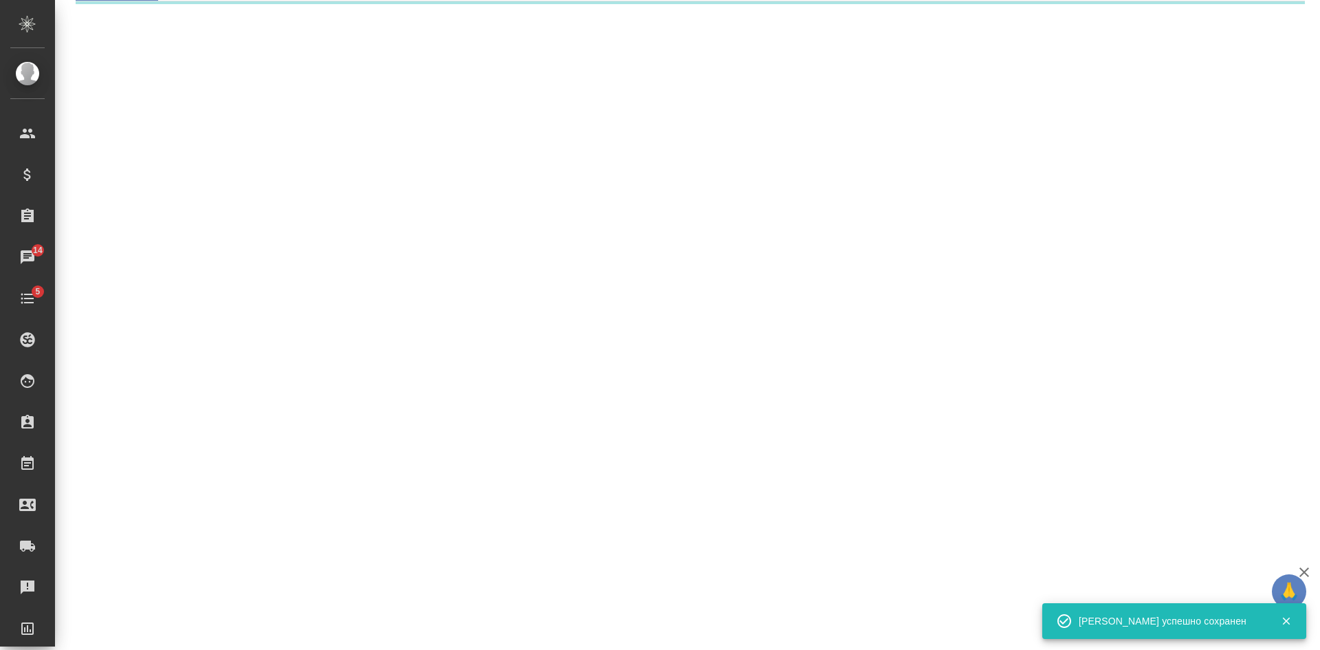
select select "RU"
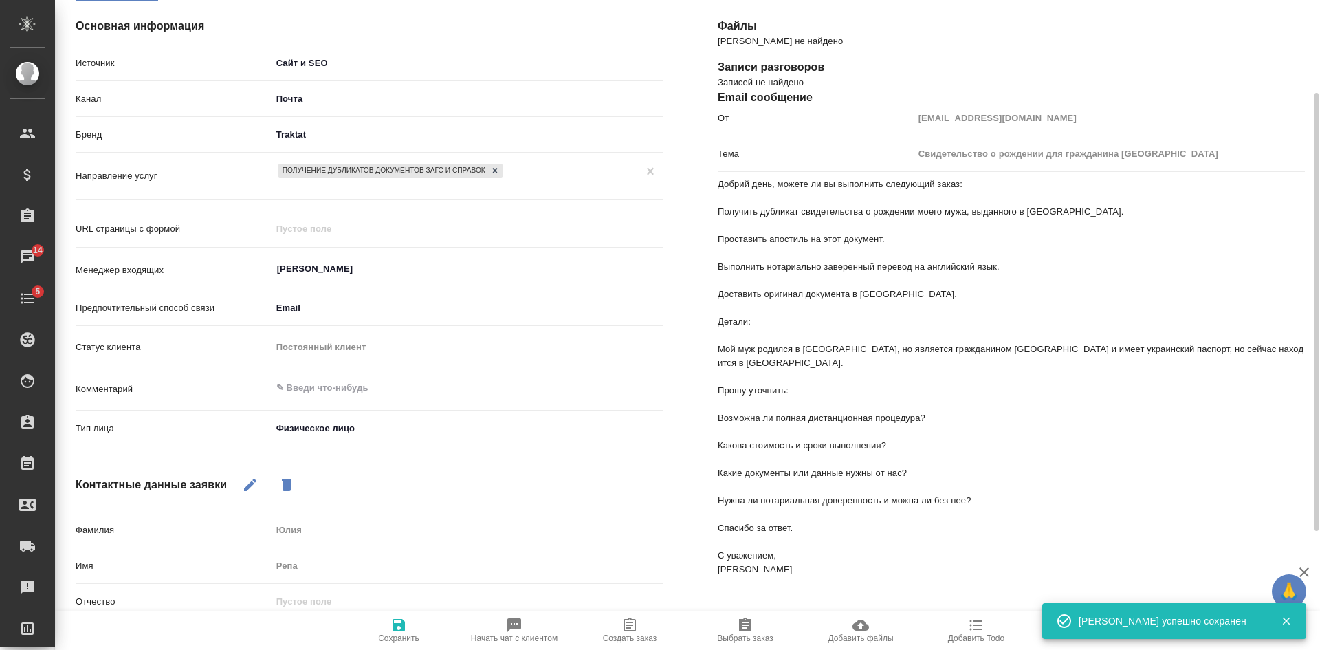
click at [628, 632] on icon "button" at bounding box center [630, 625] width 17 height 17
type textarea "x"
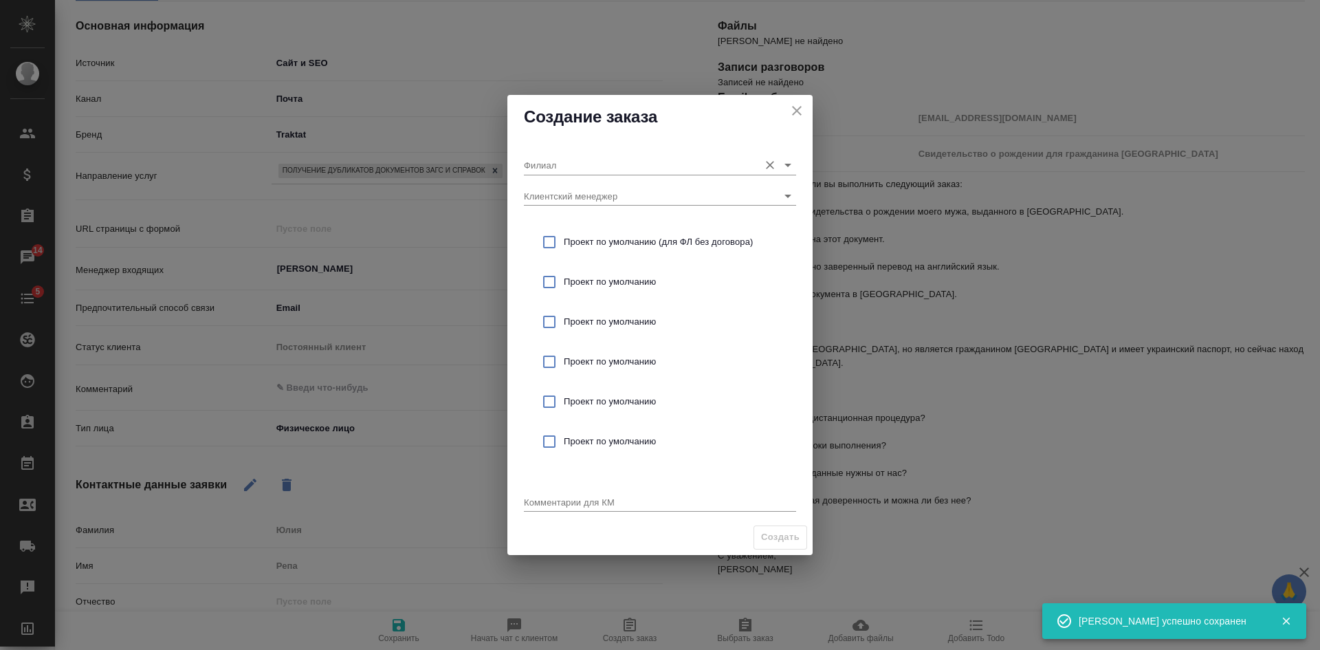
click at [555, 166] on input "Филиал" at bounding box center [638, 164] width 228 height 19
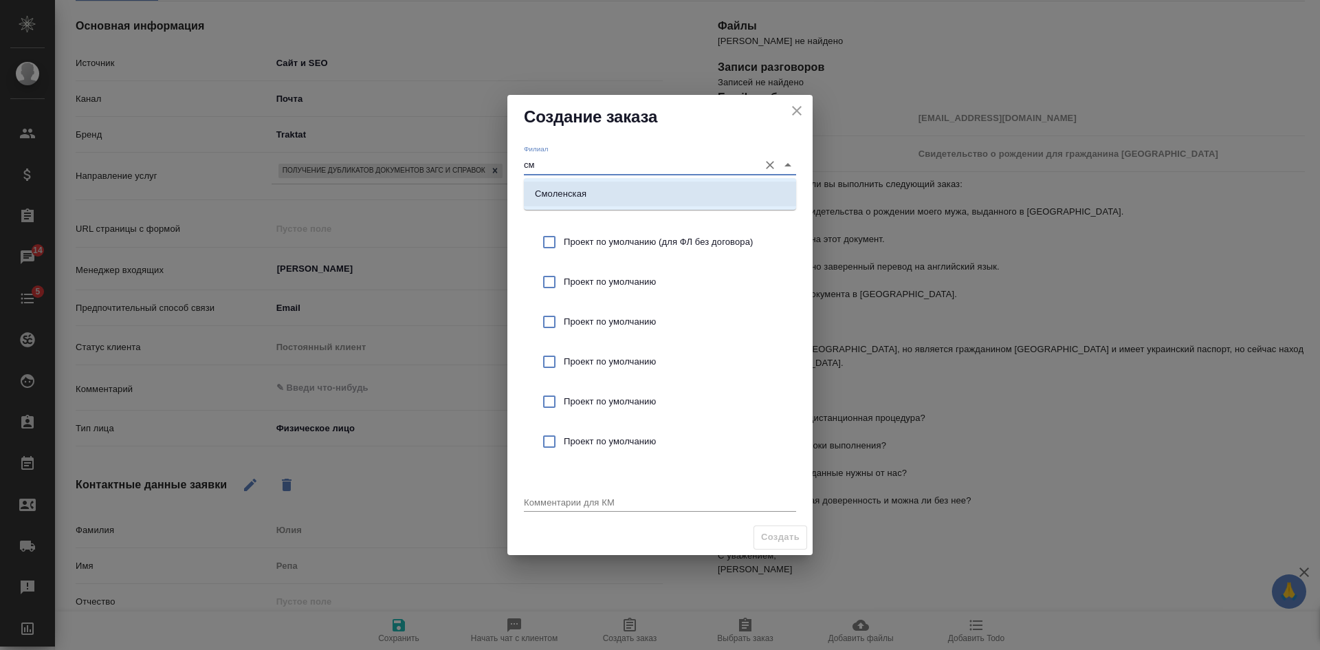
click at [556, 197] on p "Смоленская" at bounding box center [561, 194] width 52 height 14
type input "Смоленская"
click at [570, 241] on span "Проект по умолчанию (для ФЛ без договора)" at bounding box center [674, 242] width 221 height 14
checkbox input "true"
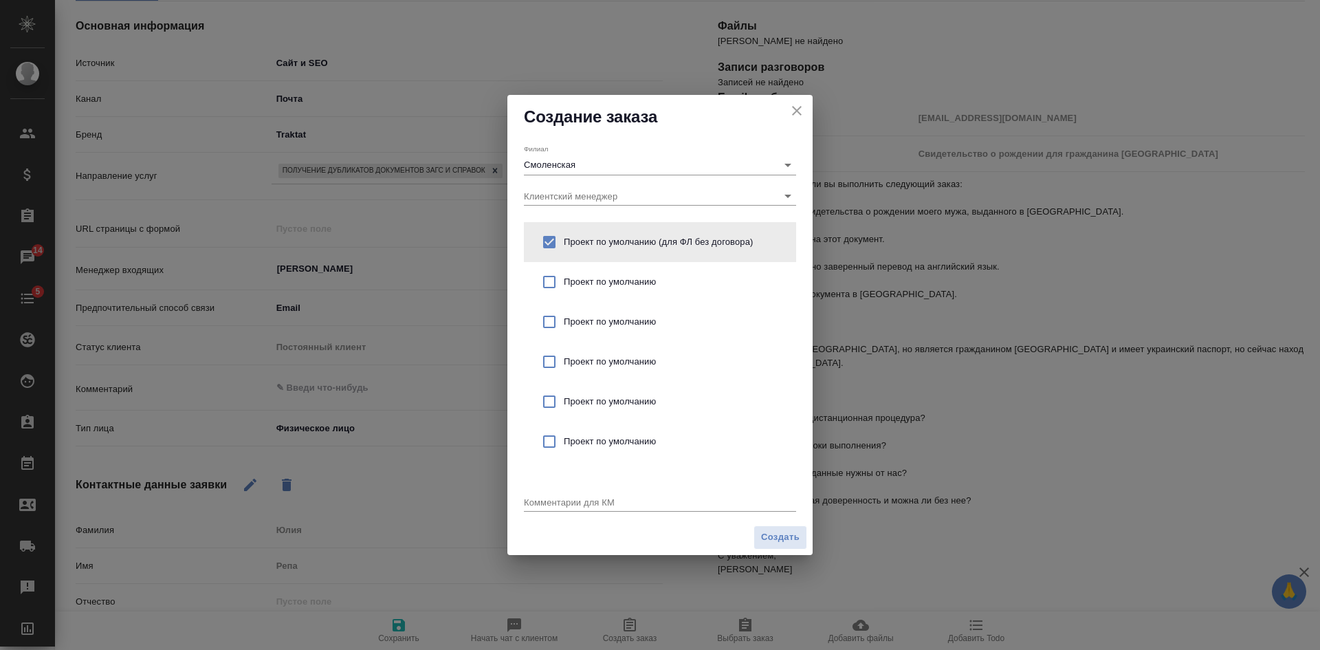
click at [576, 496] on textarea at bounding box center [660, 501] width 272 height 10
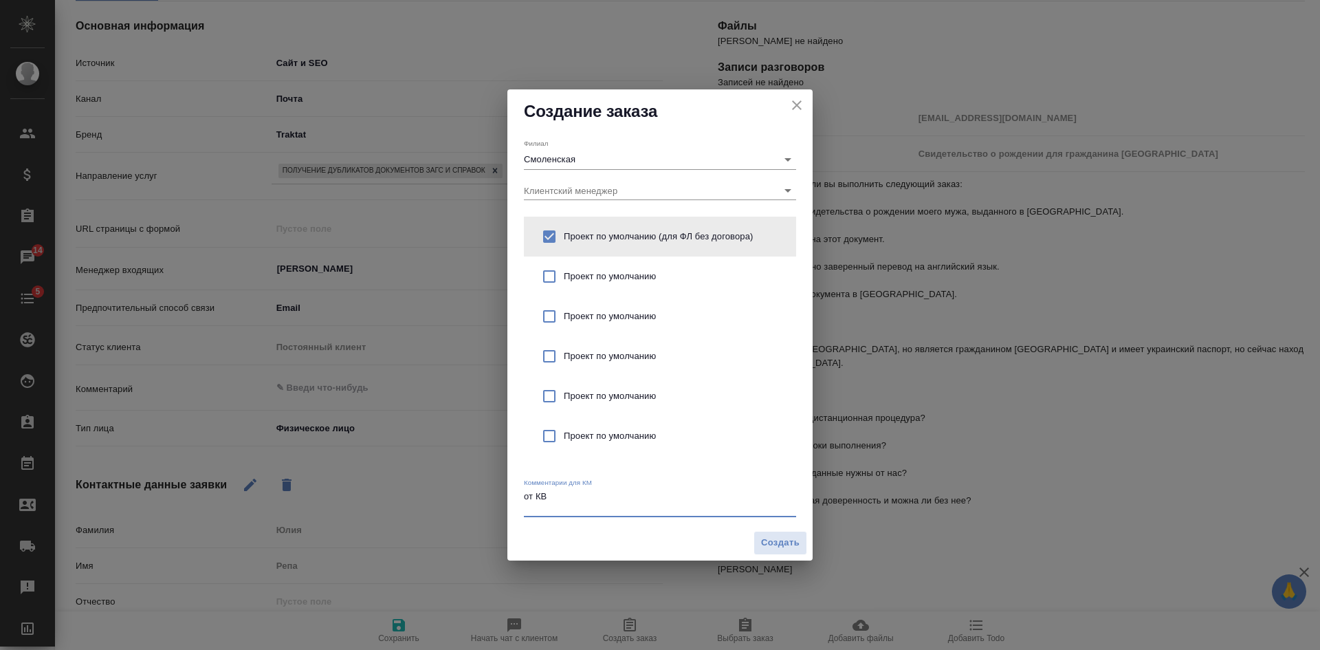
type textarea "от КВ"
type textarea "x"
paste textarea "можете ли вы выполнить следующий заказ: Получить дубликат свидетельства о рожде…"
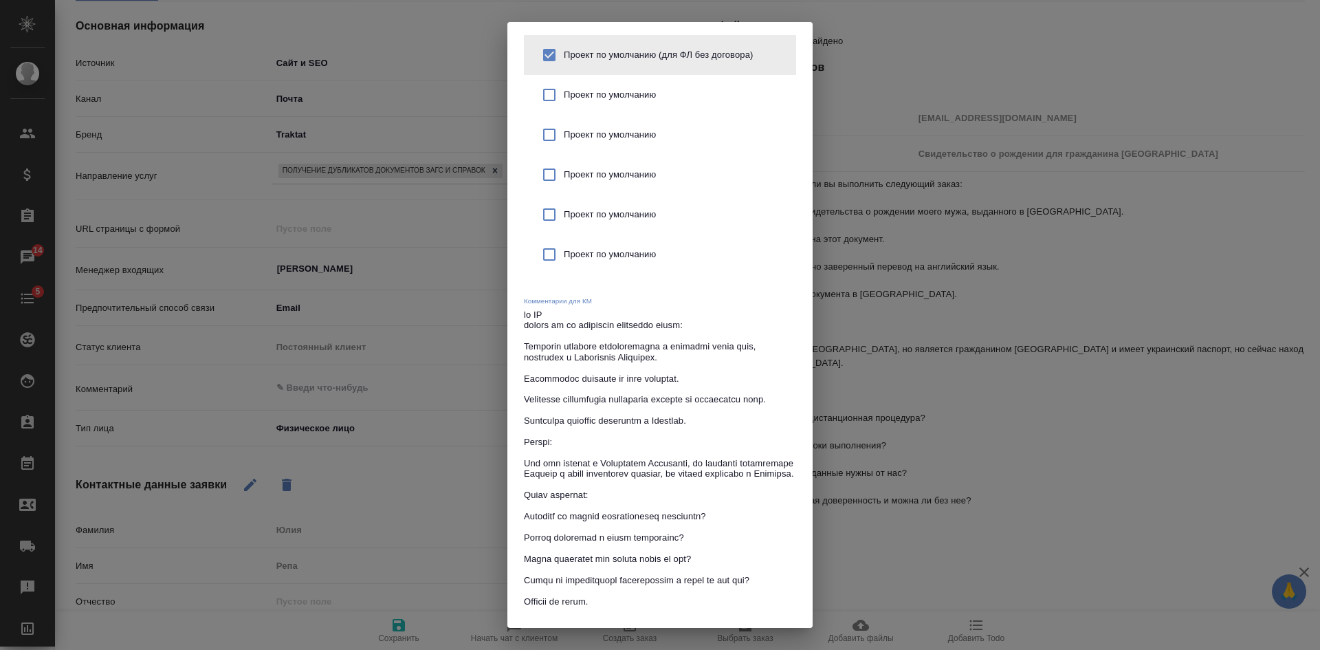
click at [523, 375] on div "Филиал Смоленская Клиентский менеджер Проект по умолчанию (для ФЛ без договора)…" at bounding box center [659, 296] width 305 height 689
click at [525, 379] on textarea at bounding box center [660, 468] width 272 height 318
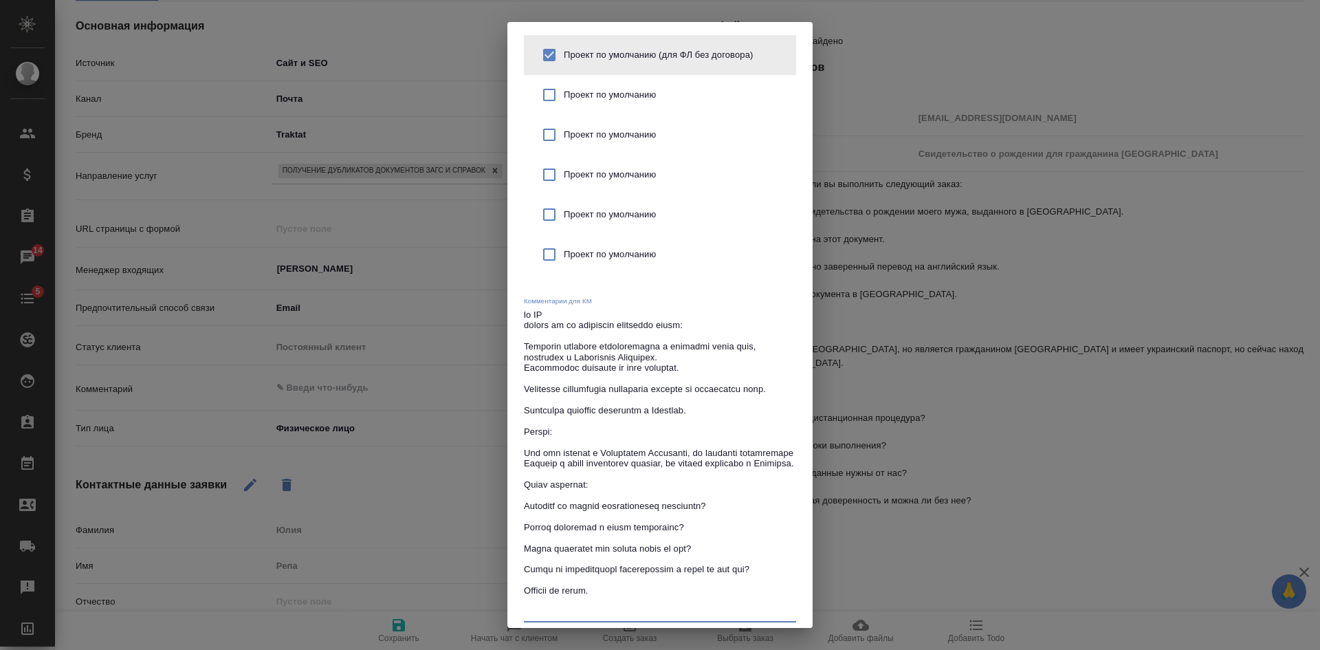
click at [525, 393] on textarea at bounding box center [660, 463] width 272 height 308
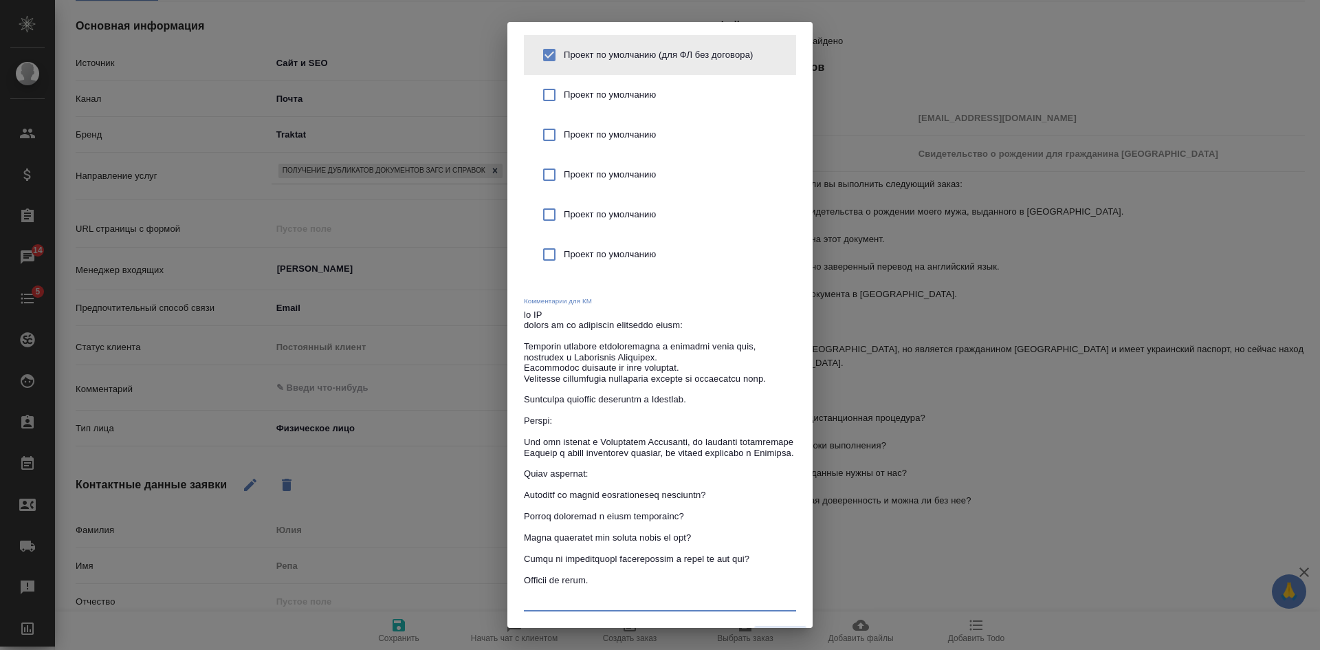
click at [523, 413] on div "Филиал Смоленская Клиентский менеджер Проект по умолчанию (для ФЛ без договора)…" at bounding box center [659, 286] width 305 height 668
click at [525, 408] on textarea at bounding box center [660, 457] width 272 height 297
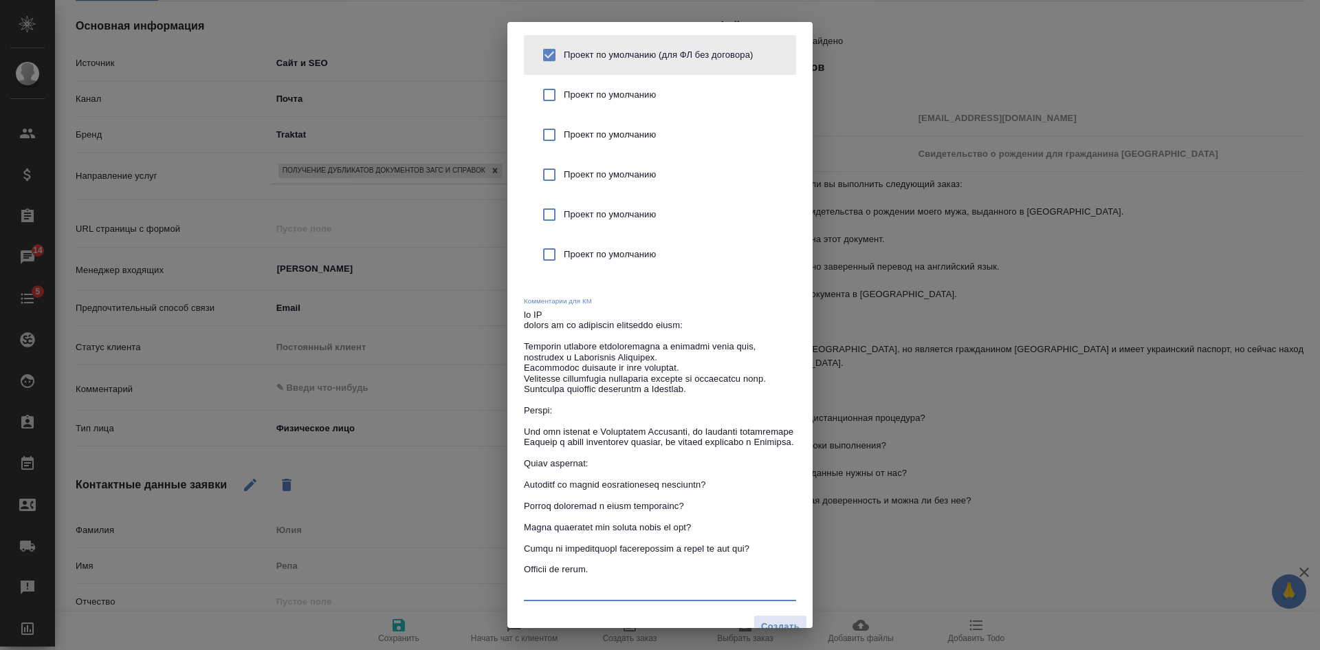
click at [522, 505] on div "Филиал Смоленская Клиентский менеджер Проект по умолчанию (для ФЛ без договора)…" at bounding box center [659, 280] width 305 height 657
click at [525, 501] on textarea at bounding box center [660, 452] width 272 height 287
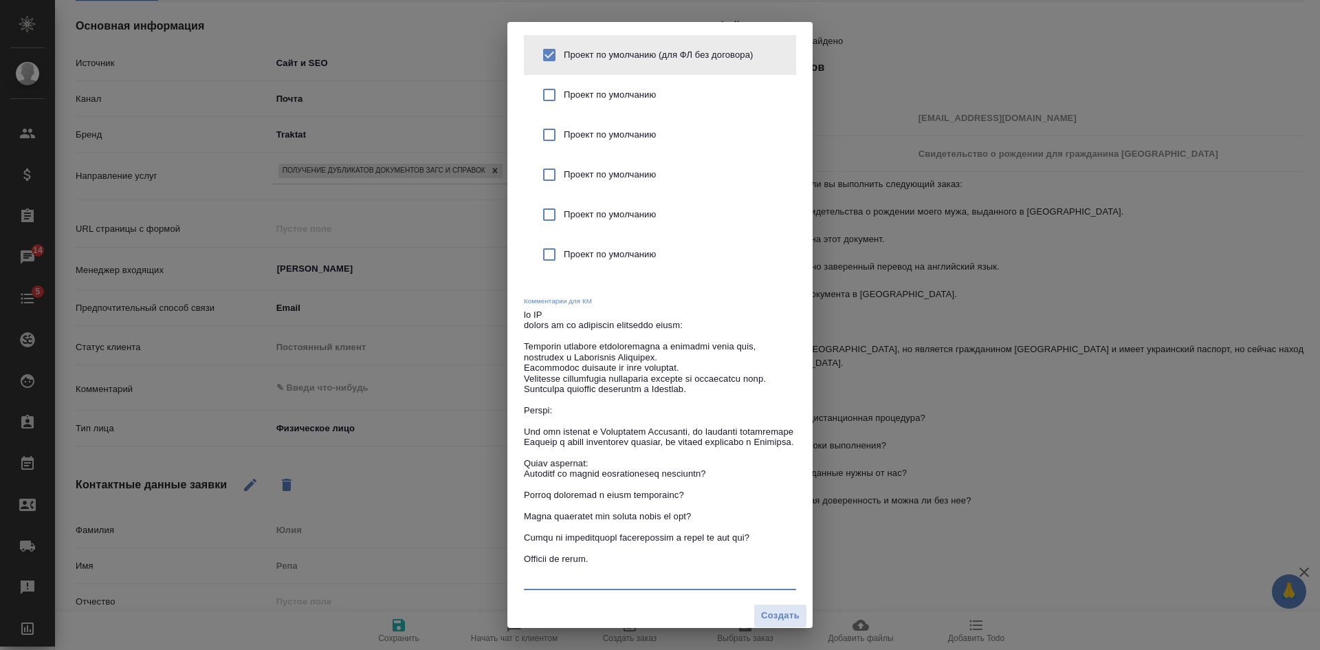
click at [527, 512] on textarea at bounding box center [660, 447] width 272 height 276
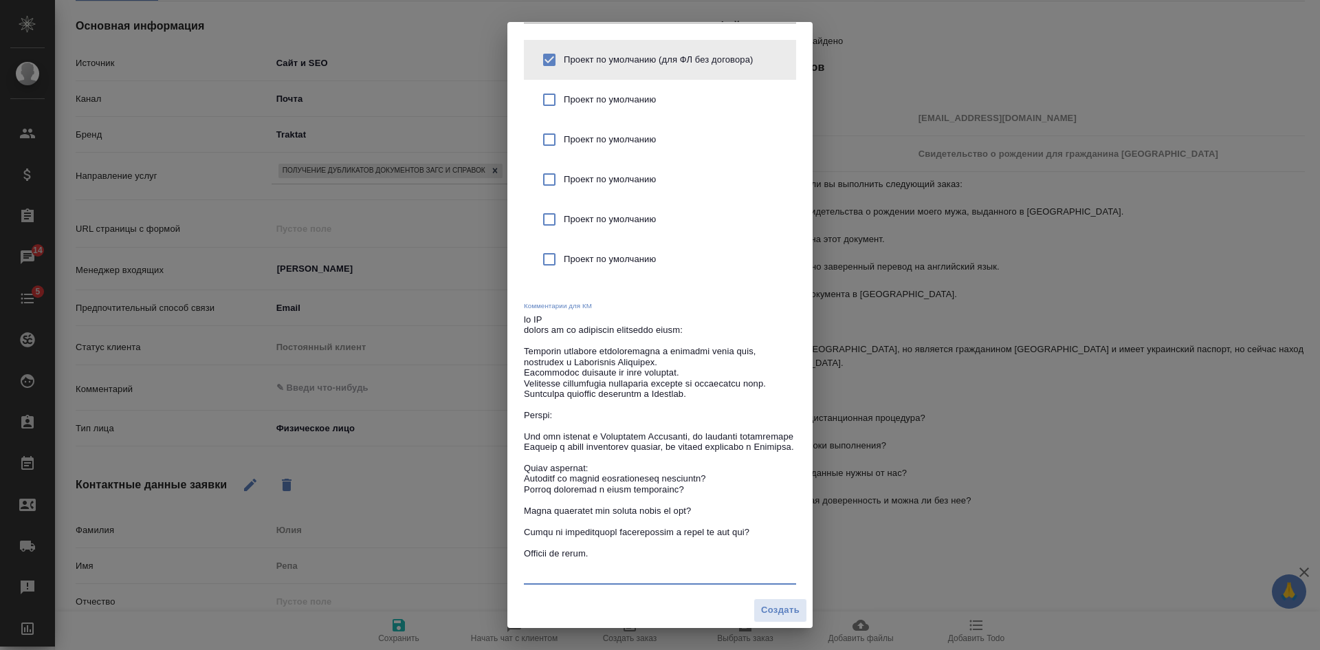
click at [524, 530] on textarea at bounding box center [660, 446] width 272 height 265
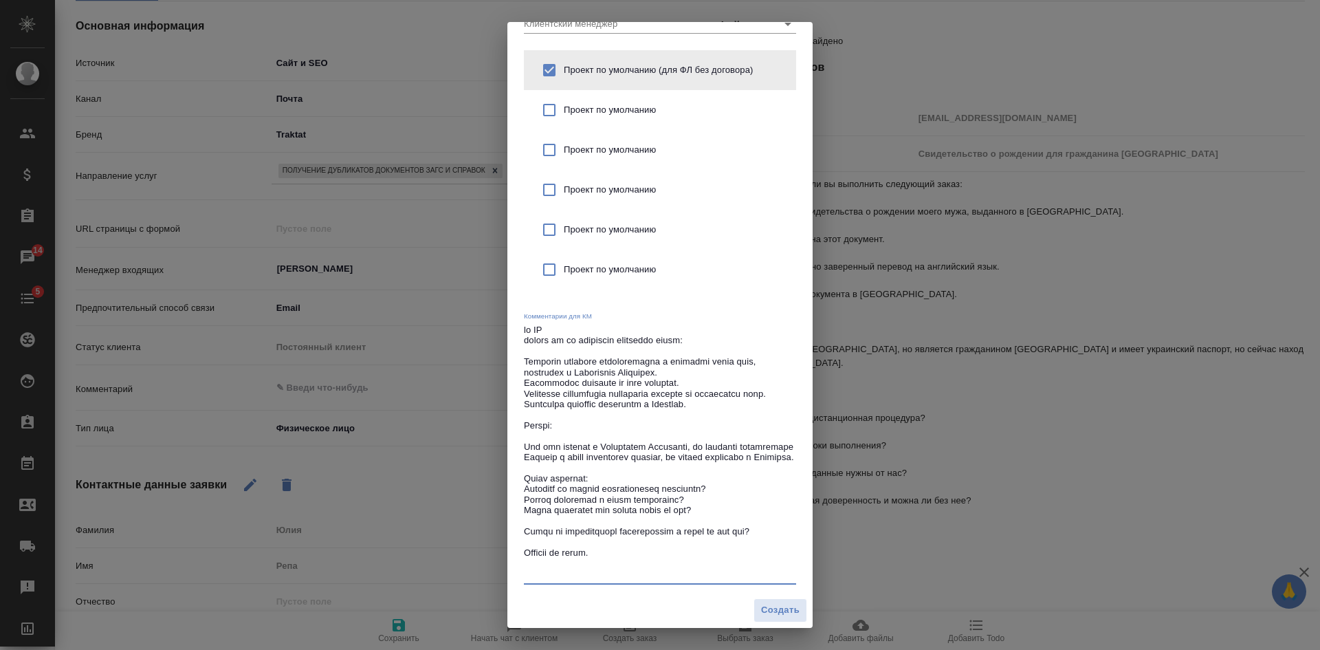
click at [525, 548] on textarea at bounding box center [660, 452] width 272 height 255
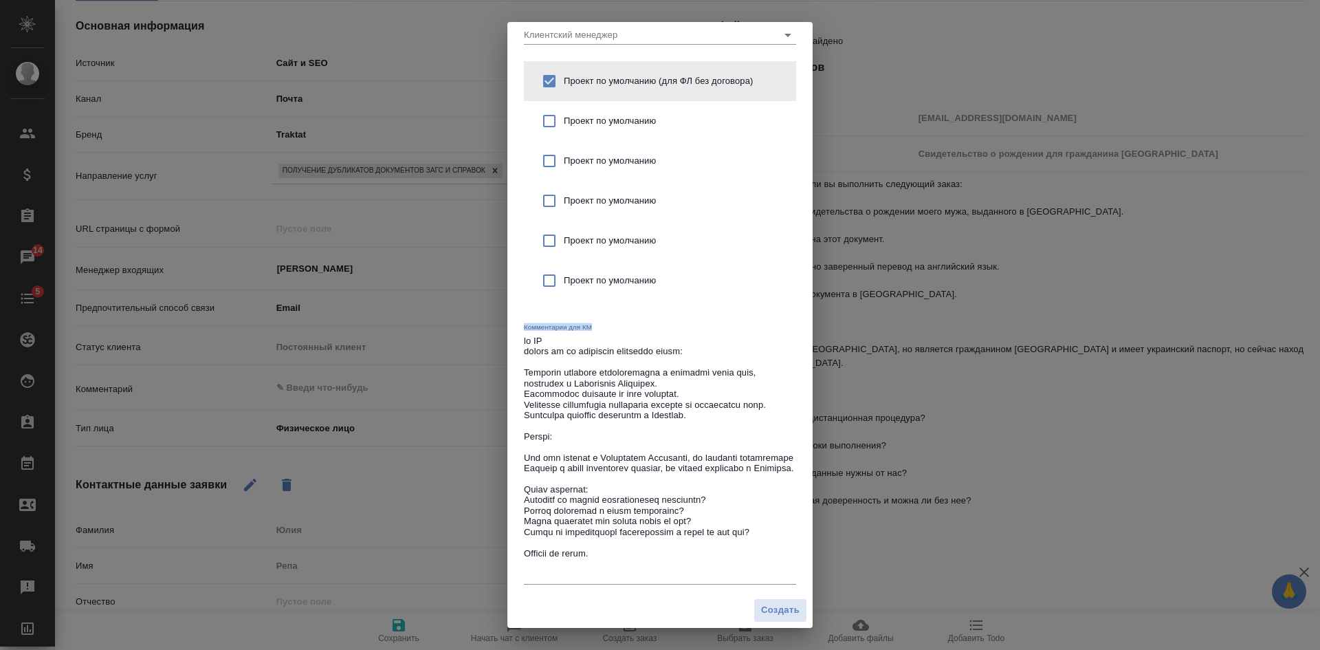
drag, startPoint x: 626, startPoint y: 580, endPoint x: 474, endPoint y: 578, distance: 151.3
click at [474, 578] on div "Создание заказа Филиал Смоленская Клиентский менеджер Проект по умолчанию (для …" at bounding box center [660, 325] width 1320 height 650
click at [574, 572] on textarea at bounding box center [660, 458] width 272 height 244
drag, startPoint x: 615, startPoint y: 575, endPoint x: 470, endPoint y: 566, distance: 144.7
click at [474, 567] on div "Создание заказа Филиал Смоленская Клиентский менеджер Проект по умолчанию (для …" at bounding box center [660, 325] width 1320 height 650
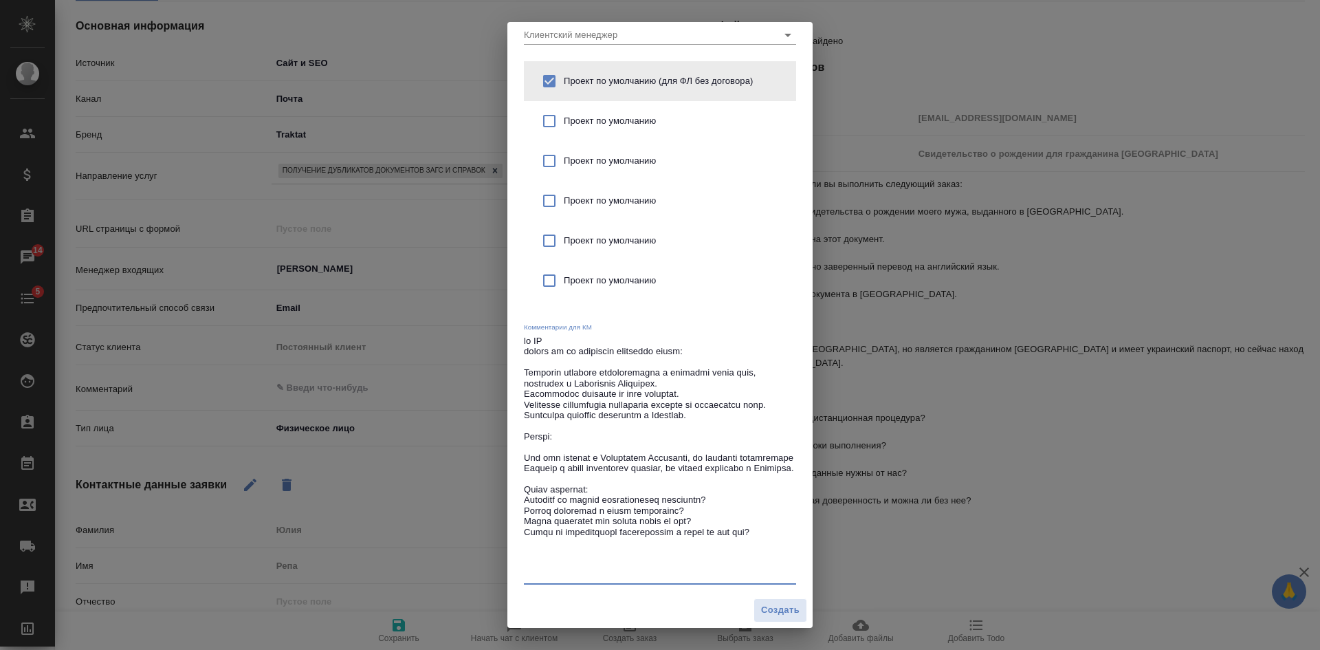
scroll to position [78, 0]
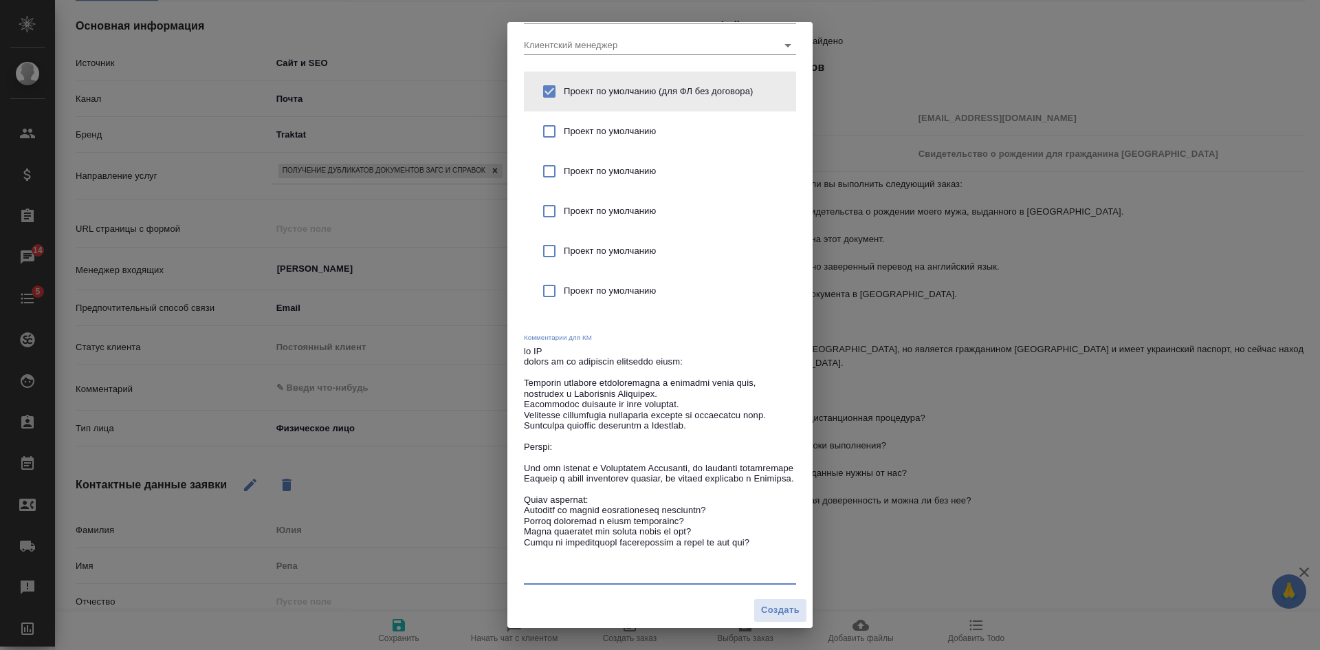
type textarea "от КВ можете ли вы выполнить следующий заказ: Получить дубликат свидетельства о…"
click at [782, 611] on span "Создать" at bounding box center [780, 610] width 39 height 16
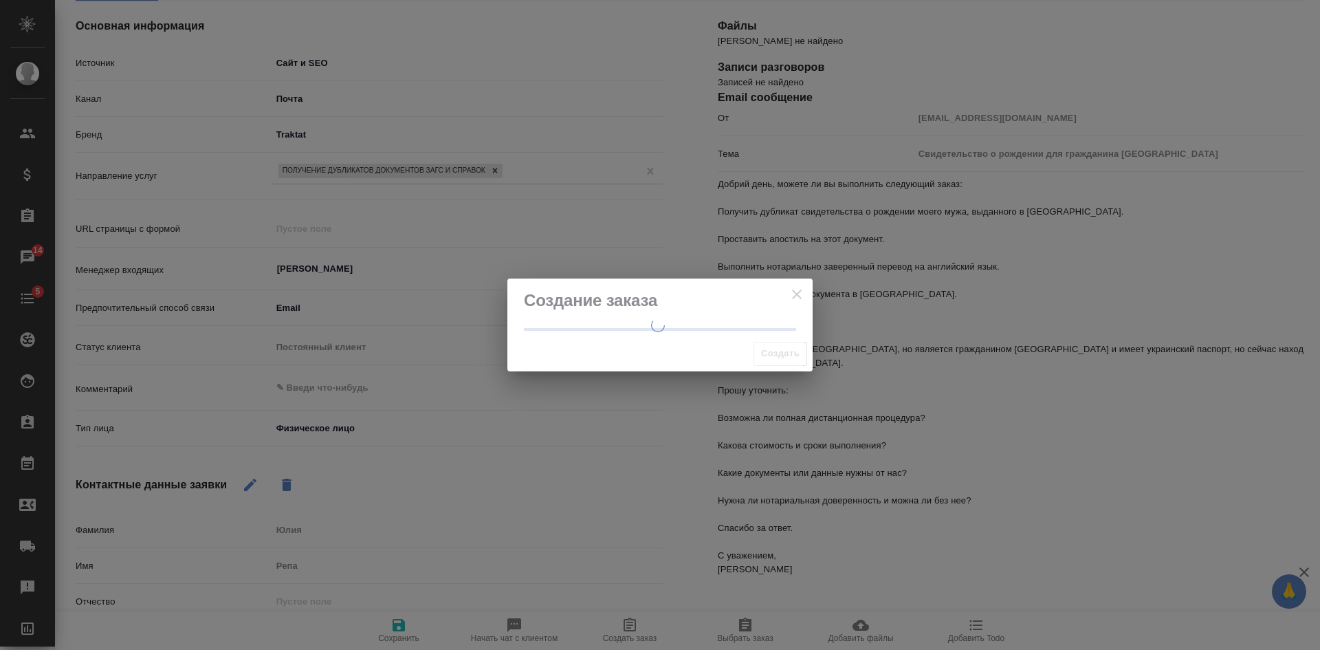
scroll to position [0, 0]
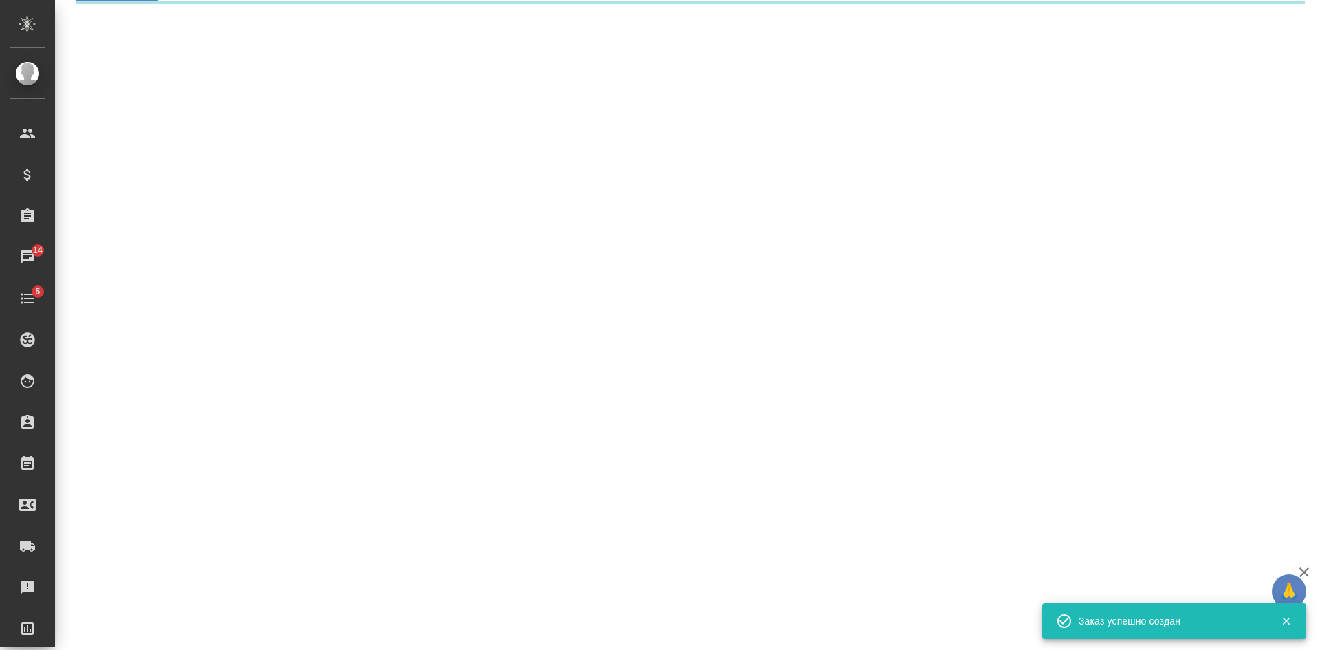
select select "RU"
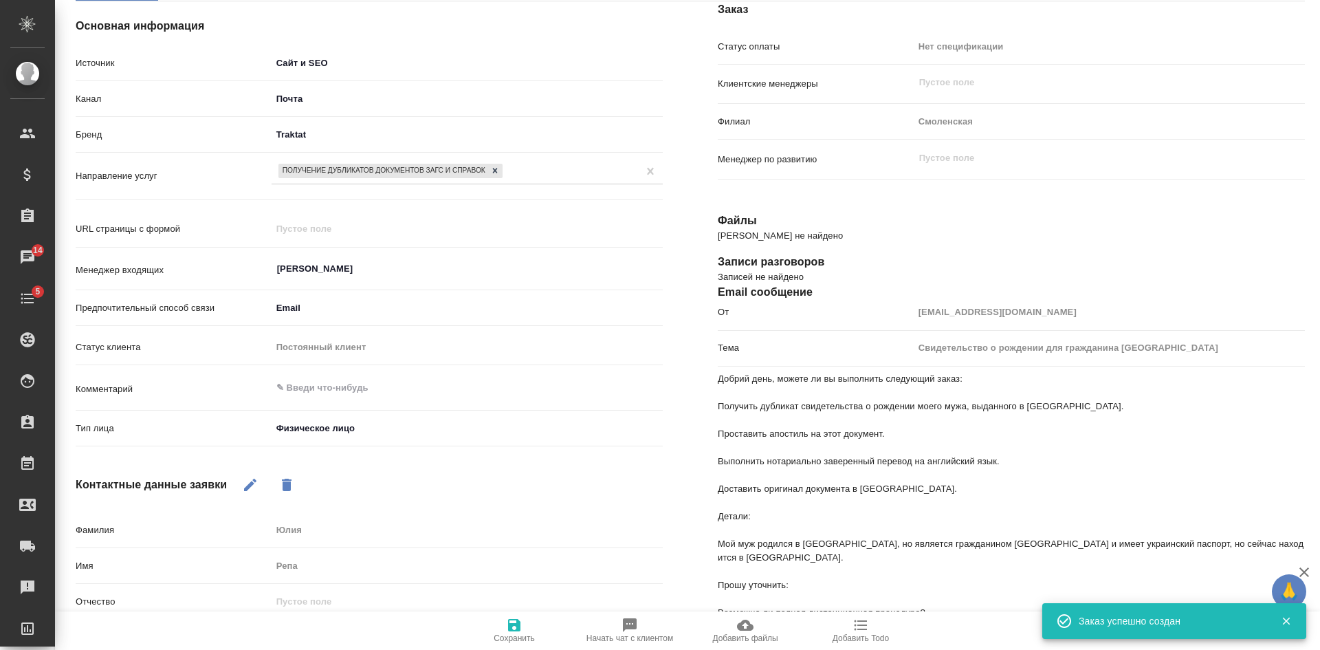
type textarea "x"
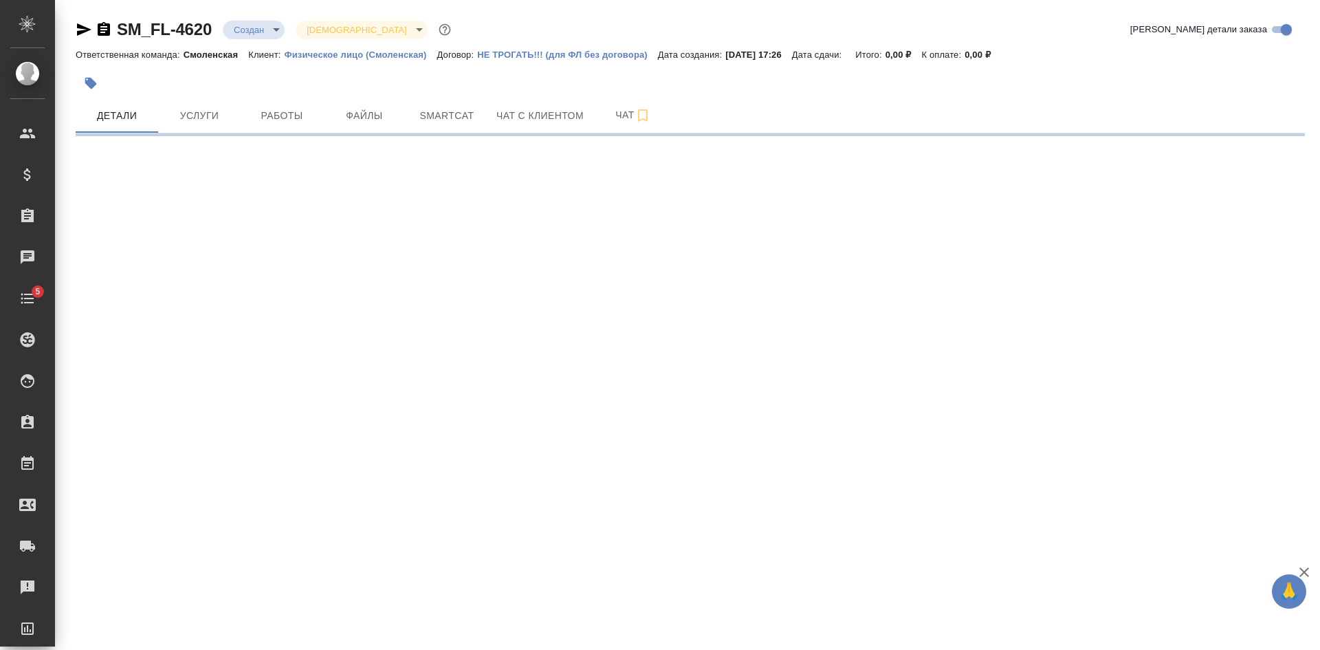
click at [105, 25] on icon "button" at bounding box center [104, 29] width 12 height 14
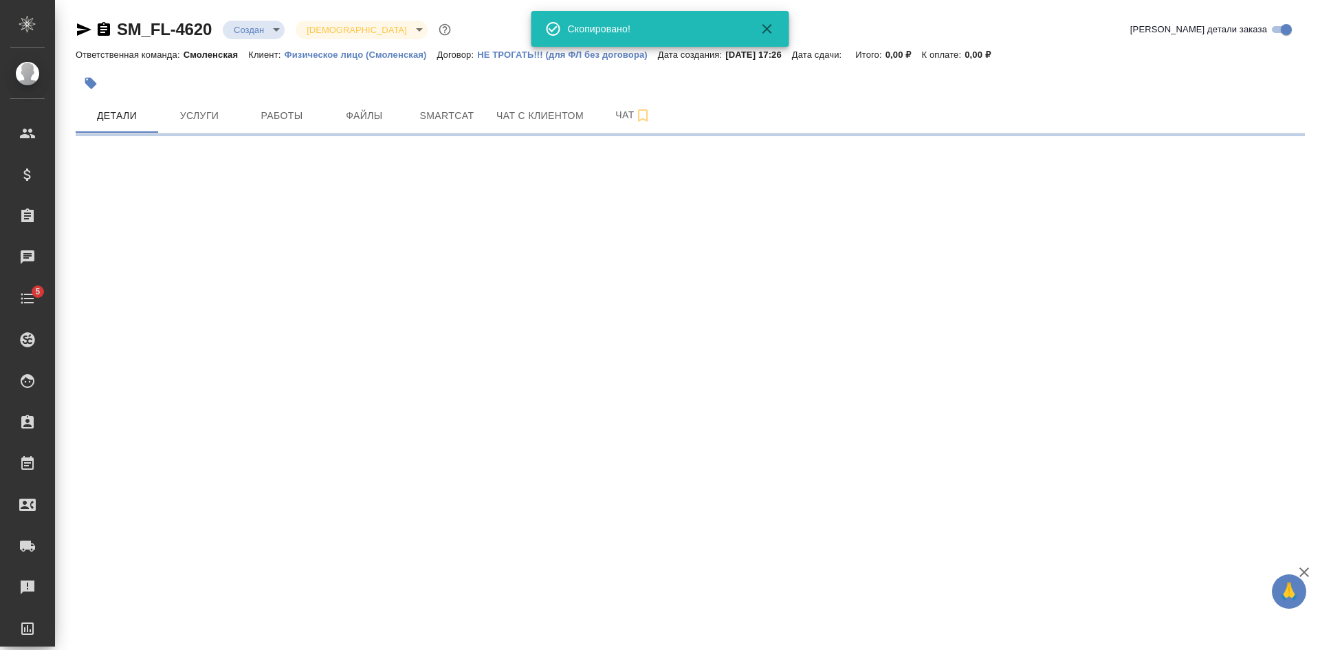
select select "RU"
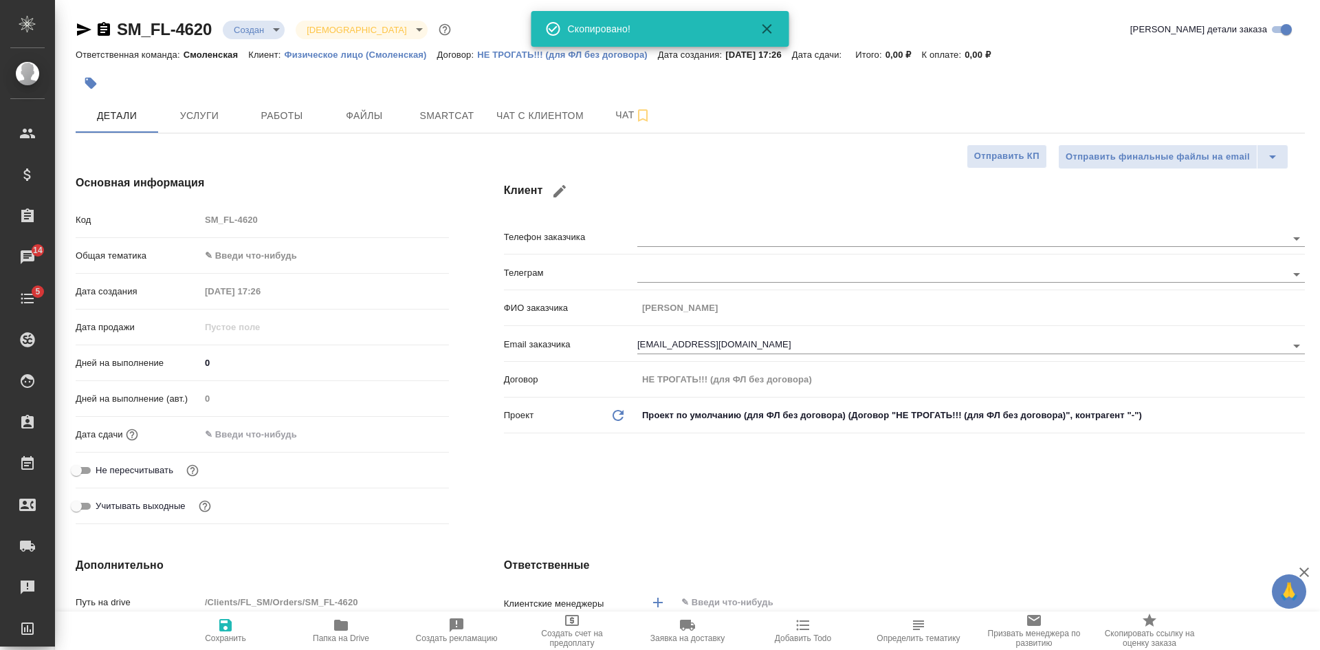
type textarea "x"
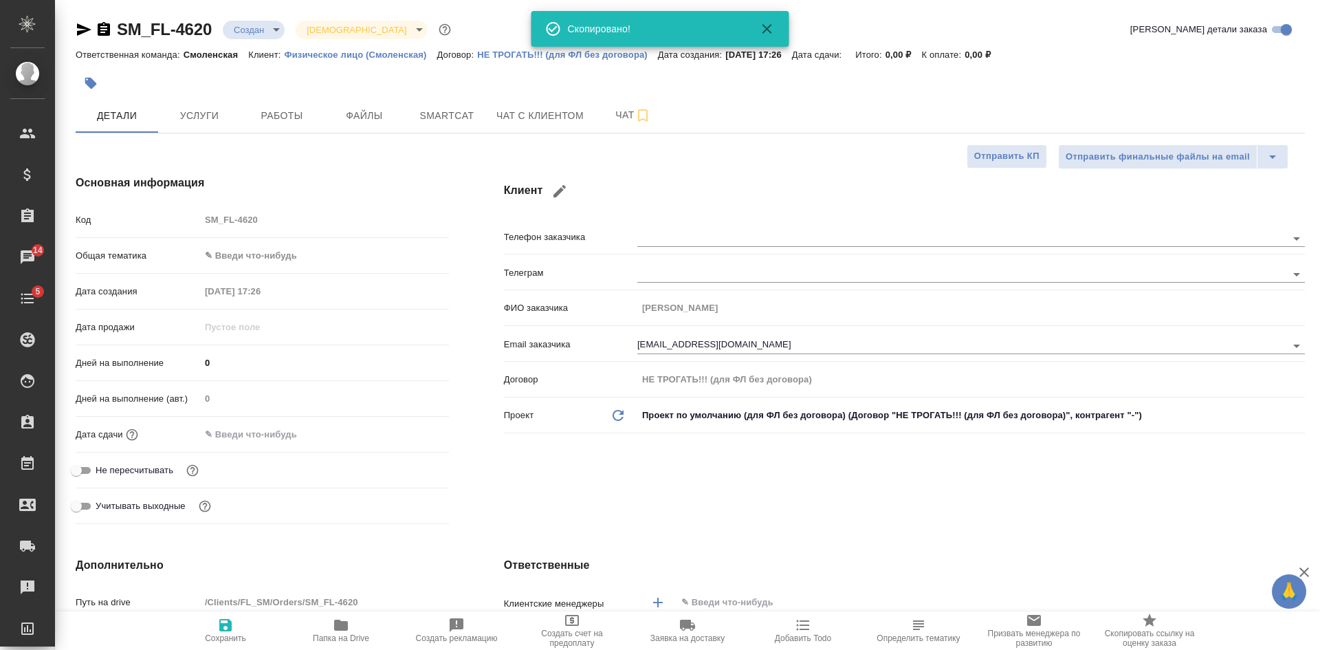
type textarea "x"
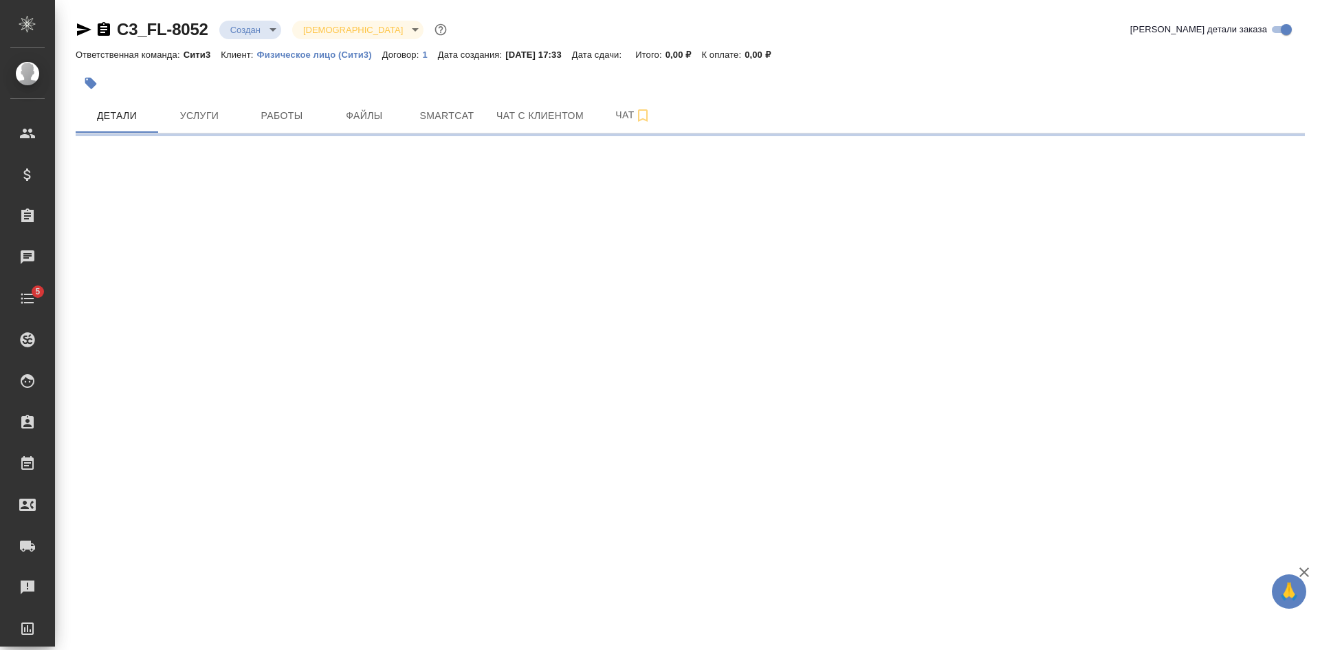
select select "RU"
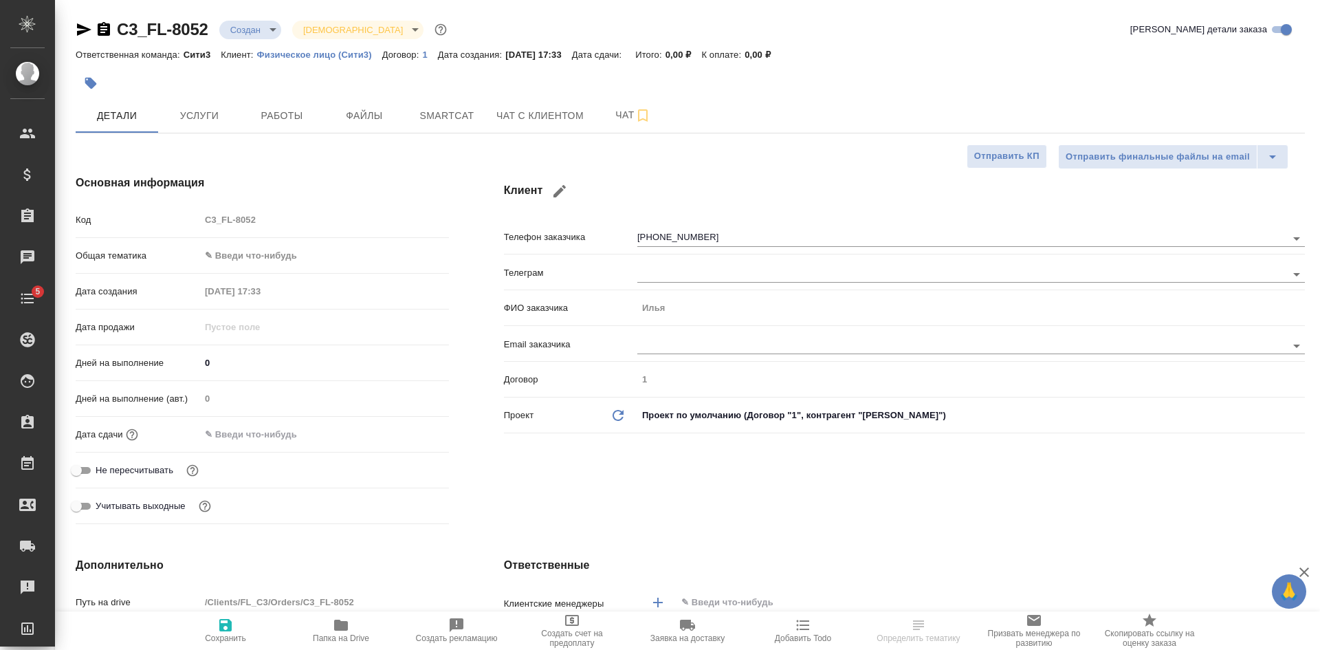
type textarea "x"
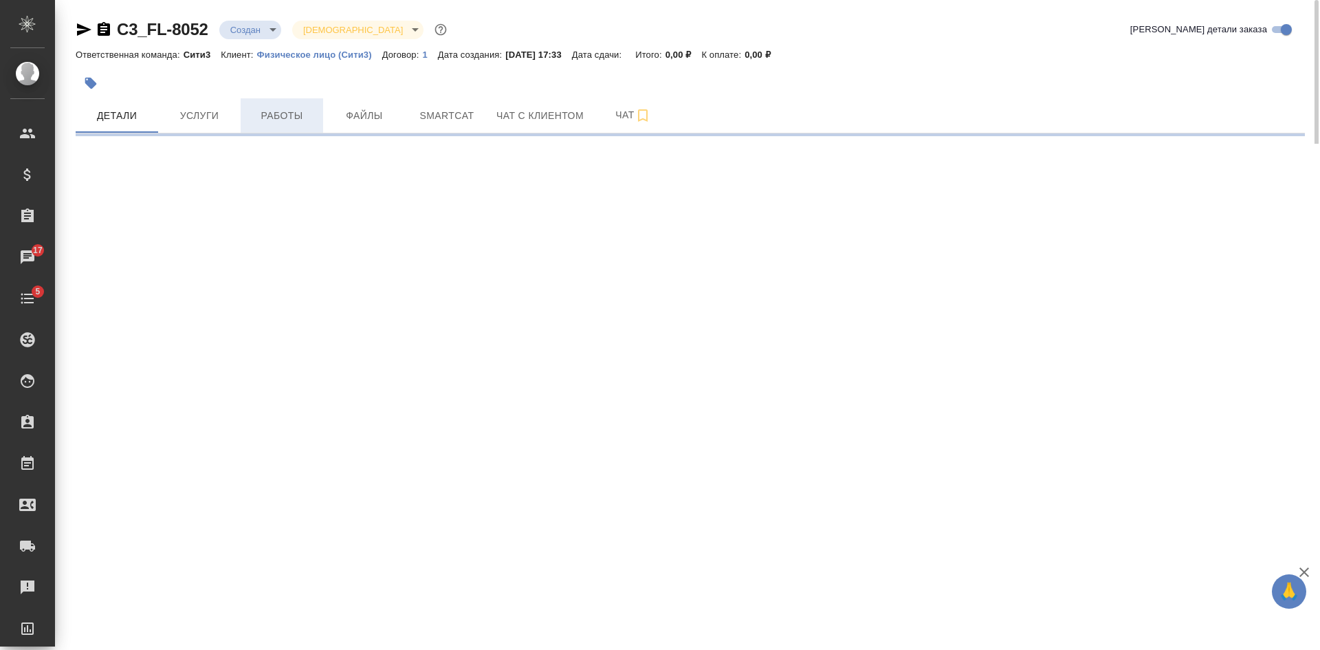
select select "RU"
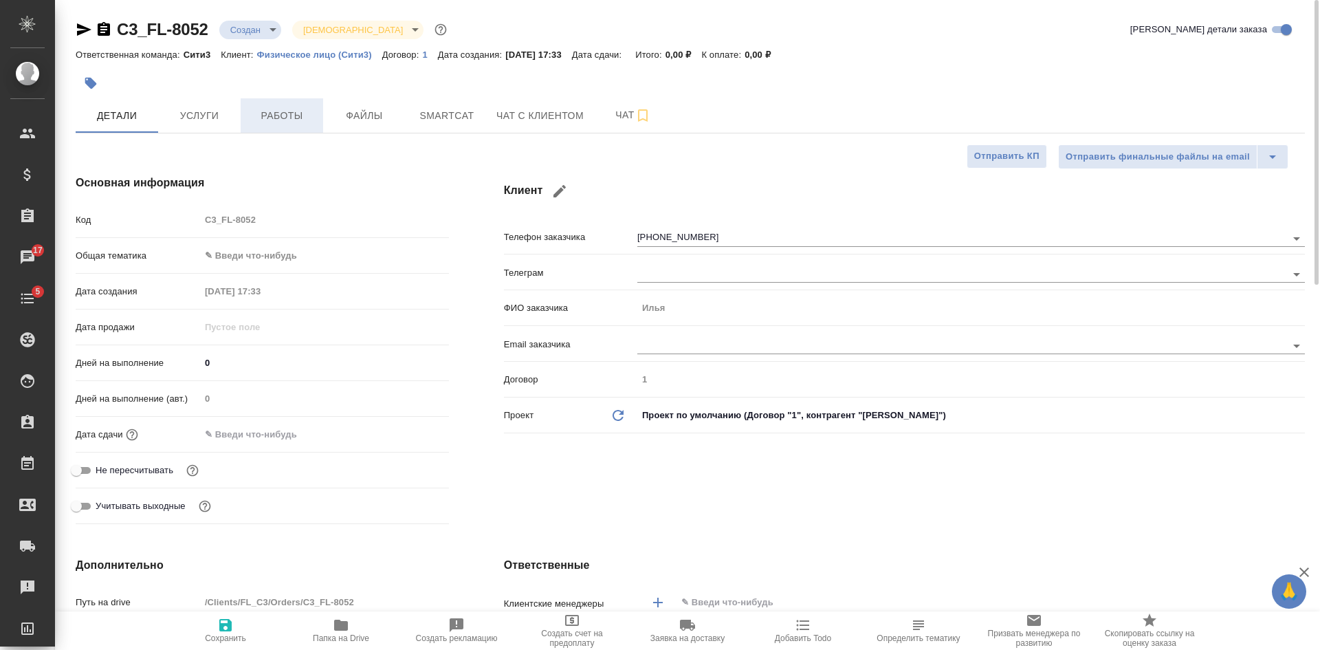
type textarea "x"
click at [85, 27] on icon "button" at bounding box center [84, 29] width 14 height 12
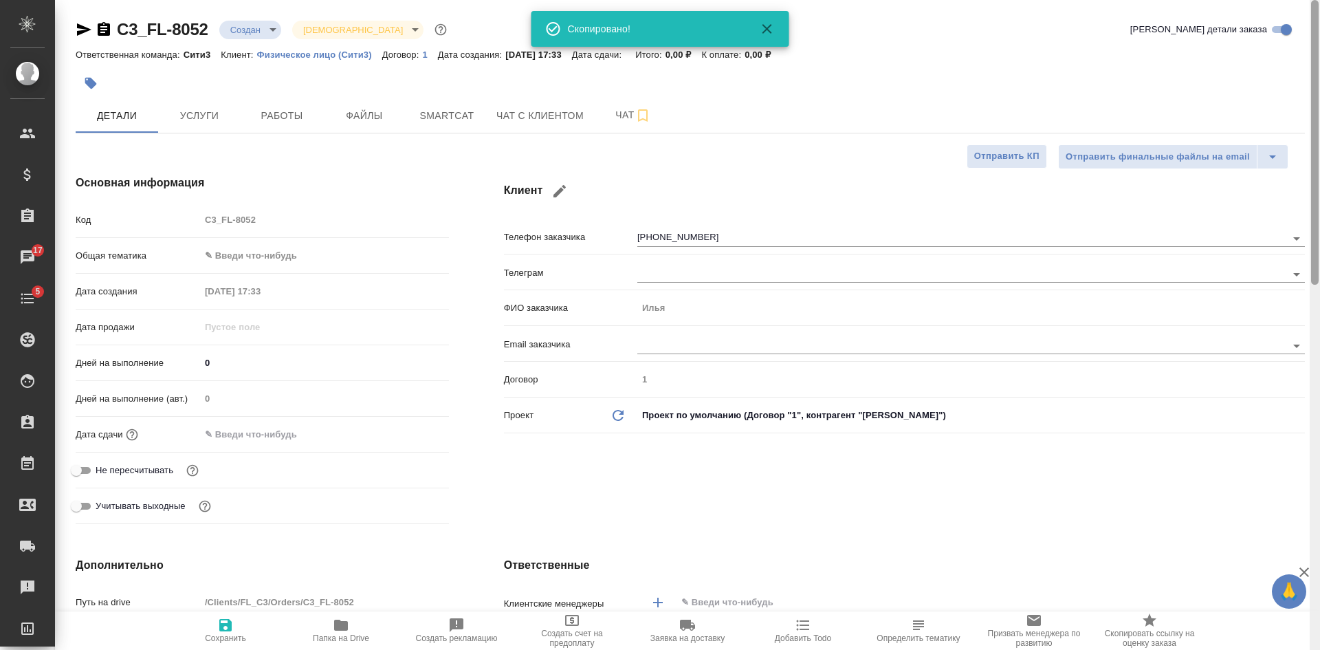
type textarea "x"
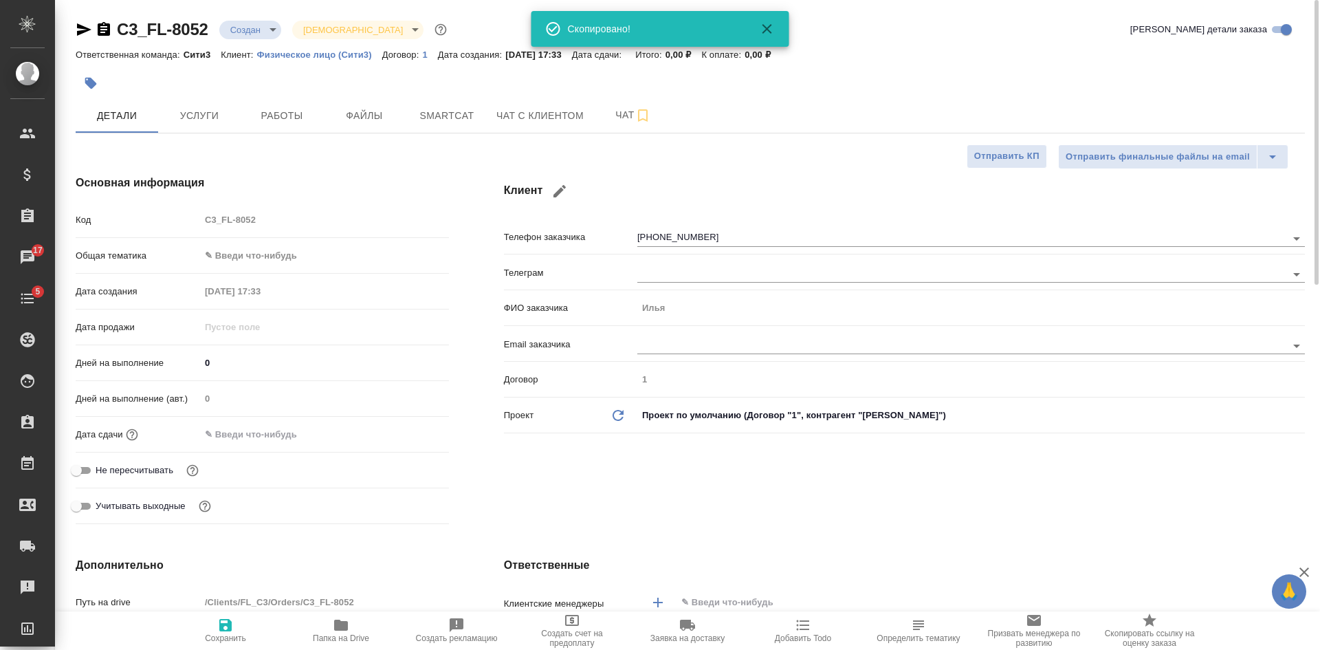
type textarea "x"
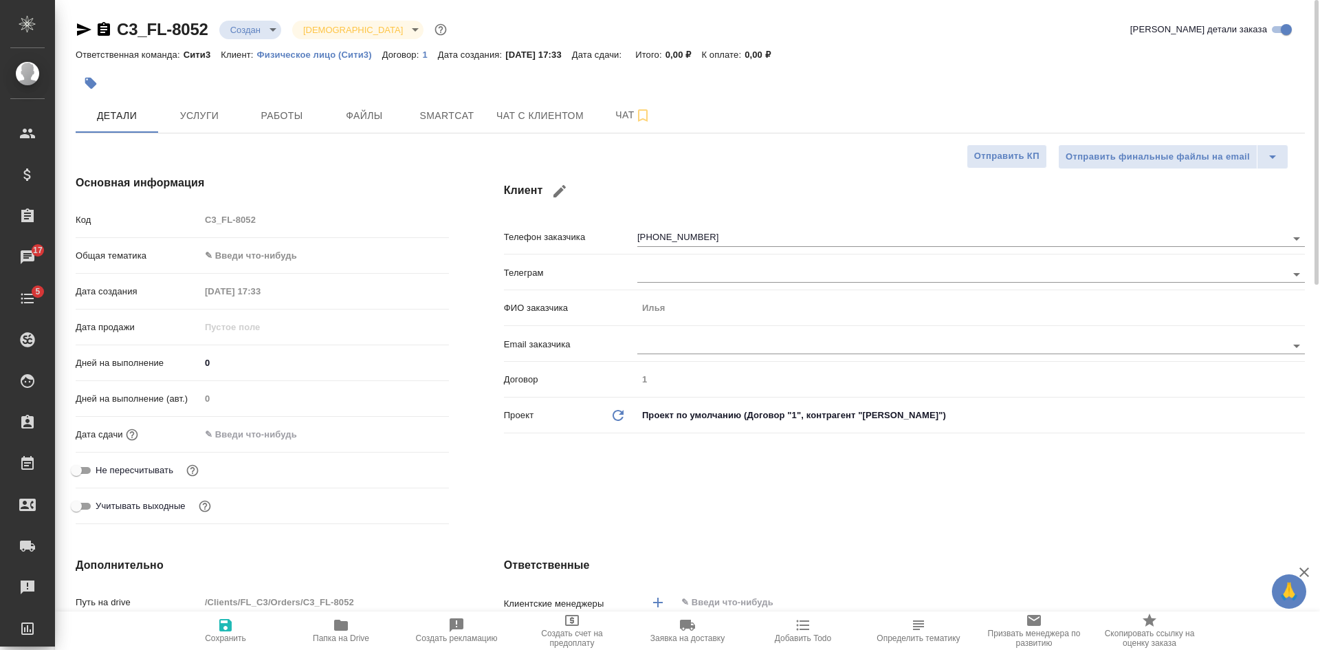
click at [78, 28] on icon "button" at bounding box center [84, 29] width 14 height 12
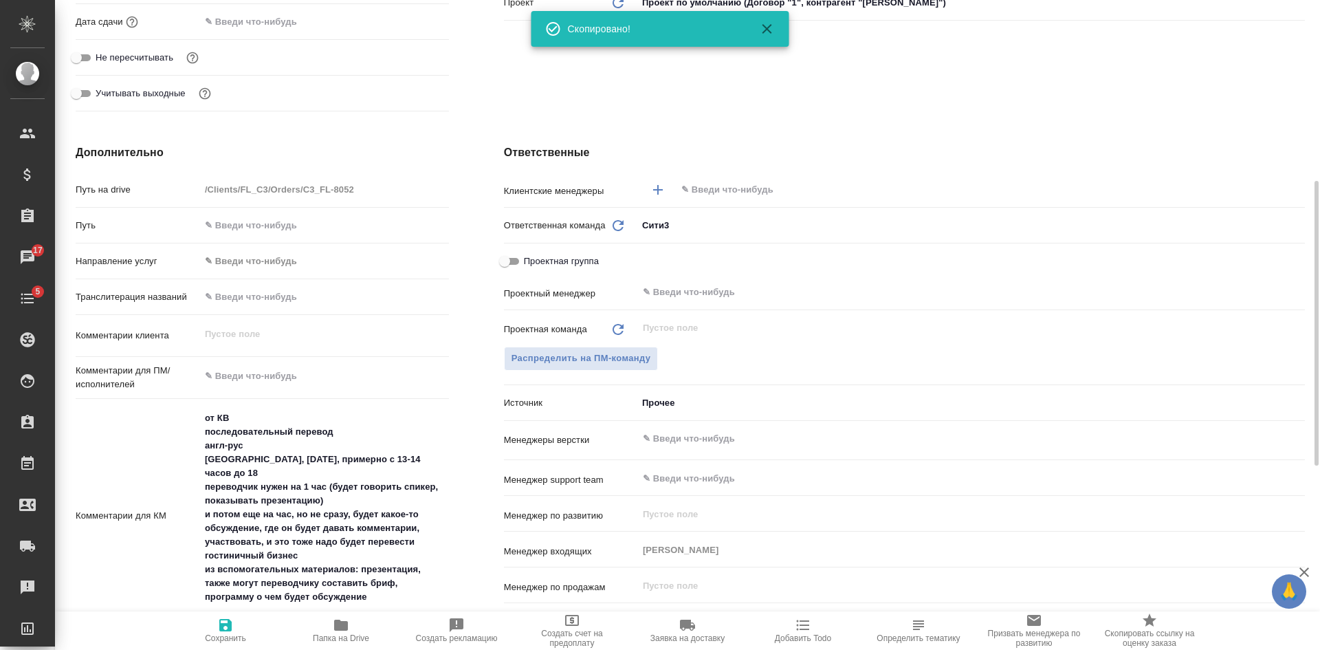
scroll to position [619, 0]
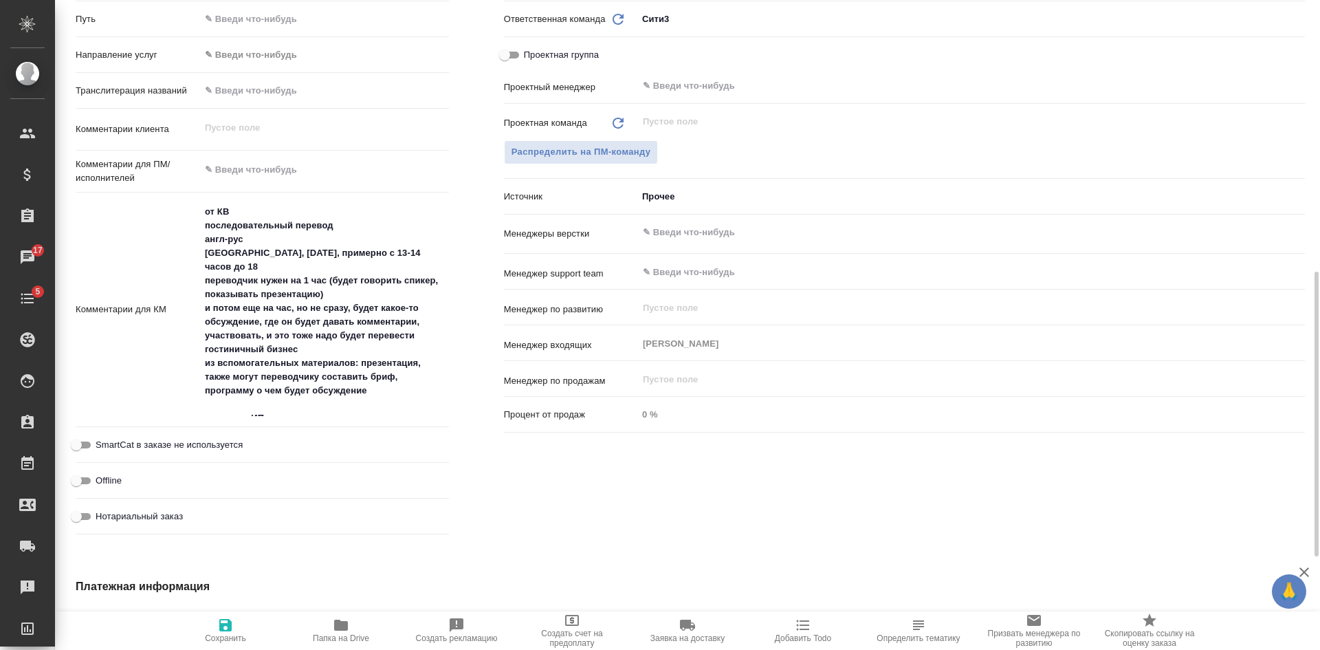
click at [841, 467] on div "Ответственные Клиентские менеджеры ​ Ответственная команда Обновить Сити3 c3 Пр…" at bounding box center [904, 239] width 856 height 657
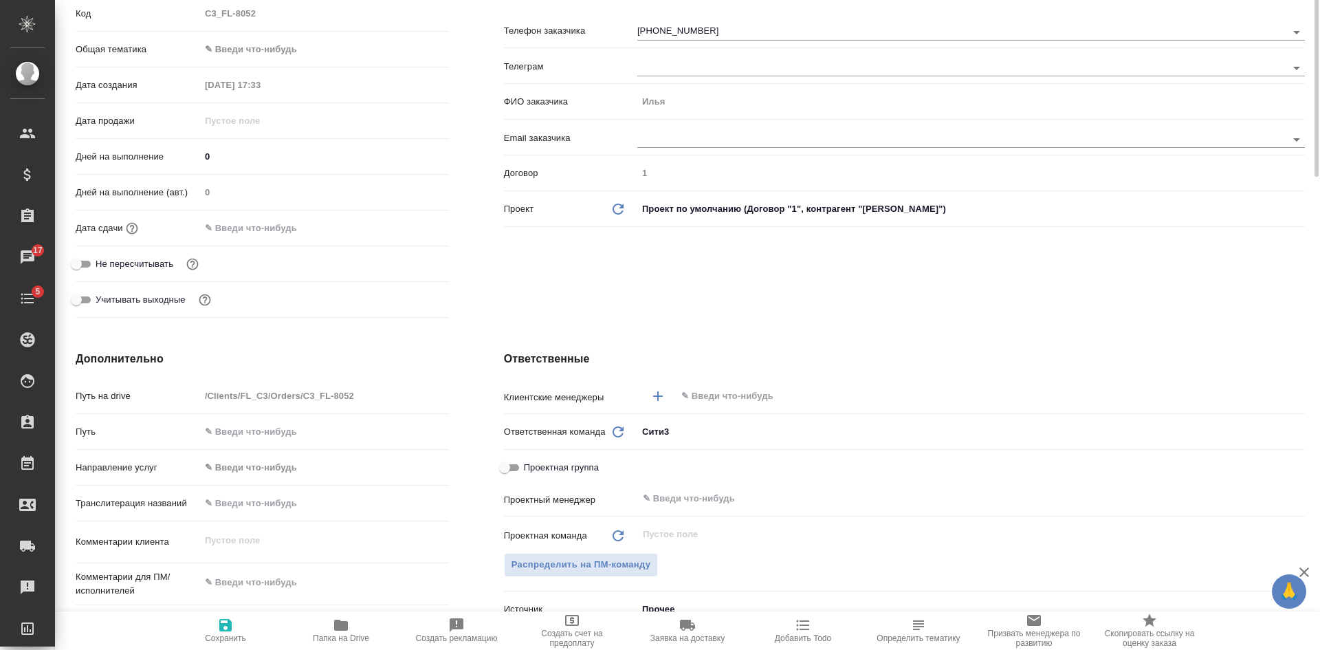
scroll to position [0, 0]
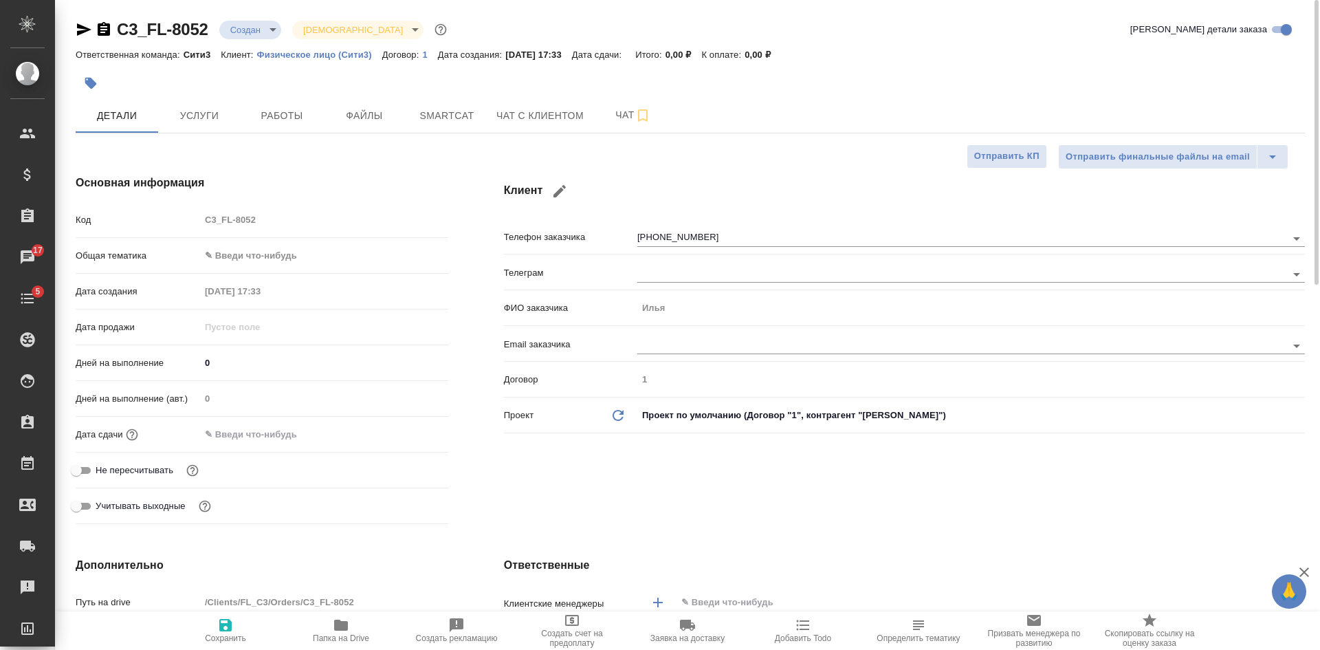
click at [107, 28] on icon "button" at bounding box center [104, 29] width 12 height 14
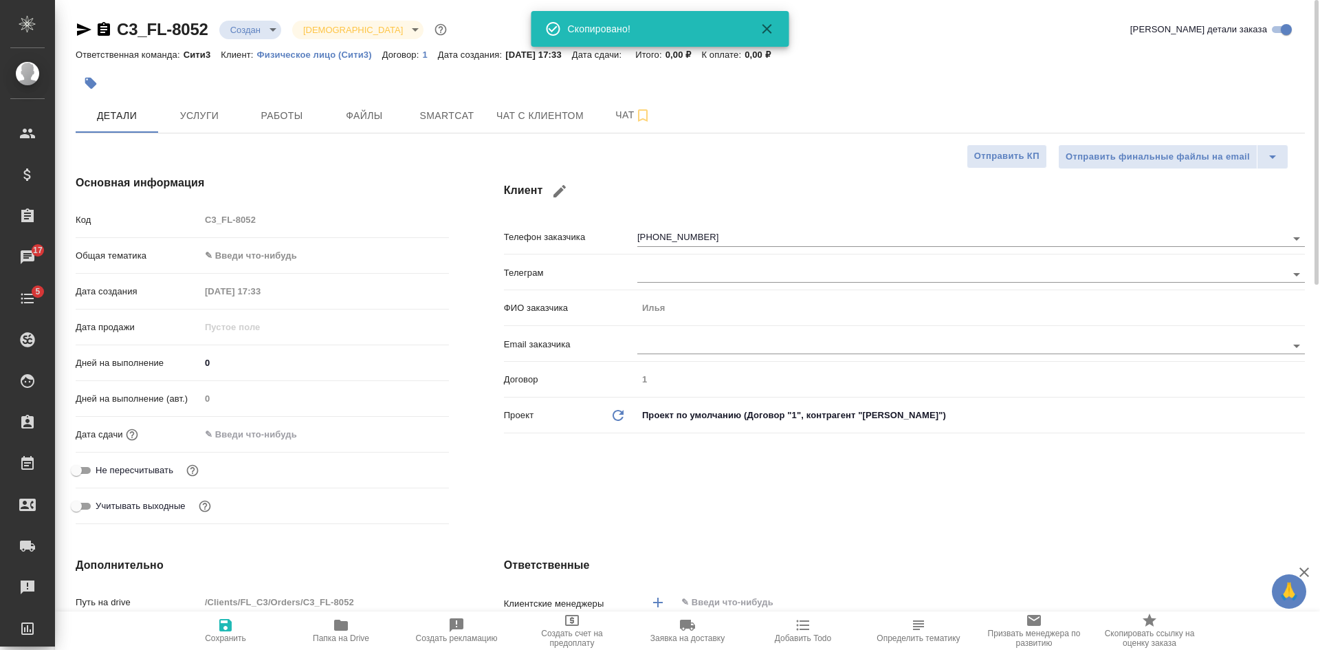
type textarea "x"
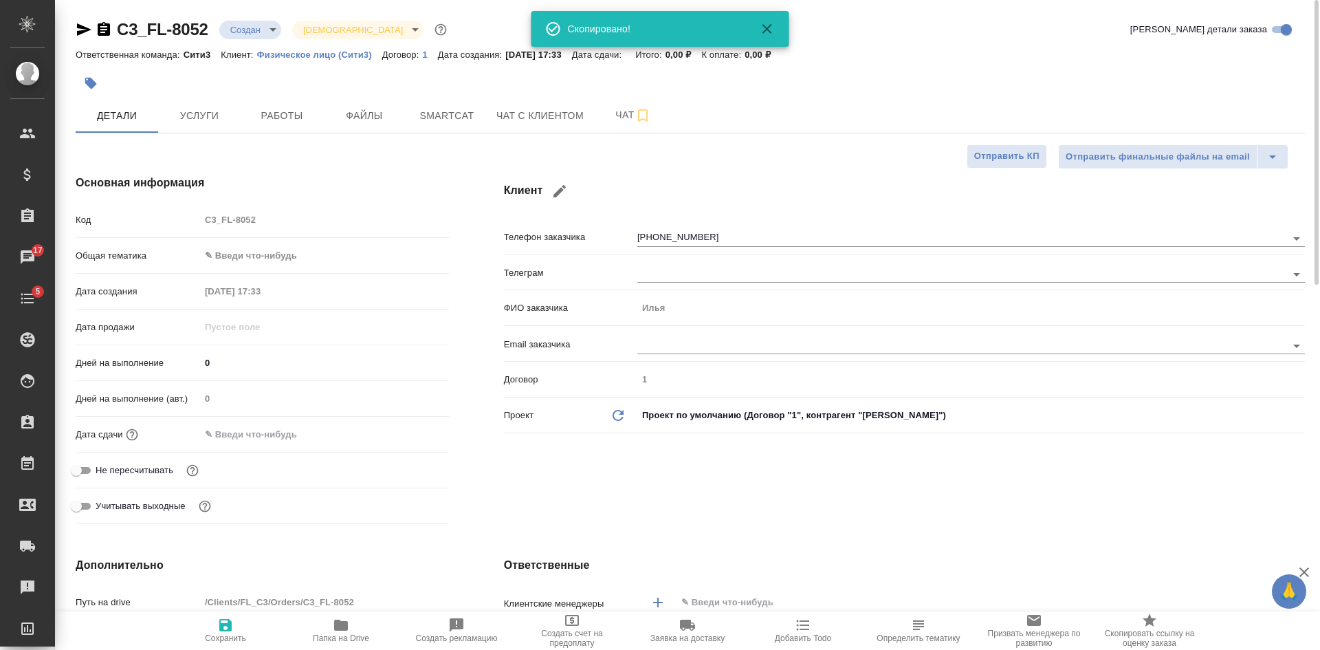
type textarea "x"
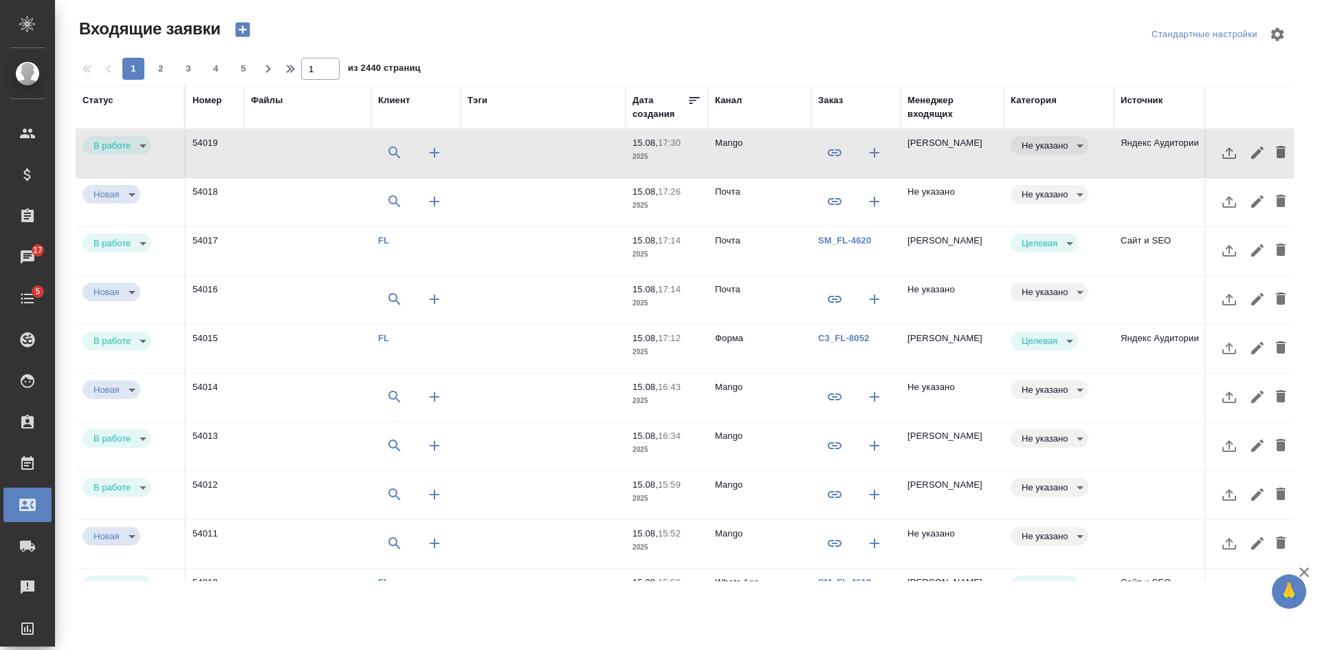
select select "RU"
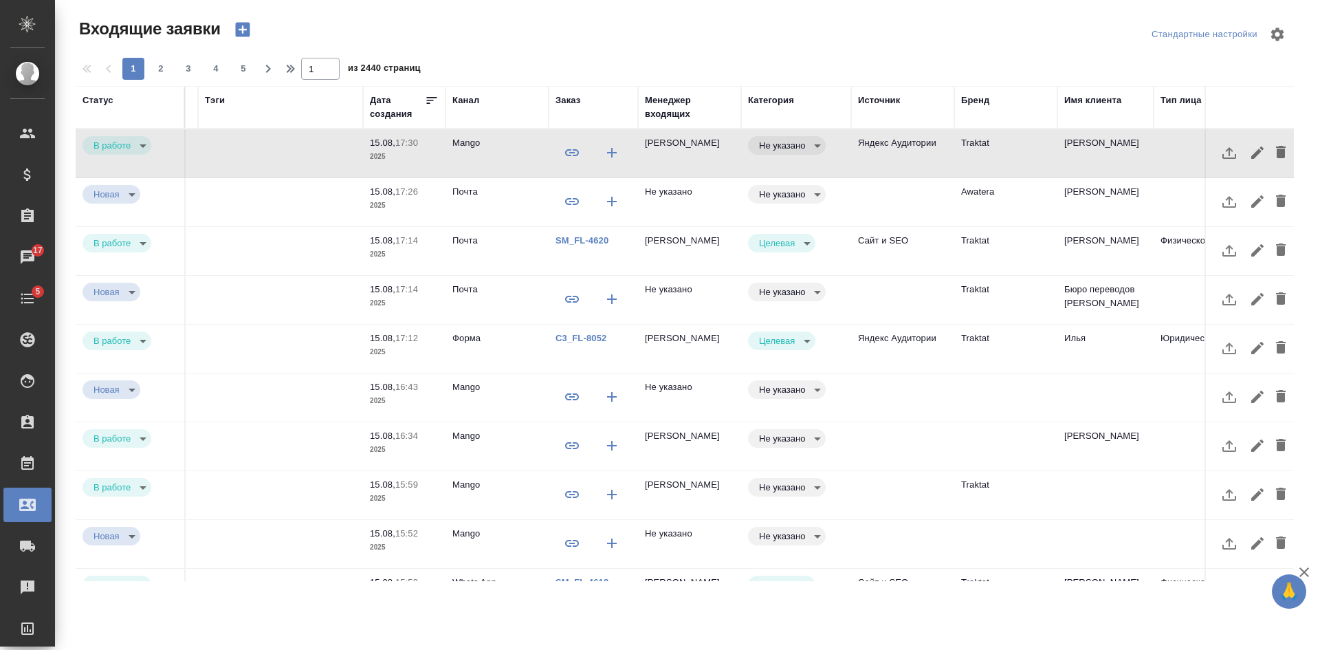
scroll to position [0, 275]
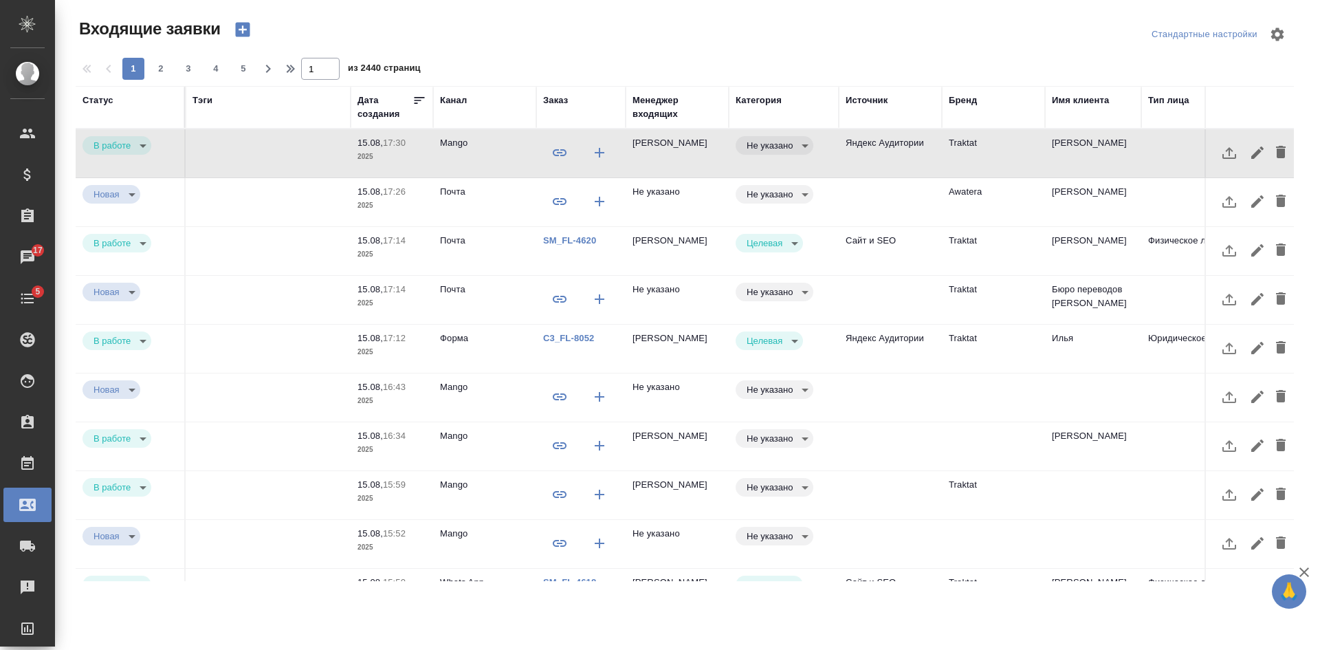
drag, startPoint x: 531, startPoint y: 49, endPoint x: 525, endPoint y: 48, distance: 6.9
click at [531, 49] on div at bounding box center [690, 34] width 410 height 33
click at [1045, 173] on td "[PERSON_NAME]" at bounding box center [1093, 153] width 96 height 48
click at [790, 147] on body "🙏 .cls-1 fill:#fff; AWATERA Kasatkina Aleksandra Клиенты Спецификации Заказы 17…" at bounding box center [660, 325] width 1320 height 650
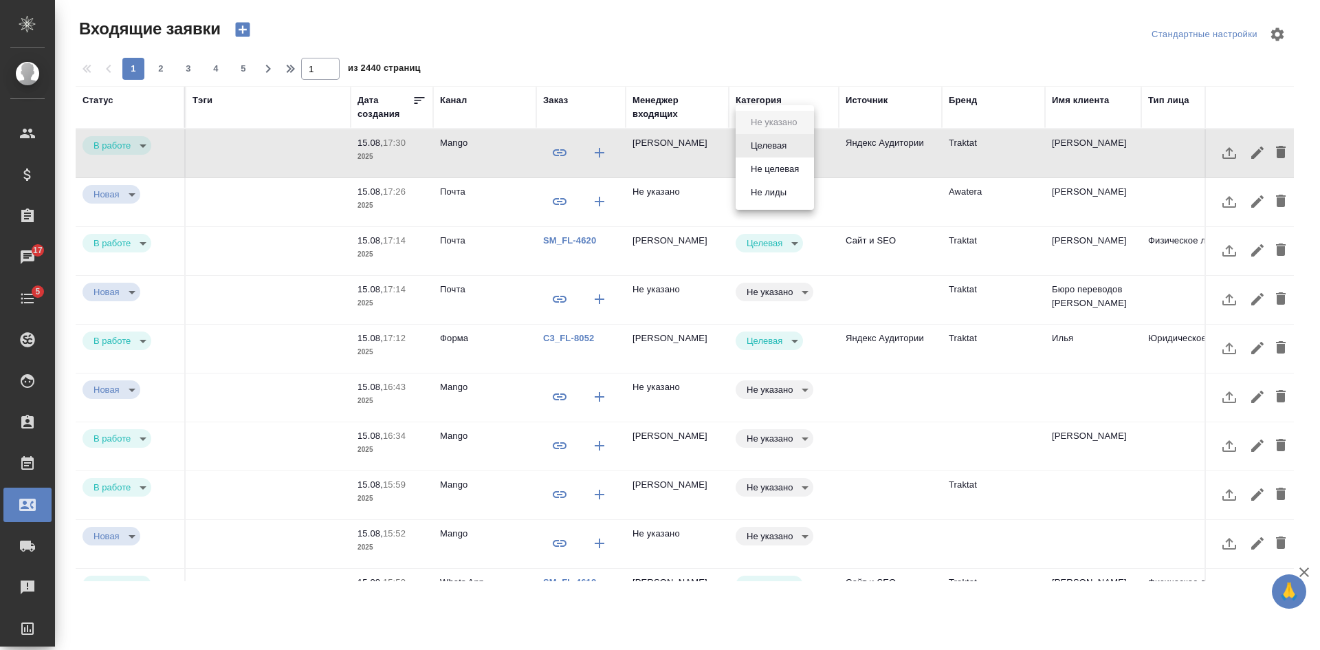
click at [790, 147] on li "Целевая" at bounding box center [775, 145] width 78 height 23
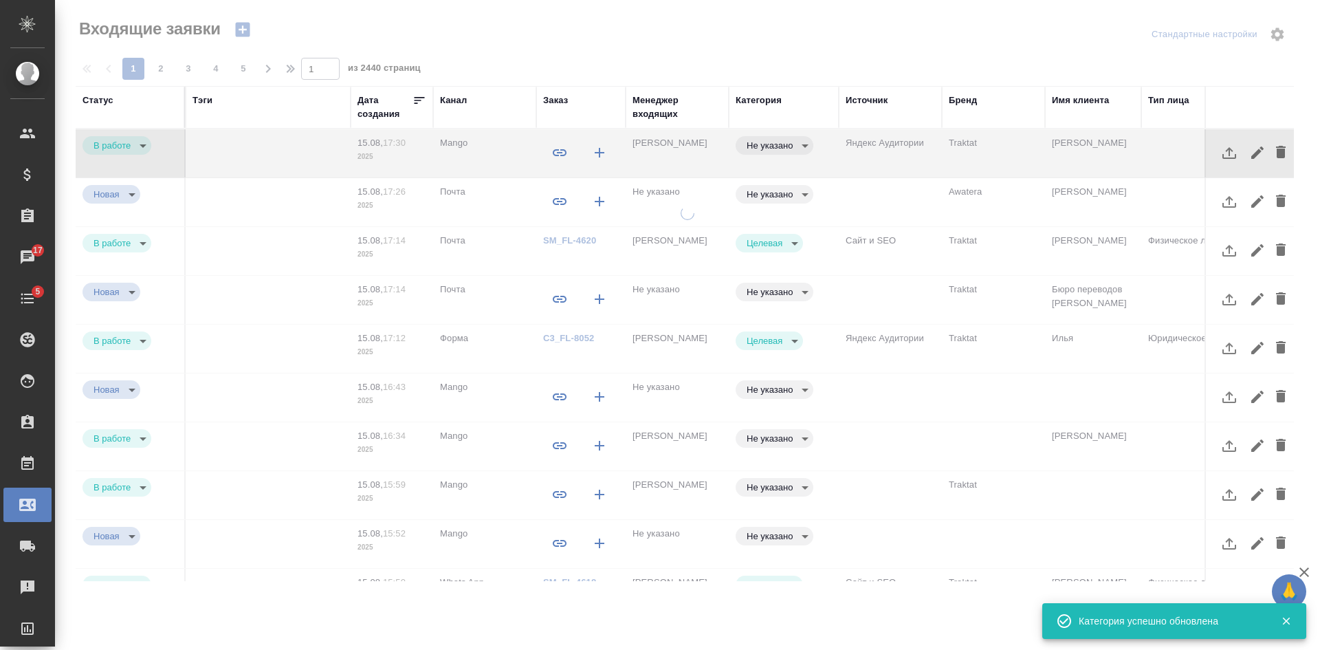
type input "target"
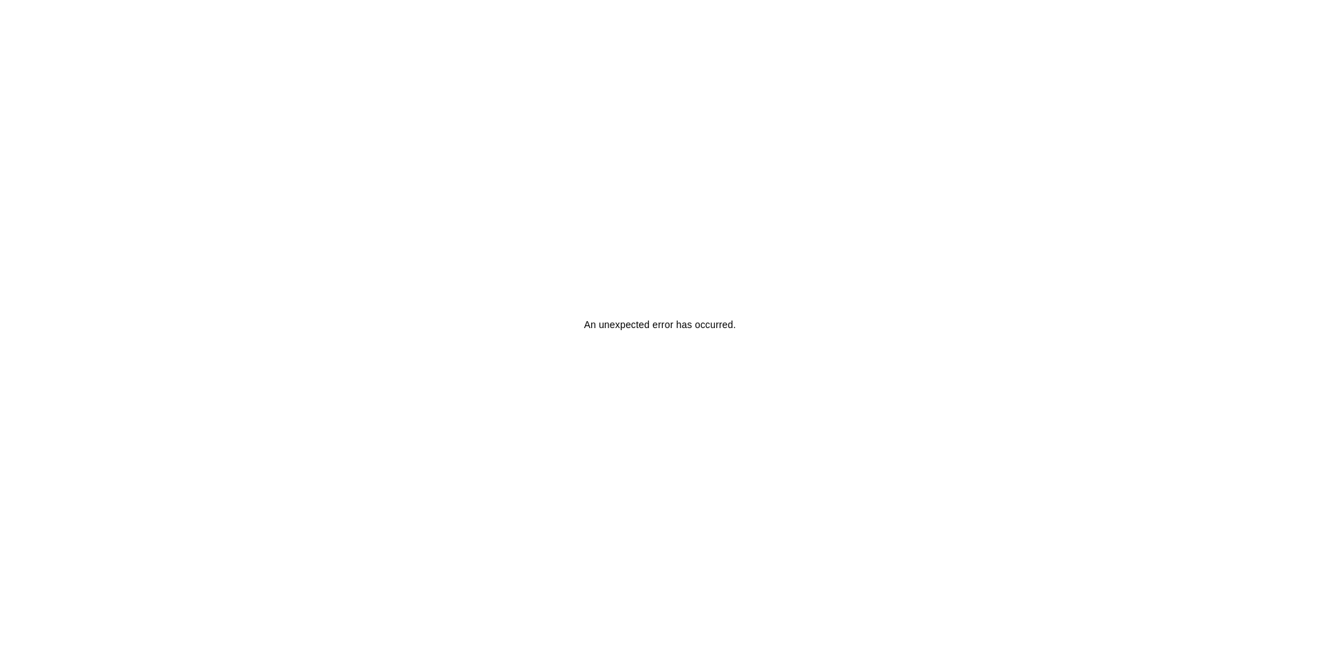
drag, startPoint x: 292, startPoint y: 77, endPoint x: 289, endPoint y: 68, distance: 9.4
click at [292, 77] on div "An unexpected error has occurred ." at bounding box center [660, 325] width 1320 height 650
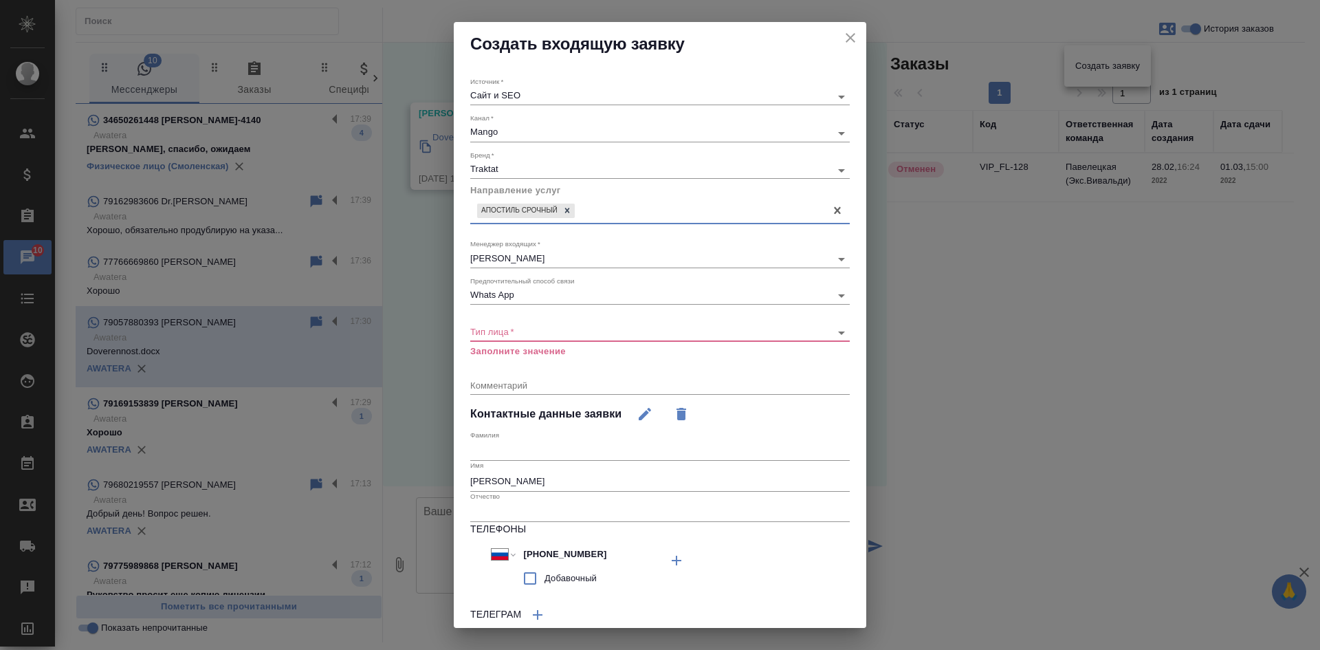
select select "RU"
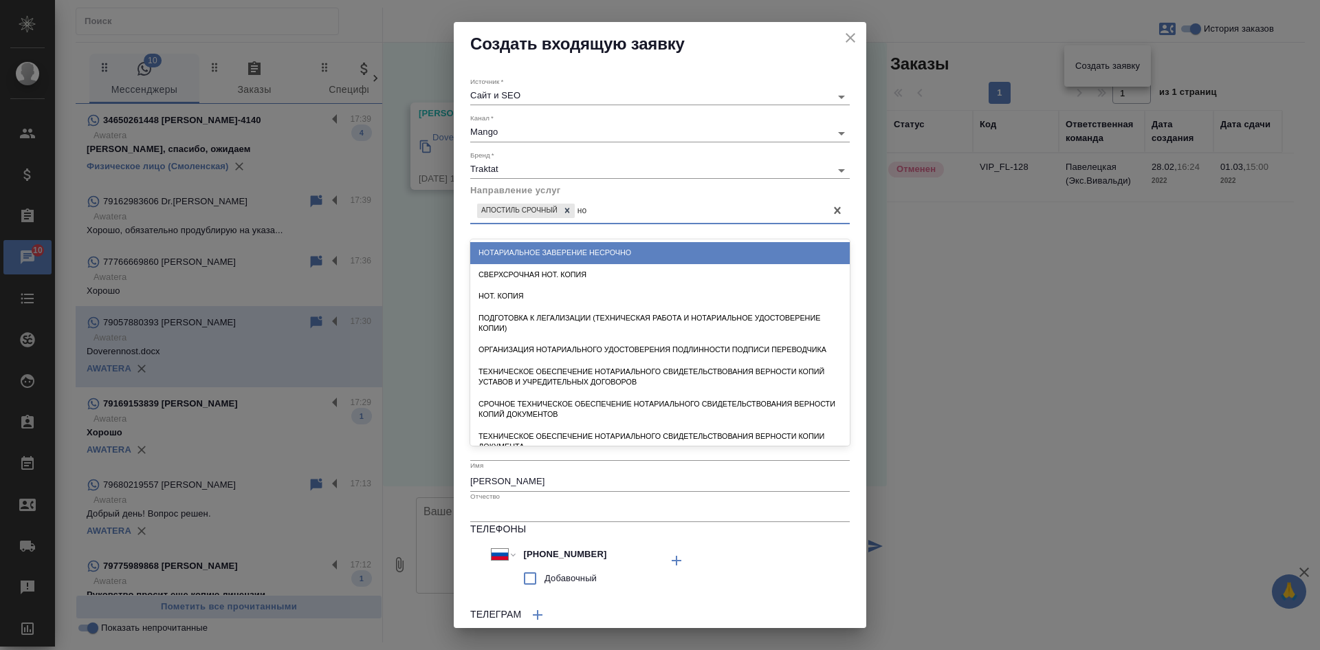
type input "н"
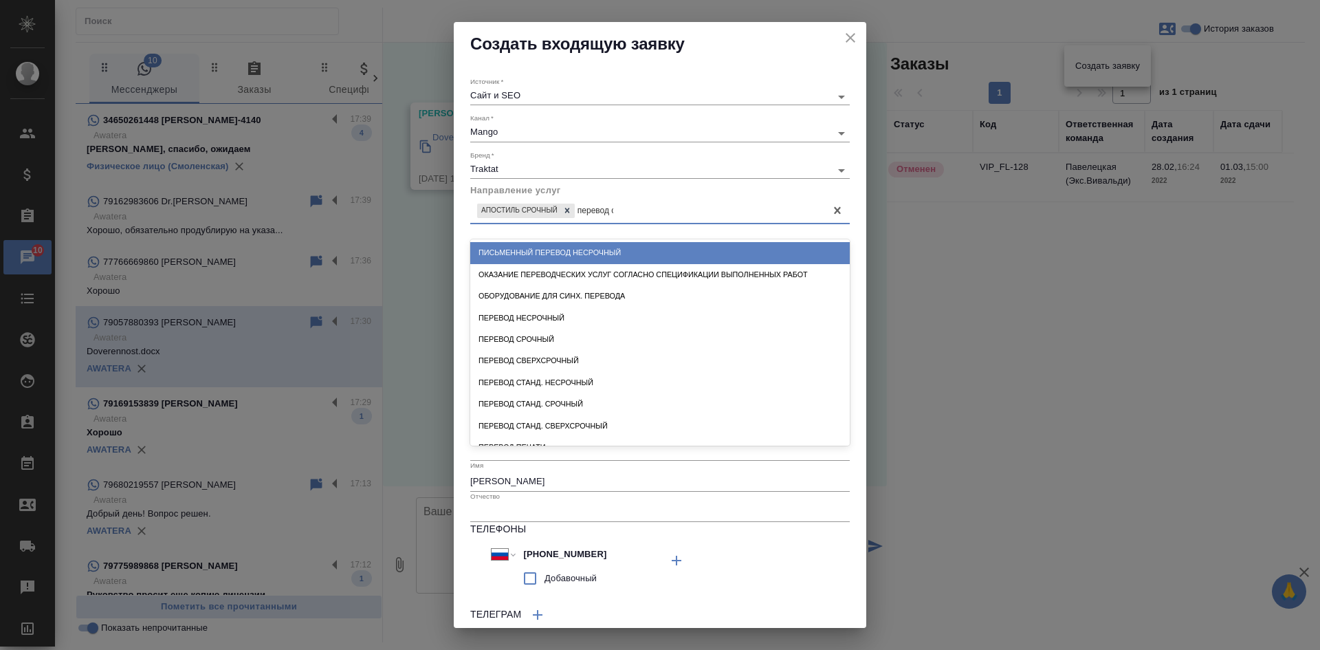
type input "перевод сро"
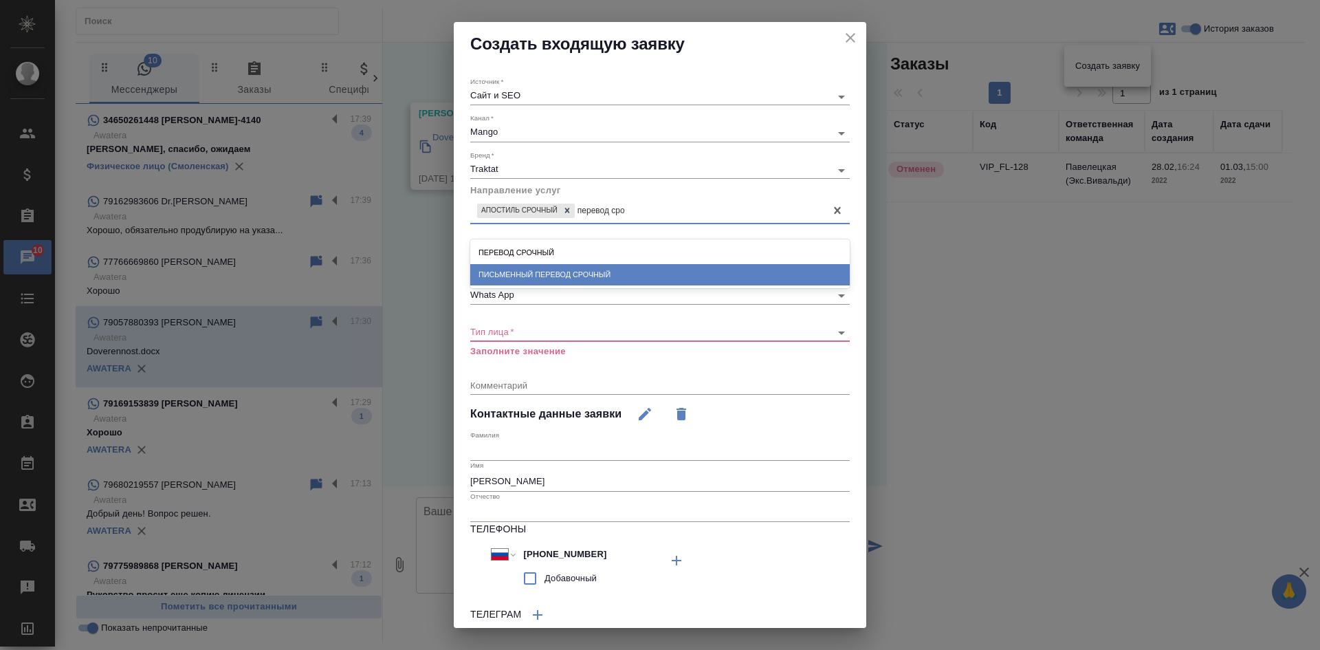
click at [577, 278] on div "Письменный перевод срочный" at bounding box center [660, 274] width 380 height 21
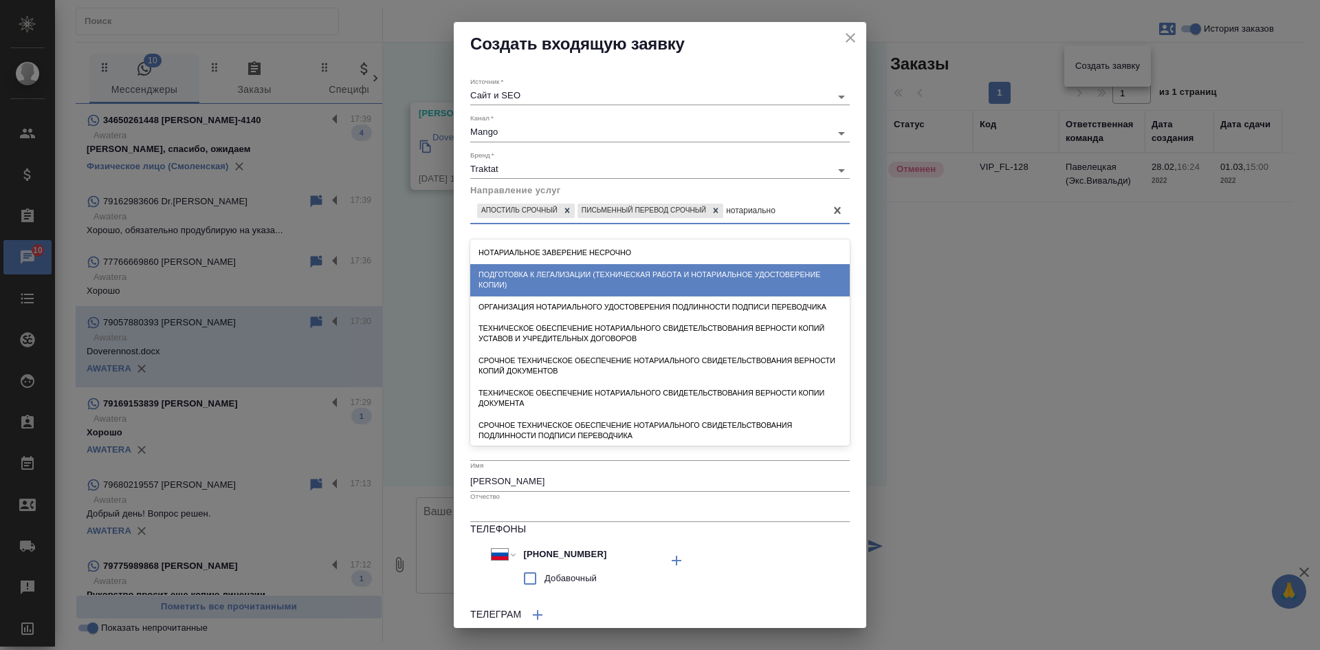
type input "нотариальное"
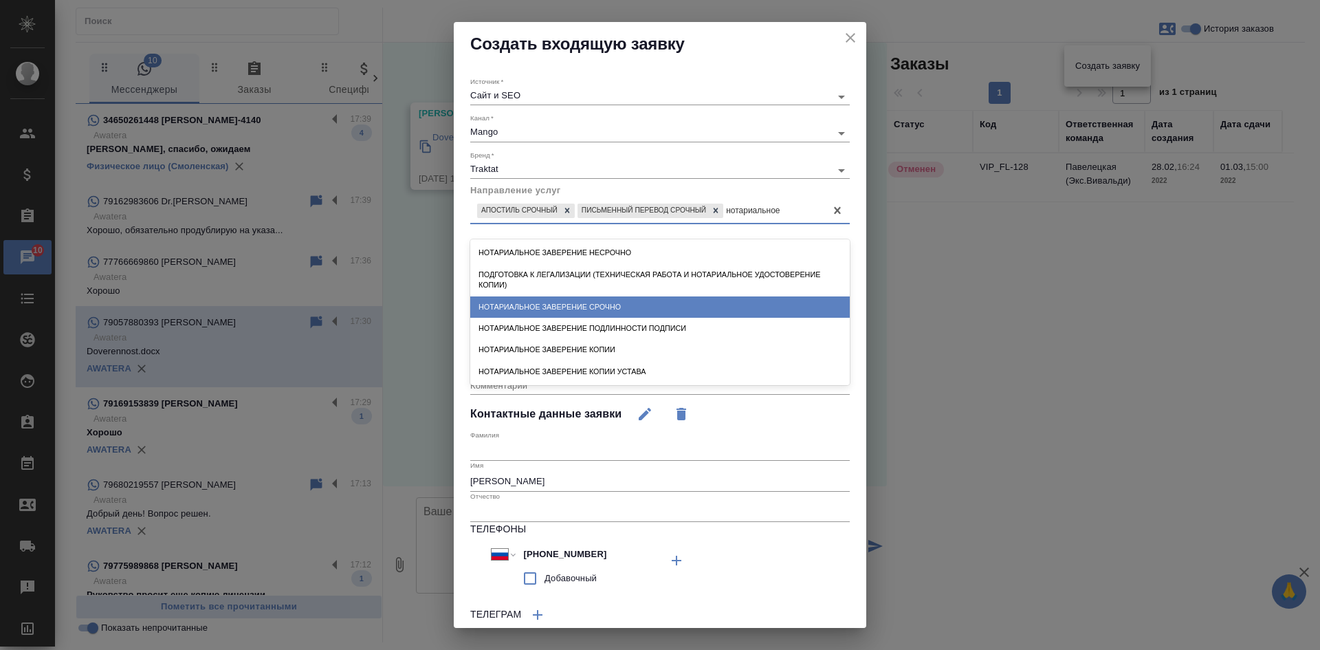
click at [600, 298] on div "Нотариальное заверение срочно" at bounding box center [660, 306] width 380 height 21
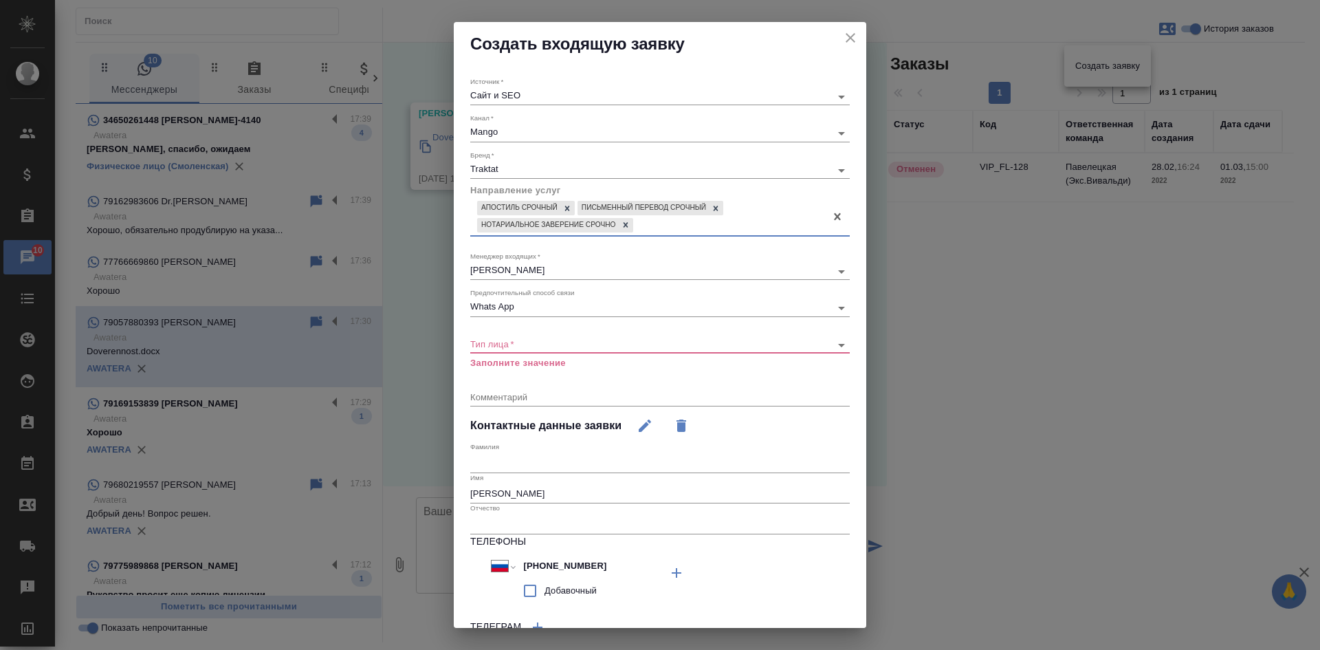
click at [507, 337] on div "​" at bounding box center [660, 344] width 380 height 17
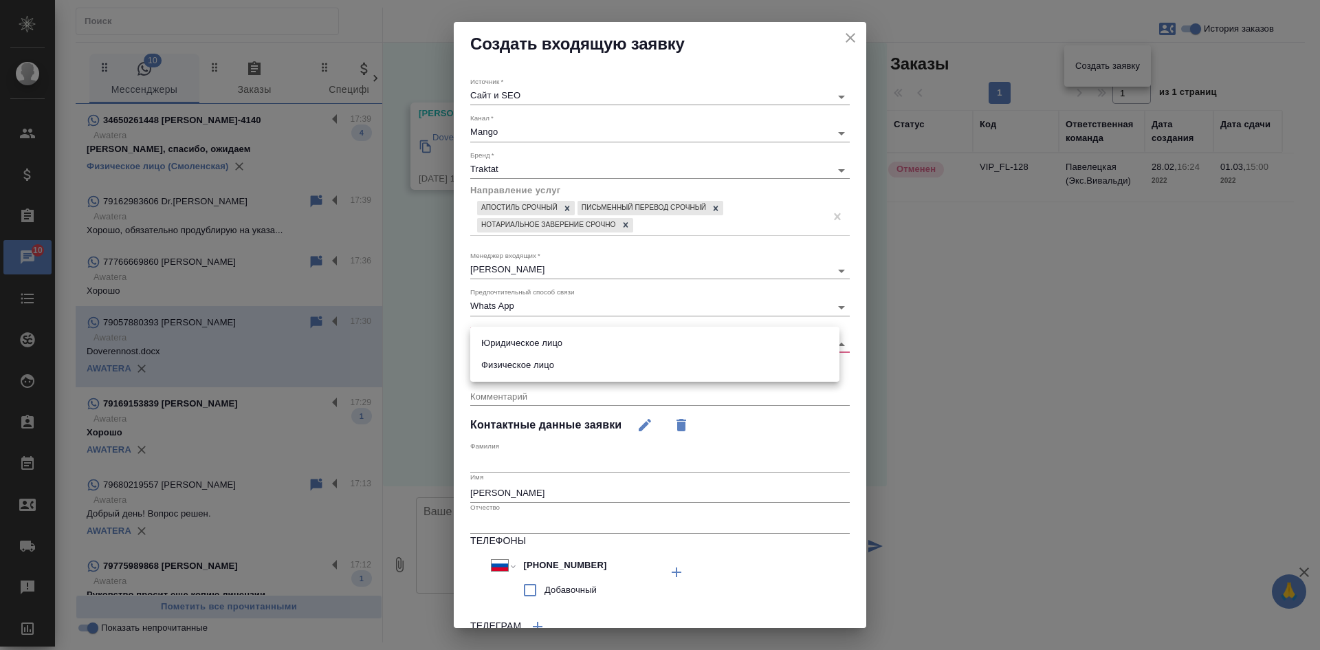
click at [504, 342] on body "🙏 .cls-1 fill:#fff; AWATERA [PERSON_NAME] Спецификации Заказы 10 Чаты Todo Прое…" at bounding box center [660, 325] width 1320 height 650
click at [504, 366] on li "Физическое лицо" at bounding box center [654, 365] width 369 height 22
type input "private"
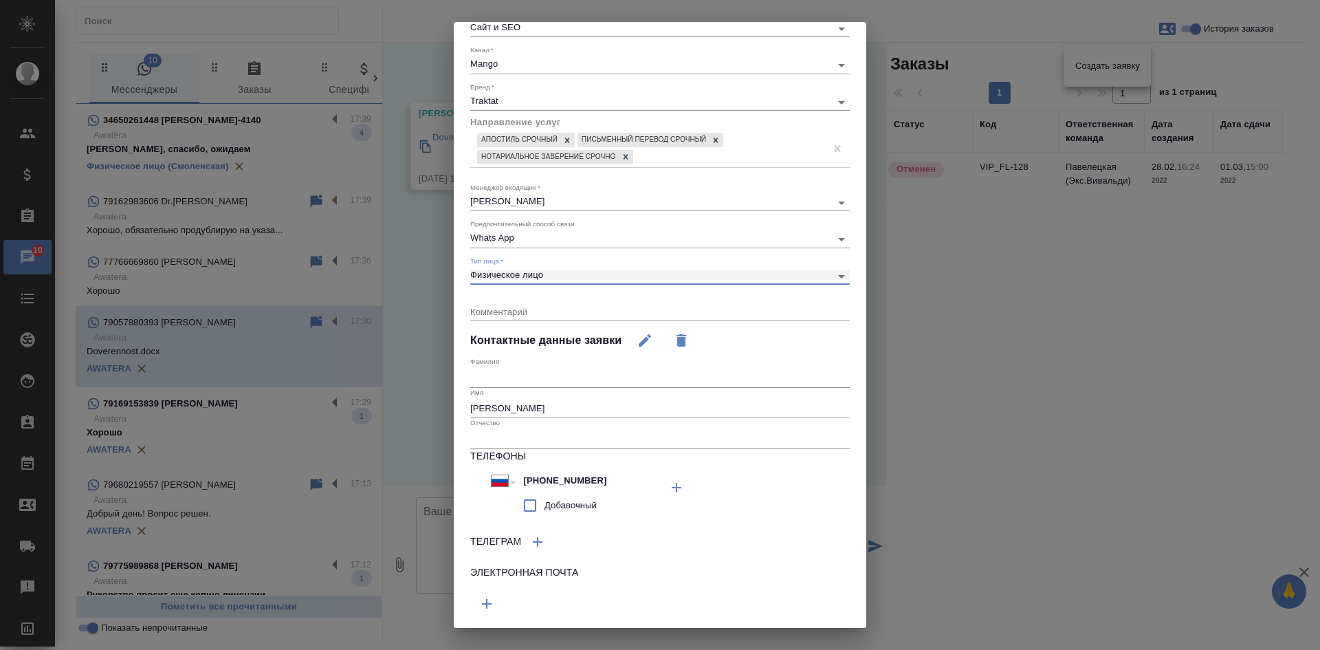
scroll to position [69, 0]
drag, startPoint x: 517, startPoint y: 406, endPoint x: 370, endPoint y: 388, distance: 148.2
click at [372, 388] on div "Создать входящую заявку Источник   * Сайт и SEO seo Канал   * Mango 6374e594cd4…" at bounding box center [660, 325] width 1320 height 650
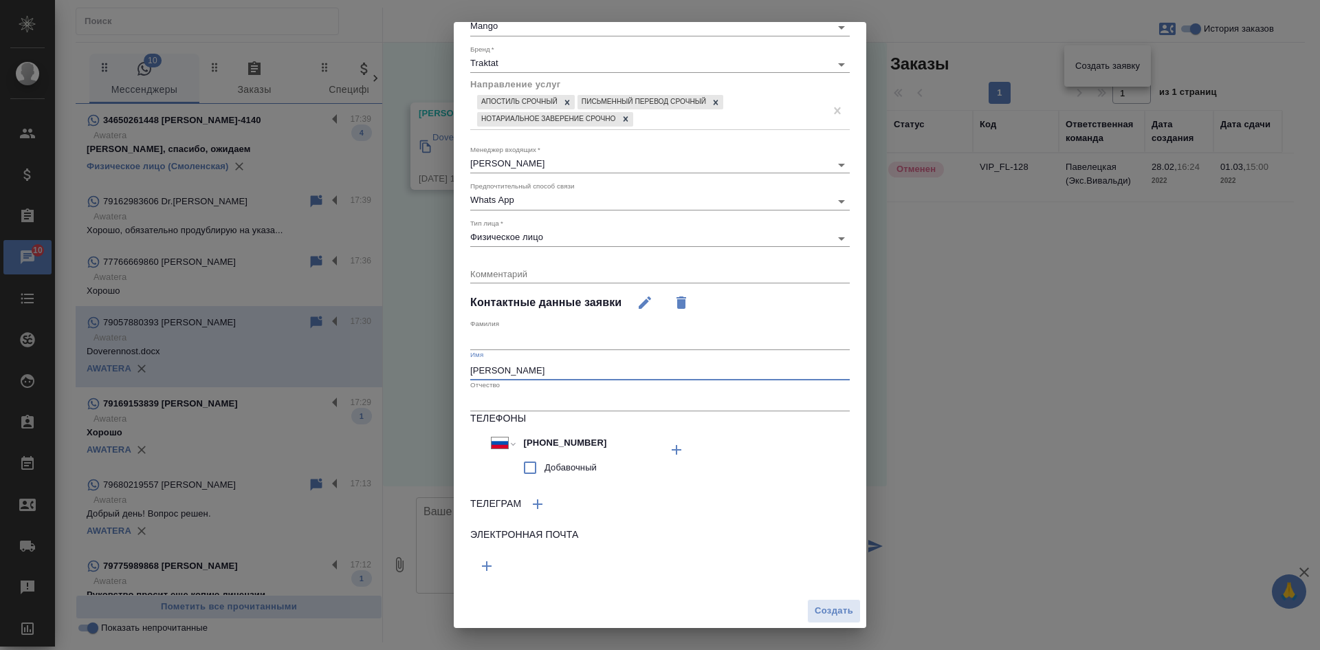
scroll to position [107, 0]
type input "[PERSON_NAME]"
click at [826, 606] on span "Создать" at bounding box center [834, 610] width 39 height 16
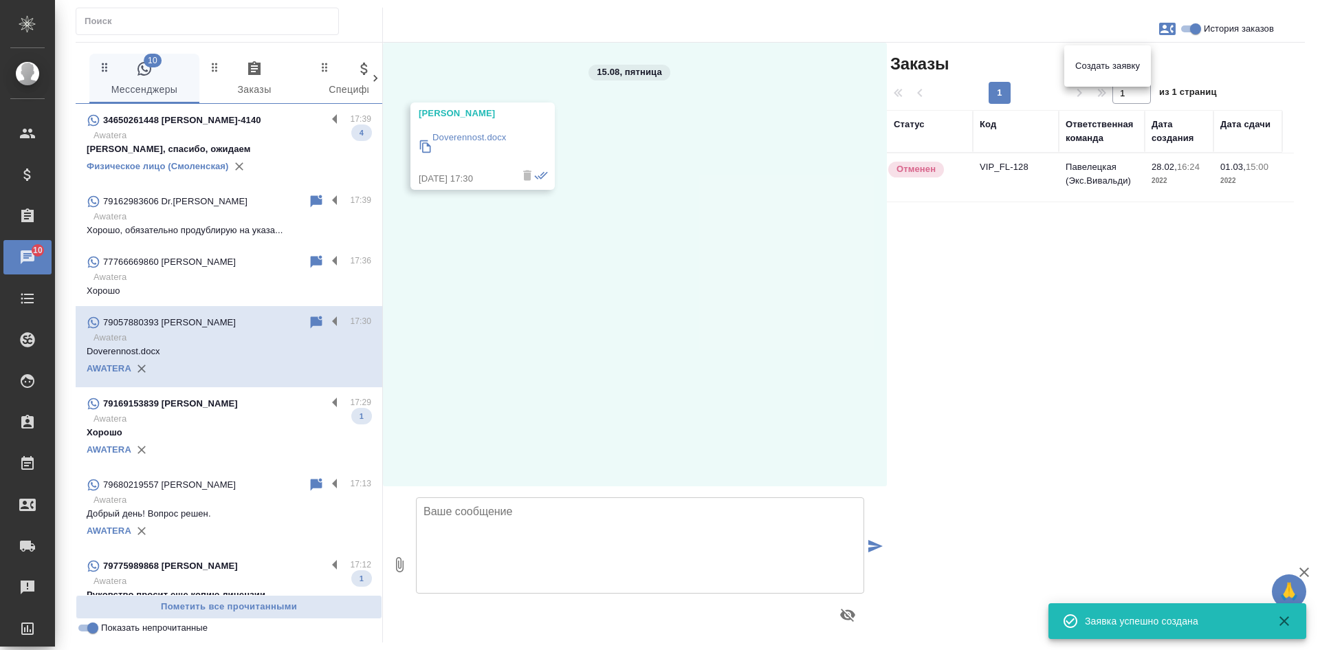
click at [1026, 258] on div at bounding box center [660, 325] width 1320 height 650
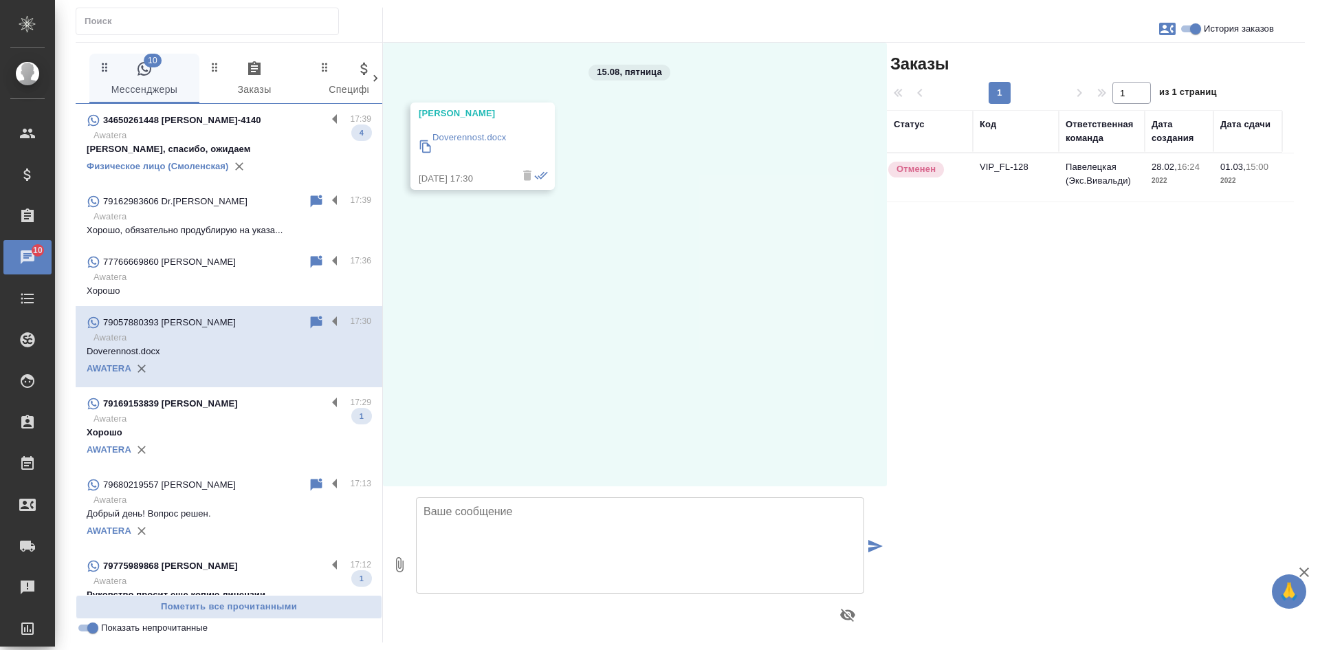
click at [1159, 25] on icon "button" at bounding box center [1167, 29] width 17 height 17
click at [1097, 94] on span "Заявка №54020" at bounding box center [1106, 96] width 67 height 14
click at [1003, 186] on div at bounding box center [660, 325] width 1320 height 650
click at [1003, 186] on div "Создать заявку Заявка №54020" at bounding box center [660, 325] width 1320 height 650
click at [1003, 186] on td "VIP_FL-128" at bounding box center [1016, 177] width 86 height 48
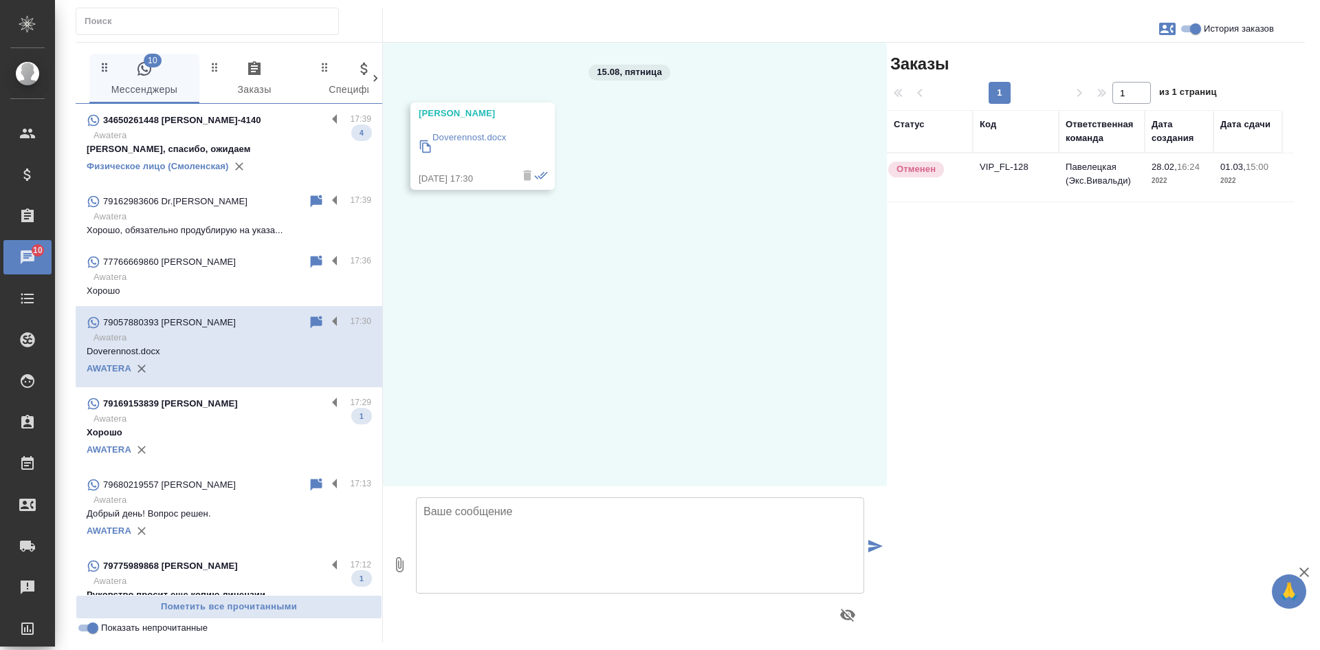
click at [1003, 186] on td "VIP_FL-128" at bounding box center [1016, 177] width 86 height 48
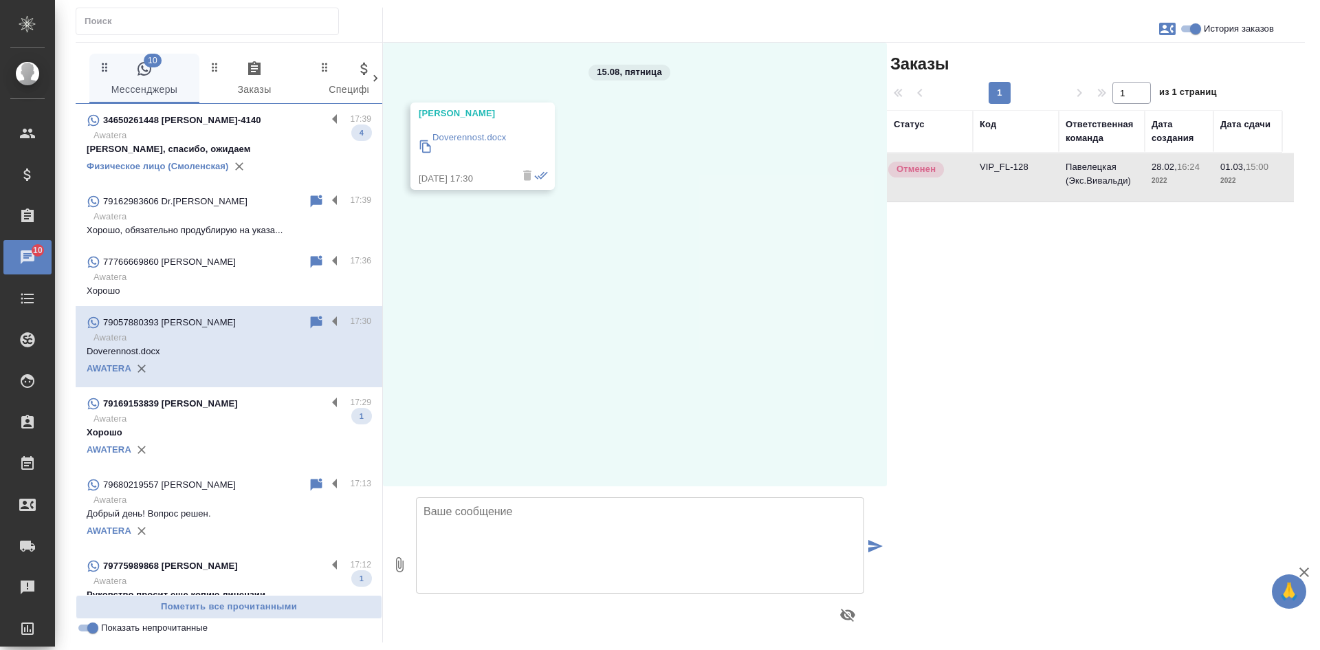
click at [1003, 186] on td "VIP_FL-128" at bounding box center [1016, 177] width 86 height 48
click at [994, 190] on td "VIP_FL-128" at bounding box center [1016, 177] width 86 height 48
click at [569, 516] on textarea at bounding box center [640, 545] width 448 height 96
click at [519, 527] on textarea "[PERSON_NAME], добрый день! Файл получен" at bounding box center [640, 545] width 448 height 96
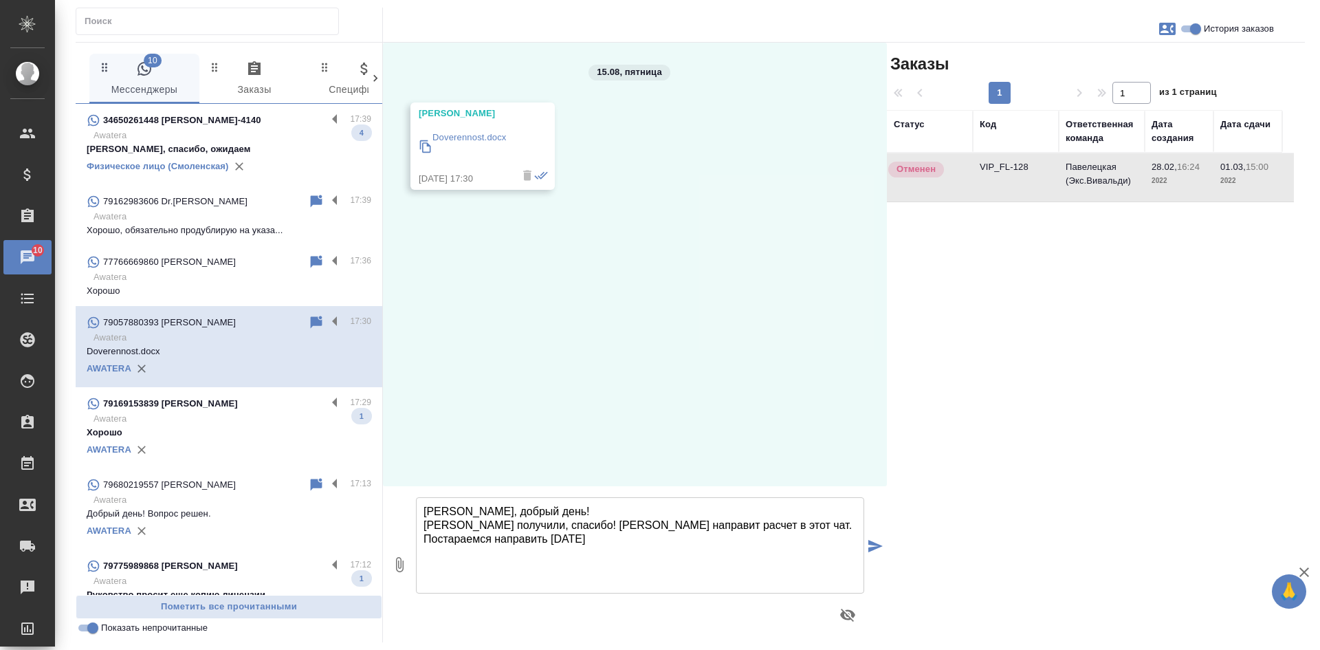
click at [534, 545] on textarea "[PERSON_NAME], добрый день! [PERSON_NAME] получили, спасибо! [PERSON_NAME] напр…" at bounding box center [640, 545] width 448 height 96
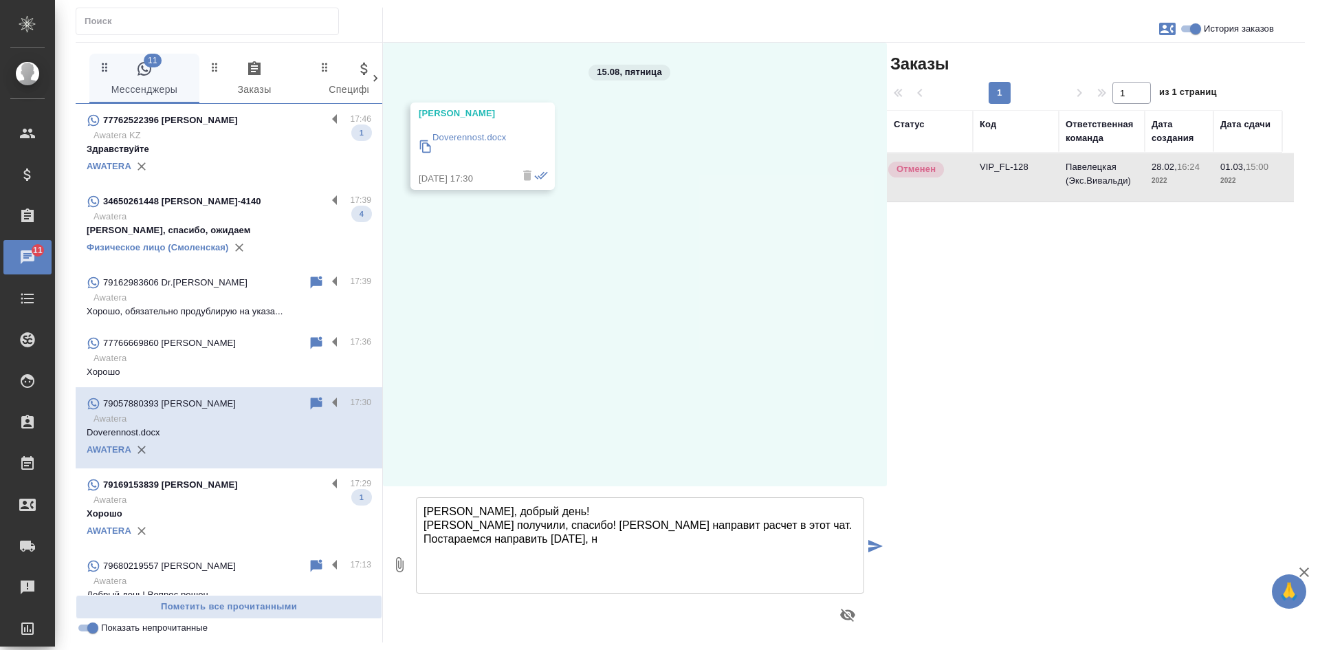
click at [756, 520] on textarea "[PERSON_NAME], добрый день! [PERSON_NAME] получили, спасибо! [PERSON_NAME] напр…" at bounding box center [640, 545] width 448 height 96
click at [552, 543] on textarea "[PERSON_NAME], добрый день! [PERSON_NAME] получили, спасибо! [PERSON_NAME] напр…" at bounding box center [640, 545] width 448 height 96
click at [1128, 373] on div "Заказы 1 1 из 1 страниц Статус Код Ответственная команда Дата создания Дата сда…" at bounding box center [1096, 343] width 418 height 600
drag, startPoint x: 754, startPoint y: 523, endPoint x: 780, endPoint y: 546, distance: 35.6
click at [780, 546] on textarea "[PERSON_NAME], добрый день! [PERSON_NAME] получили, спасибо! [PERSON_NAME] напр…" at bounding box center [640, 545] width 448 height 96
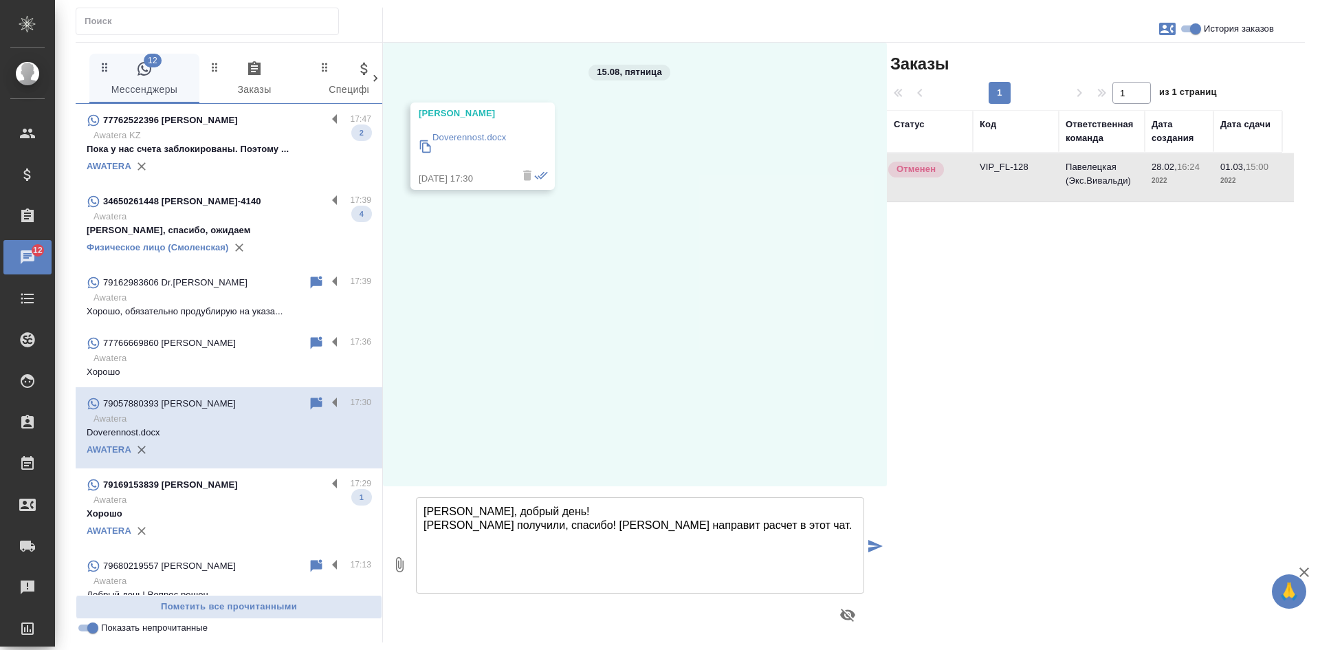
click at [614, 508] on textarea "[PERSON_NAME], добрый день! [PERSON_NAME] получили, спасибо! [PERSON_NAME] напр…" at bounding box center [640, 545] width 448 height 96
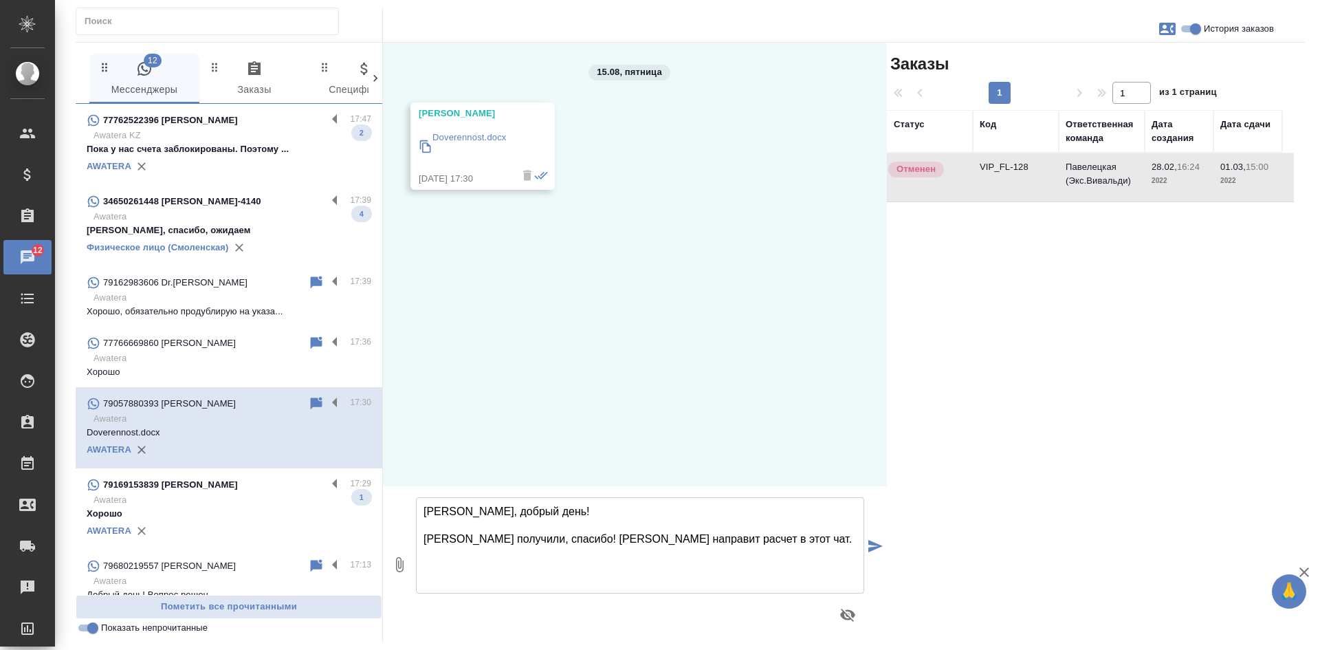
click at [756, 536] on textarea "[PERSON_NAME], добрый день! [PERSON_NAME] получили, спасибо! [PERSON_NAME] напр…" at bounding box center [640, 545] width 448 height 96
click at [558, 540] on textarea "[PERSON_NAME], добрый день! [PERSON_NAME] получили, спасибо! [PERSON_NAME] напр…" at bounding box center [640, 545] width 448 height 96
click at [570, 504] on textarea "[PERSON_NAME], добрый день! [PERSON_NAME] получили, спасибо! [PERSON_NAME] напр…" at bounding box center [640, 545] width 448 height 96
drag, startPoint x: 553, startPoint y: 538, endPoint x: 496, endPoint y: 540, distance: 57.8
click at [496, 540] on textarea "[PERSON_NAME], добрый день! [PERSON_NAME] получили, спасибо! [PERSON_NAME] напр…" at bounding box center [640, 545] width 448 height 96
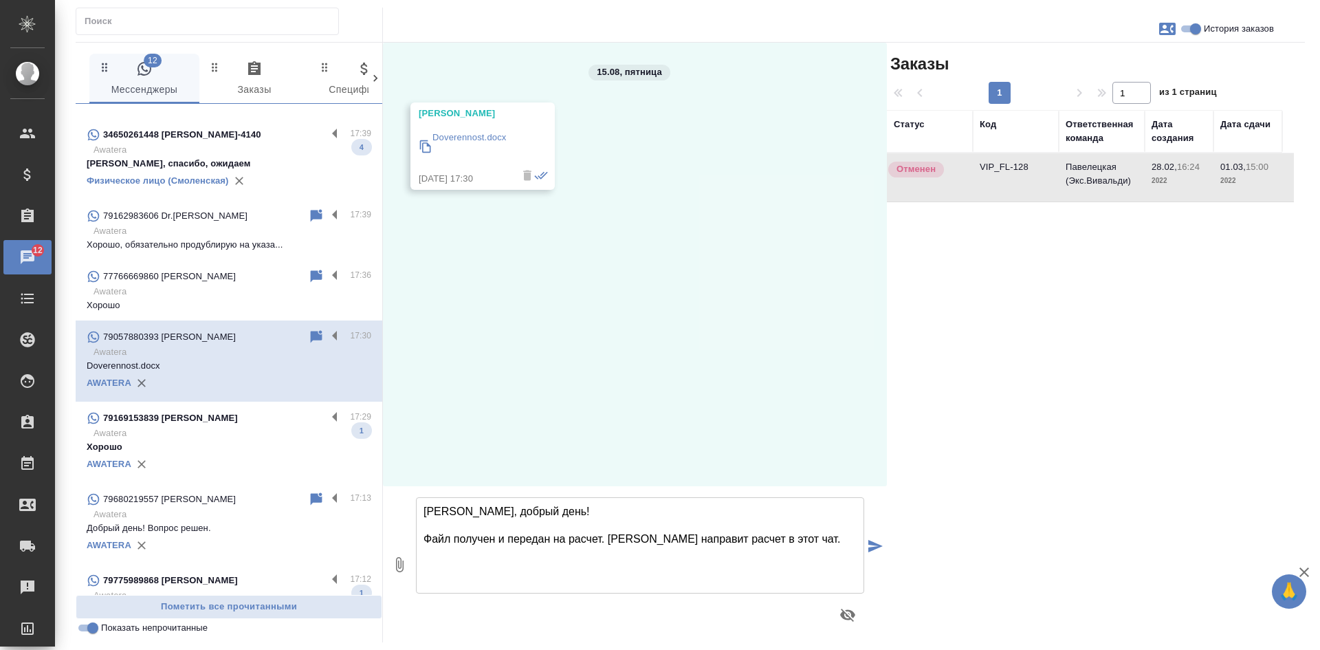
scroll to position [69, 0]
click at [812, 542] on textarea "[PERSON_NAME], добрый день! Файл получен и передан на расчет. [PERSON_NAME] нап…" at bounding box center [640, 545] width 448 height 96
click at [608, 542] on textarea "[PERSON_NAME], добрый день! Файл получен и передан на расчет. [PERSON_NAME] нап…" at bounding box center [640, 545] width 448 height 96
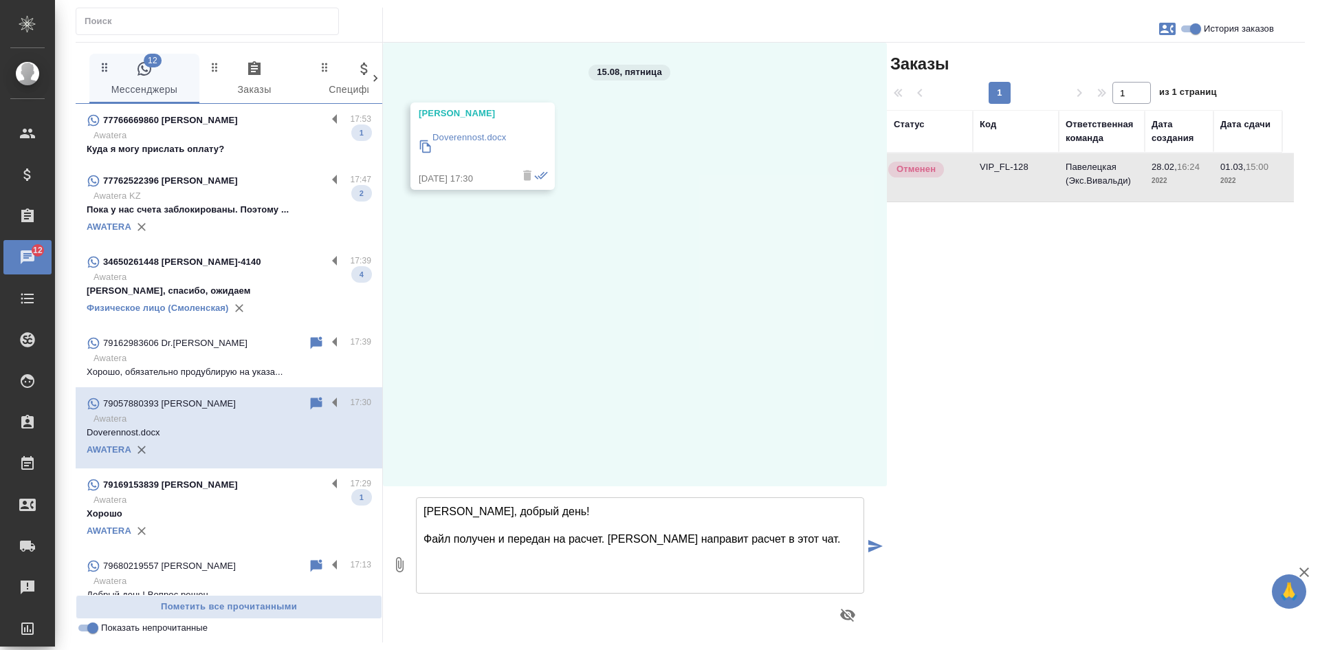
click at [815, 540] on textarea "[PERSON_NAME], добрый день! Файл получен и передан на расчет. [PERSON_NAME] нап…" at bounding box center [640, 545] width 448 height 96
click at [812, 537] on textarea "[PERSON_NAME], добрый день! Файл получен и передан на расчет. [PERSON_NAME] нап…" at bounding box center [640, 545] width 448 height 96
drag, startPoint x: 816, startPoint y: 537, endPoint x: 809, endPoint y: 541, distance: 8.6
click at [815, 538] on textarea "[PERSON_NAME], добрый день! Файл получен и передан на расчет. [PERSON_NAME] нап…" at bounding box center [640, 545] width 448 height 96
drag, startPoint x: 807, startPoint y: 538, endPoint x: 820, endPoint y: 555, distance: 21.6
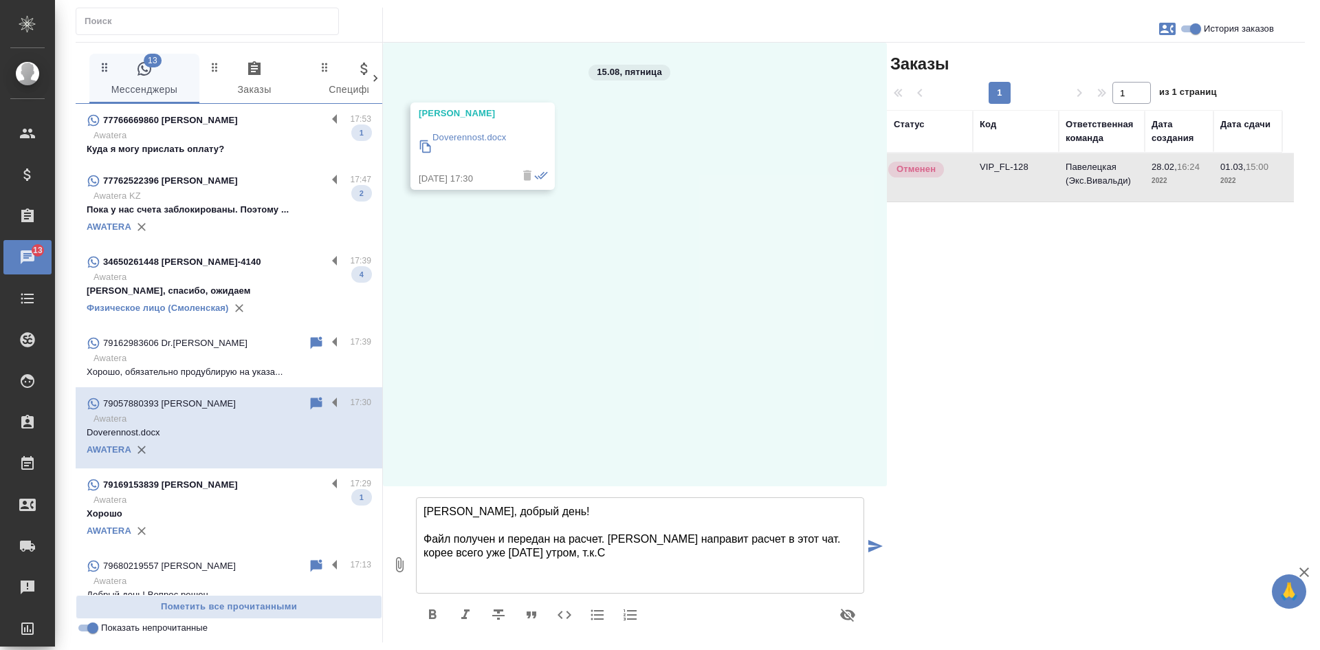
click at [820, 555] on textarea "[PERSON_NAME], добрый день! Файл получен и передан на расчет. [PERSON_NAME] нап…" at bounding box center [640, 545] width 448 height 96
drag, startPoint x: 608, startPoint y: 538, endPoint x: 415, endPoint y: 534, distance: 192.6
click at [418, 535] on textarea "[PERSON_NAME], добрый день! Файл получен и передан на расчет. [PERSON_NAME] нап…" at bounding box center [640, 545] width 448 height 96
click at [637, 540] on textarea "[PERSON_NAME], добрый день! [PERSON_NAME] направит расчет в этот чат." at bounding box center [640, 545] width 448 height 96
click at [557, 558] on textarea "[PERSON_NAME], добрый день! [PERSON_NAME] направит расчет в этот чат. Постараем…" at bounding box center [640, 545] width 448 height 96
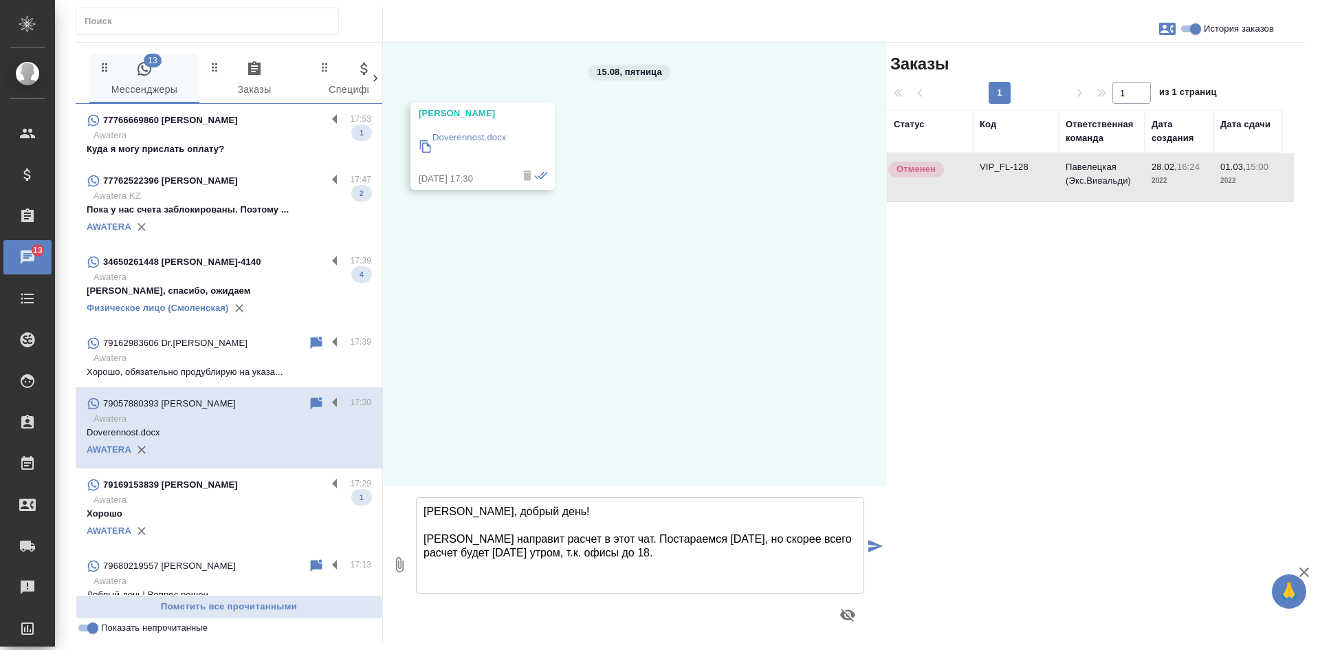
click at [620, 556] on textarea "[PERSON_NAME], добрый день! [PERSON_NAME] направит расчет в этот чат. Постараем…" at bounding box center [640, 545] width 448 height 96
click at [665, 553] on textarea "[PERSON_NAME], добрый день! [PERSON_NAME] направит расчет в этот чат. Постараем…" at bounding box center [640, 545] width 448 height 96
click at [617, 550] on textarea "[PERSON_NAME], добрый день! [PERSON_NAME] направит расчет в этот чат. Постараем…" at bounding box center [640, 545] width 448 height 96
click at [715, 546] on textarea "[PERSON_NAME], добрый день! [PERSON_NAME] направит расчет в этот чат. Постараем…" at bounding box center [640, 545] width 448 height 96
drag, startPoint x: 421, startPoint y: 564, endPoint x: 423, endPoint y: 571, distance: 7.2
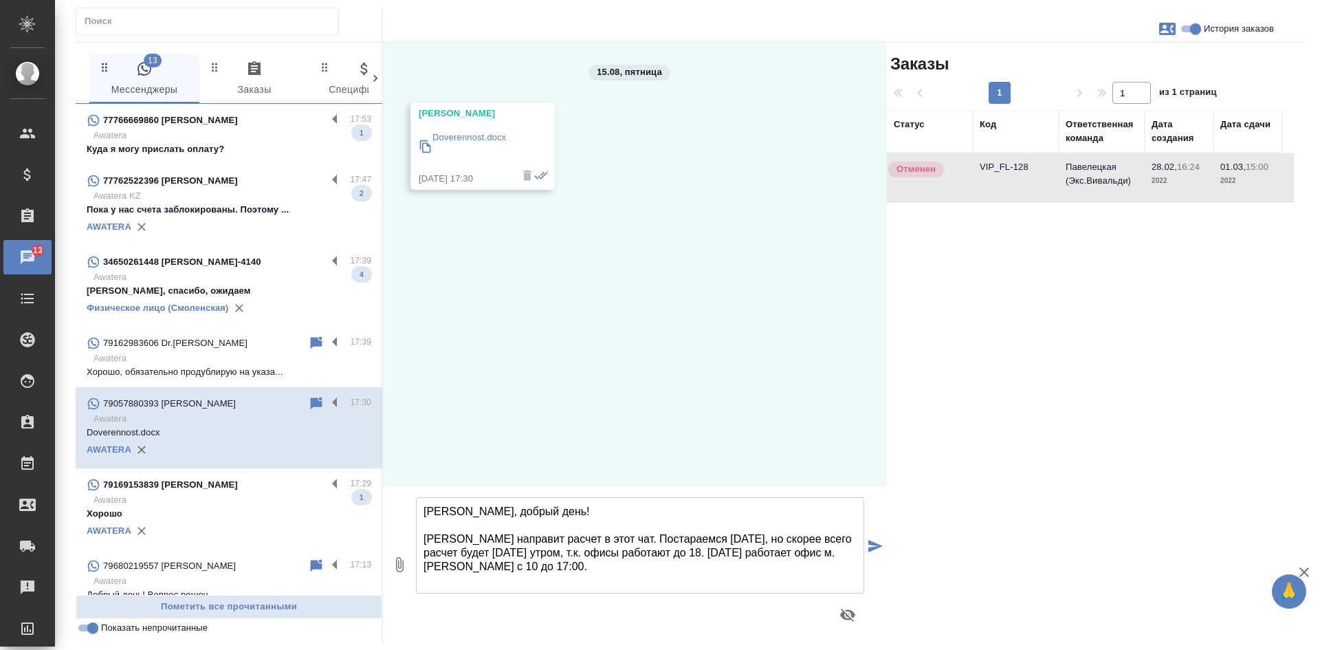
click at [420, 565] on textarea "[PERSON_NAME], добрый день! [PERSON_NAME] направит расчет в этот чат. Постараем…" at bounding box center [640, 545] width 448 height 96
click at [427, 566] on textarea "[PERSON_NAME], добрый день! [PERSON_NAME] направит расчет в этот чат. Постараем…" at bounding box center [640, 545] width 448 height 96
click at [520, 567] on textarea "[PERSON_NAME], добрый день! [PERSON_NAME] направит расчет в этот чат. Постараем…" at bounding box center [640, 545] width 448 height 96
type textarea "[PERSON_NAME], добрый день! [PERSON_NAME] направит расчет в этот чат. Постараем…"
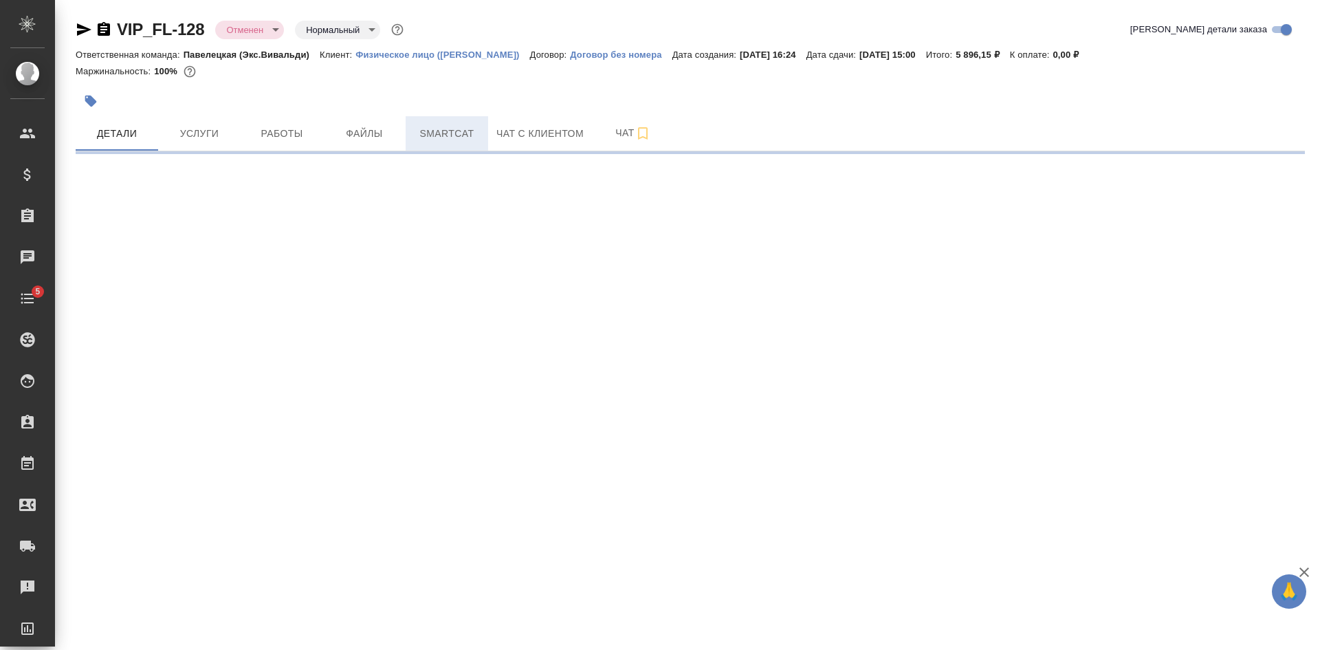
select select "RU"
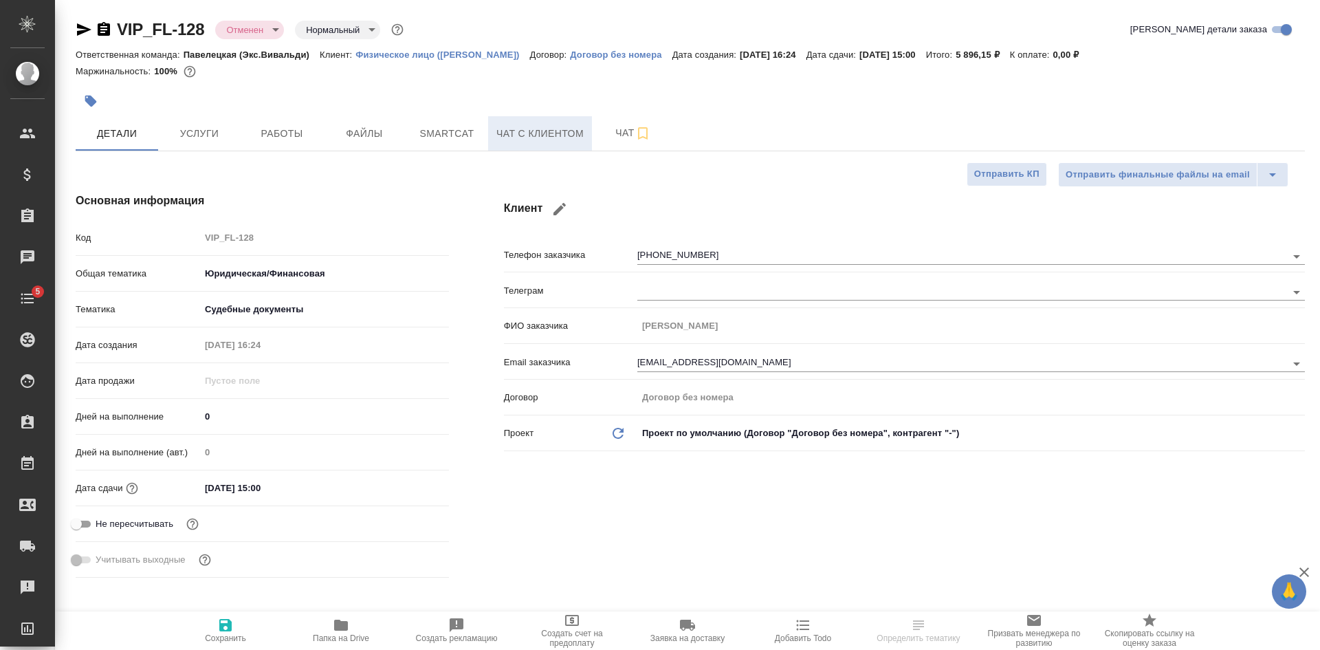
type textarea "x"
click at [548, 143] on button "Чат с клиентом" at bounding box center [540, 133] width 104 height 34
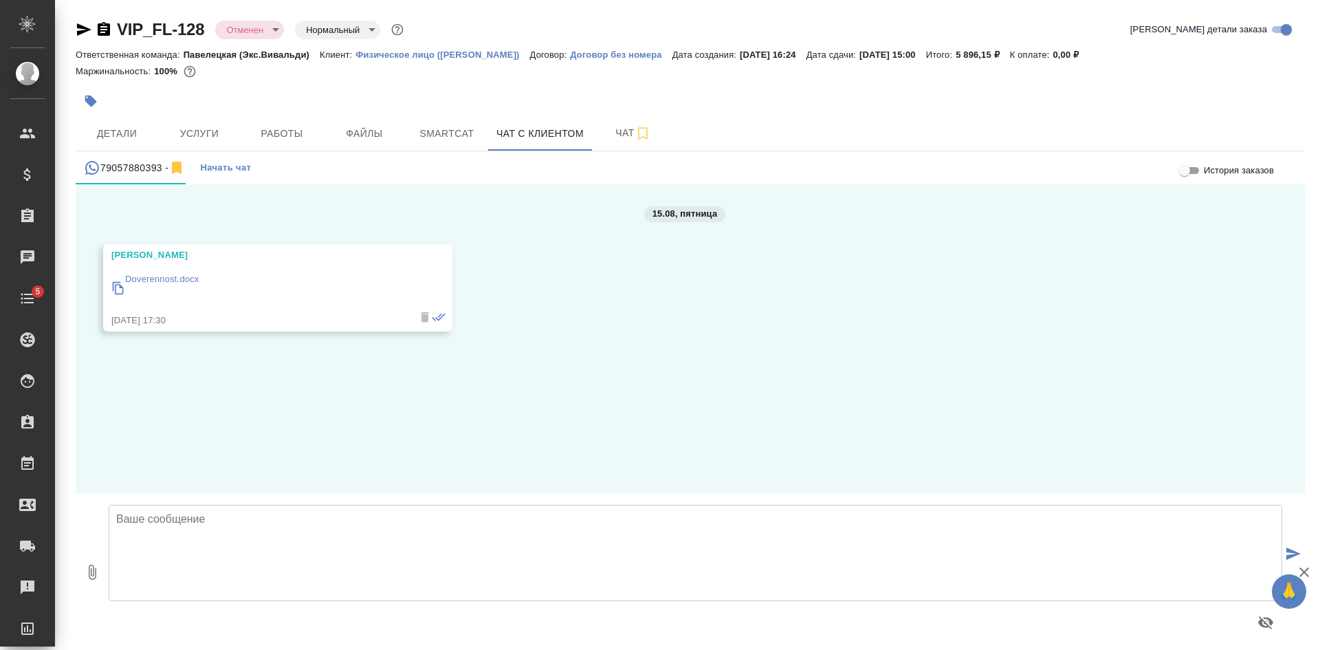
click at [102, 28] on icon "button" at bounding box center [104, 29] width 12 height 14
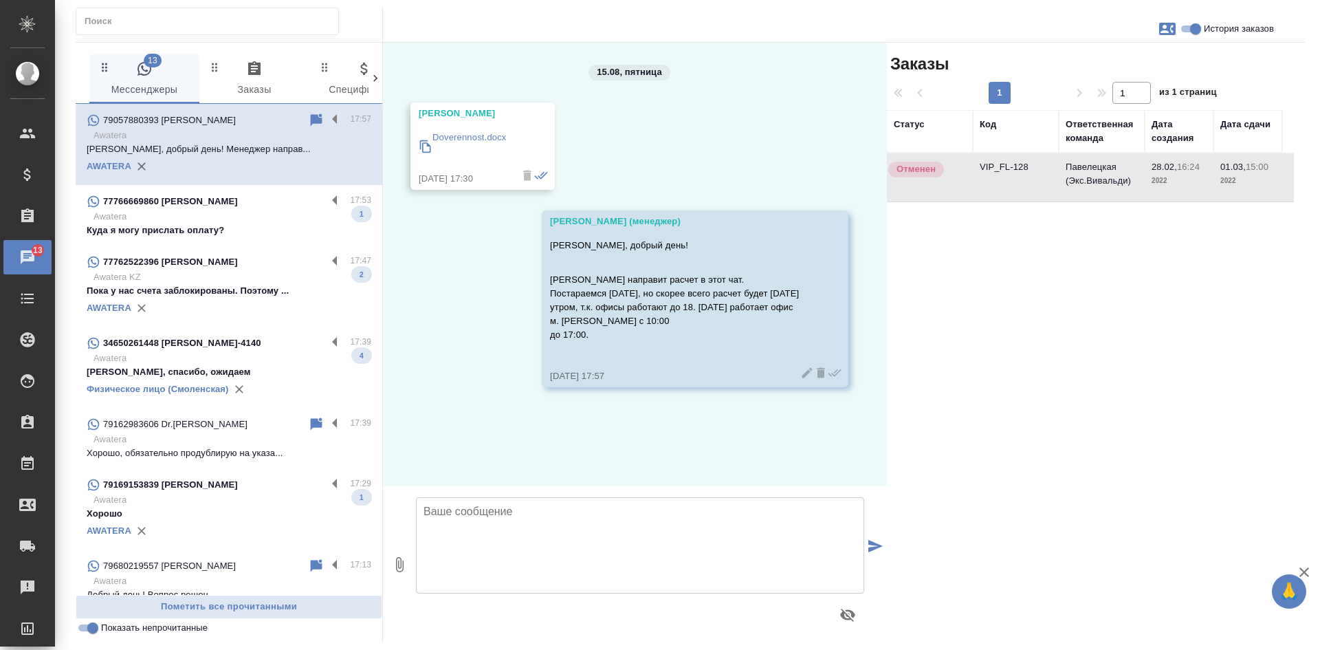
click at [800, 371] on icon at bounding box center [807, 373] width 14 height 14
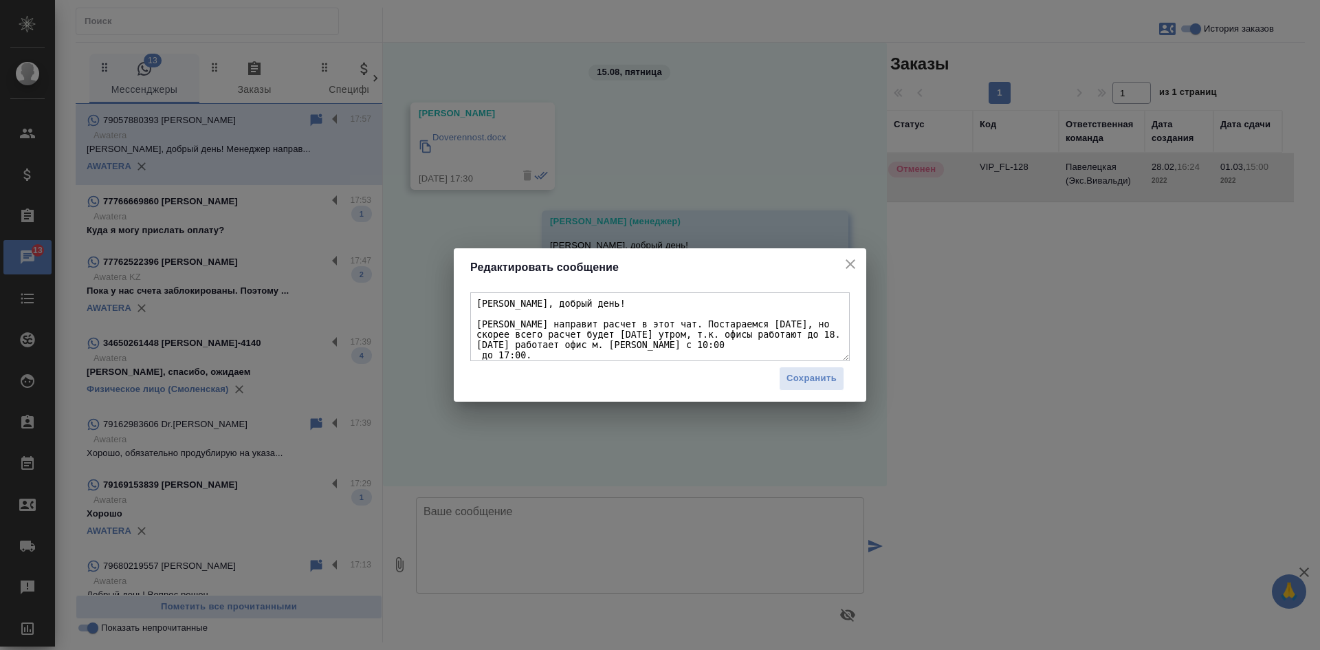
click at [479, 358] on textarea "Анастасия, добрый день! Менеджер направит расчет в этот чат. Постараемся сегодн…" at bounding box center [660, 326] width 380 height 69
type textarea "Анастасия, добрый день! Менеджер направит расчет в этот чат. Постараемся сегодн…"
click at [815, 380] on span "Сохранить" at bounding box center [812, 379] width 50 height 16
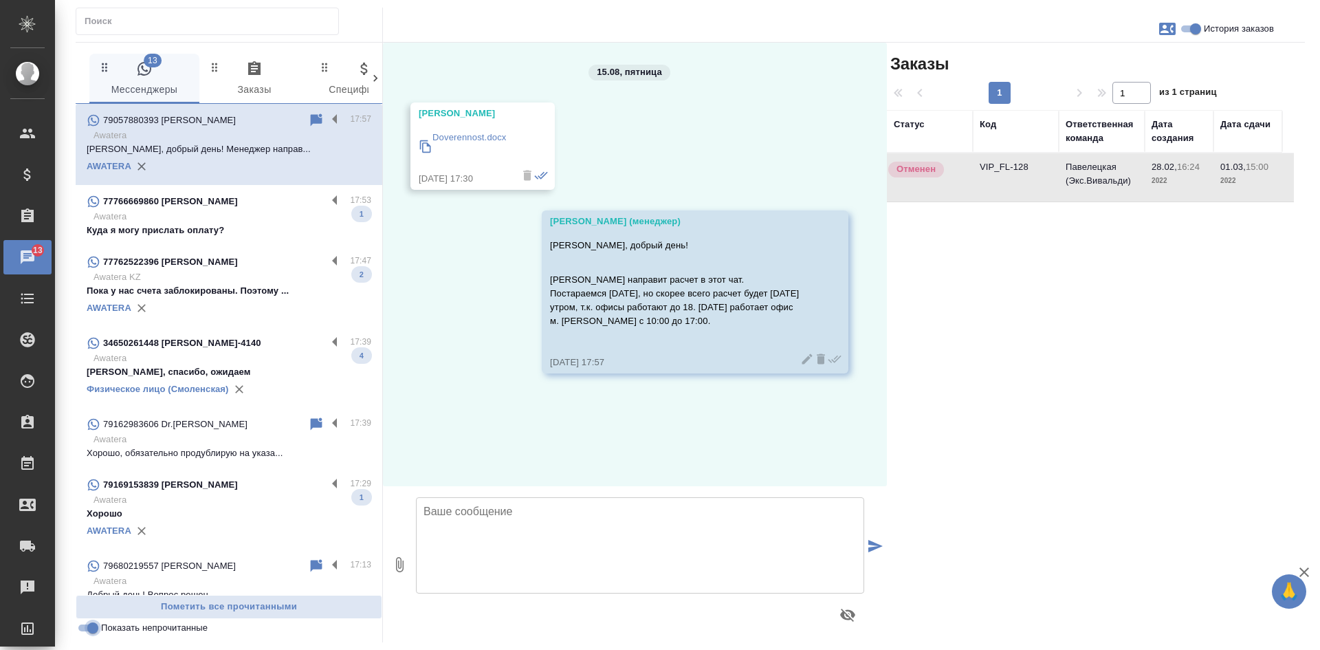
click at [96, 626] on input "Показать непрочитанные" at bounding box center [93, 627] width 50 height 17
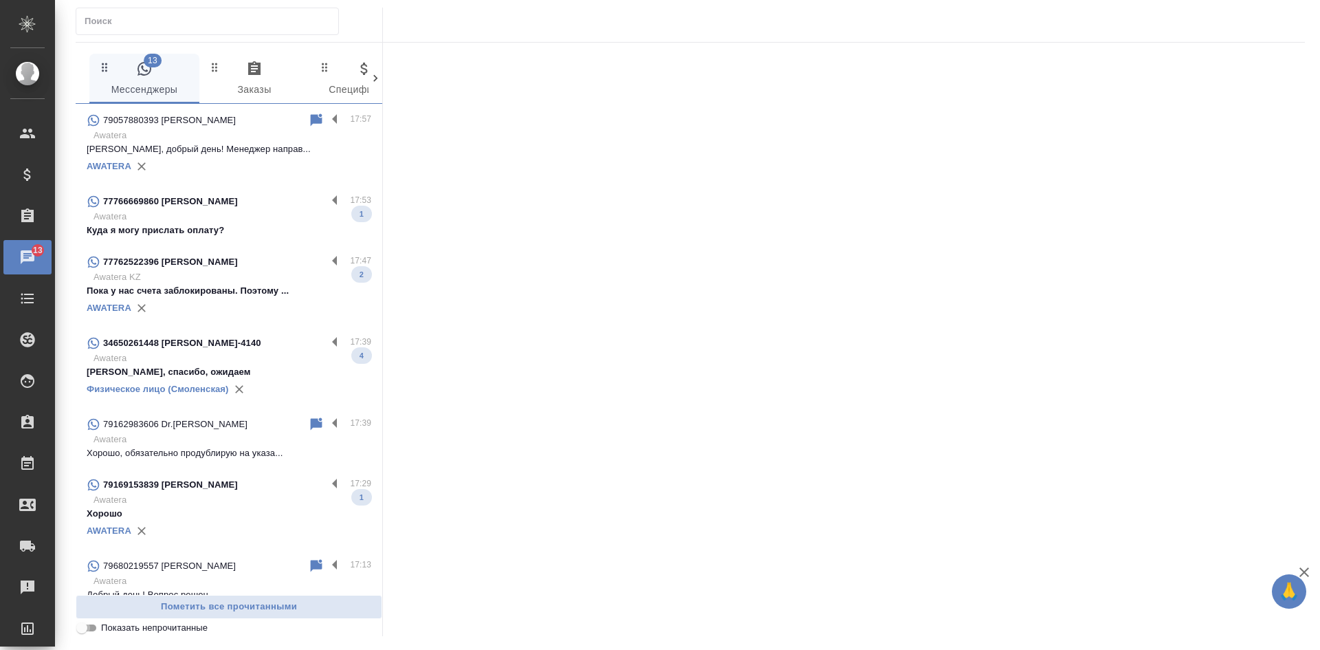
click at [94, 628] on input "Показать непрочитанные" at bounding box center [82, 627] width 50 height 17
checkbox input "true"
